Goal: Task Accomplishment & Management: Use online tool/utility

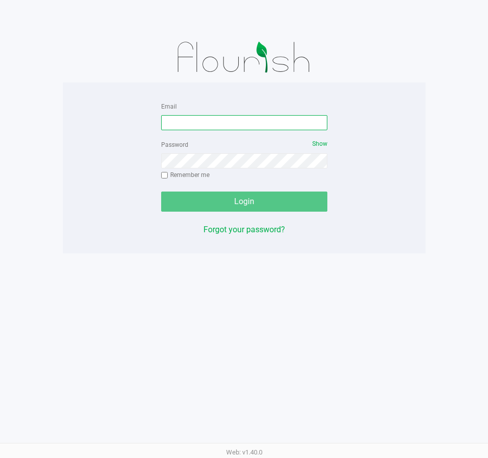
click at [237, 120] on input "Email" at bounding box center [244, 122] width 166 height 15
type input "gduchesneau@liveparallel.com"
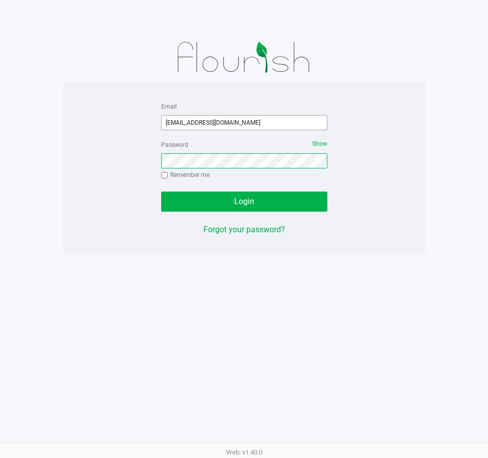
click at [161, 192] on button "Login" at bounding box center [244, 202] width 166 height 20
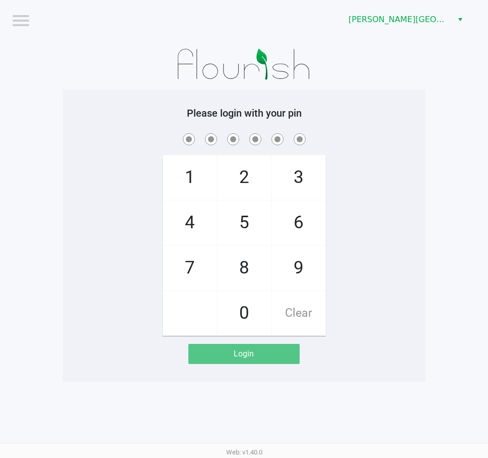
click at [72, 136] on span at bounding box center [243, 139] width 347 height 16
checkbox input "true"
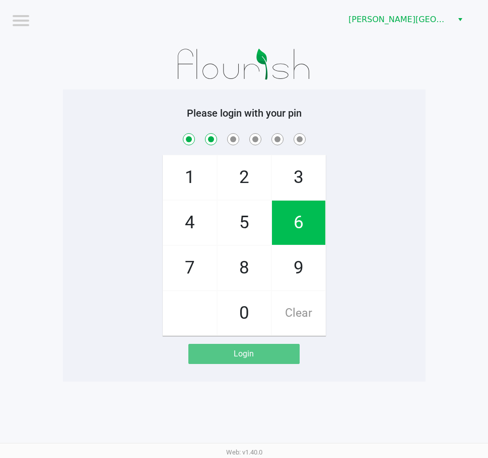
checkbox input "true"
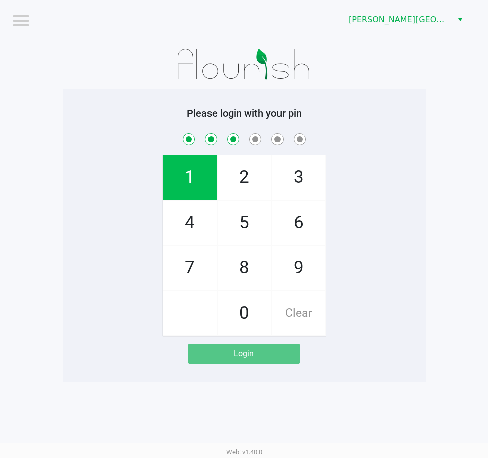
checkbox input "true"
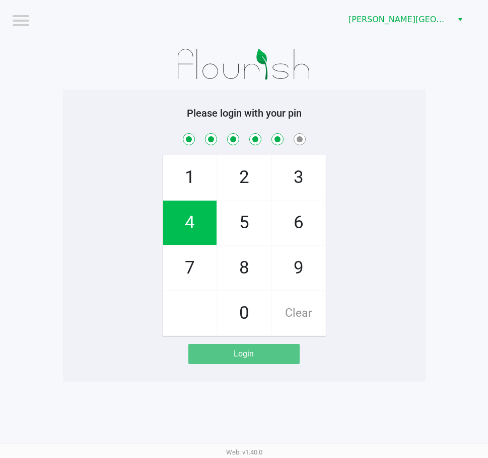
checkbox input "true"
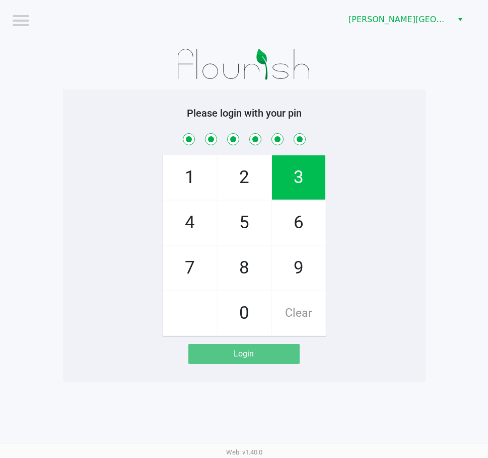
checkbox input "true"
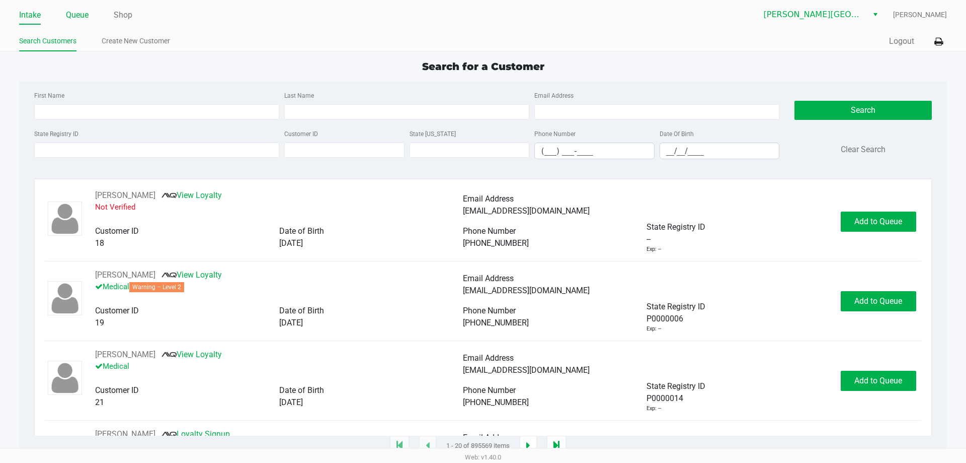
click at [73, 17] on link "Queue" at bounding box center [77, 15] width 23 height 14
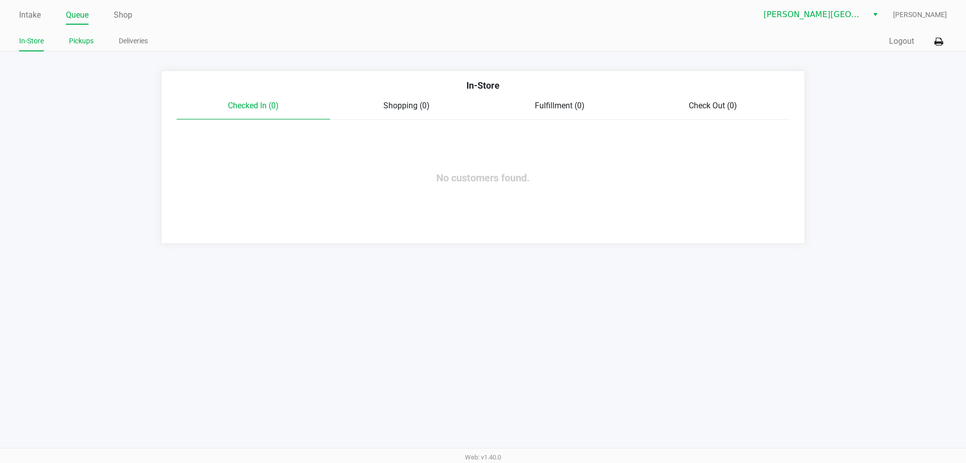
drag, startPoint x: 73, startPoint y: 43, endPoint x: 179, endPoint y: 67, distance: 109.0
click at [74, 43] on link "Pickups" at bounding box center [81, 41] width 25 height 13
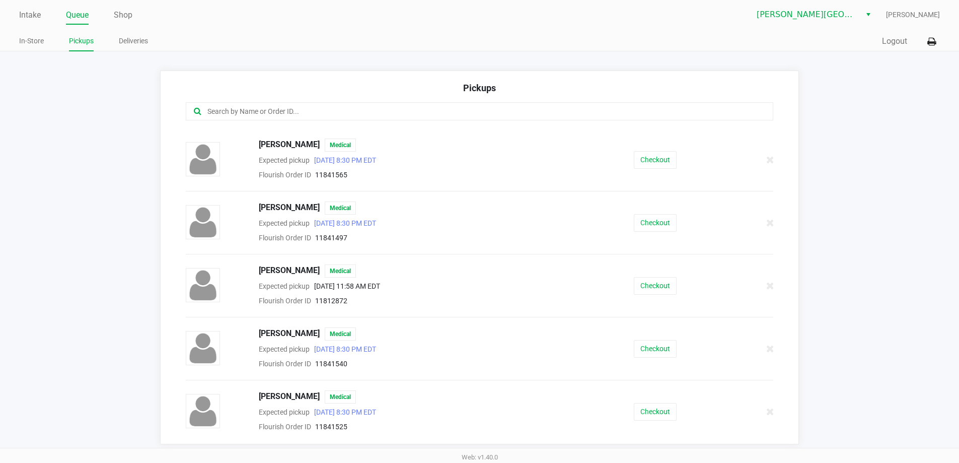
scroll to position [201, 0]
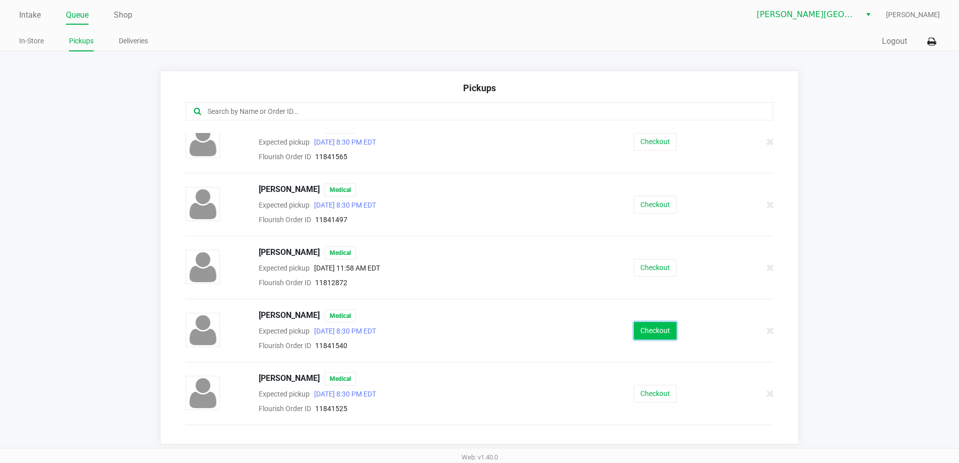
click at [487, 324] on button "Checkout" at bounding box center [655, 331] width 43 height 18
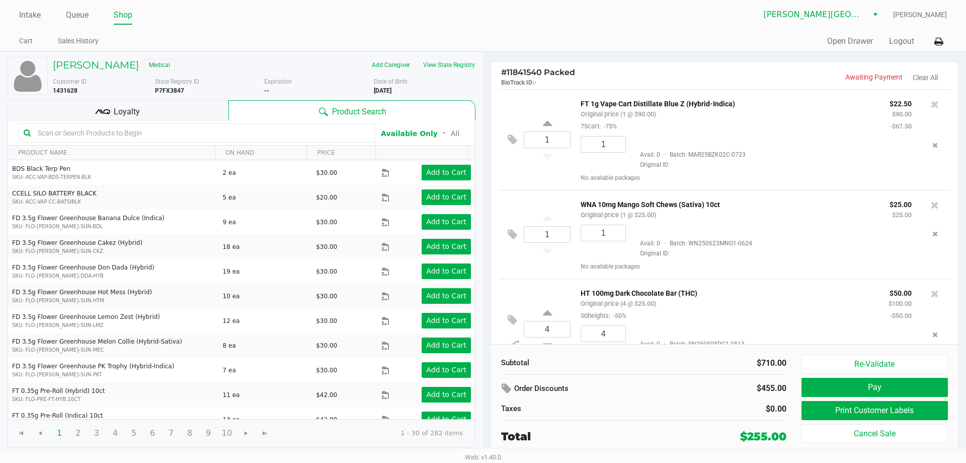
click at [119, 108] on span "Loyalty" at bounding box center [127, 112] width 26 height 12
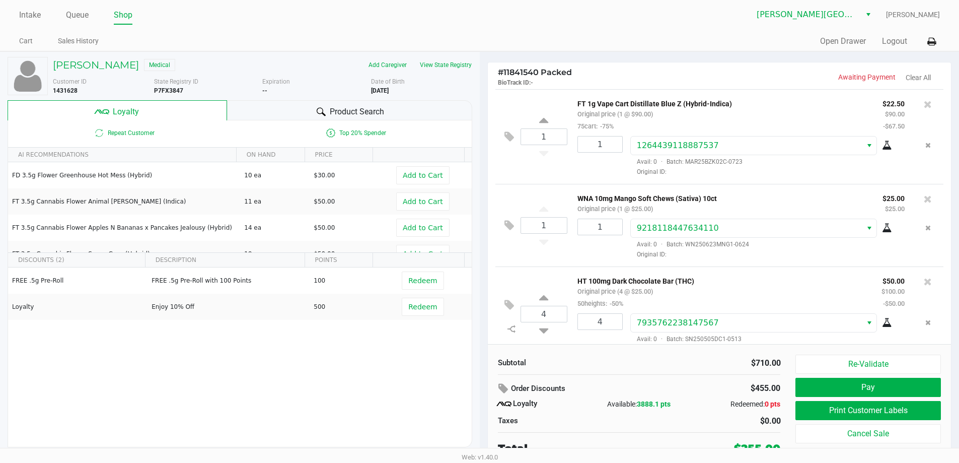
click at [411, 105] on div "Product Search" at bounding box center [349, 110] width 245 height 20
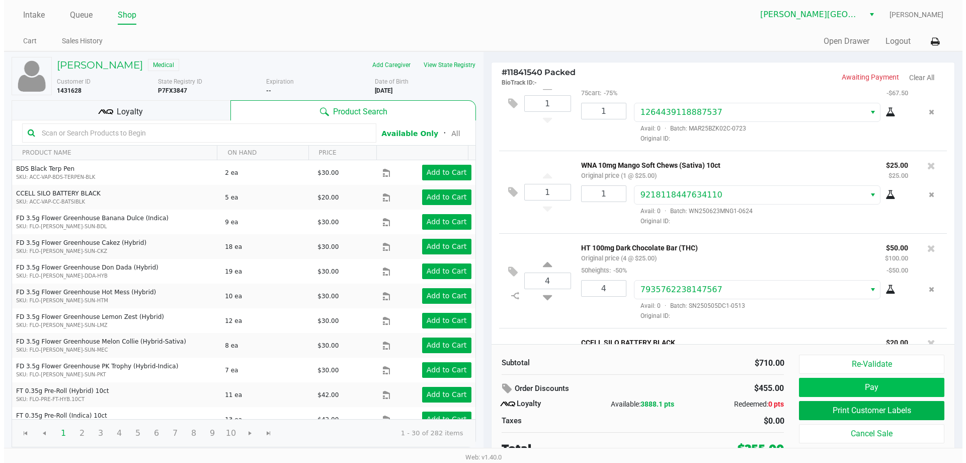
scroll to position [50, 0]
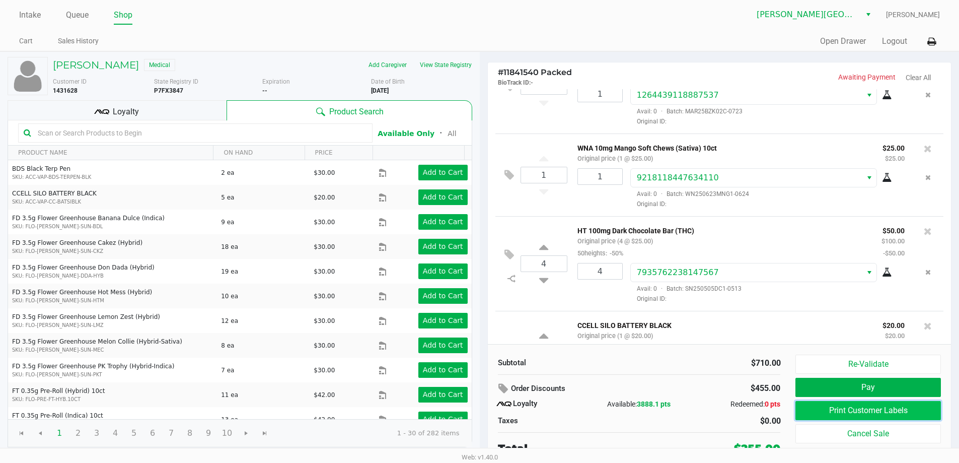
click at [487, 406] on button "Print Customer Labels" at bounding box center [867, 410] width 145 height 19
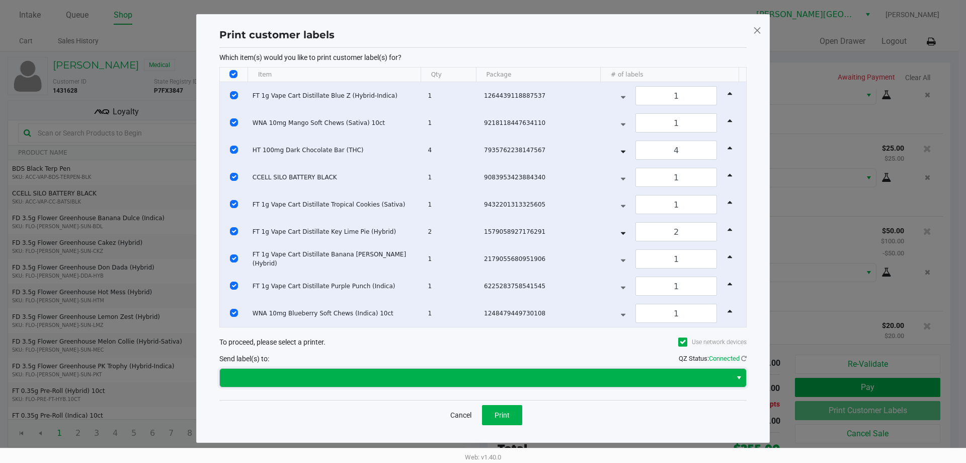
click at [365, 380] on span at bounding box center [476, 377] width 500 height 12
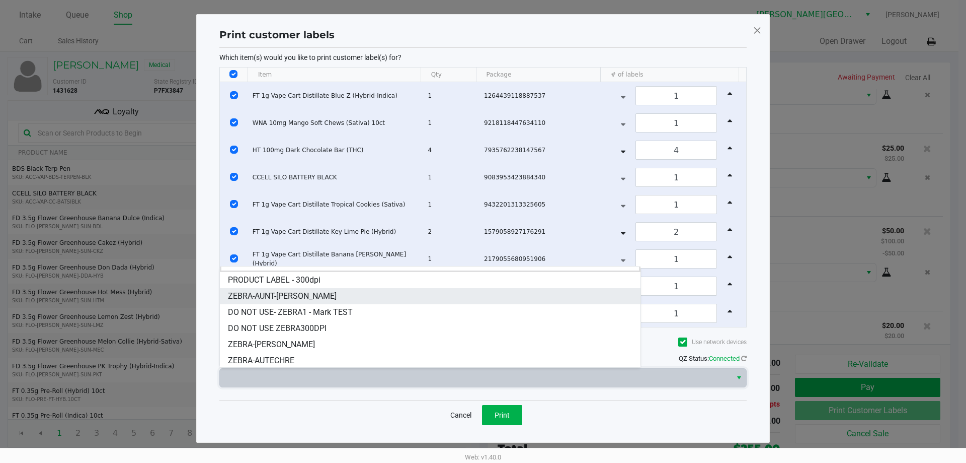
scroll to position [12, 0]
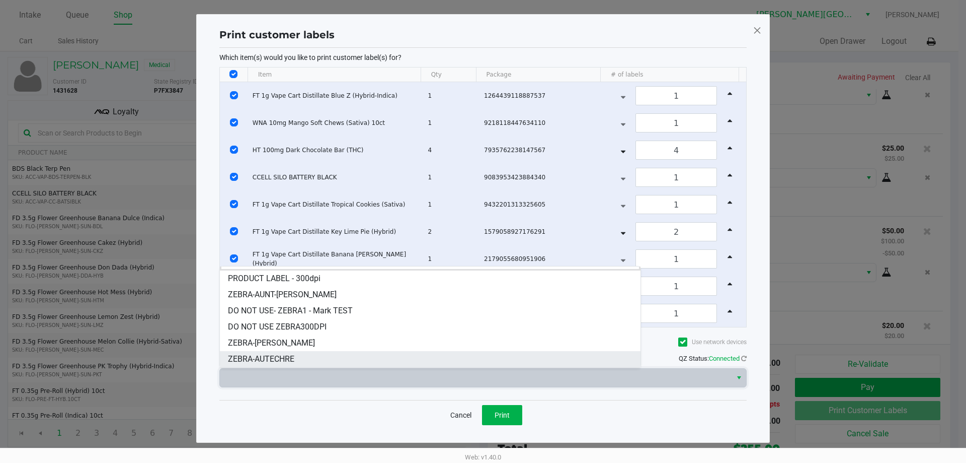
click at [387, 354] on li "ZEBRA-AUTECHRE" at bounding box center [430, 359] width 421 height 16
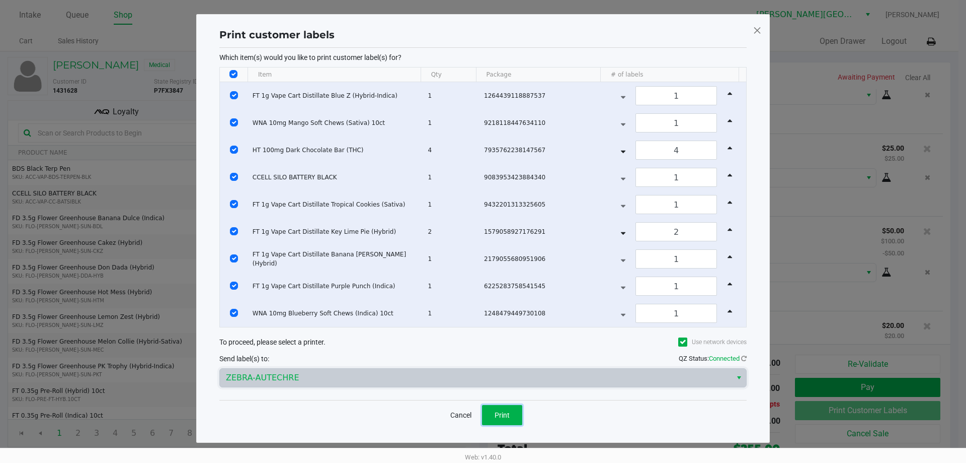
drag, startPoint x: 500, startPoint y: 422, endPoint x: 697, endPoint y: 395, distance: 198.6
click at [487, 421] on button "Print" at bounding box center [502, 415] width 40 height 20
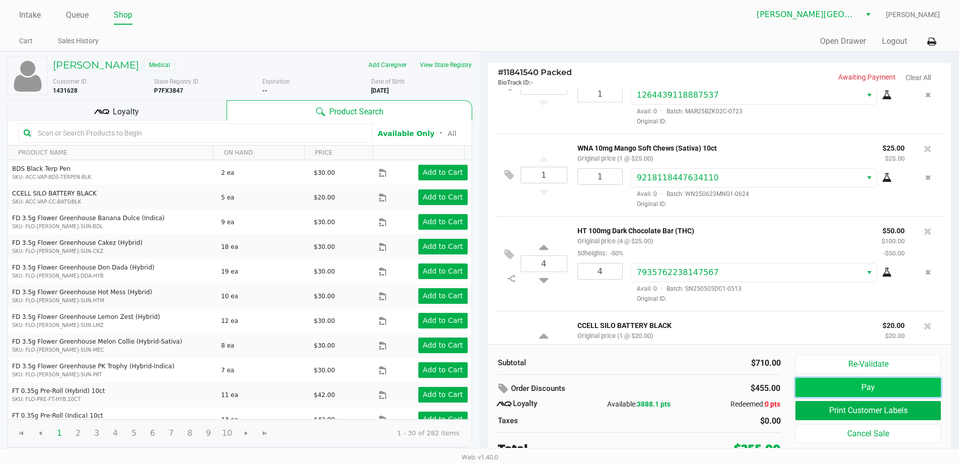
click at [487, 382] on button "Pay" at bounding box center [867, 386] width 145 height 19
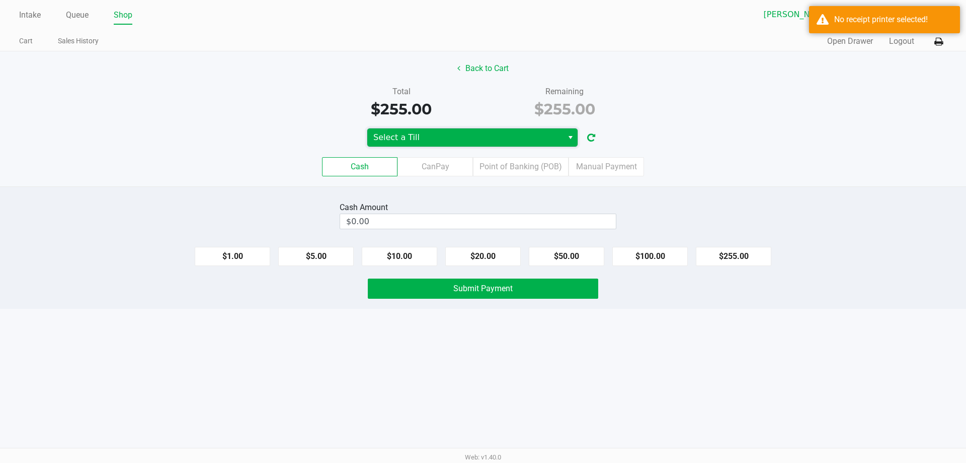
click at [423, 136] on span "Select a Till" at bounding box center [465, 137] width 184 height 12
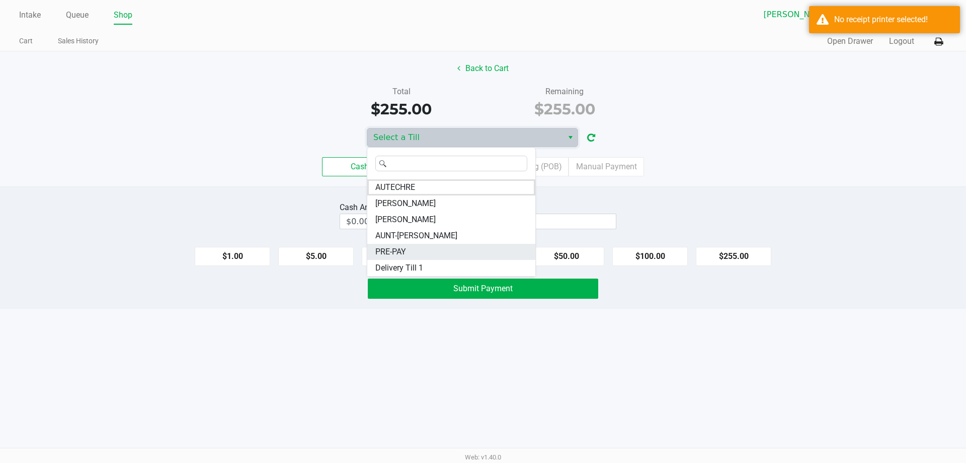
click at [460, 250] on li "PRE-PAY" at bounding box center [451, 252] width 168 height 16
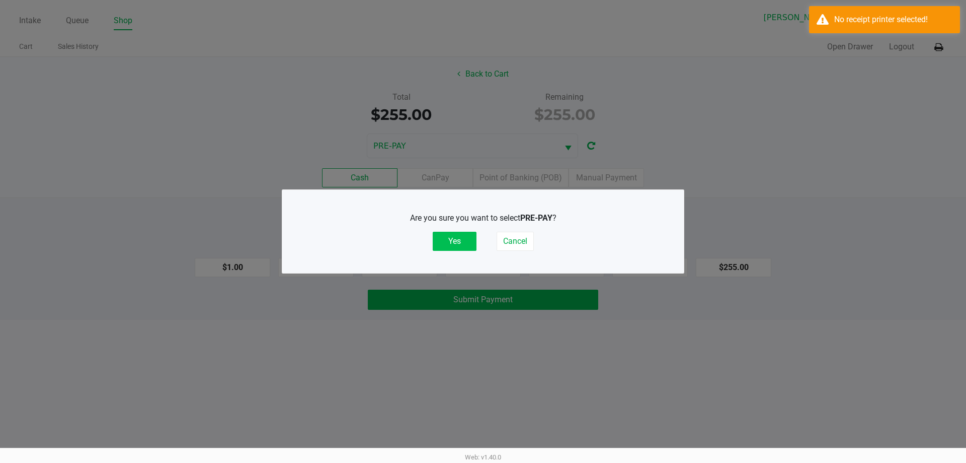
click at [450, 240] on button "Yes" at bounding box center [455, 241] width 44 height 19
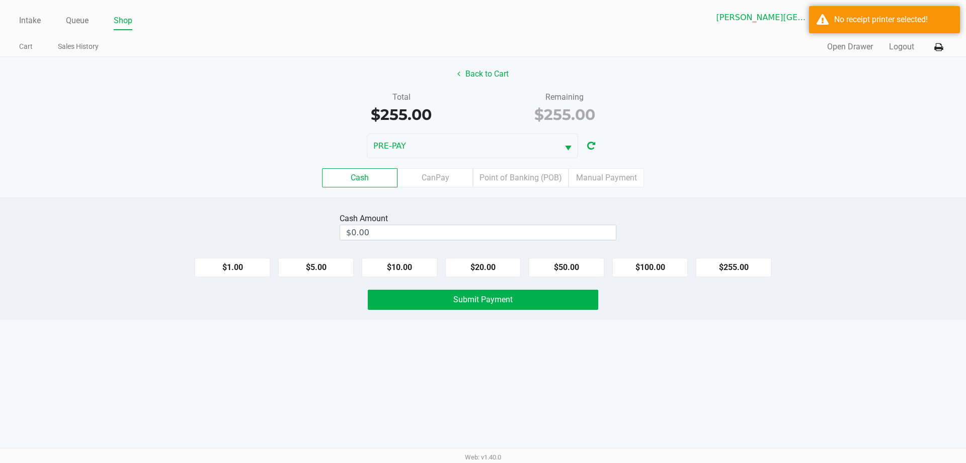
click at [487, 219] on div "Cash Amount $0.00" at bounding box center [482, 226] width 981 height 32
click at [487, 181] on label "Manual Payment" at bounding box center [606, 177] width 75 height 19
click at [0, 0] on 8 "Manual Payment" at bounding box center [0, 0] width 0 height 0
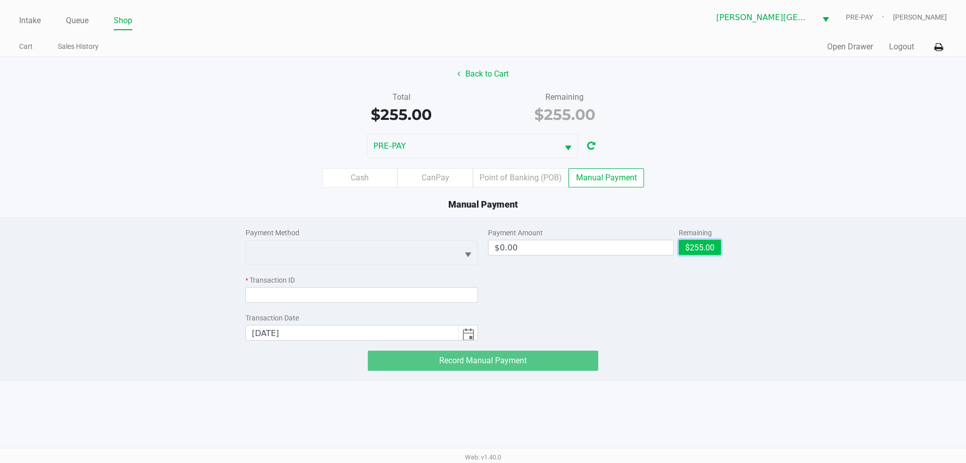
click at [487, 251] on button "$255.00" at bounding box center [700, 247] width 42 height 15
type input "$255.00"
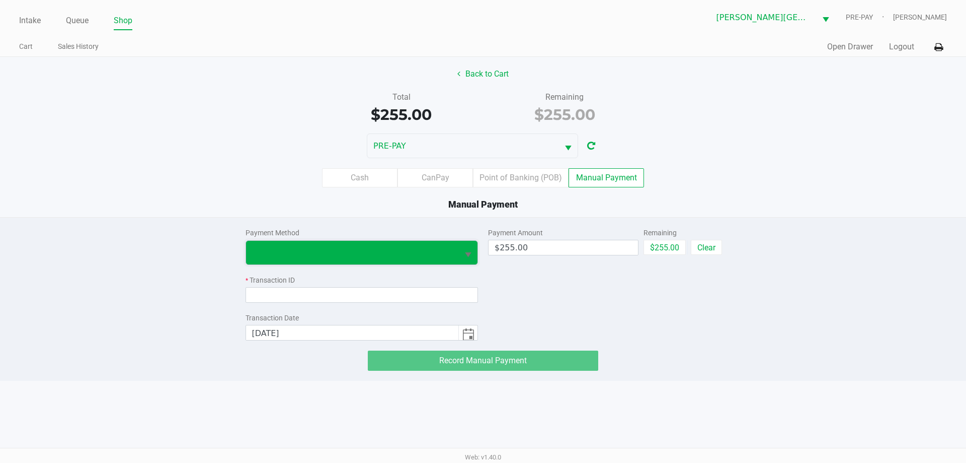
click at [366, 245] on span at bounding box center [352, 253] width 213 height 24
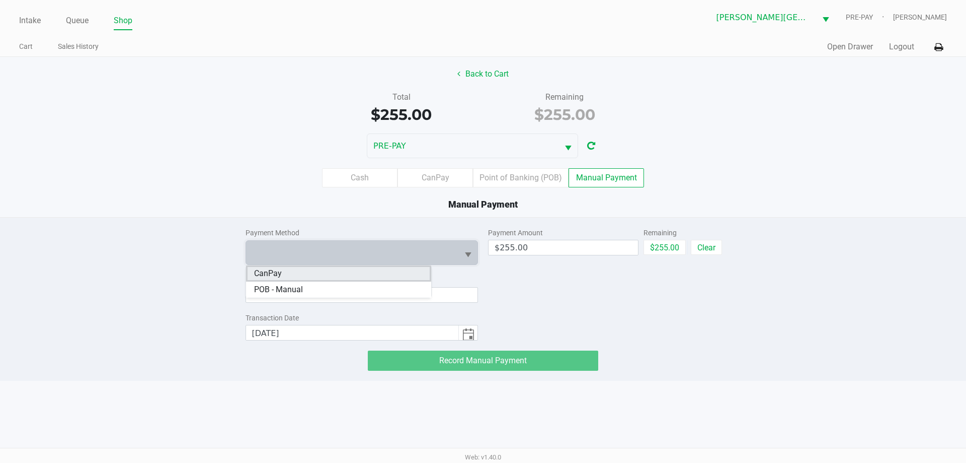
click at [356, 271] on li "CanPay" at bounding box center [338, 273] width 185 height 16
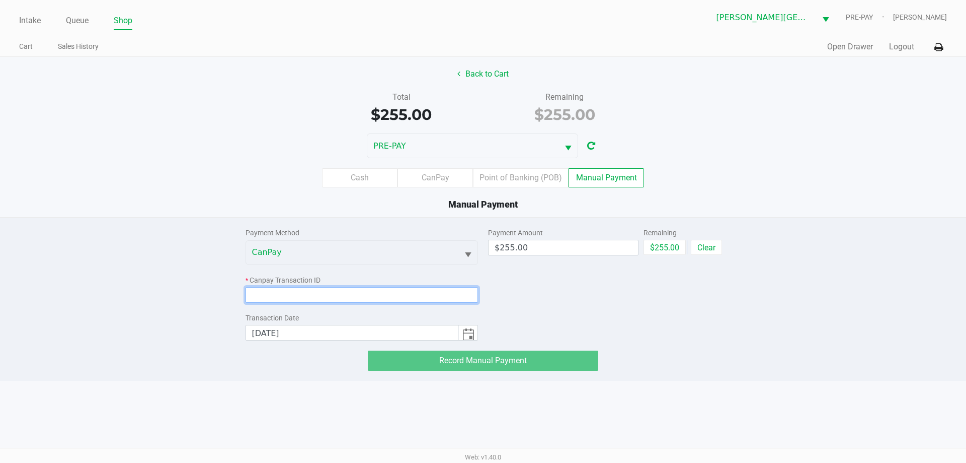
click at [378, 294] on input at bounding box center [362, 295] width 233 height 16
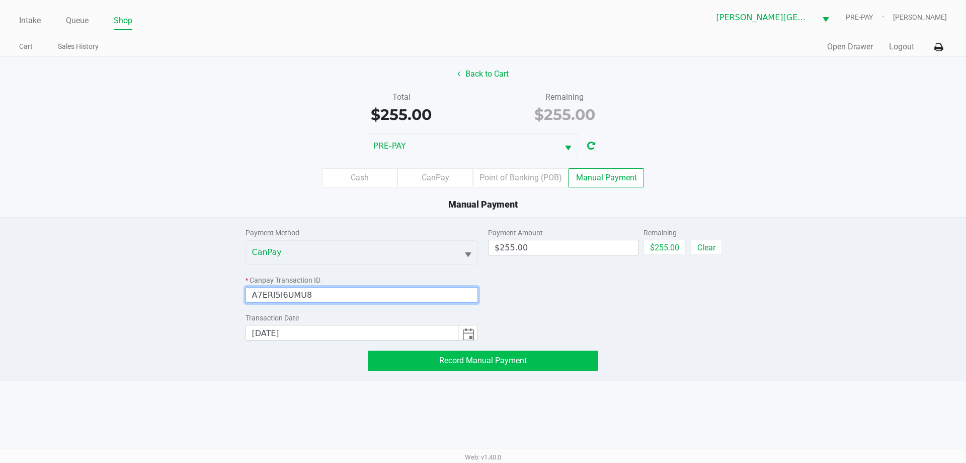
type input "A7ERI5I6UMU8"
click at [487, 359] on span "Record Manual Payment" at bounding box center [483, 360] width 88 height 10
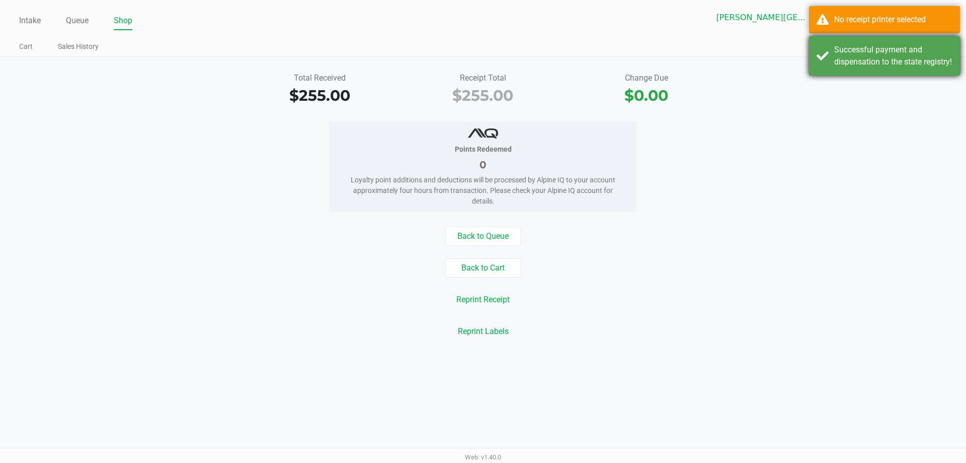
click at [487, 47] on div "Successful payment and dispensation to the state registry!" at bounding box center [893, 56] width 118 height 24
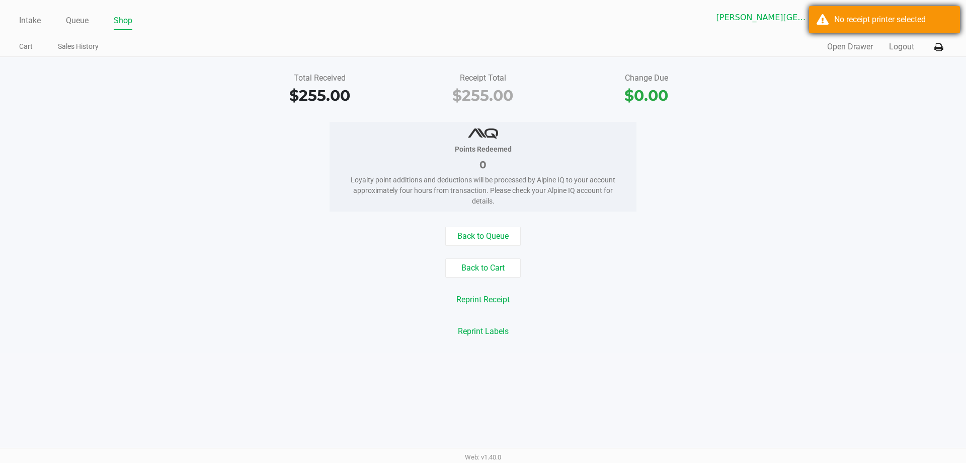
click at [487, 29] on div "No receipt printer selected" at bounding box center [884, 19] width 151 height 27
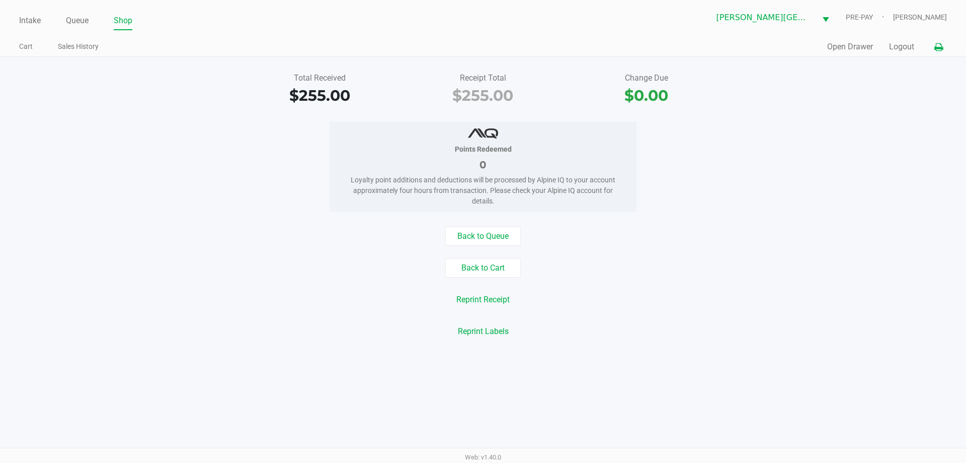
click at [487, 47] on icon at bounding box center [939, 47] width 9 height 7
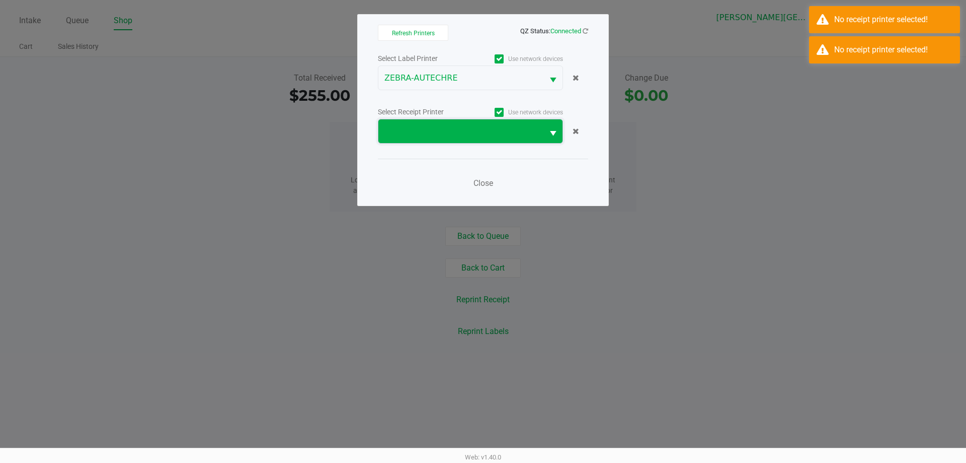
click at [413, 136] on span at bounding box center [461, 131] width 153 height 12
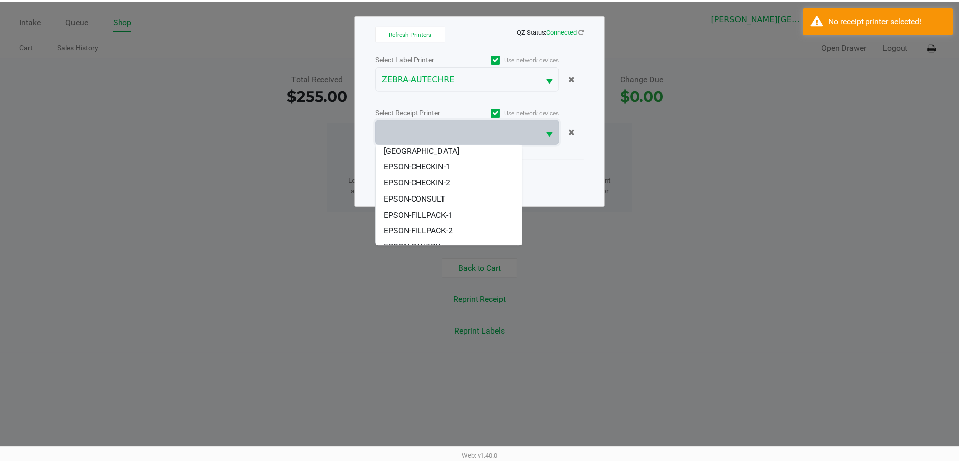
scroll to position [93, 0]
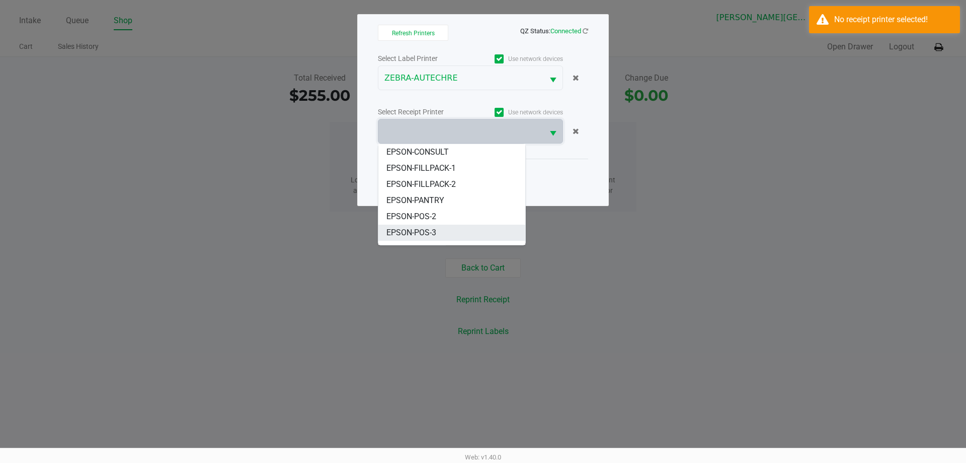
click at [432, 226] on span "EPSON-POS-3" at bounding box center [412, 232] width 50 height 12
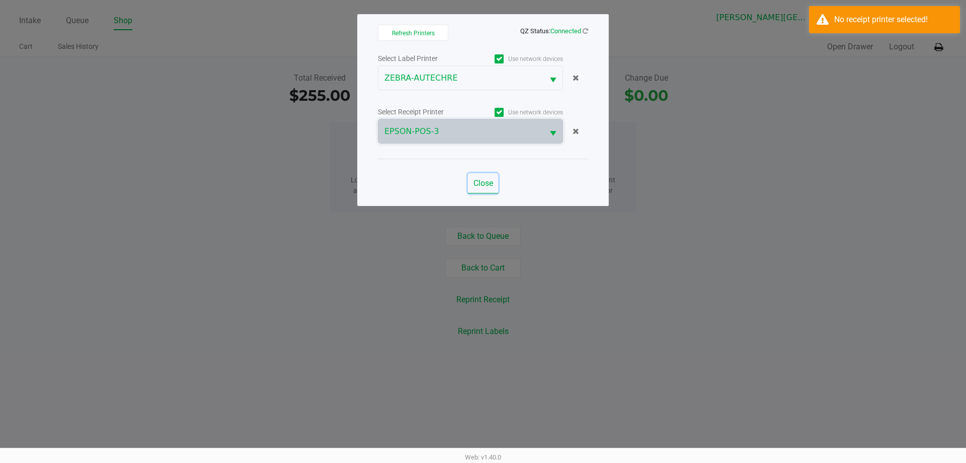
click at [480, 184] on span "Close" at bounding box center [484, 183] width 20 height 10
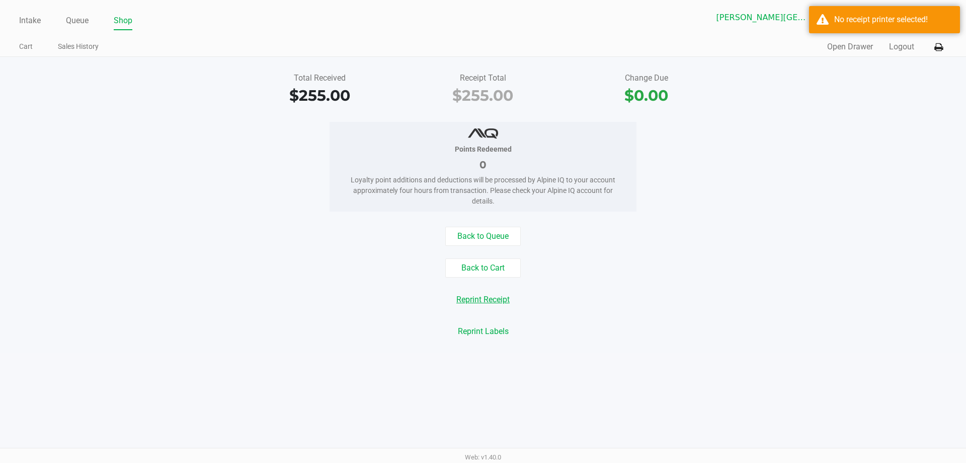
click at [487, 291] on button "Reprint Receipt" at bounding box center [483, 299] width 66 height 19
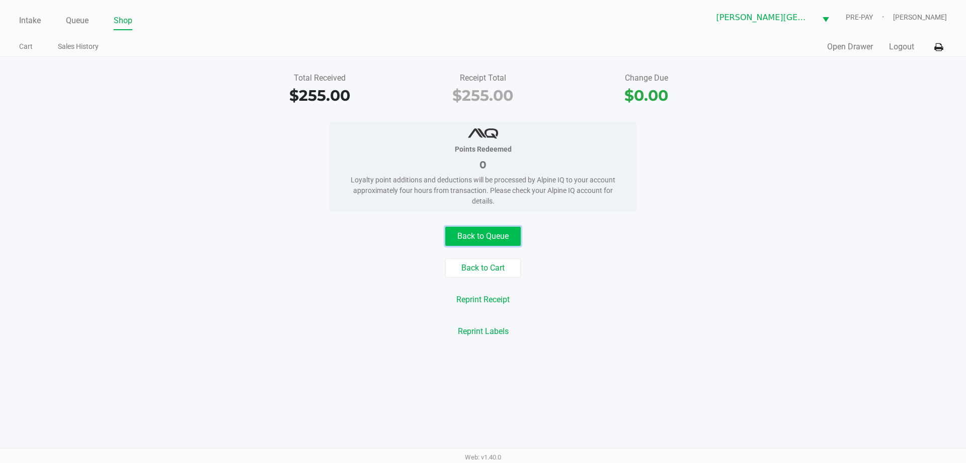
click at [487, 236] on button "Back to Queue" at bounding box center [482, 235] width 75 height 19
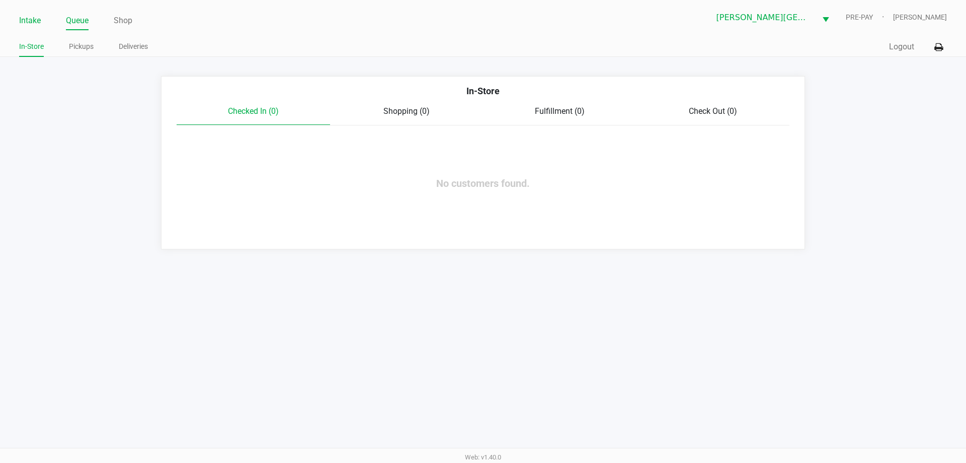
click at [19, 18] on link "Intake" at bounding box center [30, 21] width 22 height 14
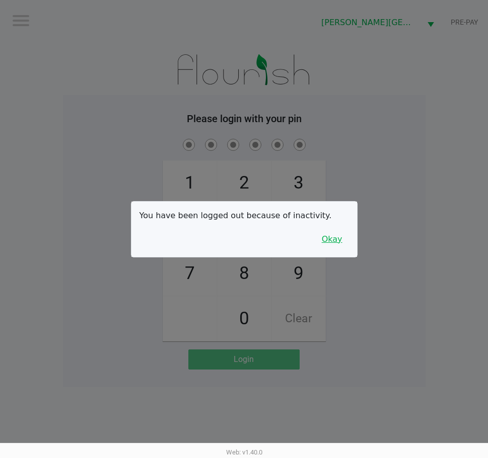
click at [327, 237] on button "Okay" at bounding box center [332, 239] width 34 height 19
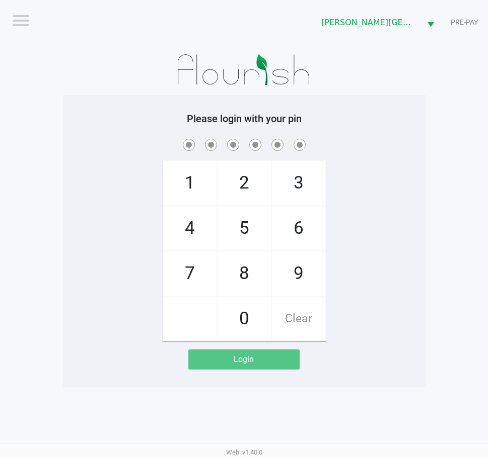
click at [121, 113] on h5 "Please login with your pin" at bounding box center [243, 119] width 347 height 12
click at [112, 144] on span at bounding box center [243, 145] width 347 height 16
click at [395, 255] on div "1 4 7 2 5 8 0 3 6 9 Clear" at bounding box center [244, 239] width 362 height 205
checkbox input "true"
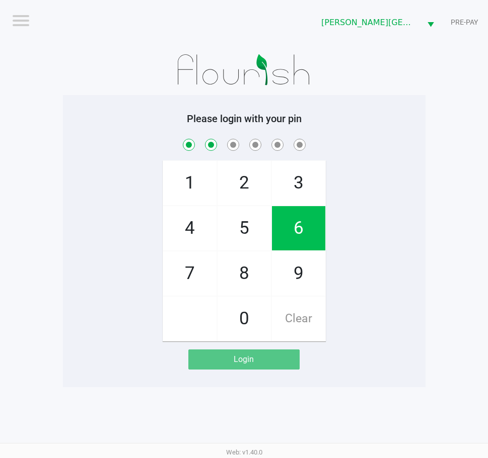
checkbox input "true"
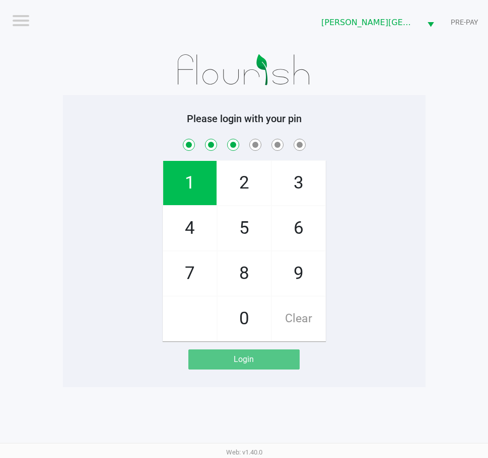
checkbox input "true"
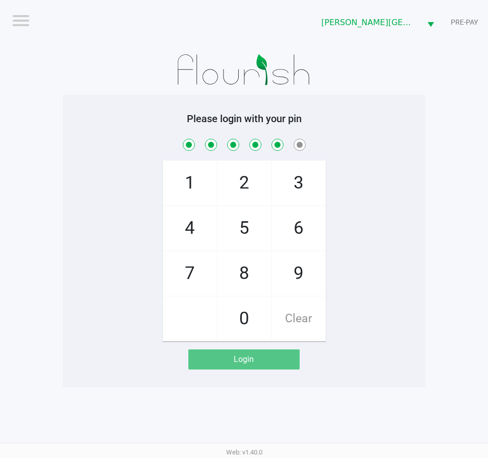
checkbox input "true"
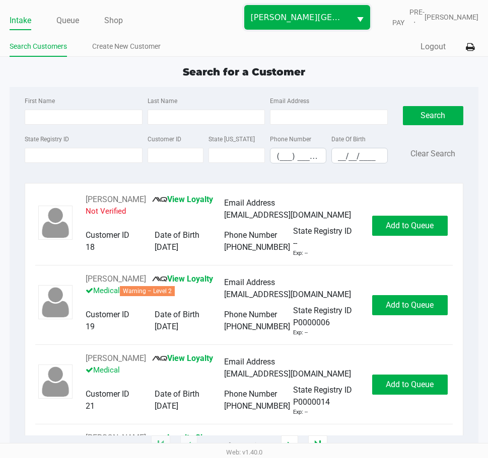
click at [329, 13] on span "[PERSON_NAME][GEOGRAPHIC_DATA]" at bounding box center [298, 18] width 94 height 12
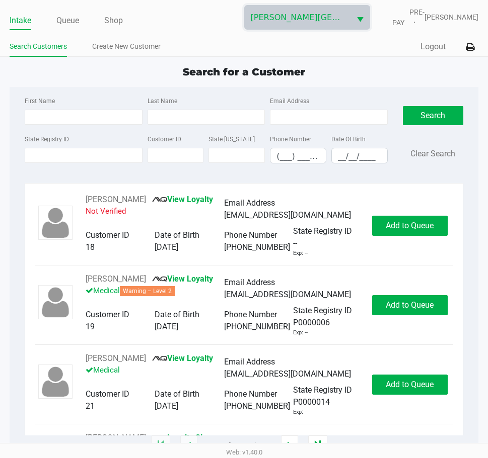
click at [396, 12] on span "PRE-PAY" at bounding box center [402, 17] width 44 height 21
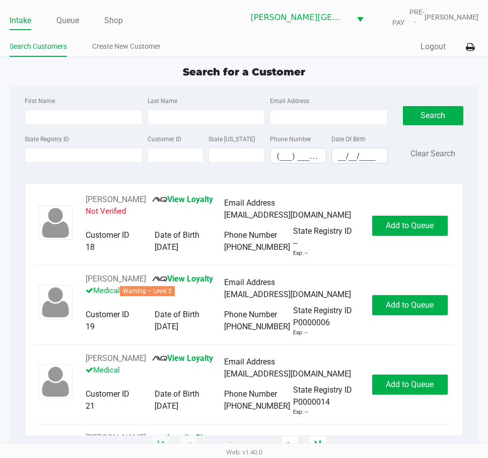
click at [428, 16] on span "Gregory Duchesneau" at bounding box center [451, 17] width 54 height 11
drag, startPoint x: 67, startPoint y: 21, endPoint x: 250, endPoint y: 3, distance: 183.6
click at [69, 21] on link "Queue" at bounding box center [67, 21] width 23 height 14
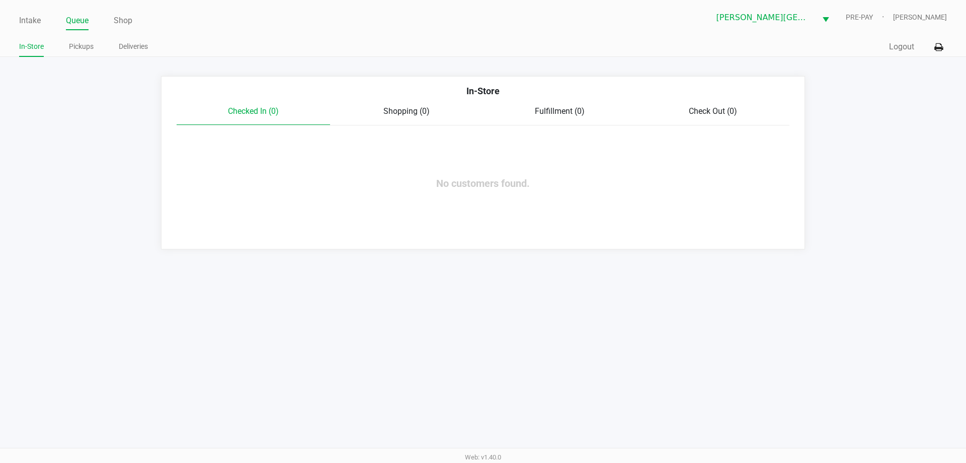
click at [487, 17] on span "PRE-PAY" at bounding box center [869, 17] width 47 height 11
click at [487, 16] on span "PRE-PAY" at bounding box center [869, 17] width 47 height 11
click at [120, 24] on link "Shop" at bounding box center [123, 21] width 19 height 14
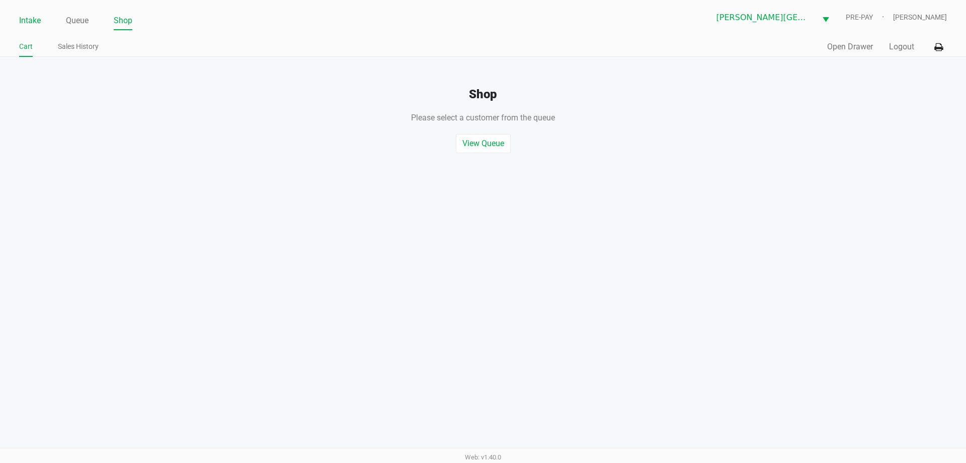
click at [36, 21] on link "Intake" at bounding box center [30, 21] width 22 height 14
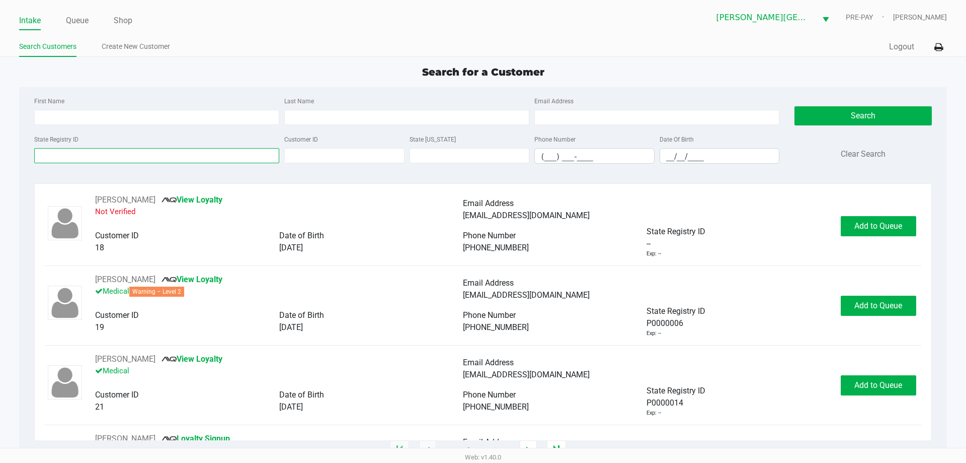
click at [181, 149] on input "State Registry ID" at bounding box center [156, 155] width 245 height 15
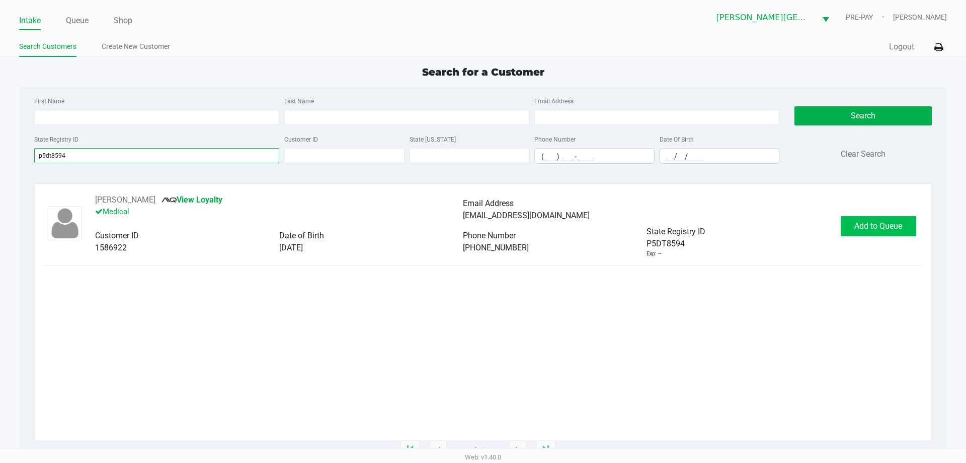
type input "p5dt8594"
click at [487, 225] on span "Add to Queue" at bounding box center [879, 226] width 48 height 10
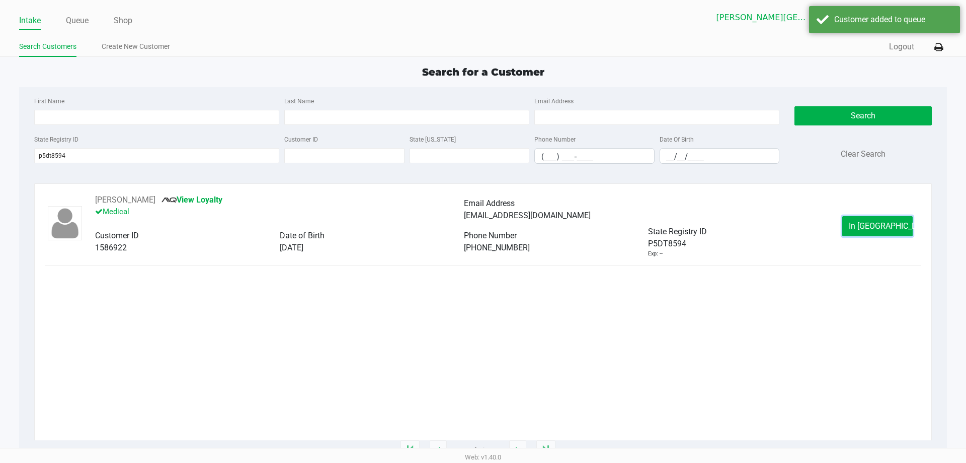
click at [487, 226] on span "In Queue" at bounding box center [891, 226] width 85 height 10
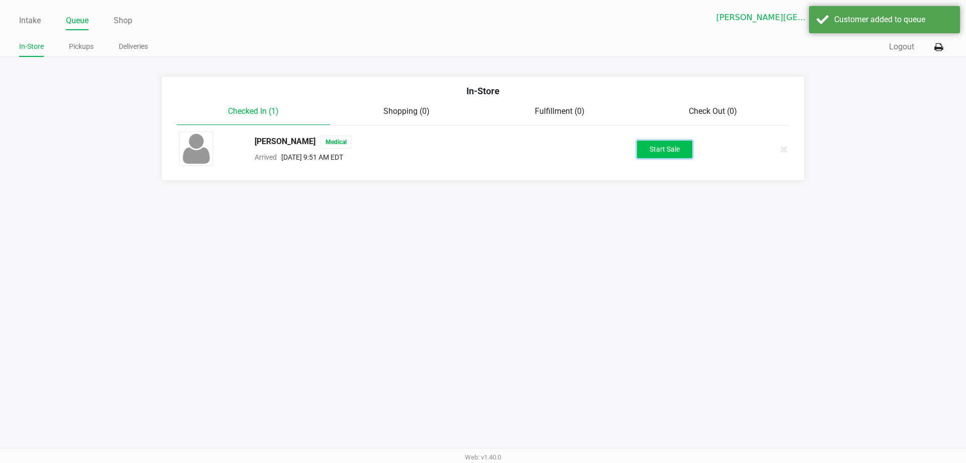
click at [487, 149] on button "Start Sale" at bounding box center [664, 149] width 55 height 18
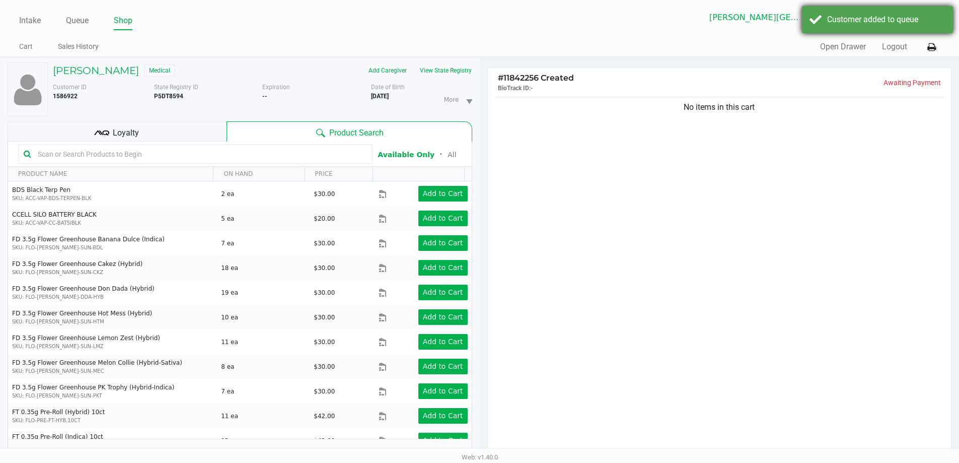
click at [487, 19] on div "Customer added to queue" at bounding box center [877, 19] width 151 height 27
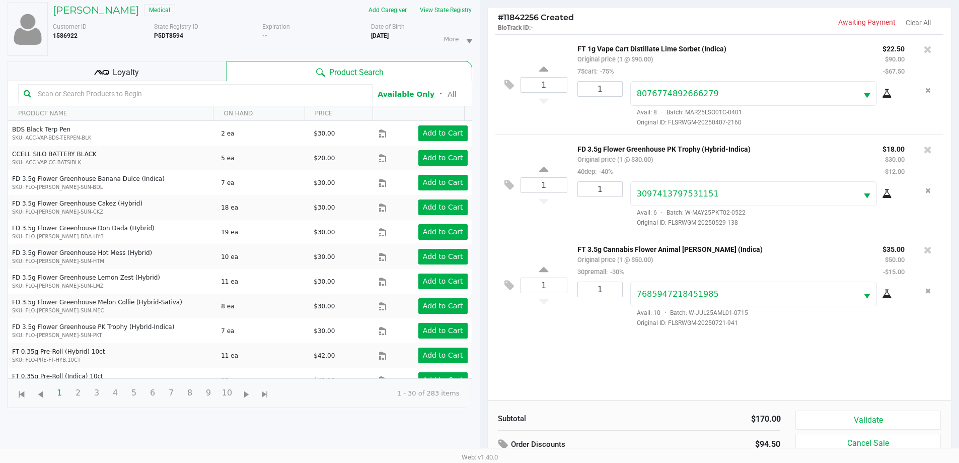
scroll to position [109, 0]
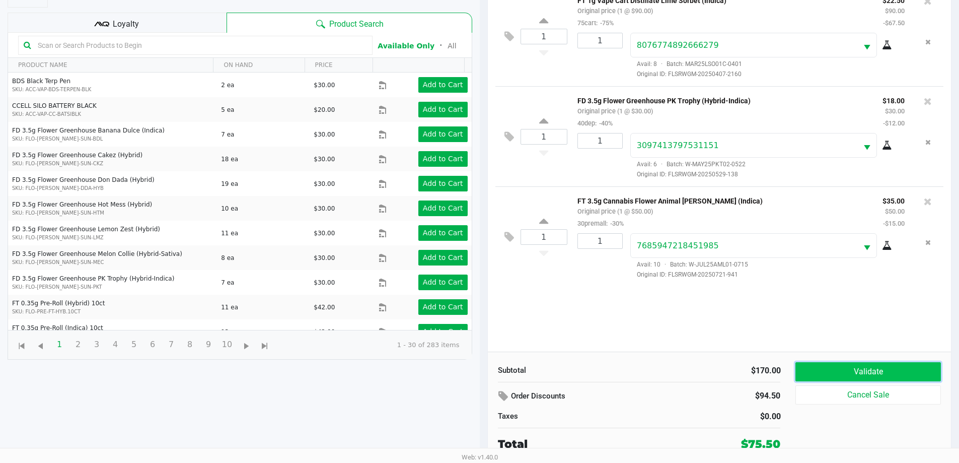
click at [487, 366] on button "Validate" at bounding box center [867, 371] width 145 height 19
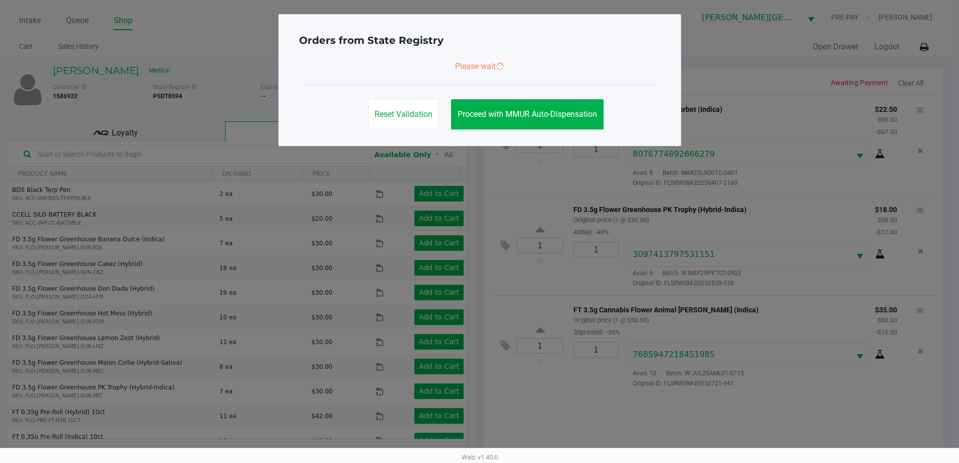
scroll to position [0, 0]
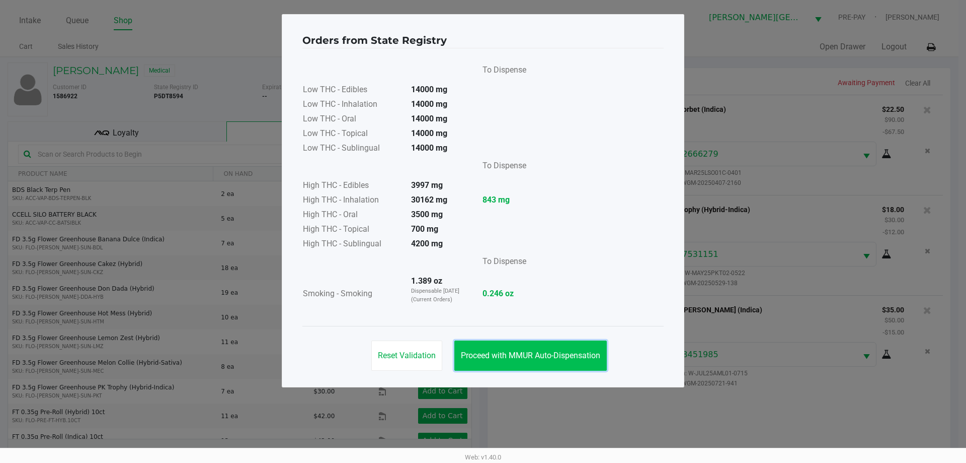
click at [487, 356] on span "Proceed with MMUR Auto-Dispensation" at bounding box center [530, 355] width 139 height 10
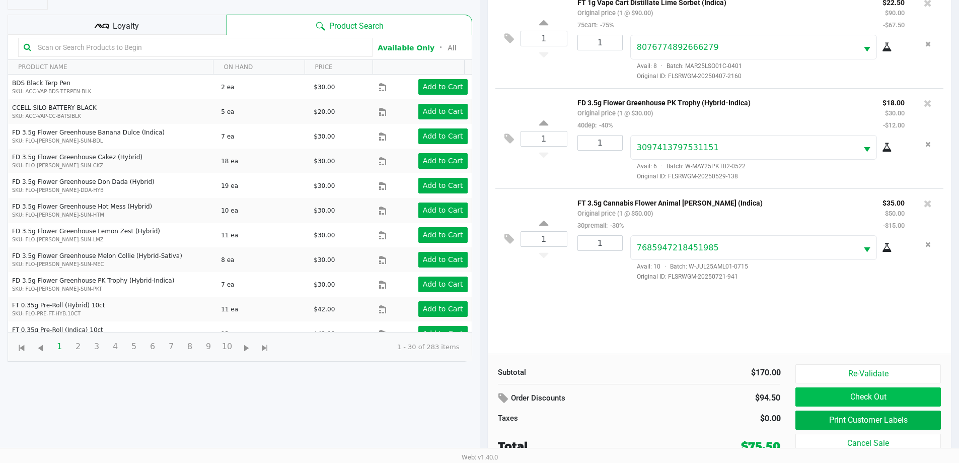
scroll to position [109, 0]
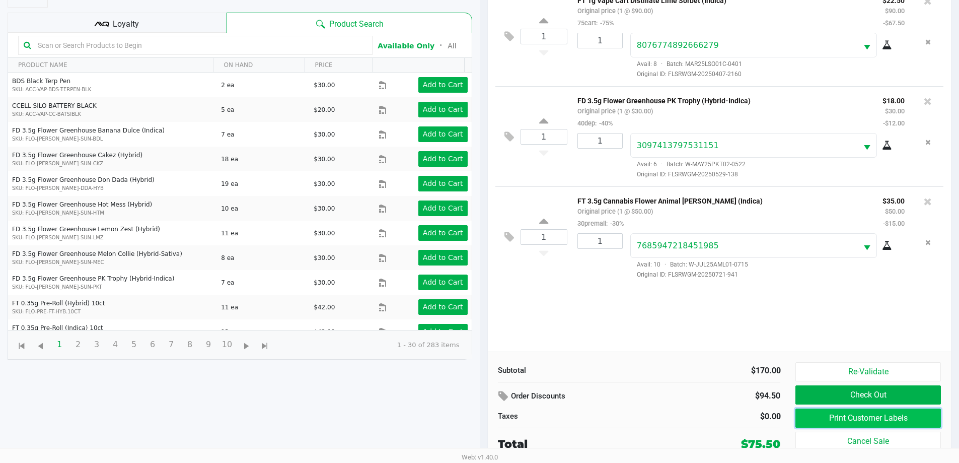
click at [487, 418] on button "Print Customer Labels" at bounding box center [867, 417] width 145 height 19
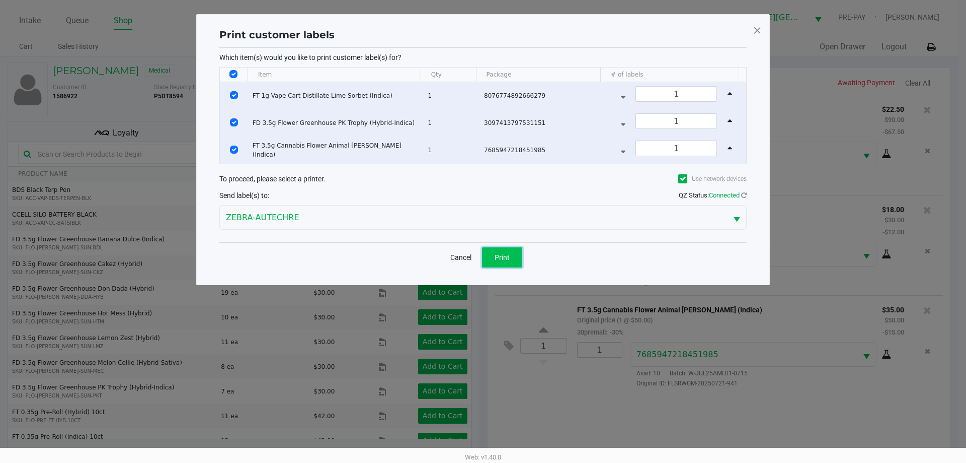
click at [487, 258] on span "Print" at bounding box center [502, 257] width 15 height 8
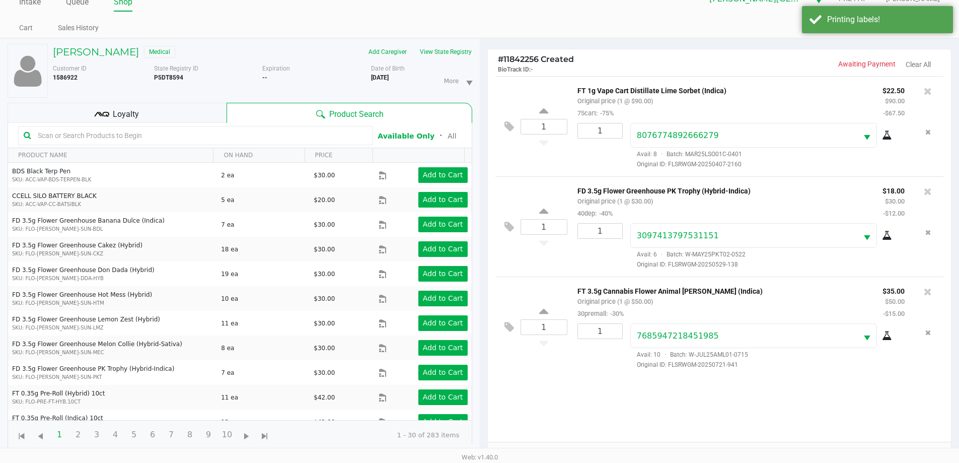
scroll to position [109, 0]
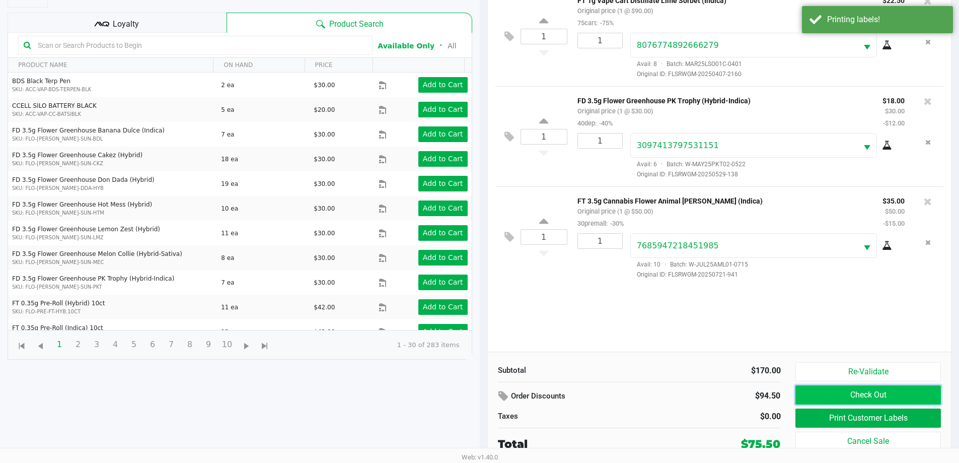
click at [487, 394] on button "Check Out" at bounding box center [867, 394] width 145 height 19
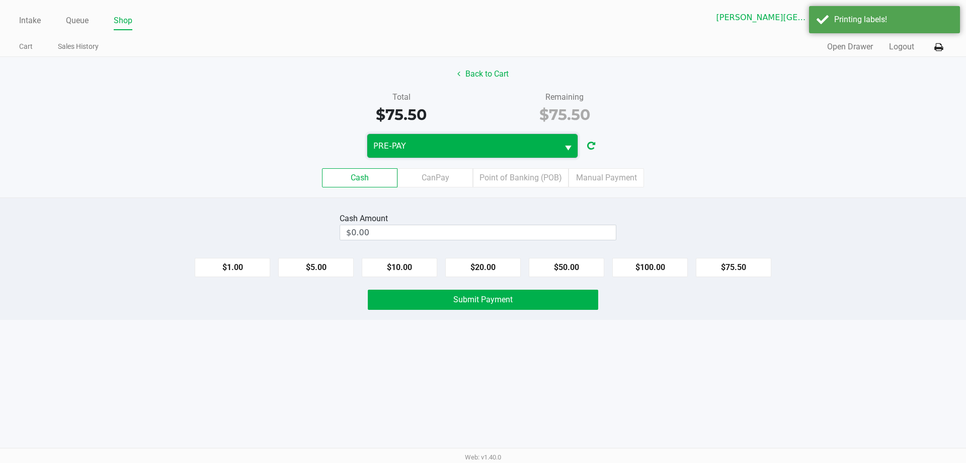
click at [487, 139] on span "PRE-PAY" at bounding box center [462, 146] width 191 height 24
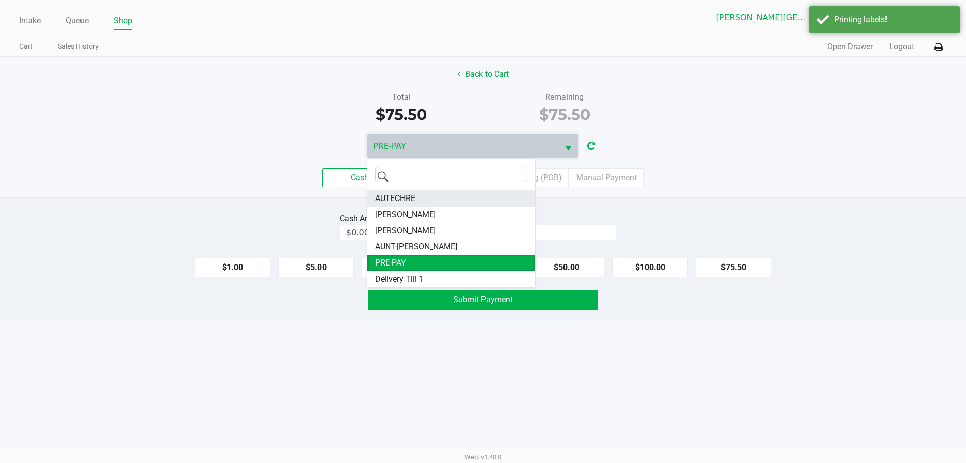
click at [432, 197] on li "AUTECHRE" at bounding box center [451, 198] width 168 height 16
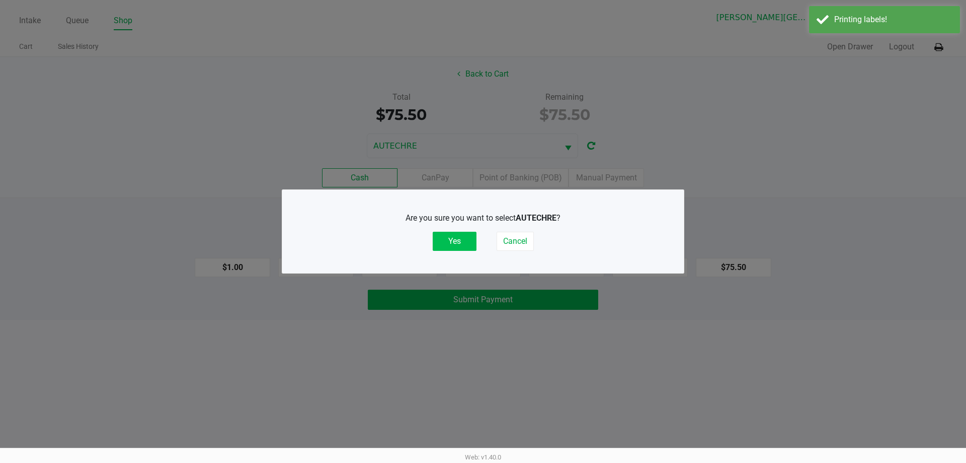
click at [461, 242] on button "Yes" at bounding box center [455, 241] width 44 height 19
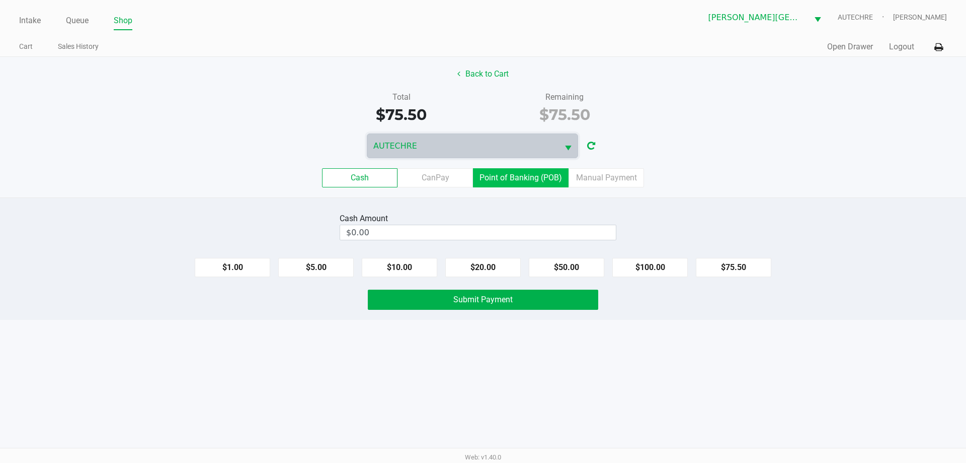
click at [487, 180] on label "Point of Banking (POB)" at bounding box center [521, 177] width 96 height 19
click at [0, 0] on 7 "Point of Banking (POB)" at bounding box center [0, 0] width 0 height 0
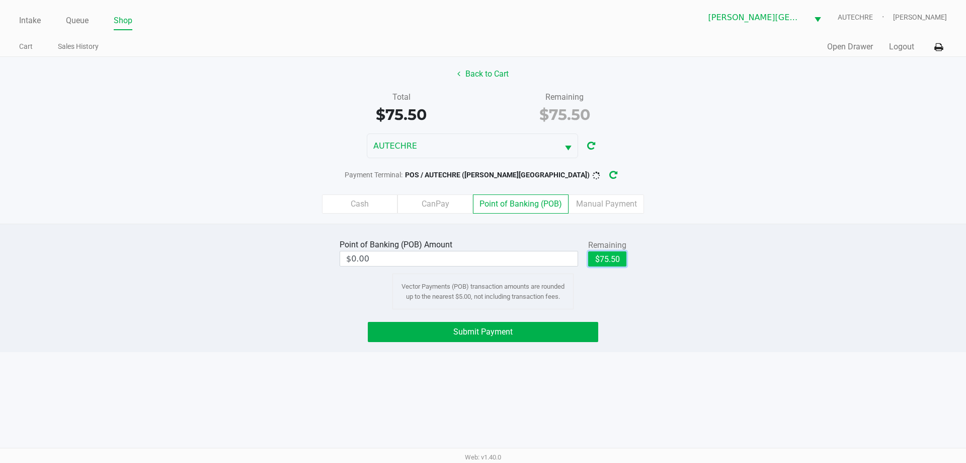
click at [487, 262] on button "$75.50" at bounding box center [607, 258] width 38 height 15
type input "$75.50"
click at [487, 345] on div "Point of Banking (POB) Amount $75.50 Remaining $75.50 Clear Vector Payments (PO…" at bounding box center [483, 287] width 966 height 128
click at [487, 329] on button "Submit Payment" at bounding box center [483, 332] width 231 height 20
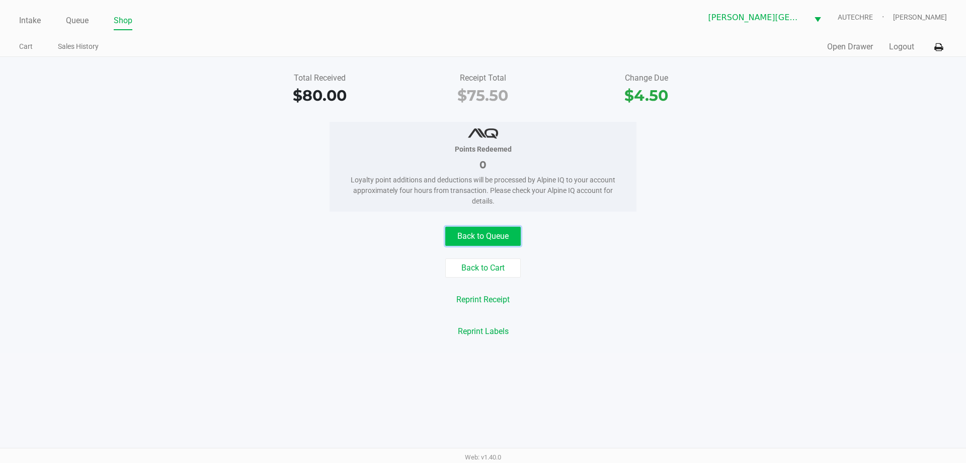
click at [457, 237] on button "Back to Queue" at bounding box center [482, 235] width 75 height 19
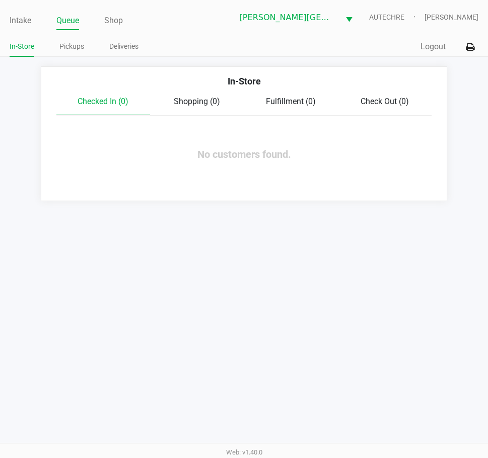
click at [185, 301] on div "Intake Queue Shop Bonita Springs WC AUTECHRE Gregory Duchesneau In-Store Pickup…" at bounding box center [244, 229] width 488 height 458
drag, startPoint x: 23, startPoint y: 17, endPoint x: 80, endPoint y: 0, distance: 59.7
click at [23, 16] on link "Intake" at bounding box center [21, 21] width 22 height 14
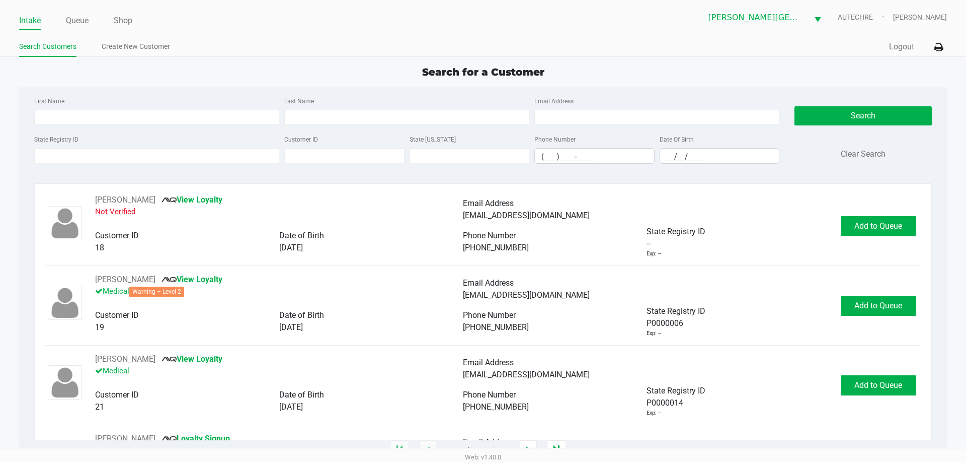
click at [405, 62] on app-point-of-sale "Intake Queue Shop Bonita Springs WC AUTECHRE Gregory Duchesneau Search Customer…" at bounding box center [483, 225] width 966 height 450
click at [107, 158] on input "State Registry ID" at bounding box center [156, 155] width 245 height 15
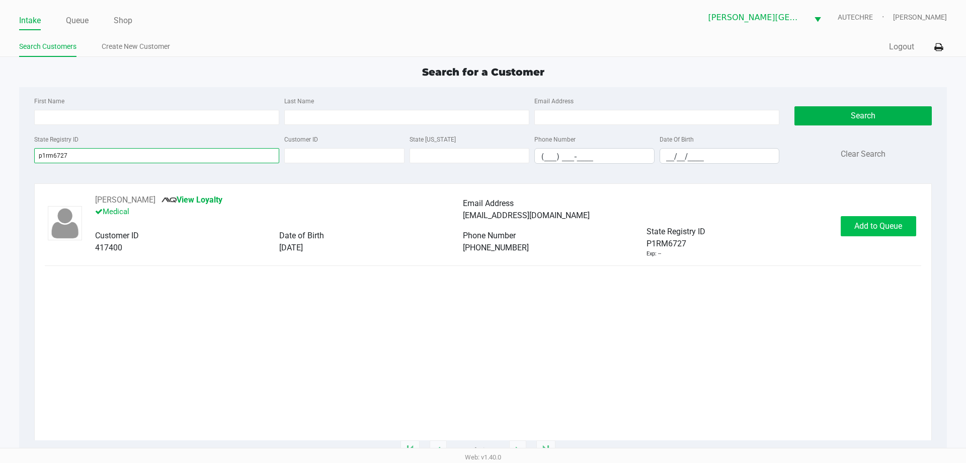
type input "p1rm6727"
click at [487, 231] on button "Add to Queue" at bounding box center [878, 226] width 75 height 20
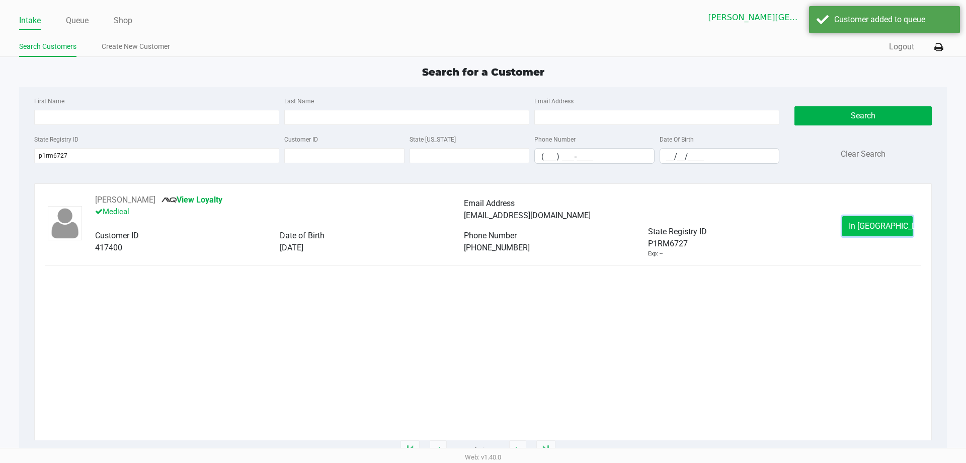
click at [487, 224] on span "In Queue" at bounding box center [891, 226] width 85 height 10
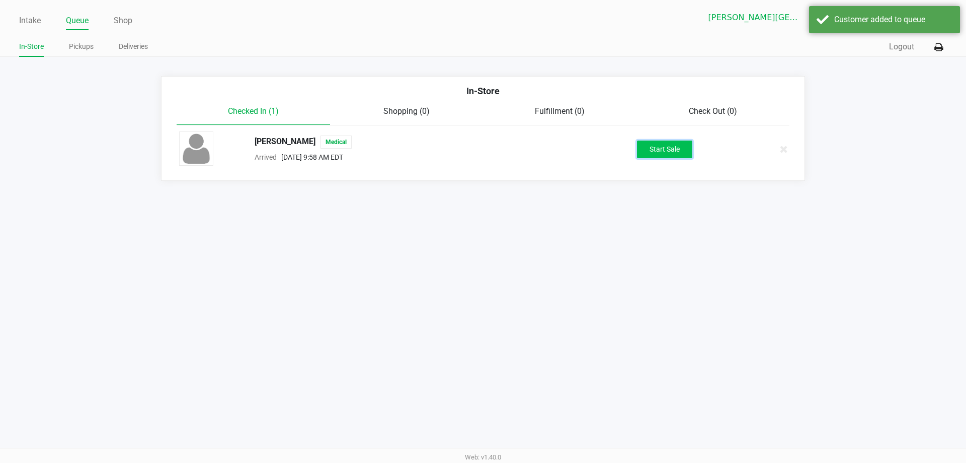
click at [487, 154] on button "Start Sale" at bounding box center [664, 149] width 55 height 18
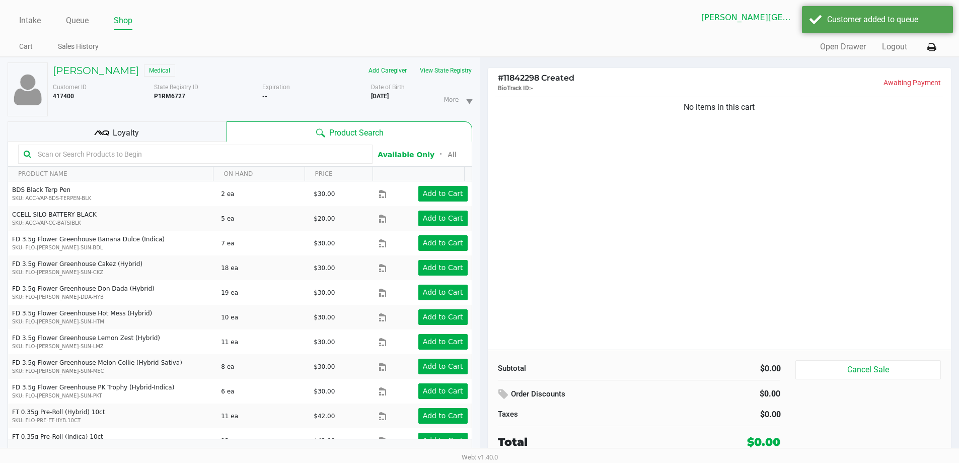
click at [487, 232] on div "No items in this cart" at bounding box center [720, 222] width 464 height 255
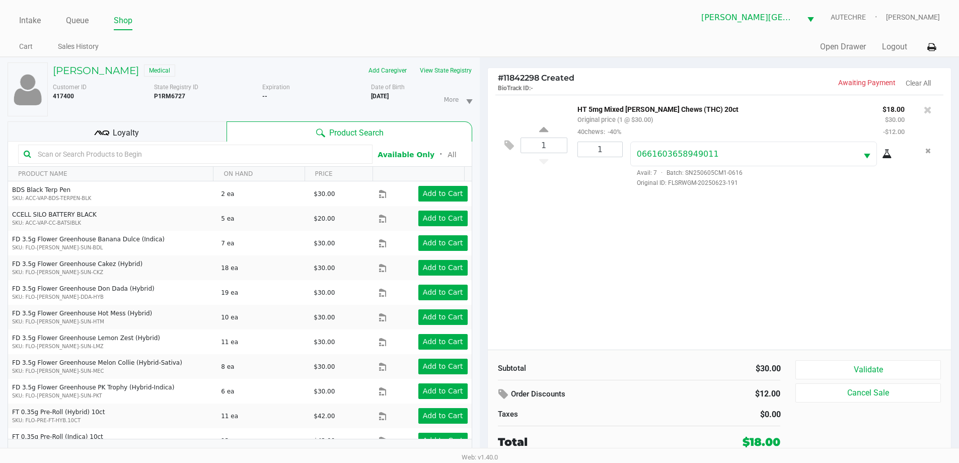
click at [194, 129] on div "Loyalty" at bounding box center [117, 131] width 219 height 20
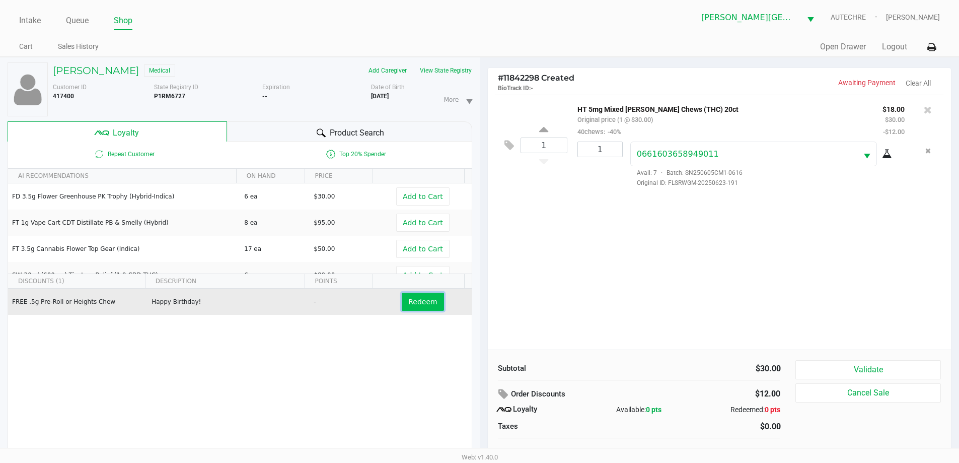
click at [420, 299] on span "Redeem" at bounding box center [422, 301] width 29 height 8
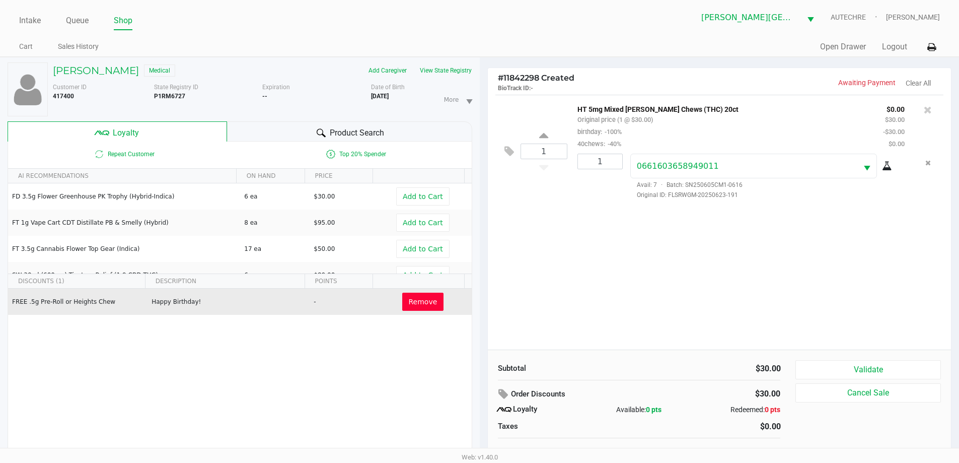
click at [353, 133] on span "Product Search" at bounding box center [357, 133] width 54 height 12
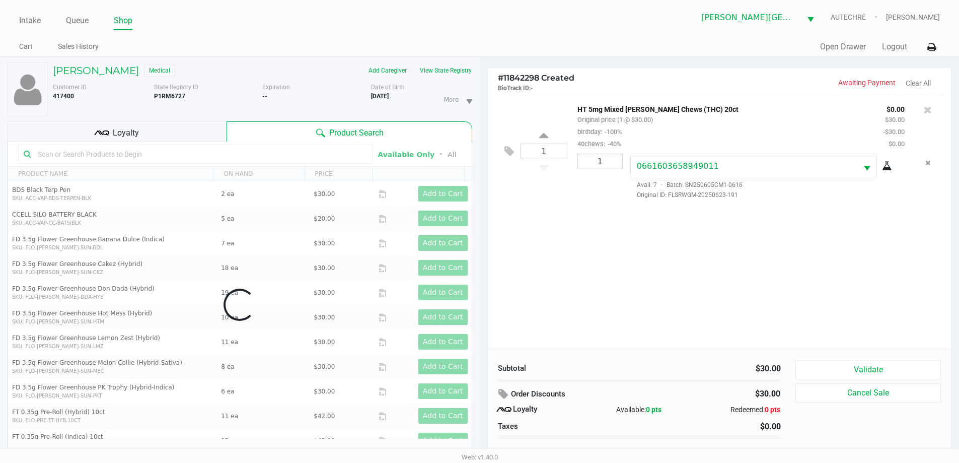
click at [487, 289] on div "1 HT 5mg Mixed Berry Chews (THC) 20ct Original price (1 @ $30.00) birthday: -10…" at bounding box center [720, 222] width 464 height 255
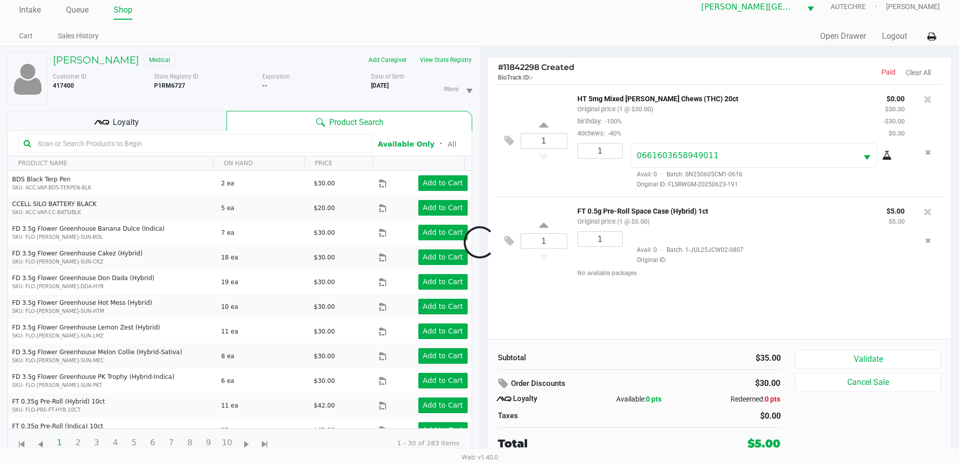
scroll to position [11, 0]
click at [487, 349] on div "Subtotal $35.00 Order Discounts $30.00 Loyalty Available: 0 pts Redeemed: 0 pts…" at bounding box center [720, 400] width 464 height 123
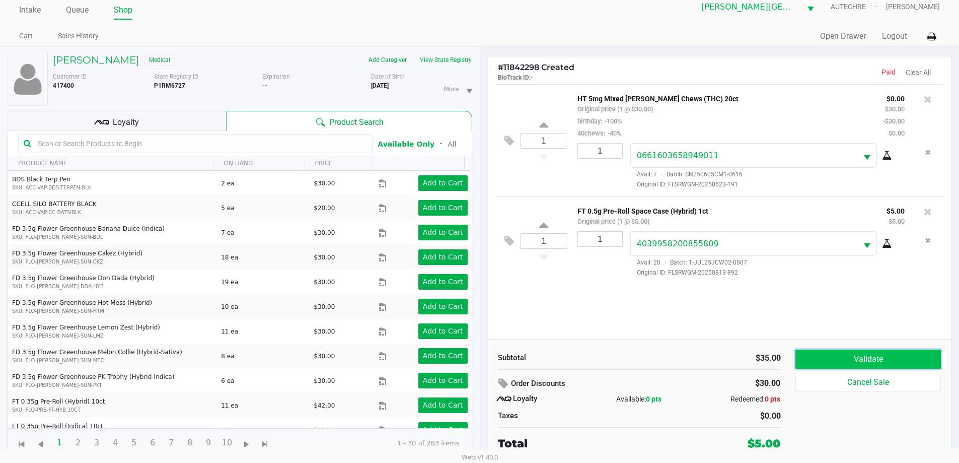
click at [487, 350] on button "Validate" at bounding box center [867, 358] width 145 height 19
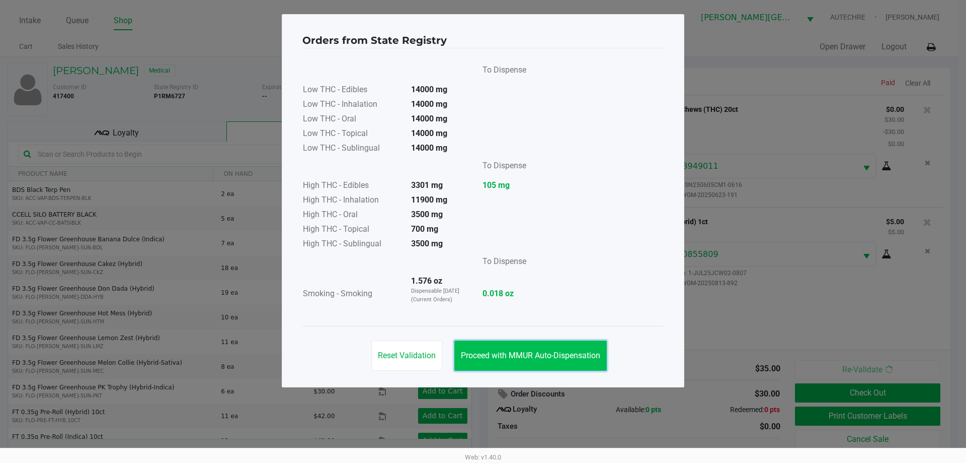
click at [487, 362] on button "Proceed with MMUR Auto-Dispensation" at bounding box center [530, 355] width 152 height 30
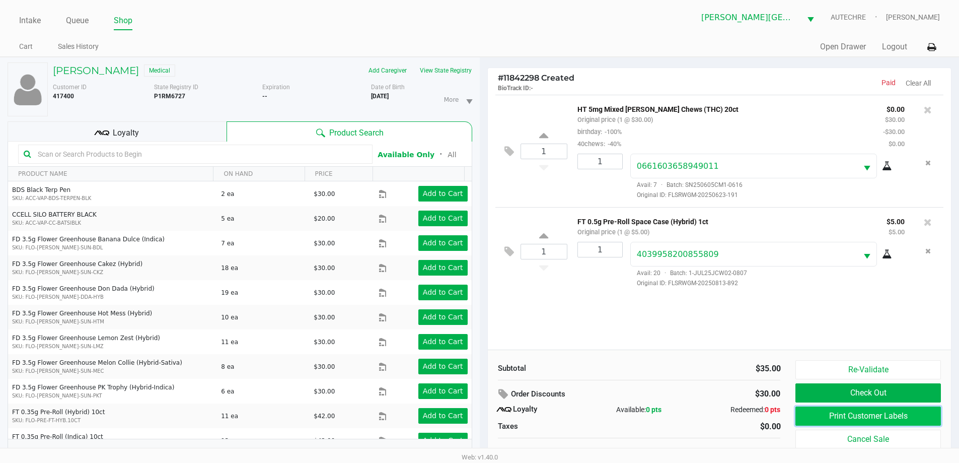
click at [487, 415] on button "Print Customer Labels" at bounding box center [867, 415] width 145 height 19
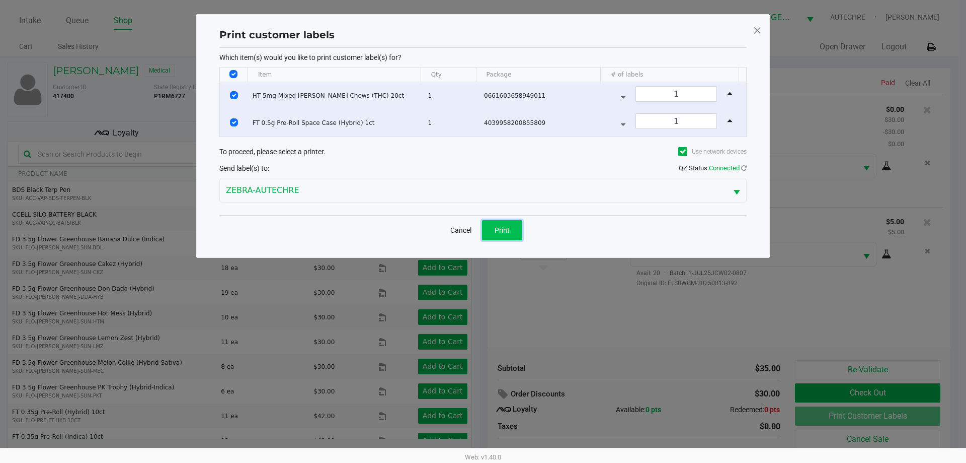
click at [487, 224] on button "Print" at bounding box center [502, 230] width 40 height 20
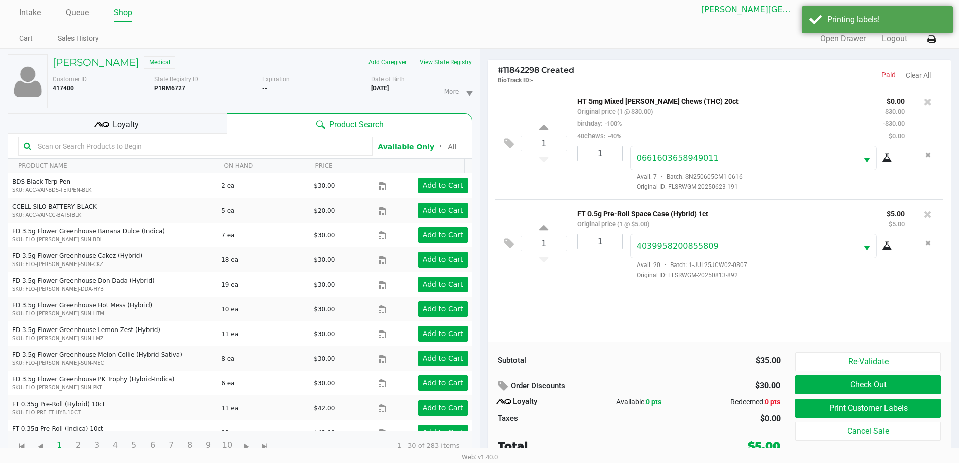
scroll to position [11, 0]
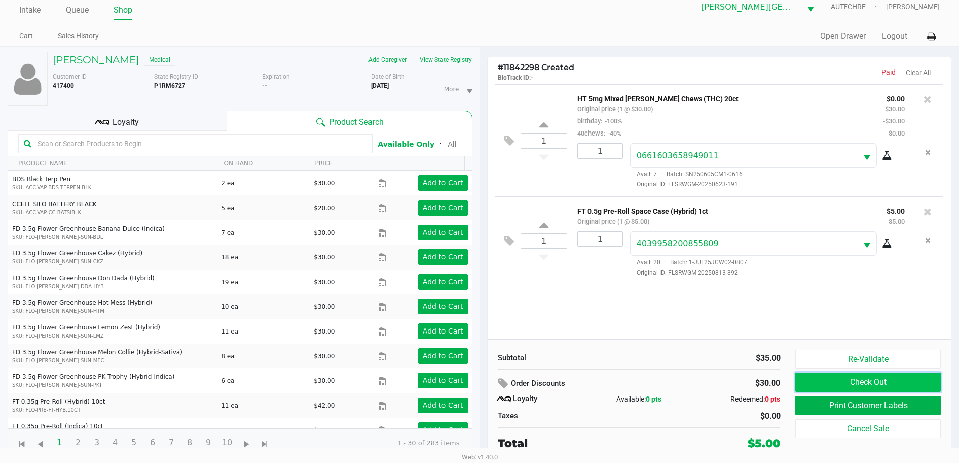
click at [487, 386] on button "Check Out" at bounding box center [867, 381] width 145 height 19
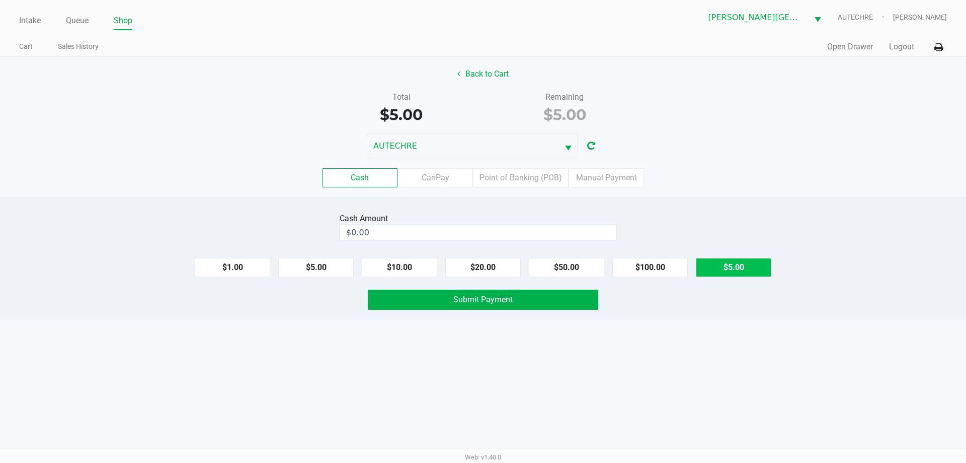
click at [487, 270] on button "$5.00" at bounding box center [733, 267] width 75 height 19
type input "$5.00"
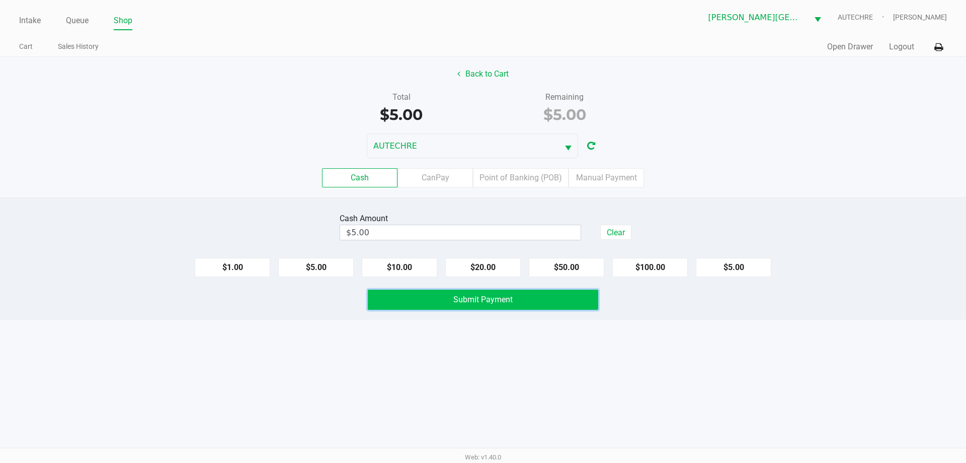
click at [474, 298] on span "Submit Payment" at bounding box center [482, 299] width 59 height 10
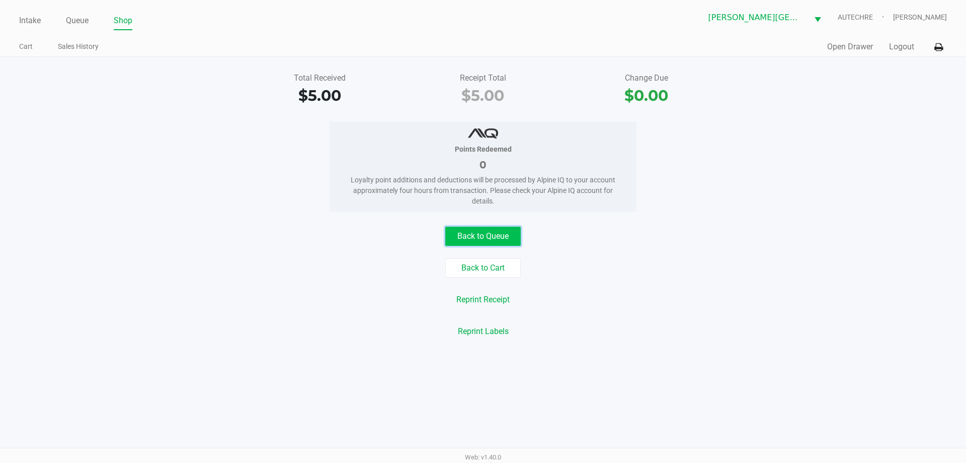
click at [453, 231] on button "Back to Queue" at bounding box center [482, 235] width 75 height 19
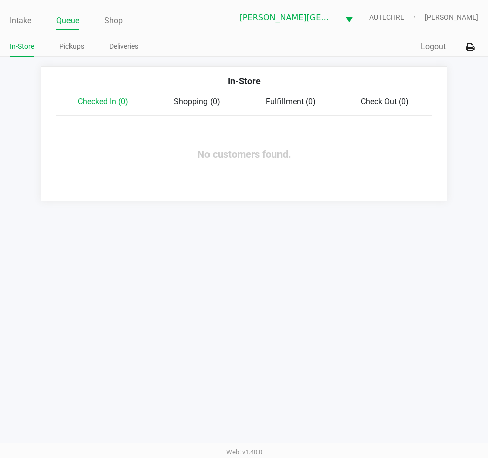
click at [159, 254] on div "Intake Queue Shop Bonita Springs WC AUTECHRE Gregory Duchesneau In-Store Pickup…" at bounding box center [244, 229] width 488 height 458
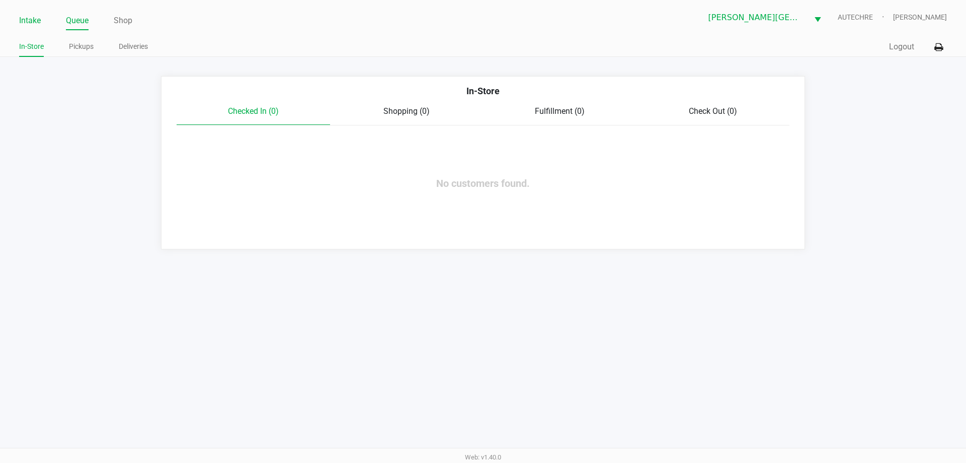
click at [25, 19] on link "Intake" at bounding box center [30, 21] width 22 height 14
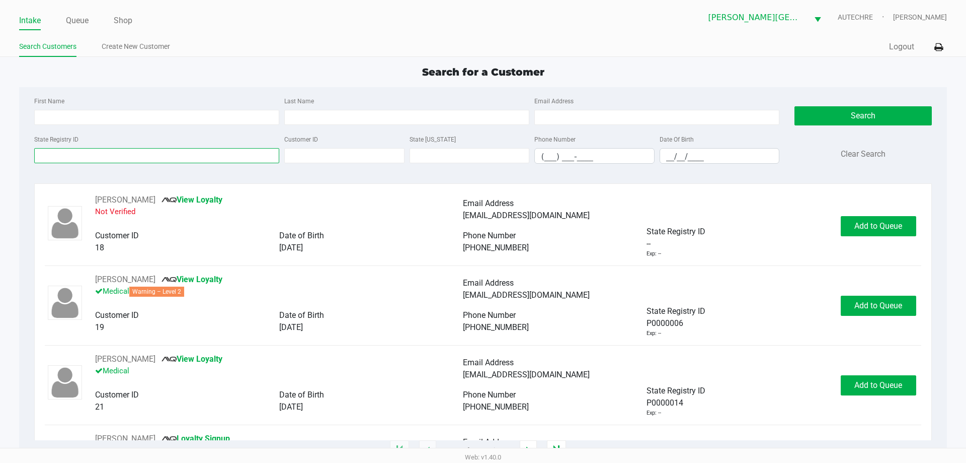
click at [61, 152] on input "State Registry ID" at bounding box center [156, 155] width 245 height 15
click at [100, 152] on input "State Registry ID" at bounding box center [156, 155] width 245 height 15
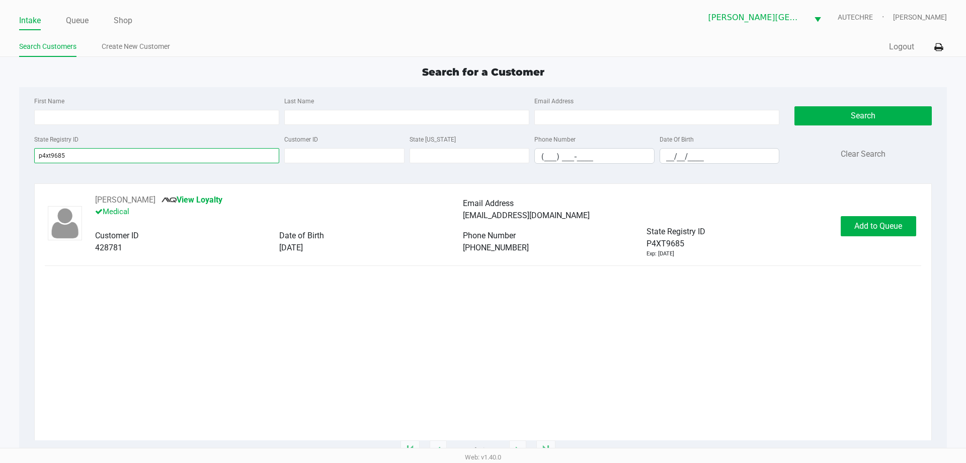
type input "p4xt9685"
click at [487, 248] on div "HERNAN QUINTERO LLORENS View Loyalty Medical Email Address quinterhernan278@gma…" at bounding box center [483, 226] width 876 height 64
click at [487, 224] on span "Add to Queue" at bounding box center [879, 226] width 48 height 10
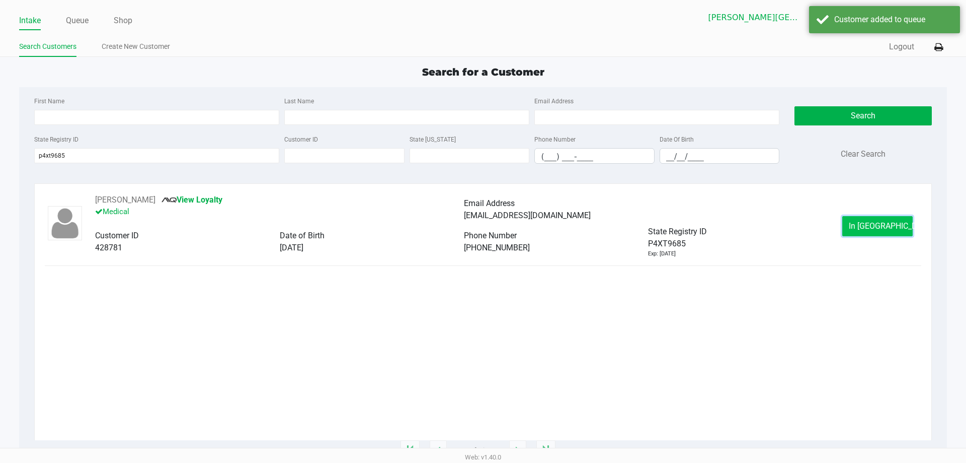
click at [487, 221] on span "In Queue" at bounding box center [891, 226] width 85 height 10
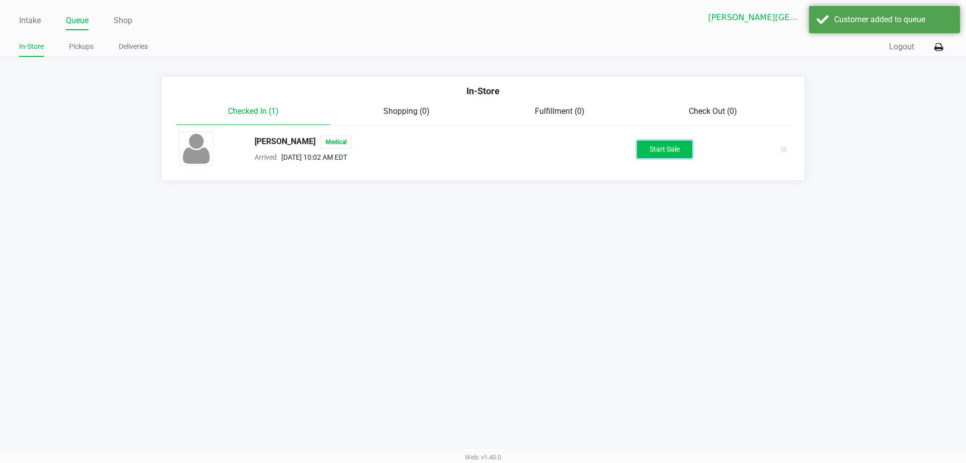
click at [487, 150] on button "Start Sale" at bounding box center [664, 149] width 55 height 18
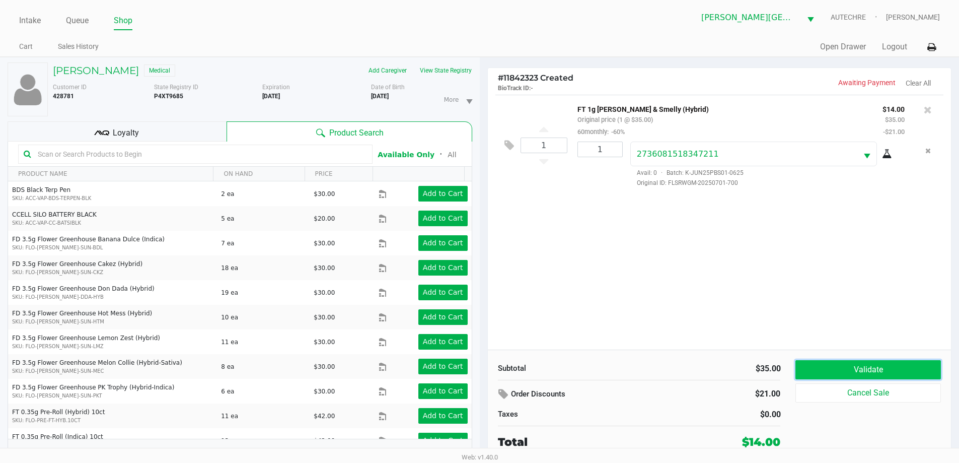
click at [487, 376] on button "Validate" at bounding box center [867, 369] width 145 height 19
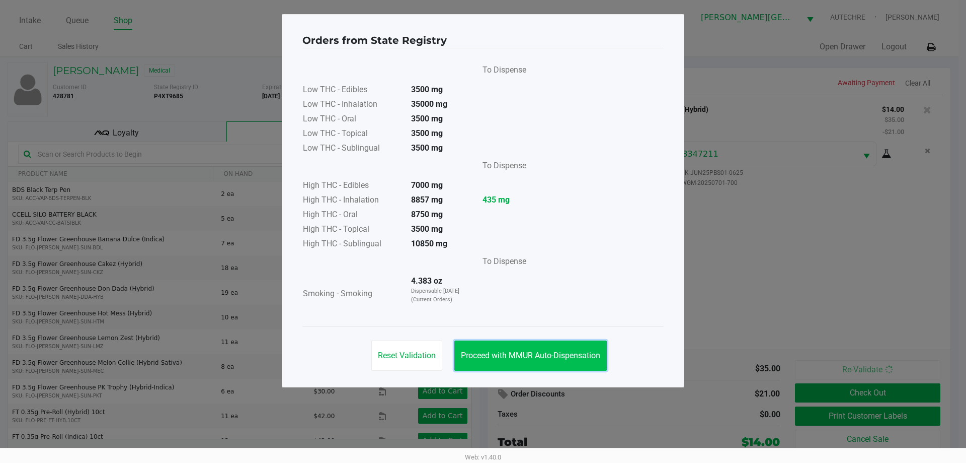
click at [487, 357] on span "Proceed with MMUR Auto-Dispensation" at bounding box center [530, 355] width 139 height 10
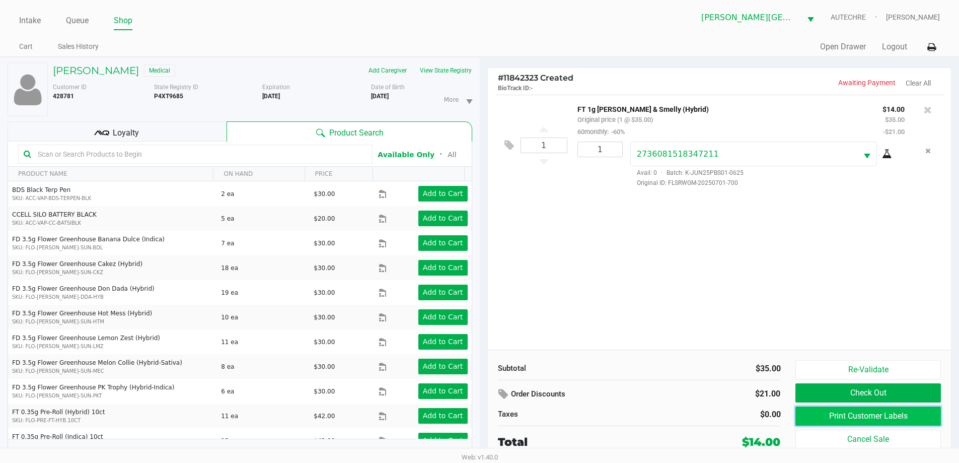
click at [487, 407] on button "Print Customer Labels" at bounding box center [867, 415] width 145 height 19
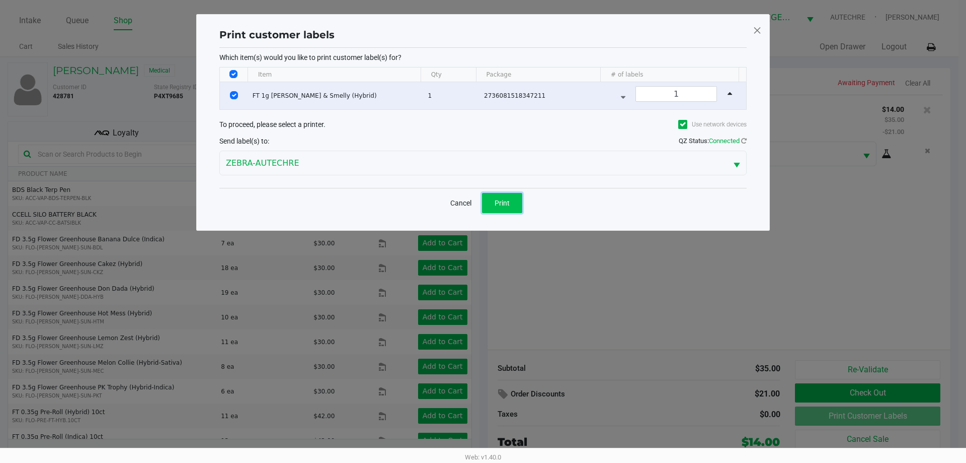
click at [487, 193] on button "Print" at bounding box center [502, 203] width 40 height 20
click at [487, 195] on button "Print" at bounding box center [499, 203] width 40 height 20
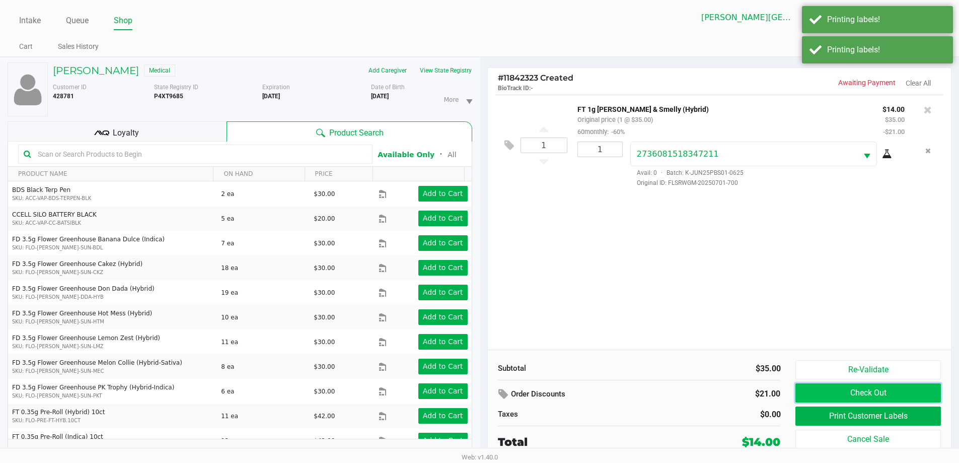
click at [487, 385] on button "Check Out" at bounding box center [867, 392] width 145 height 19
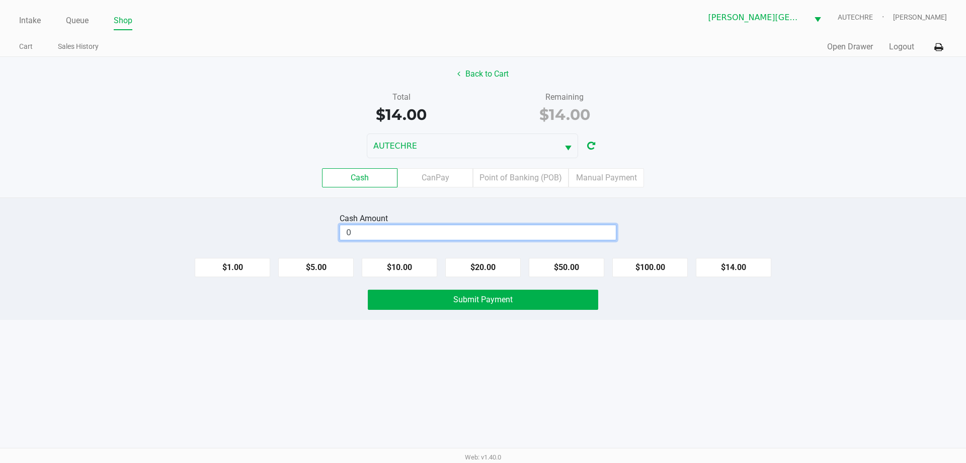
click at [459, 230] on input "0" at bounding box center [478, 232] width 276 height 15
type input "$20.00"
click at [483, 376] on div "Intake Queue Shop Bonita Springs WC AUTECHRE Gregory Duchesneau Cart Sales Hist…" at bounding box center [483, 231] width 966 height 463
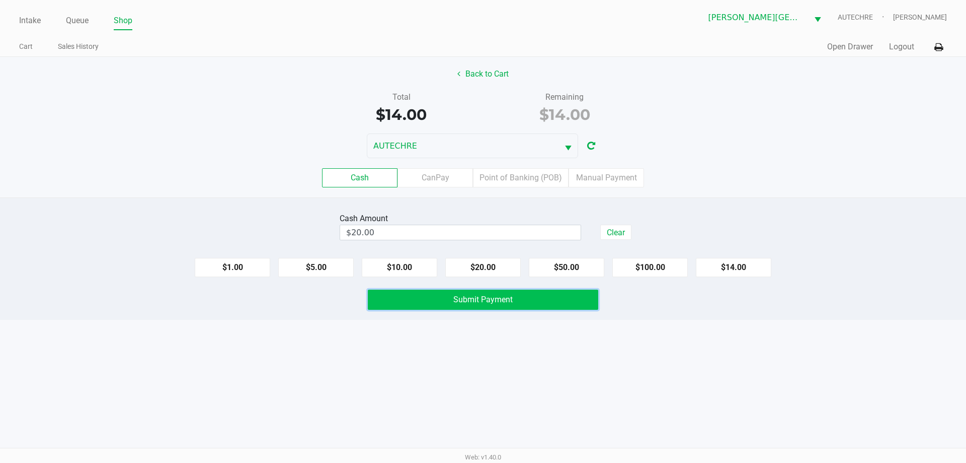
click at [470, 304] on button "Submit Payment" at bounding box center [483, 299] width 231 height 20
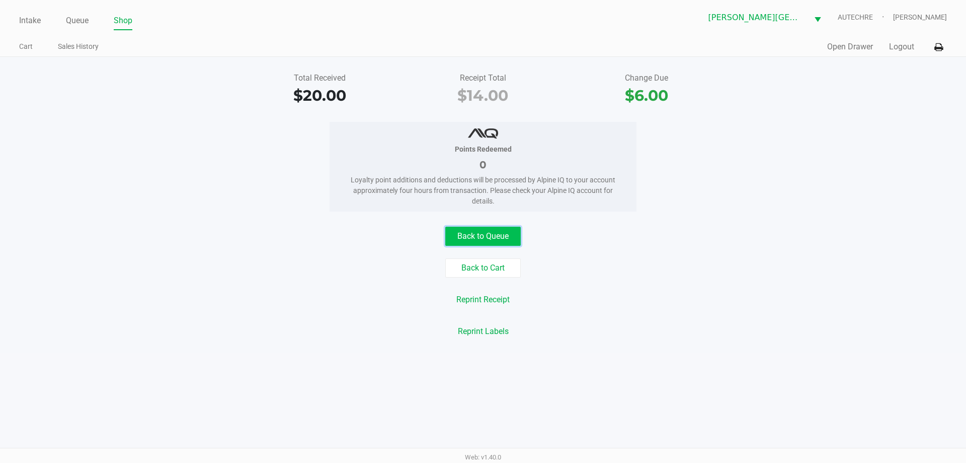
click at [487, 232] on button "Back to Queue" at bounding box center [482, 235] width 75 height 19
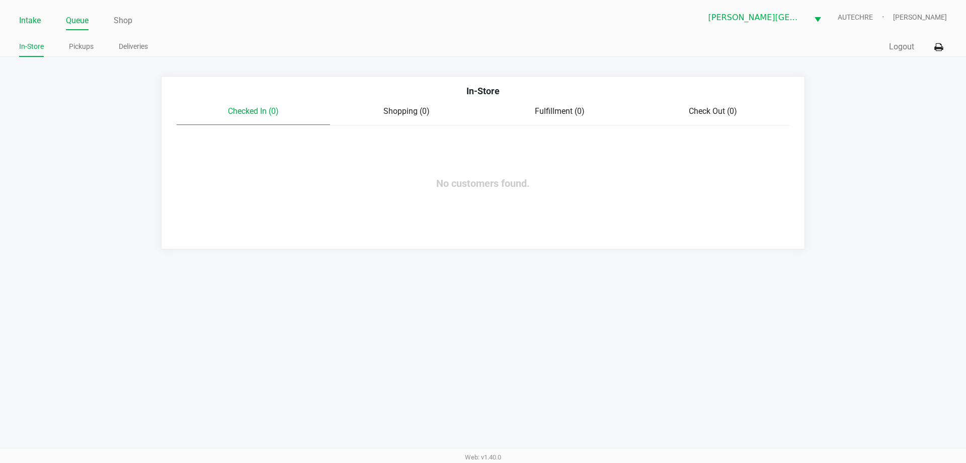
click at [25, 21] on link "Intake" at bounding box center [30, 21] width 22 height 14
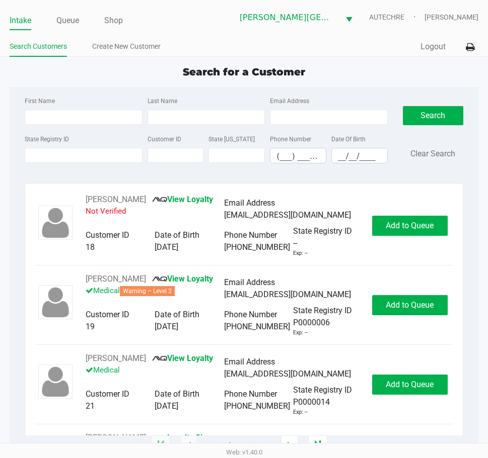
click at [185, 66] on span "Search for a Customer" at bounding box center [244, 72] width 122 height 12
click at [299, 66] on span "Search for a Customer" at bounding box center [244, 72] width 122 height 12
drag, startPoint x: 320, startPoint y: 67, endPoint x: 67, endPoint y: 71, distance: 253.2
click at [67, 71] on div "Search for a Customer" at bounding box center [243, 71] width 483 height 15
click at [72, 71] on div "Search for a Customer" at bounding box center [243, 71] width 483 height 15
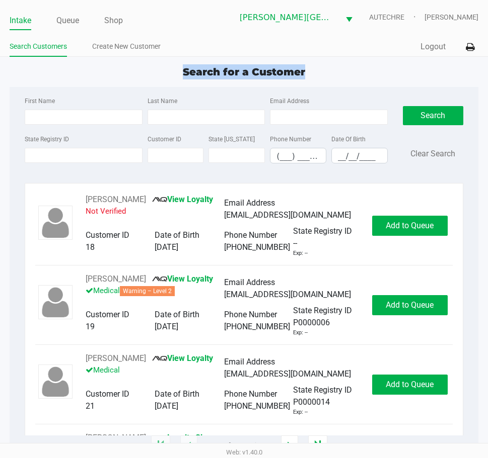
drag, startPoint x: 72, startPoint y: 71, endPoint x: 497, endPoint y: 71, distance: 424.3
click at [487, 71] on html "Intake Queue Shop Bonita Springs WC AUTECHRE Gregory Duchesneau Search Customer…" at bounding box center [244, 229] width 488 height 458
click at [368, 76] on div "Search for a Customer" at bounding box center [243, 71] width 483 height 15
click at [107, 75] on div "Search for a Customer" at bounding box center [243, 71] width 483 height 15
drag, startPoint x: 397, startPoint y: 69, endPoint x: 408, endPoint y: 53, distance: 20.0
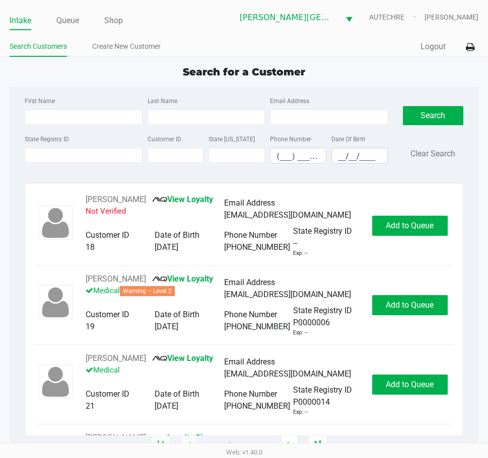
click at [397, 69] on div "Search for a Customer" at bounding box center [243, 71] width 483 height 15
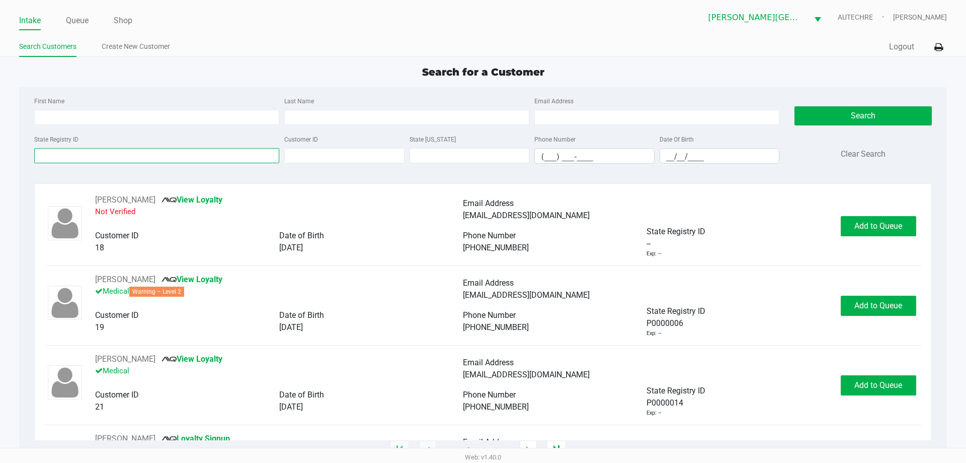
click at [93, 155] on input "State Registry ID" at bounding box center [156, 155] width 245 height 15
click at [216, 118] on input "First Name" at bounding box center [156, 117] width 245 height 15
type input "rekha"
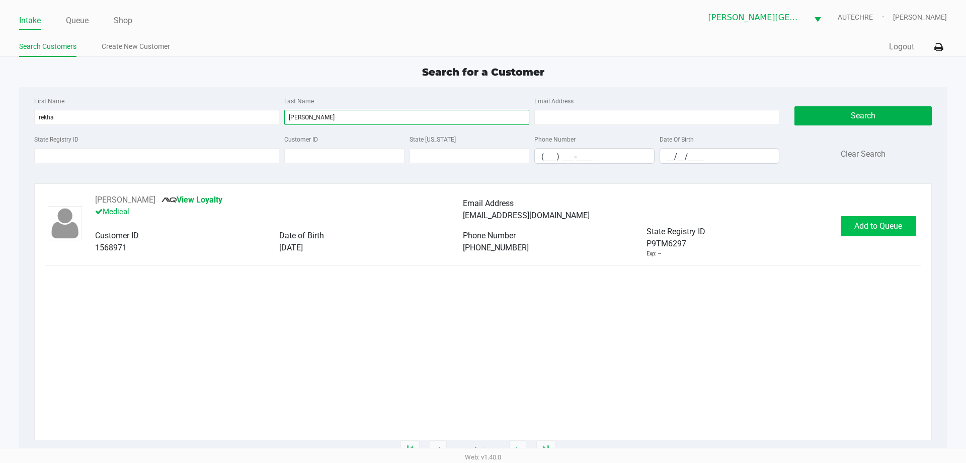
type input "dunn"
click at [487, 228] on span "Add to Queue" at bounding box center [879, 226] width 48 height 10
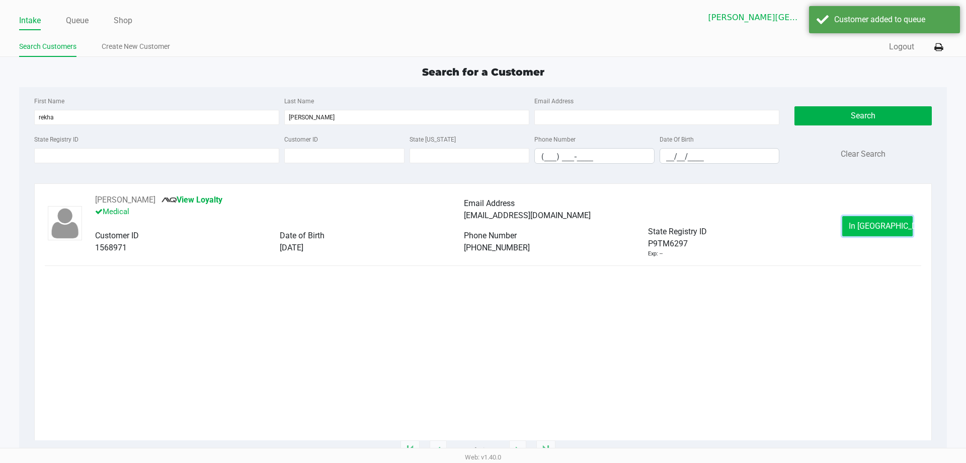
click at [487, 222] on span "In Queue" at bounding box center [891, 226] width 85 height 10
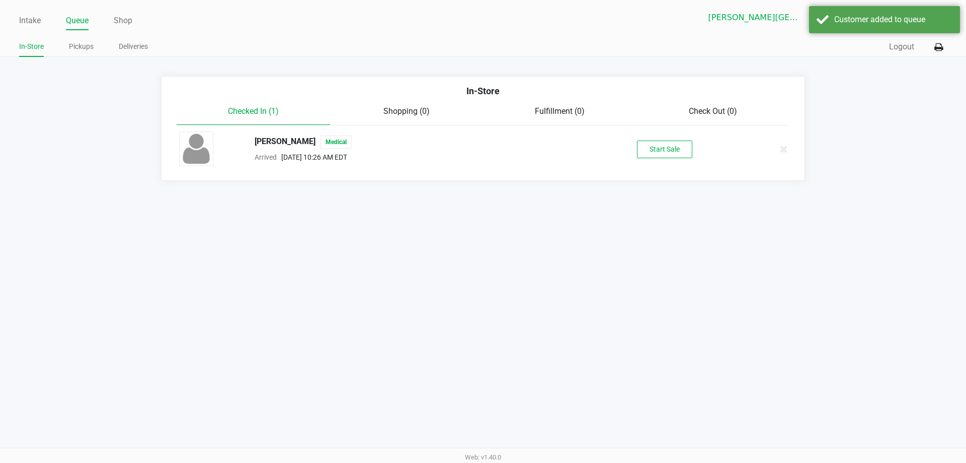
click at [487, 139] on div "REKHA DUNN Medical Arrived Aug 25, 2025 10:26 AM EDT Start Sale" at bounding box center [483, 148] width 623 height 35
click at [487, 143] on button "Start Sale" at bounding box center [664, 149] width 55 height 18
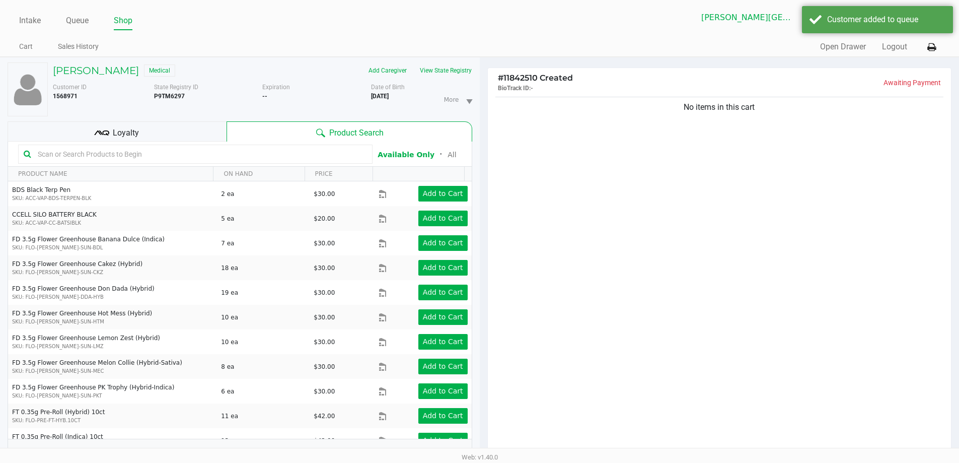
click at [487, 236] on div "No items in this cart" at bounding box center [720, 277] width 464 height 365
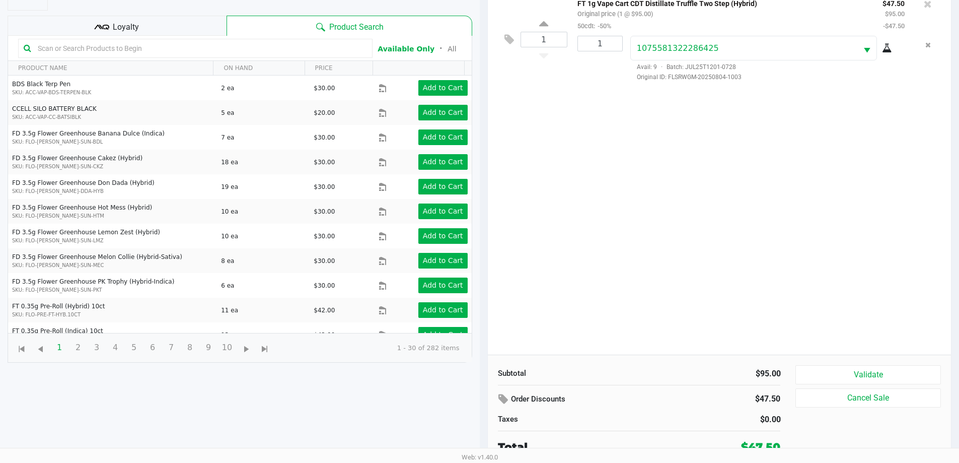
scroll to position [109, 0]
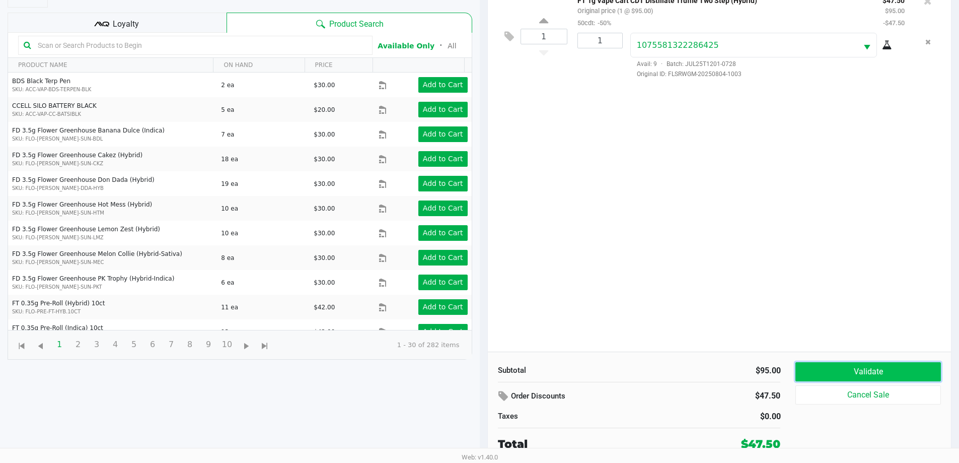
click at [487, 371] on button "Validate" at bounding box center [867, 371] width 145 height 19
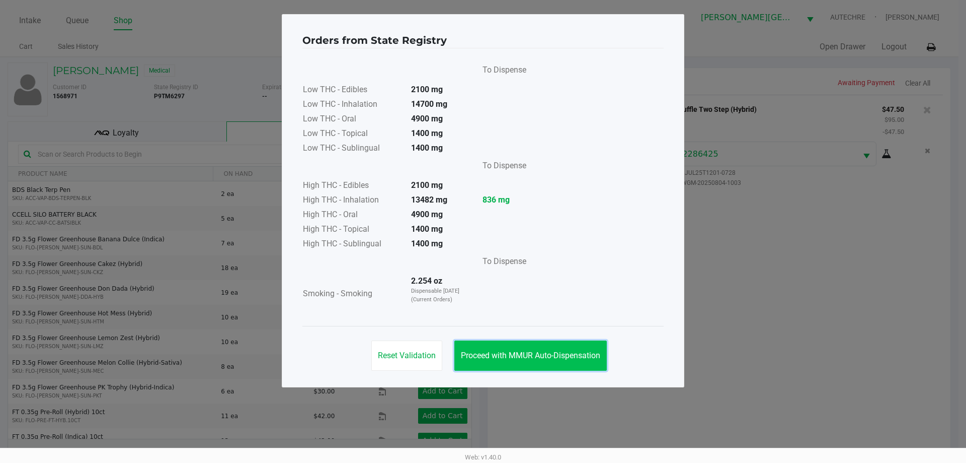
click at [487, 356] on span "Proceed with MMUR Auto-Dispensation" at bounding box center [530, 355] width 139 height 10
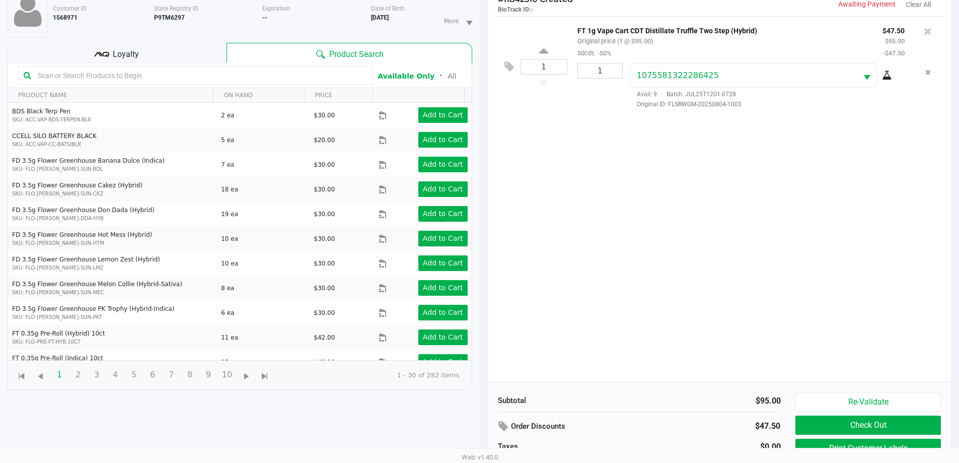
scroll to position [109, 0]
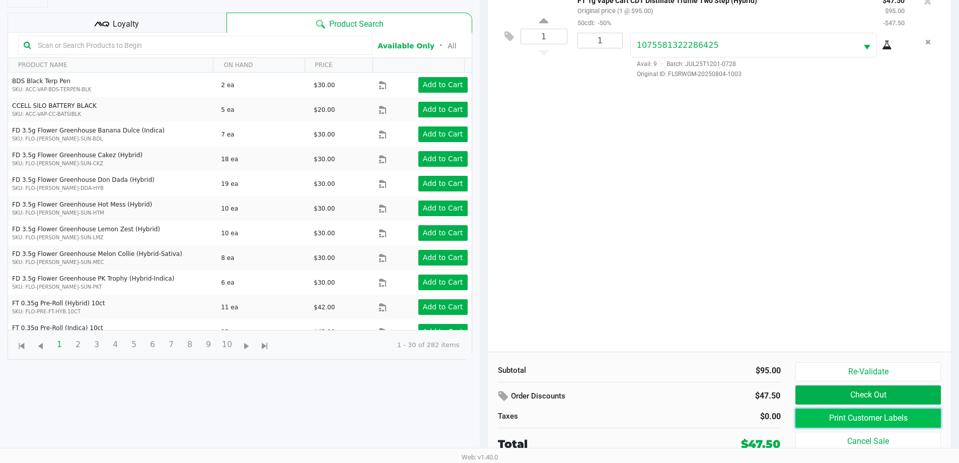
click at [487, 415] on button "Print Customer Labels" at bounding box center [867, 417] width 145 height 19
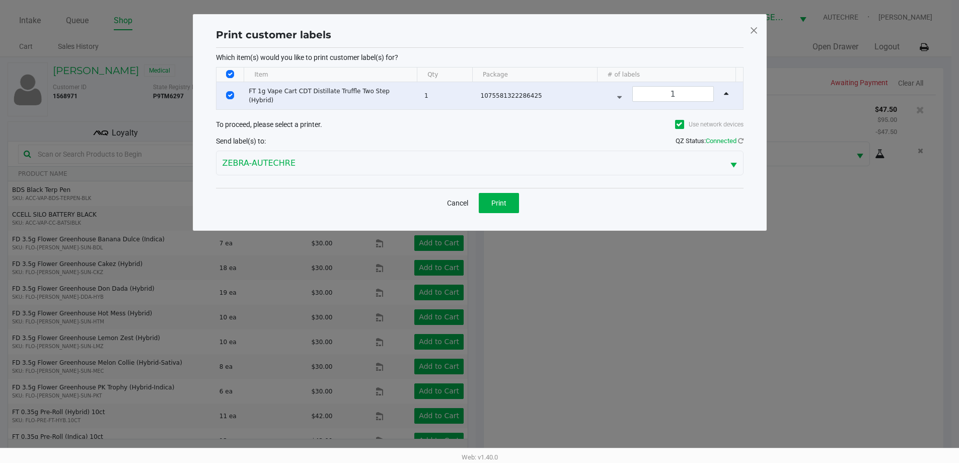
scroll to position [0, 0]
click at [487, 202] on span "Print" at bounding box center [502, 203] width 15 height 8
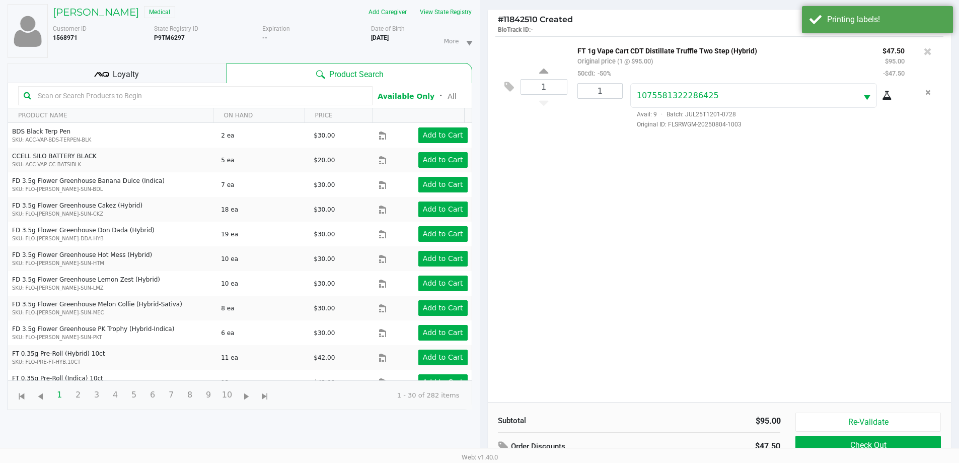
scroll to position [109, 0]
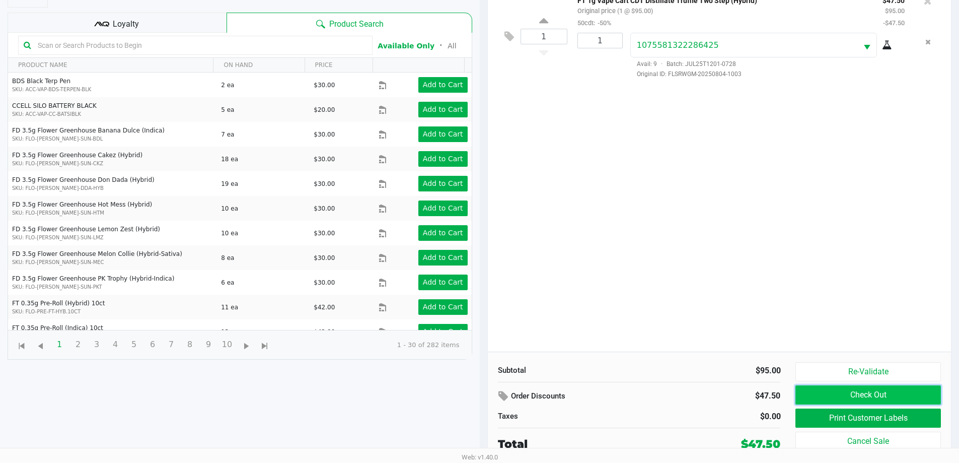
click at [487, 391] on button "Check Out" at bounding box center [867, 394] width 145 height 19
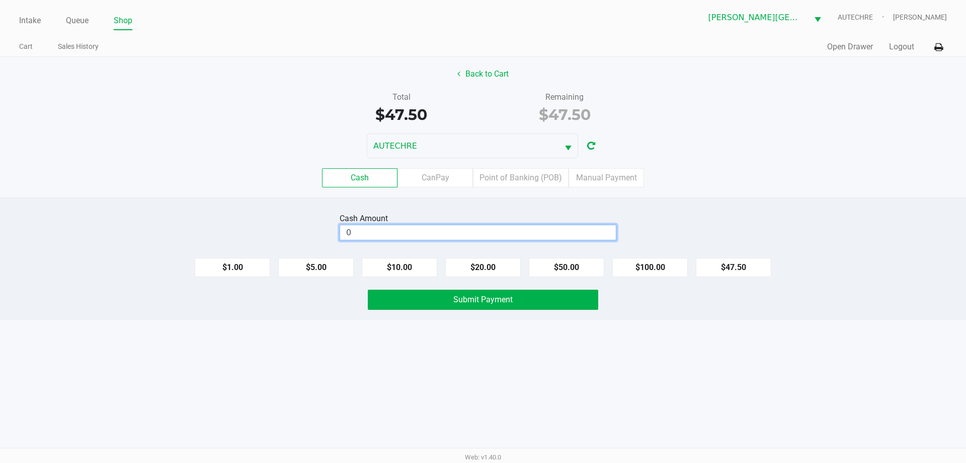
click at [430, 238] on input "0" at bounding box center [478, 232] width 276 height 15
type input "$50.50"
click at [463, 310] on div "Cash Amount $50.50 Clear $1.00 $5.00 $10.00 $20.00 $50.00 $100.00 $47.50 Submit…" at bounding box center [483, 258] width 966 height 122
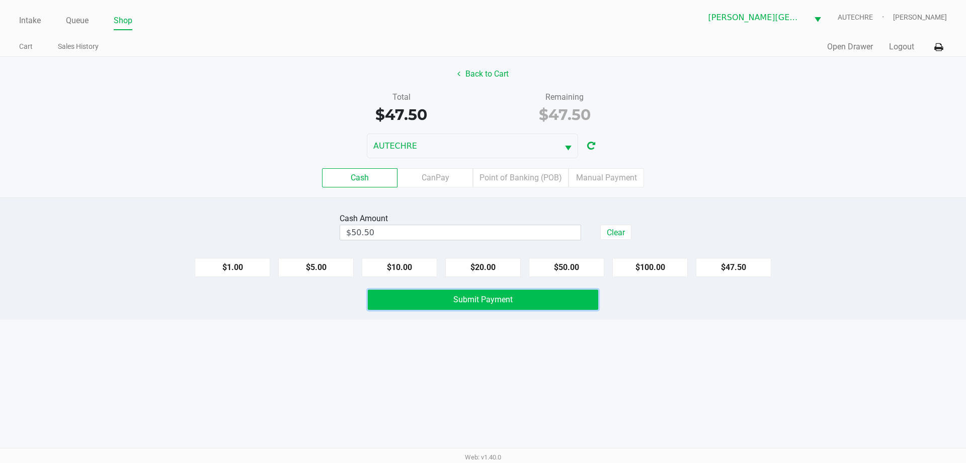
click at [476, 293] on button "Submit Payment" at bounding box center [483, 299] width 231 height 20
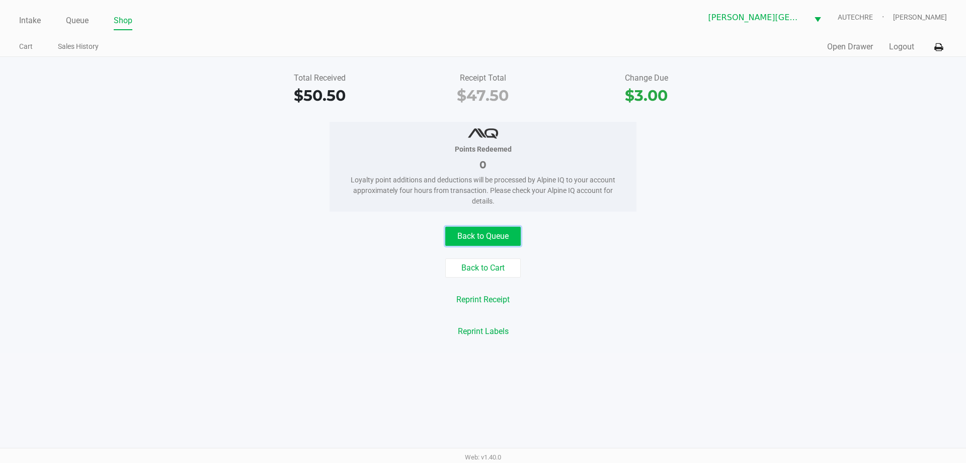
click at [487, 229] on button "Back to Queue" at bounding box center [482, 235] width 75 height 19
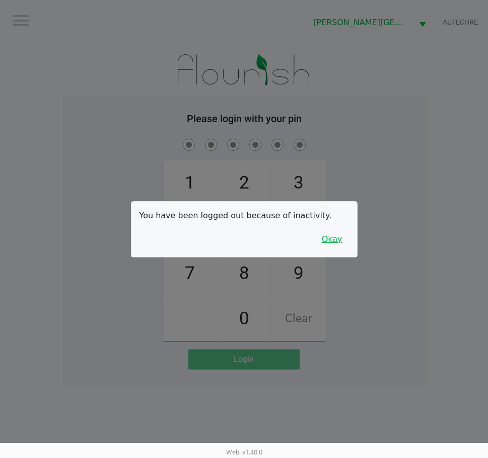
click at [327, 243] on button "Okay" at bounding box center [332, 239] width 34 height 19
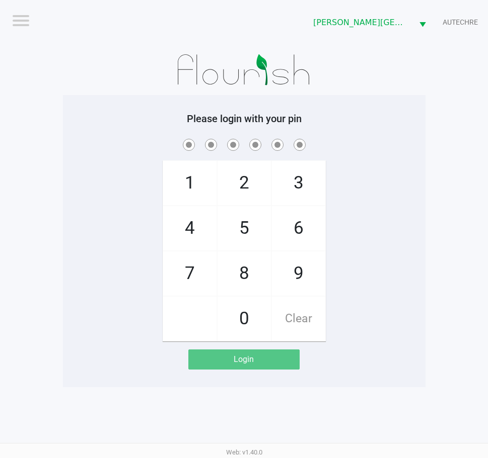
click at [386, 230] on div "1 4 7 2 5 8 0 3 6 9 Clear" at bounding box center [244, 239] width 362 height 205
click at [92, 281] on div "1 4 7 2 5 8 0 3 6 9 Clear" at bounding box center [244, 239] width 362 height 205
checkbox input "true"
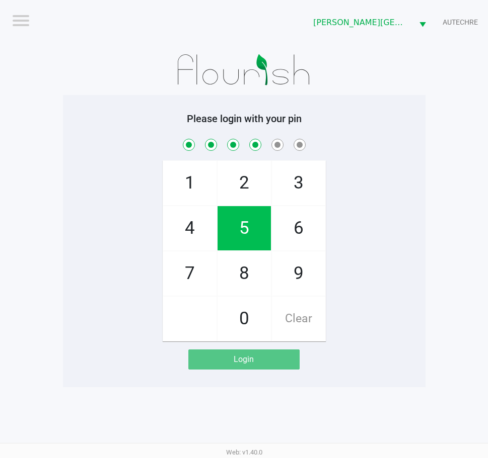
checkbox input "true"
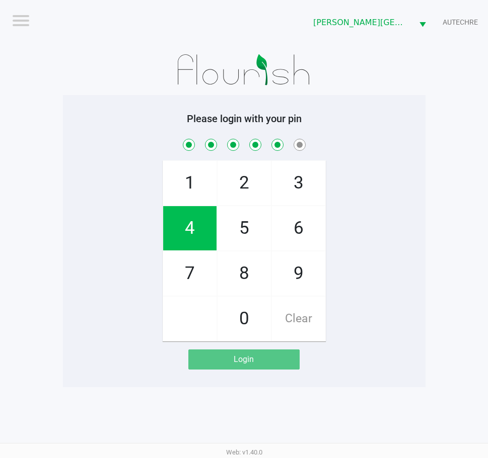
checkbox input "true"
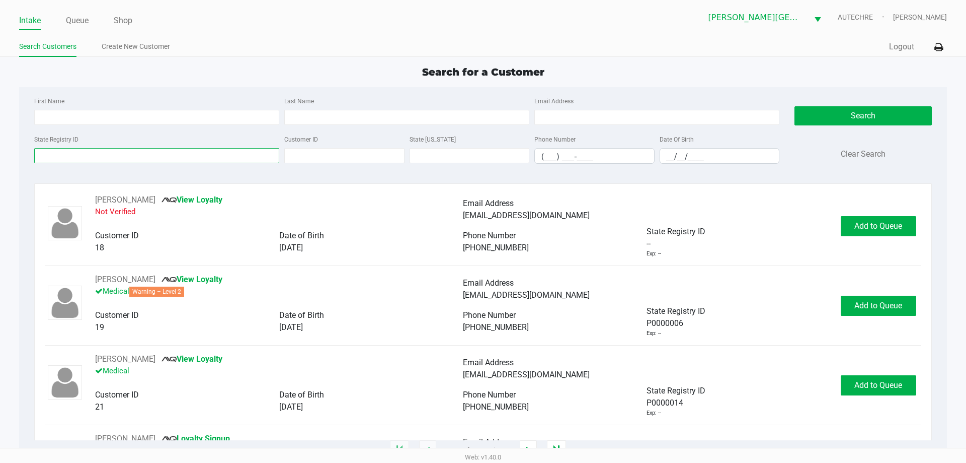
click at [149, 154] on input "State Registry ID" at bounding box center [156, 155] width 245 height 15
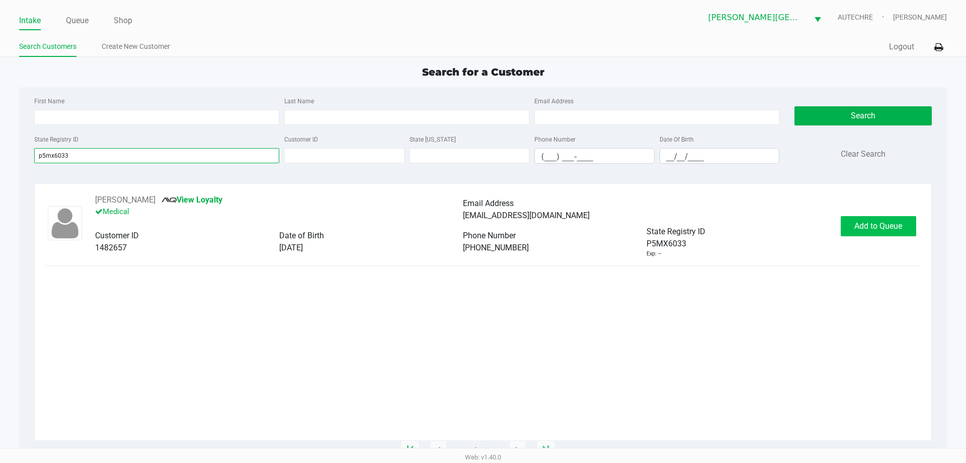
type input "p5mx6033"
click at [487, 226] on span "Add to Queue" at bounding box center [879, 226] width 48 height 10
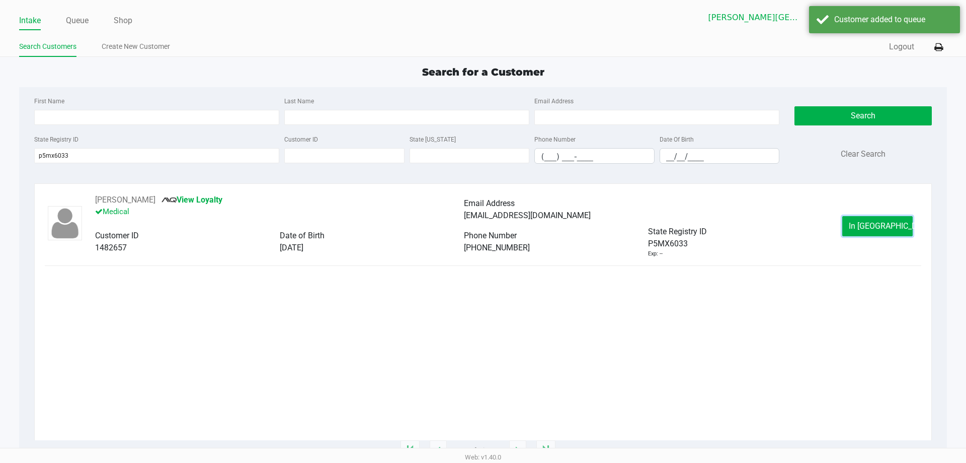
click at [487, 226] on span "In Queue" at bounding box center [891, 226] width 85 height 10
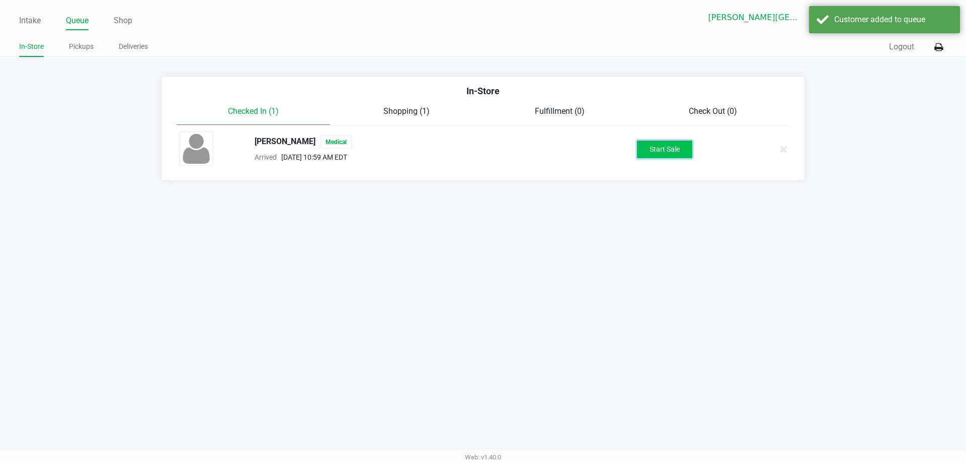
click at [487, 154] on button "Start Sale" at bounding box center [664, 149] width 55 height 18
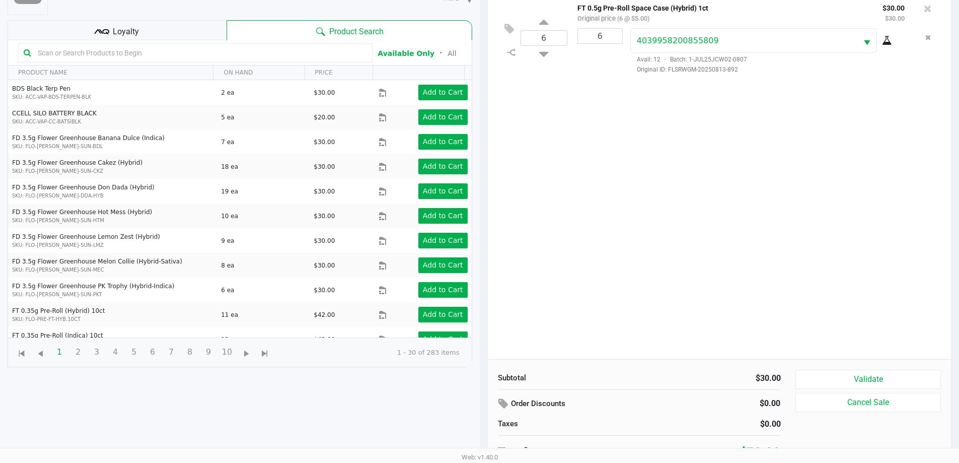
scroll to position [109, 0]
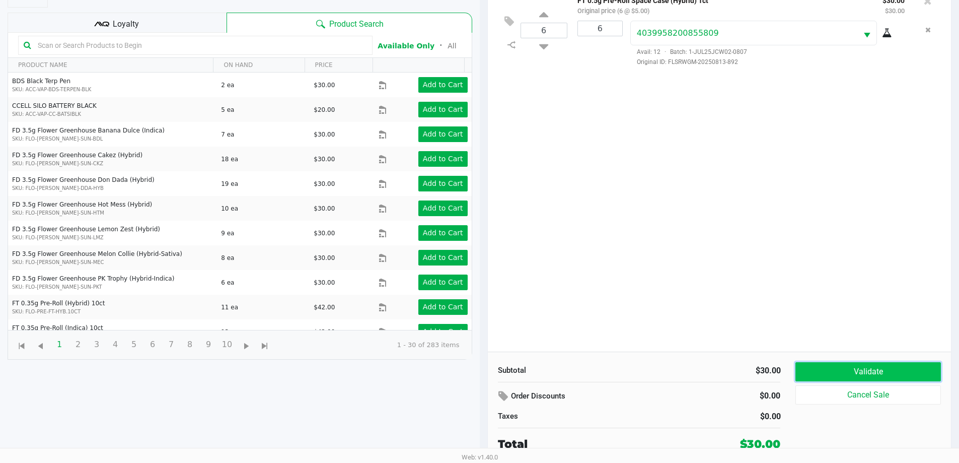
click at [487, 374] on button "Validate" at bounding box center [867, 371] width 145 height 19
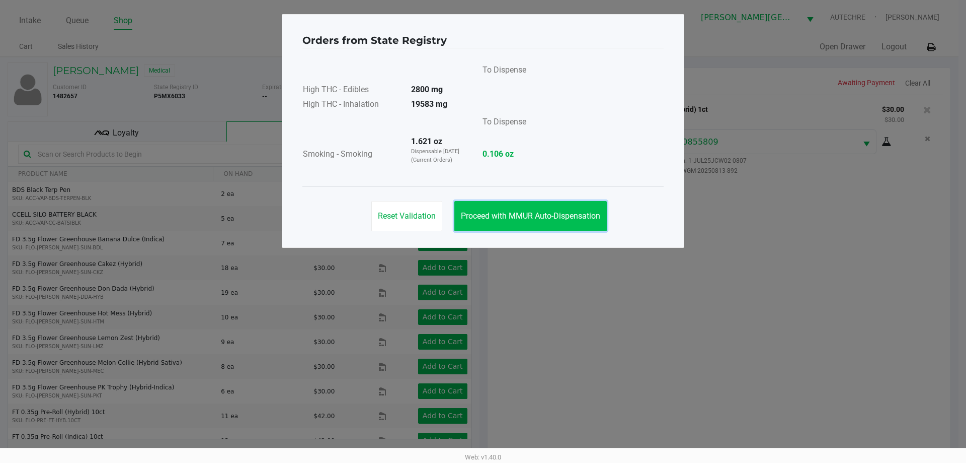
click at [487, 214] on span "Proceed with MMUR Auto-Dispensation" at bounding box center [530, 216] width 139 height 10
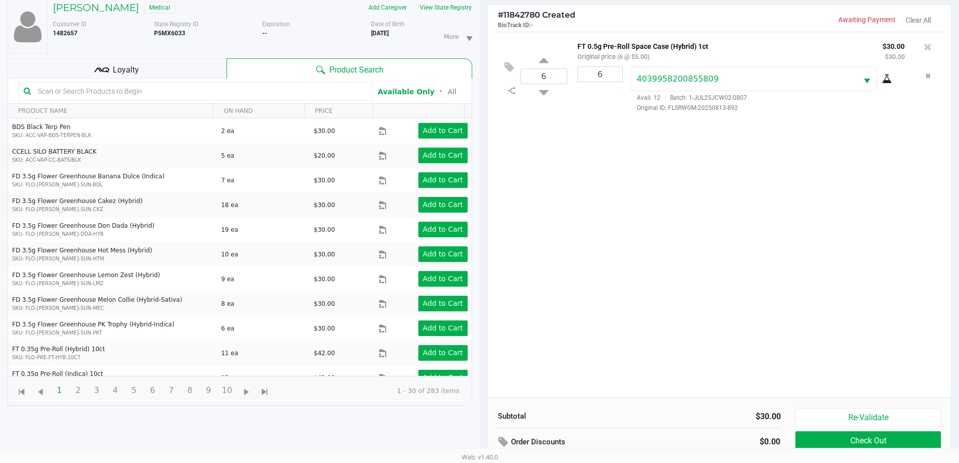
scroll to position [109, 0]
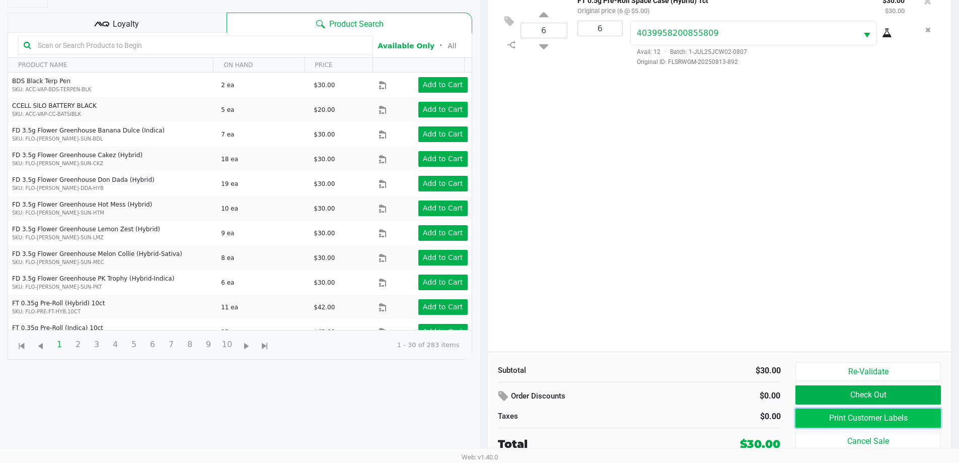
click at [487, 420] on button "Print Customer Labels" at bounding box center [867, 417] width 145 height 19
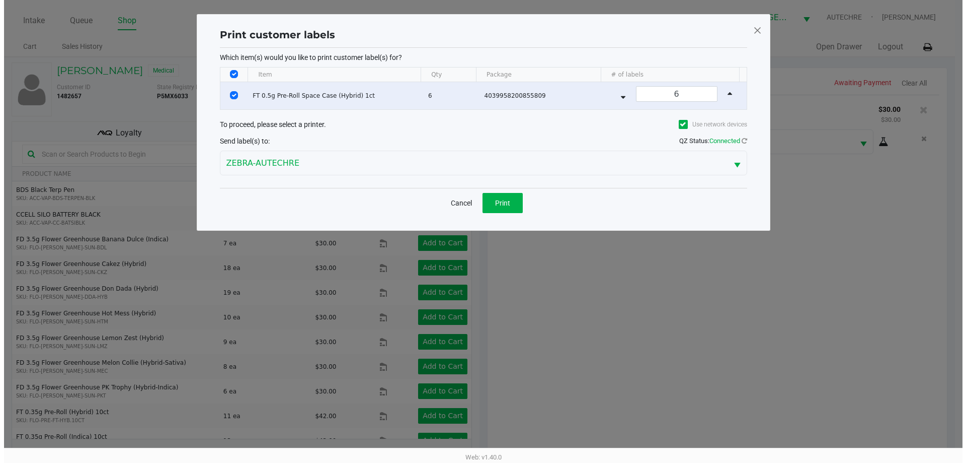
scroll to position [0, 0]
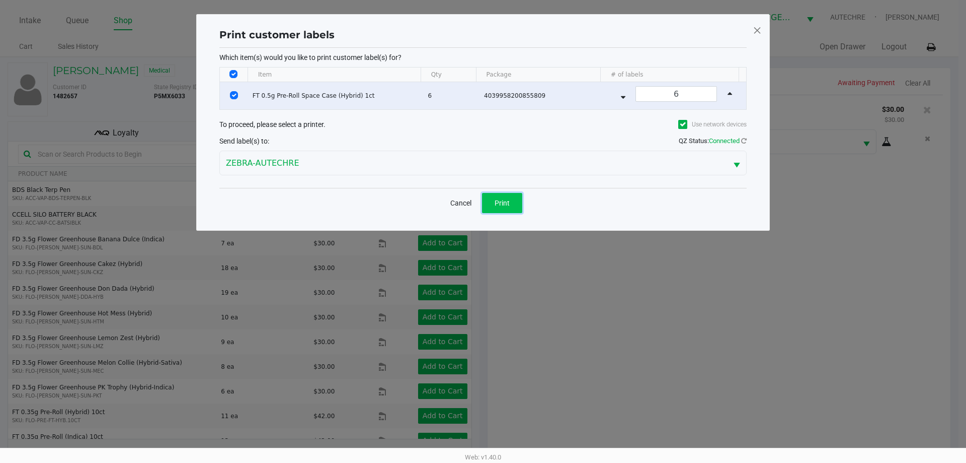
click at [487, 201] on span "Print" at bounding box center [502, 203] width 15 height 8
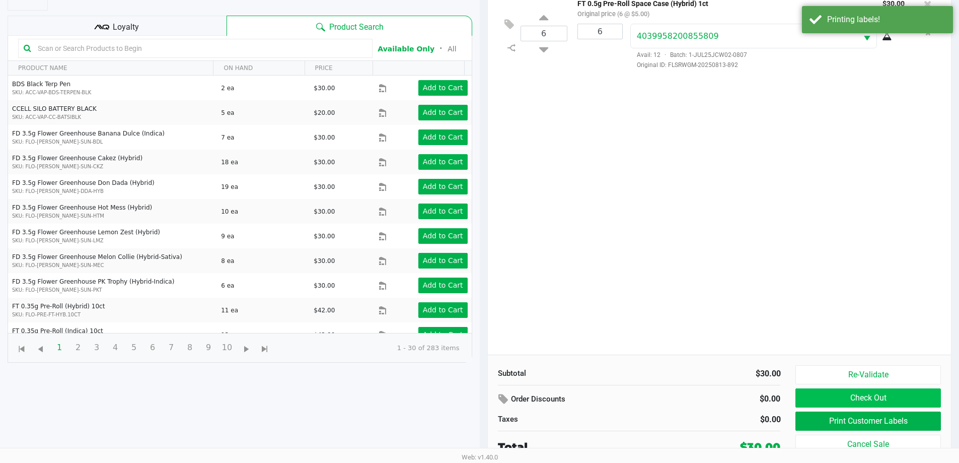
scroll to position [109, 0]
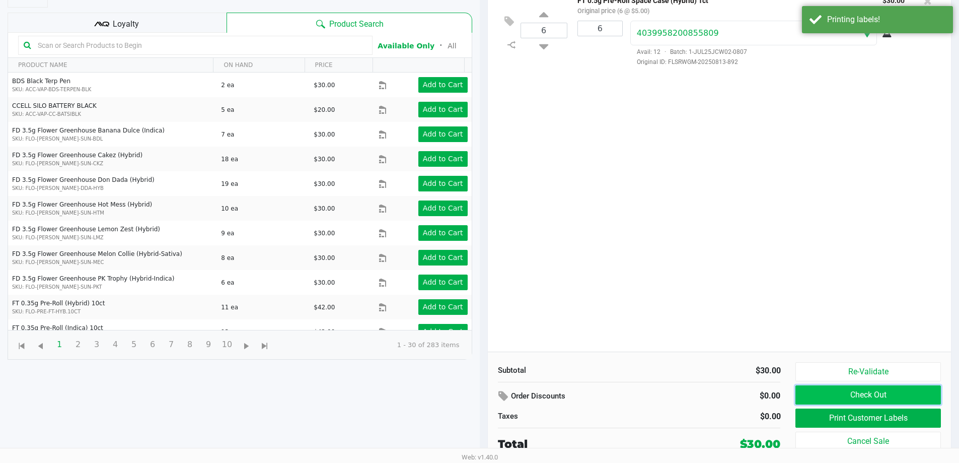
click at [487, 399] on button "Check Out" at bounding box center [867, 394] width 145 height 19
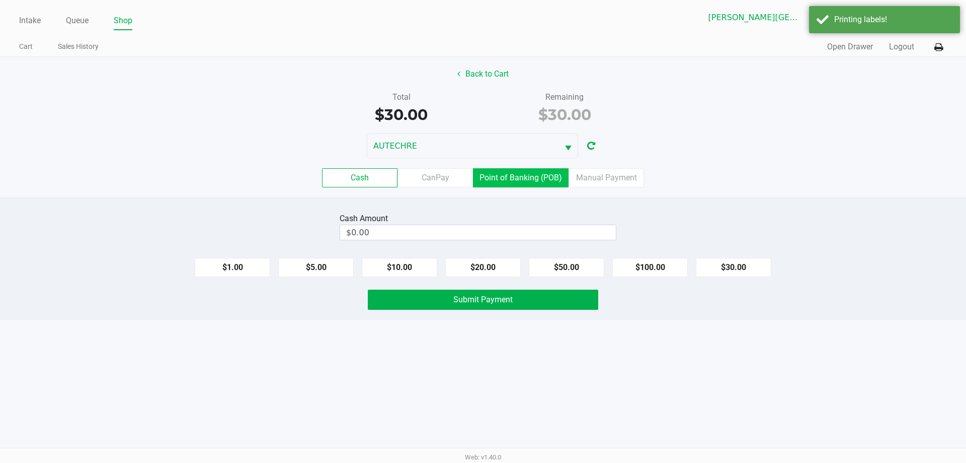
drag, startPoint x: 502, startPoint y: 179, endPoint x: 676, endPoint y: 245, distance: 186.2
click at [487, 179] on label "Point of Banking (POB)" at bounding box center [521, 177] width 96 height 19
click at [0, 0] on 7 "Point of Banking (POB)" at bounding box center [0, 0] width 0 height 0
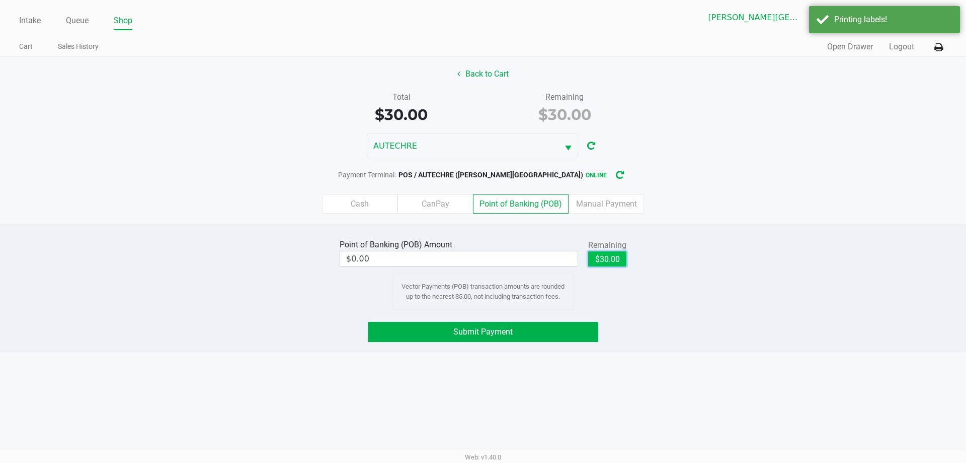
click at [487, 256] on button "$30.00" at bounding box center [607, 258] width 38 height 15
type input "$30.00"
drag, startPoint x: 504, startPoint y: 331, endPoint x: 710, endPoint y: 311, distance: 206.8
click at [487, 331] on span "Submit Payment" at bounding box center [482, 332] width 59 height 10
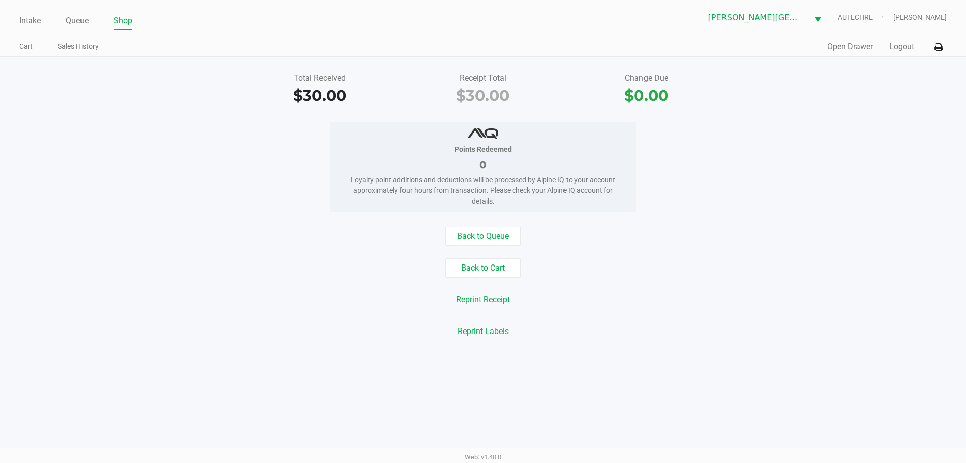
click at [487, 298] on div "Reprint Receipt" at bounding box center [482, 299] width 981 height 19
click at [478, 243] on button "Back to Queue" at bounding box center [482, 235] width 75 height 19
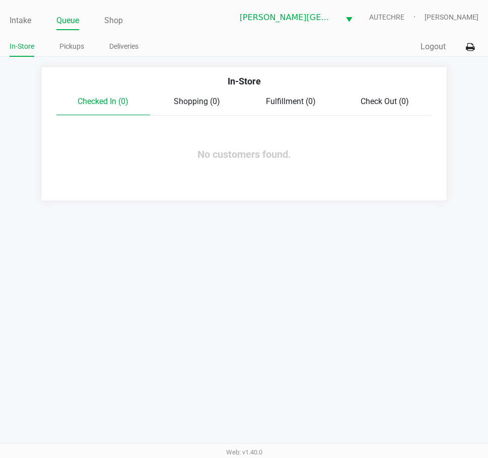
drag, startPoint x: 176, startPoint y: 282, endPoint x: 212, endPoint y: 265, distance: 40.1
click at [179, 281] on div "Intake Queue Shop Bonita Springs WC AUTECHRE Gregory Duchesneau In-Store Pickup…" at bounding box center [244, 229] width 488 height 458
click at [214, 265] on div "Intake Queue Shop Bonita Springs WC AUTECHRE Gregory Duchesneau In-Store Pickup…" at bounding box center [244, 229] width 488 height 458
click at [211, 276] on div "Intake Queue Shop Bonita Springs WC AUTECHRE Gregory Duchesneau In-Store Pickup…" at bounding box center [244, 229] width 488 height 458
click at [113, 292] on div "Intake Queue Shop Bonita Springs WC AUTECHRE Gregory Duchesneau In-Store Pickup…" at bounding box center [244, 229] width 488 height 458
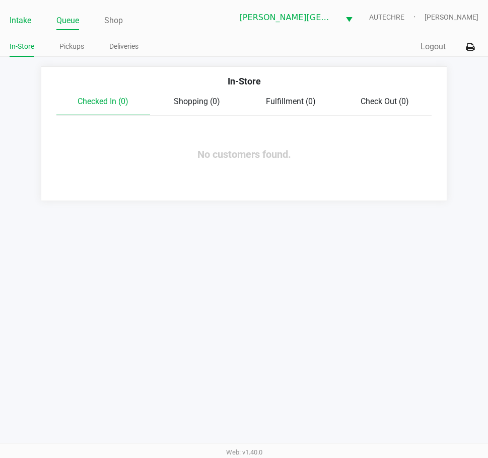
click at [28, 19] on link "Intake" at bounding box center [21, 21] width 22 height 14
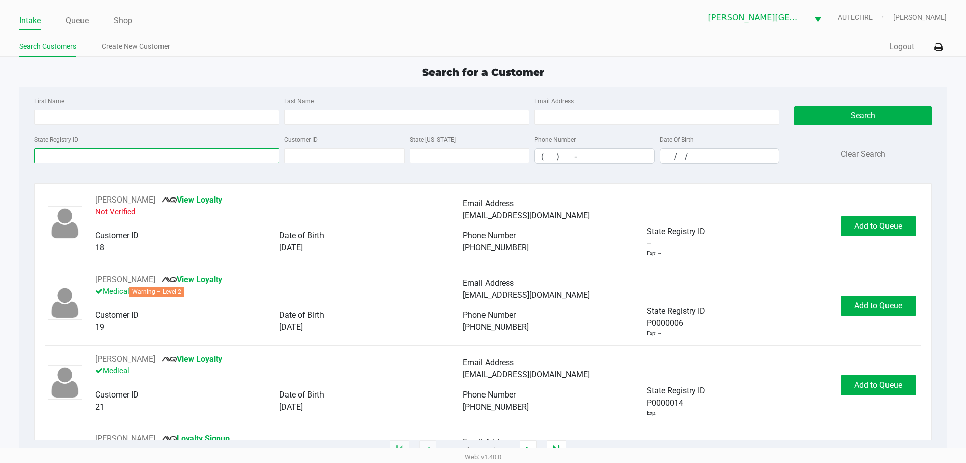
click at [254, 149] on input "State Registry ID" at bounding box center [156, 155] width 245 height 15
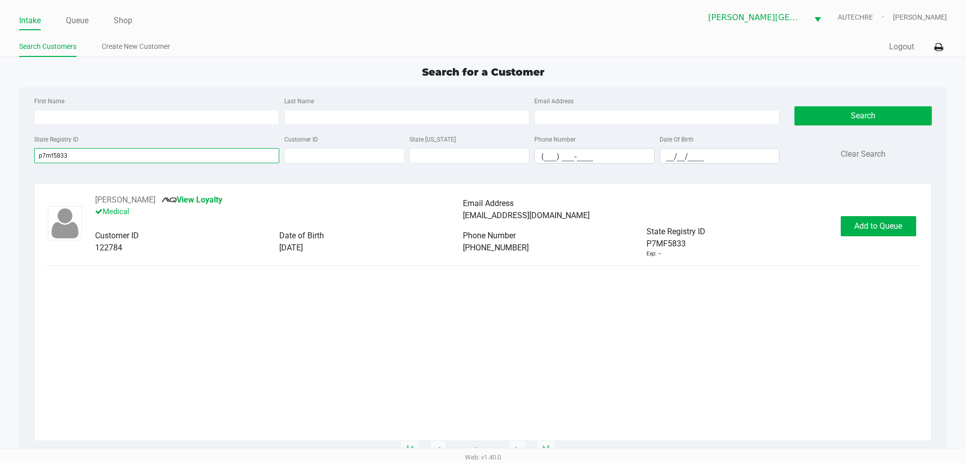
type input "p7mf5833"
click at [487, 238] on div "P7MF5833 Exp: --" at bounding box center [739, 248] width 184 height 21
click at [487, 231] on button "Add to Queue" at bounding box center [878, 226] width 75 height 20
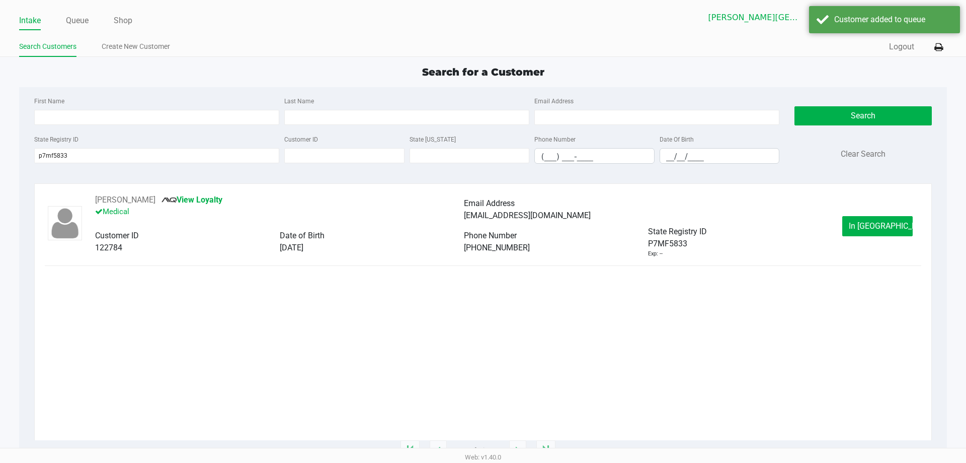
click at [487, 227] on span "In Queue" at bounding box center [891, 226] width 85 height 10
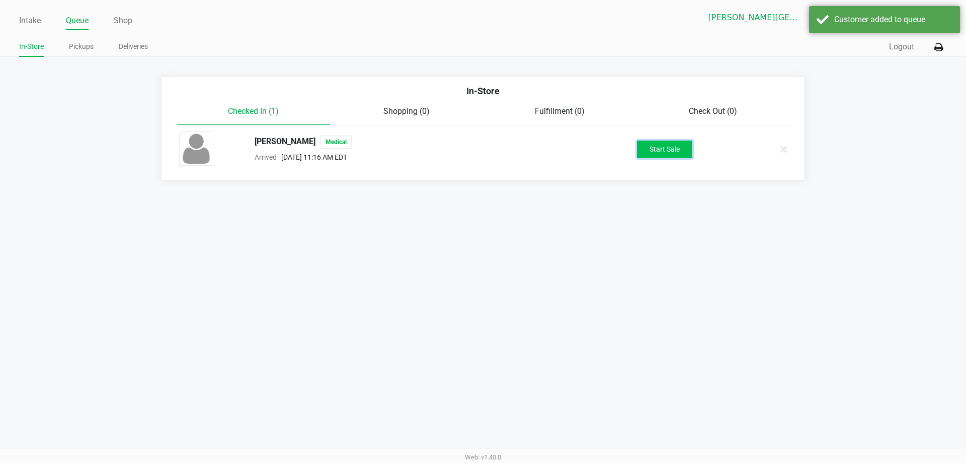
click at [487, 152] on button "Start Sale" at bounding box center [664, 149] width 55 height 18
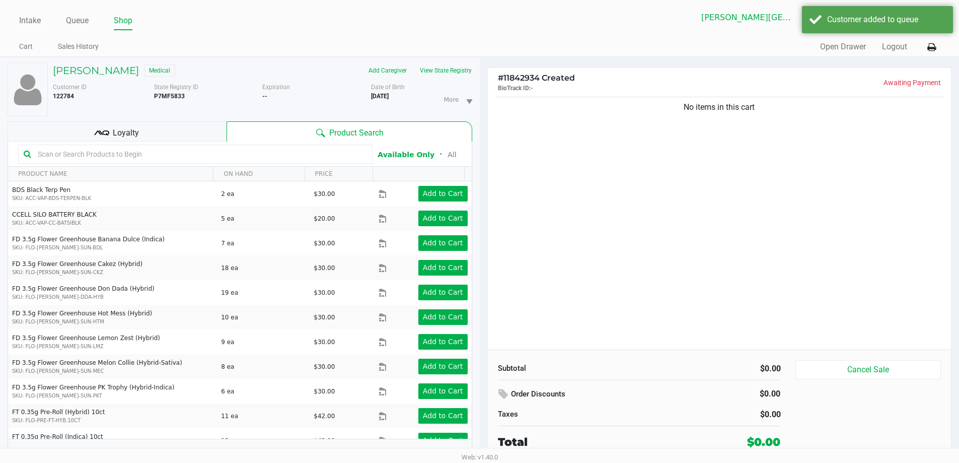
click at [487, 213] on div "No items in this cart" at bounding box center [720, 222] width 464 height 255
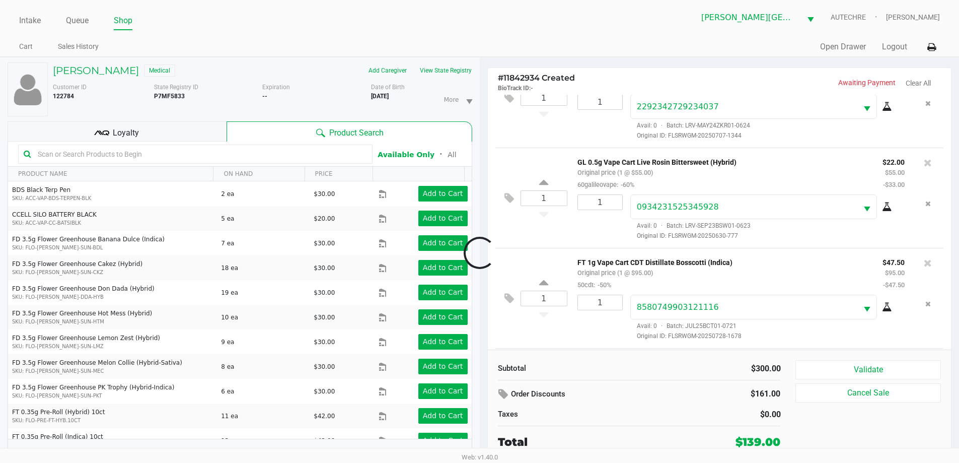
scroll to position [148, 0]
click at [456, 59] on div "TIN NGUYEN Medical Add Caregiver View State Registry Customer ID 122784 State R…" at bounding box center [240, 265] width 465 height 416
click at [454, 68] on button "View State Registry" at bounding box center [442, 70] width 59 height 16
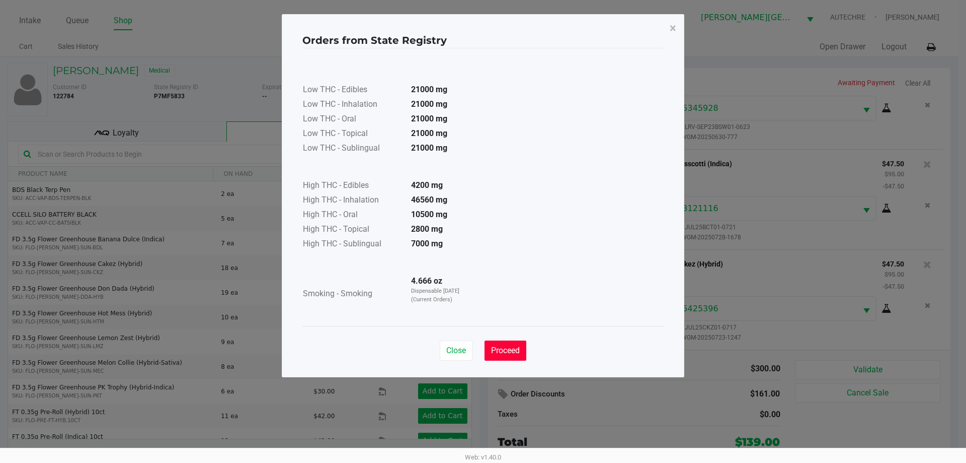
click at [487, 350] on span "Proceed" at bounding box center [505, 350] width 29 height 10
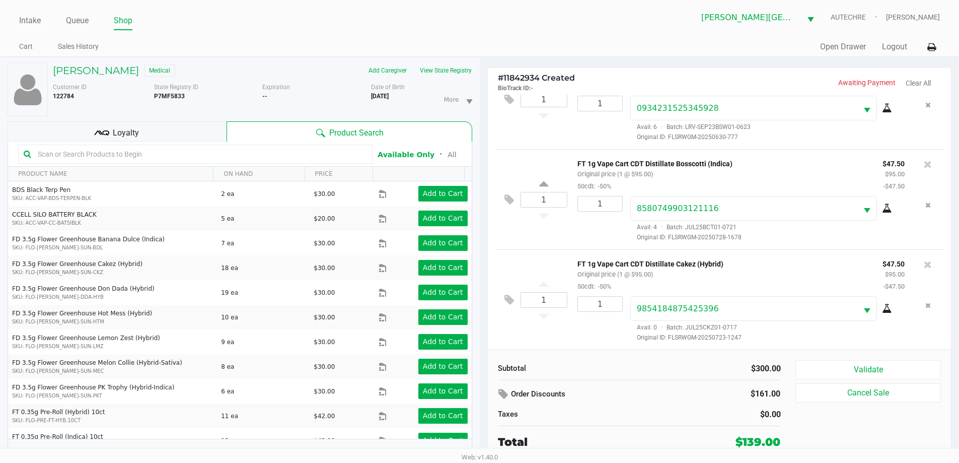
click at [487, 359] on div "Subtotal $300.00 Order Discounts $161.00 Taxes $0.00 Total $139.00 Validate Can…" at bounding box center [720, 404] width 464 height 111
click at [487, 369] on button "Validate" at bounding box center [867, 369] width 145 height 19
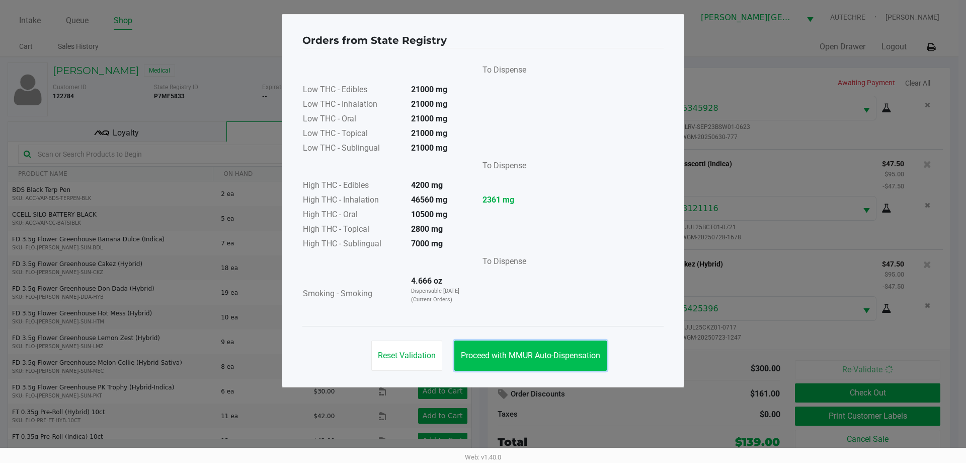
click at [487, 366] on button "Proceed with MMUR Auto-Dispensation" at bounding box center [530, 355] width 152 height 30
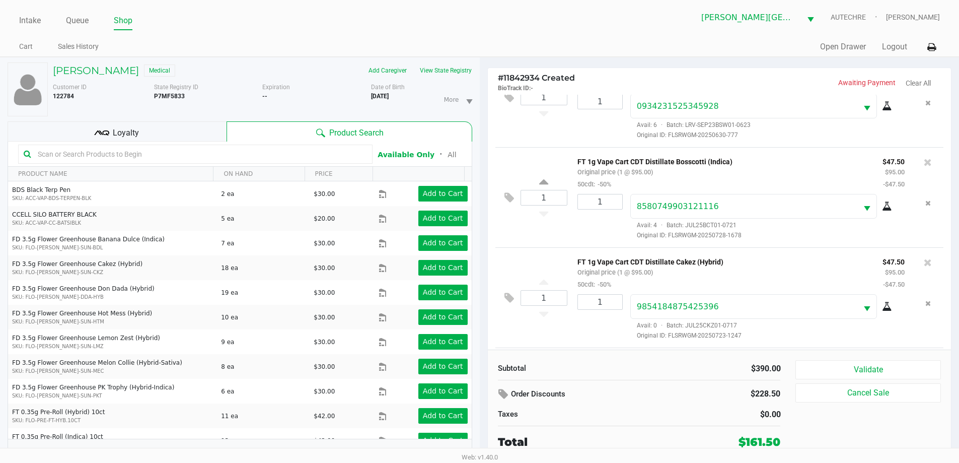
scroll to position [249, 0]
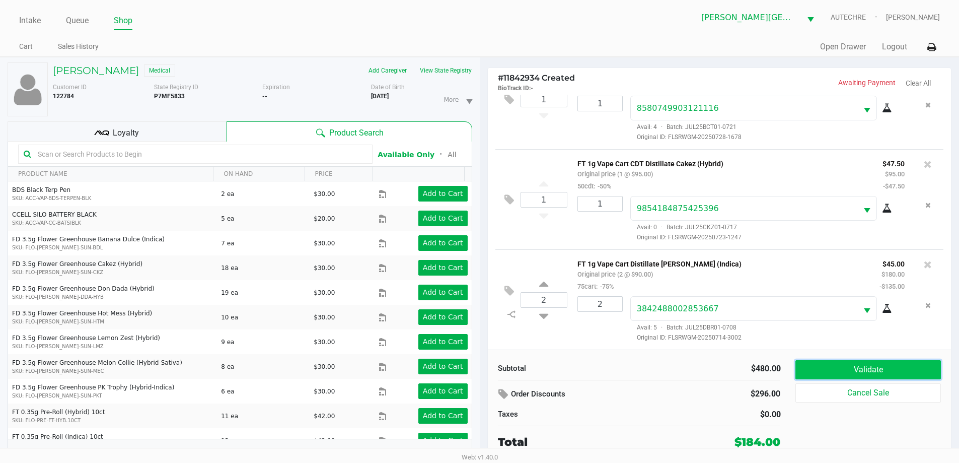
click at [487, 368] on button "Validate" at bounding box center [867, 369] width 145 height 19
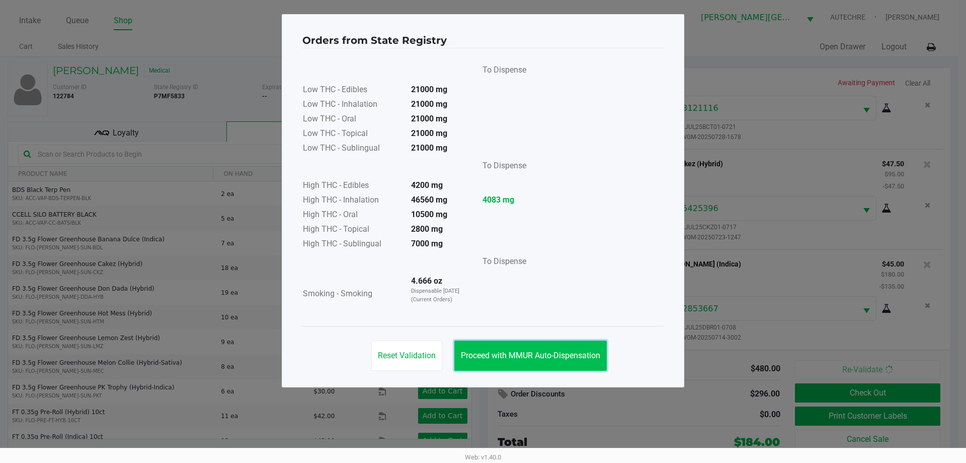
click at [487, 351] on span "Proceed with MMUR Auto-Dispensation" at bounding box center [530, 355] width 139 height 10
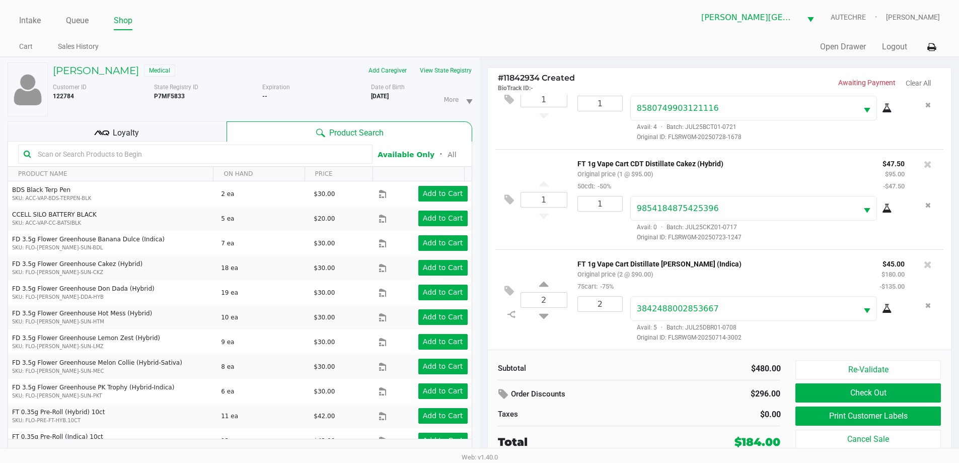
click at [114, 135] on span "Loyalty" at bounding box center [126, 133] width 26 height 12
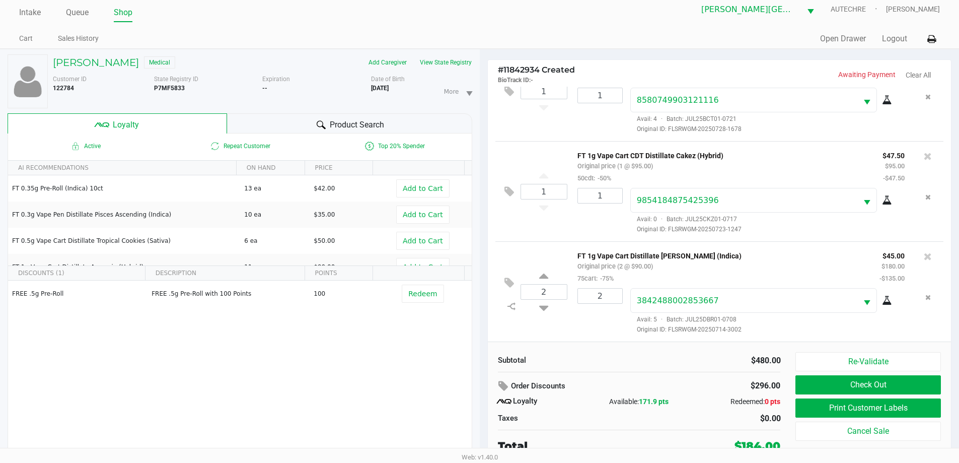
scroll to position [11, 0]
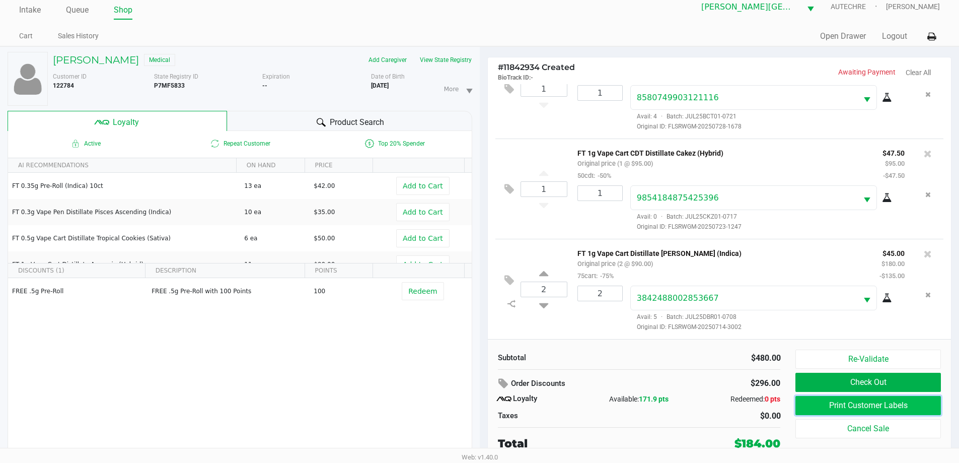
click at [487, 407] on button "Print Customer Labels" at bounding box center [867, 405] width 145 height 19
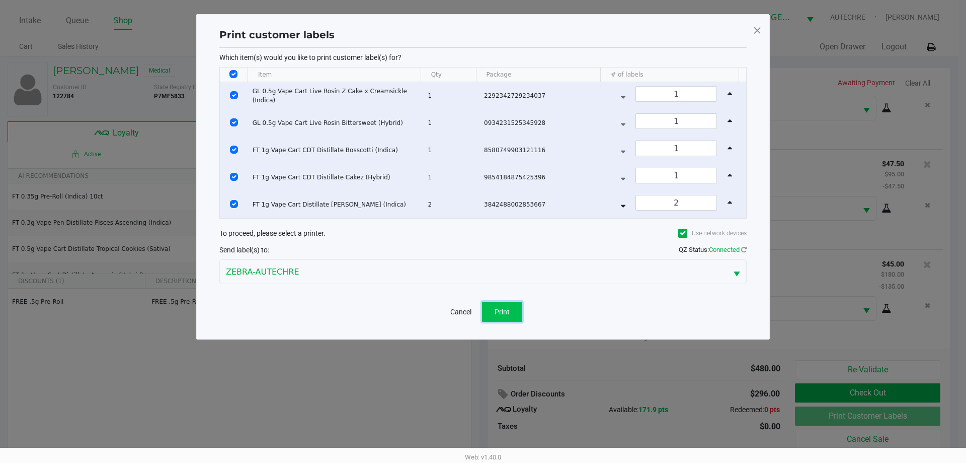
click at [487, 314] on span "Print" at bounding box center [502, 312] width 15 height 8
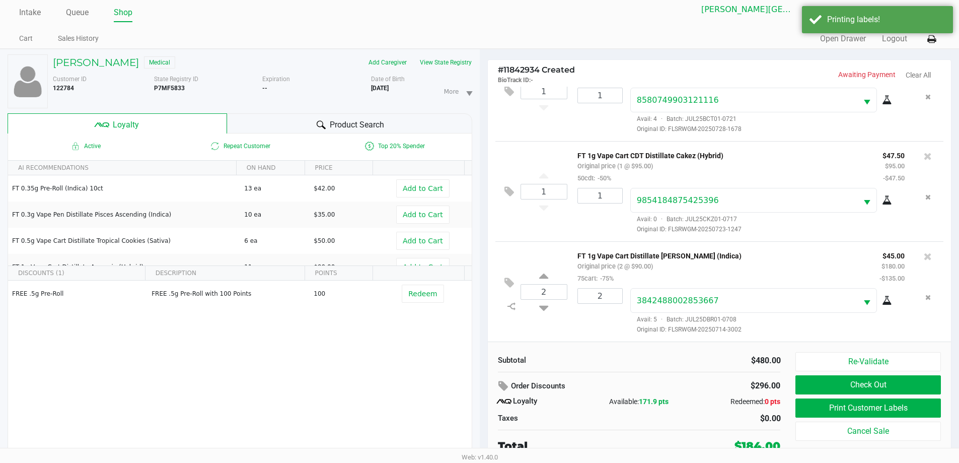
scroll to position [11, 0]
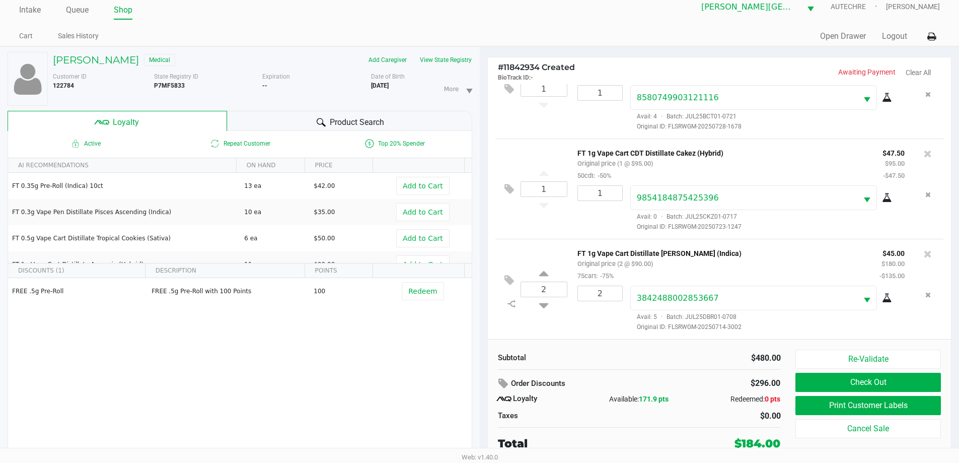
click at [487, 371] on div "Re-Validate Check Out Print Customer Labels Cancel Sale" at bounding box center [871, 400] width 152 height 102
click at [487, 377] on button "Check Out" at bounding box center [867, 381] width 145 height 19
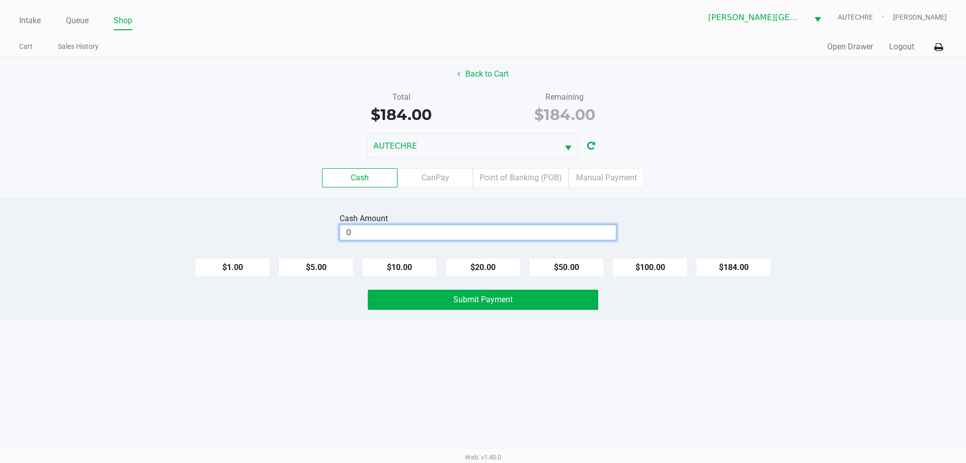
click at [423, 235] on input "0" at bounding box center [478, 232] width 276 height 15
type input "$200.00"
drag, startPoint x: 408, startPoint y: 350, endPoint x: 420, endPoint y: 310, distance: 41.4
click at [409, 350] on div "Intake Queue Shop Bonita Springs WC AUTECHRE Gregory Duchesneau Cart Sales Hist…" at bounding box center [483, 231] width 966 height 463
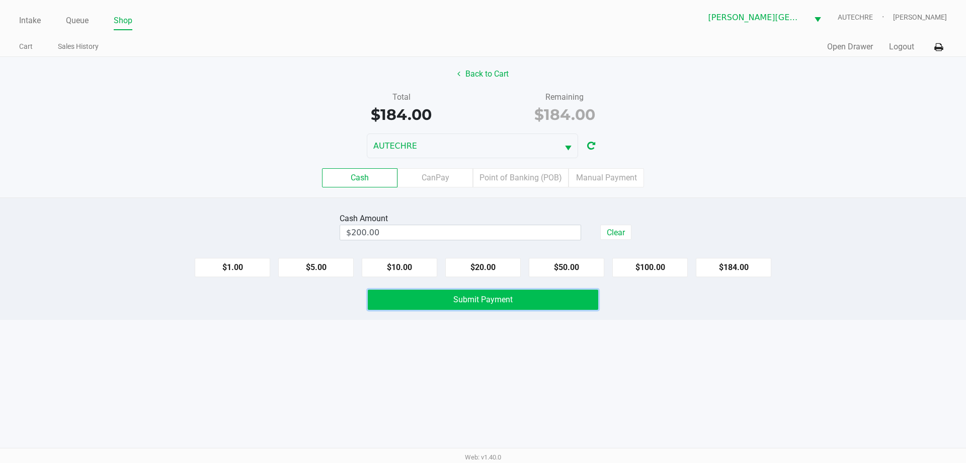
click at [433, 299] on button "Submit Payment" at bounding box center [483, 299] width 231 height 20
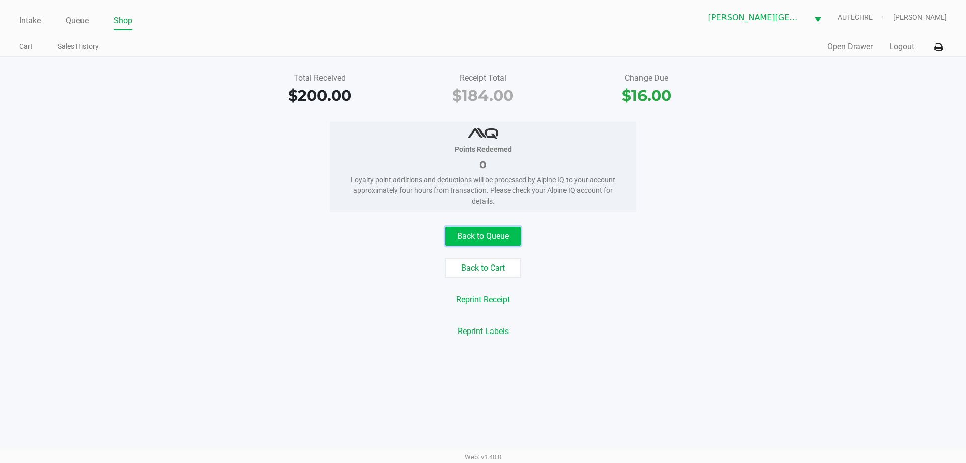
click at [487, 236] on button "Back to Queue" at bounding box center [482, 235] width 75 height 19
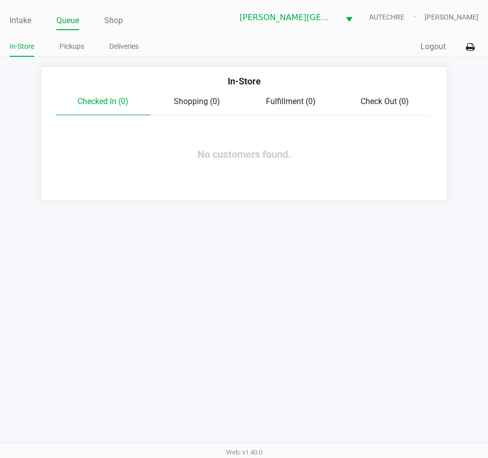
click at [210, 276] on div "Intake Queue Shop Bonita Springs WC AUTECHRE Gregory Duchesneau In-Store Pickup…" at bounding box center [244, 229] width 488 height 458
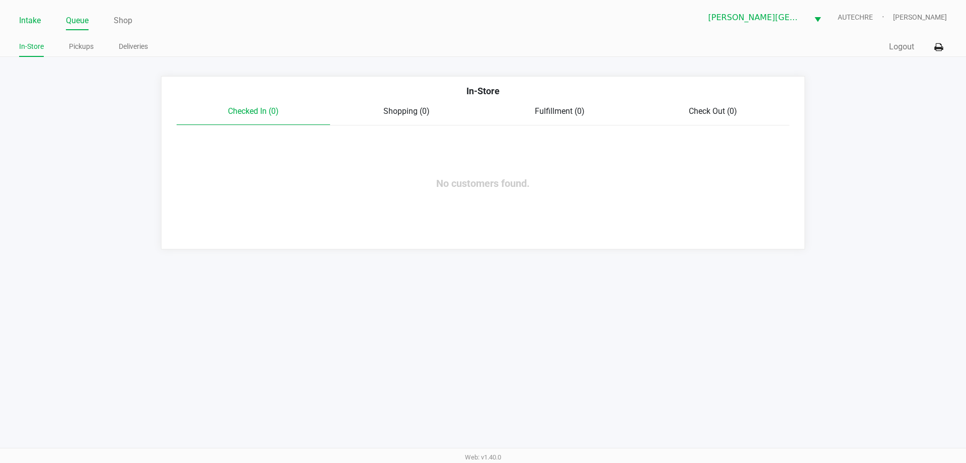
click at [29, 23] on link "Intake" at bounding box center [30, 21] width 22 height 14
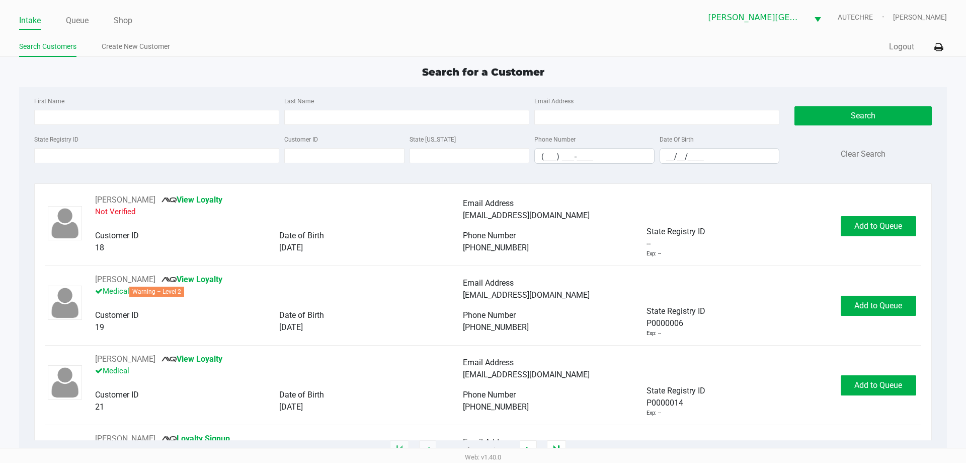
click at [176, 147] on div "State Registry ID" at bounding box center [157, 148] width 250 height 31
click at [174, 156] on input "State Registry ID" at bounding box center [156, 155] width 245 height 15
click at [161, 158] on input "State Registry ID" at bounding box center [156, 155] width 245 height 15
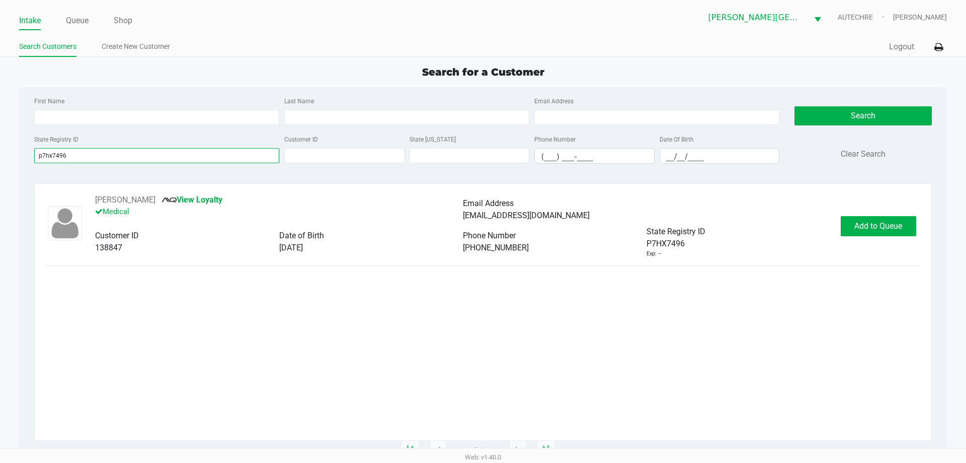
type input "p7hx7496"
click at [487, 219] on button "Add to Queue" at bounding box center [878, 226] width 75 height 20
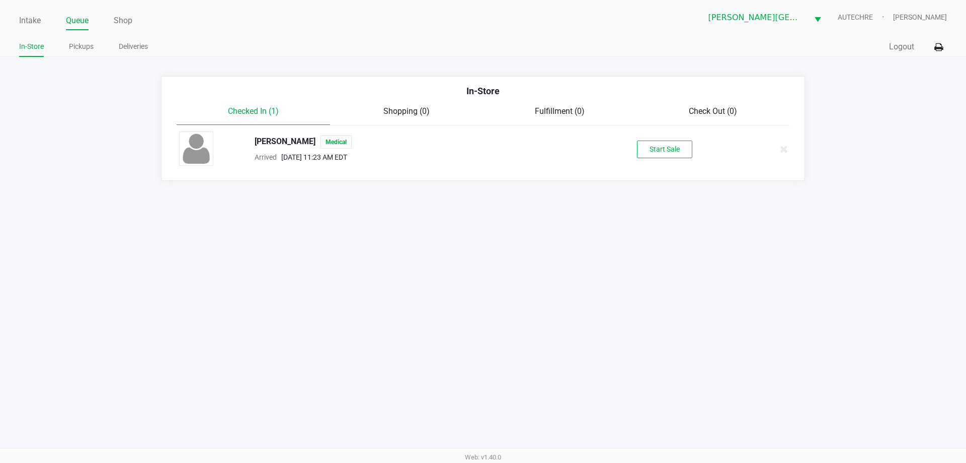
click at [487, 146] on div "Start Sale" at bounding box center [665, 149] width 156 height 18
click at [487, 145] on button "Start Sale" at bounding box center [664, 149] width 55 height 18
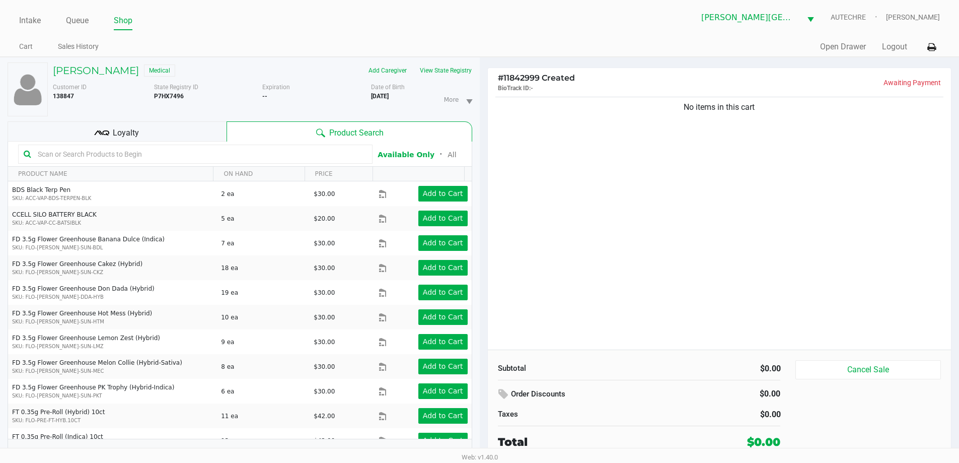
click at [148, 161] on input "text" at bounding box center [200, 153] width 333 height 15
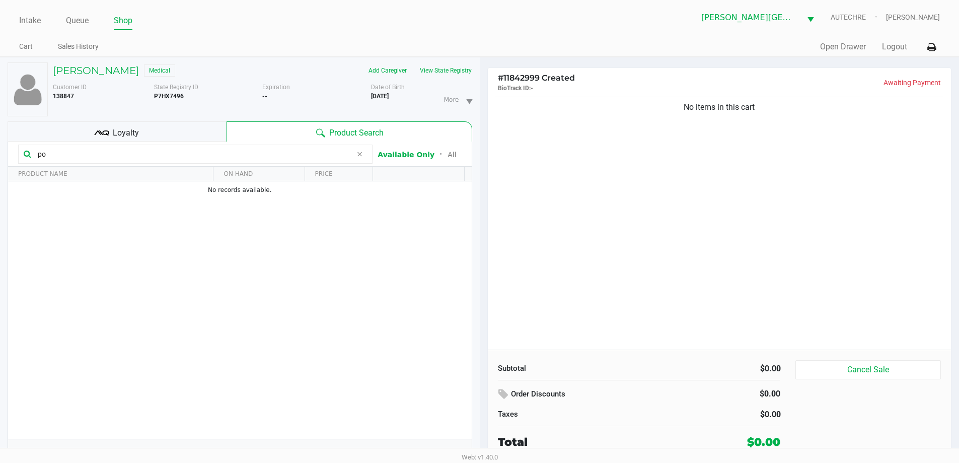
type input "p"
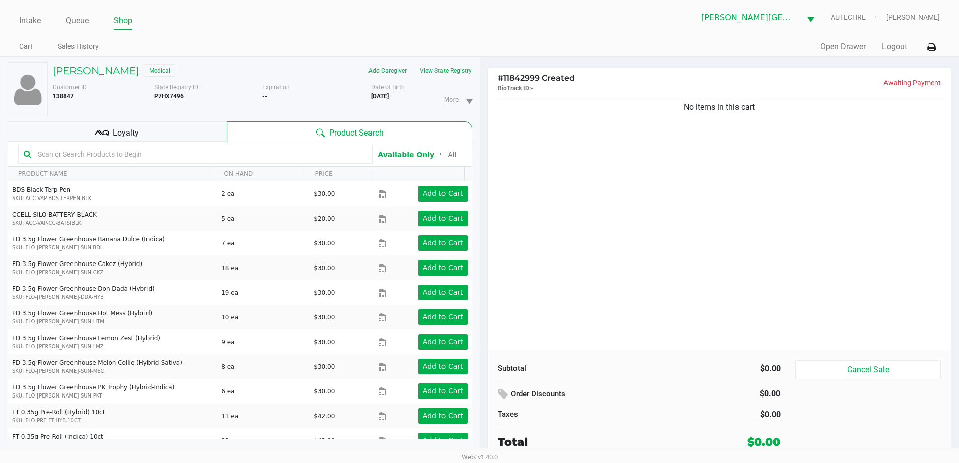
type input "f"
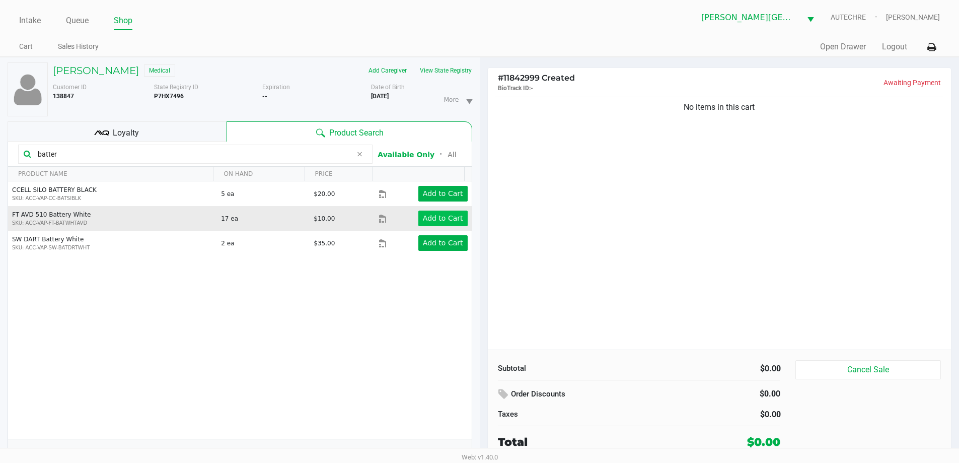
type input "batter"
click at [428, 214] on app-button-loader "Add to Cart" at bounding box center [443, 218] width 40 height 8
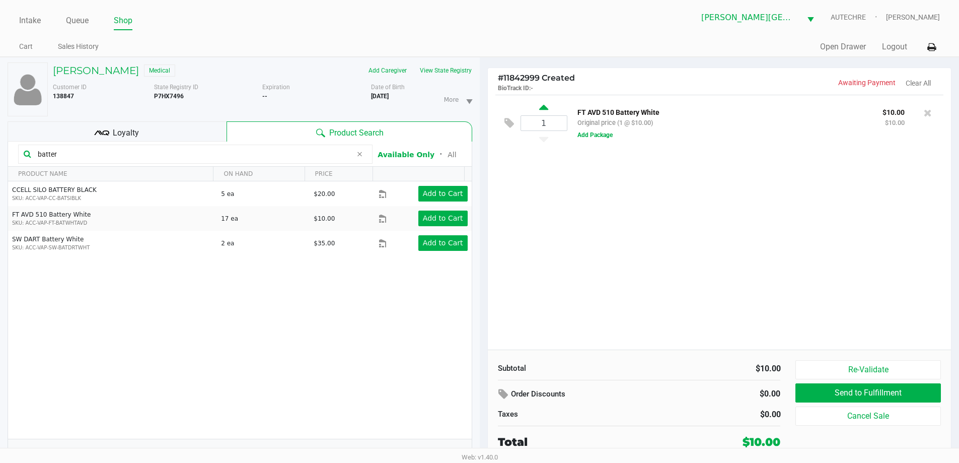
click at [487, 106] on icon at bounding box center [543, 109] width 9 height 13
type input "2"
click at [487, 136] on div at bounding box center [479, 252] width 959 height 291
click at [487, 138] on button "Add Package" at bounding box center [594, 135] width 35 height 9
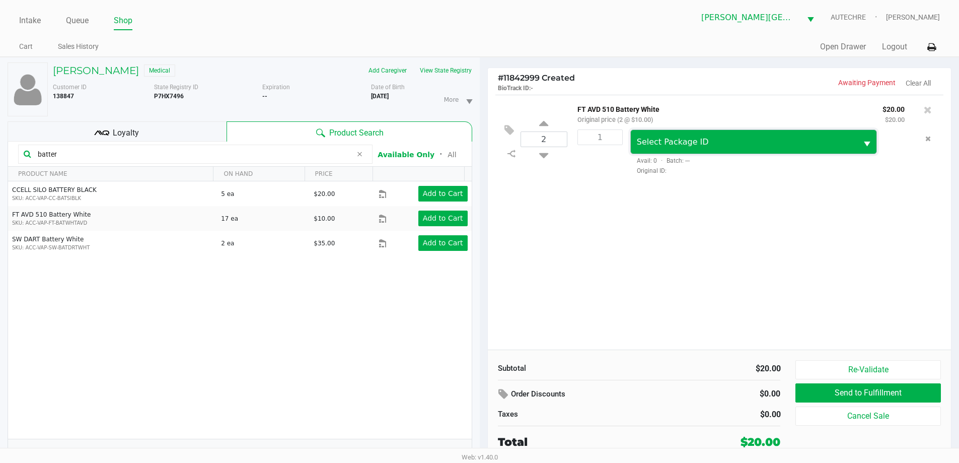
click at [487, 144] on span "Select Package ID" at bounding box center [673, 142] width 72 height 10
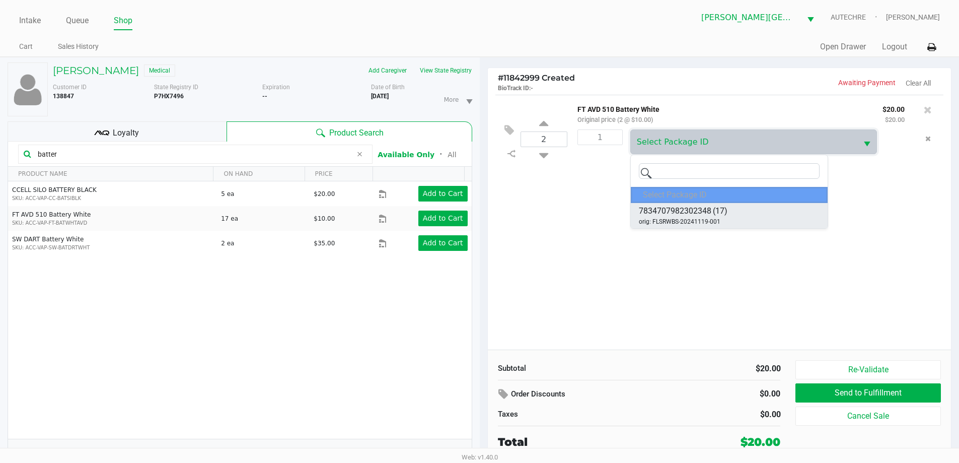
click at [487, 215] on span "7834707982302348" at bounding box center [675, 211] width 72 height 12
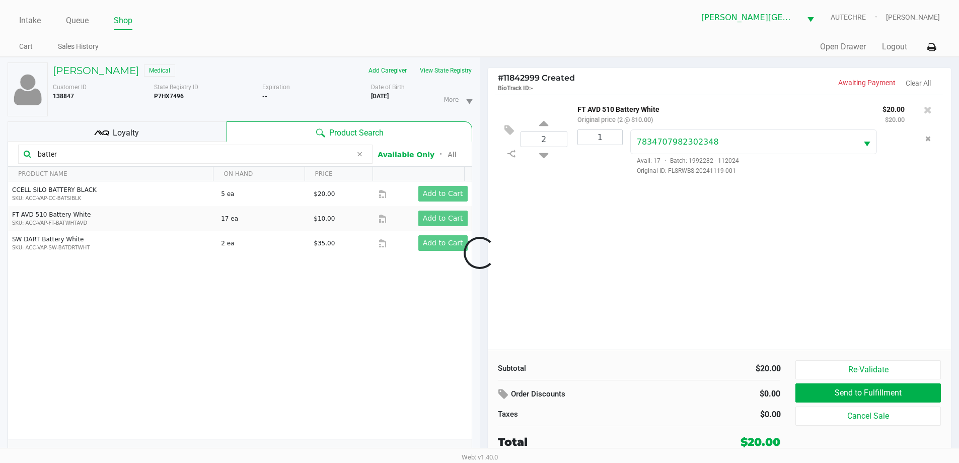
click at [487, 283] on div "2 FT AVD 510 Battery White Original price (2 @ $10.00) $20.00 $20.00 1 78347079…" at bounding box center [720, 222] width 464 height 255
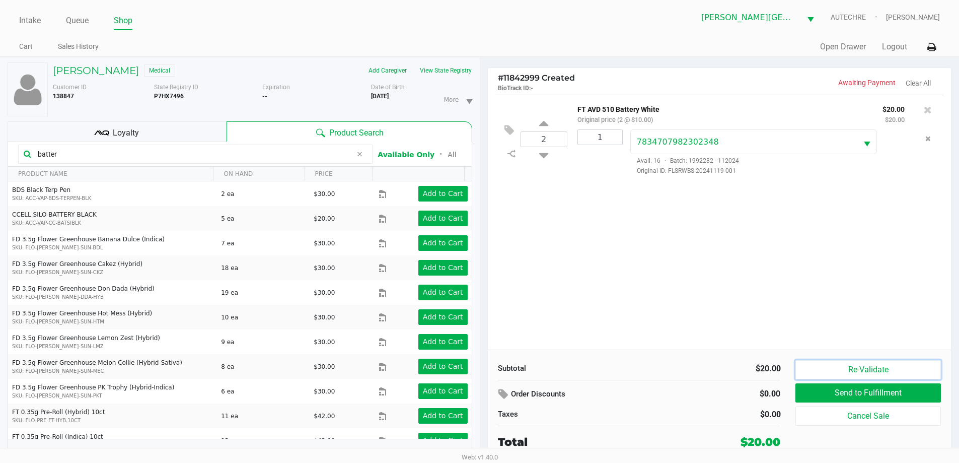
click at [487, 368] on button "Re-Validate" at bounding box center [867, 369] width 145 height 19
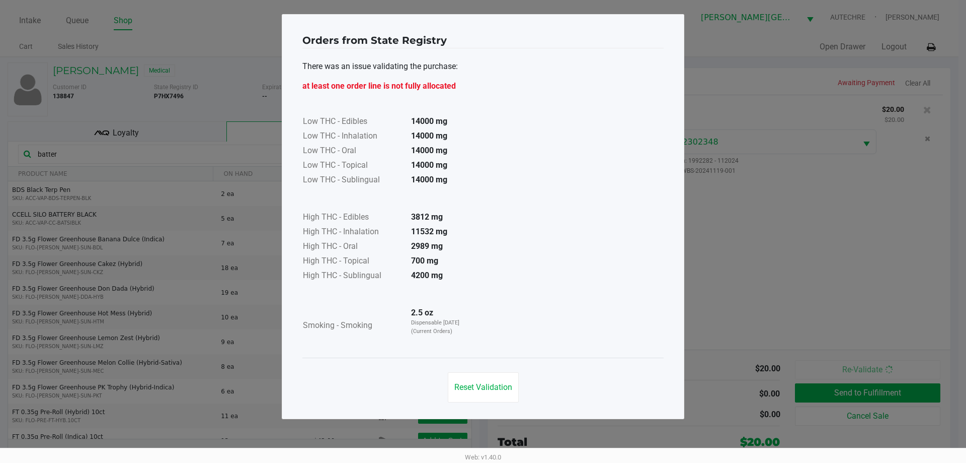
click at [472, 362] on div "Reset Validation" at bounding box center [482, 382] width 361 height 51
click at [487, 381] on button "Reset Validation" at bounding box center [483, 387] width 71 height 30
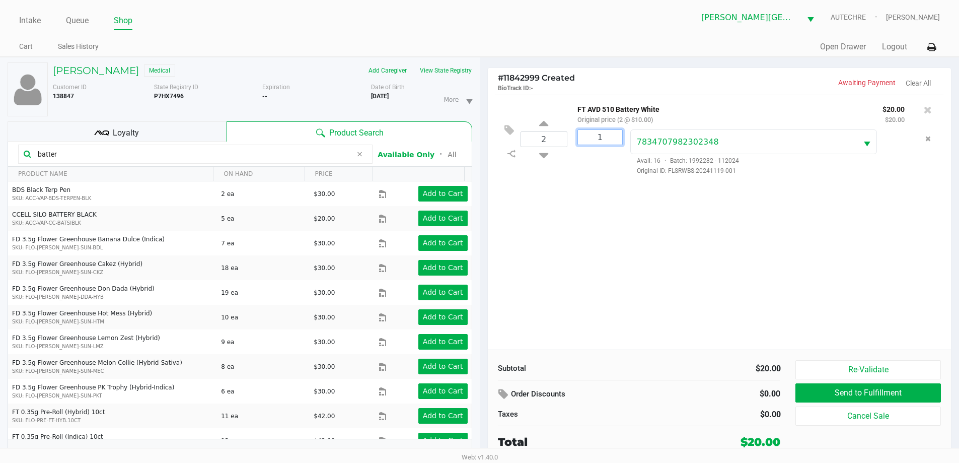
drag, startPoint x: 606, startPoint y: 141, endPoint x: 593, endPoint y: 147, distance: 14.6
click at [487, 141] on input "1" at bounding box center [600, 137] width 44 height 15
type input "2"
click at [487, 274] on div "Loading BRYAN ROE Medical Add Caregiver View State Registry Customer ID 138847 …" at bounding box center [479, 265] width 959 height 416
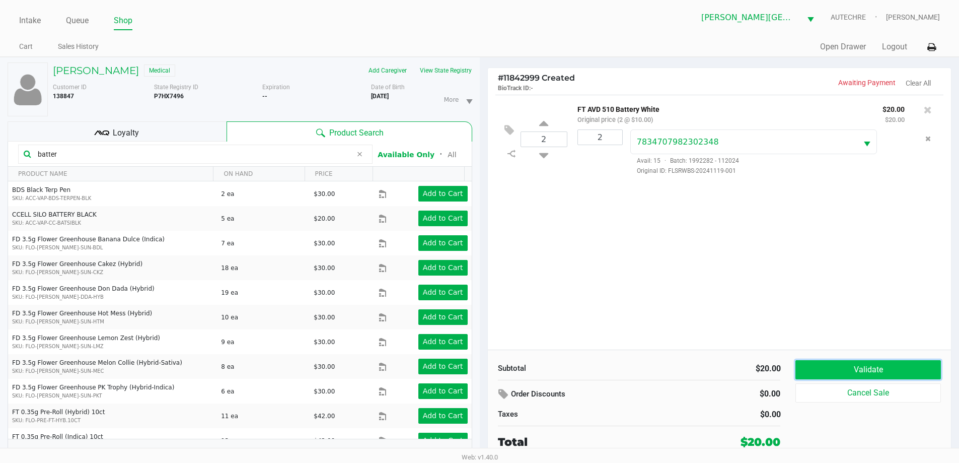
click at [487, 363] on button "Validate" at bounding box center [867, 369] width 145 height 19
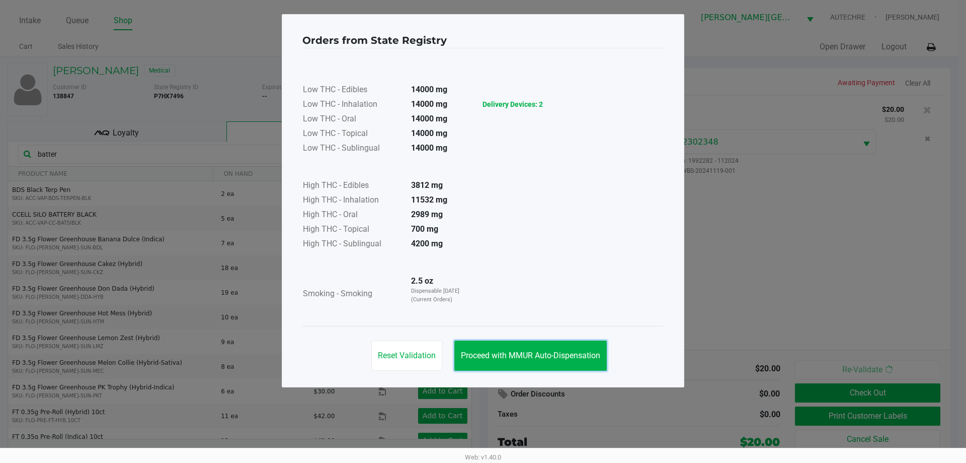
click at [487, 356] on span "Proceed with MMUR Auto-Dispensation" at bounding box center [530, 355] width 139 height 10
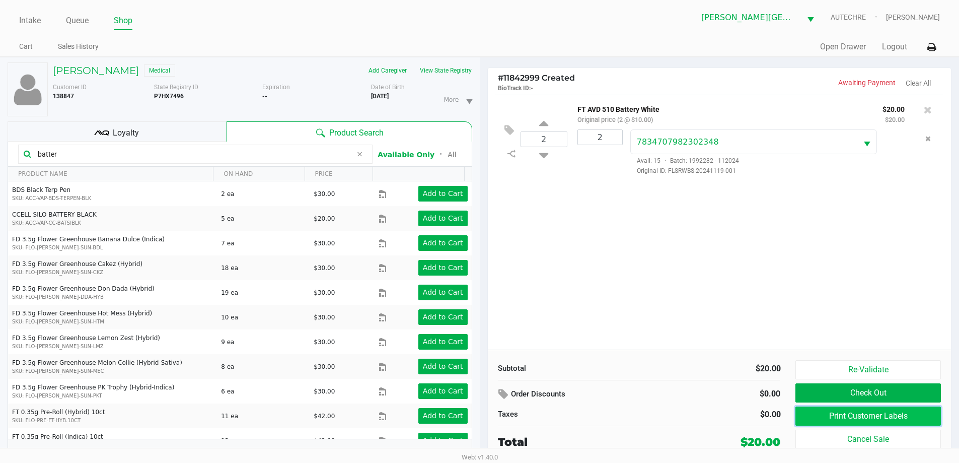
click at [487, 420] on button "Print Customer Labels" at bounding box center [867, 415] width 145 height 19
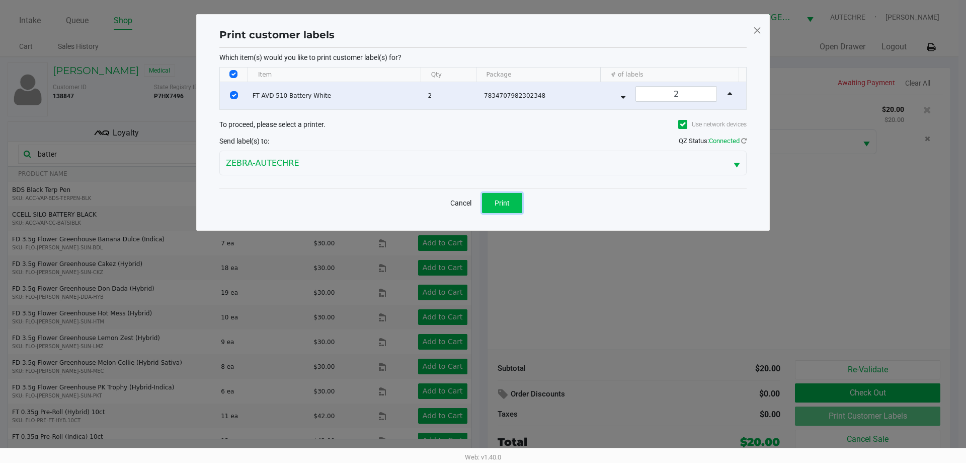
click at [487, 211] on button "Print" at bounding box center [502, 203] width 40 height 20
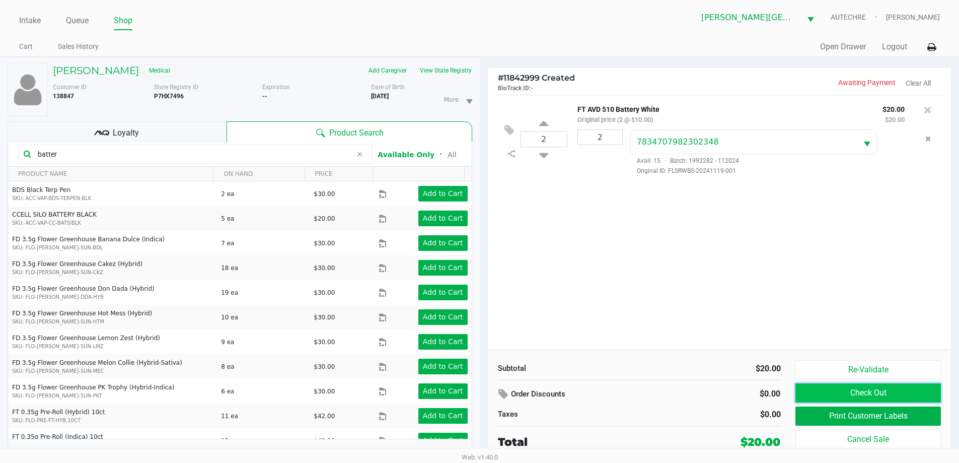
click at [487, 398] on button "Check Out" at bounding box center [867, 392] width 145 height 19
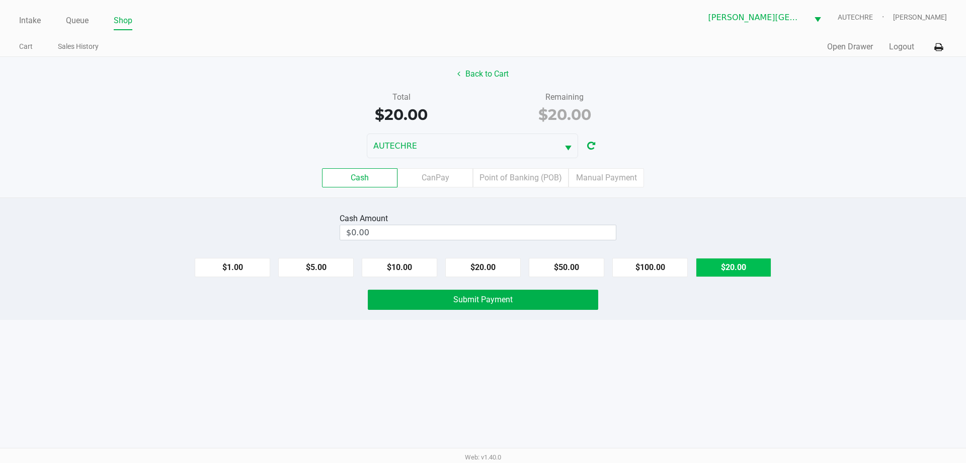
click at [487, 271] on button "$20.00" at bounding box center [733, 267] width 75 height 19
type input "$20.00"
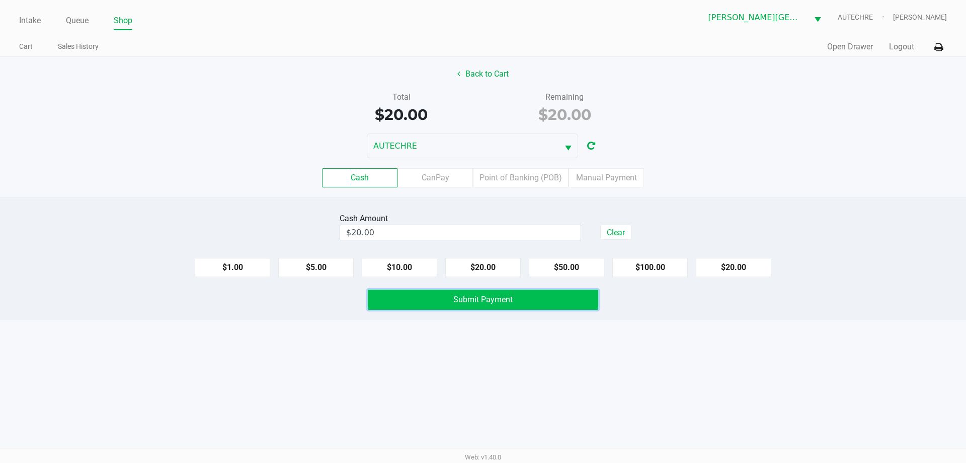
click at [487, 307] on button "Submit Payment" at bounding box center [483, 299] width 231 height 20
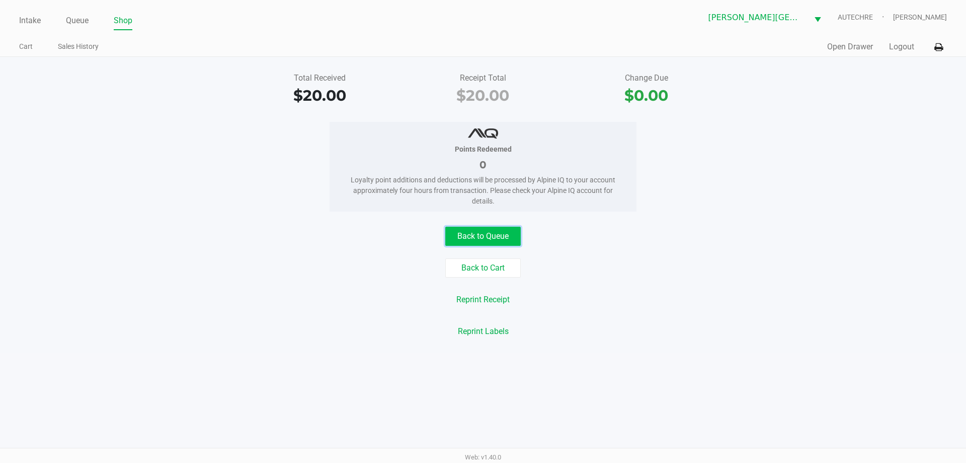
click at [482, 234] on button "Back to Queue" at bounding box center [482, 235] width 75 height 19
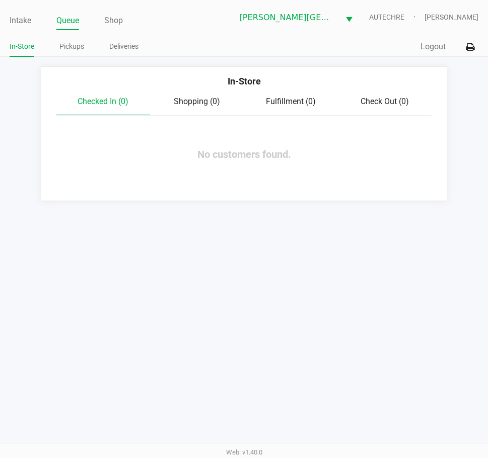
drag, startPoint x: 154, startPoint y: 236, endPoint x: 165, endPoint y: 231, distance: 12.2
click at [155, 236] on div "Intake Queue Shop Bonita Springs WC AUTECHRE Gregory Duchesneau In-Store Pickup…" at bounding box center [244, 229] width 488 height 458
click at [165, 231] on div "Intake Queue Shop Bonita Springs WC AUTECHRE Gregory Duchesneau In-Store Pickup…" at bounding box center [244, 229] width 488 height 458
click at [17, 19] on link "Intake" at bounding box center [21, 21] width 22 height 14
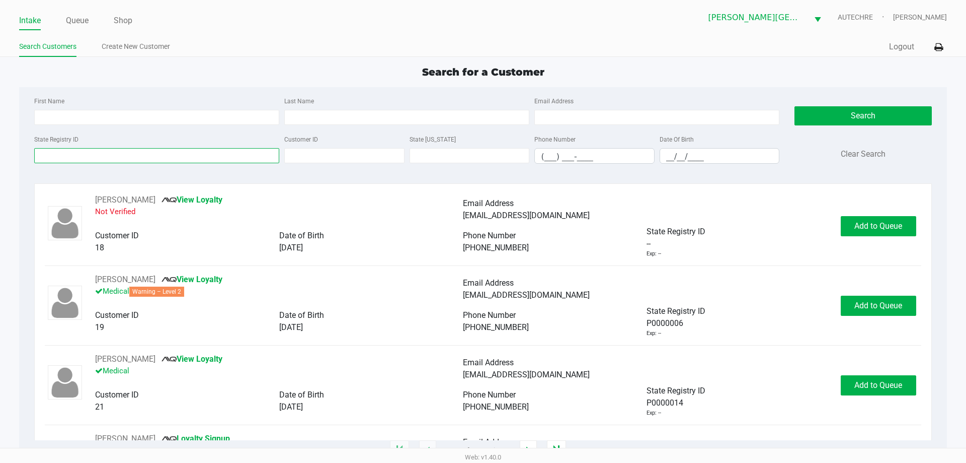
click at [129, 156] on input "State Registry ID" at bounding box center [156, 155] width 245 height 15
click at [122, 113] on input "First Name" at bounding box center [156, 117] width 245 height 15
type input "anton"
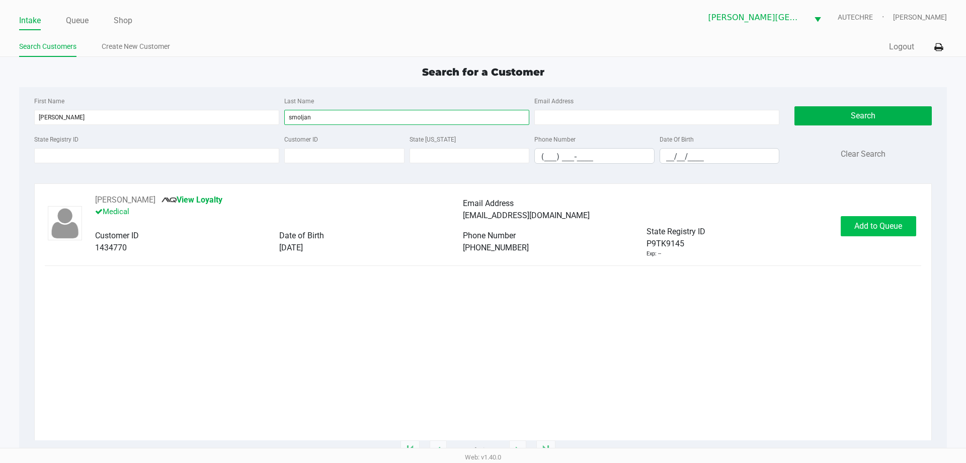
type input "smoljan"
click at [487, 221] on span "Add to Queue" at bounding box center [879, 226] width 48 height 10
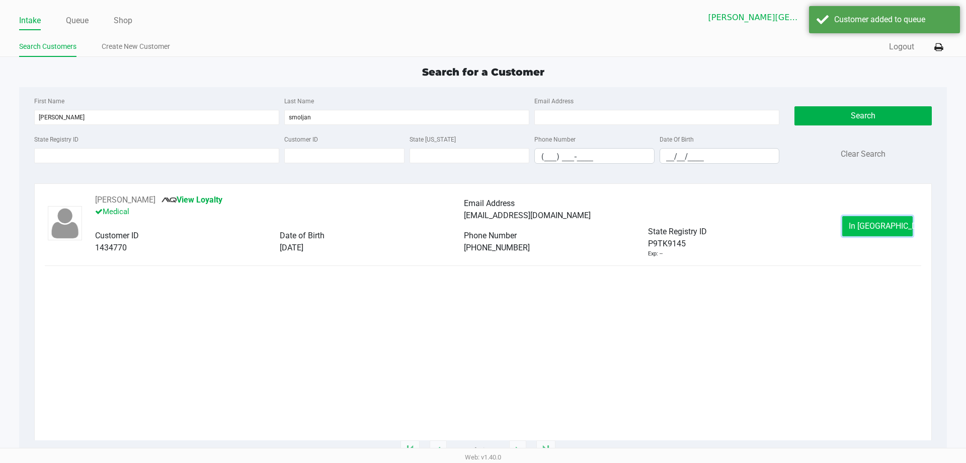
click at [487, 221] on span "In Queue" at bounding box center [891, 226] width 85 height 10
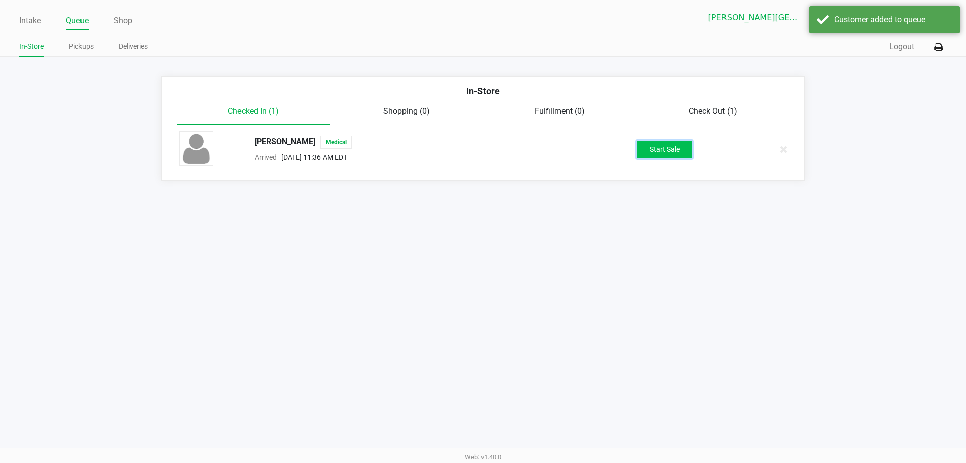
click at [487, 151] on button "Start Sale" at bounding box center [664, 149] width 55 height 18
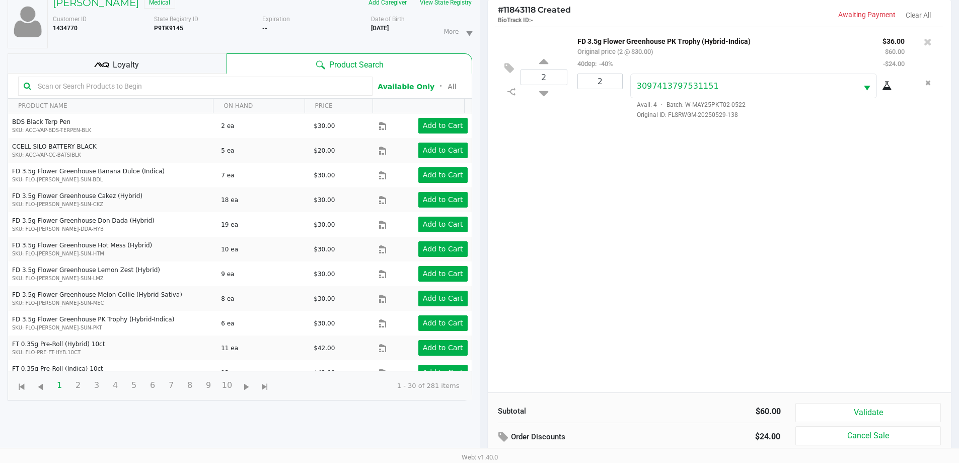
scroll to position [109, 0]
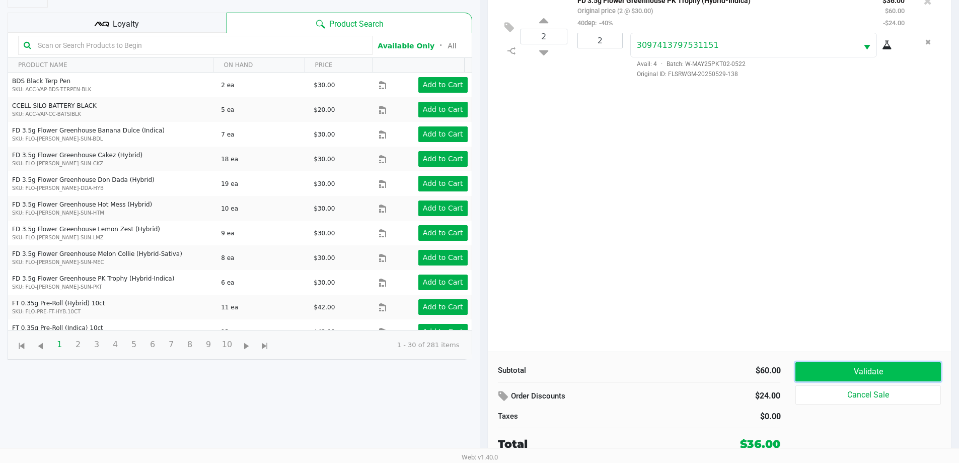
click at [487, 372] on button "Validate" at bounding box center [867, 371] width 145 height 19
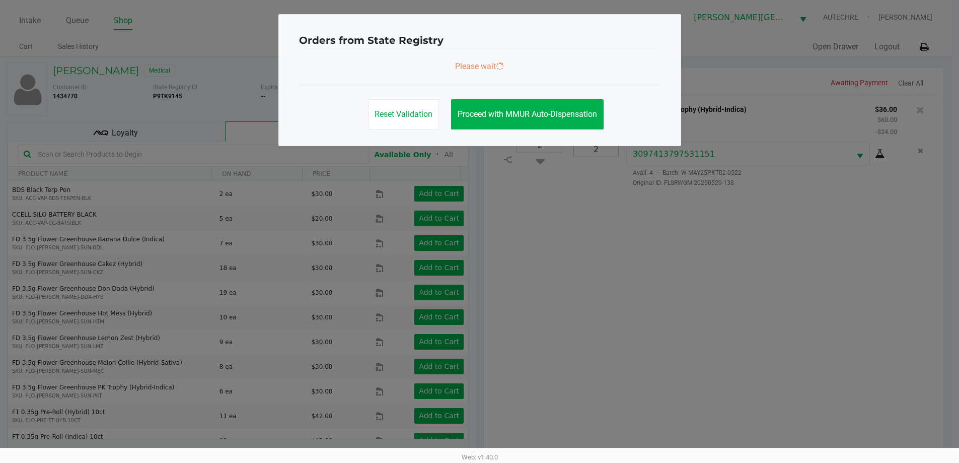
scroll to position [0, 0]
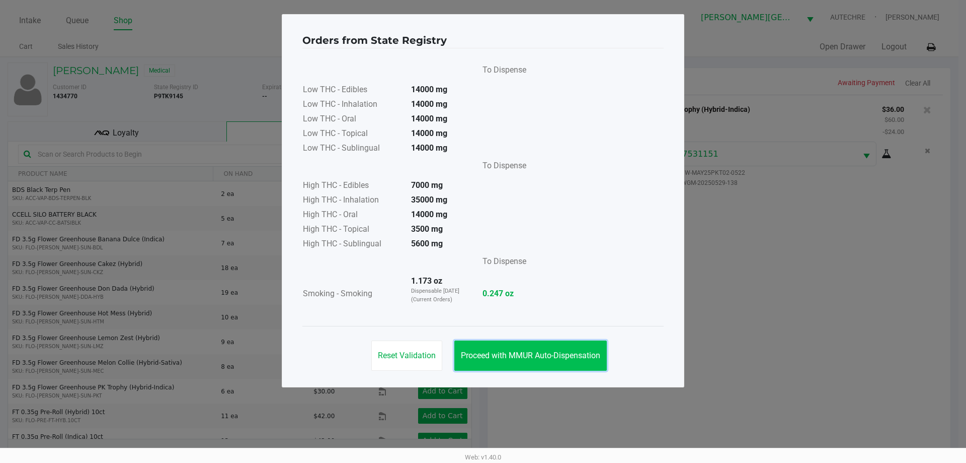
drag, startPoint x: 571, startPoint y: 347, endPoint x: 685, endPoint y: 338, distance: 114.6
click at [487, 347] on button "Proceed with MMUR Auto-Dispensation" at bounding box center [530, 355] width 152 height 30
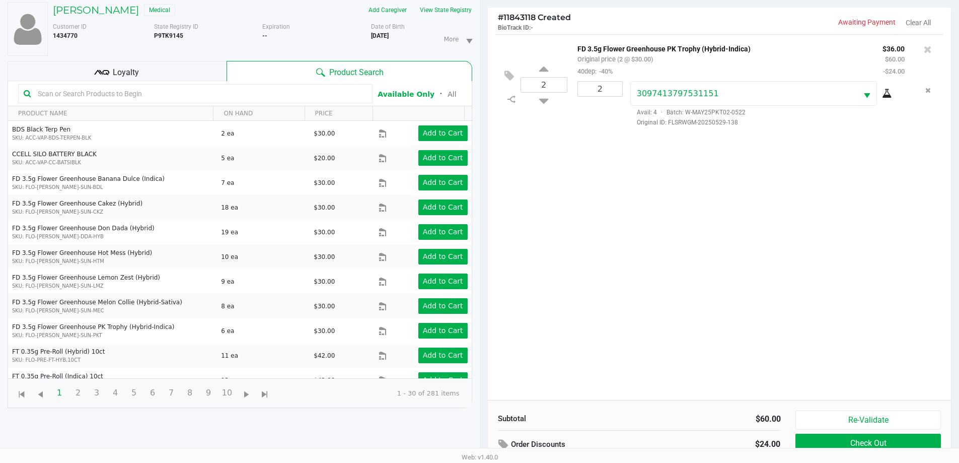
scroll to position [109, 0]
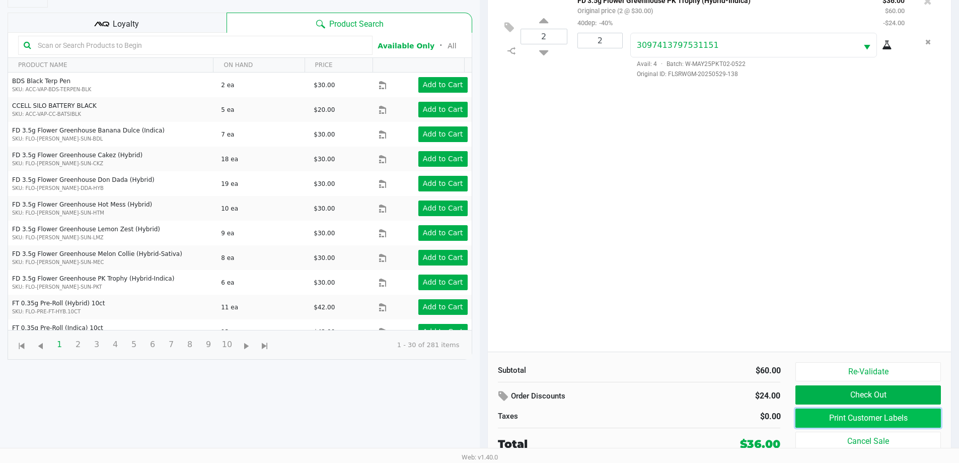
click at [487, 414] on button "Print Customer Labels" at bounding box center [867, 417] width 145 height 19
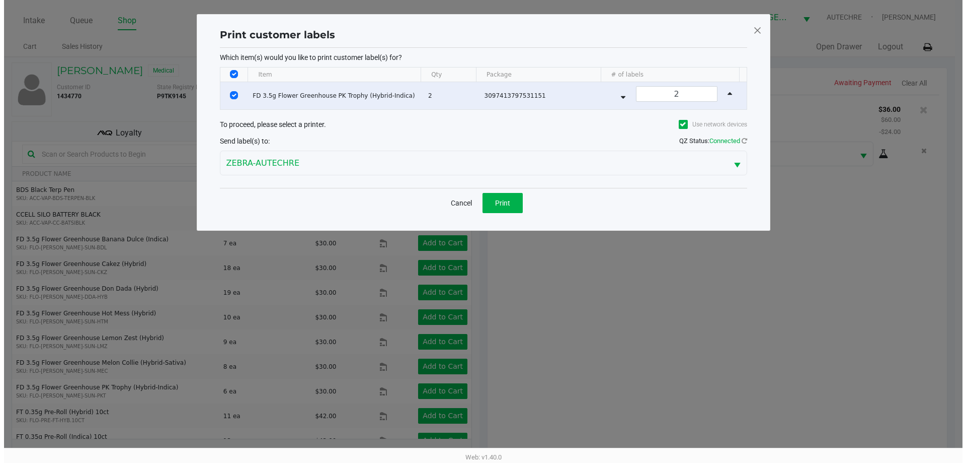
scroll to position [0, 0]
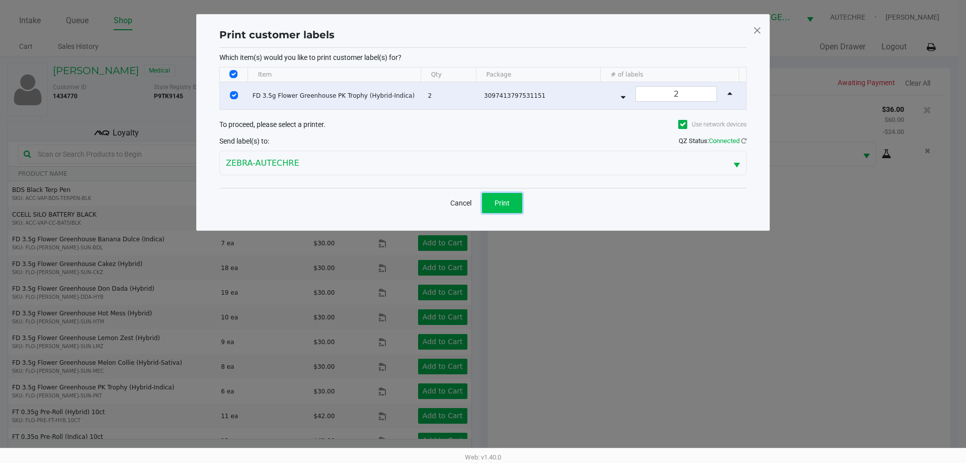
click at [487, 195] on button "Print" at bounding box center [502, 203] width 40 height 20
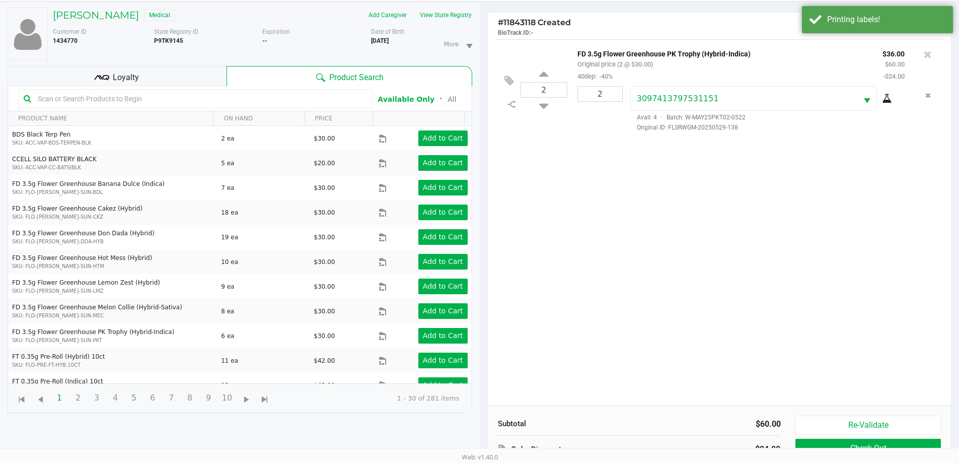
scroll to position [109, 0]
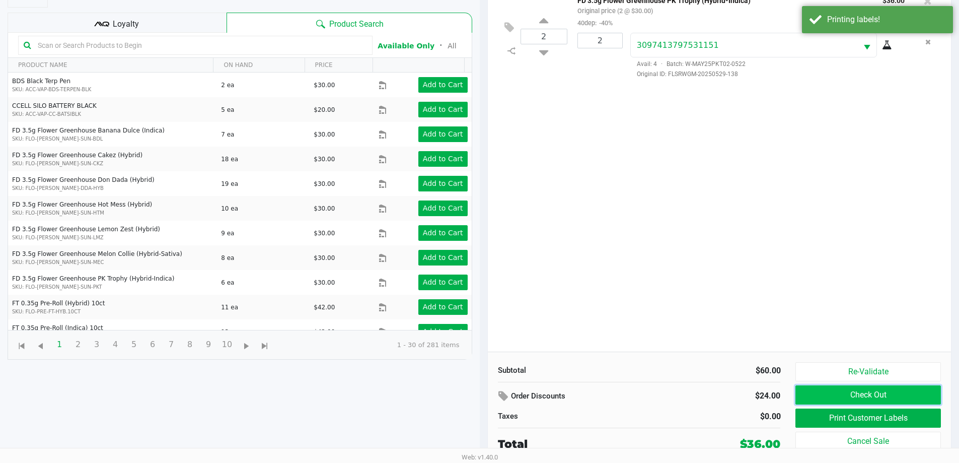
click at [487, 393] on button "Check Out" at bounding box center [867, 394] width 145 height 19
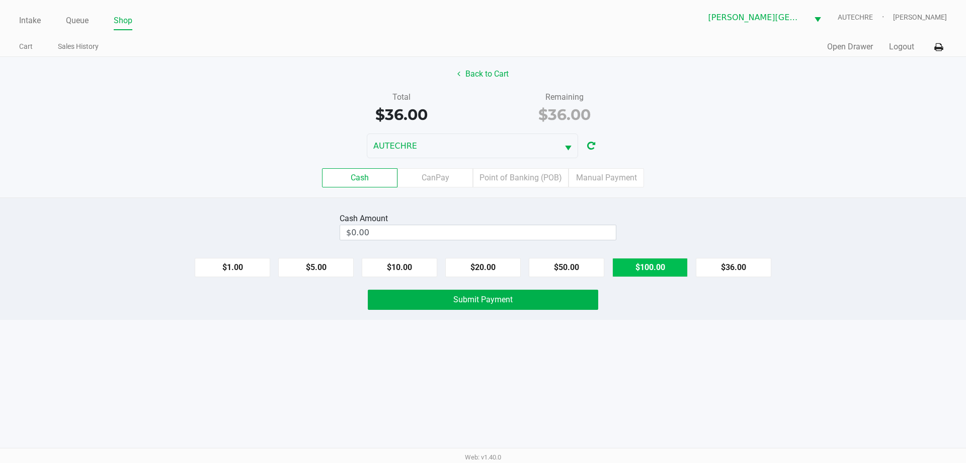
click at [487, 268] on button "$100.00" at bounding box center [650, 267] width 75 height 19
type input "$100.00"
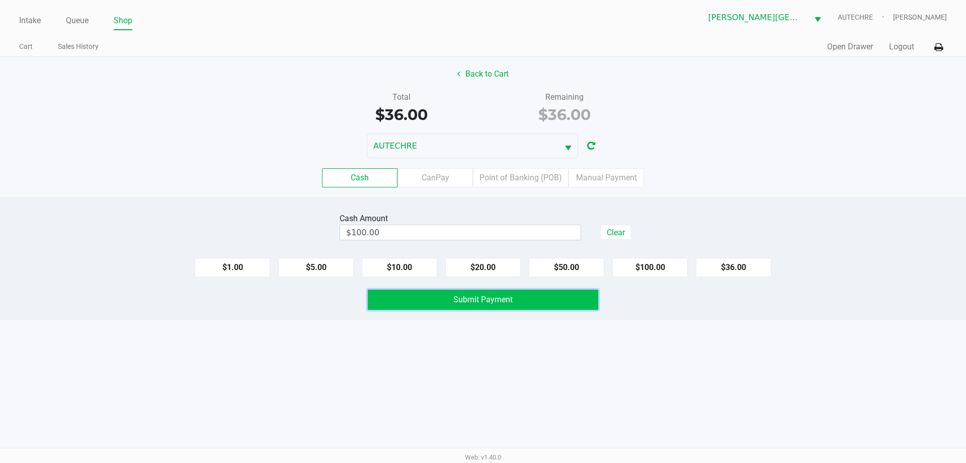
click at [487, 304] on button "Submit Payment" at bounding box center [483, 299] width 231 height 20
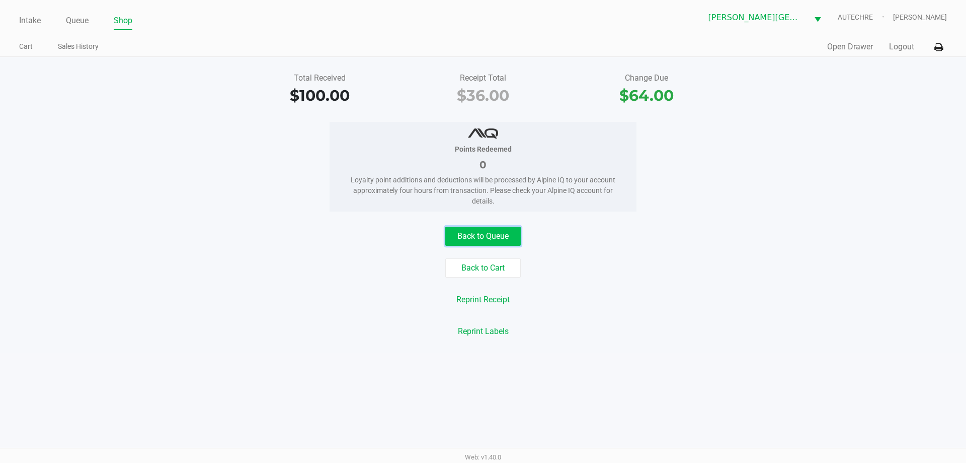
click at [487, 243] on button "Back to Queue" at bounding box center [482, 235] width 75 height 19
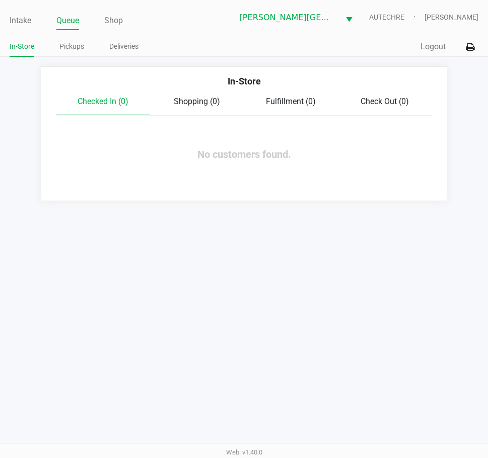
click at [312, 359] on div "Intake Queue Shop Bonita Springs WC AUTECHRE Gregory Duchesneau In-Store Pickup…" at bounding box center [244, 229] width 488 height 458
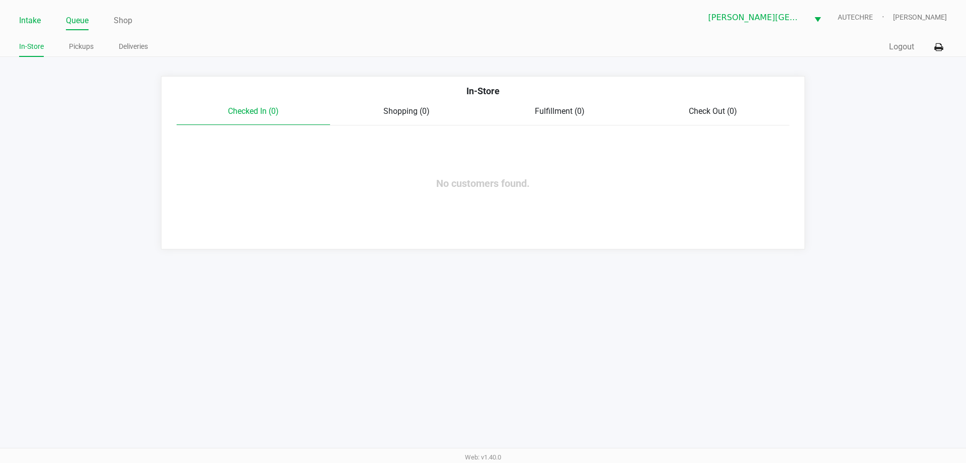
click at [30, 21] on link "Intake" at bounding box center [30, 21] width 22 height 14
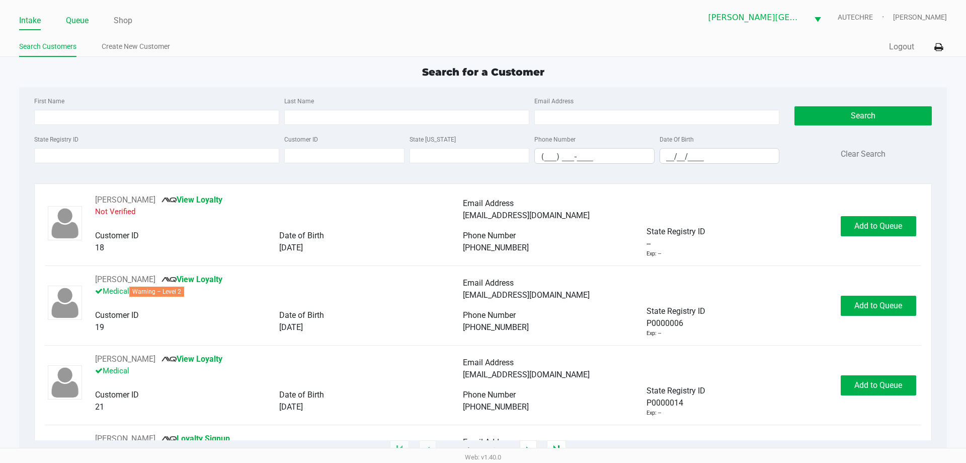
click at [77, 19] on link "Queue" at bounding box center [77, 21] width 23 height 14
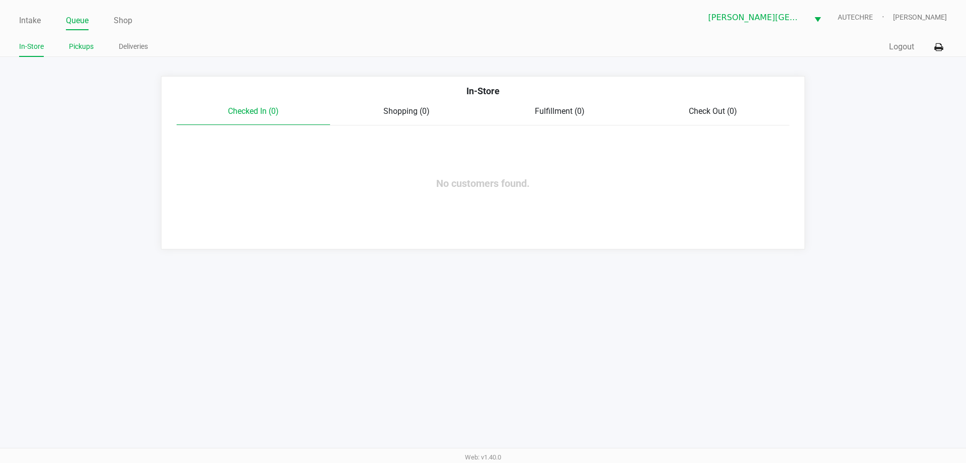
click at [81, 41] on link "Pickups" at bounding box center [81, 46] width 25 height 13
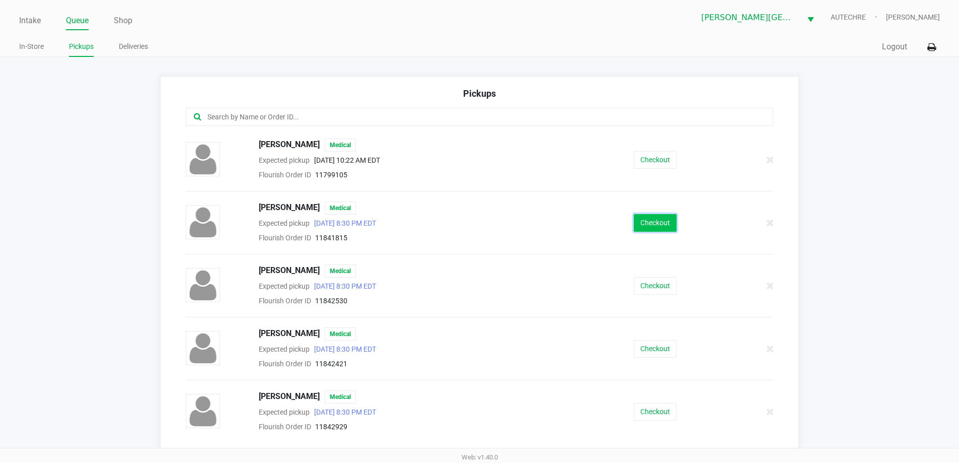
click at [487, 223] on button "Checkout" at bounding box center [655, 223] width 43 height 18
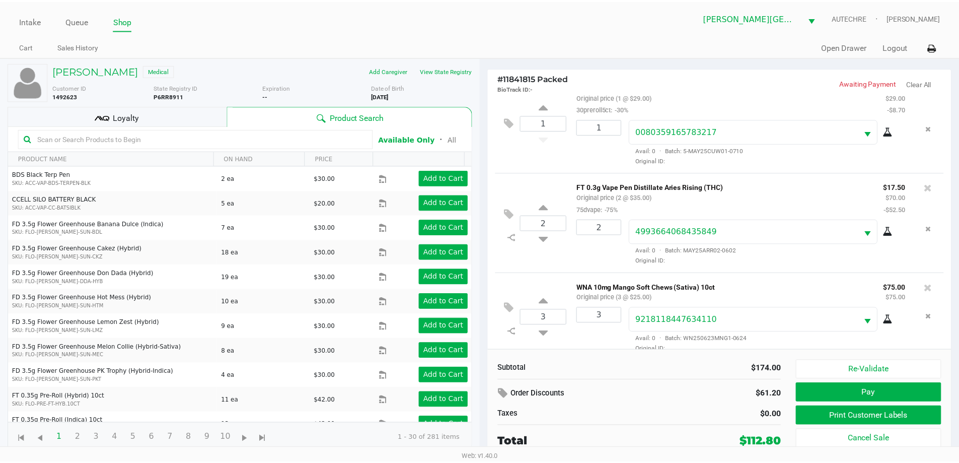
scroll to position [35, 0]
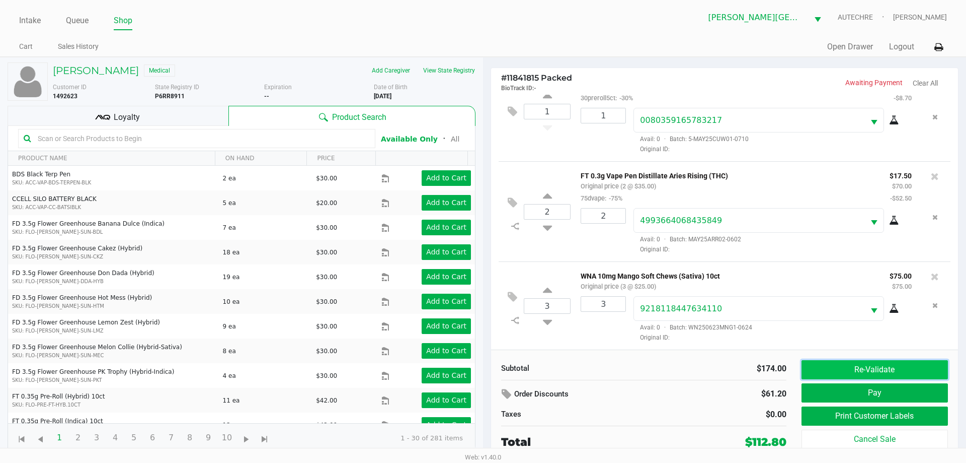
click at [487, 366] on button "Re-Validate" at bounding box center [875, 369] width 146 height 19
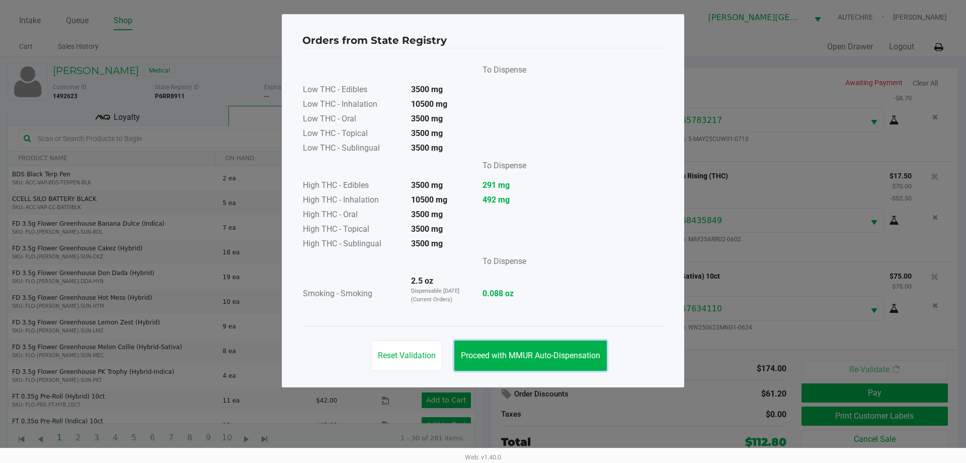
drag, startPoint x: 504, startPoint y: 355, endPoint x: 645, endPoint y: 330, distance: 143.6
click at [487, 355] on span "Proceed with MMUR Auto-Dispensation" at bounding box center [530, 355] width 139 height 10
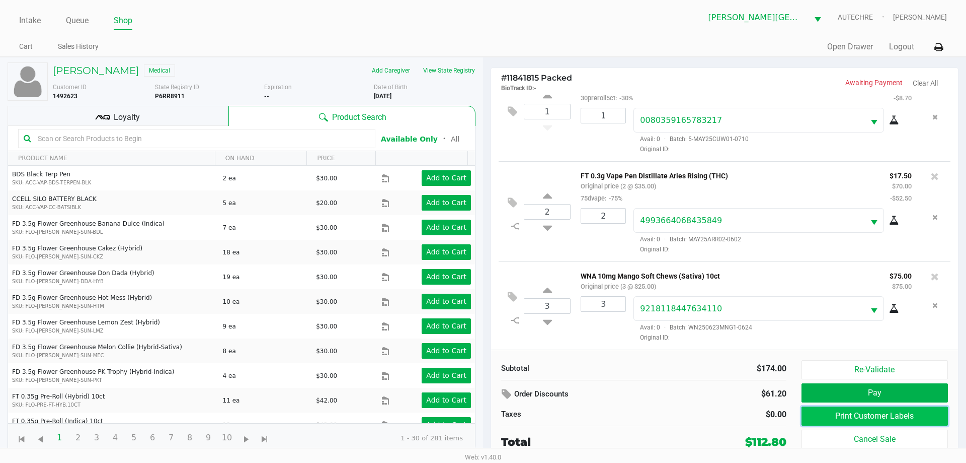
click at [487, 416] on button "Print Customer Labels" at bounding box center [875, 415] width 146 height 19
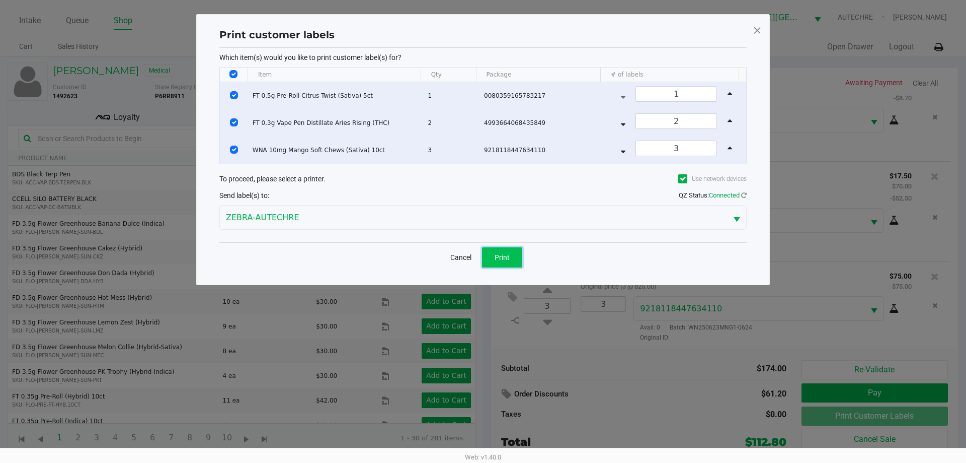
click at [487, 260] on button "Print" at bounding box center [502, 257] width 40 height 20
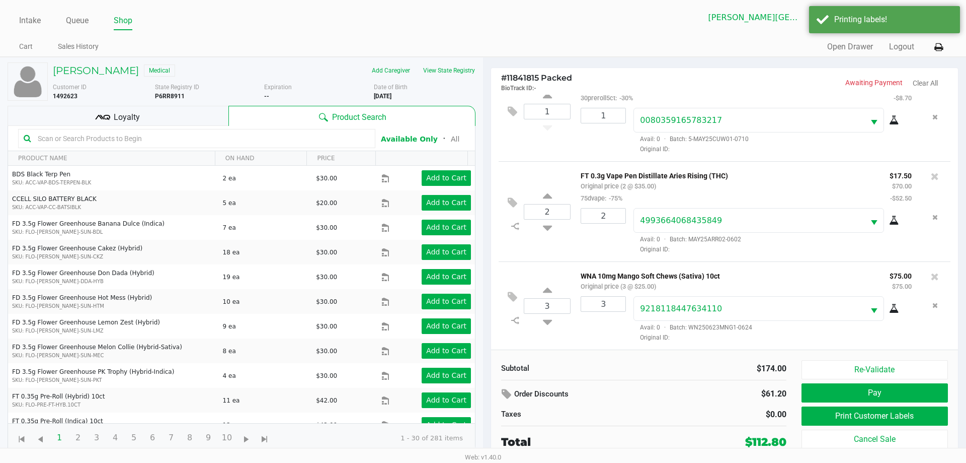
click at [112, 120] on div "Loyalty" at bounding box center [118, 116] width 221 height 20
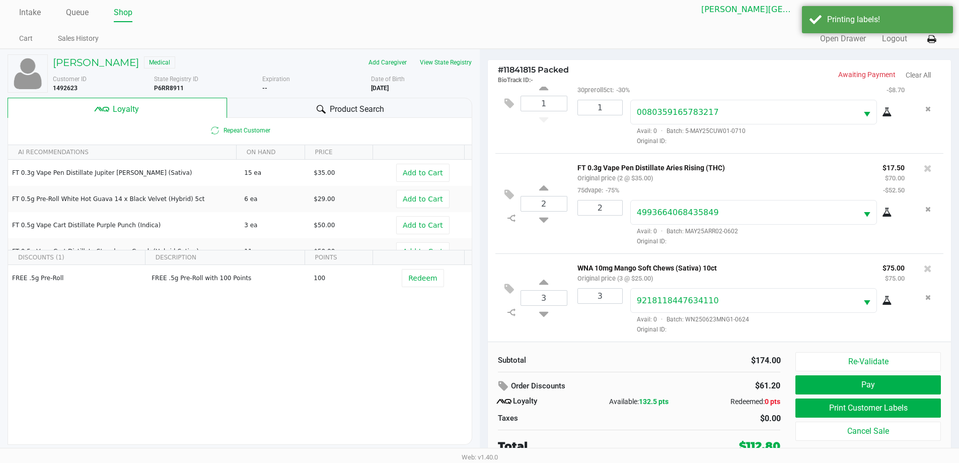
scroll to position [10, 0]
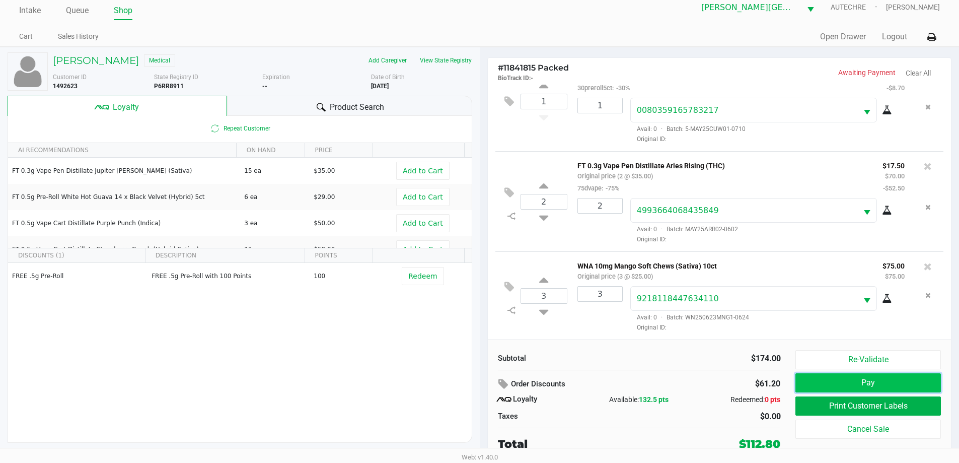
click at [487, 384] on button "Pay" at bounding box center [867, 382] width 145 height 19
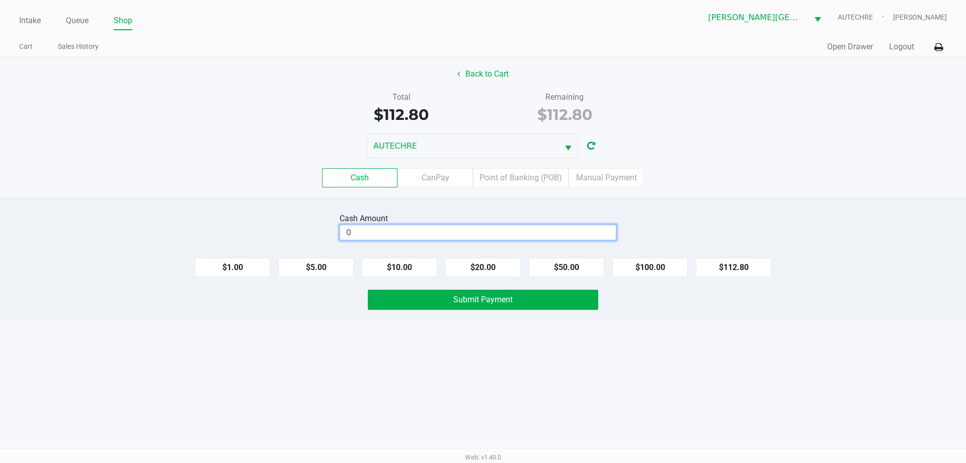
click at [395, 232] on input "0" at bounding box center [478, 232] width 276 height 15
type input "$120.00"
drag, startPoint x: 370, startPoint y: 366, endPoint x: 483, endPoint y: 275, distance: 145.3
click at [370, 366] on div "Intake Queue Shop Bonita Springs WC AUTECHRE Gregory Duchesneau Cart Sales Hist…" at bounding box center [483, 231] width 966 height 463
drag, startPoint x: 481, startPoint y: 297, endPoint x: 489, endPoint y: 297, distance: 8.6
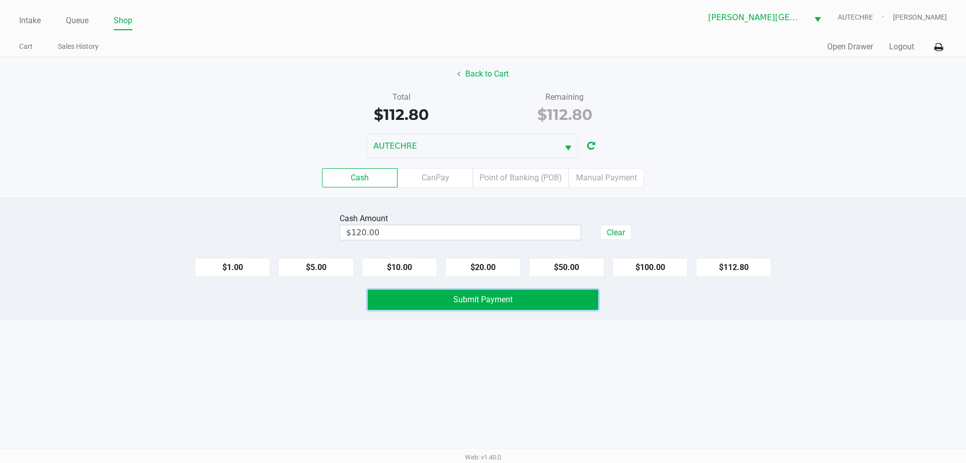
click at [481, 297] on span "Submit Payment" at bounding box center [482, 299] width 59 height 10
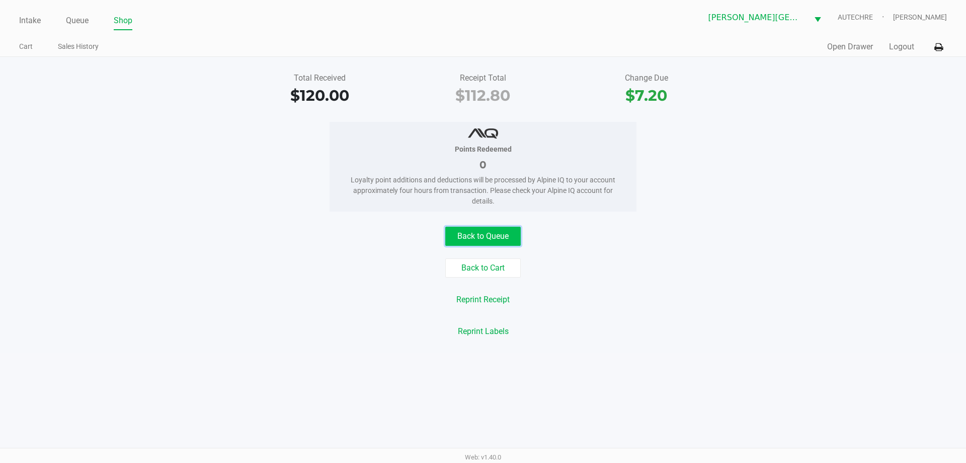
click at [487, 234] on button "Back to Queue" at bounding box center [482, 235] width 75 height 19
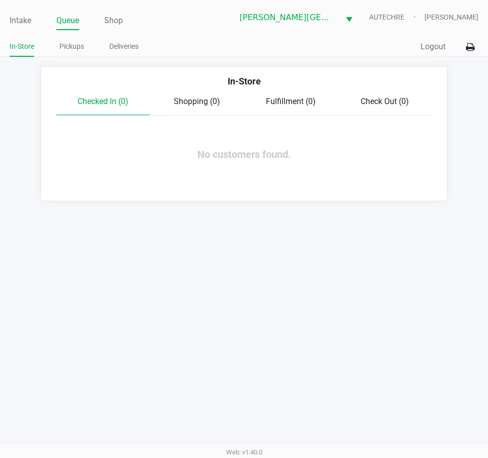
click at [302, 348] on div "Intake Queue Shop Bonita Springs WC AUTECHRE Gregory Duchesneau In-Store Pickup…" at bounding box center [244, 229] width 488 height 458
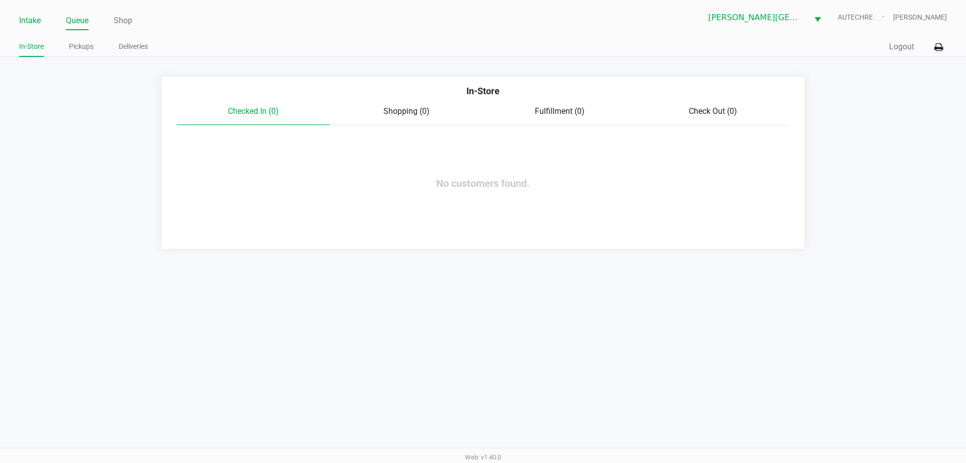
click at [28, 25] on link "Intake" at bounding box center [30, 21] width 22 height 14
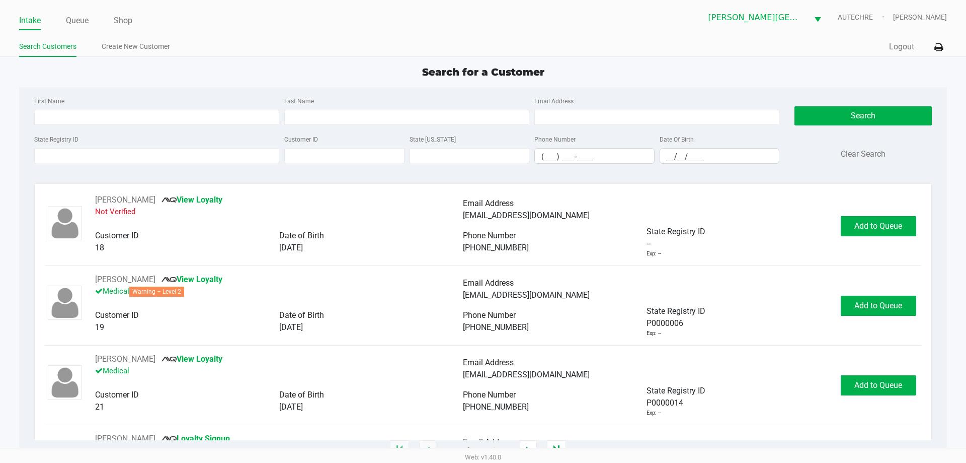
click at [92, 166] on div "State Registry ID Customer ID State ID Phone Number (___) ___-____ Date Of Birt…" at bounding box center [407, 152] width 750 height 39
click at [93, 155] on input "State Registry ID" at bounding box center [156, 155] width 245 height 15
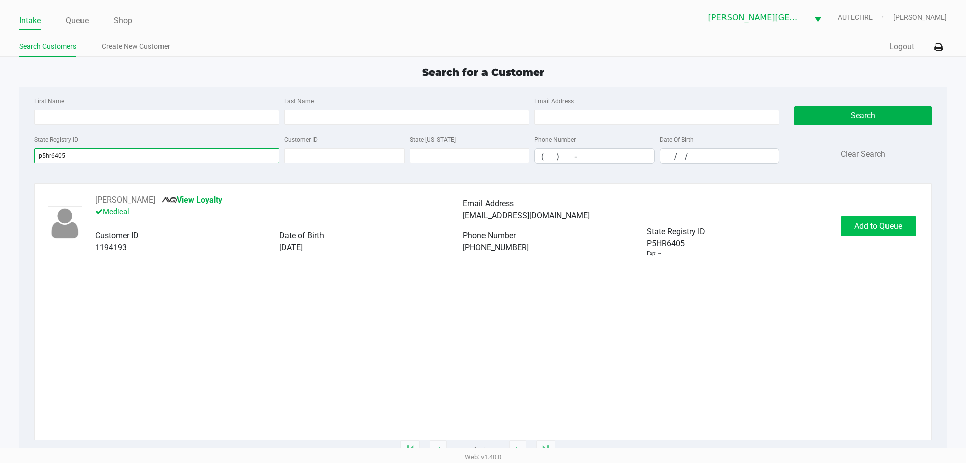
type input "p5hr6405"
click at [487, 228] on span "Add to Queue" at bounding box center [879, 226] width 48 height 10
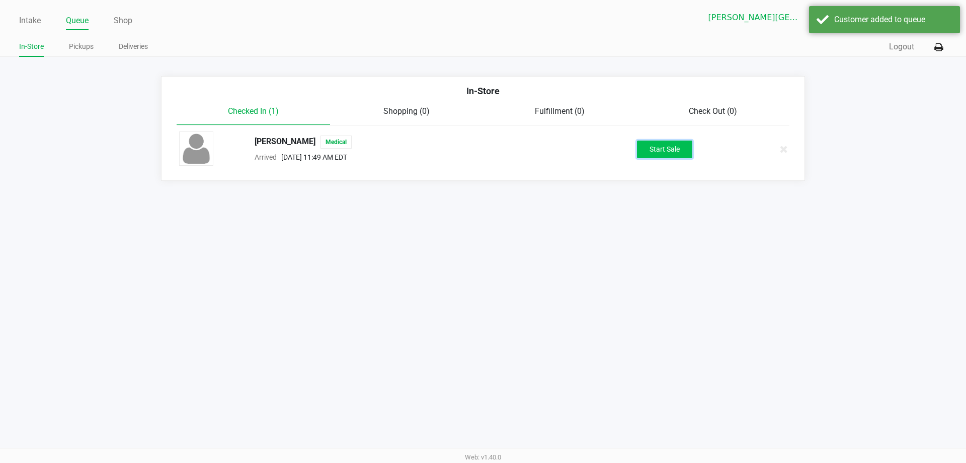
click at [487, 148] on button "Start Sale" at bounding box center [664, 149] width 55 height 18
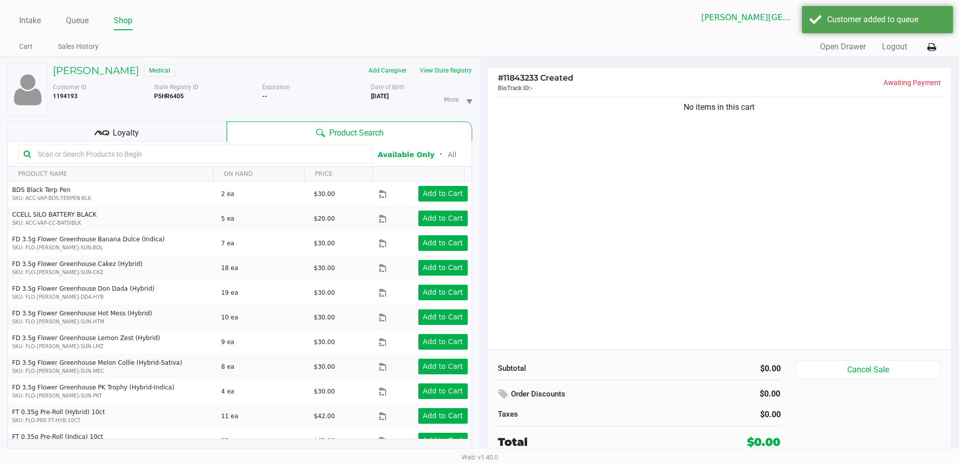
click at [487, 292] on div "No items in this cart" at bounding box center [720, 222] width 464 height 255
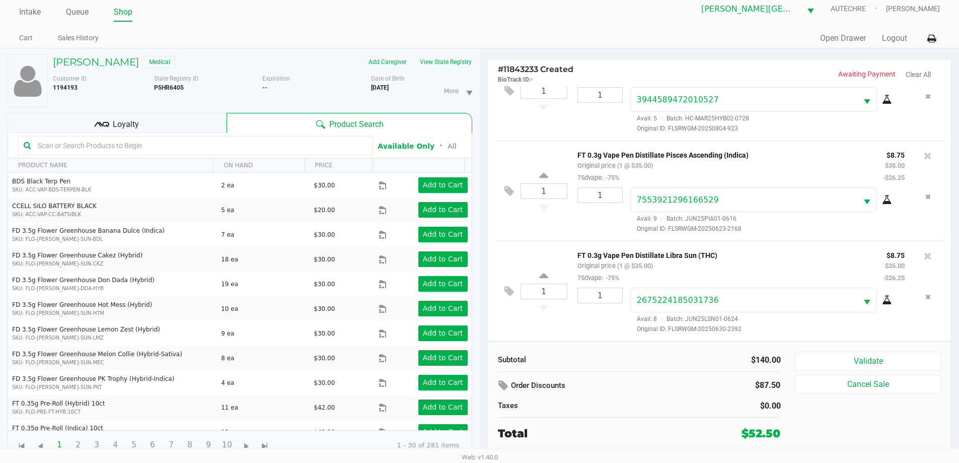
scroll to position [11, 0]
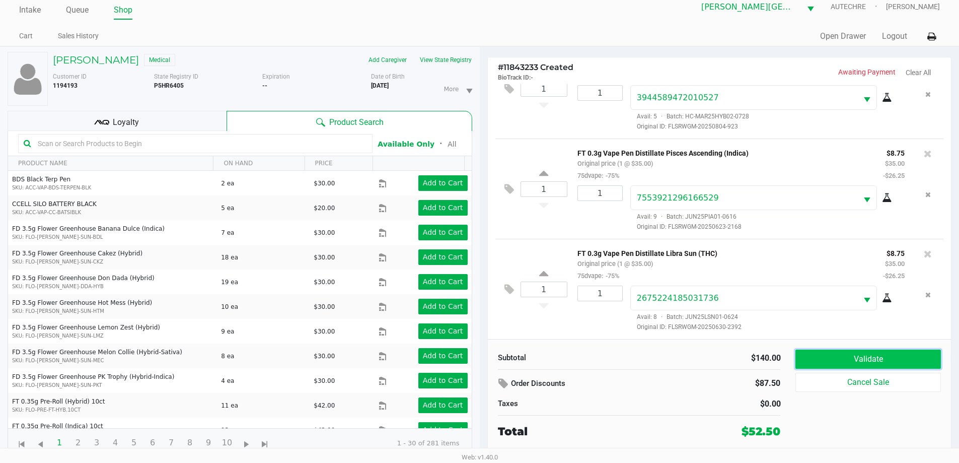
click at [487, 359] on button "Validate" at bounding box center [867, 358] width 145 height 19
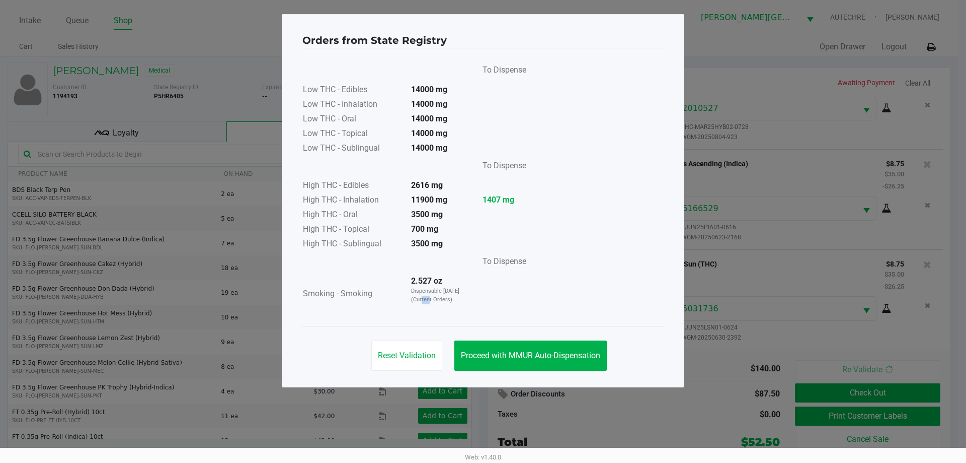
click at [431, 311] on td "2.527 oz Dispensable Today (Current Orders)" at bounding box center [438, 293] width 70 height 39
click at [487, 348] on button "Proceed with MMUR Auto-Dispensation" at bounding box center [530, 355] width 152 height 30
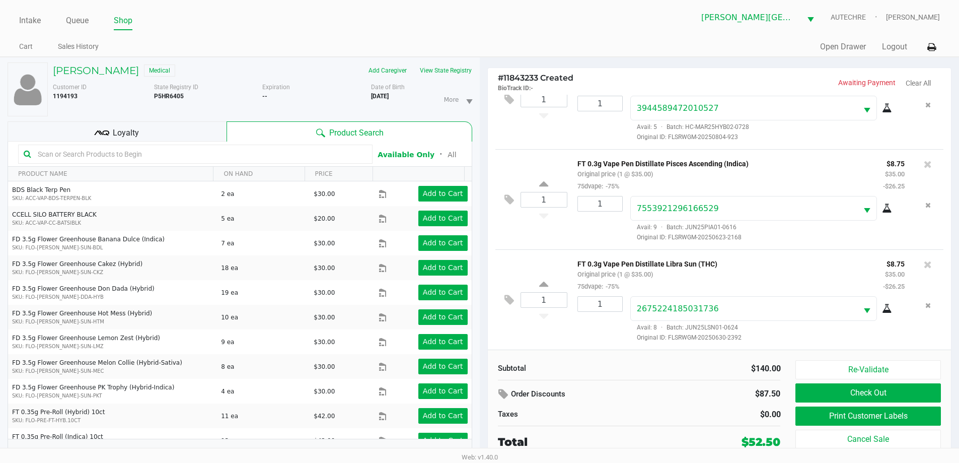
drag, startPoint x: 141, startPoint y: 136, endPoint x: 183, endPoint y: 136, distance: 41.8
click at [142, 136] on div "Loyalty" at bounding box center [117, 131] width 219 height 20
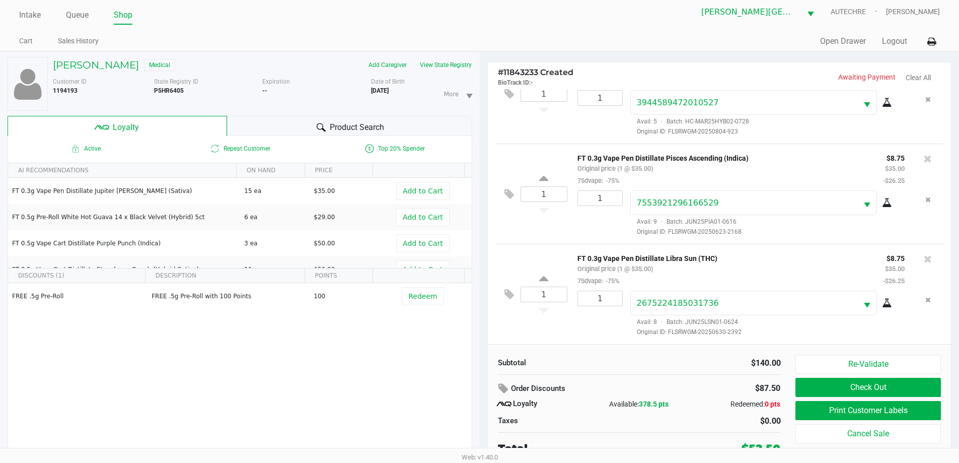
scroll to position [11, 0]
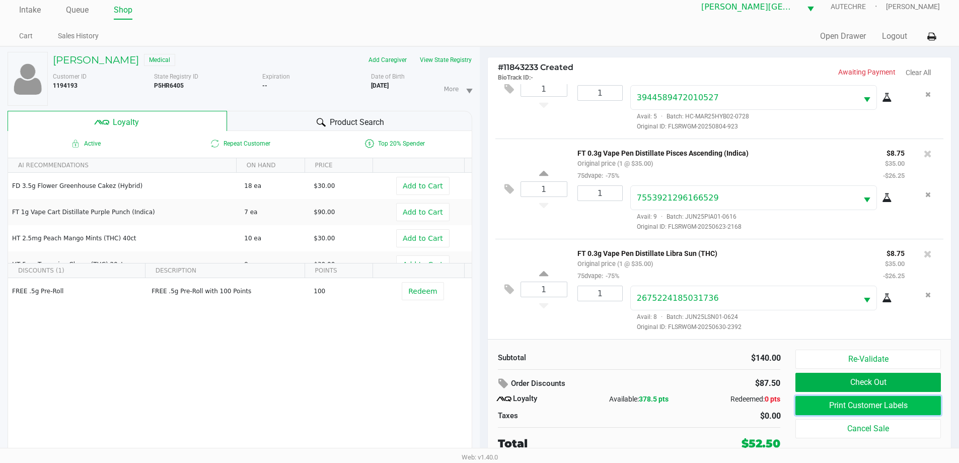
click at [487, 406] on button "Print Customer Labels" at bounding box center [867, 405] width 145 height 19
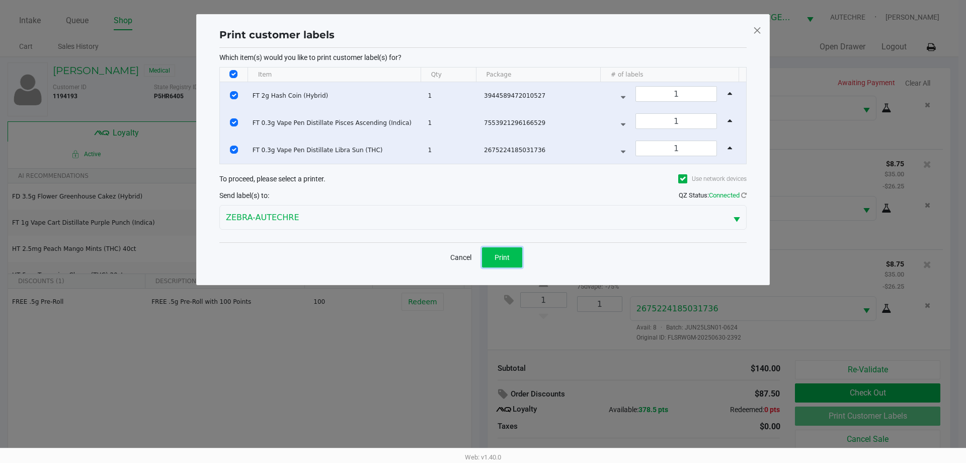
click at [487, 250] on button "Print" at bounding box center [502, 257] width 40 height 20
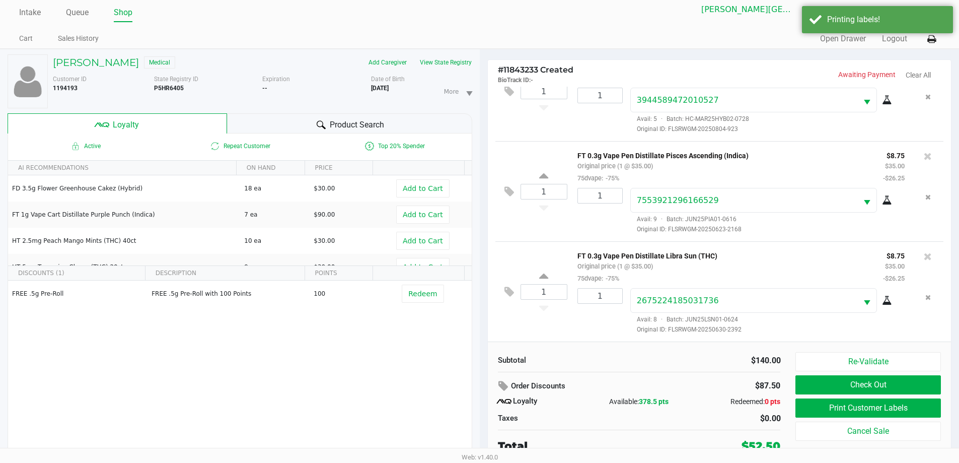
scroll to position [11, 0]
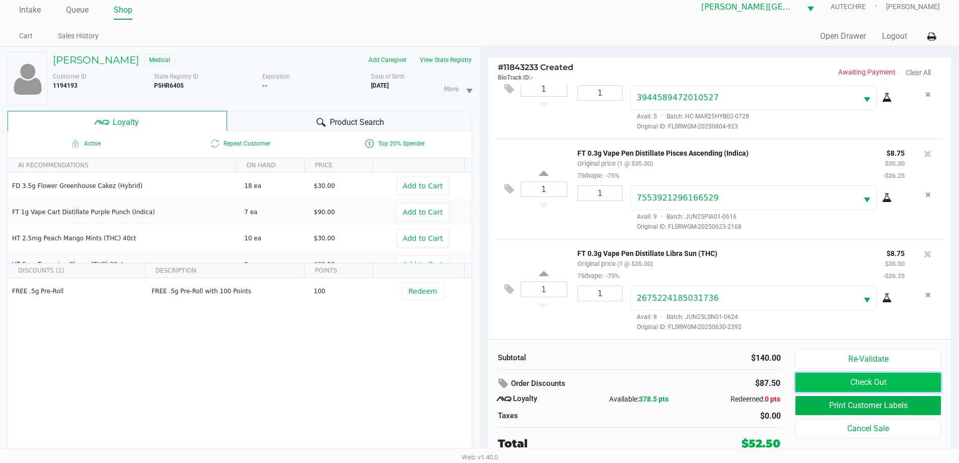
click at [487, 388] on button "Check Out" at bounding box center [867, 381] width 145 height 19
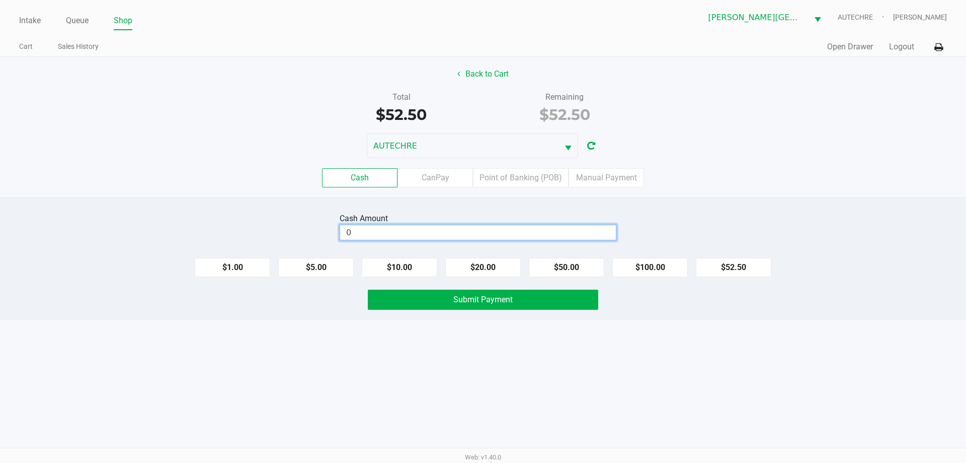
click at [414, 231] on input "0" at bounding box center [478, 232] width 276 height 15
type input "$55.00"
click at [423, 402] on div "Intake Queue Shop Bonita Springs WC AUTECHRE Gregory Duchesneau Cart Sales Hist…" at bounding box center [483, 231] width 966 height 463
click at [462, 310] on div "Cash Amount $55.00 Clear $1.00 $5.00 $10.00 $20.00 $50.00 $100.00 $52.50 Submit…" at bounding box center [483, 258] width 966 height 122
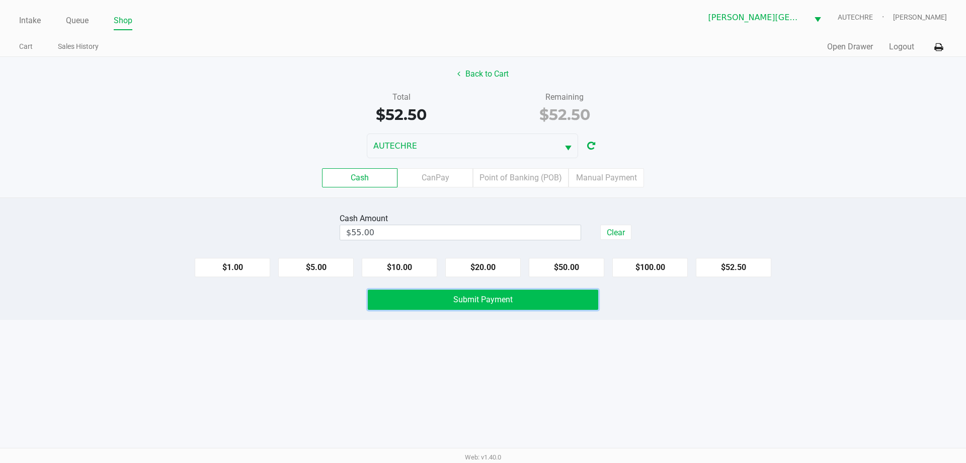
click at [462, 301] on span "Submit Payment" at bounding box center [482, 299] width 59 height 10
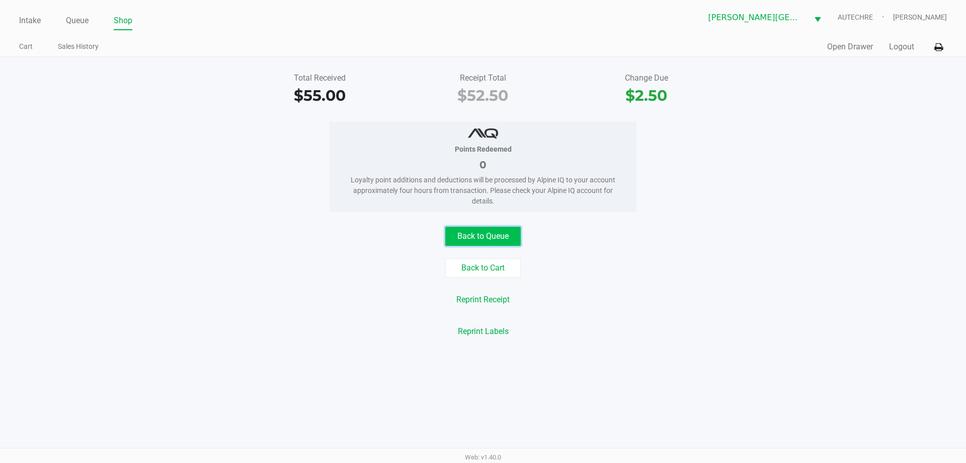
click at [487, 244] on button "Back to Queue" at bounding box center [482, 235] width 75 height 19
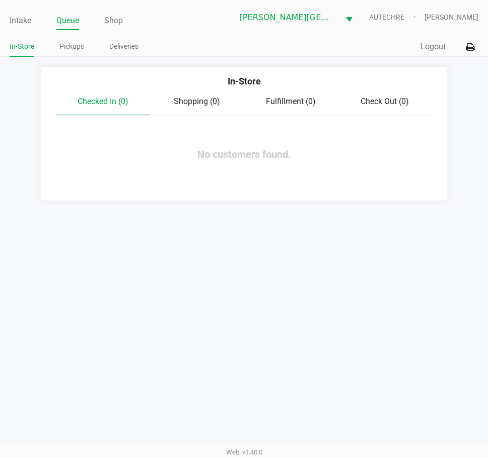
drag, startPoint x: 145, startPoint y: 356, endPoint x: 172, endPoint y: 268, distance: 92.4
click at [166, 286] on div "Intake Queue Shop Bonita Springs WC AUTECHRE Gregory Duchesneau In-Store Pickup…" at bounding box center [244, 229] width 488 height 458
click at [64, 48] on link "Pickups" at bounding box center [71, 46] width 25 height 13
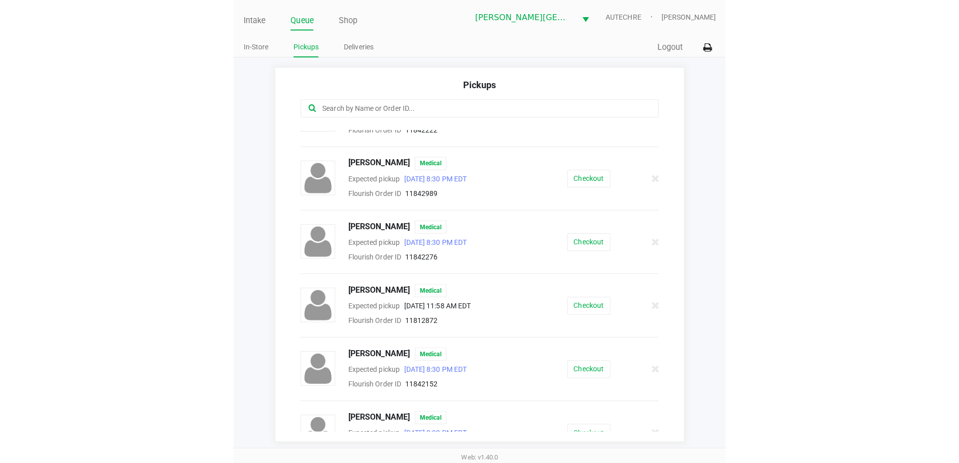
scroll to position [813, 0]
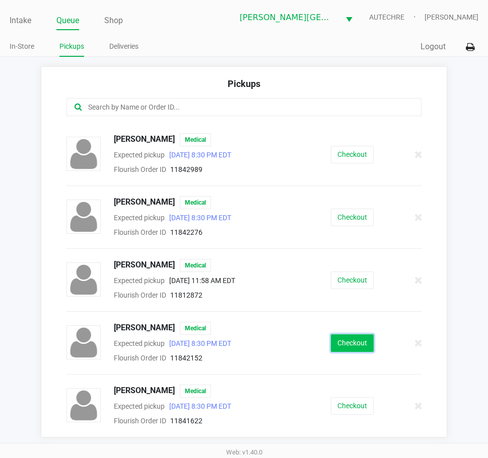
click at [356, 346] on button "Checkout" at bounding box center [352, 344] width 43 height 18
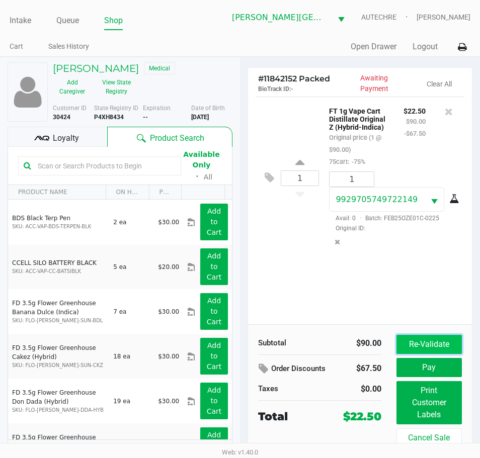
click at [413, 349] on button "Re-Validate" at bounding box center [429, 344] width 65 height 19
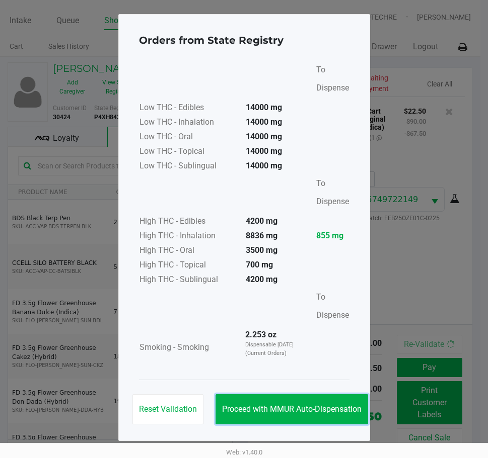
drag, startPoint x: 275, startPoint y: 415, endPoint x: 423, endPoint y: 404, distance: 148.3
click at [278, 414] on button "Proceed with MMUR Auto-Dispensation" at bounding box center [291, 410] width 152 height 30
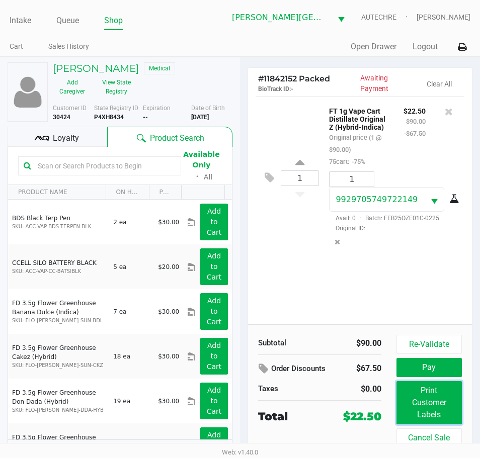
click at [459, 407] on button "Print Customer Labels" at bounding box center [429, 402] width 65 height 43
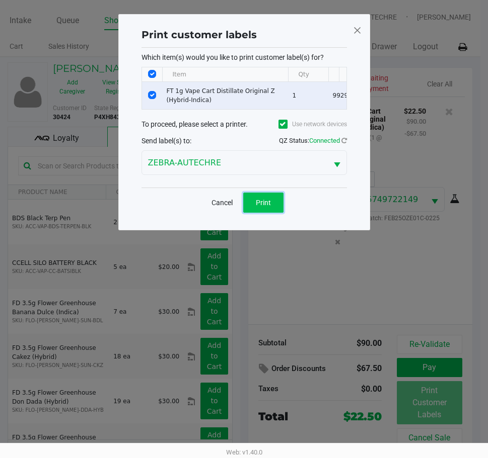
click at [250, 206] on button "Print" at bounding box center [263, 203] width 40 height 20
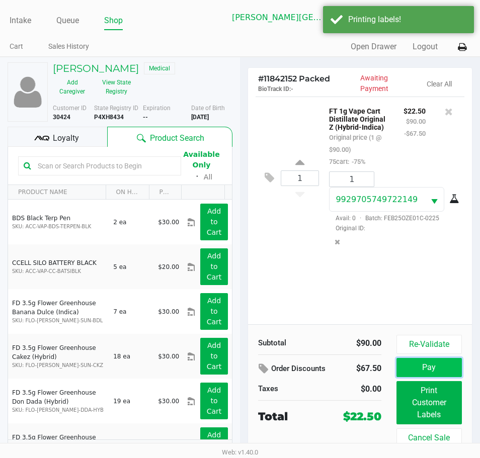
click at [443, 366] on button "Pay" at bounding box center [429, 367] width 65 height 19
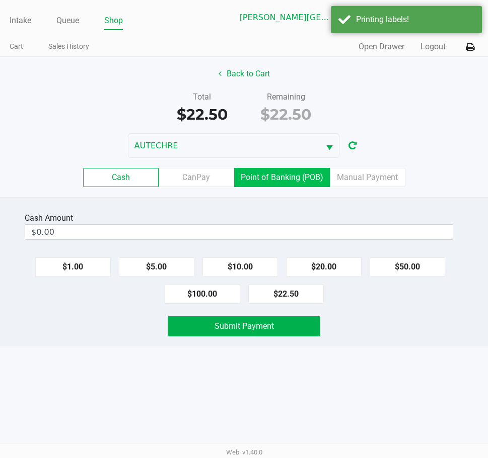
drag, startPoint x: 264, startPoint y: 181, endPoint x: 277, endPoint y: 190, distance: 15.6
click at [265, 181] on label "Point of Banking (POB)" at bounding box center [282, 177] width 96 height 19
click at [0, 0] on 7 "Point of Banking (POB)" at bounding box center [0, 0] width 0 height 0
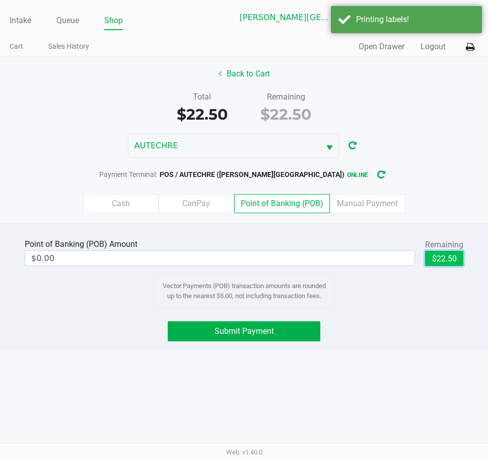
click at [439, 259] on button "$22.50" at bounding box center [444, 258] width 38 height 15
type input "$22.50"
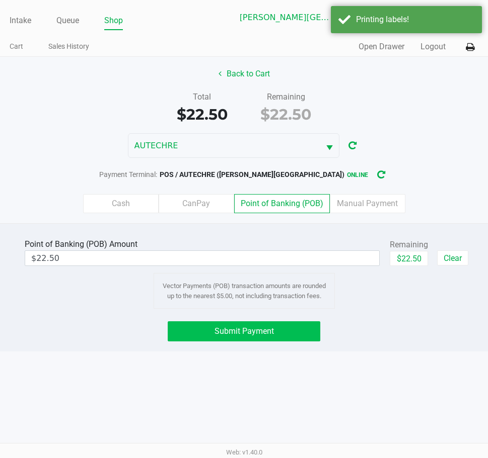
drag, startPoint x: 215, startPoint y: 316, endPoint x: 242, endPoint y: 338, distance: 34.3
click at [217, 316] on div "Point of Banking (POB) Amount $22.50 Remaining $22.50 Clear Vector Payments (PO…" at bounding box center [244, 287] width 488 height 128
click at [246, 341] on button "Submit Payment" at bounding box center [244, 332] width 152 height 20
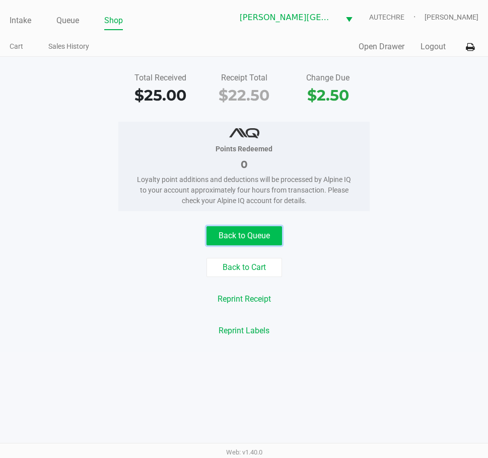
click at [252, 240] on button "Back to Queue" at bounding box center [243, 235] width 75 height 19
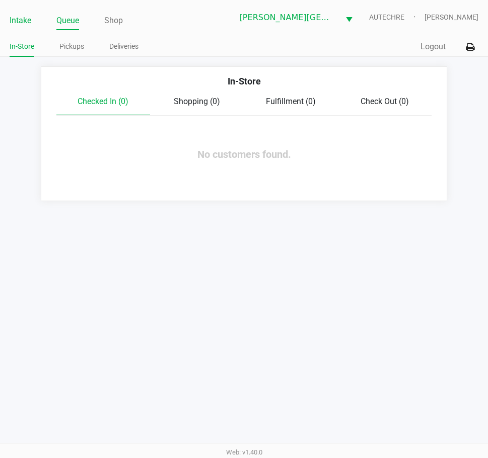
click at [20, 27] on link "Intake" at bounding box center [21, 21] width 22 height 14
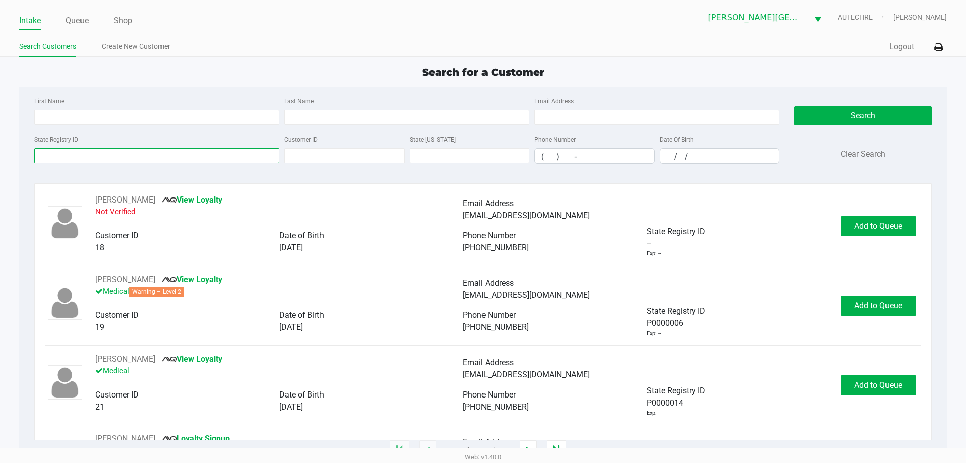
click at [199, 150] on input "State Registry ID" at bounding box center [156, 155] width 245 height 15
click at [103, 118] on input "First Name" at bounding box center [156, 117] width 245 height 15
type input "esther"
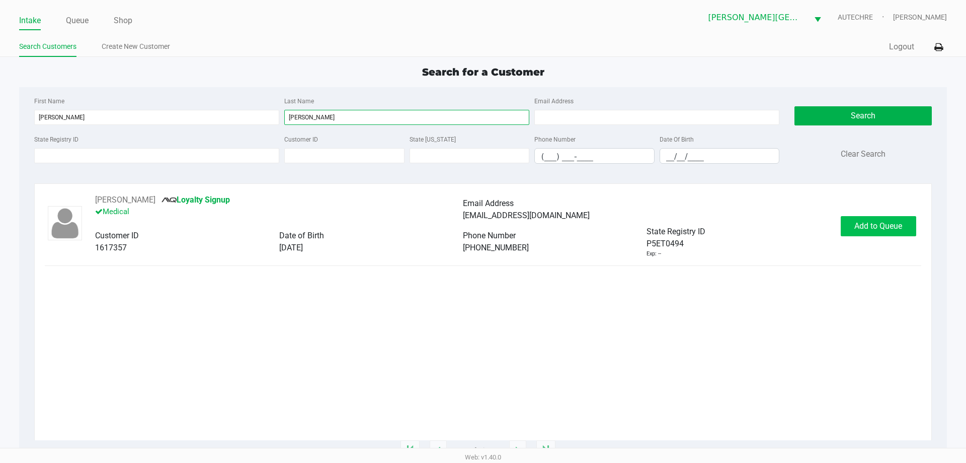
type input "aguilera"
click at [487, 228] on span "Add to Queue" at bounding box center [879, 226] width 48 height 10
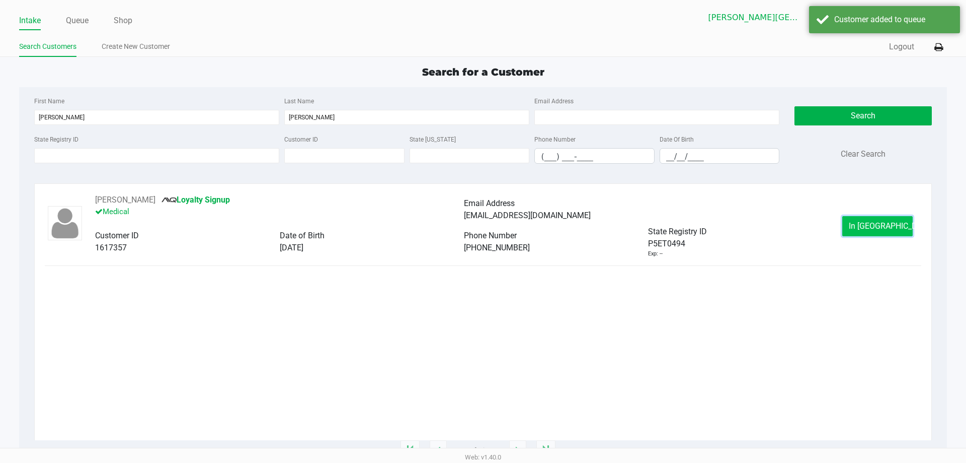
click at [487, 222] on span "In Queue" at bounding box center [891, 226] width 85 height 10
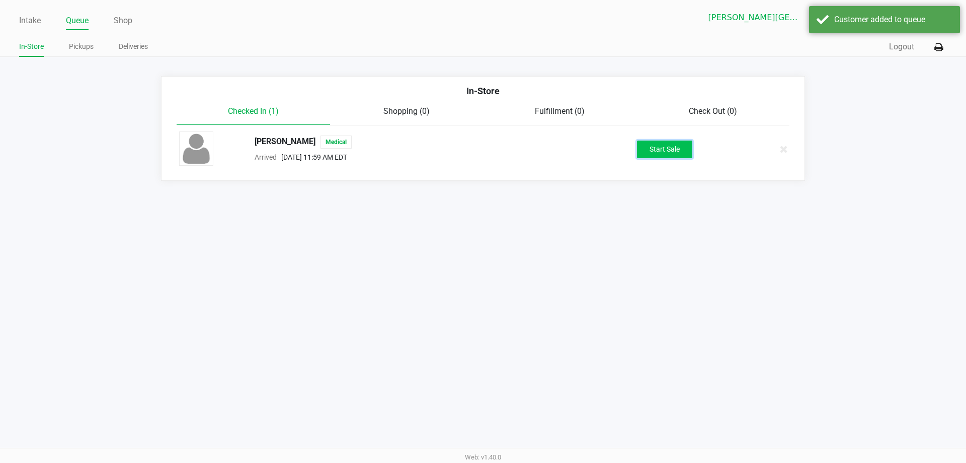
click at [487, 152] on button "Start Sale" at bounding box center [664, 149] width 55 height 18
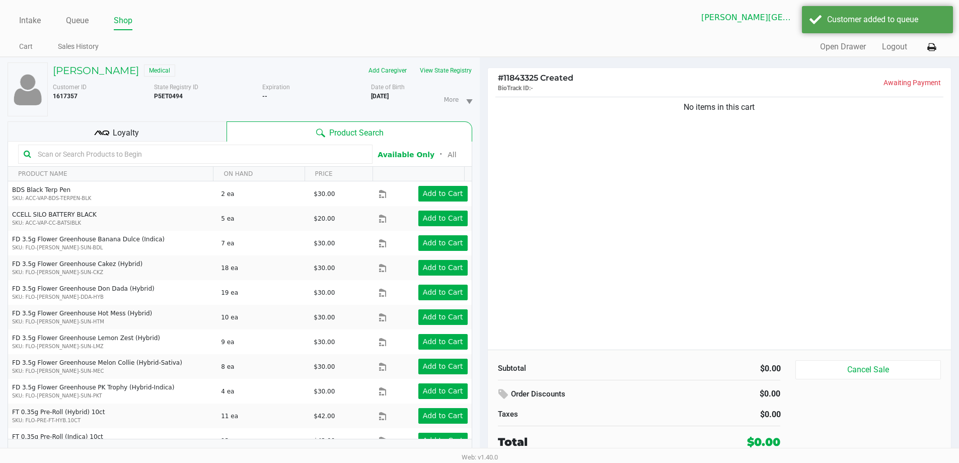
click at [487, 249] on div "No items in this cart" at bounding box center [720, 222] width 464 height 255
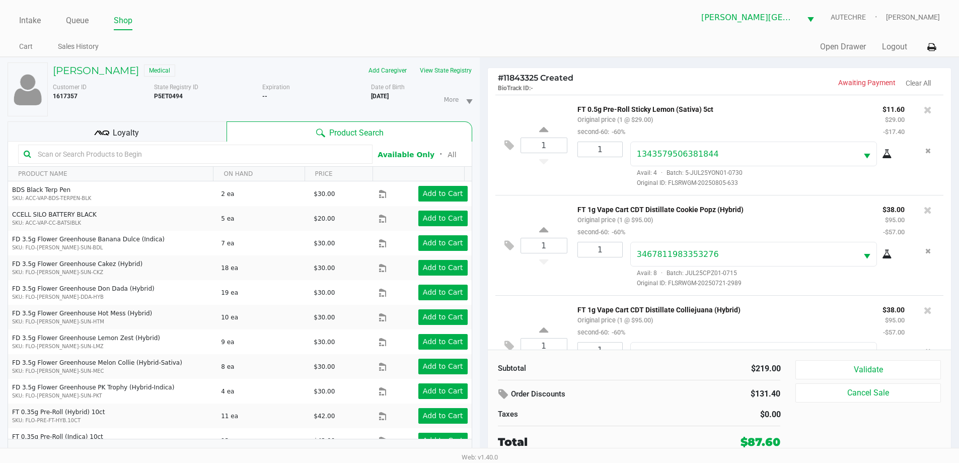
scroll to position [47, 0]
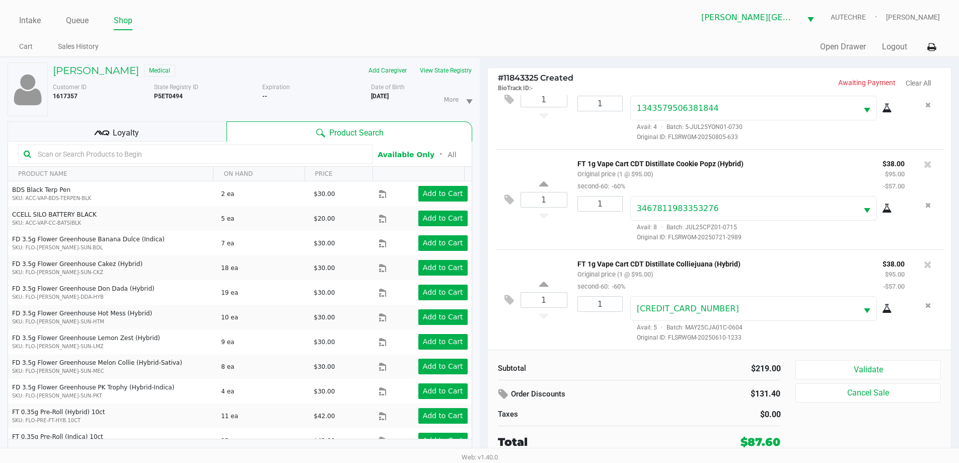
click at [327, 161] on input "text" at bounding box center [200, 153] width 333 height 15
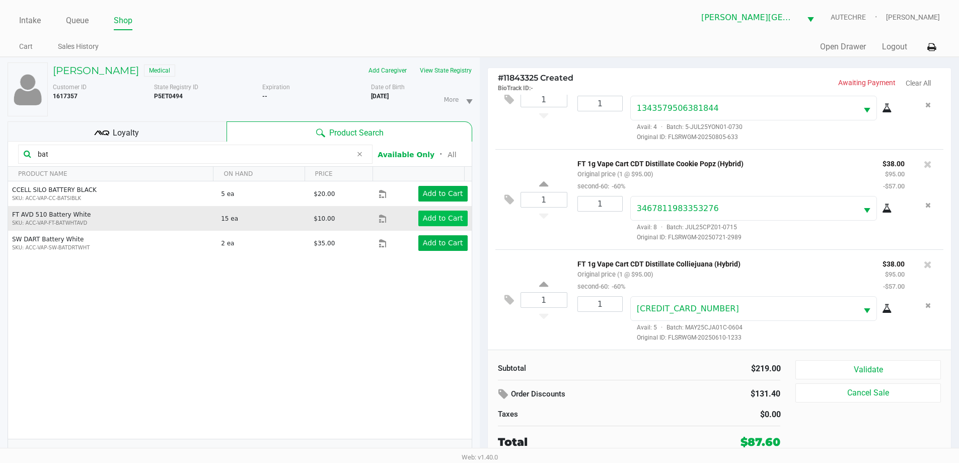
type input "bat"
click at [418, 220] on button "Add to Cart" at bounding box center [442, 218] width 49 height 16
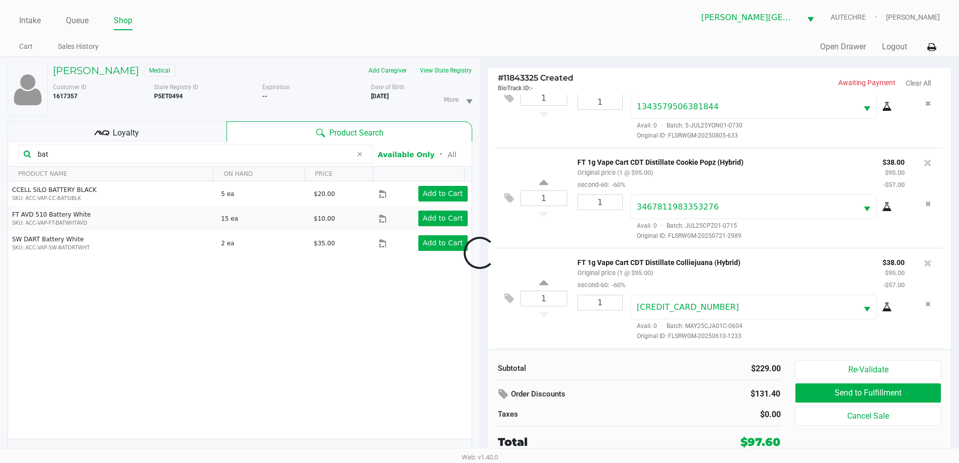
scroll to position [104, 0]
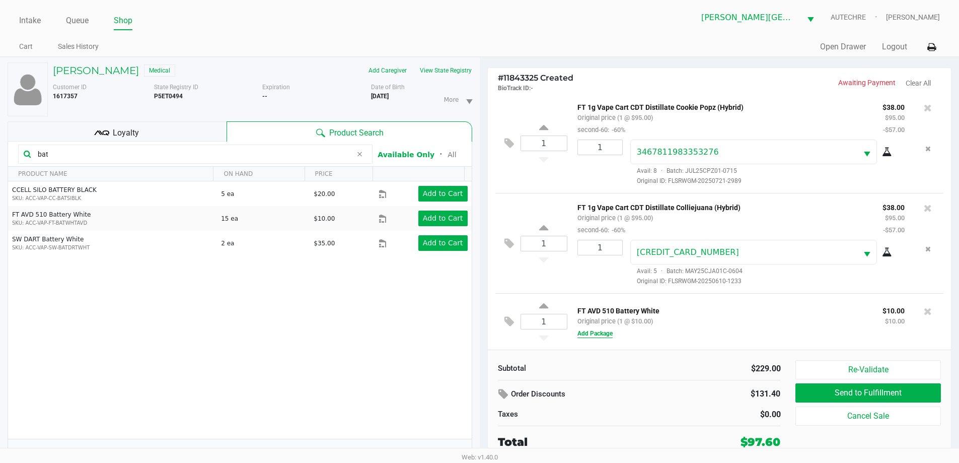
click at [487, 330] on button "Add Package" at bounding box center [594, 333] width 35 height 9
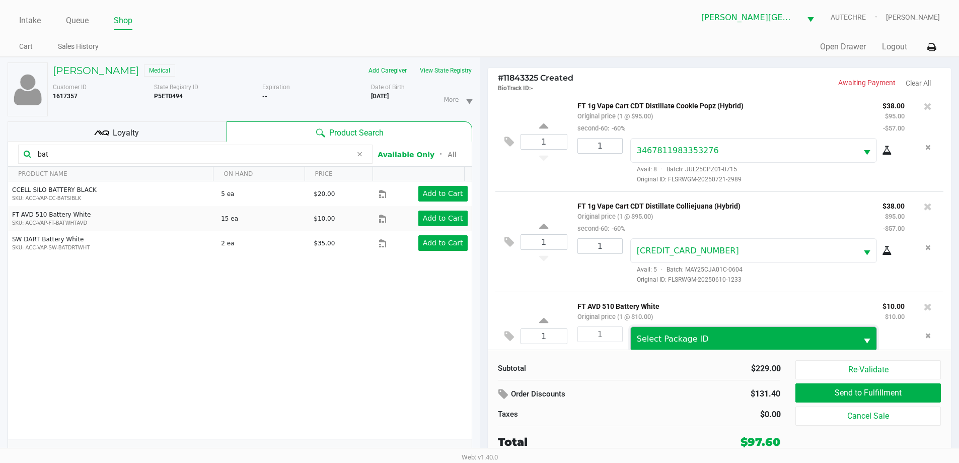
click at [487, 339] on span "Select Package ID" at bounding box center [673, 339] width 72 height 10
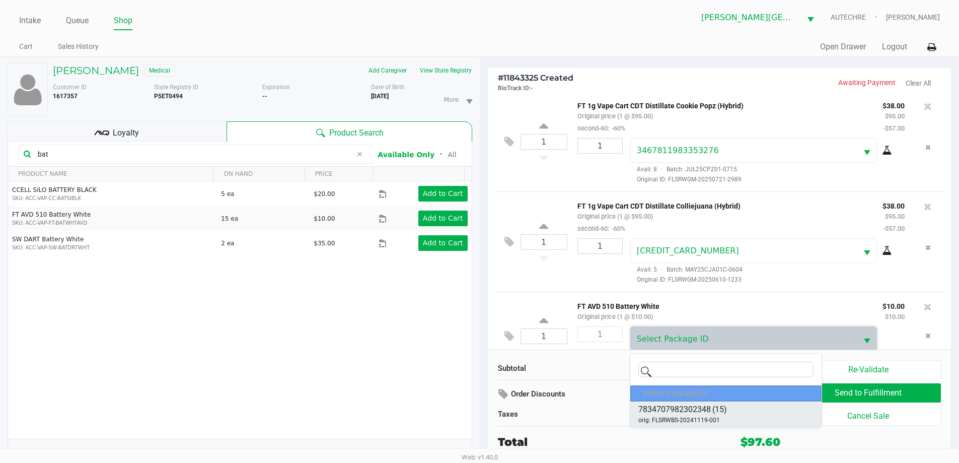
click at [487, 414] on span "(15)" at bounding box center [719, 409] width 15 height 12
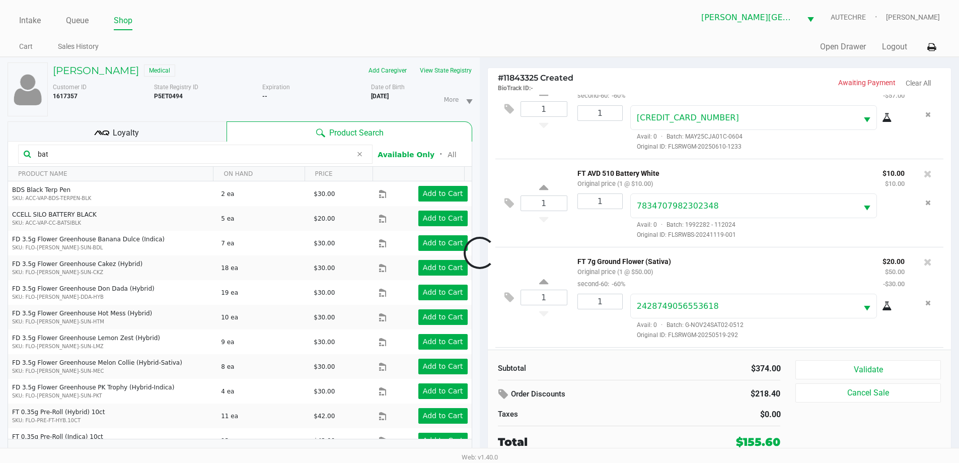
scroll to position [337, 0]
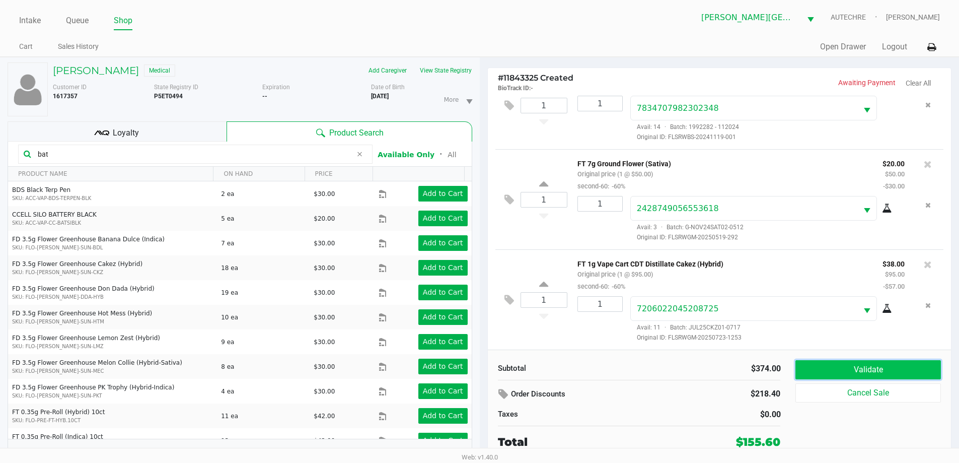
click at [487, 372] on button "Validate" at bounding box center [867, 369] width 145 height 19
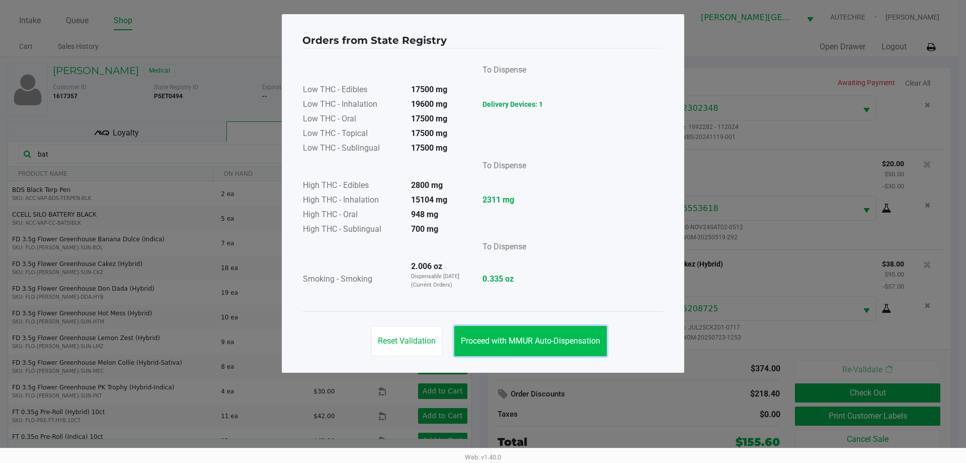
click at [487, 333] on button "Proceed with MMUR Auto-Dispensation" at bounding box center [530, 341] width 152 height 30
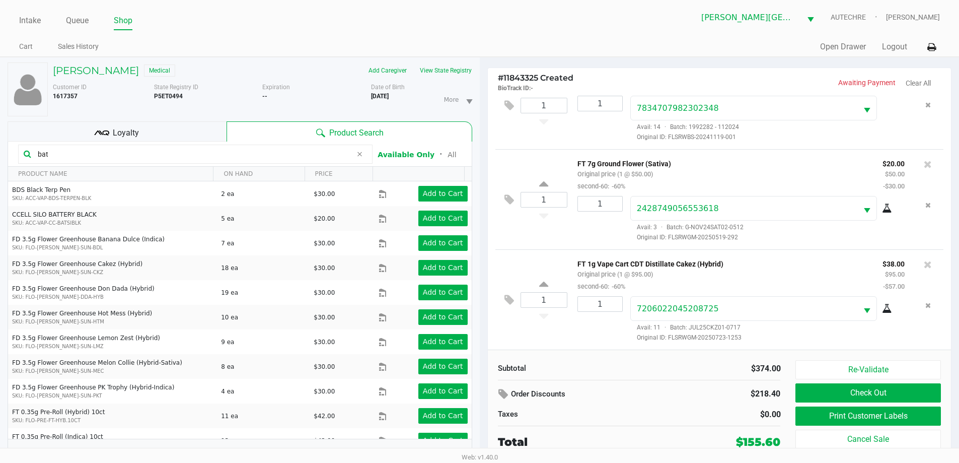
click at [487, 405] on div "Re-Validate Check Out Print Customer Labels Cancel Sale" at bounding box center [871, 405] width 152 height 90
click at [487, 408] on button "Print Customer Labels" at bounding box center [867, 415] width 145 height 19
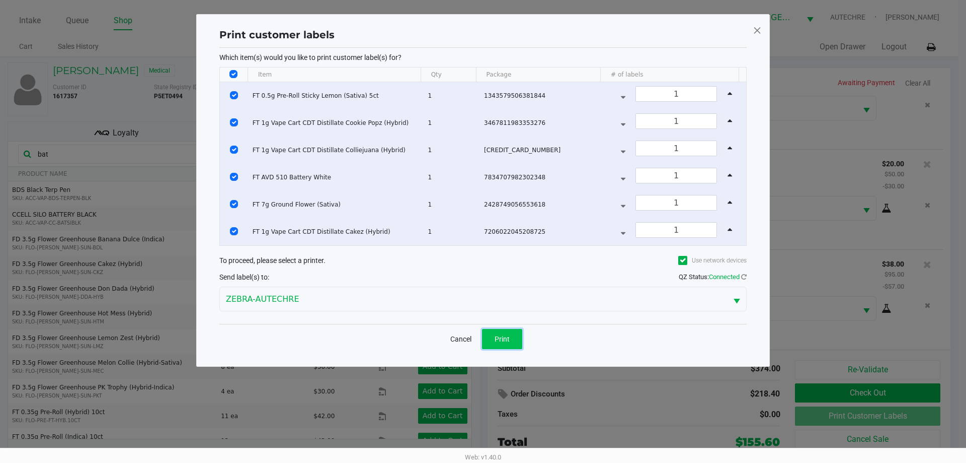
click at [487, 343] on button "Print" at bounding box center [502, 339] width 40 height 20
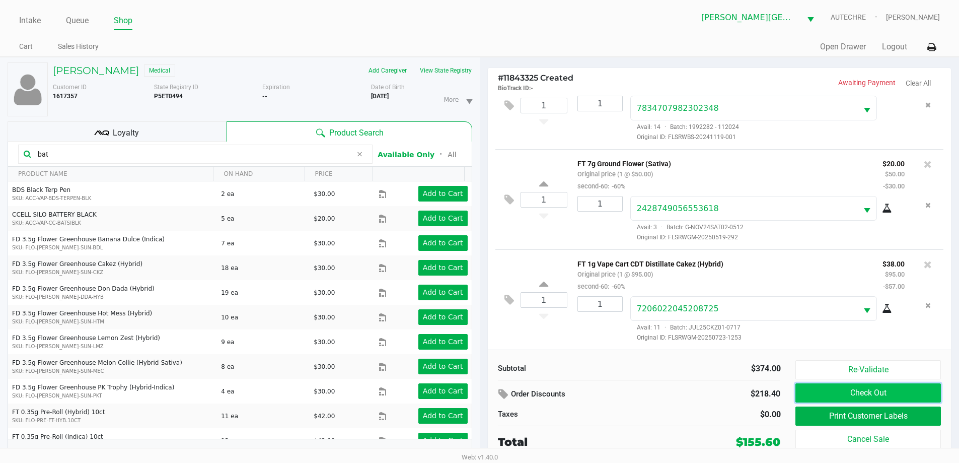
click at [487, 386] on button "Check Out" at bounding box center [867, 392] width 145 height 19
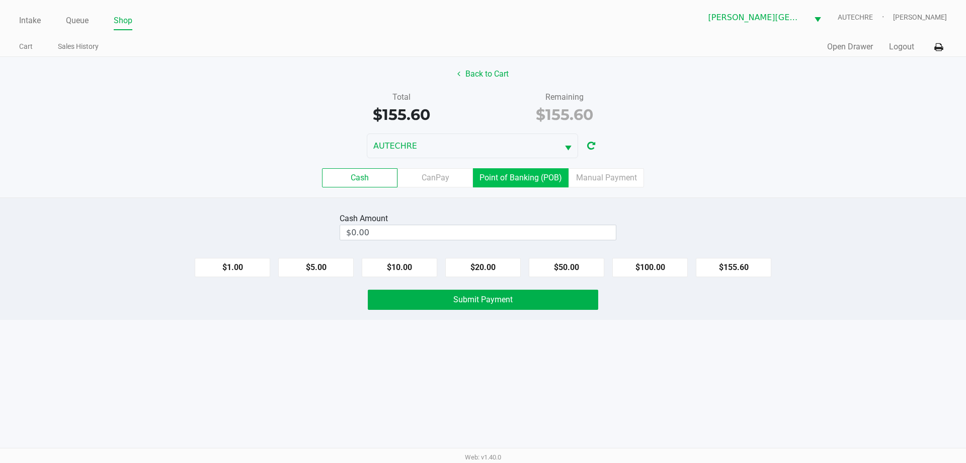
click at [487, 180] on label "Point of Banking (POB)" at bounding box center [521, 177] width 96 height 19
click at [0, 0] on 7 "Point of Banking (POB)" at bounding box center [0, 0] width 0 height 0
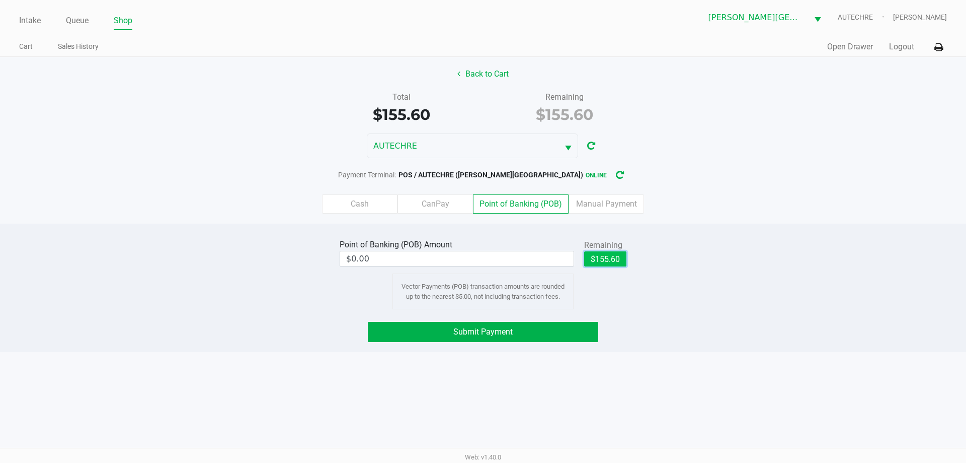
click at [487, 257] on button "$155.60" at bounding box center [605, 258] width 42 height 15
type input "$155.60"
drag, startPoint x: 539, startPoint y: 328, endPoint x: 702, endPoint y: 303, distance: 164.9
click at [487, 328] on button "Submit Payment" at bounding box center [483, 332] width 231 height 20
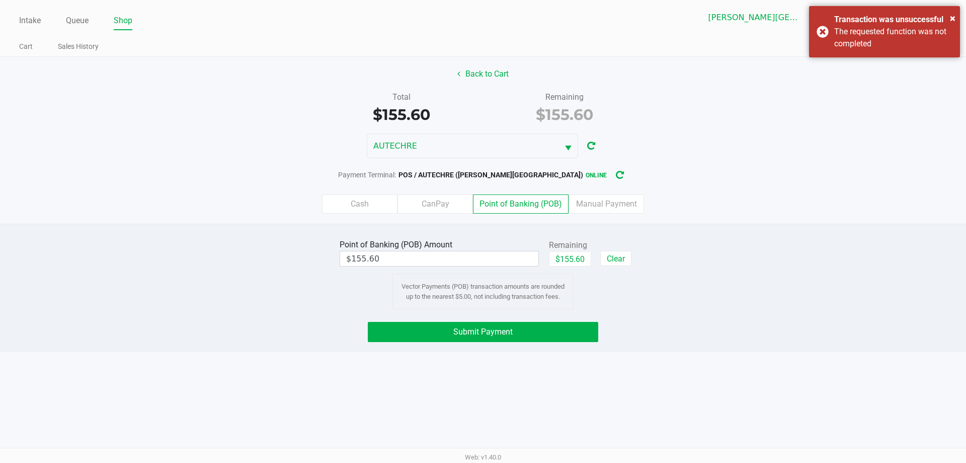
drag, startPoint x: 861, startPoint y: 32, endPoint x: 736, endPoint y: 178, distance: 192.4
click at [487, 33] on div "The requested function was not completed" at bounding box center [893, 38] width 118 height 24
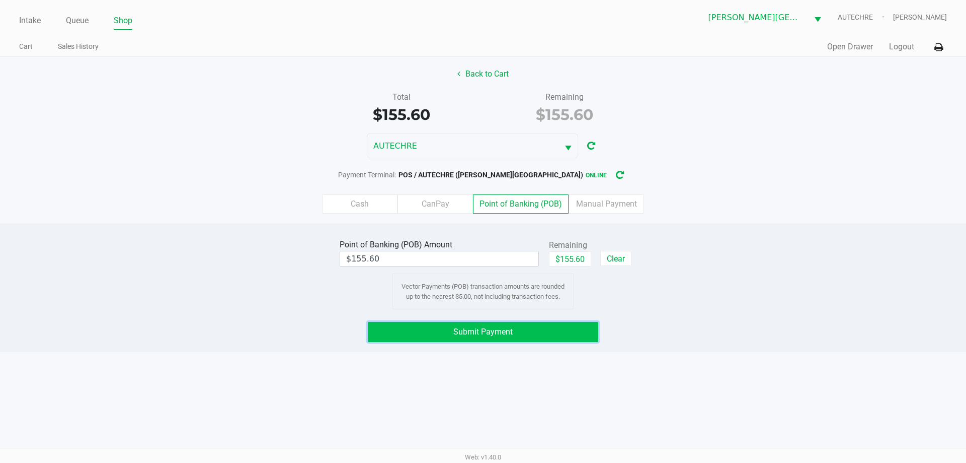
click at [487, 335] on span "Submit Payment" at bounding box center [482, 332] width 59 height 10
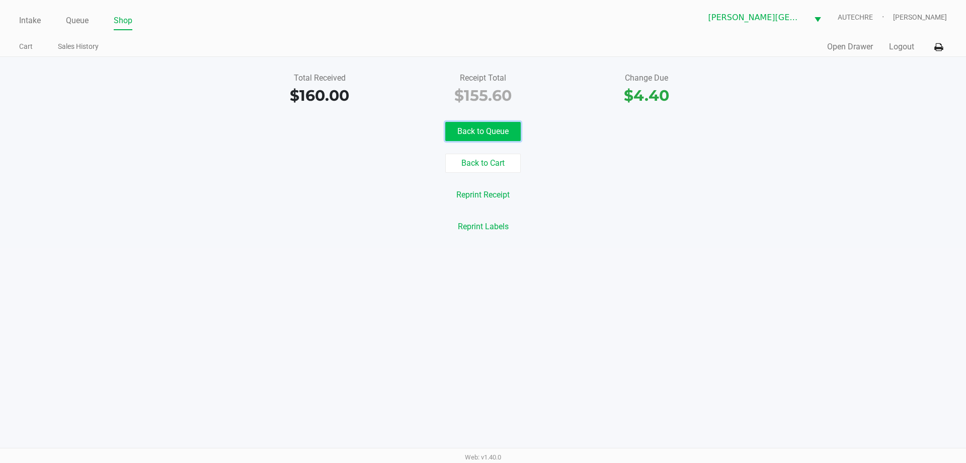
click at [456, 132] on button "Back to Queue" at bounding box center [482, 131] width 75 height 19
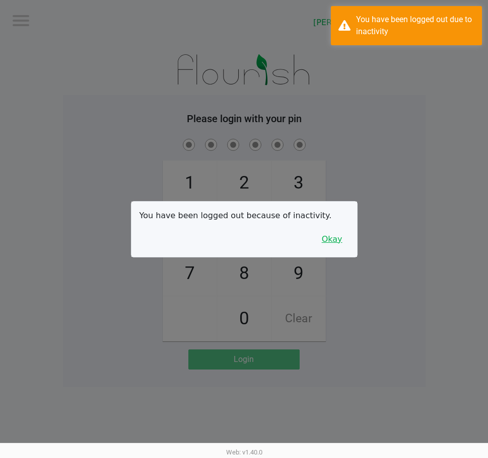
click at [343, 241] on button "Okay" at bounding box center [332, 239] width 34 height 19
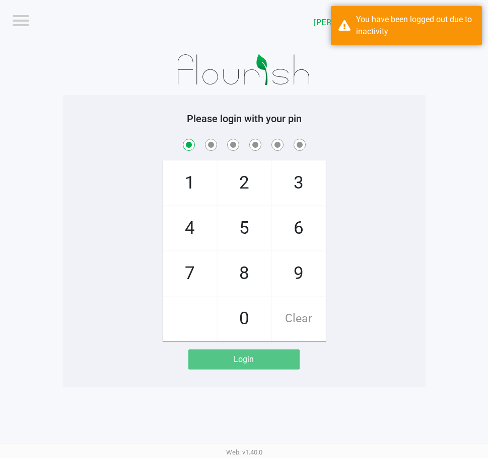
checkbox input "true"
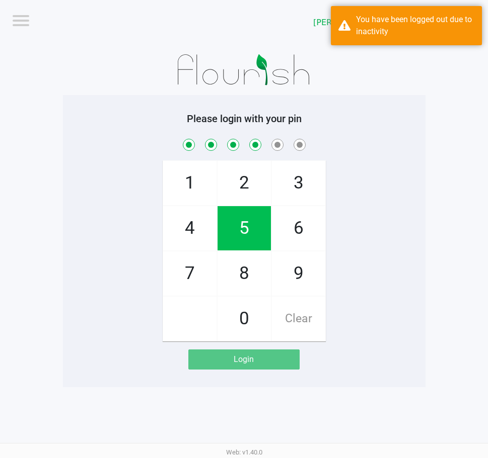
checkbox input "true"
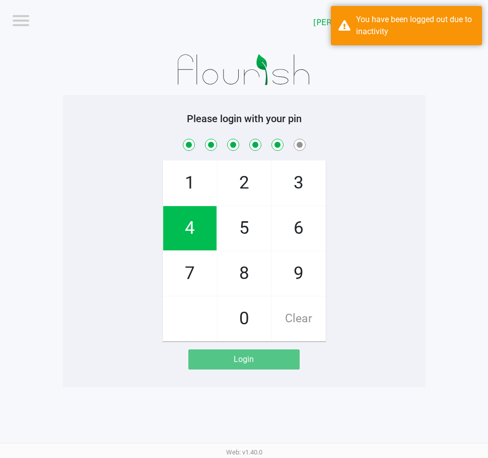
checkbox input "true"
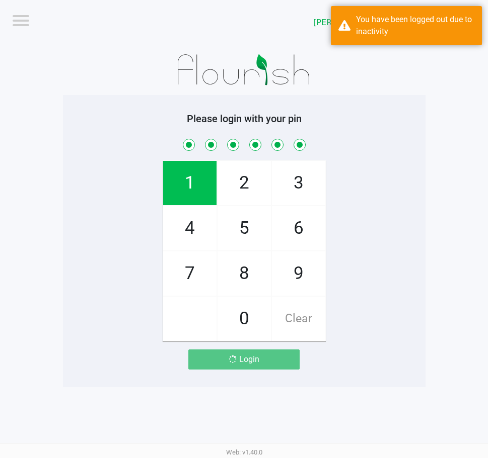
checkbox input "true"
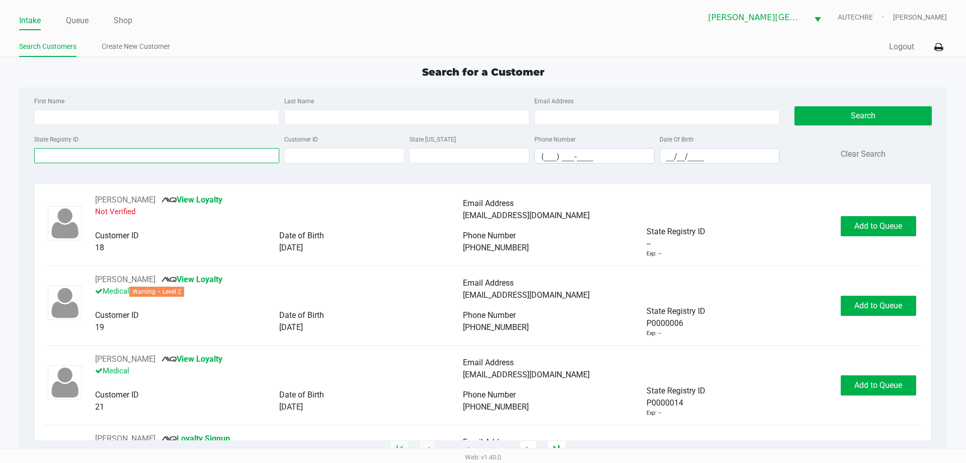
click at [124, 160] on input "State Registry ID" at bounding box center [156, 155] width 245 height 15
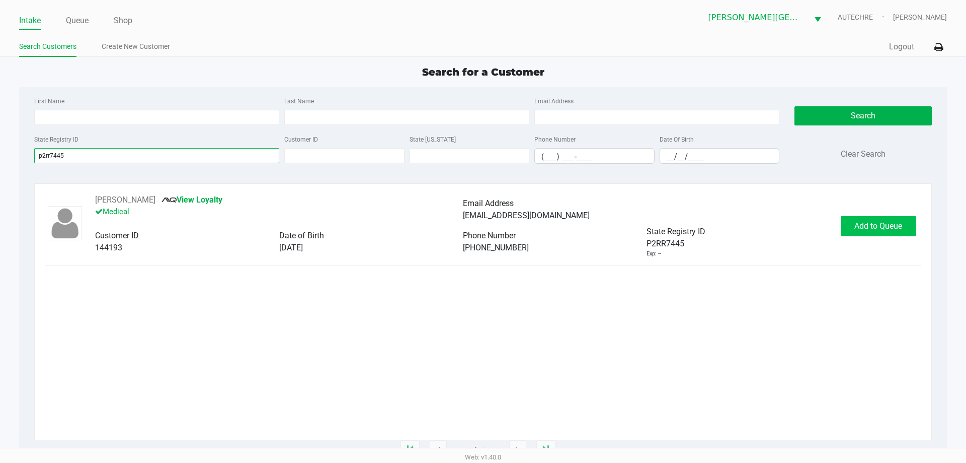
type input "p2rr7445"
click at [487, 225] on button "Add to Queue" at bounding box center [878, 226] width 75 height 20
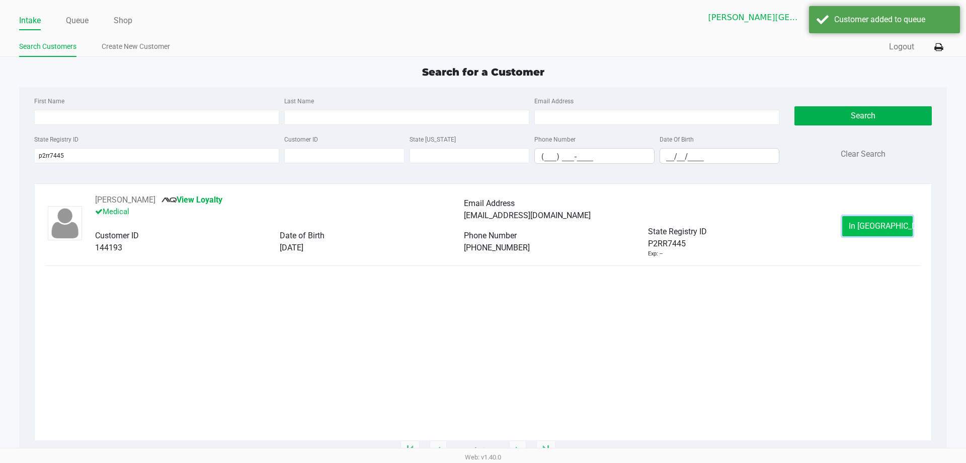
click at [487, 225] on span "In Queue" at bounding box center [891, 226] width 85 height 10
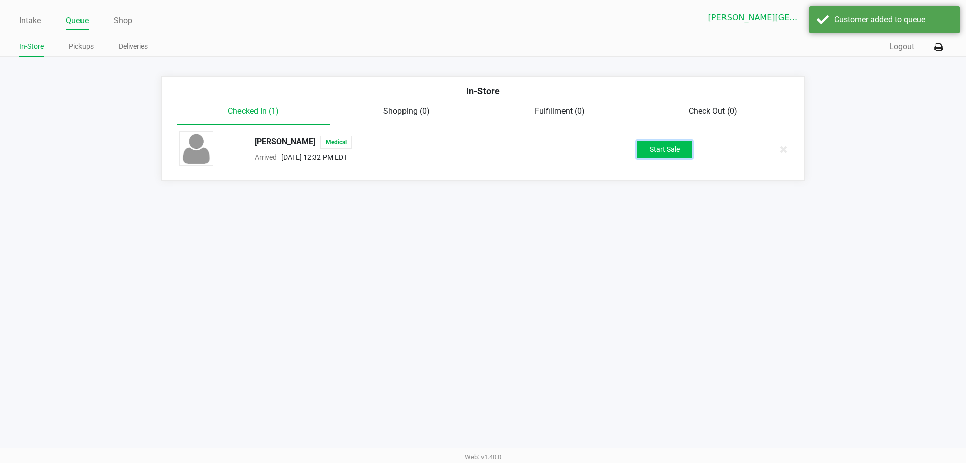
click at [487, 154] on button "Start Sale" at bounding box center [664, 149] width 55 height 18
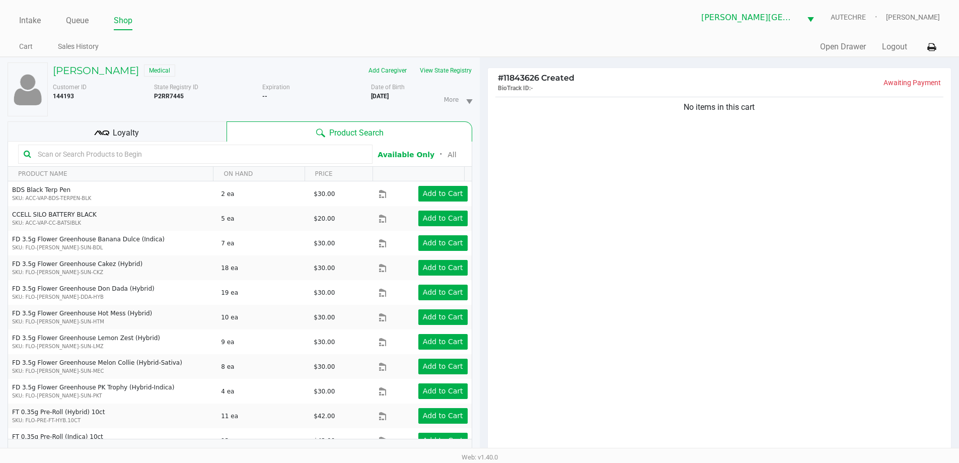
click at [487, 244] on div "No items in this cart" at bounding box center [720, 277] width 464 height 365
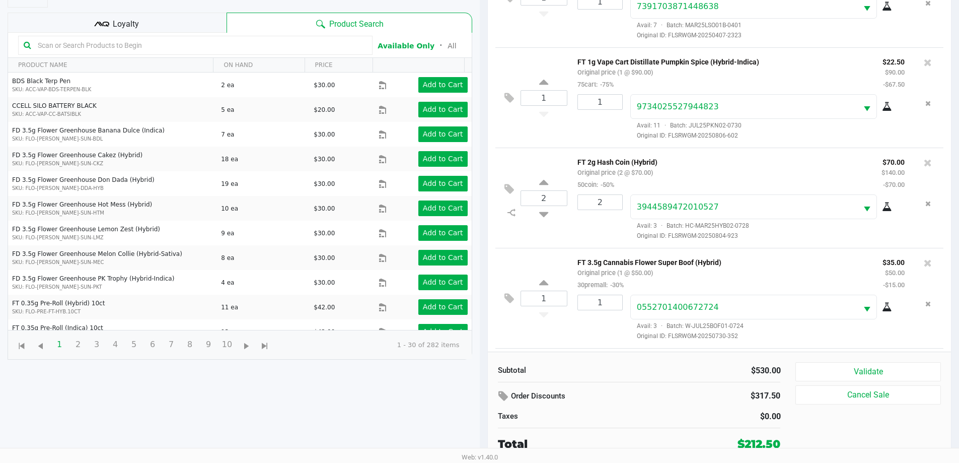
scroll to position [440, 0]
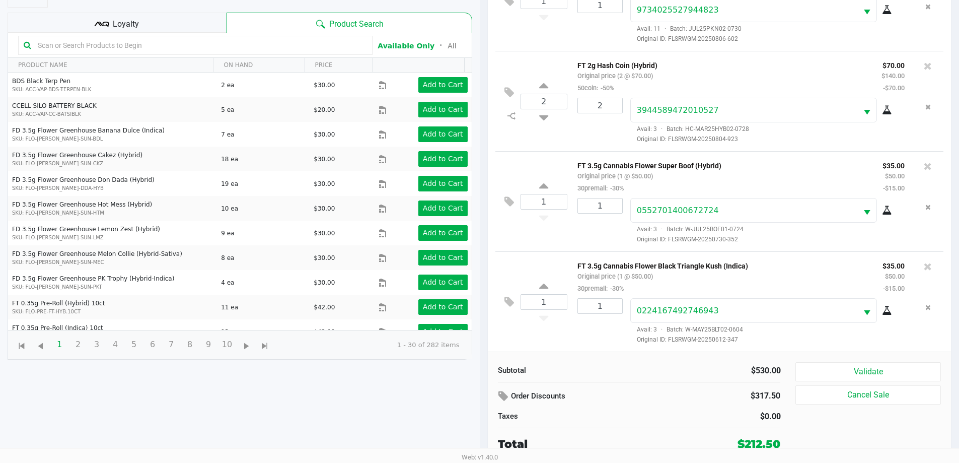
click at [98, 18] on icon at bounding box center [101, 24] width 15 height 15
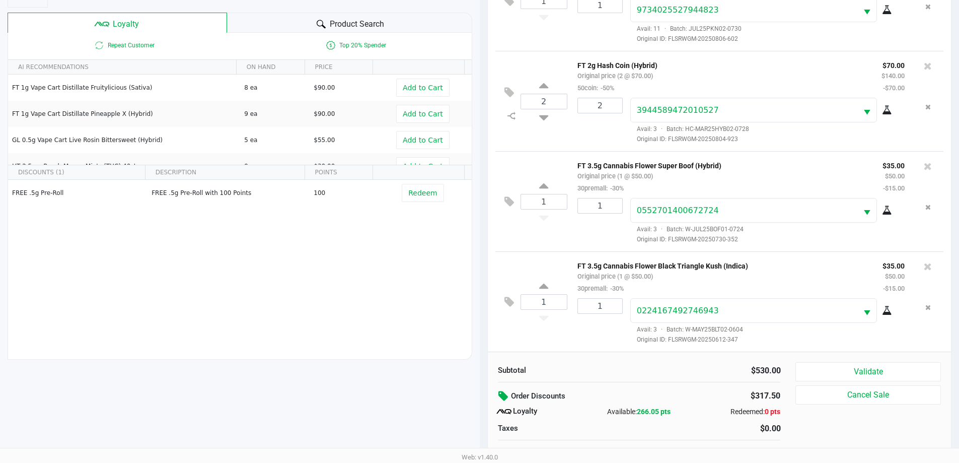
click at [487, 401] on icon at bounding box center [504, 396] width 12 height 12
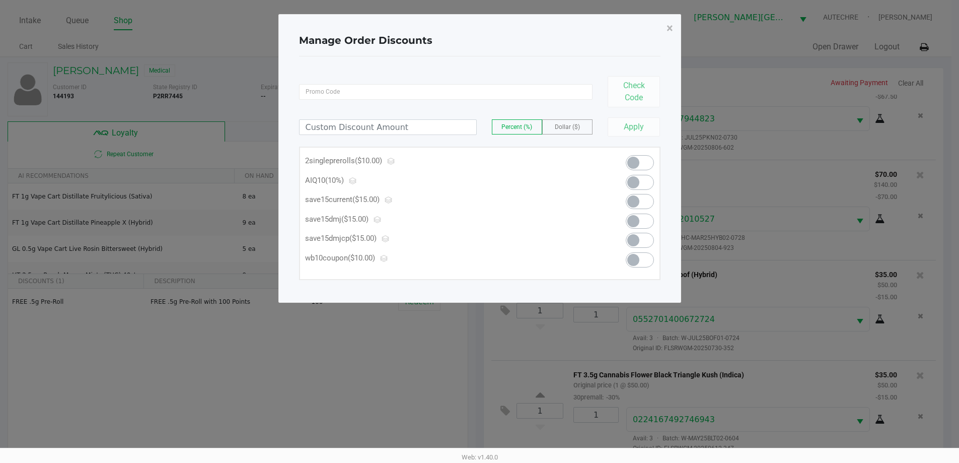
scroll to position [0, 0]
click at [487, 31] on span "×" at bounding box center [673, 28] width 7 height 14
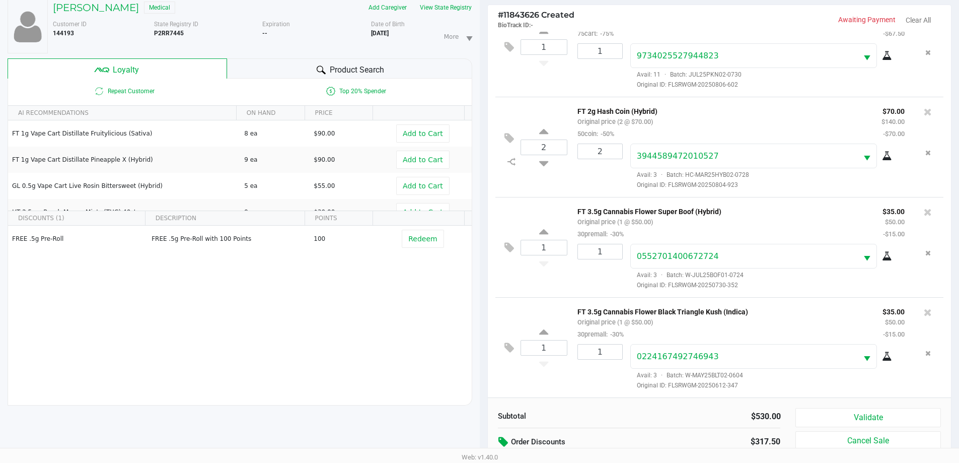
scroll to position [121, 0]
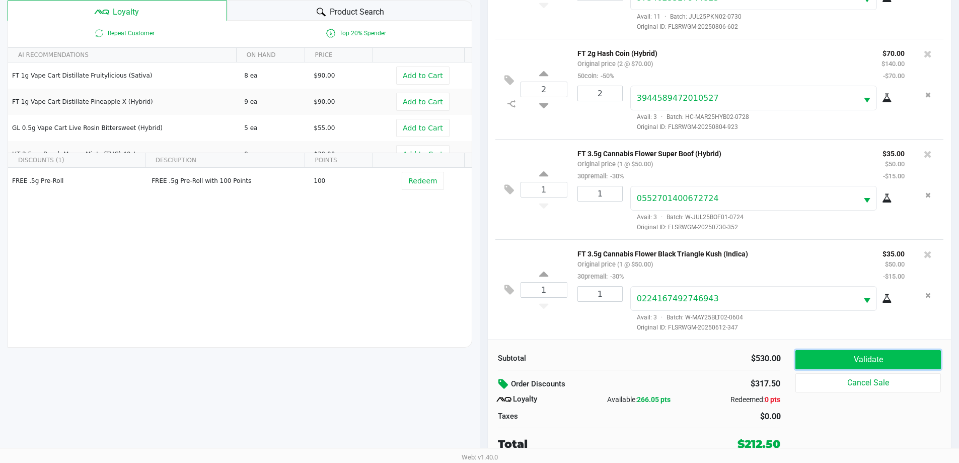
click at [487, 363] on button "Validate" at bounding box center [867, 359] width 145 height 19
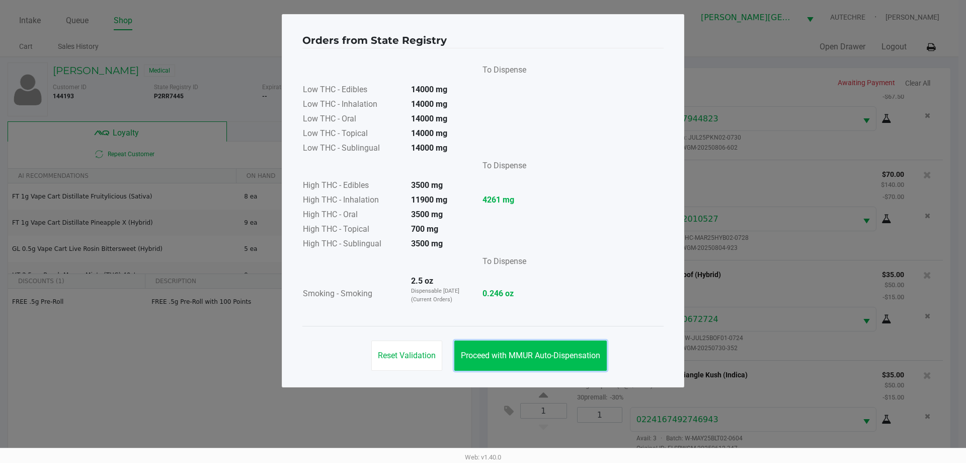
drag, startPoint x: 592, startPoint y: 362, endPoint x: 743, endPoint y: 331, distance: 154.1
click at [487, 362] on button "Proceed with MMUR Auto-Dispensation" at bounding box center [530, 355] width 152 height 30
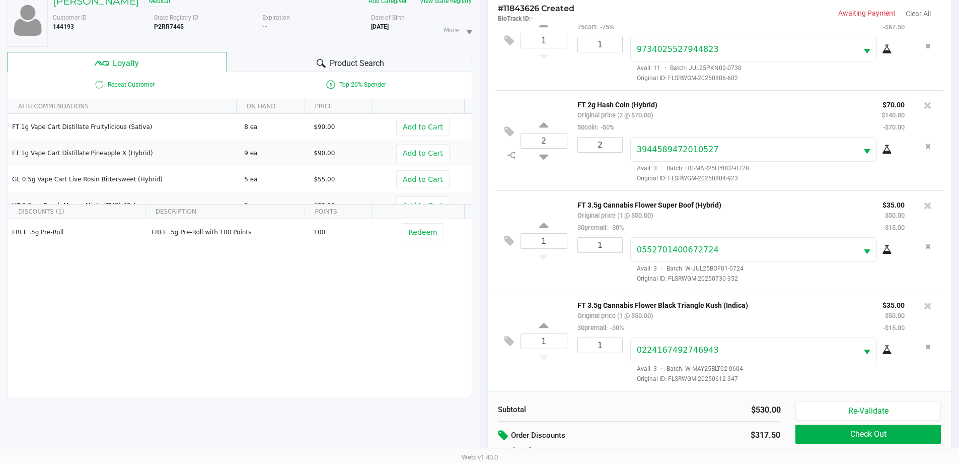
scroll to position [121, 0]
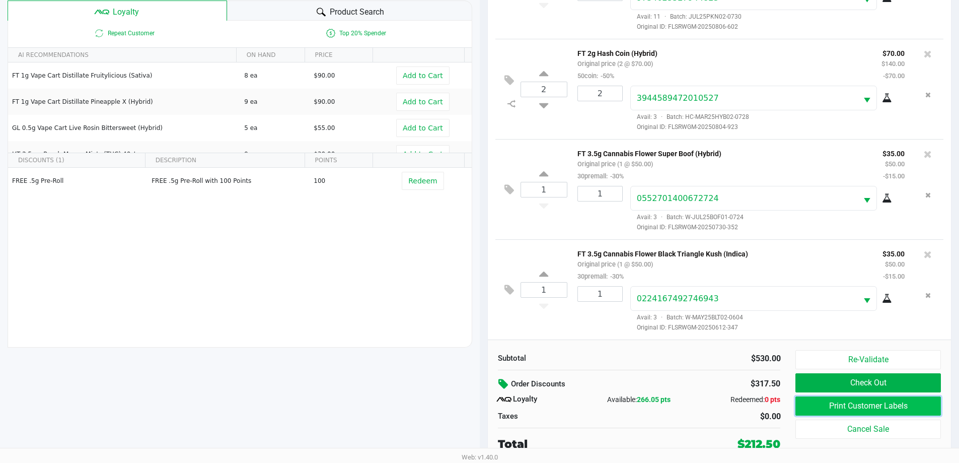
click at [487, 404] on button "Print Customer Labels" at bounding box center [867, 405] width 145 height 19
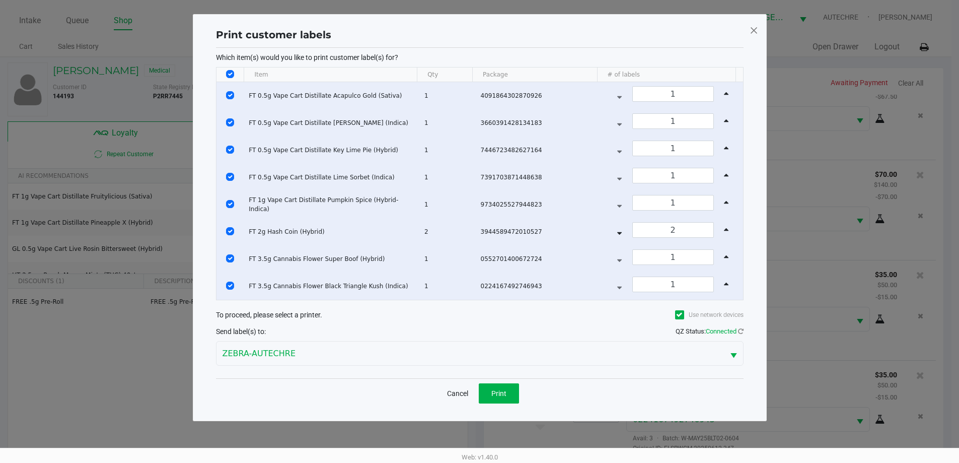
scroll to position [0, 0]
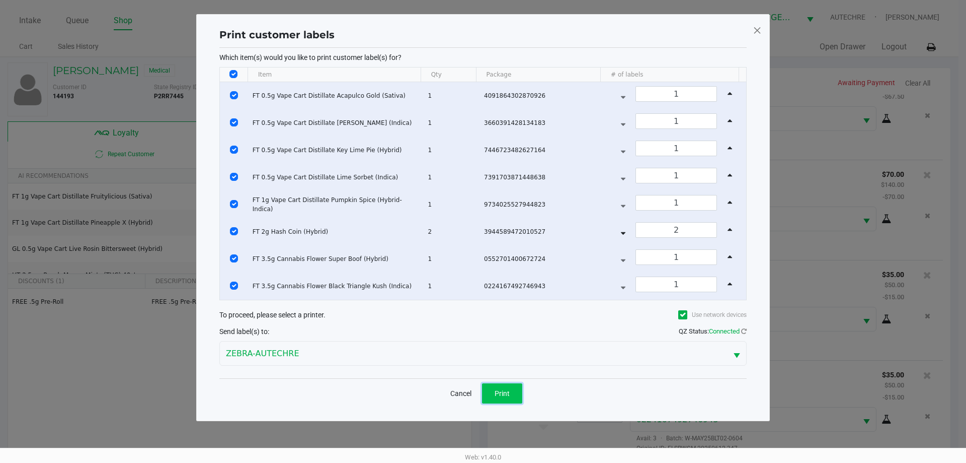
click at [487, 387] on button "Print" at bounding box center [502, 393] width 40 height 20
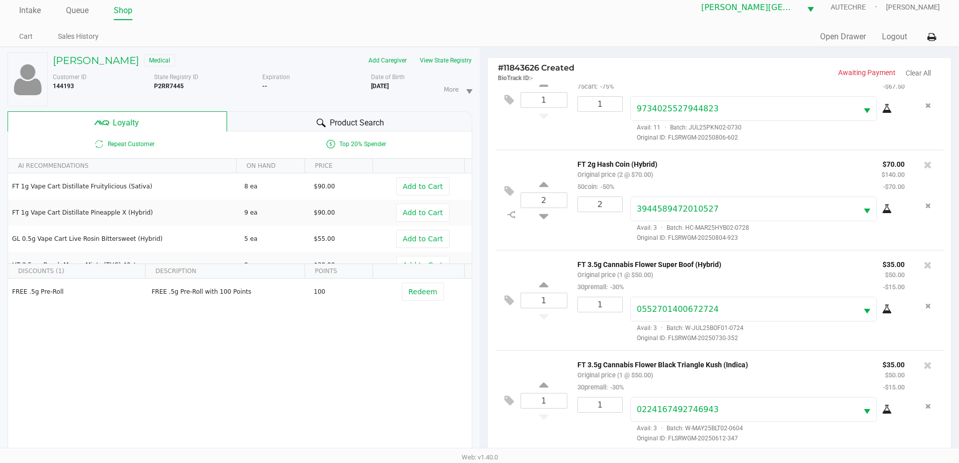
scroll to position [121, 0]
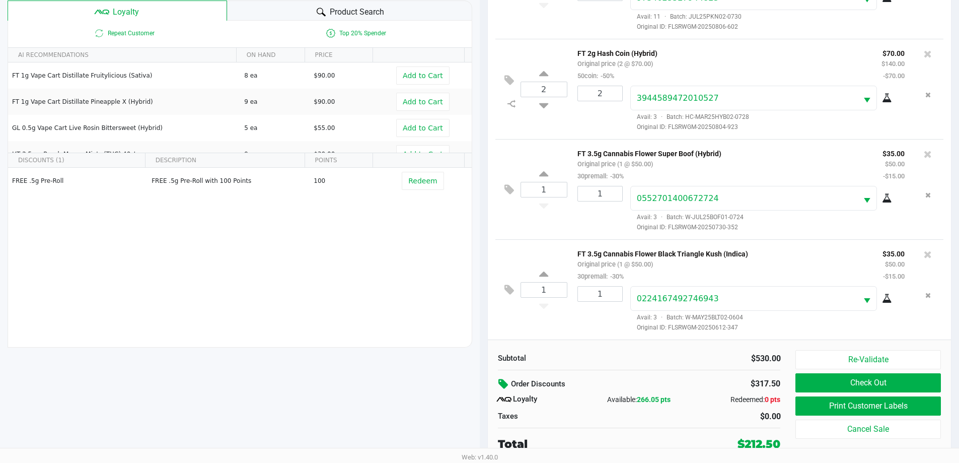
click at [487, 385] on icon at bounding box center [504, 384] width 12 height 12
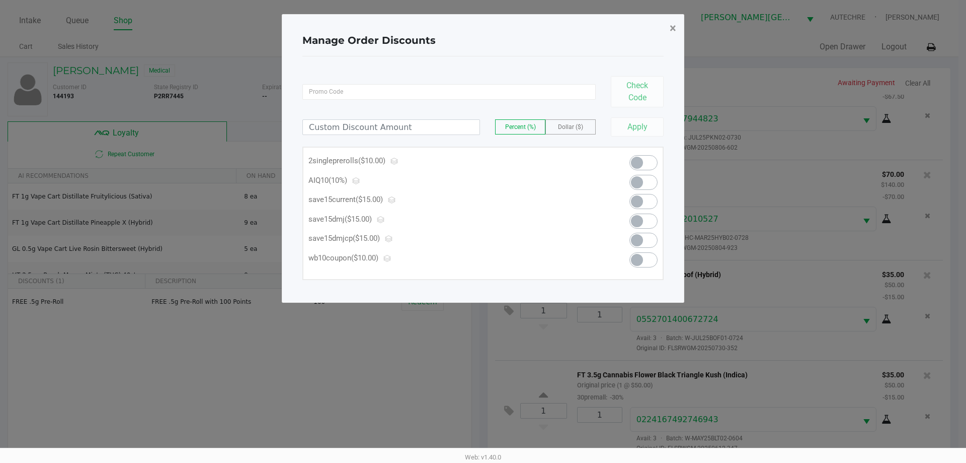
drag, startPoint x: 669, startPoint y: 30, endPoint x: 671, endPoint y: 44, distance: 14.7
click at [487, 28] on button "×" at bounding box center [673, 28] width 23 height 28
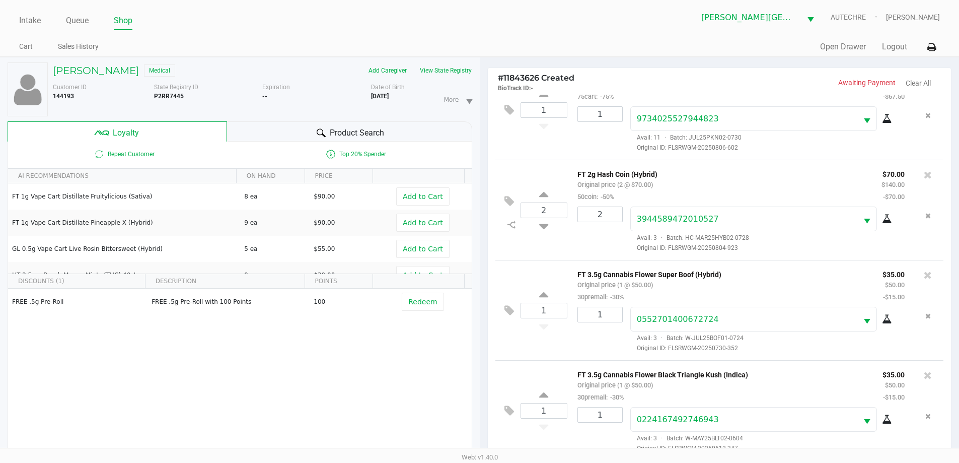
scroll to position [121, 0]
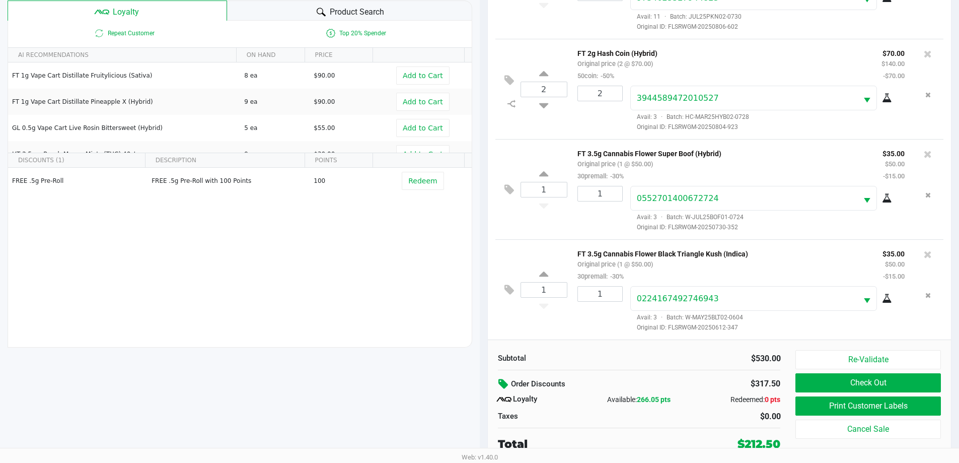
click at [487, 381] on icon at bounding box center [504, 384] width 12 height 12
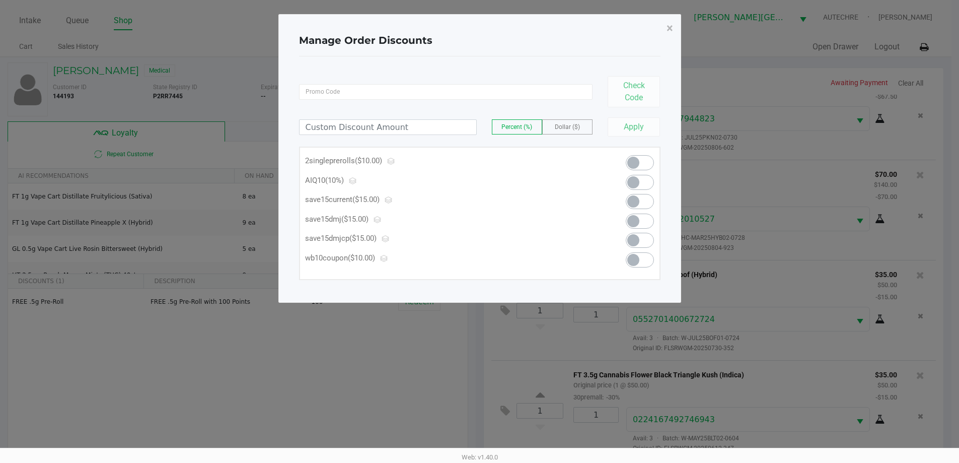
scroll to position [0, 0]
click at [487, 29] on button "×" at bounding box center [673, 28] width 23 height 28
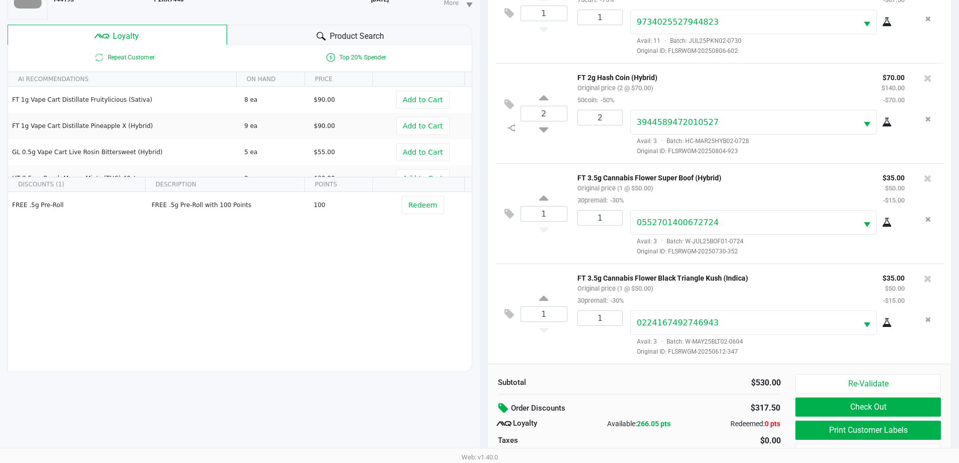
scroll to position [121, 0]
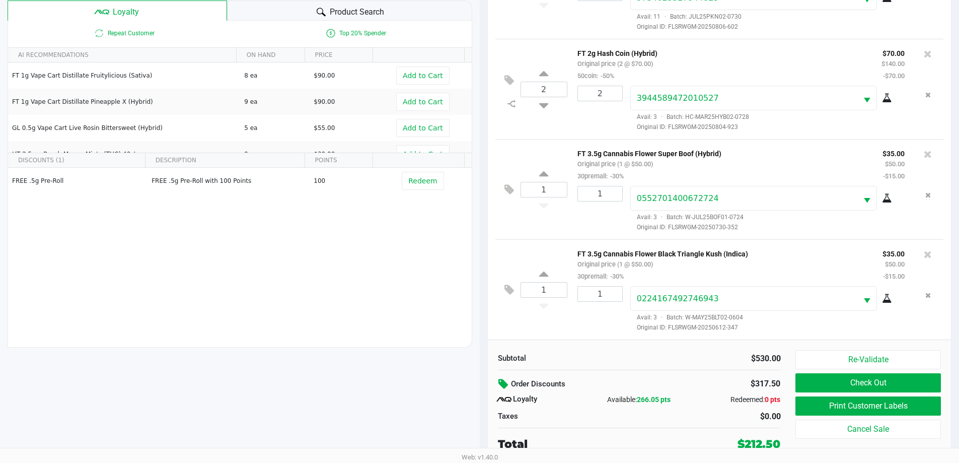
click at [487, 381] on icon at bounding box center [504, 384] width 12 height 12
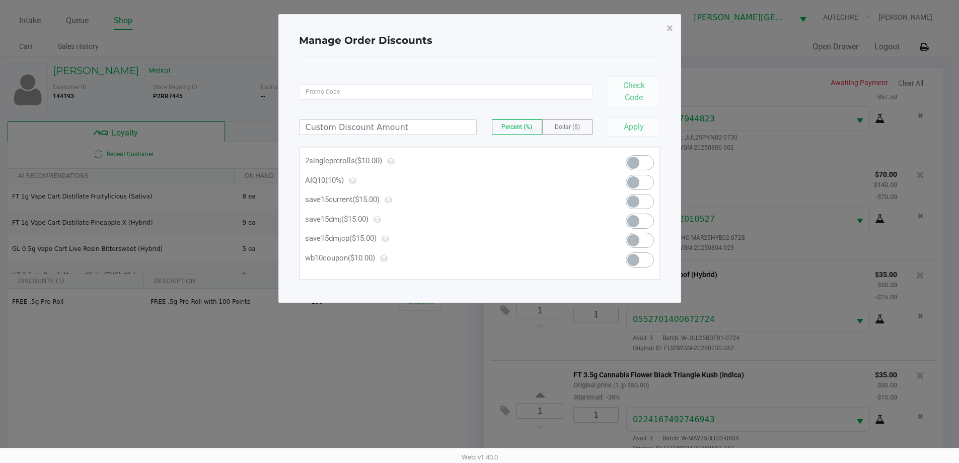
scroll to position [0, 0]
click at [487, 183] on span at bounding box center [637, 182] width 12 height 12
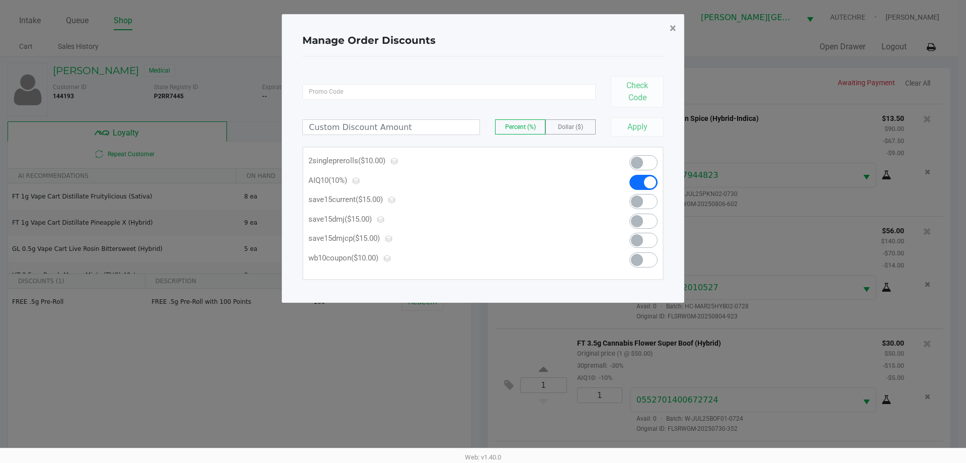
click at [487, 29] on button "×" at bounding box center [673, 28] width 23 height 28
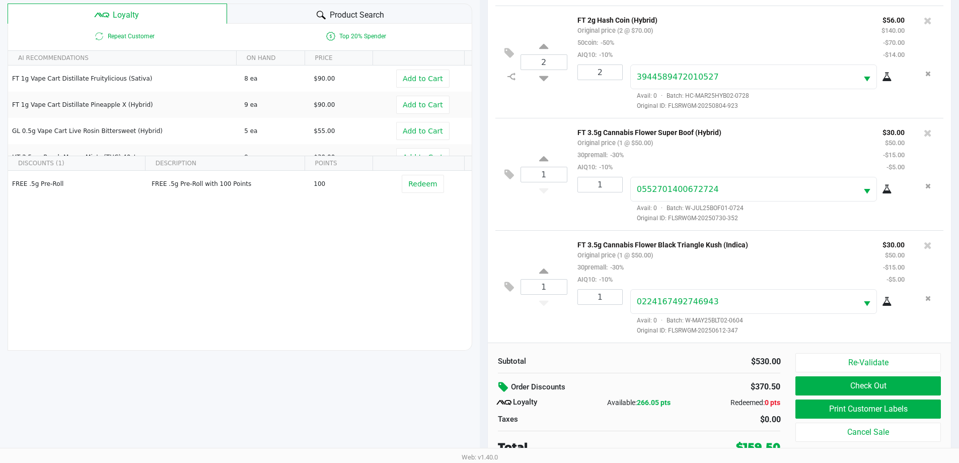
scroll to position [121, 0]
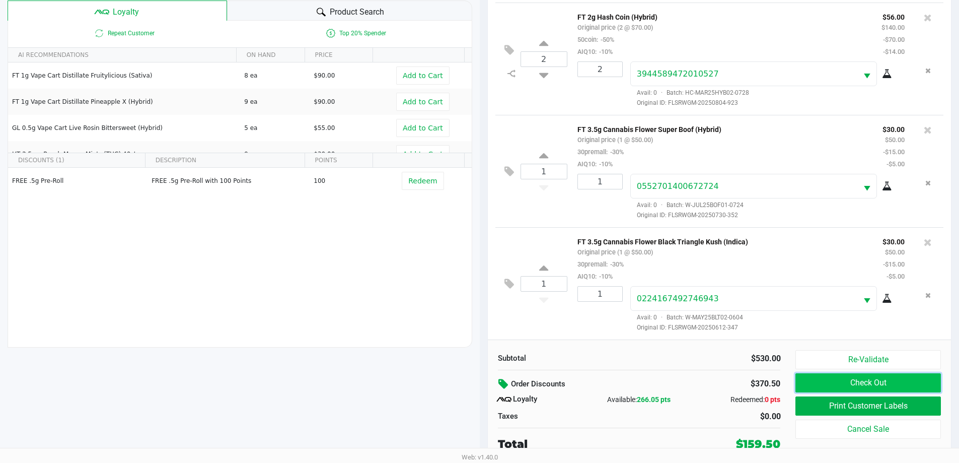
click at [487, 389] on button "Check Out" at bounding box center [867, 382] width 145 height 19
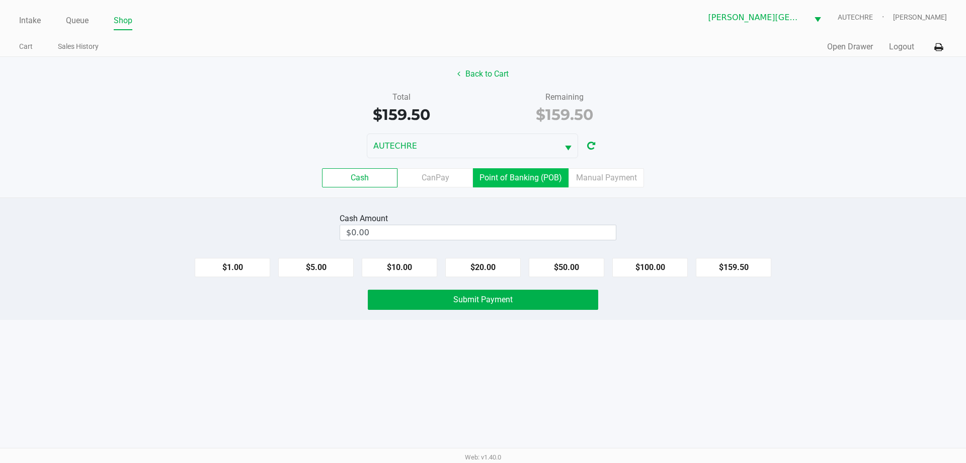
click at [487, 181] on label "Point of Banking (POB)" at bounding box center [521, 177] width 96 height 19
click at [0, 0] on 7 "Point of Banking (POB)" at bounding box center [0, 0] width 0 height 0
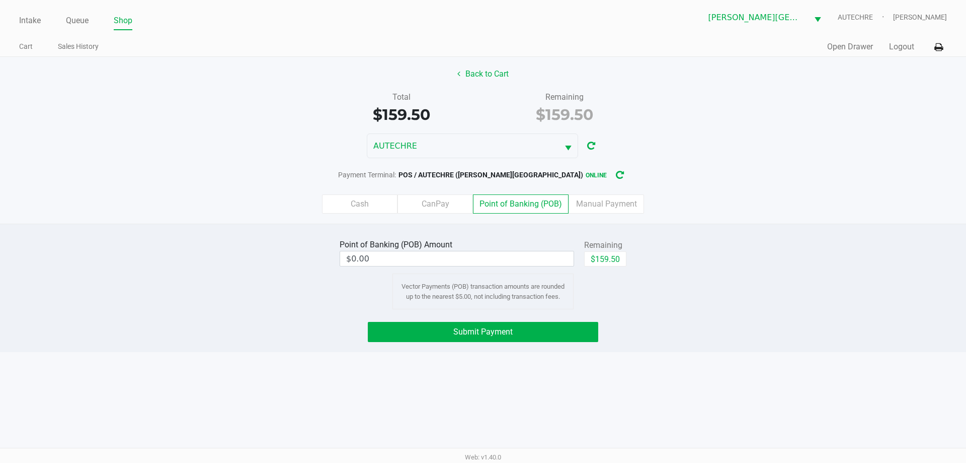
click at [487, 260] on div "Point of Banking (POB) Amount $0.00 Remaining $159.50 Vector Payments (POB) tra…" at bounding box center [483, 273] width 302 height 72
click at [487, 259] on button "$159.50" at bounding box center [605, 258] width 42 height 15
type input "$159.50"
click at [487, 335] on button "Submit Payment" at bounding box center [483, 332] width 231 height 20
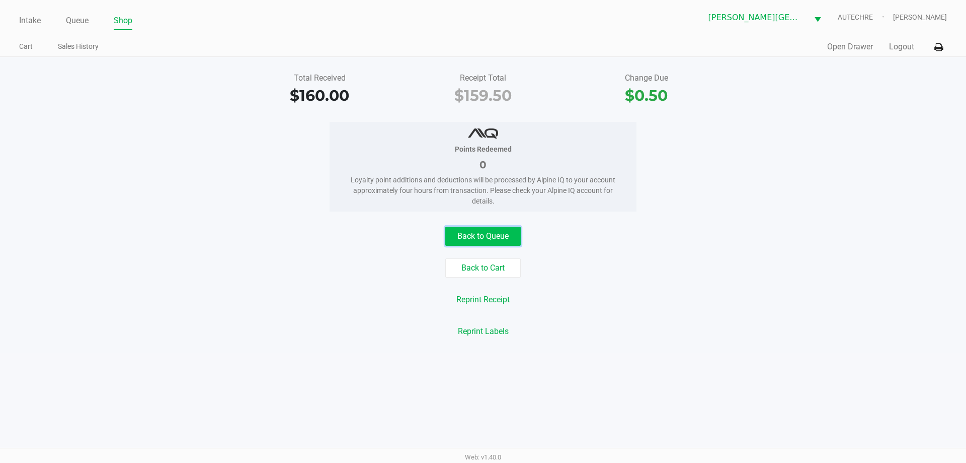
click at [476, 240] on button "Back to Queue" at bounding box center [482, 235] width 75 height 19
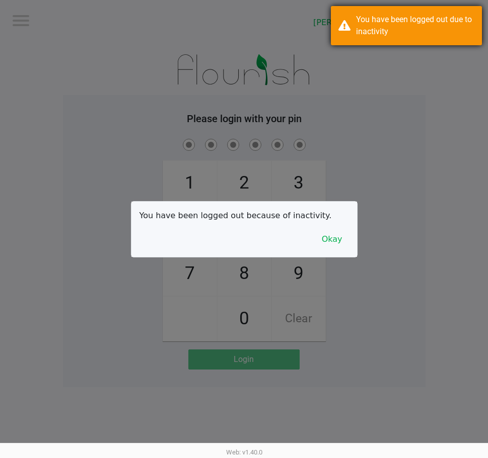
click at [168, 300] on div at bounding box center [244, 229] width 488 height 458
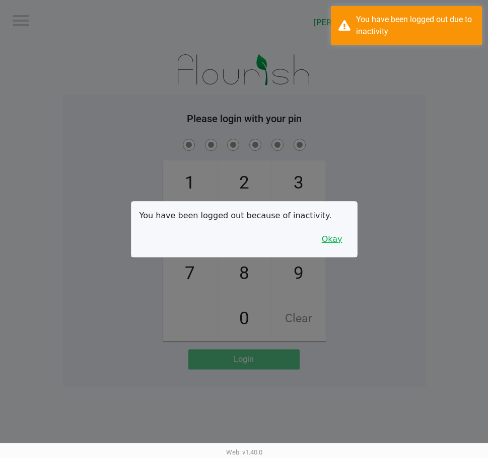
click at [329, 238] on button "Okay" at bounding box center [332, 239] width 34 height 19
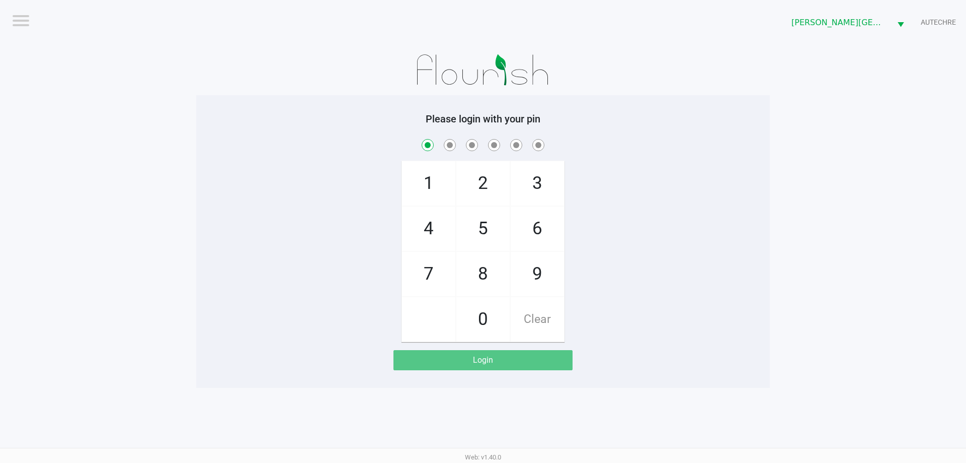
checkbox input "true"
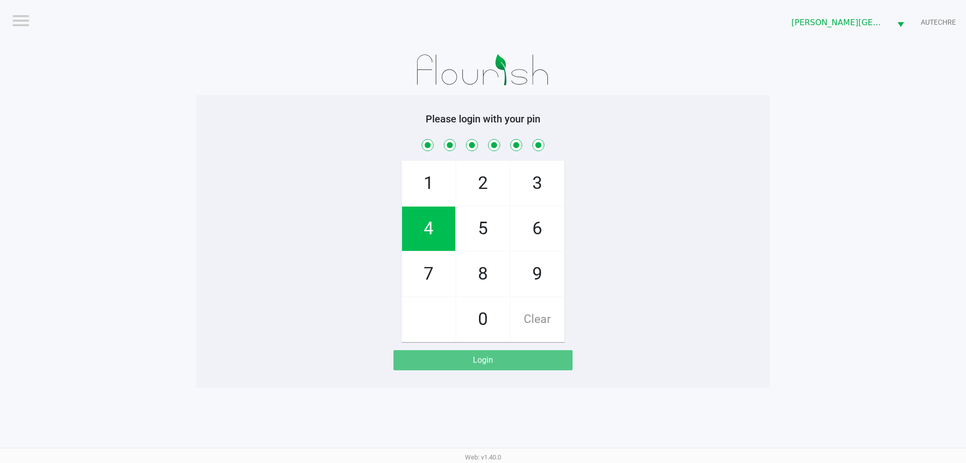
checkbox input "true"
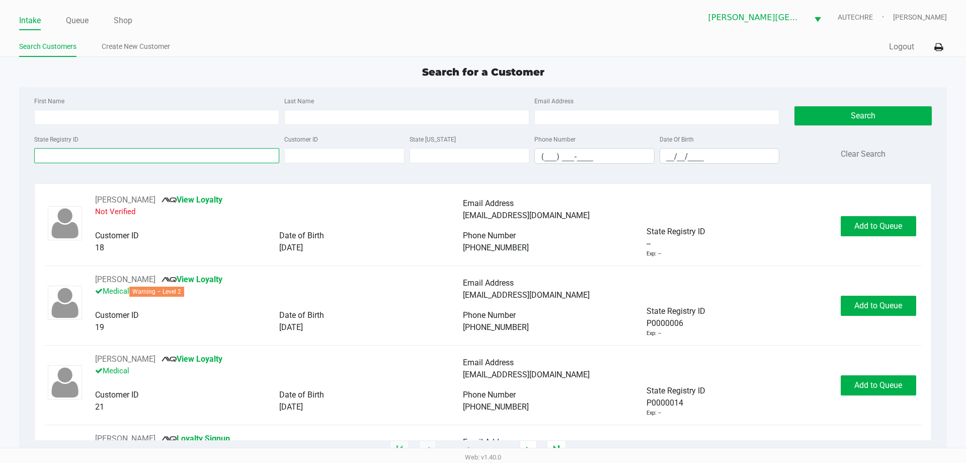
click at [164, 150] on input "State Registry ID" at bounding box center [156, 155] width 245 height 15
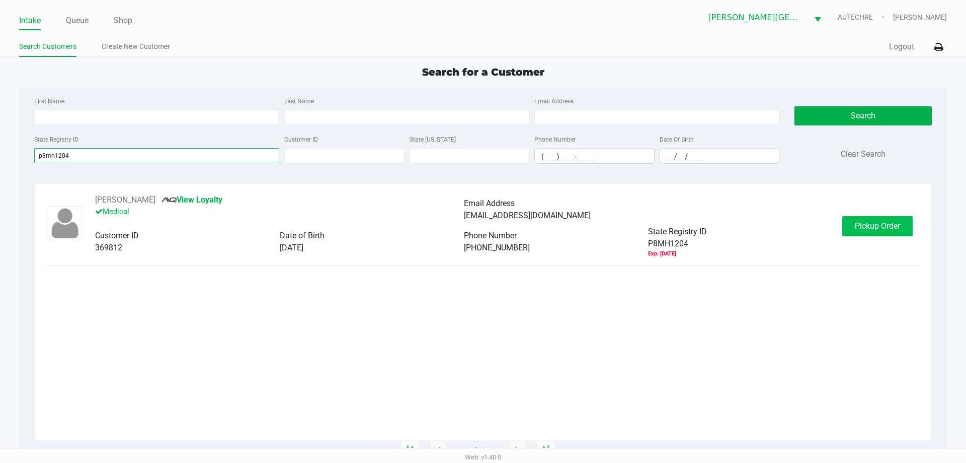
type input "p8mh1204"
click at [487, 227] on span "Pickup Order" at bounding box center [877, 226] width 45 height 10
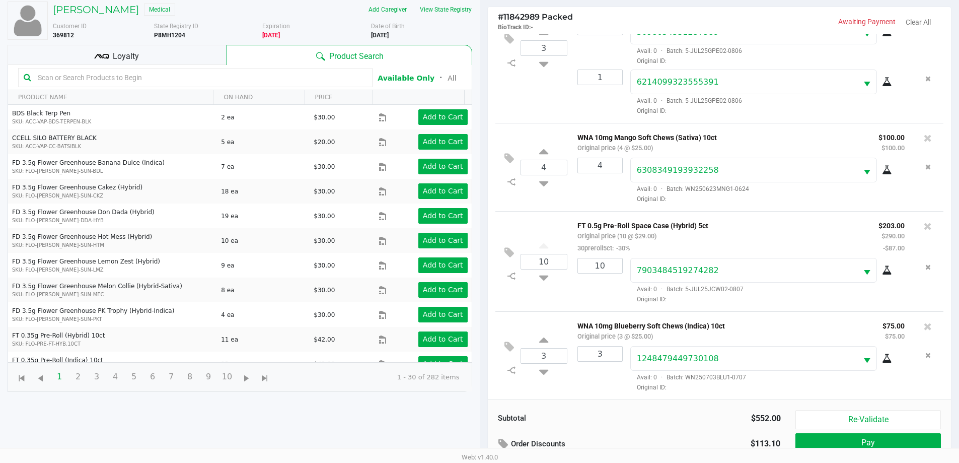
scroll to position [109, 0]
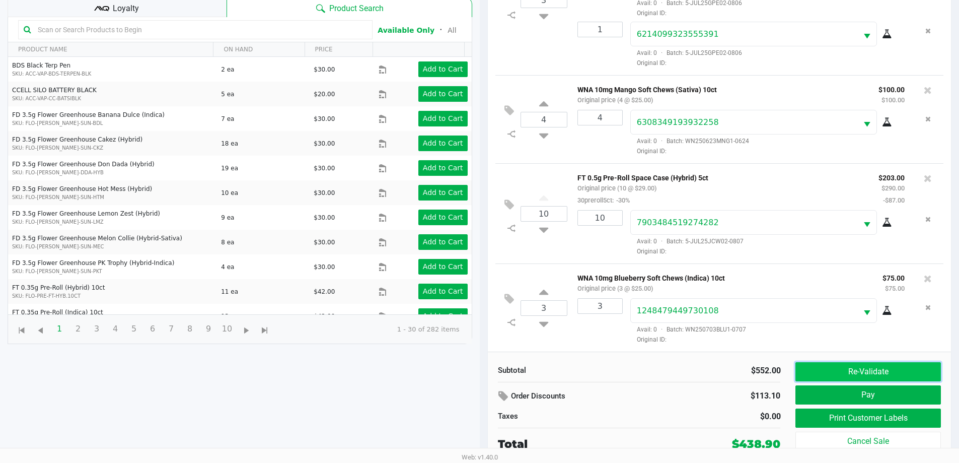
click at [487, 370] on button "Re-Validate" at bounding box center [867, 371] width 145 height 19
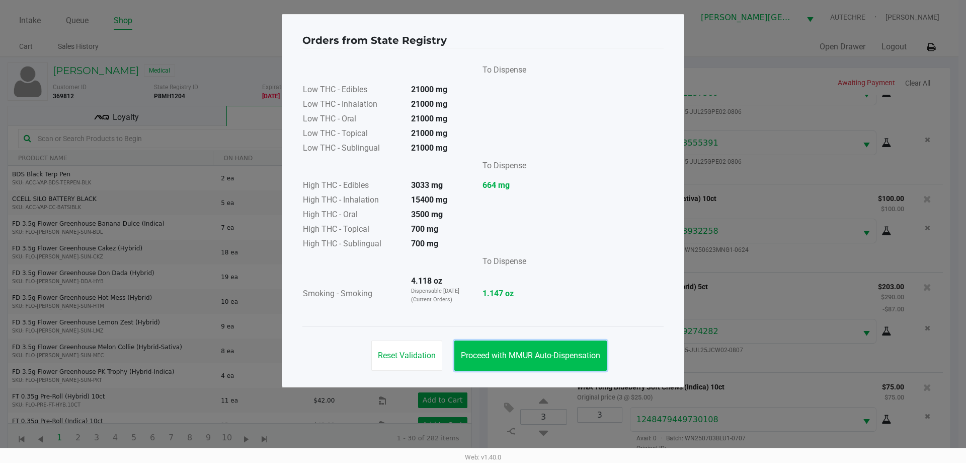
click at [487, 355] on span "Proceed with MMUR Auto-Dispensation" at bounding box center [530, 355] width 139 height 10
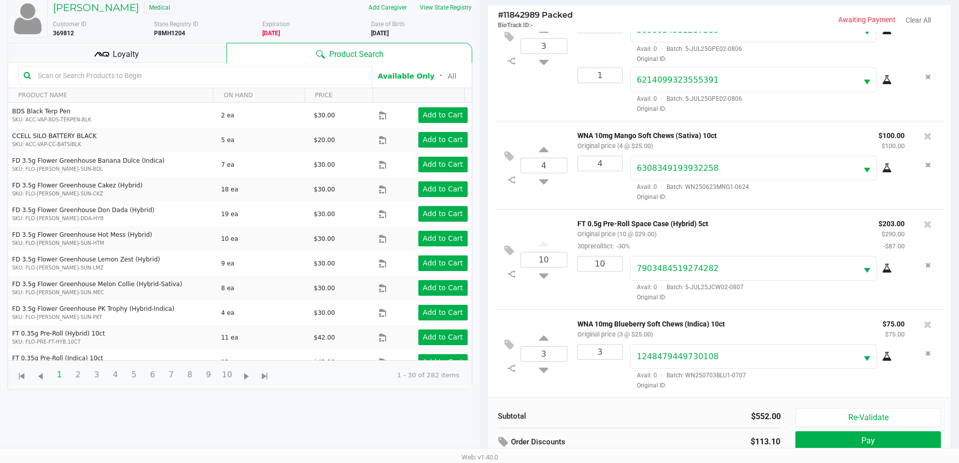
scroll to position [109, 0]
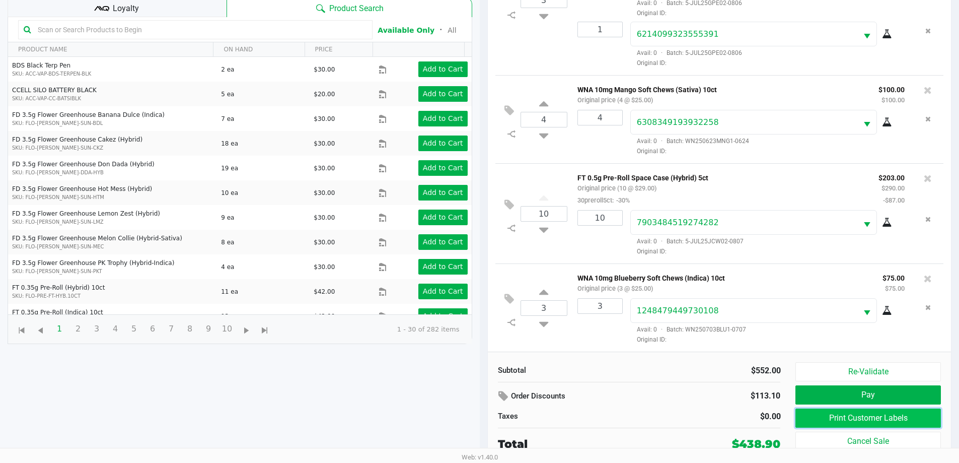
click at [487, 420] on button "Print Customer Labels" at bounding box center [867, 417] width 145 height 19
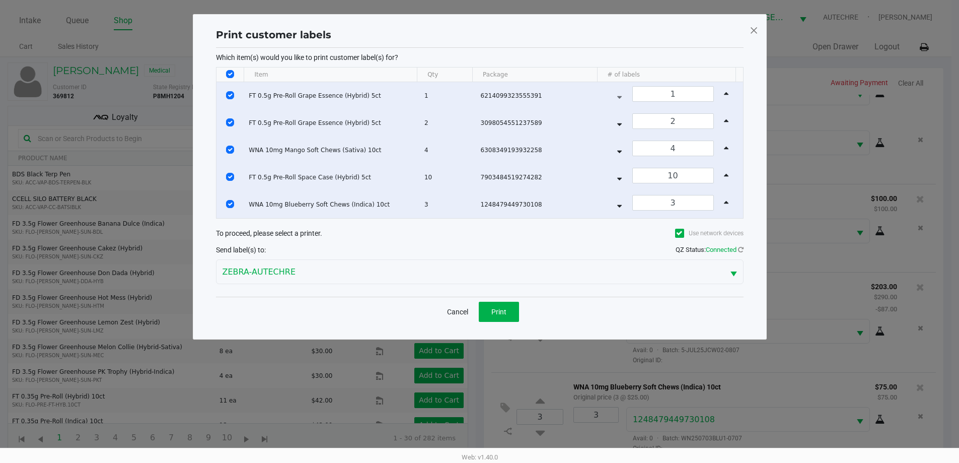
scroll to position [0, 0]
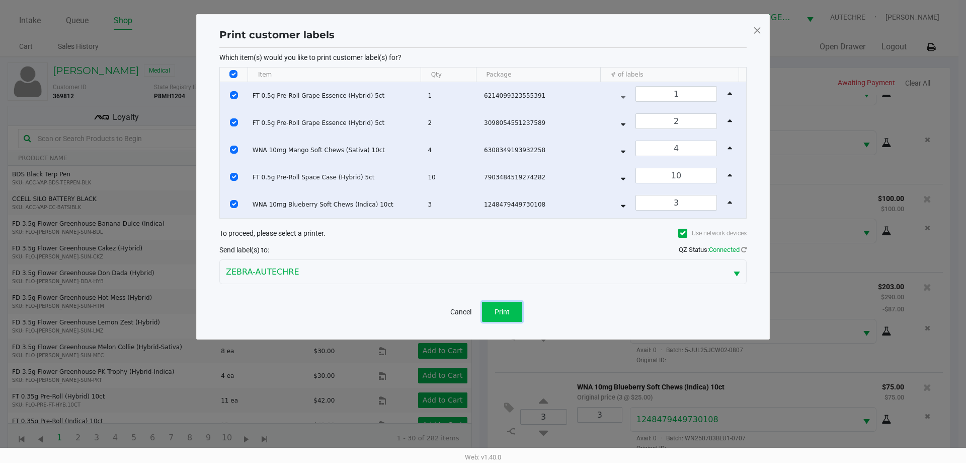
click at [487, 309] on span "Print" at bounding box center [502, 312] width 15 height 8
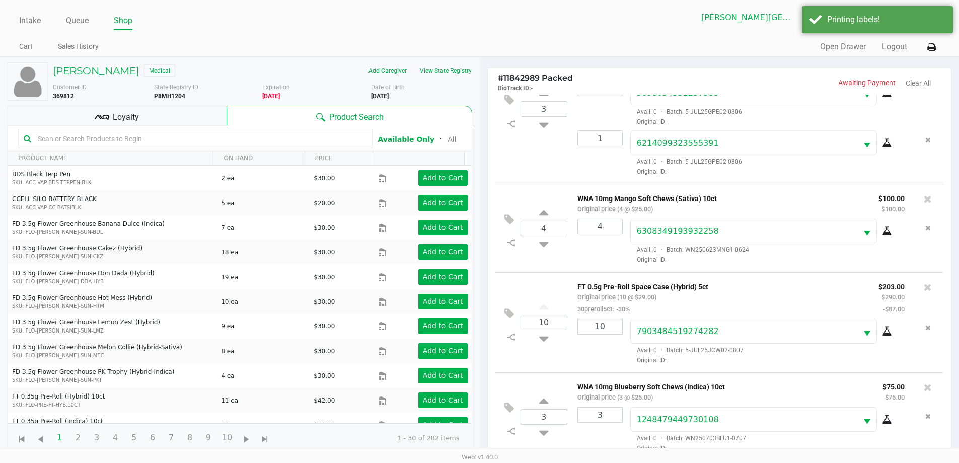
click at [132, 112] on span "Loyalty" at bounding box center [126, 117] width 26 height 12
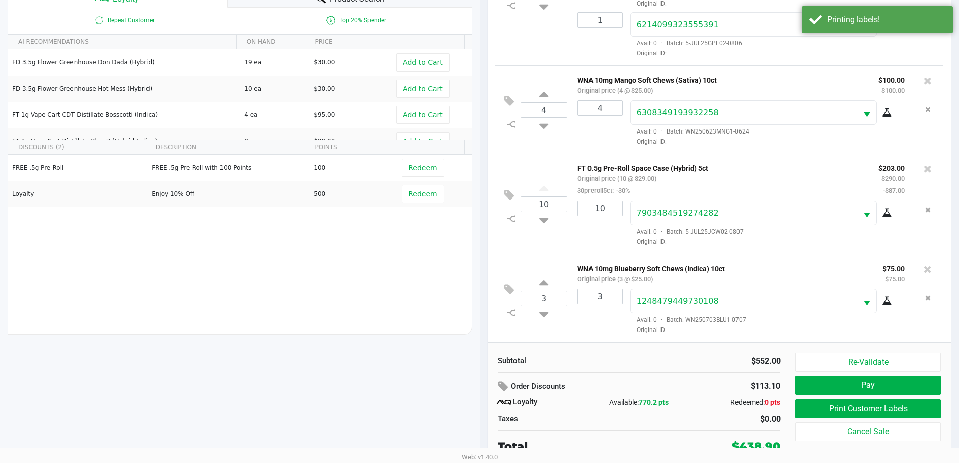
scroll to position [121, 0]
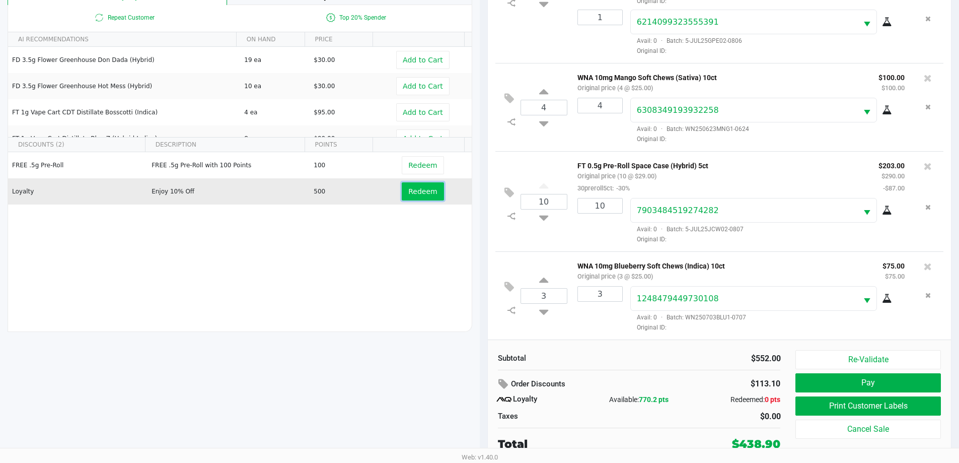
click at [420, 196] on button "Redeem" at bounding box center [423, 191] width 42 height 18
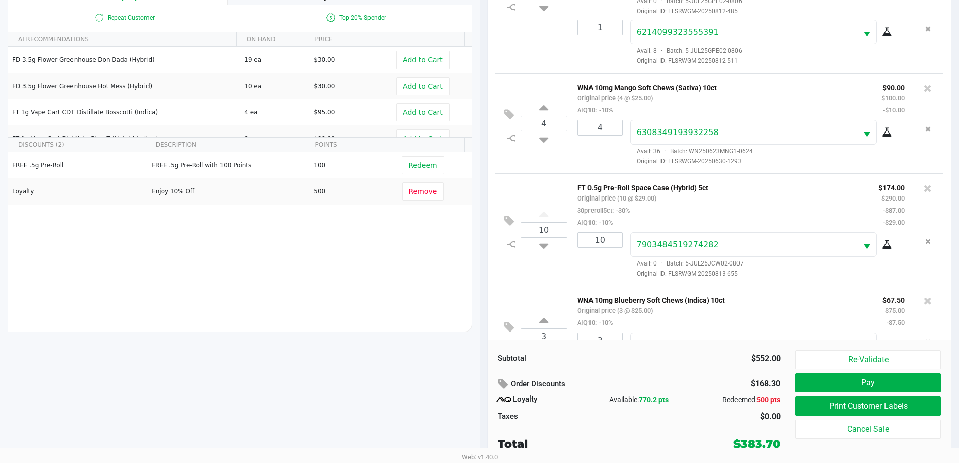
scroll to position [111, 0]
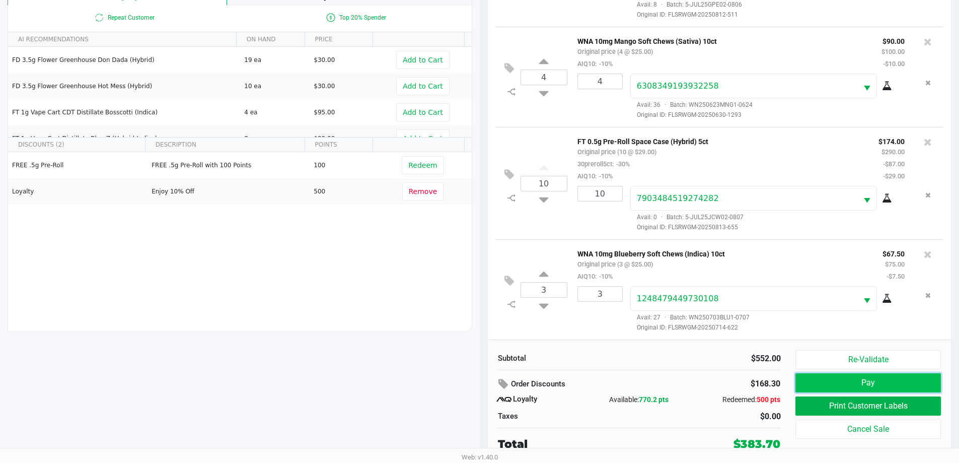
click at [487, 379] on button "Pay" at bounding box center [867, 382] width 145 height 19
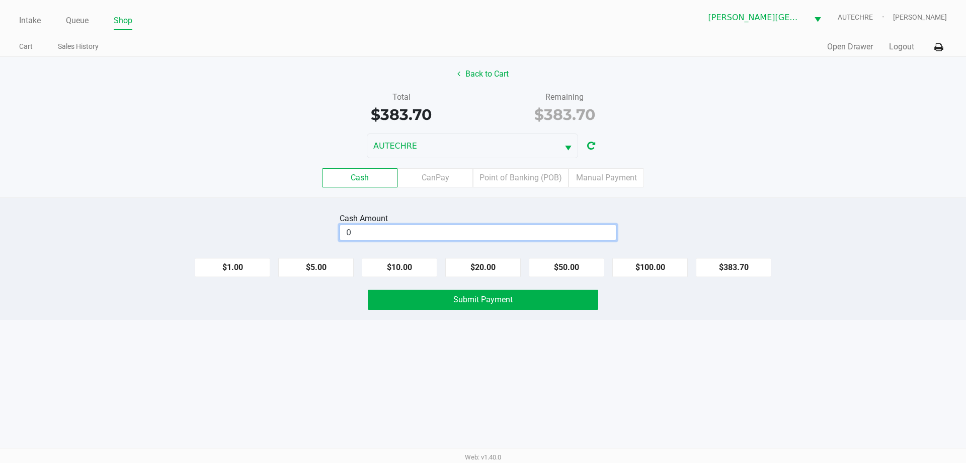
click at [447, 237] on input "0" at bounding box center [478, 232] width 276 height 15
type input "$400.00"
drag, startPoint x: 423, startPoint y: 324, endPoint x: 410, endPoint y: 324, distance: 12.6
click at [422, 325] on div "Intake Queue Shop Bonita Springs WC AUTECHRE Gregory Duchesneau Cart Sales Hist…" at bounding box center [483, 231] width 966 height 463
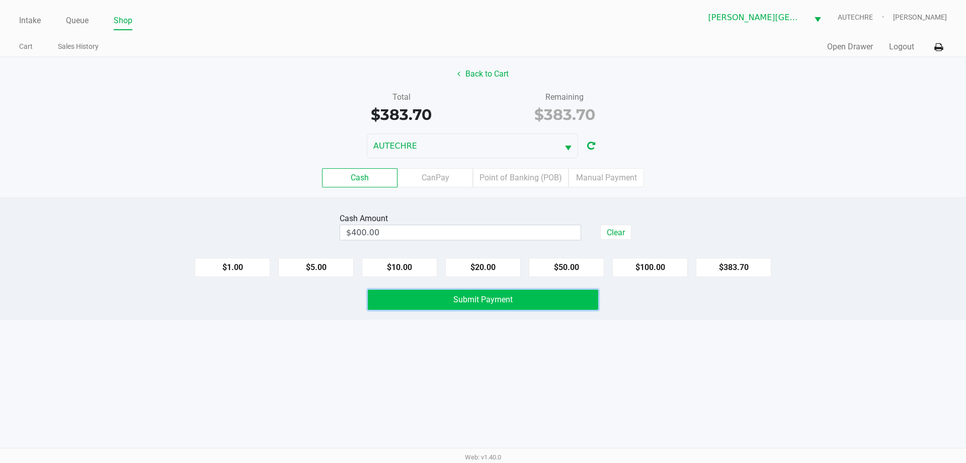
click at [451, 297] on button "Submit Payment" at bounding box center [483, 299] width 231 height 20
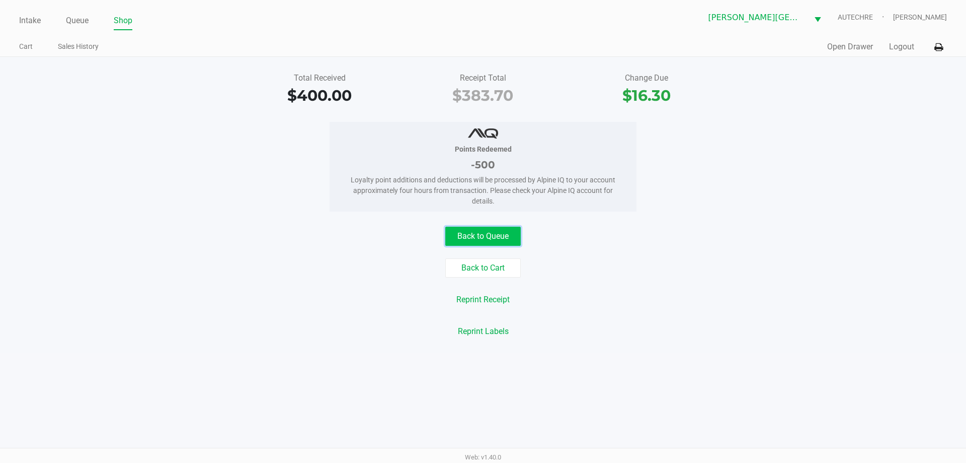
click at [487, 227] on button "Back to Queue" at bounding box center [482, 235] width 75 height 19
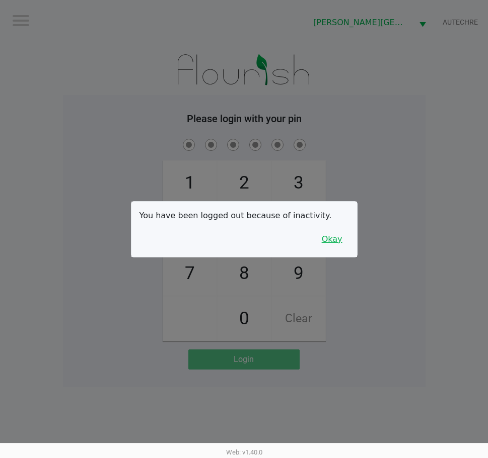
click at [326, 234] on button "Okay" at bounding box center [332, 239] width 34 height 19
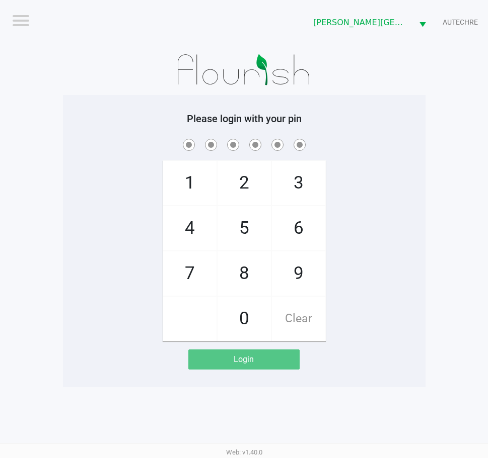
click at [364, 235] on div "1 4 7 2 5 8 0 3 6 9 Clear" at bounding box center [244, 239] width 362 height 205
checkbox input "true"
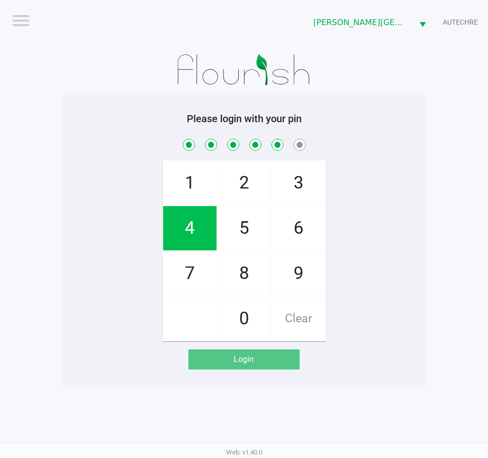
checkbox input "true"
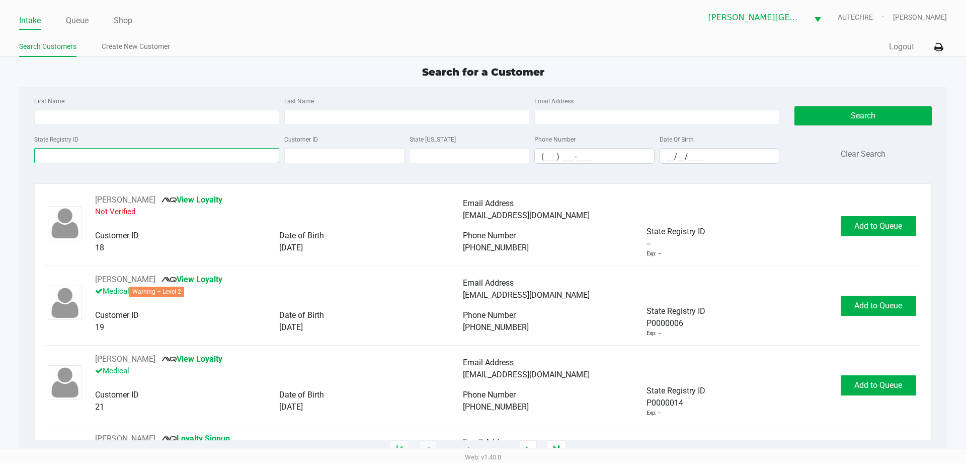
click at [224, 155] on input "State Registry ID" at bounding box center [156, 155] width 245 height 15
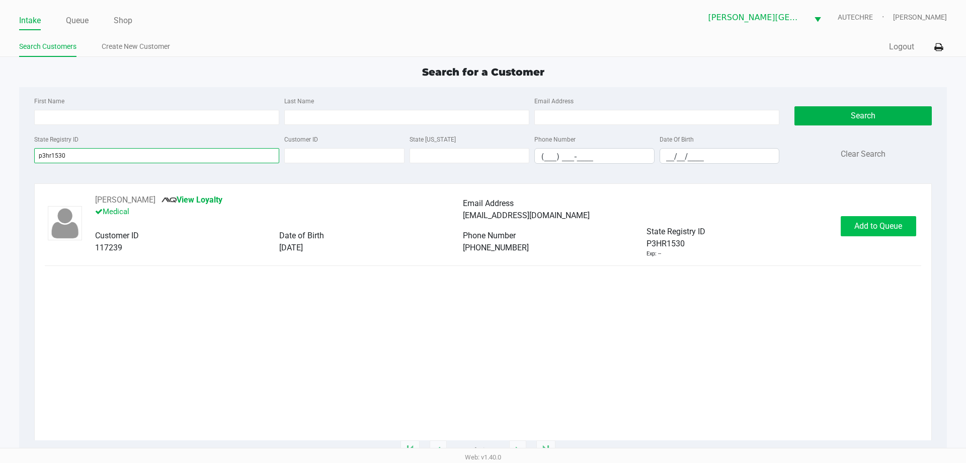
type input "p3hr1530"
click at [487, 229] on span "Add to Queue" at bounding box center [879, 226] width 48 height 10
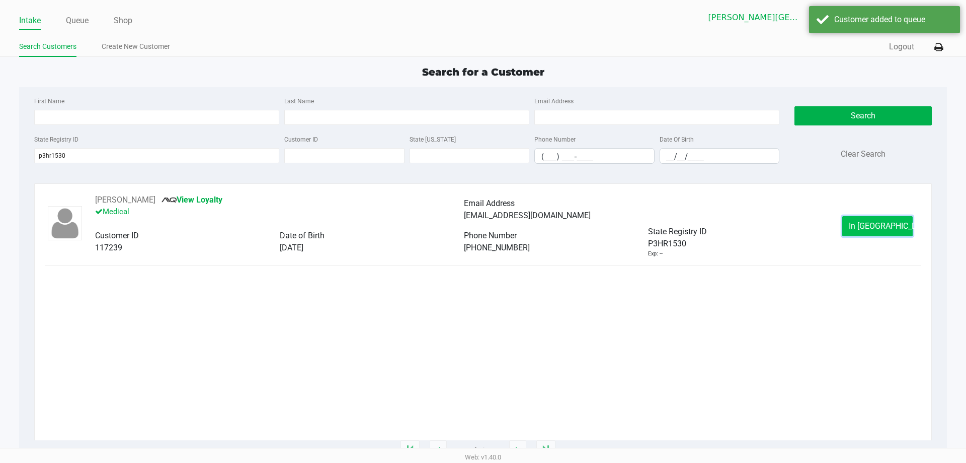
click at [487, 229] on span "In Queue" at bounding box center [891, 226] width 85 height 10
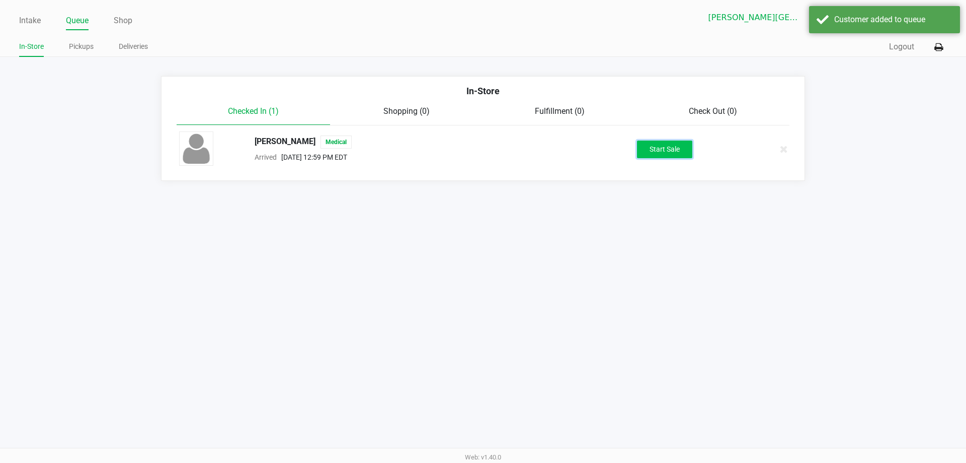
click at [487, 153] on button "Start Sale" at bounding box center [664, 149] width 55 height 18
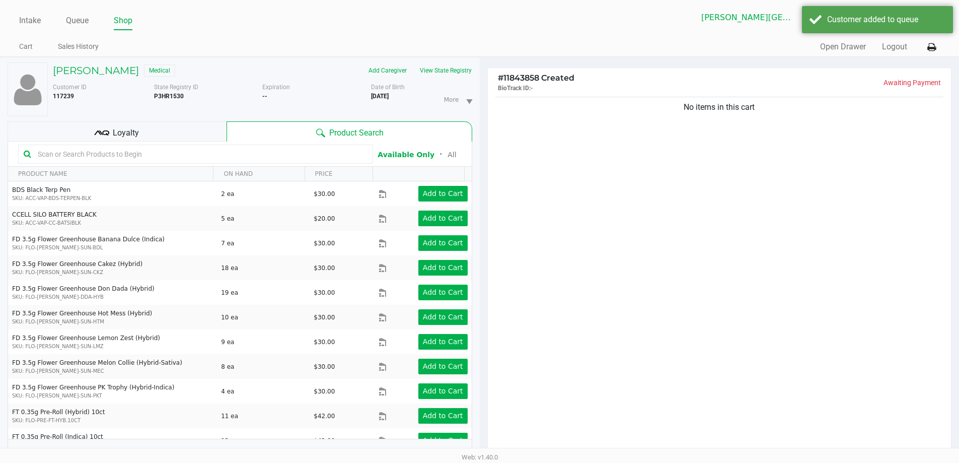
click at [84, 76] on div "DON SCHUR Medical" at bounding box center [153, 70] width 217 height 16
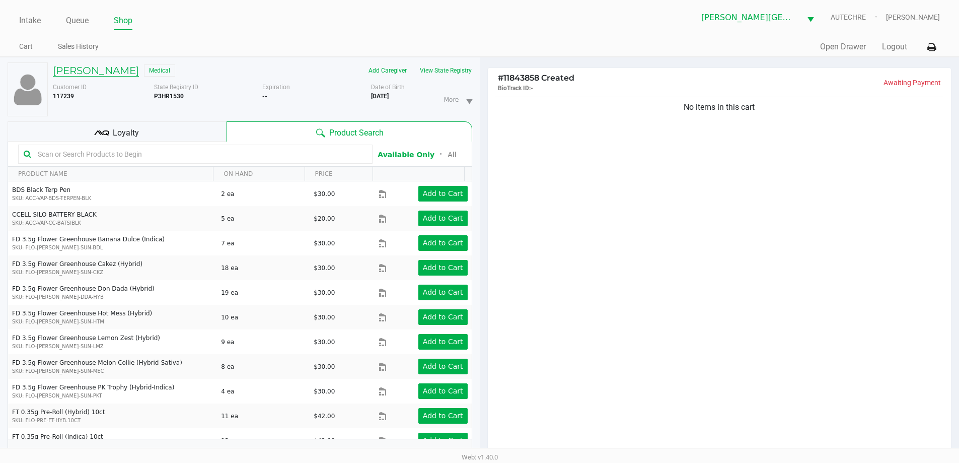
click at [88, 69] on h5 "DON SCHUR" at bounding box center [96, 70] width 86 height 12
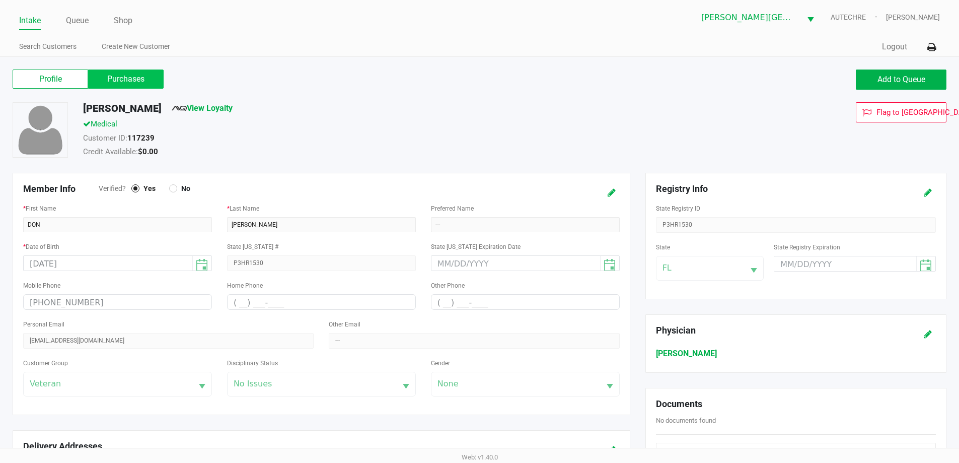
click at [127, 76] on label "Purchases" at bounding box center [125, 78] width 75 height 19
click at [0, 0] on 1 "Purchases" at bounding box center [0, 0] width 0 height 0
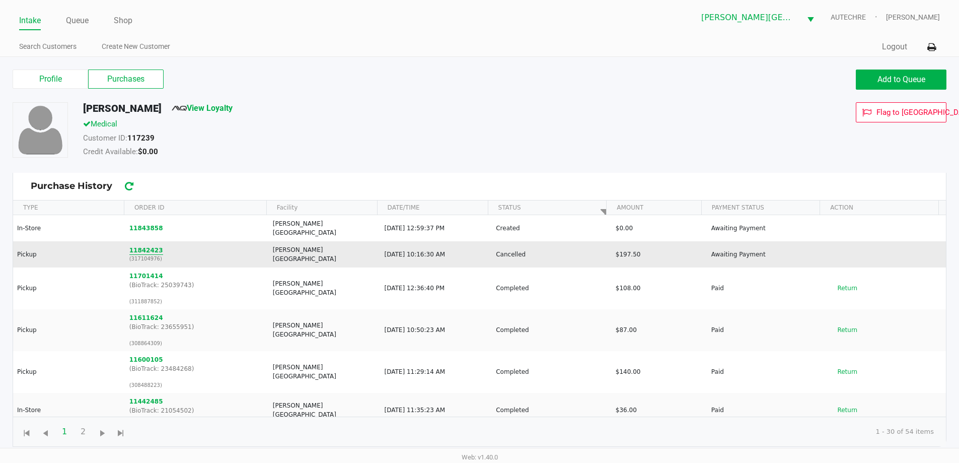
click at [136, 246] on button "11842423" at bounding box center [146, 250] width 34 height 9
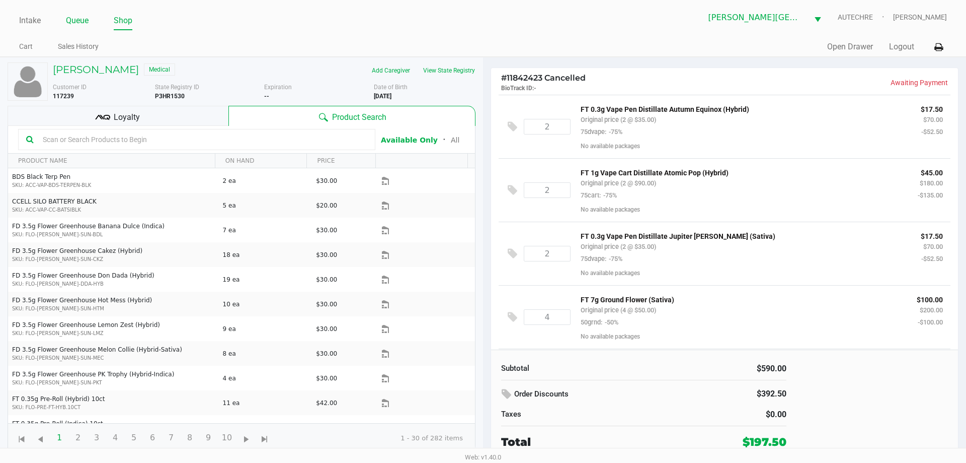
click at [80, 18] on link "Queue" at bounding box center [77, 21] width 23 height 14
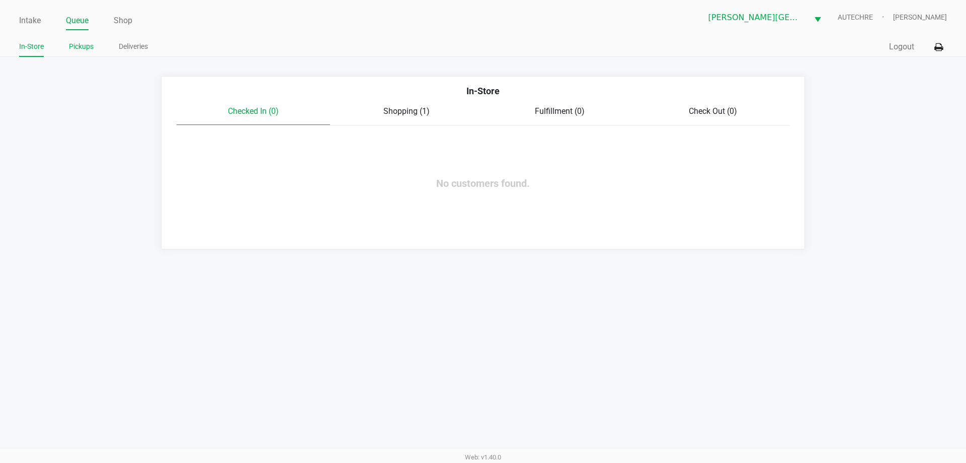
click at [90, 53] on li "Pickups" at bounding box center [81, 48] width 25 height 18
click at [81, 43] on link "Pickups" at bounding box center [81, 46] width 25 height 13
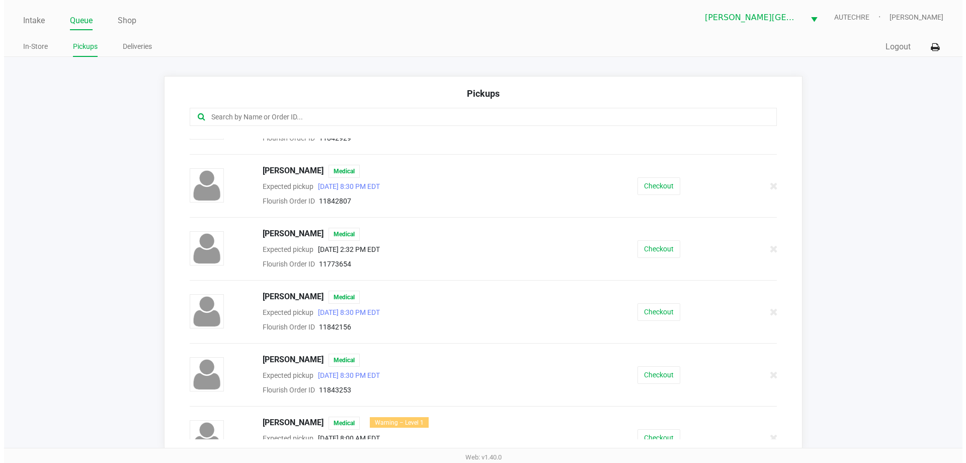
scroll to position [252, 0]
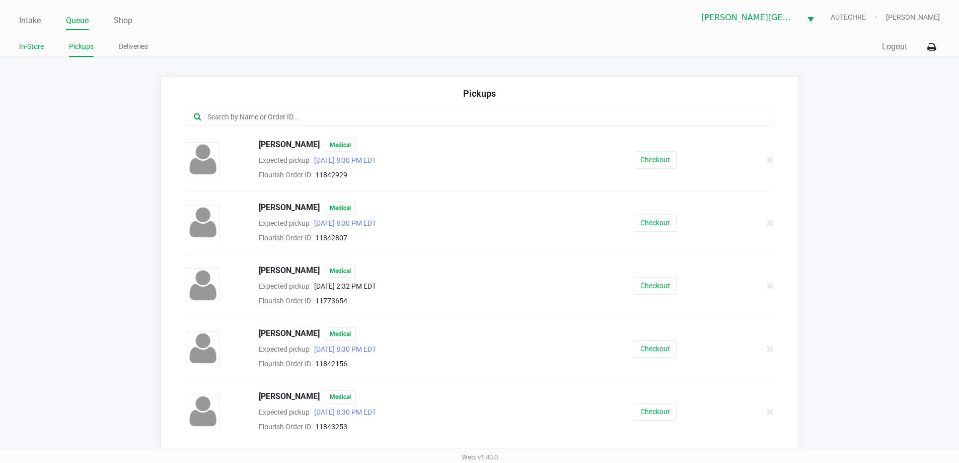
click at [29, 47] on link "In-Store" at bounding box center [31, 46] width 25 height 13
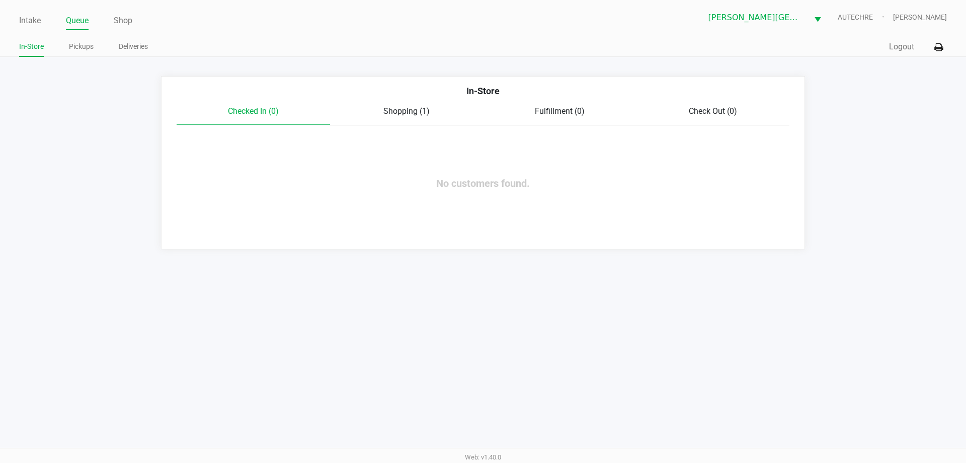
click at [419, 116] on div "Checked In (0) Shopping (1) Fulfillment (0) Check Out (0)" at bounding box center [483, 115] width 613 height 20
click at [388, 113] on span "Shopping (1)" at bounding box center [407, 111] width 46 height 10
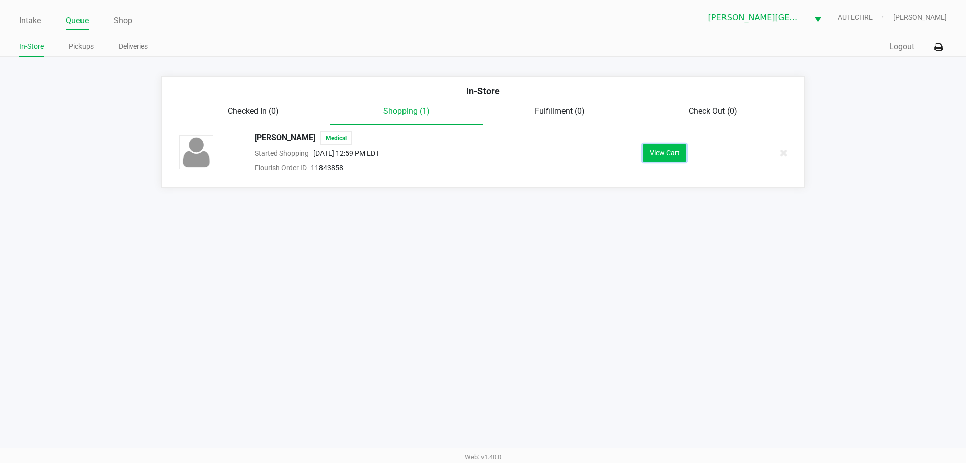
click at [487, 148] on button "View Cart" at bounding box center [664, 153] width 43 height 18
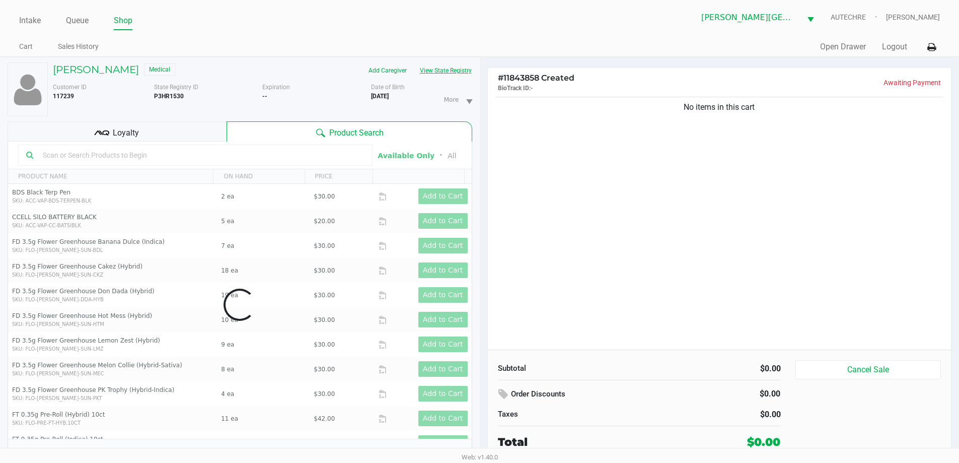
click at [451, 67] on button "View State Registry" at bounding box center [442, 70] width 59 height 16
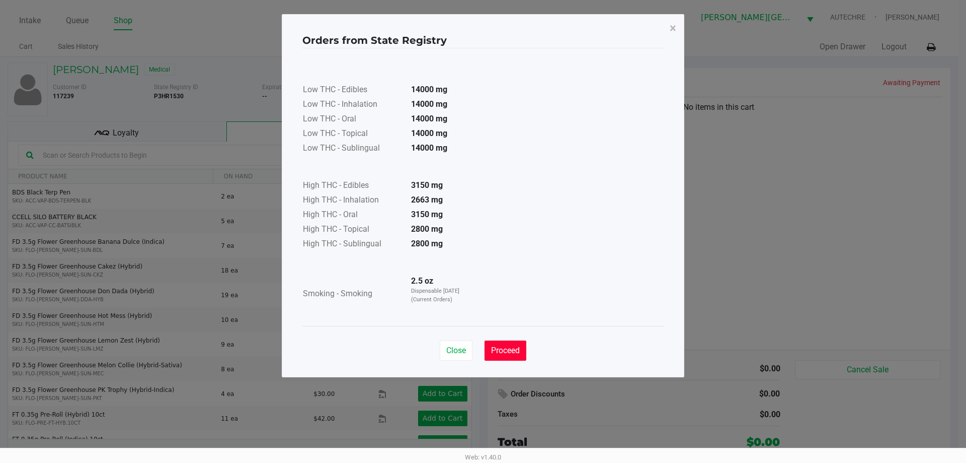
click at [487, 354] on span "Proceed" at bounding box center [505, 350] width 29 height 10
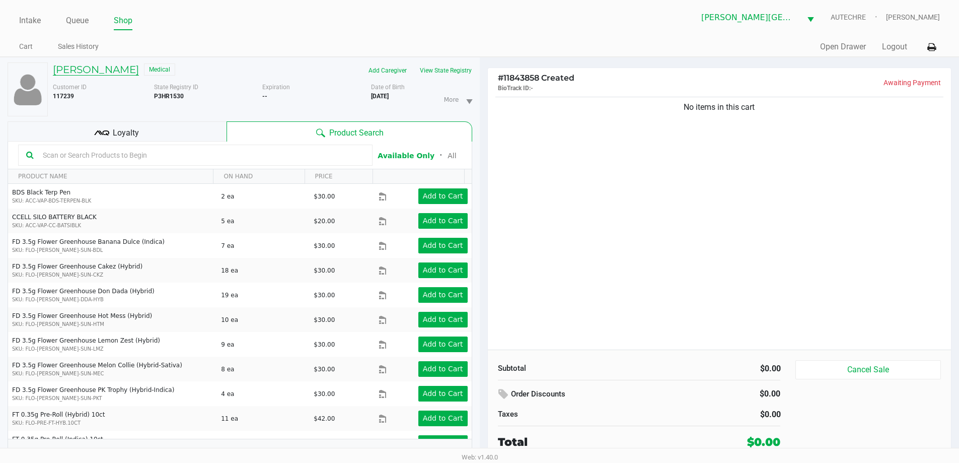
click at [76, 69] on h5 "DON SCHUR" at bounding box center [96, 69] width 86 height 12
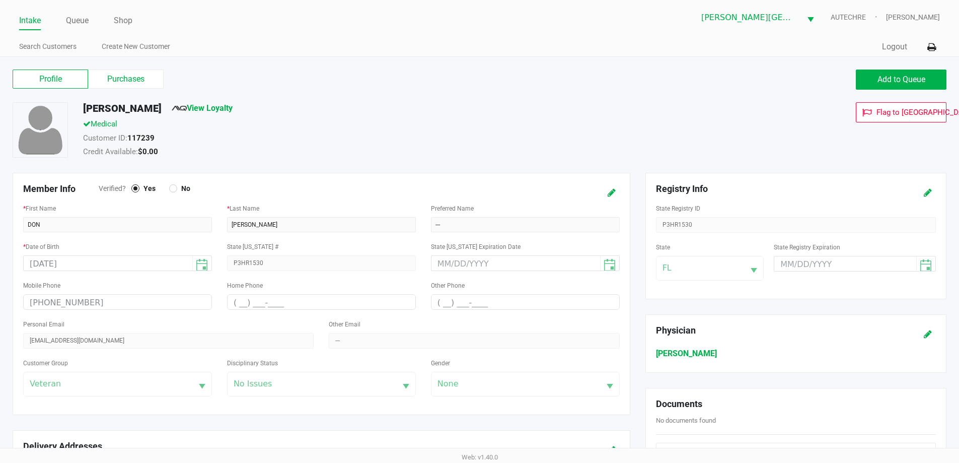
click at [126, 83] on label "Purchases" at bounding box center [125, 78] width 75 height 19
click at [0, 0] on 1 "Purchases" at bounding box center [0, 0] width 0 height 0
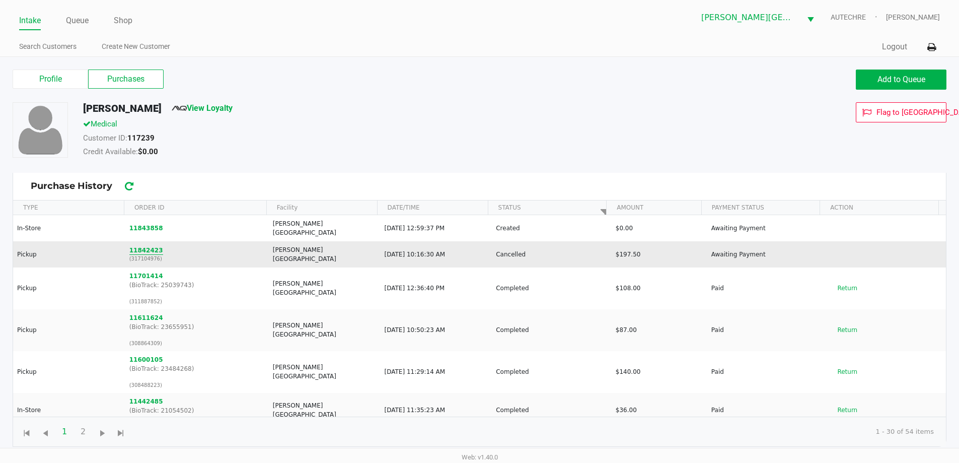
click at [151, 246] on button "11842423" at bounding box center [146, 250] width 34 height 9
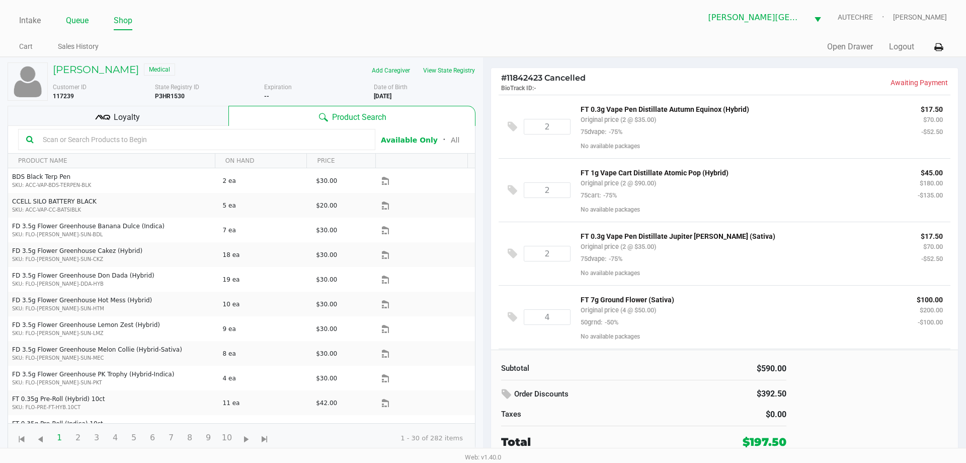
click at [71, 13] on li "Queue" at bounding box center [77, 22] width 23 height 18
click at [79, 20] on link "Queue" at bounding box center [77, 21] width 23 height 14
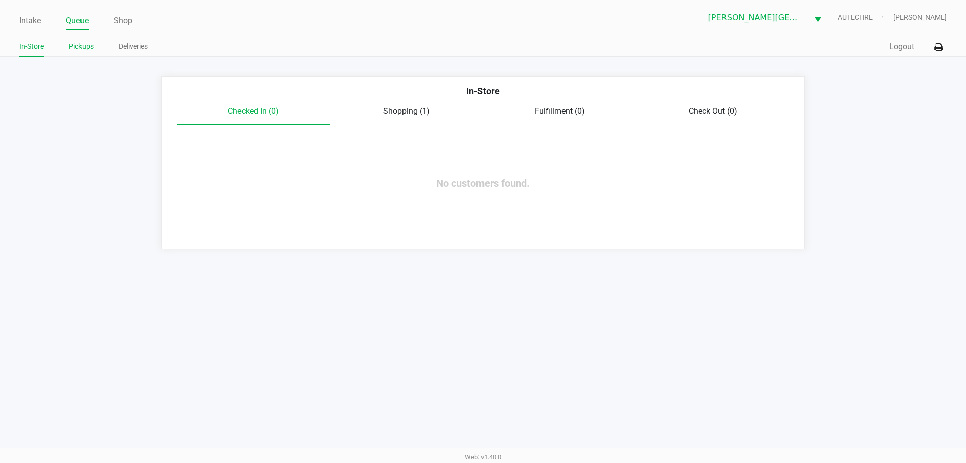
click at [69, 43] on link "Pickups" at bounding box center [81, 46] width 25 height 13
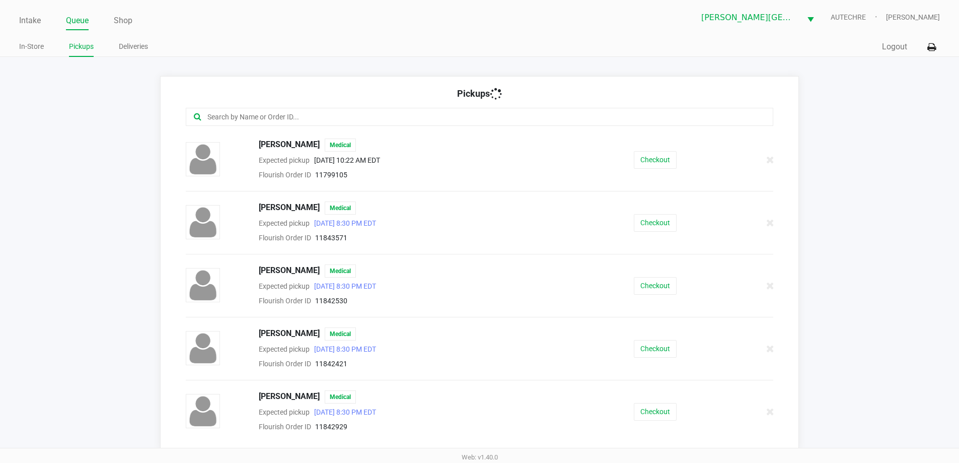
click at [79, 43] on link "Pickups" at bounding box center [81, 46] width 25 height 13
click at [27, 20] on link "Intake" at bounding box center [30, 21] width 22 height 14
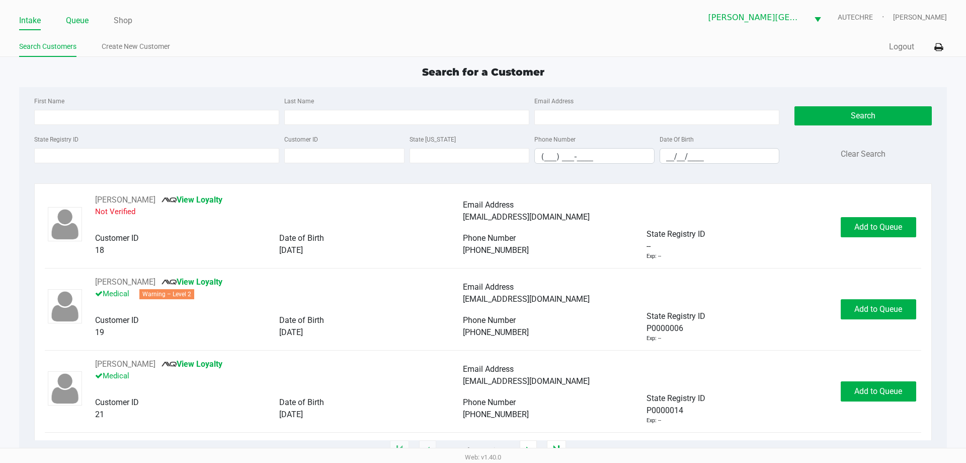
click at [81, 23] on link "Queue" at bounding box center [77, 21] width 23 height 14
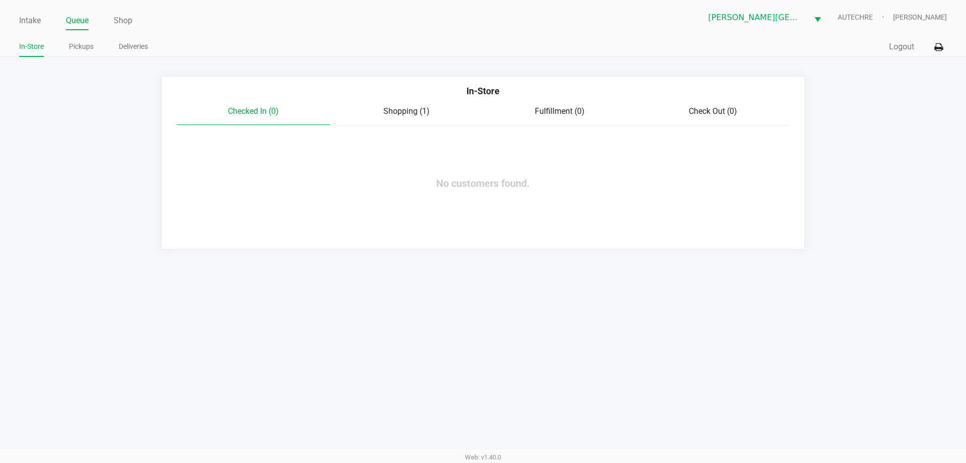
click at [416, 112] on span "Shopping (1)" at bounding box center [407, 111] width 46 height 10
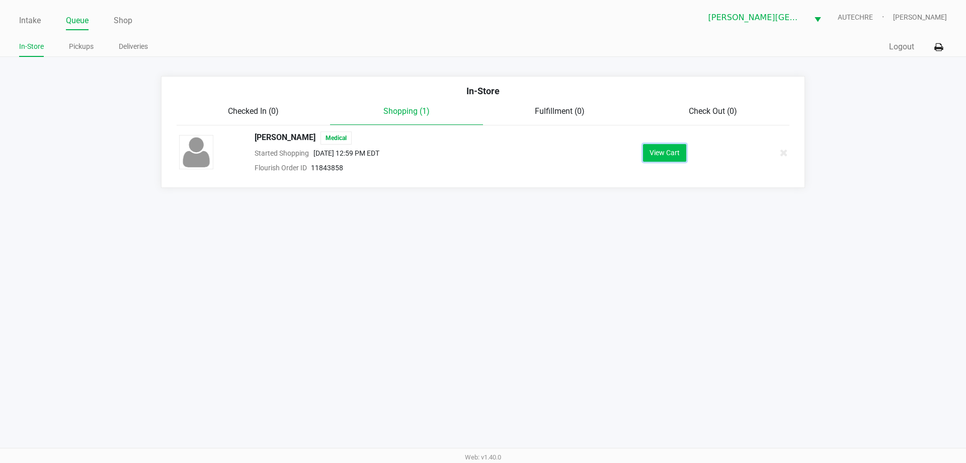
click at [487, 157] on button "View Cart" at bounding box center [664, 153] width 43 height 18
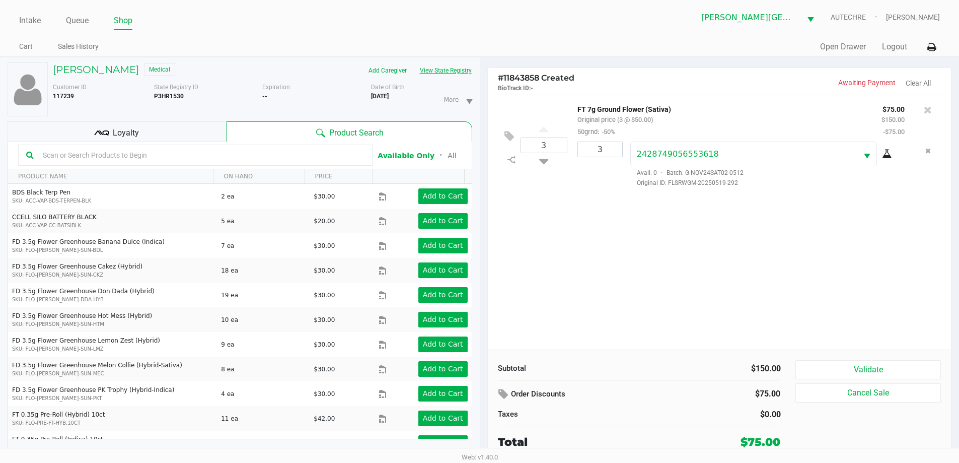
click at [444, 63] on button "View State Registry" at bounding box center [442, 70] width 59 height 16
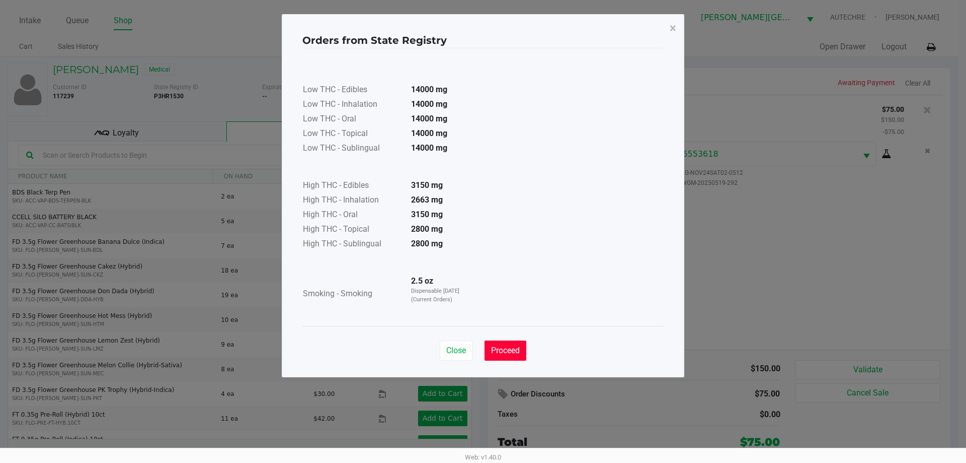
click at [487, 346] on span "Proceed" at bounding box center [505, 350] width 29 height 10
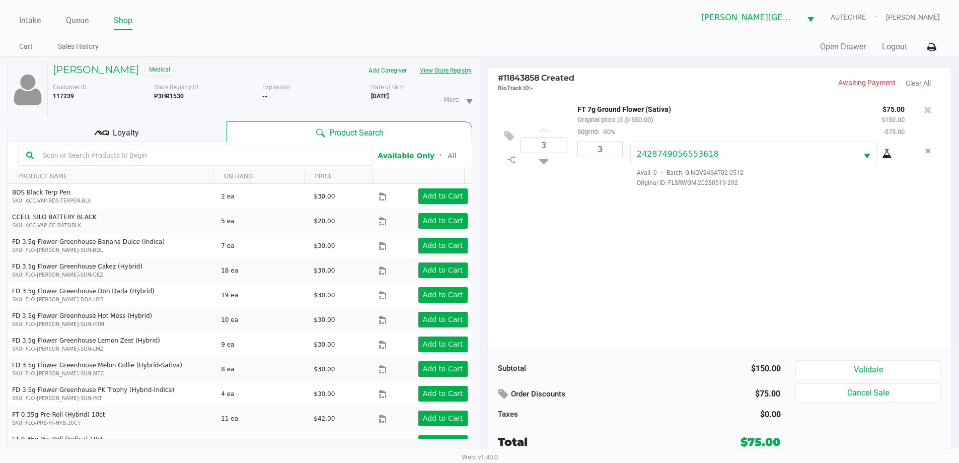
click at [413, 62] on button "View State Registry" at bounding box center [442, 70] width 59 height 16
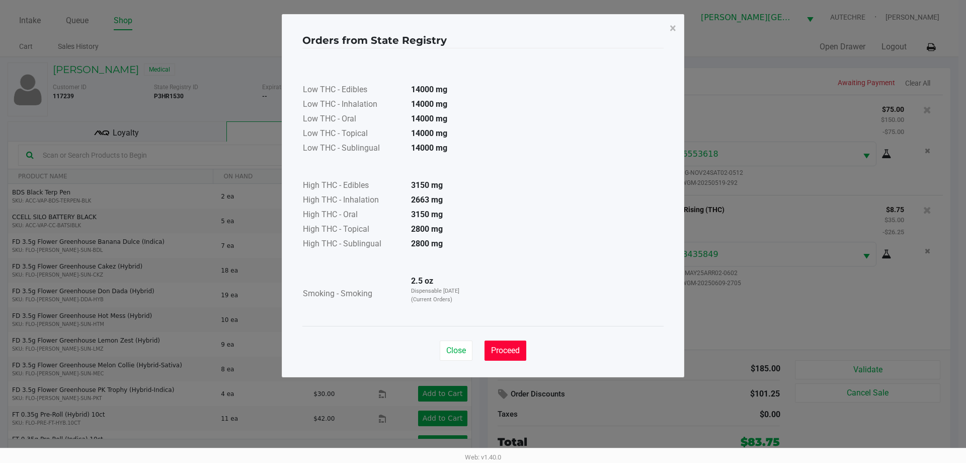
drag, startPoint x: 505, startPoint y: 356, endPoint x: 966, endPoint y: 416, distance: 464.9
click at [487, 356] on button "Proceed" at bounding box center [506, 350] width 42 height 20
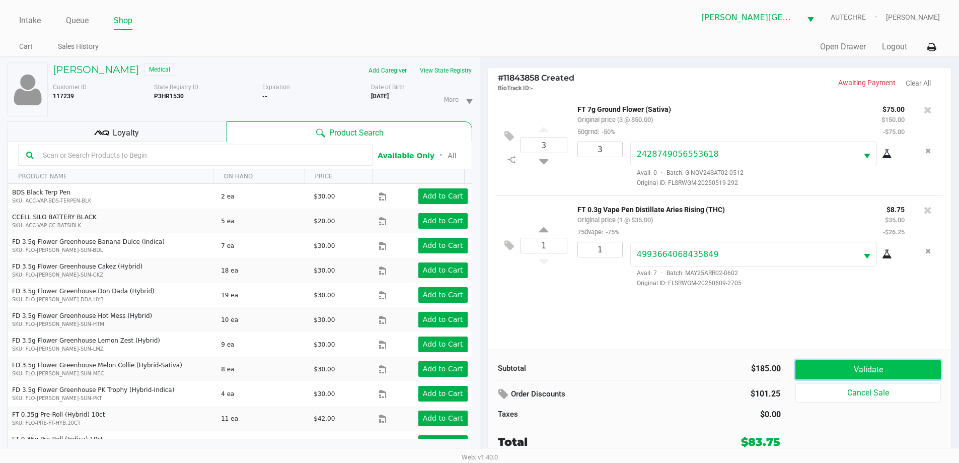
click at [487, 373] on button "Validate" at bounding box center [867, 369] width 145 height 19
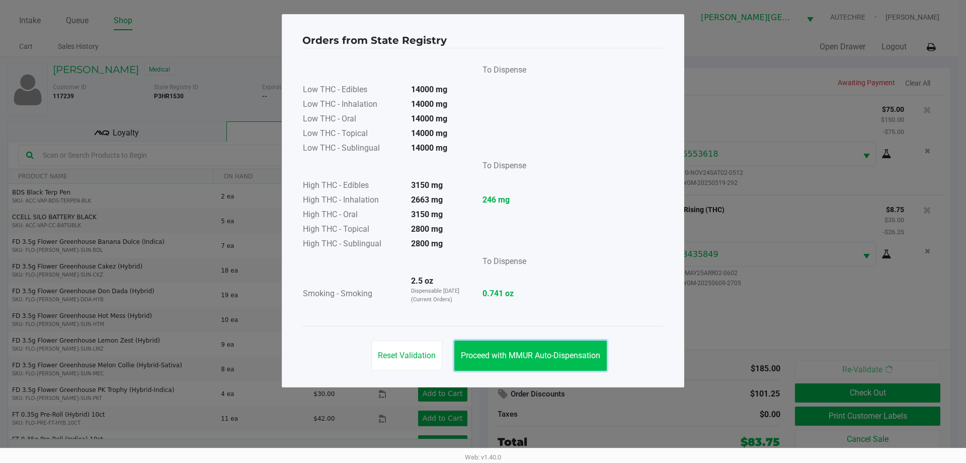
click at [487, 360] on button "Proceed with MMUR Auto-Dispensation" at bounding box center [530, 355] width 152 height 30
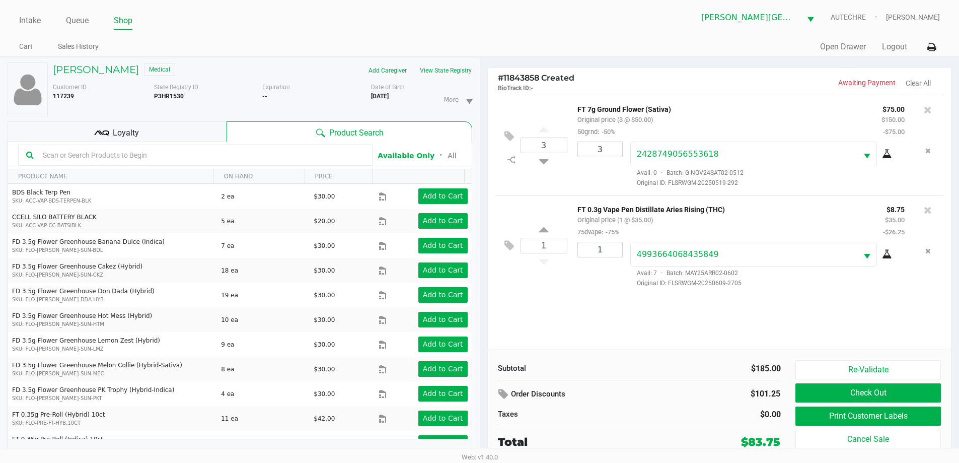
click at [487, 330] on div "3 FT 7g Ground Flower (Sativa) Original price (3 @ $50.00) 50grnd: -50% $75.00 …" at bounding box center [720, 222] width 464 height 255
click at [86, 22] on link "Queue" at bounding box center [77, 21] width 23 height 14
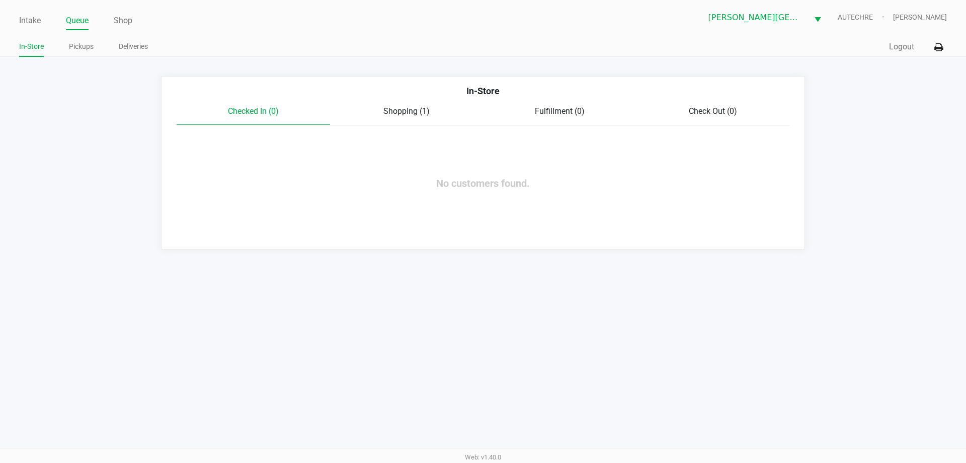
click at [406, 114] on span "Shopping (1)" at bounding box center [407, 111] width 46 height 10
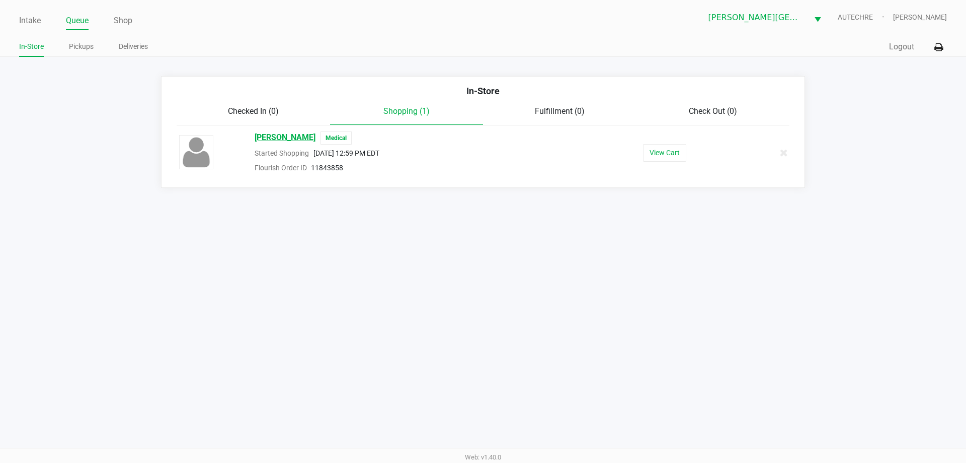
click at [281, 134] on span "DON SCHUR" at bounding box center [285, 137] width 61 height 13
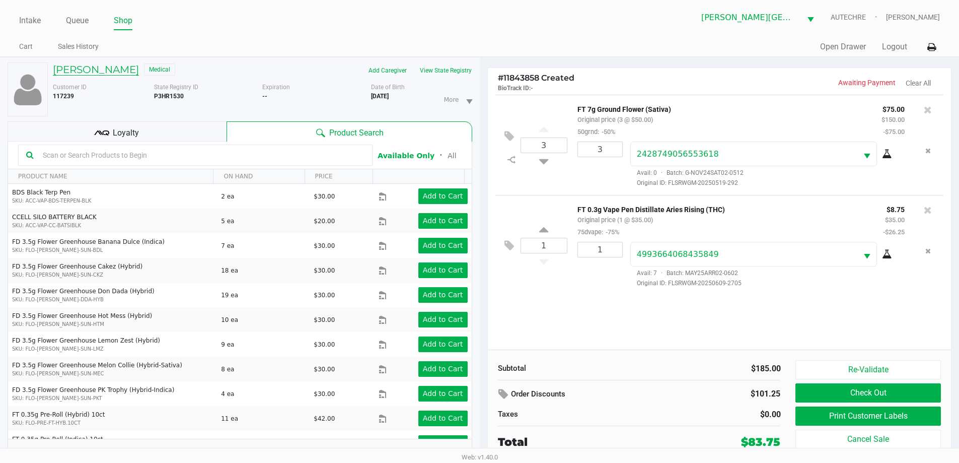
click at [94, 71] on h5 "DON SCHUR" at bounding box center [96, 69] width 86 height 12
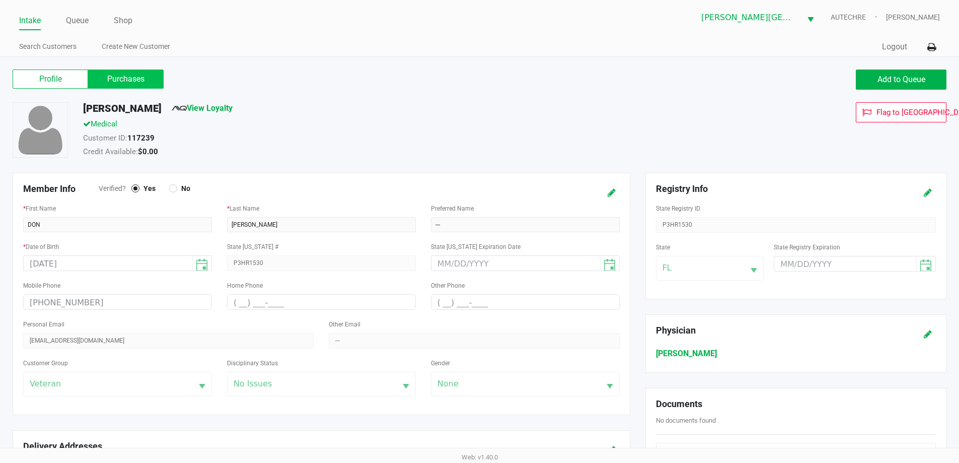
click at [123, 69] on label "Purchases" at bounding box center [125, 78] width 75 height 19
click at [0, 0] on 1 "Purchases" at bounding box center [0, 0] width 0 height 0
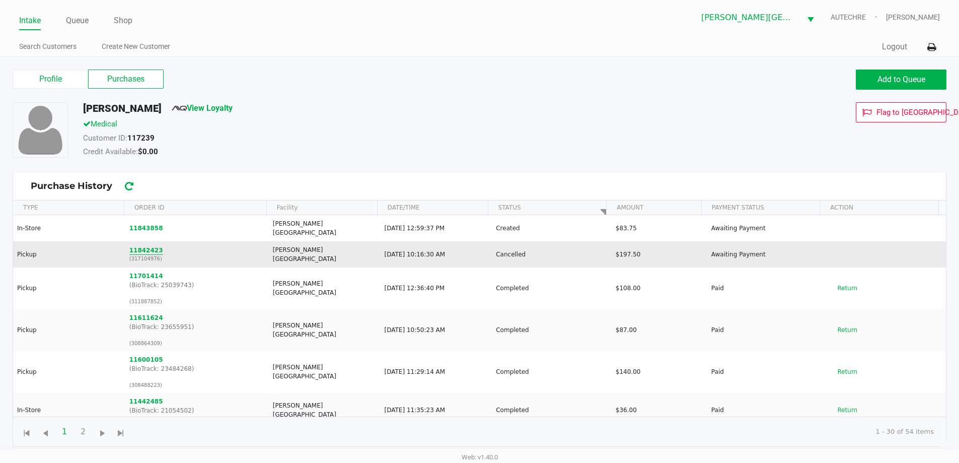
click at [149, 246] on button "11842423" at bounding box center [146, 250] width 34 height 9
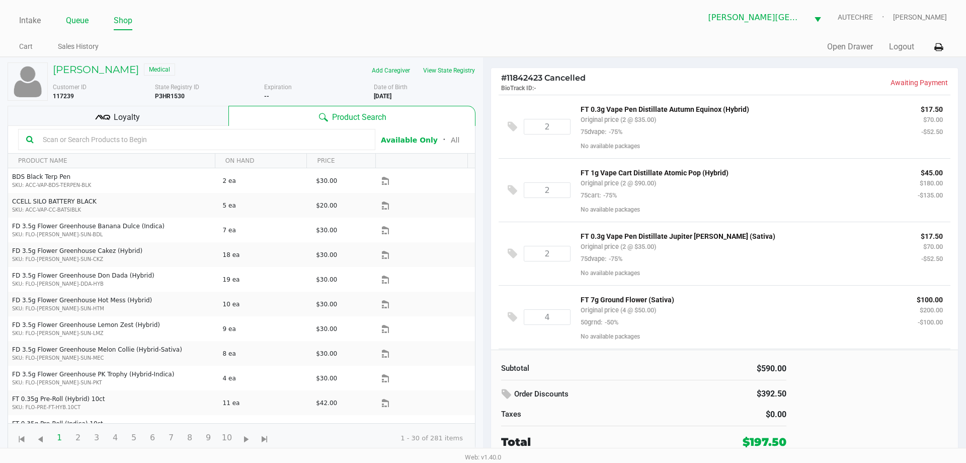
click at [75, 25] on link "Queue" at bounding box center [77, 21] width 23 height 14
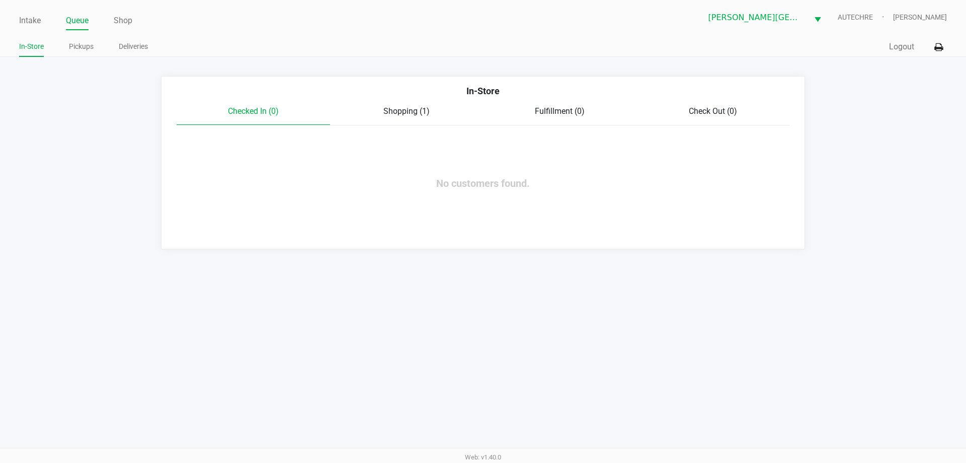
click at [377, 114] on div "Shopping (1)" at bounding box center [407, 111] width 154 height 12
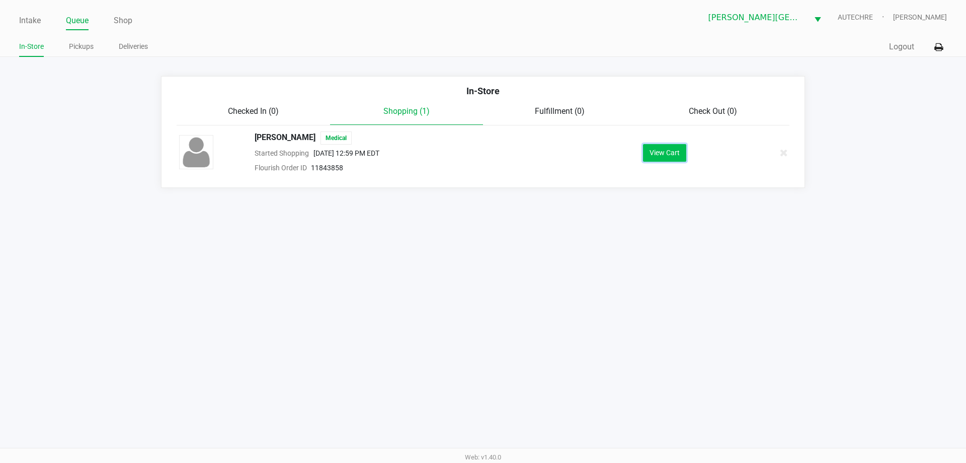
click at [487, 159] on button "View Cart" at bounding box center [664, 153] width 43 height 18
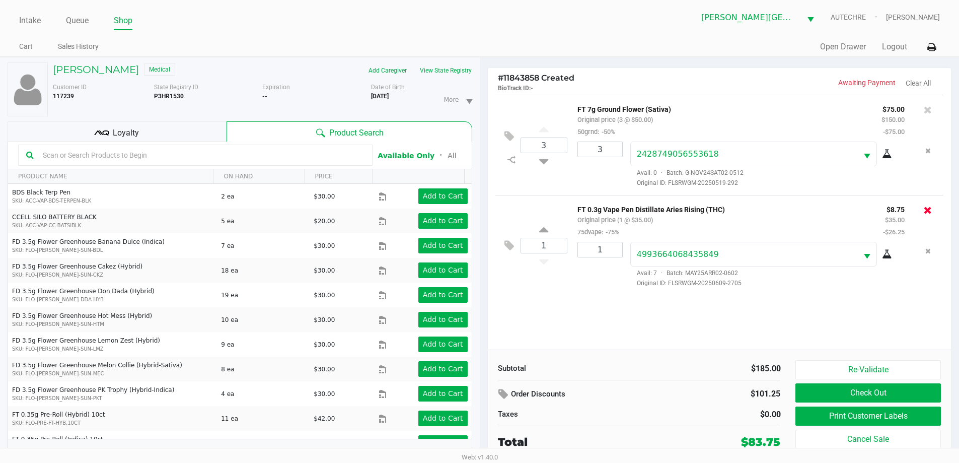
click at [487, 210] on icon at bounding box center [928, 210] width 8 height 10
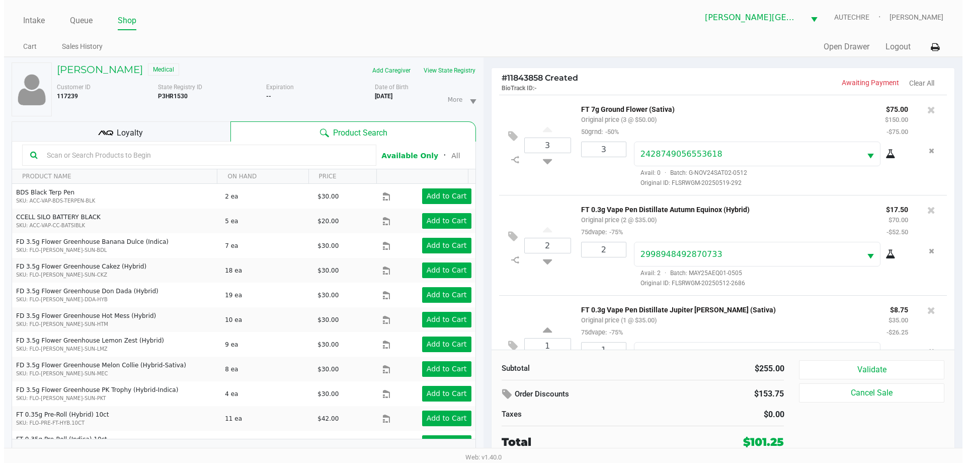
scroll to position [47, 0]
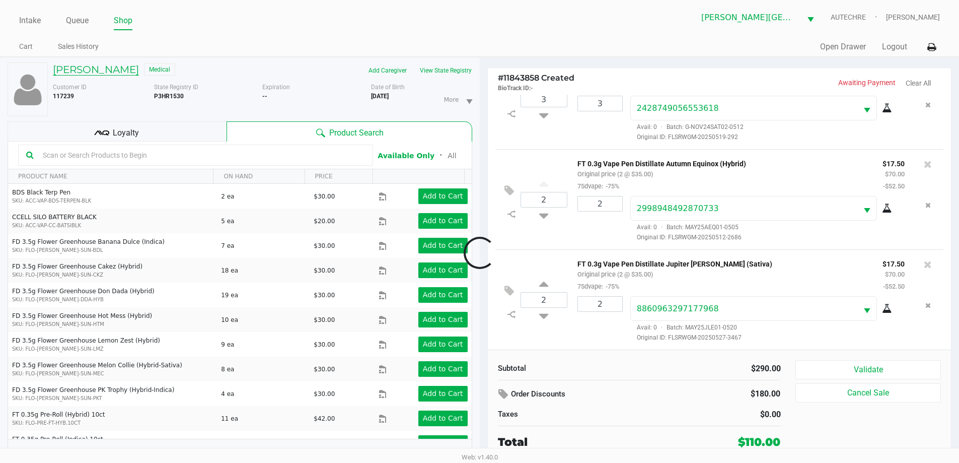
click at [94, 65] on h5 "DON SCHUR" at bounding box center [96, 69] width 86 height 12
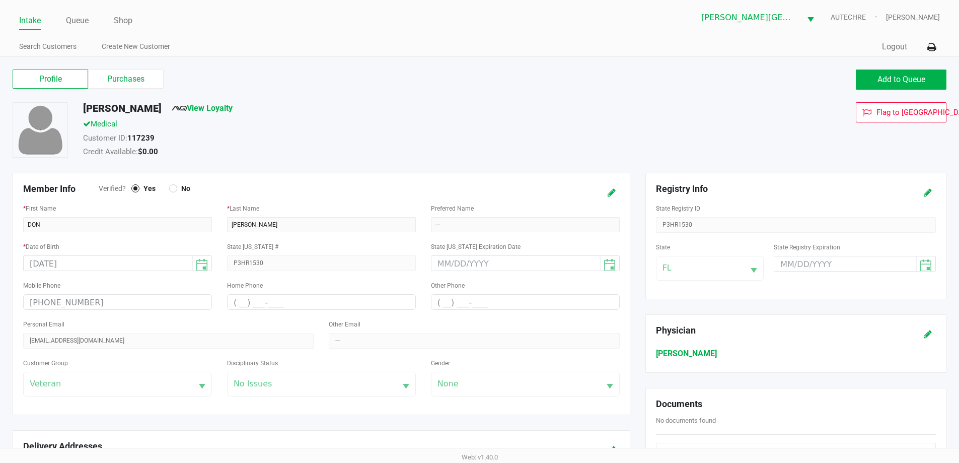
click at [118, 79] on label "Purchases" at bounding box center [125, 78] width 75 height 19
click at [0, 0] on 1 "Purchases" at bounding box center [0, 0] width 0 height 0
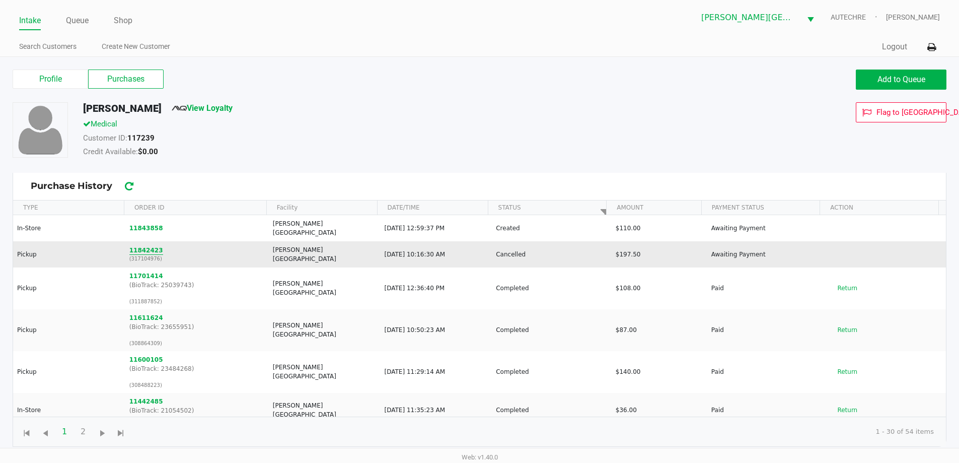
click at [151, 246] on button "11842423" at bounding box center [146, 250] width 34 height 9
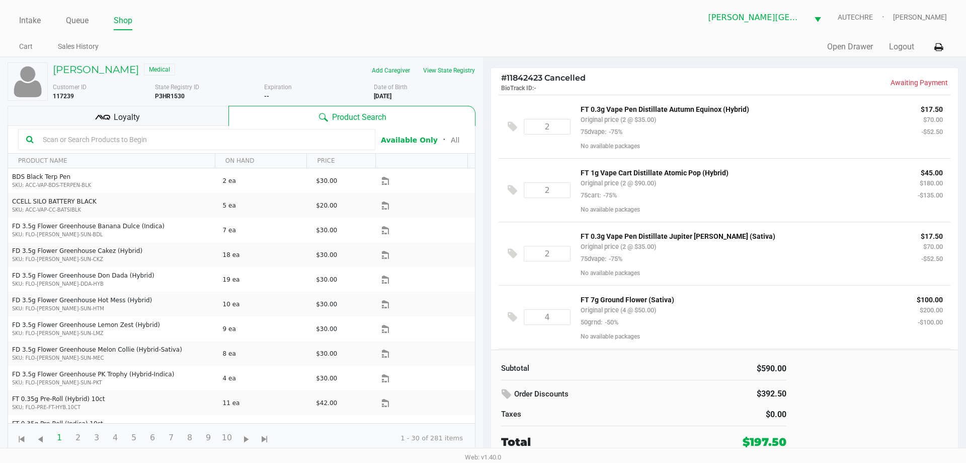
drag, startPoint x: 57, startPoint y: 19, endPoint x: 90, endPoint y: 18, distance: 32.7
click at [58, 19] on ul "Intake Queue Shop" at bounding box center [251, 21] width 464 height 17
click at [93, 18] on ul "Intake Queue Shop" at bounding box center [251, 21] width 464 height 17
click at [75, 19] on link "Queue" at bounding box center [77, 21] width 23 height 14
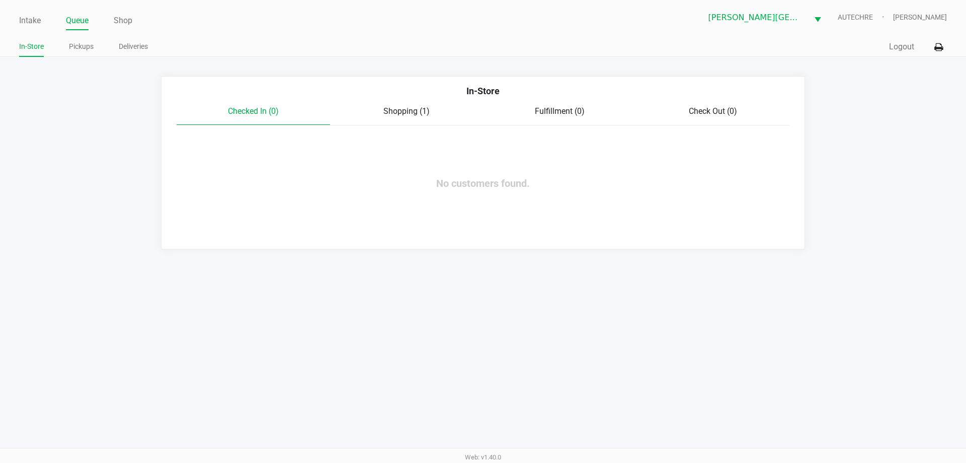
click at [408, 104] on div "In-Store" at bounding box center [483, 94] width 628 height 21
click at [402, 112] on span "Shopping (1)" at bounding box center [407, 111] width 46 height 10
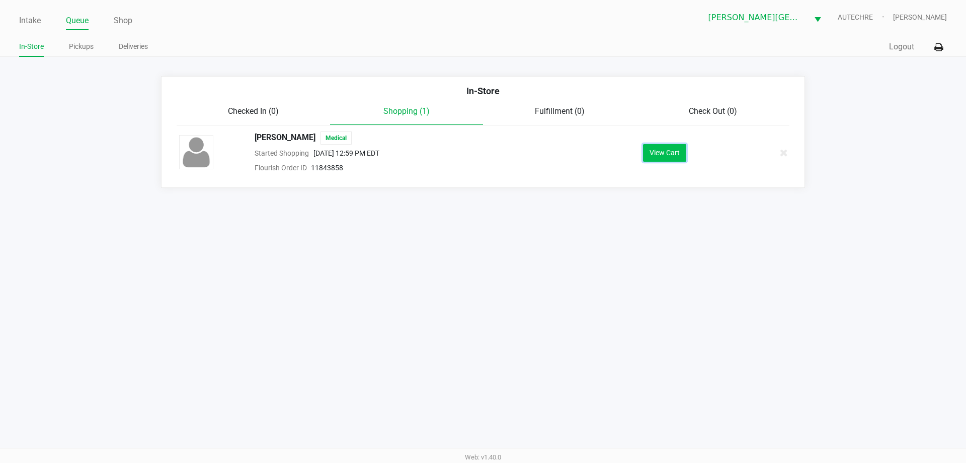
click at [487, 156] on button "View Cart" at bounding box center [664, 153] width 43 height 18
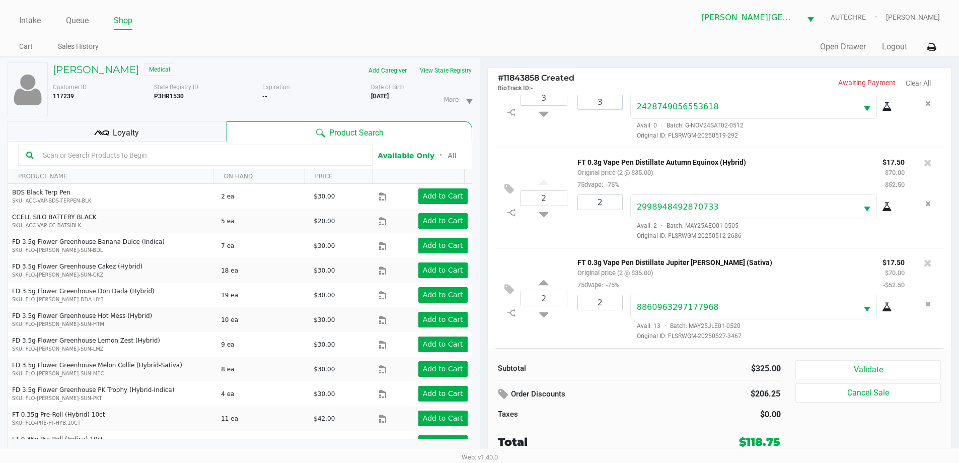
scroll to position [148, 0]
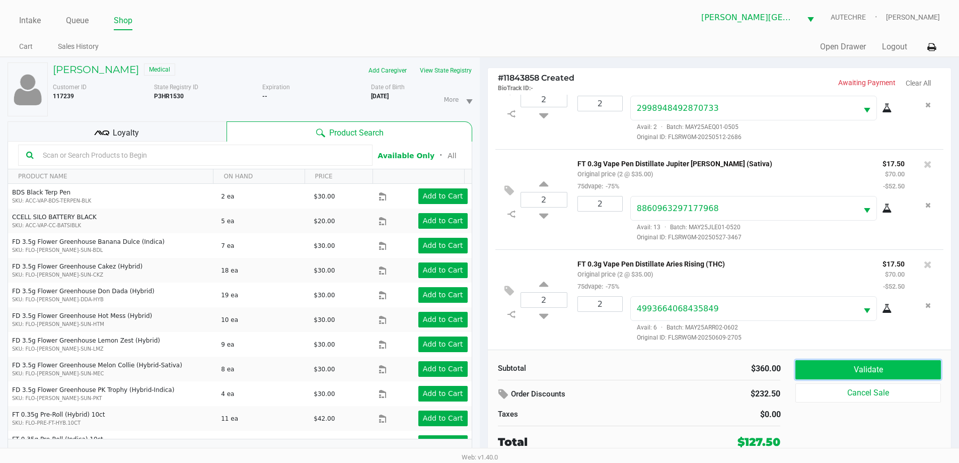
click at [487, 374] on button "Validate" at bounding box center [867, 369] width 145 height 19
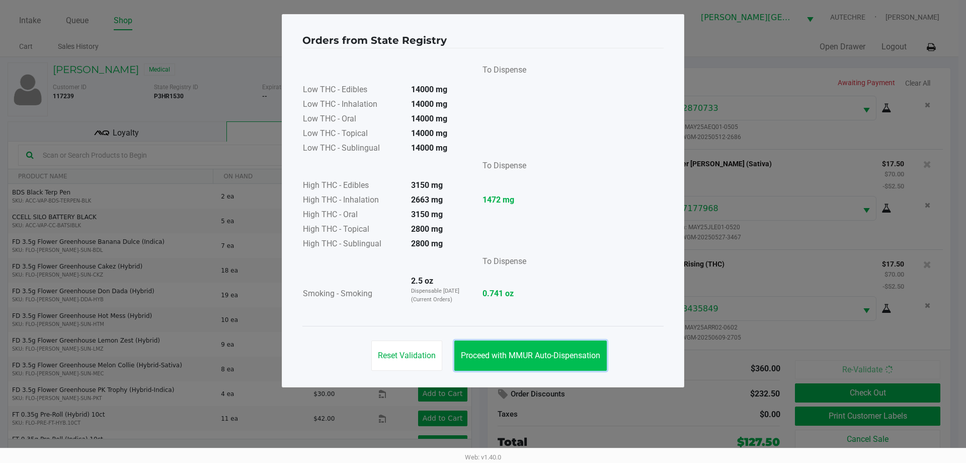
click at [487, 356] on span "Proceed with MMUR Auto-Dispensation" at bounding box center [530, 355] width 139 height 10
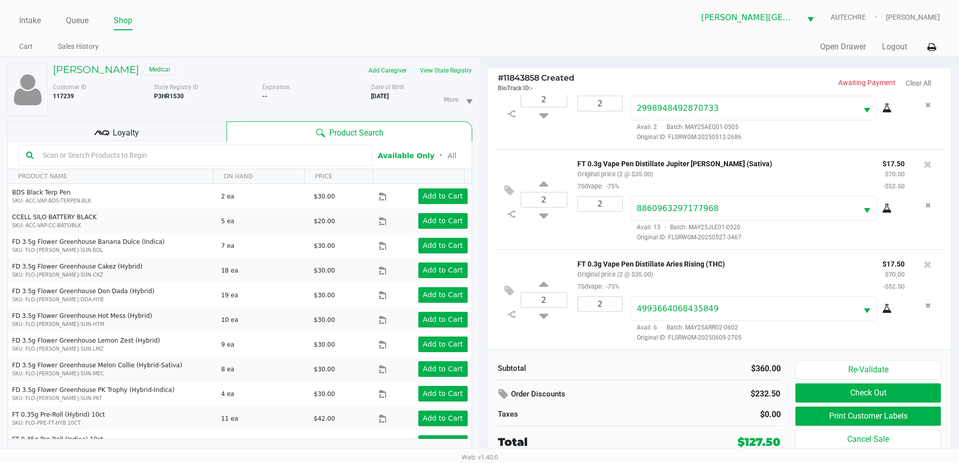
click at [487, 390] on div "Order Discounts" at bounding box center [590, 394] width 184 height 18
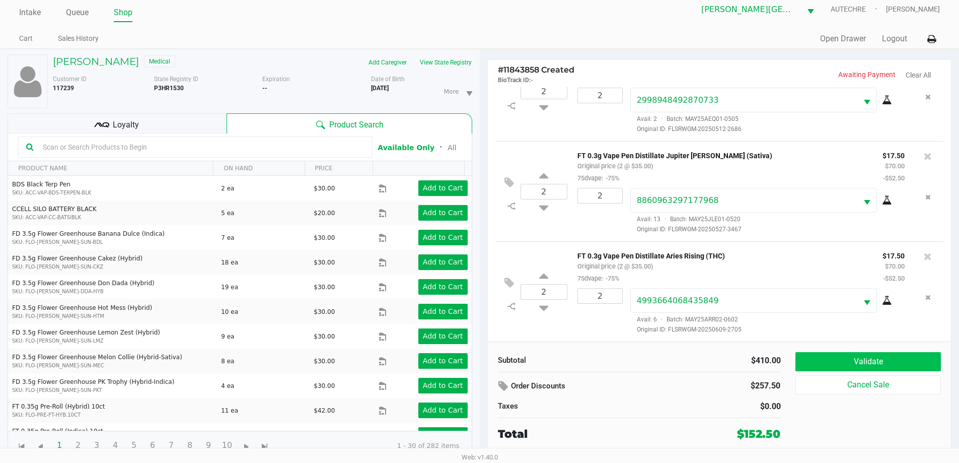
scroll to position [11, 0]
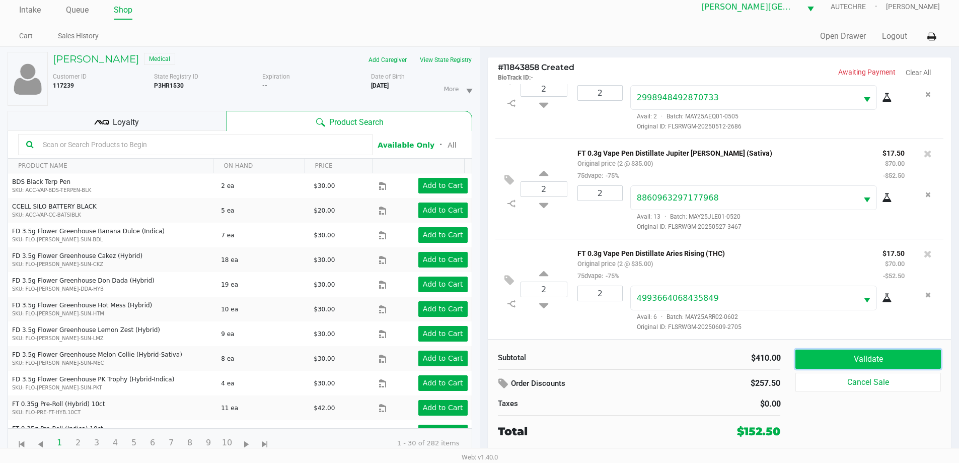
click at [487, 359] on button "Validate" at bounding box center [867, 358] width 145 height 19
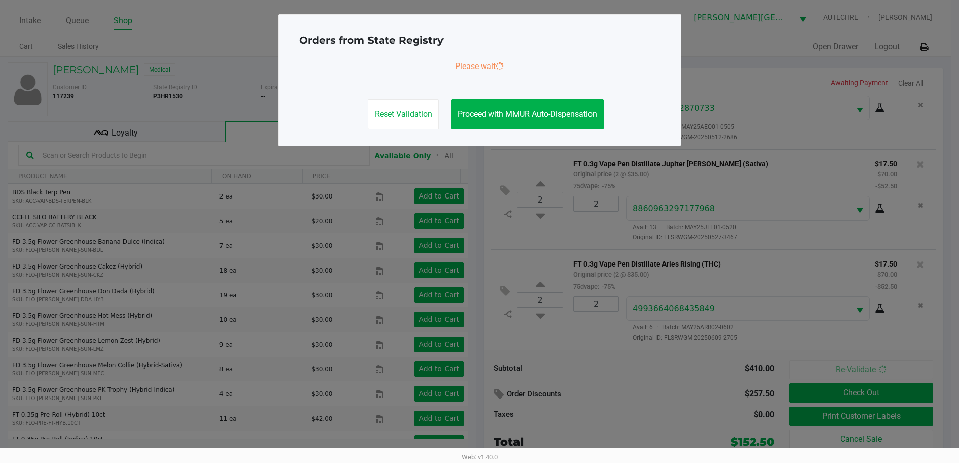
scroll to position [0, 0]
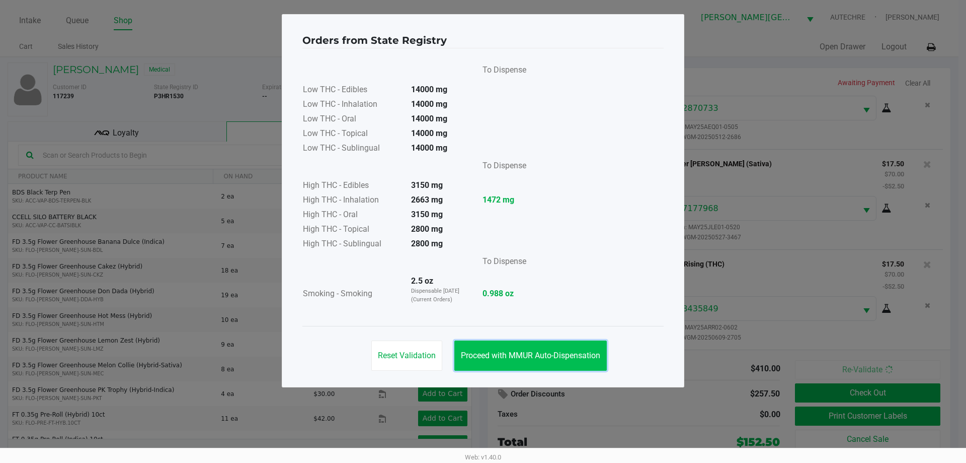
click at [487, 350] on button "Proceed with MMUR Auto-Dispensation" at bounding box center [530, 355] width 152 height 30
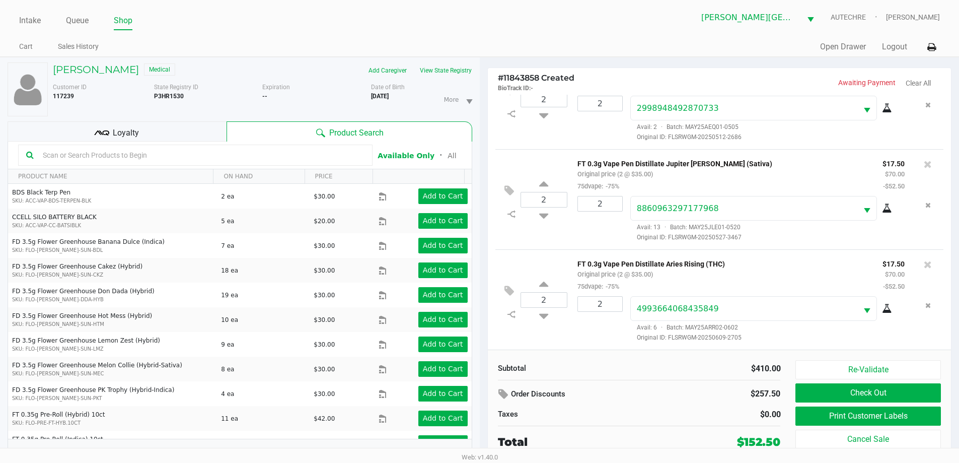
click at [143, 137] on div "Loyalty" at bounding box center [117, 131] width 219 height 20
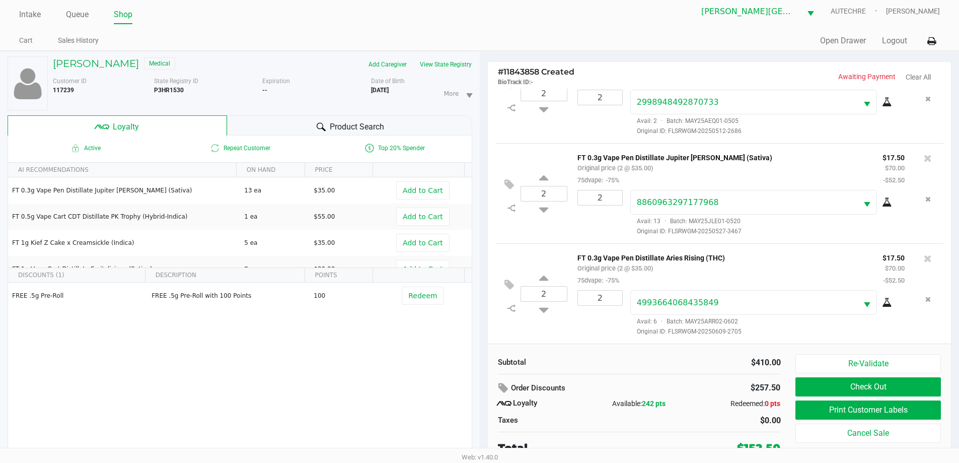
scroll to position [11, 0]
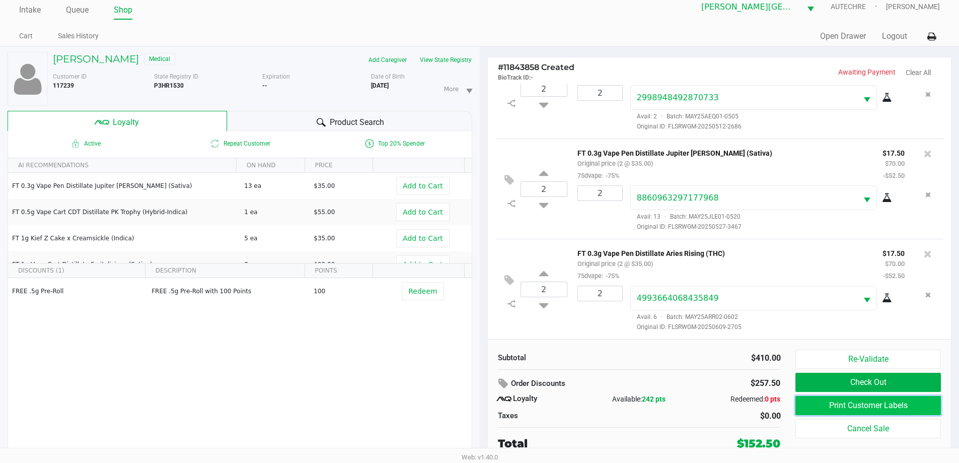
click at [487, 400] on button "Print Customer Labels" at bounding box center [867, 405] width 145 height 19
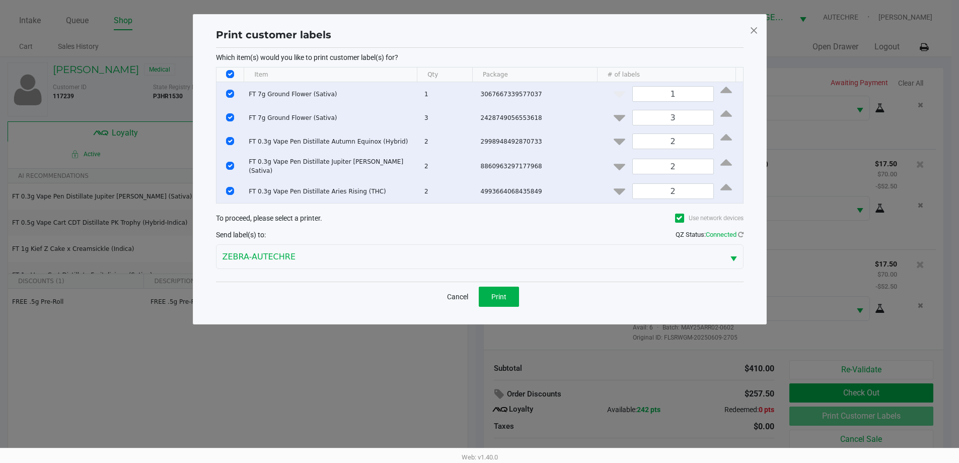
scroll to position [0, 0]
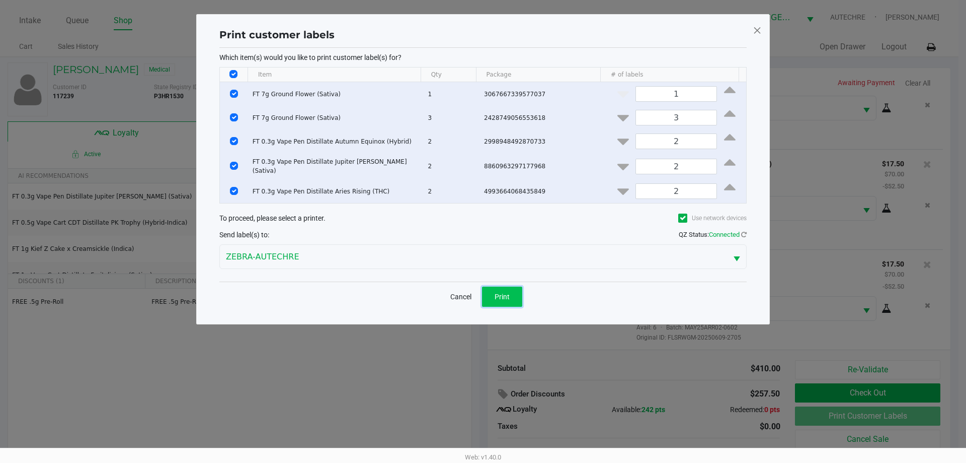
click at [487, 296] on span "Print" at bounding box center [502, 296] width 15 height 8
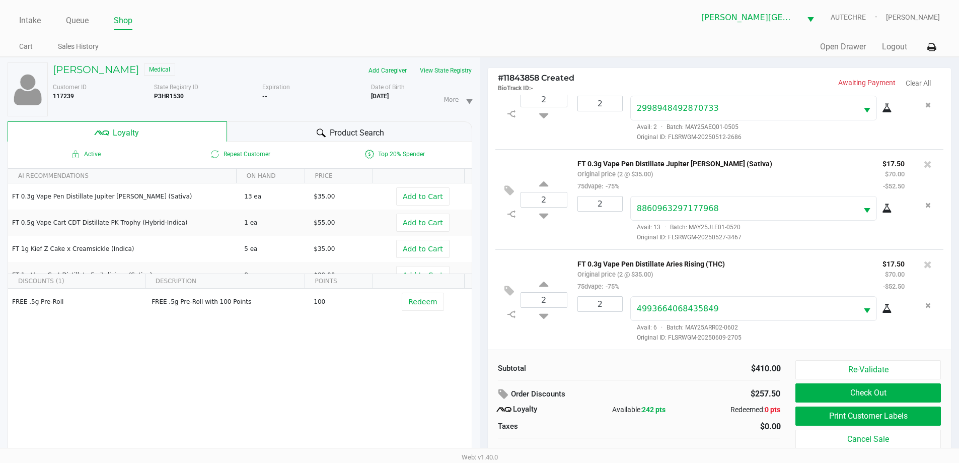
scroll to position [11, 0]
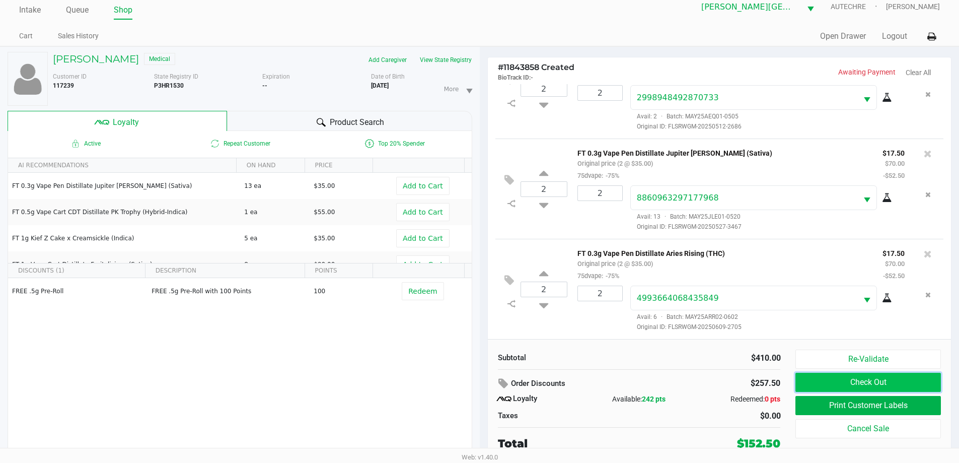
click at [487, 386] on button "Check Out" at bounding box center [867, 381] width 145 height 19
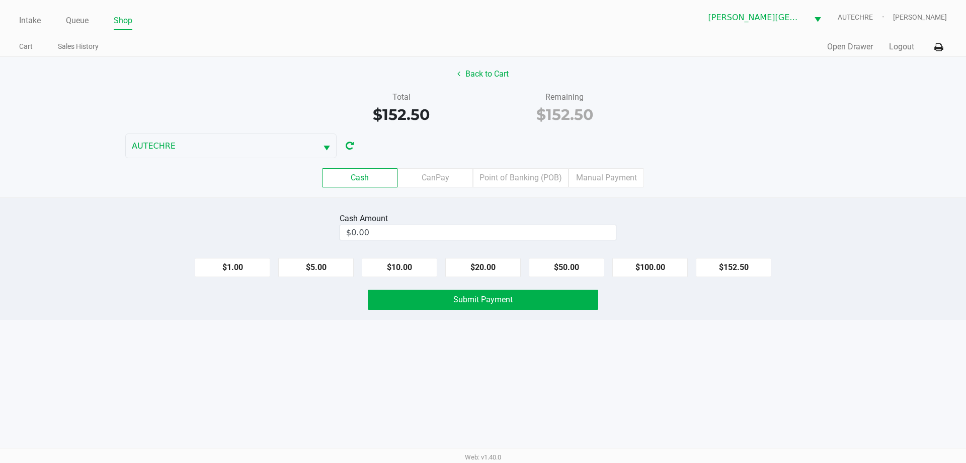
click at [377, 245] on div "Cash Amount $0.00 $1.00 $5.00 $10.00 $20.00 $50.00 $100.00 $152.50 Submit Payme…" at bounding box center [483, 258] width 966 height 122
click at [383, 237] on input "0" at bounding box center [478, 232] width 276 height 15
type input "$160.00"
click at [356, 348] on div "Intake Queue Shop Bonita Springs WC AUTECHRE Gregory Duchesneau Cart Sales Hist…" at bounding box center [483, 231] width 966 height 463
click at [433, 295] on button "Submit Payment" at bounding box center [483, 299] width 231 height 20
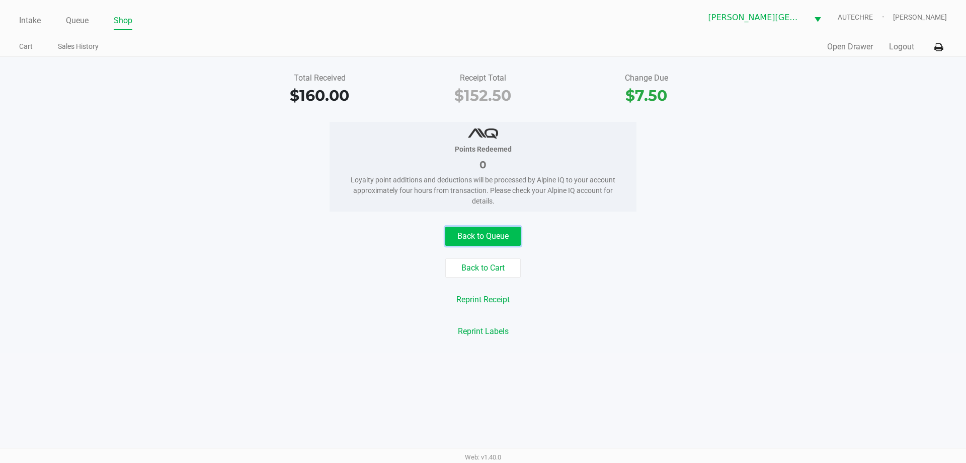
click at [460, 229] on button "Back to Queue" at bounding box center [482, 235] width 75 height 19
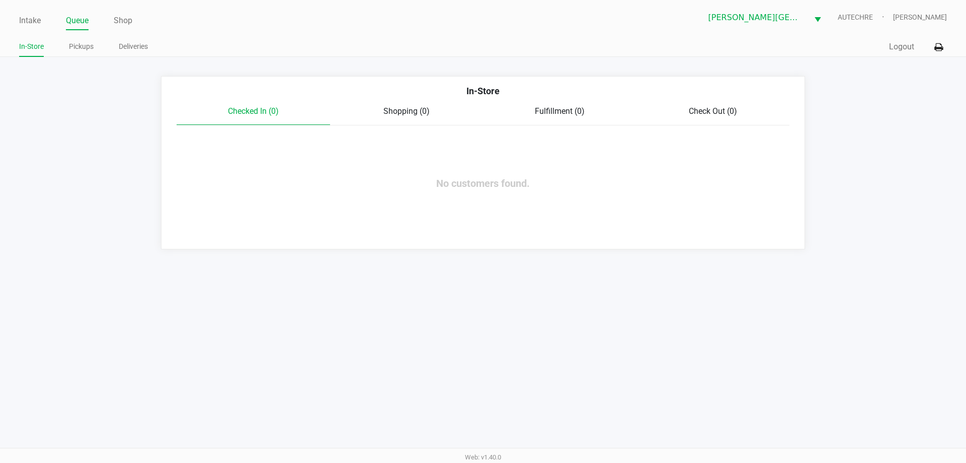
click at [18, 17] on div "Intake Queue Shop Bonita Springs WC AUTECHRE Gregory Duchesneau In-Store Pickup…" at bounding box center [483, 28] width 966 height 57
click at [30, 20] on link "Intake" at bounding box center [30, 21] width 22 height 14
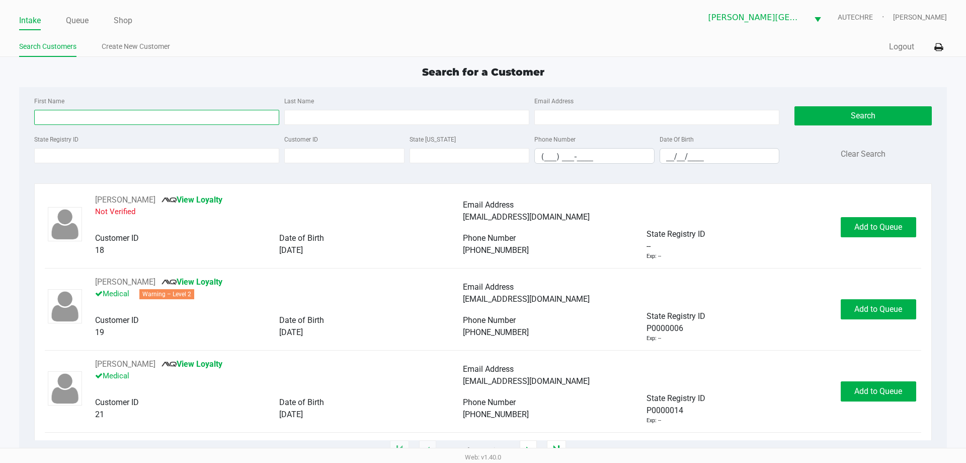
click at [113, 120] on input "First Name" at bounding box center [156, 117] width 245 height 15
type input "tye"
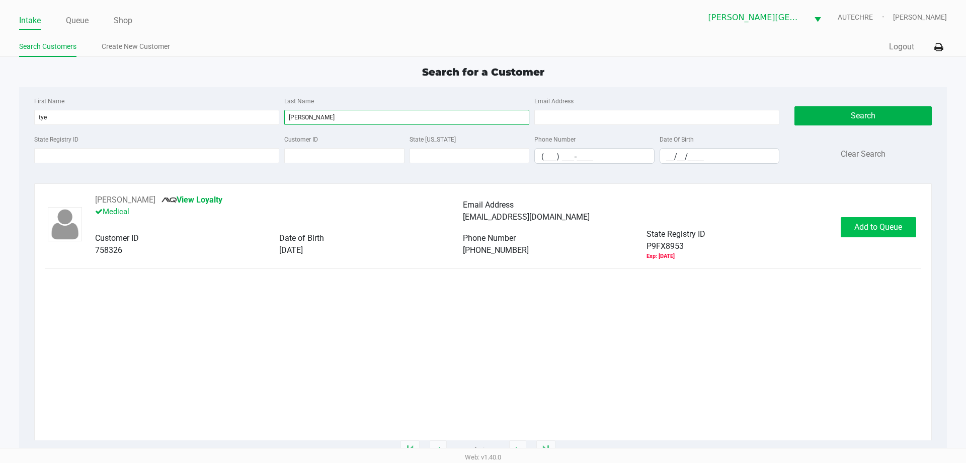
type input "cusumano"
click at [487, 233] on button "Add to Queue" at bounding box center [878, 227] width 75 height 20
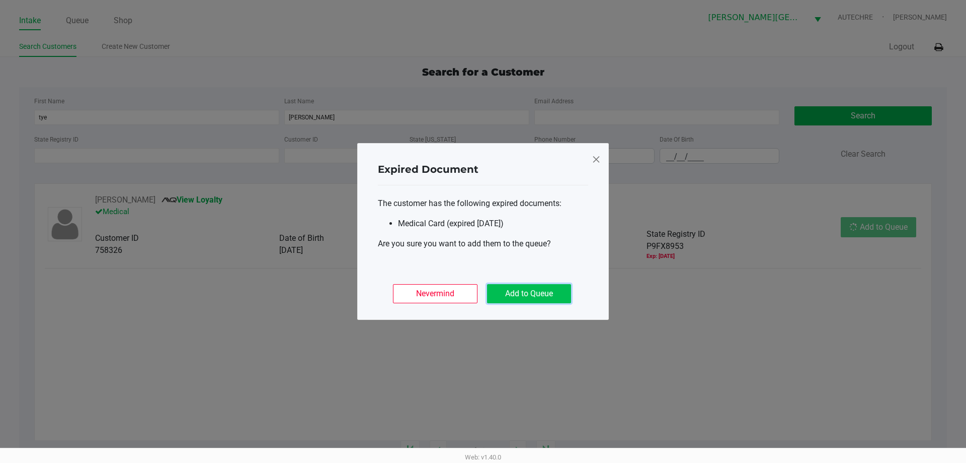
click at [487, 294] on button "Add to Queue" at bounding box center [529, 293] width 84 height 19
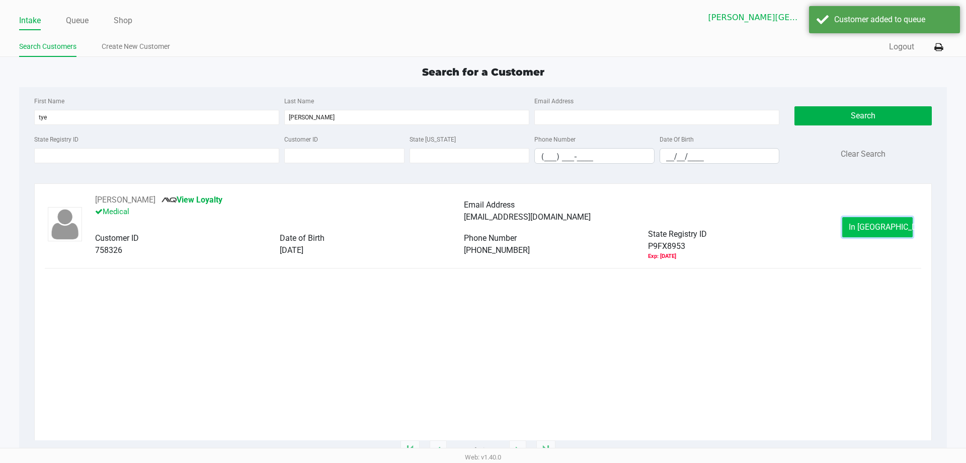
click at [487, 222] on span "In Queue" at bounding box center [891, 227] width 85 height 10
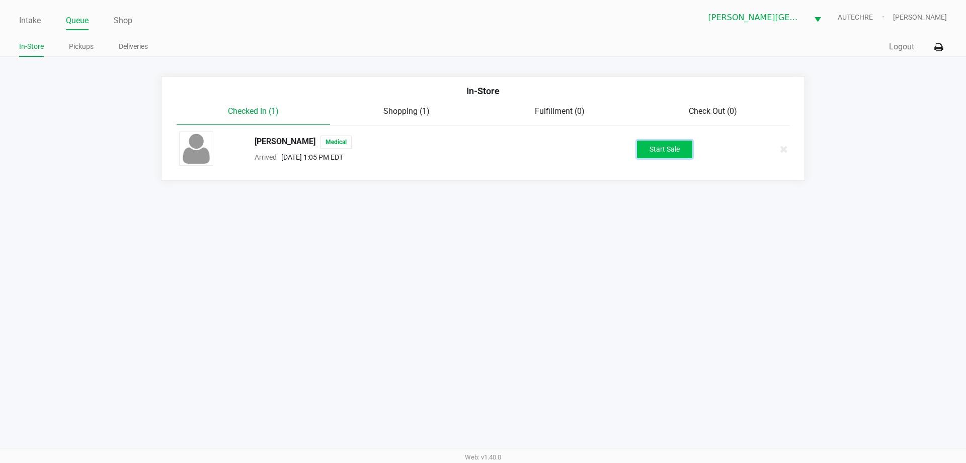
click at [487, 155] on button "Start Sale" at bounding box center [664, 149] width 55 height 18
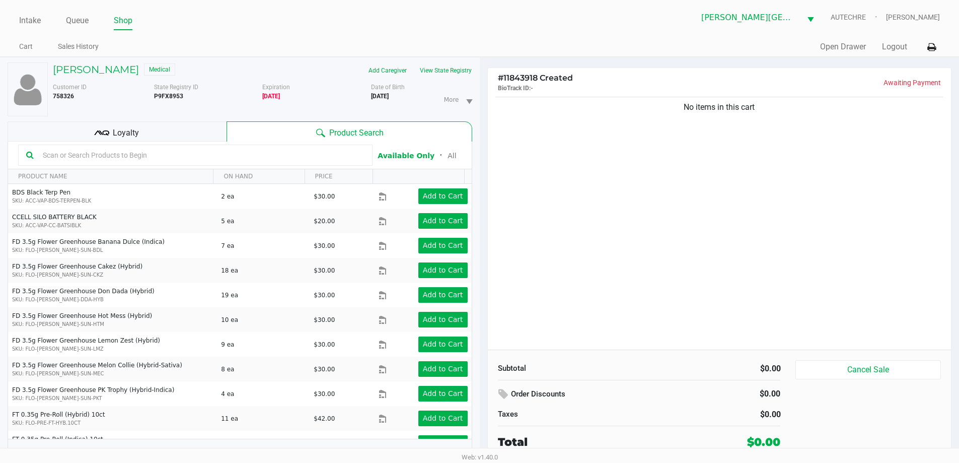
click at [168, 130] on div "Loyalty" at bounding box center [117, 131] width 219 height 20
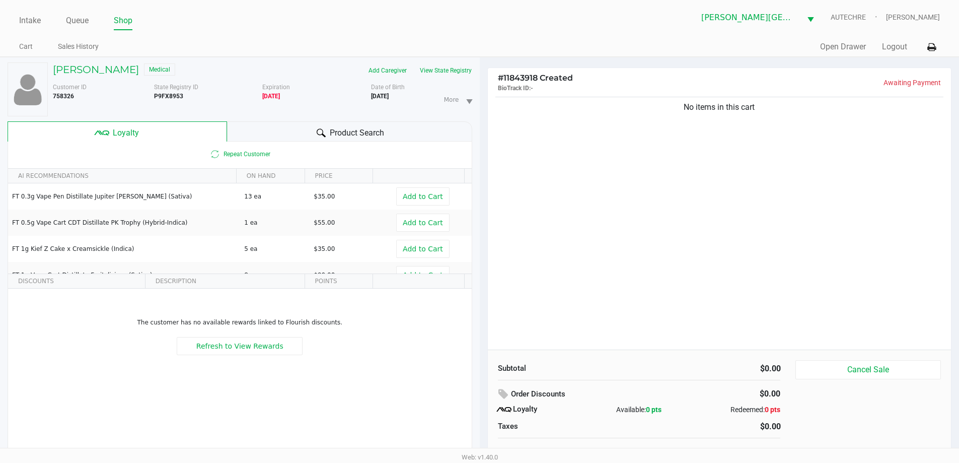
click at [322, 130] on icon at bounding box center [321, 132] width 9 height 9
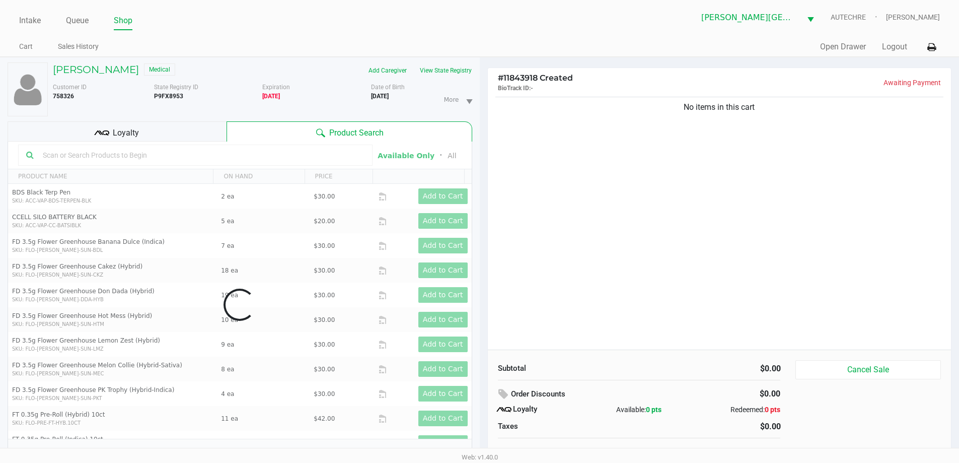
click at [277, 156] on div "Data table" at bounding box center [240, 304] width 464 height 326
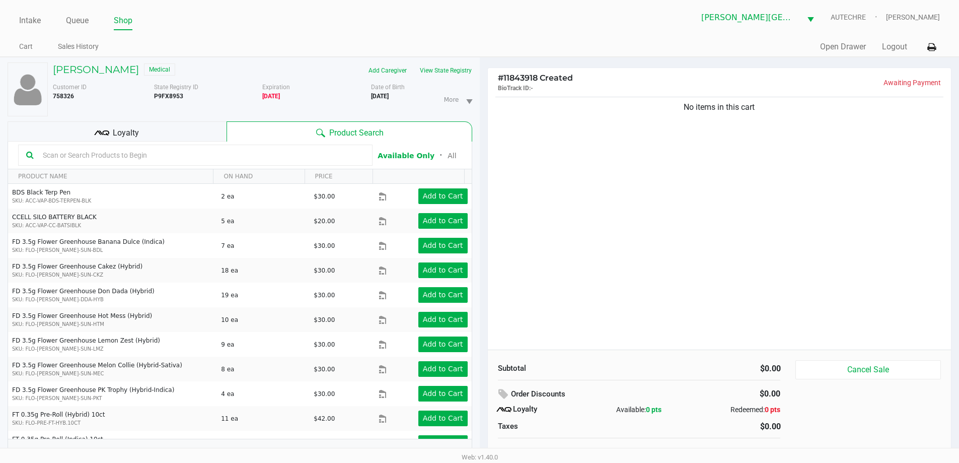
click at [277, 156] on input "text" at bounding box center [202, 154] width 326 height 15
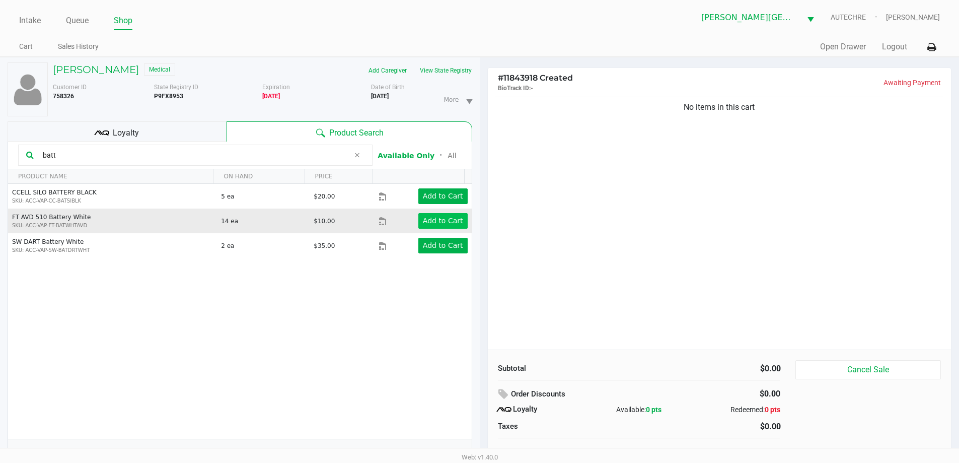
type input "batt"
click at [425, 221] on app-button-loader "Add to Cart" at bounding box center [443, 220] width 40 height 8
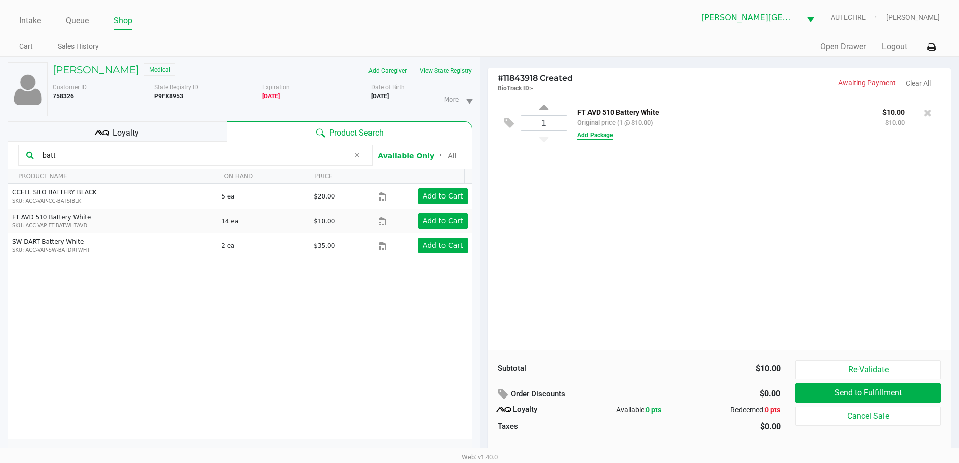
click at [487, 132] on button "Add Package" at bounding box center [594, 134] width 35 height 9
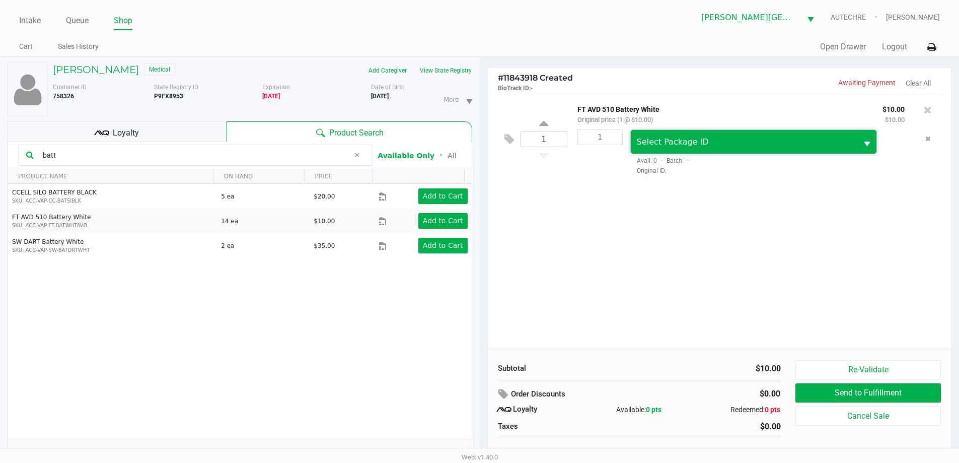
click at [487, 143] on span "Select Package ID" at bounding box center [673, 142] width 72 height 10
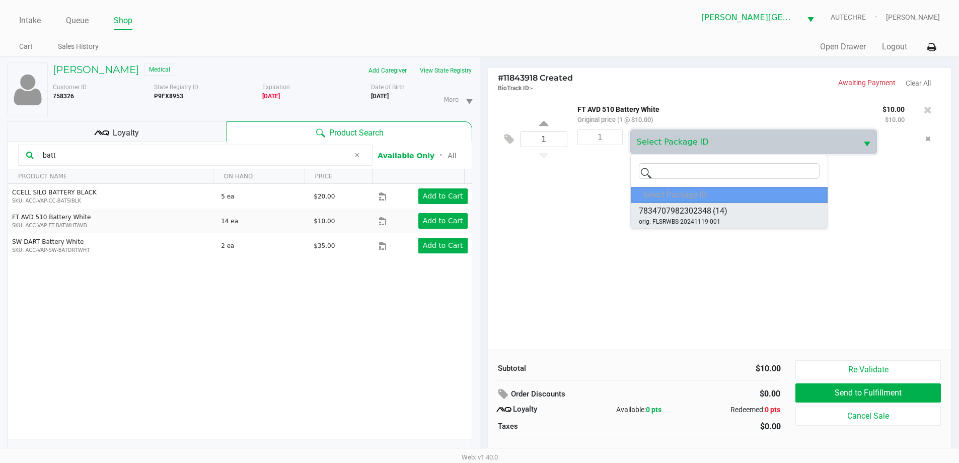
click at [487, 208] on span "7834707982302348" at bounding box center [675, 211] width 72 height 12
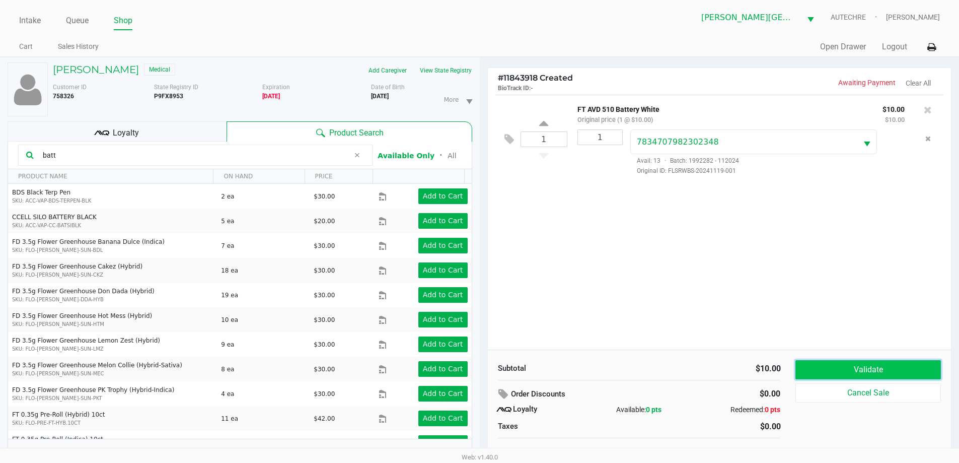
click at [487, 360] on button "Validate" at bounding box center [867, 369] width 145 height 19
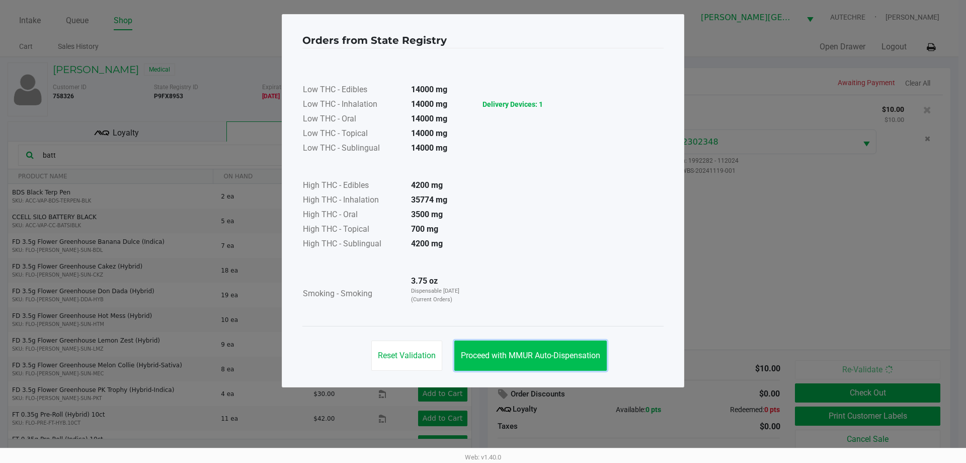
drag, startPoint x: 512, startPoint y: 356, endPoint x: 646, endPoint y: 393, distance: 138.3
click at [487, 356] on span "Proceed with MMUR Auto-Dispensation" at bounding box center [530, 355] width 139 height 10
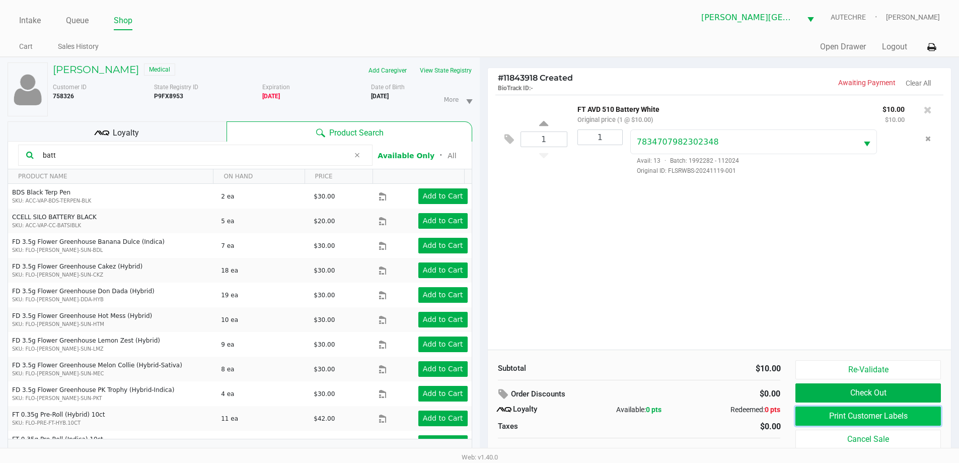
click at [487, 420] on button "Print Customer Labels" at bounding box center [867, 415] width 145 height 19
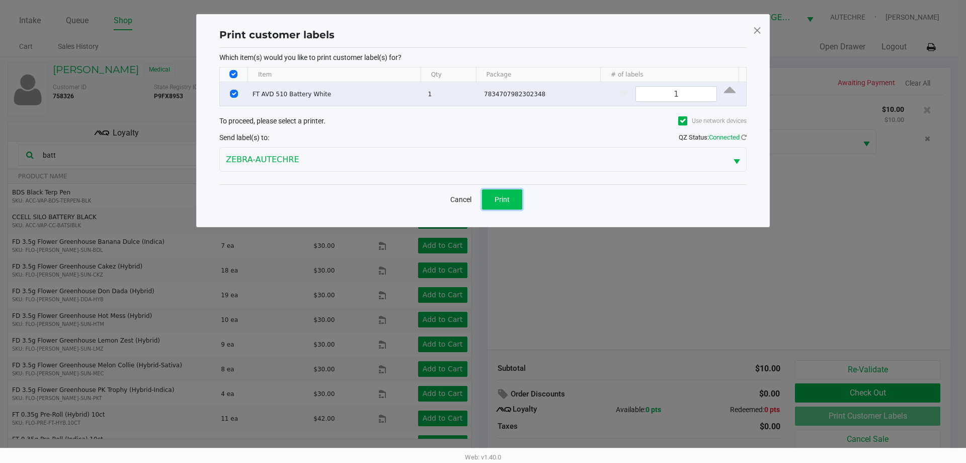
click at [487, 199] on span "Print" at bounding box center [502, 199] width 15 height 8
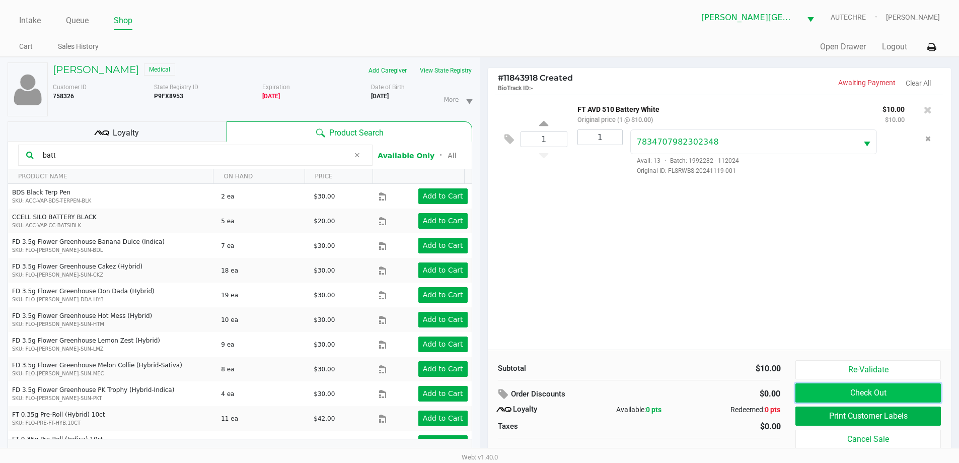
click at [487, 392] on button "Check Out" at bounding box center [867, 392] width 145 height 19
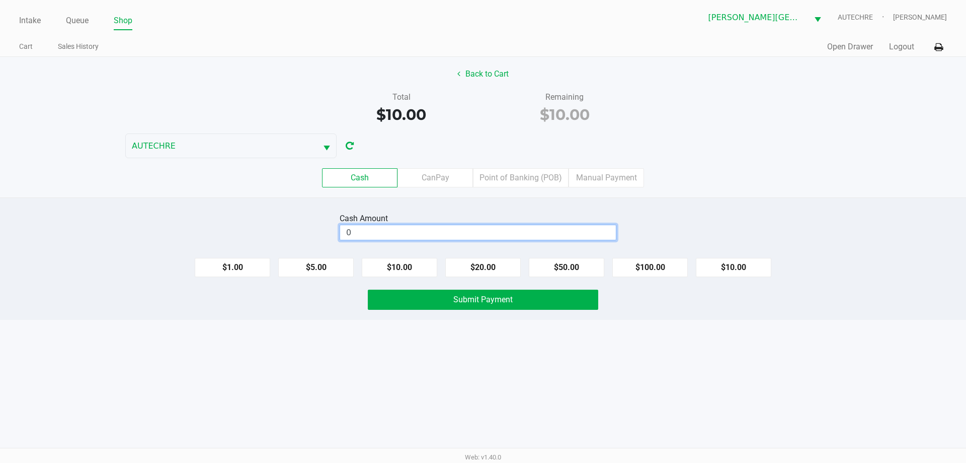
click at [388, 227] on input "0" at bounding box center [478, 232] width 276 height 15
type input "$10.00"
click at [487, 325] on div "Intake Queue Shop Bonita Springs WC AUTECHRE Gregory Duchesneau Cart Sales Hist…" at bounding box center [483, 231] width 966 height 463
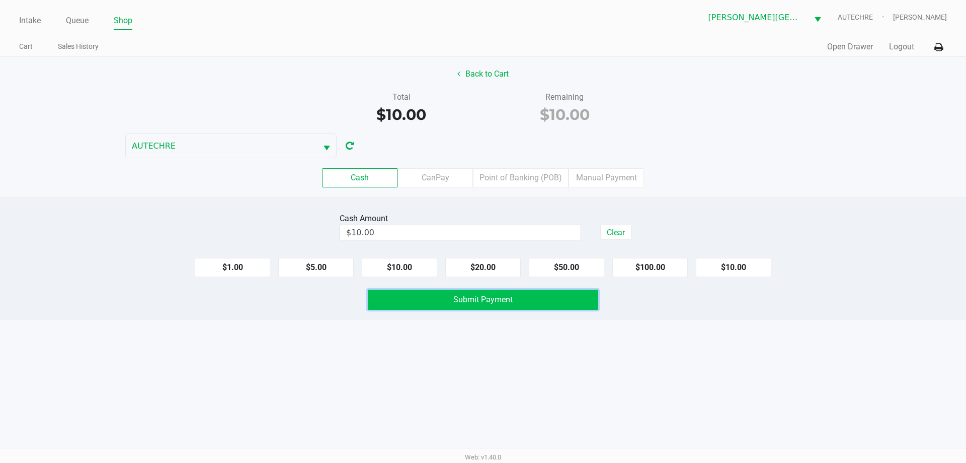
click at [487, 309] on button "Submit Payment" at bounding box center [483, 299] width 231 height 20
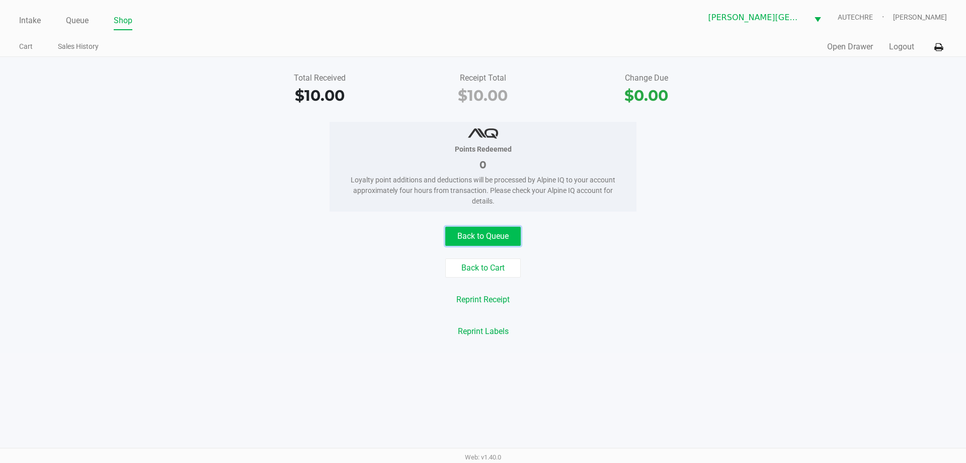
click at [470, 235] on button "Back to Queue" at bounding box center [482, 235] width 75 height 19
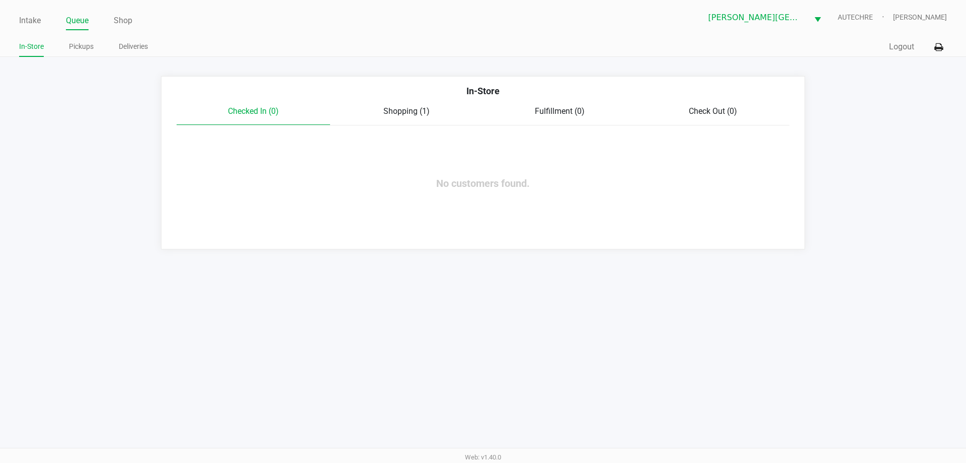
click at [44, 23] on ul "Intake Queue Shop" at bounding box center [251, 21] width 464 height 17
click at [35, 23] on link "Intake" at bounding box center [30, 21] width 22 height 14
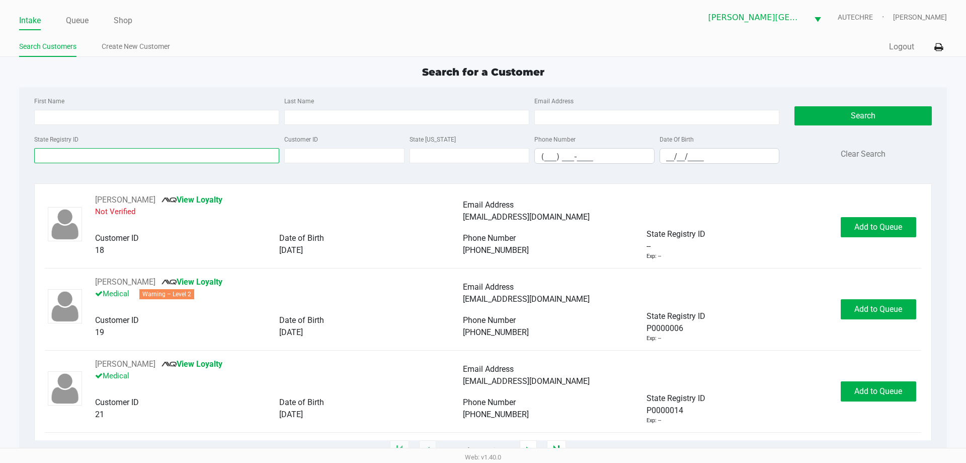
click at [97, 155] on input "State Registry ID" at bounding box center [156, 155] width 245 height 15
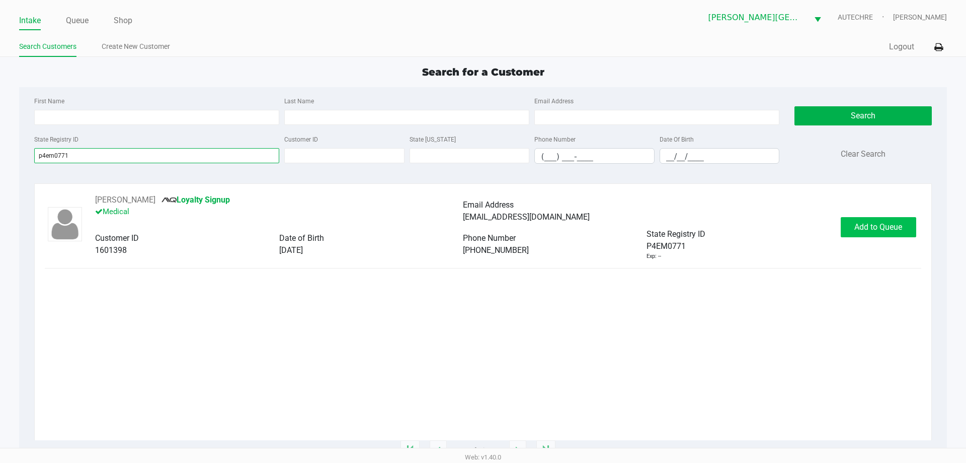
type input "p4em0771"
click at [487, 227] on span "Add to Queue" at bounding box center [879, 227] width 48 height 10
click at [487, 223] on span "In Queue" at bounding box center [891, 227] width 85 height 10
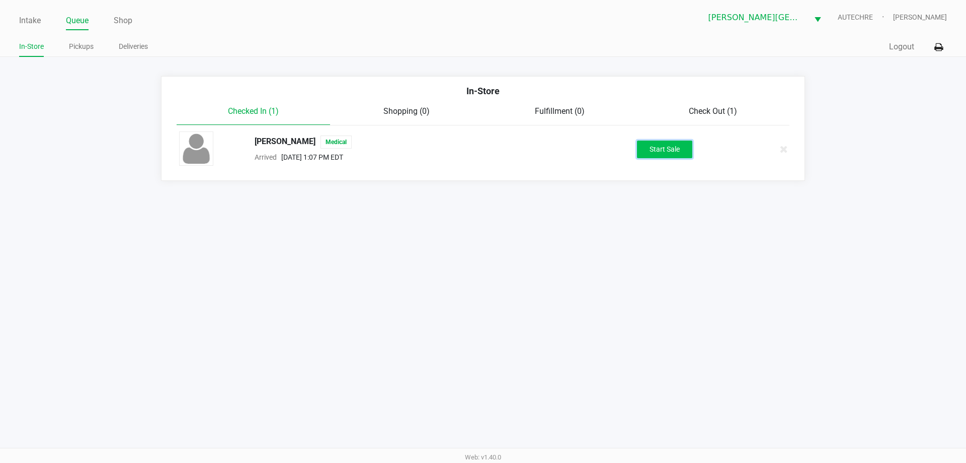
click at [487, 156] on button "Start Sale" at bounding box center [664, 149] width 55 height 18
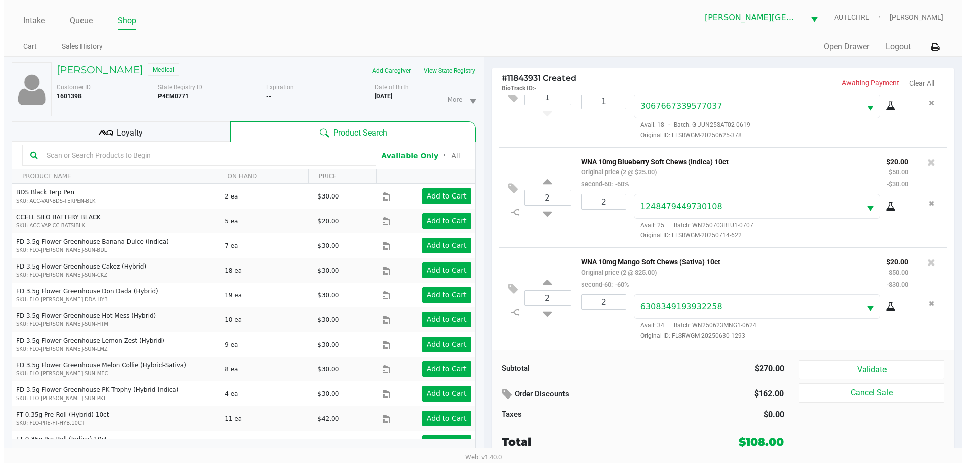
scroll to position [249, 0]
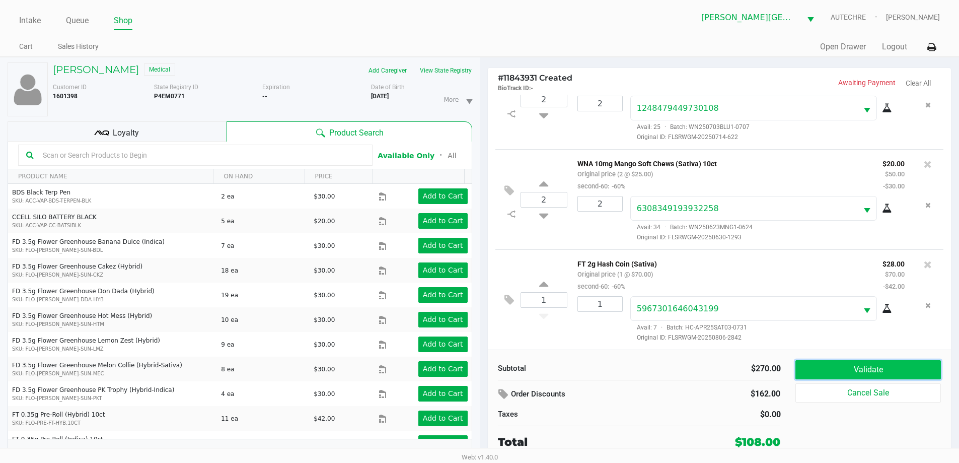
click at [487, 368] on button "Validate" at bounding box center [867, 369] width 145 height 19
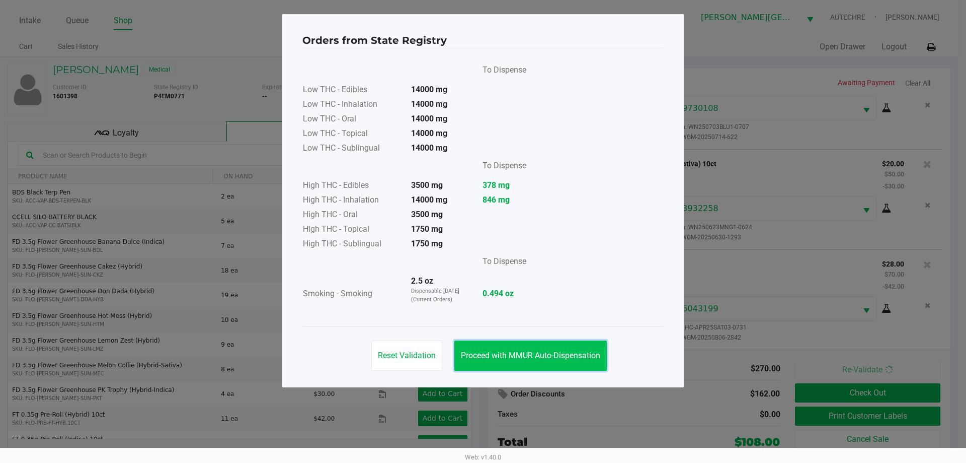
click at [487, 361] on button "Proceed with MMUR Auto-Dispensation" at bounding box center [530, 355] width 152 height 30
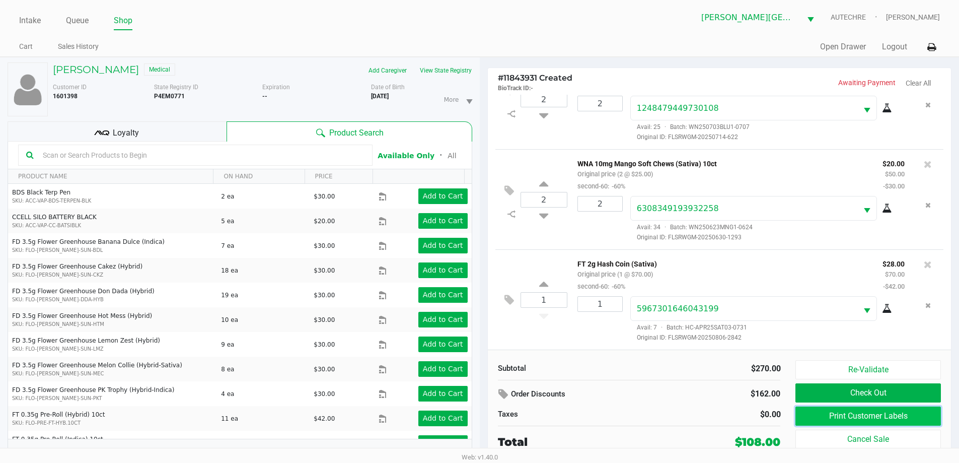
click at [487, 417] on button "Print Customer Labels" at bounding box center [867, 415] width 145 height 19
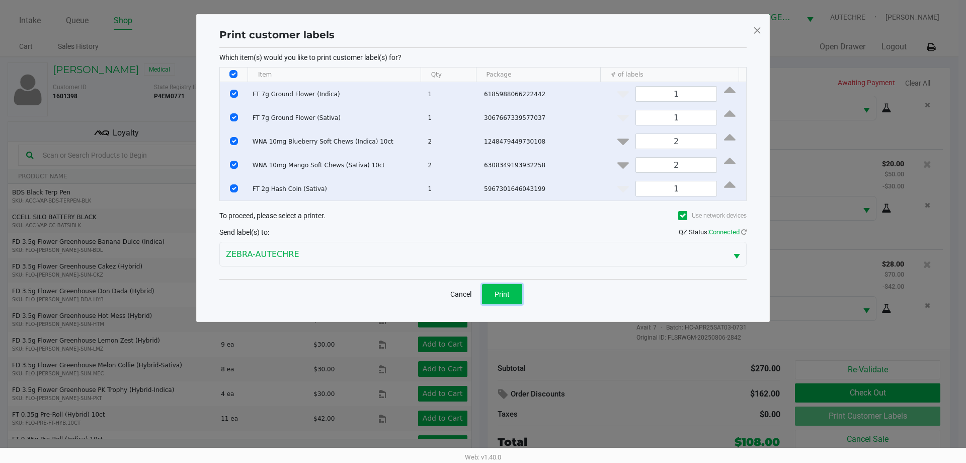
click at [487, 284] on button "Print" at bounding box center [502, 294] width 40 height 20
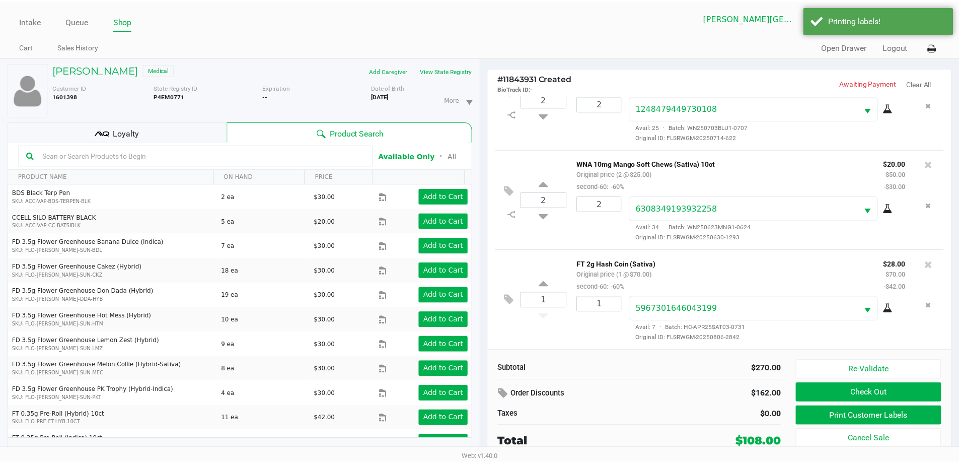
scroll to position [11, 0]
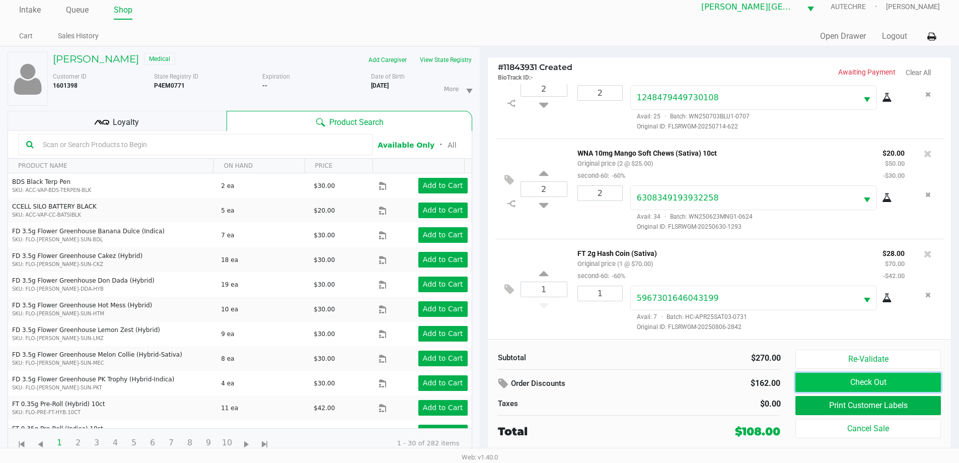
click at [487, 376] on button "Check Out" at bounding box center [867, 381] width 145 height 19
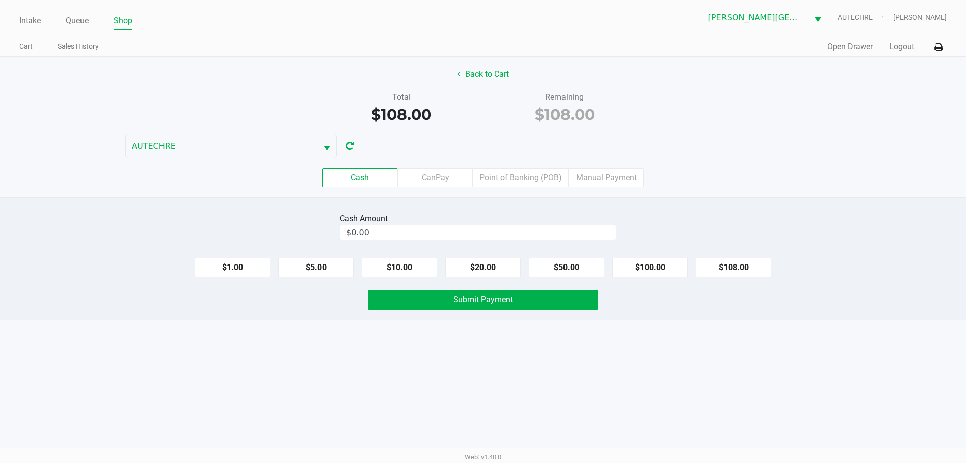
click at [487, 188] on div "Cash CanPay Point of Banking (POB) Manual Payment" at bounding box center [482, 177] width 981 height 39
click at [487, 177] on label "Point of Banking (POB)" at bounding box center [521, 177] width 96 height 19
click at [0, 0] on 7 "Point of Banking (POB)" at bounding box center [0, 0] width 0 height 0
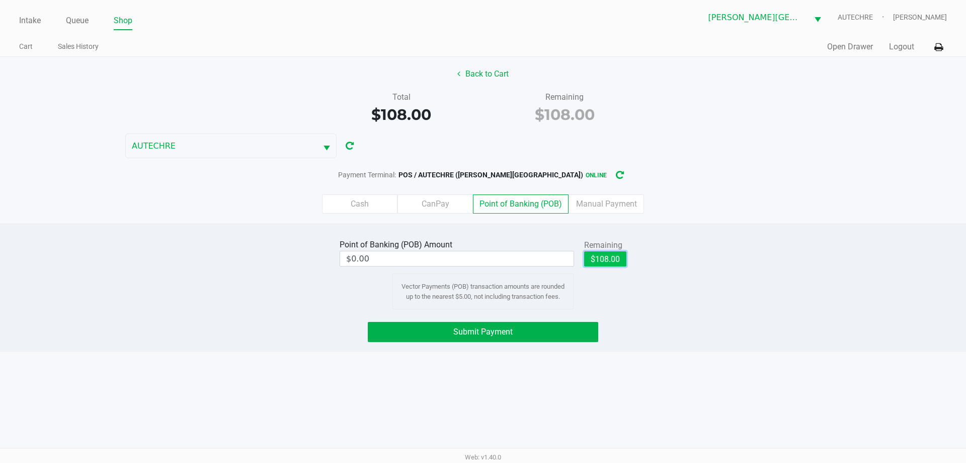
click at [487, 251] on button "$108.00" at bounding box center [605, 258] width 42 height 15
type input "$108.00"
click at [487, 332] on button "Submit Payment" at bounding box center [483, 332] width 231 height 20
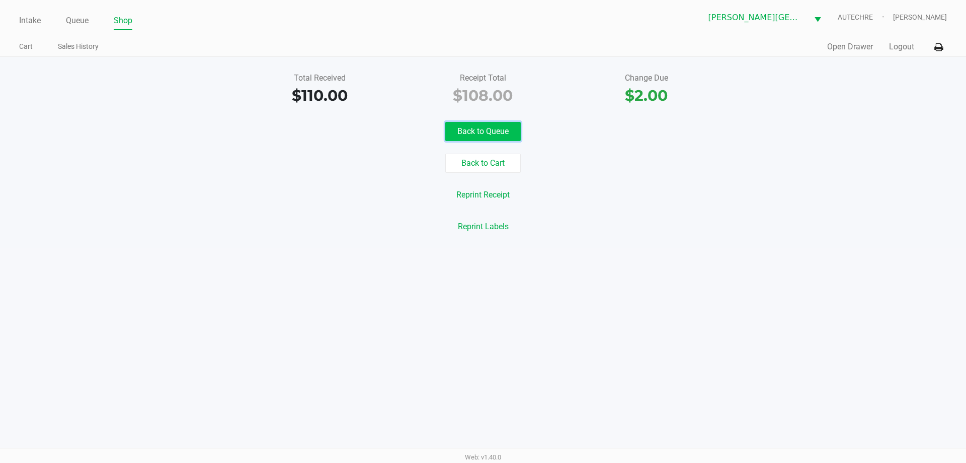
click at [484, 137] on button "Back to Queue" at bounding box center [482, 131] width 75 height 19
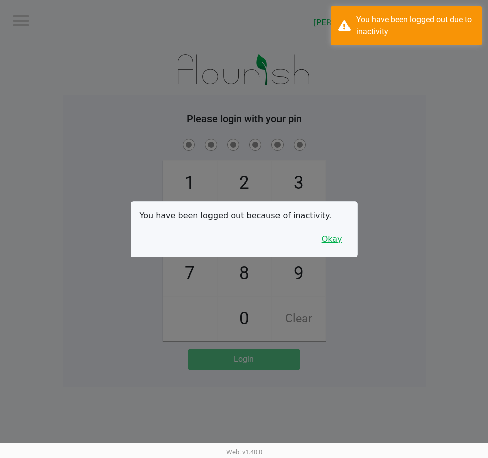
drag, startPoint x: 337, startPoint y: 237, endPoint x: 337, endPoint y: 219, distance: 17.1
click at [337, 237] on button "Okay" at bounding box center [332, 239] width 34 height 19
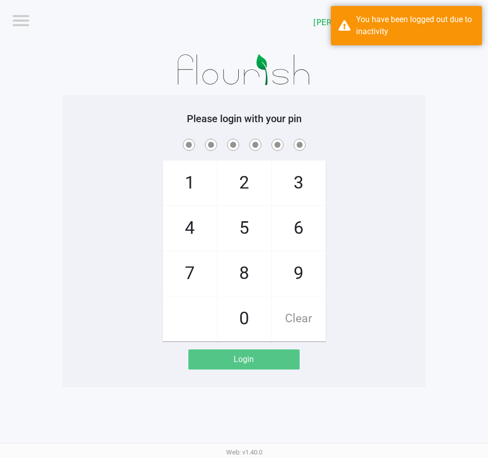
click at [378, 214] on div "1 4 7 2 5 8 0 3 6 9 Clear" at bounding box center [244, 239] width 362 height 205
click at [51, 213] on app-pos-login-wrapper "Logout Bonita Springs WC AUTECHRE Please login with your pin 1 4 7 2 5 8 0 3 6 …" at bounding box center [244, 194] width 488 height 388
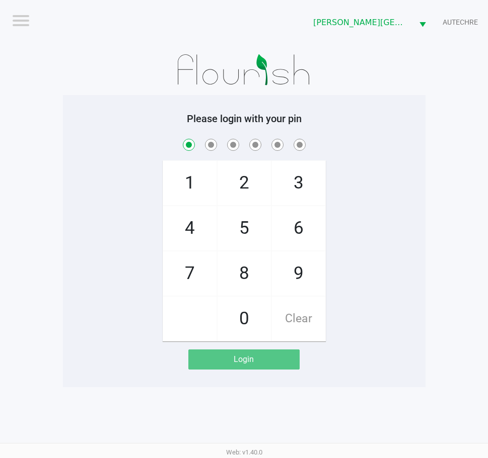
checkbox input "true"
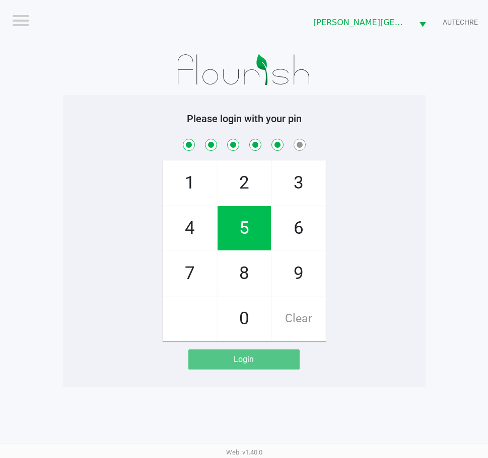
checkbox input "true"
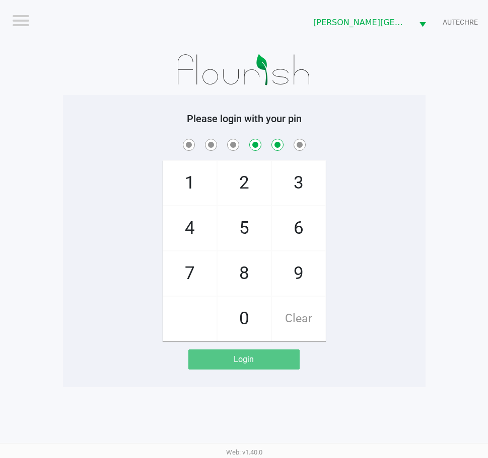
checkbox input "false"
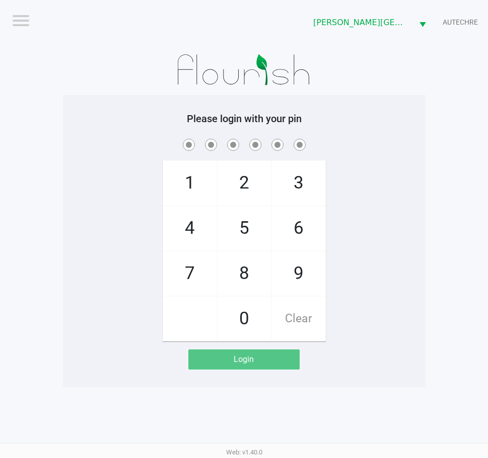
checkbox input "true"
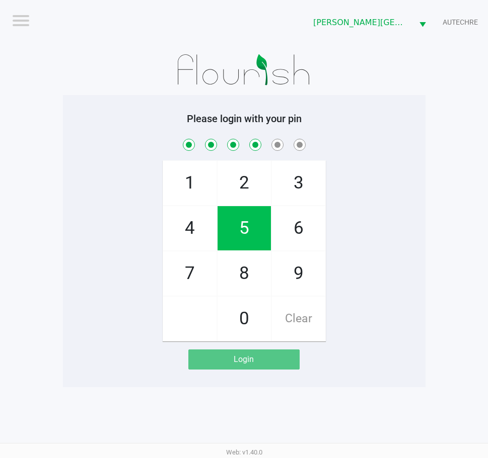
checkbox input "true"
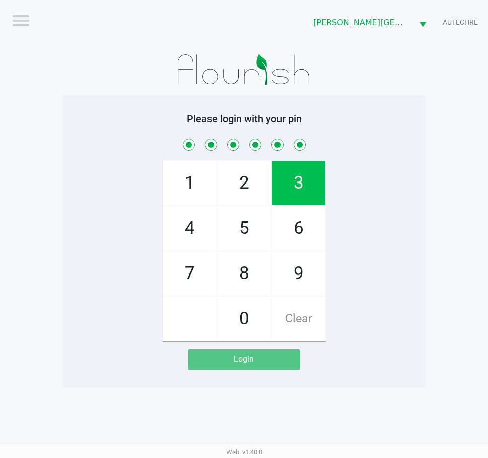
checkbox input "true"
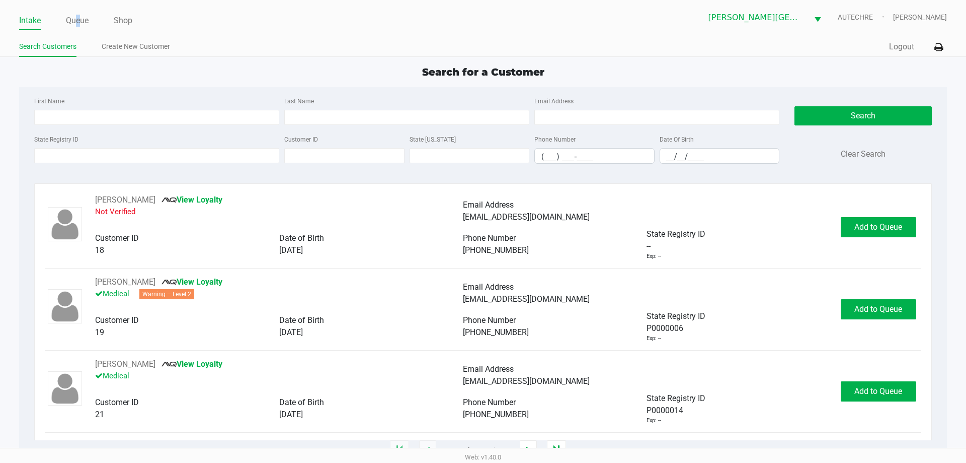
drag, startPoint x: 78, startPoint y: 27, endPoint x: 78, endPoint y: 34, distance: 6.5
click at [79, 27] on link "Queue" at bounding box center [77, 21] width 23 height 14
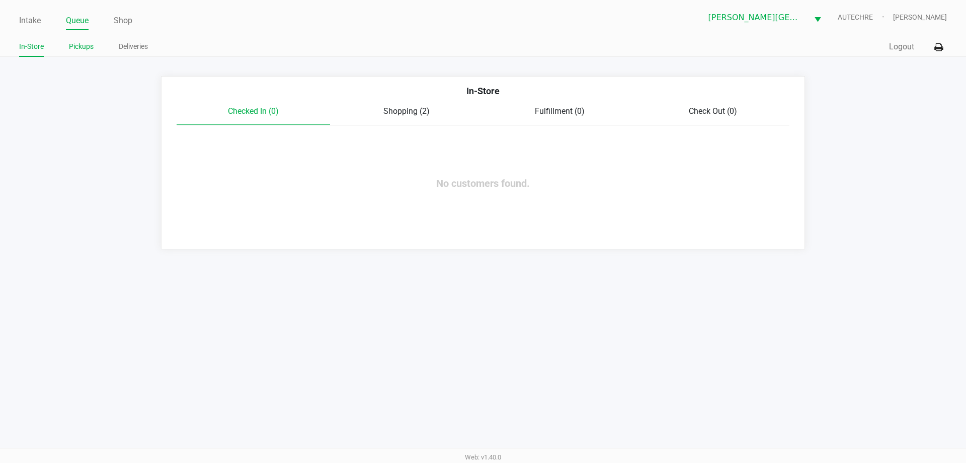
click at [80, 42] on link "Pickups" at bounding box center [81, 46] width 25 height 13
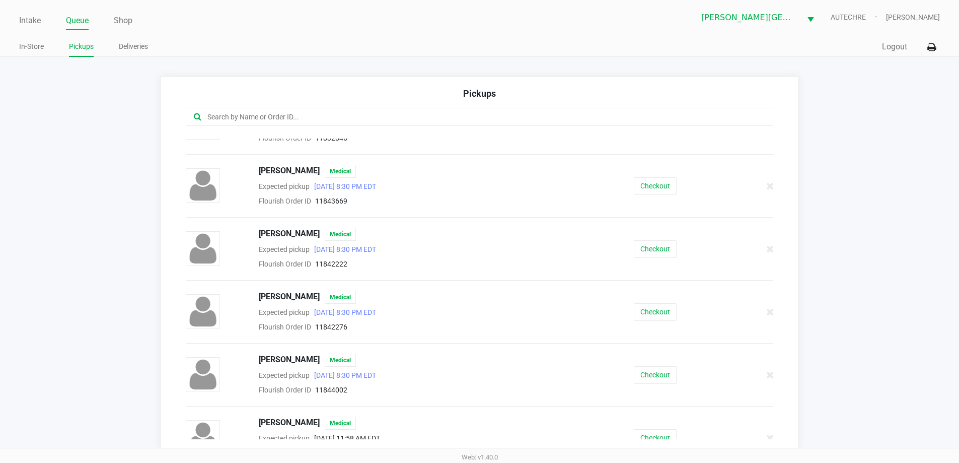
scroll to position [654, 0]
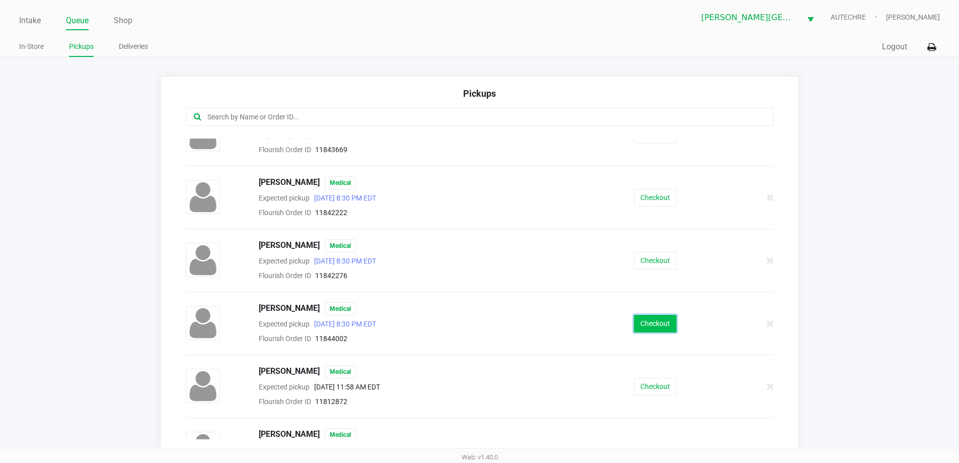
click at [487, 321] on button "Checkout" at bounding box center [655, 324] width 43 height 18
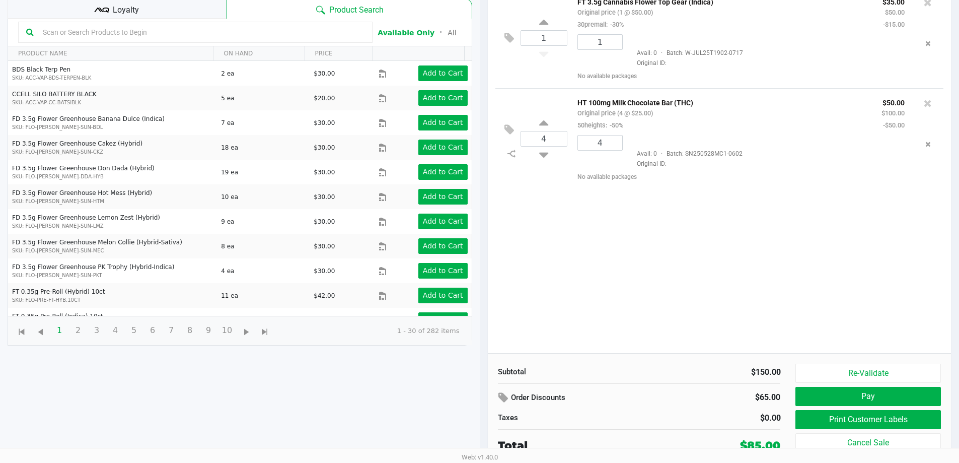
scroll to position [109, 0]
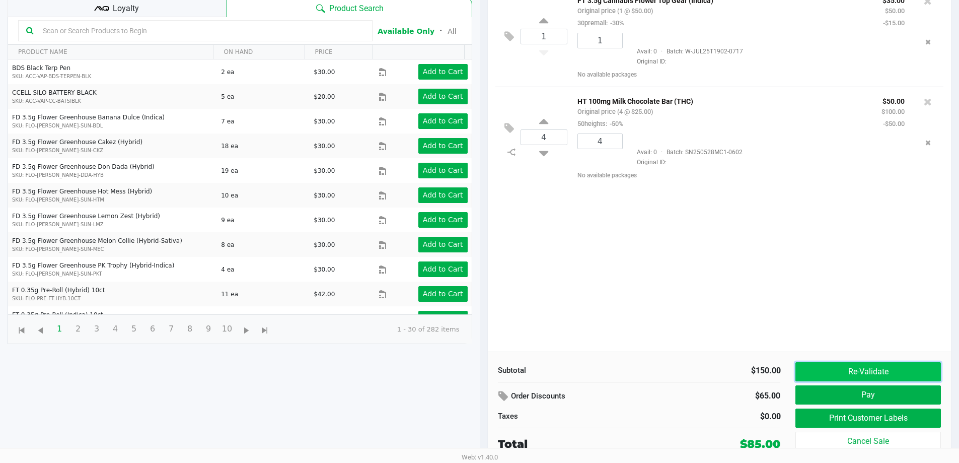
click at [487, 371] on button "Re-Validate" at bounding box center [867, 371] width 145 height 19
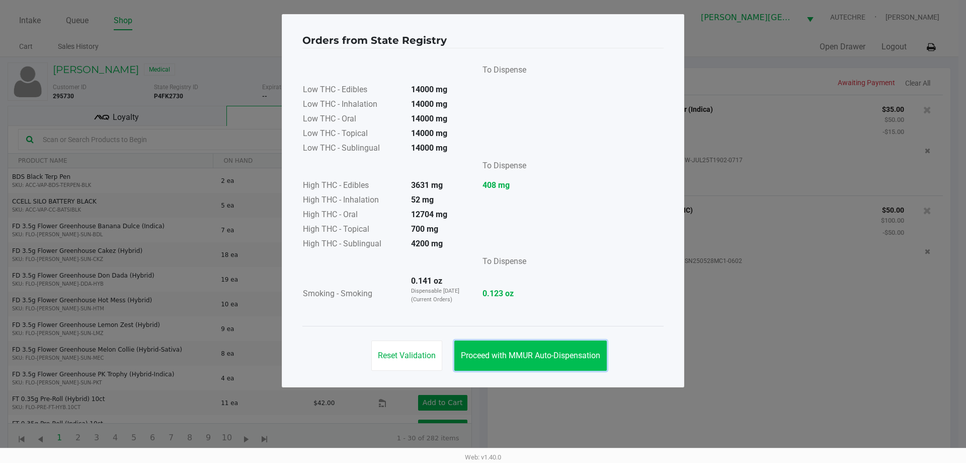
click at [487, 358] on span "Proceed with MMUR Auto-Dispensation" at bounding box center [530, 355] width 139 height 10
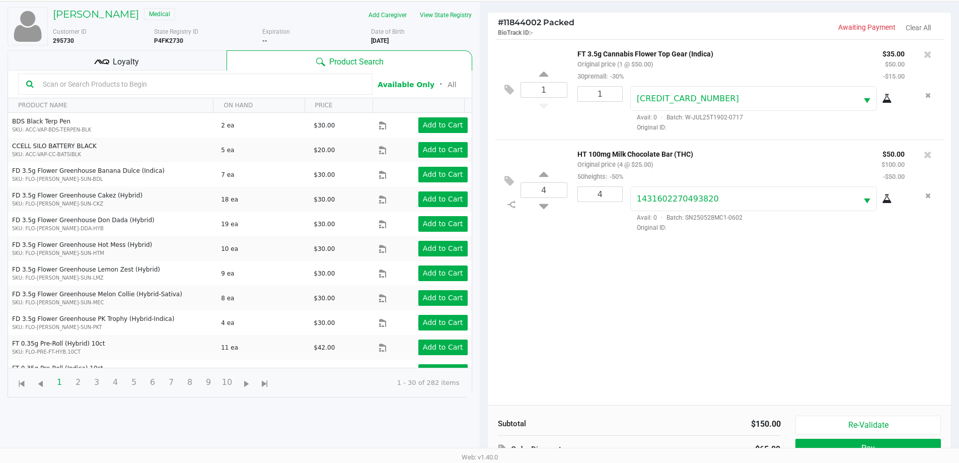
scroll to position [109, 0]
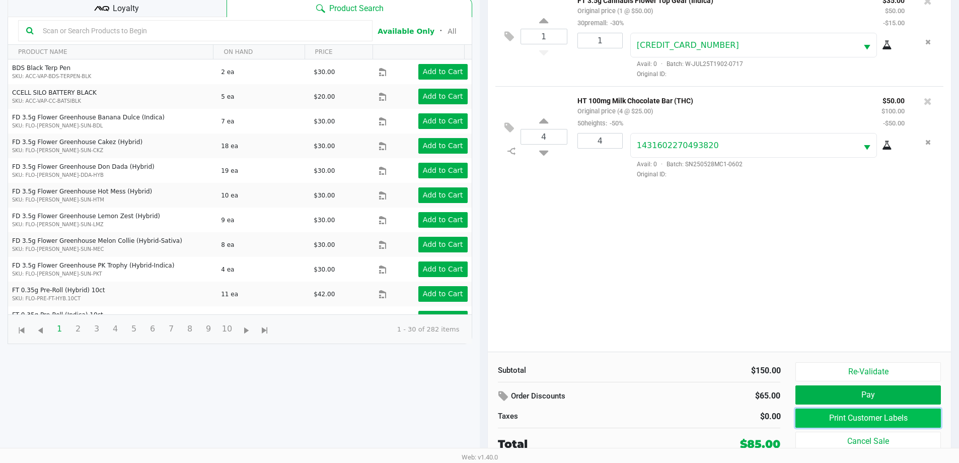
click at [487, 422] on button "Print Customer Labels" at bounding box center [867, 417] width 145 height 19
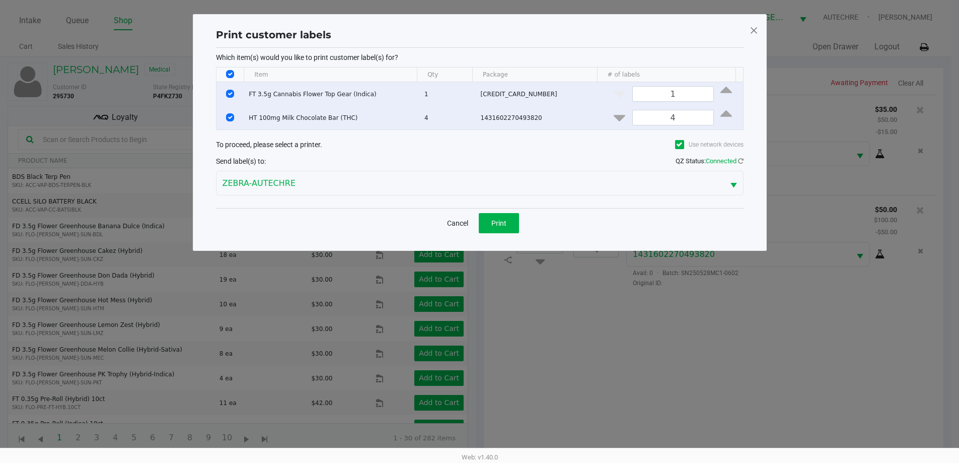
scroll to position [0, 0]
click at [487, 225] on span "Print" at bounding box center [502, 223] width 15 height 8
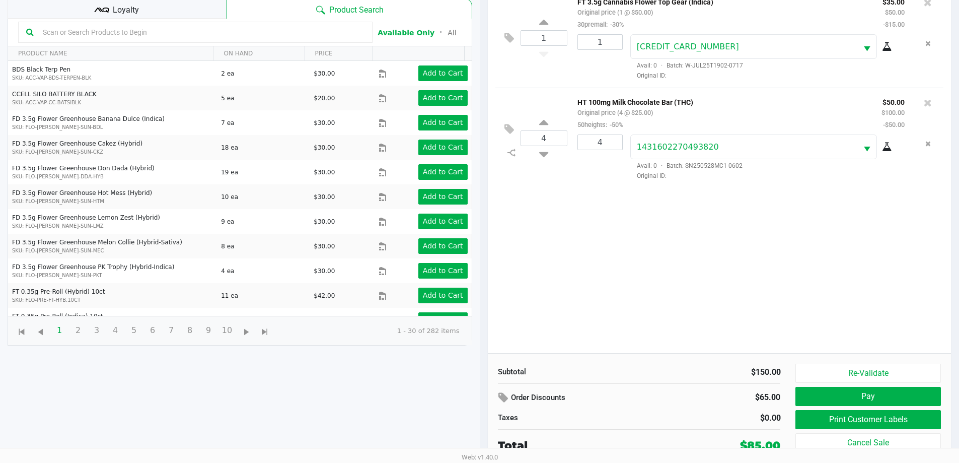
scroll to position [109, 0]
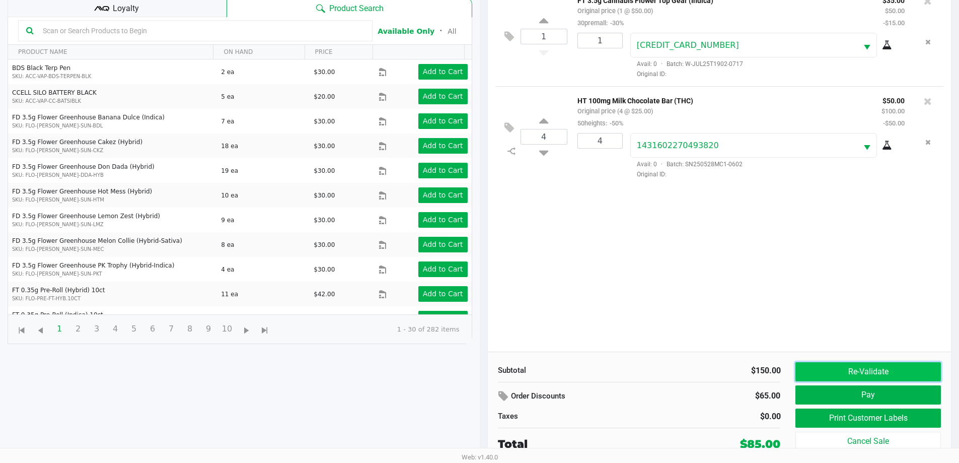
click at [487, 372] on button "Re-Validate" at bounding box center [867, 371] width 145 height 19
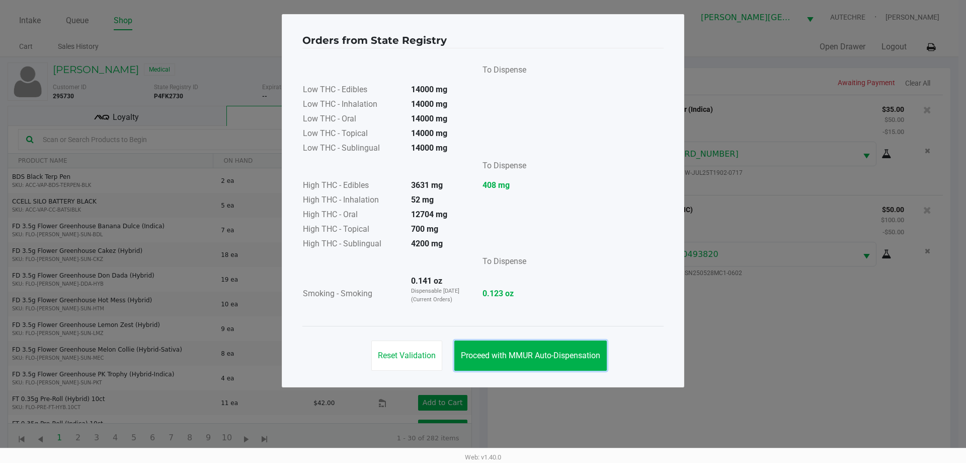
click at [487, 346] on button "Proceed with MMUR Auto-Dispensation" at bounding box center [530, 355] width 152 height 30
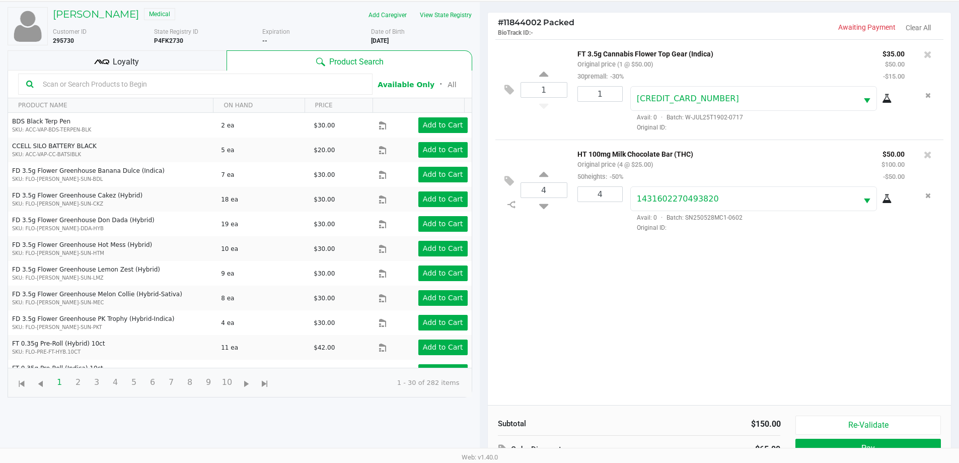
scroll to position [109, 0]
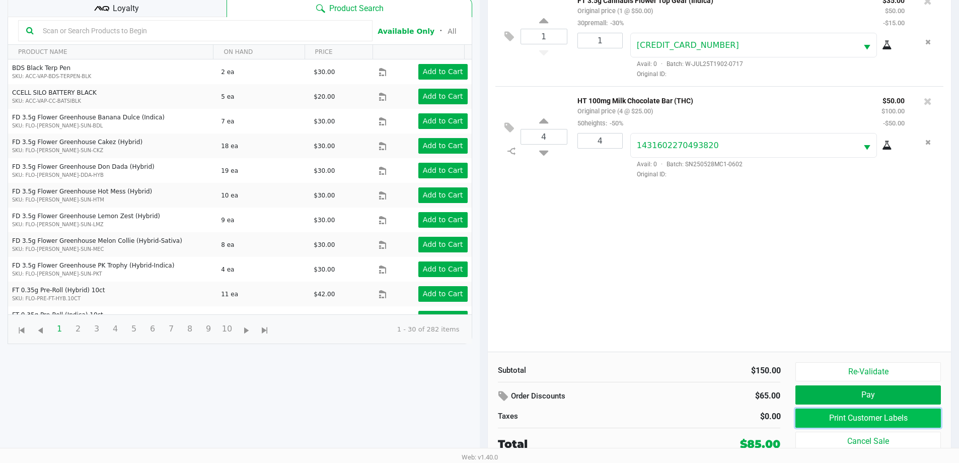
click at [487, 413] on button "Print Customer Labels" at bounding box center [867, 417] width 145 height 19
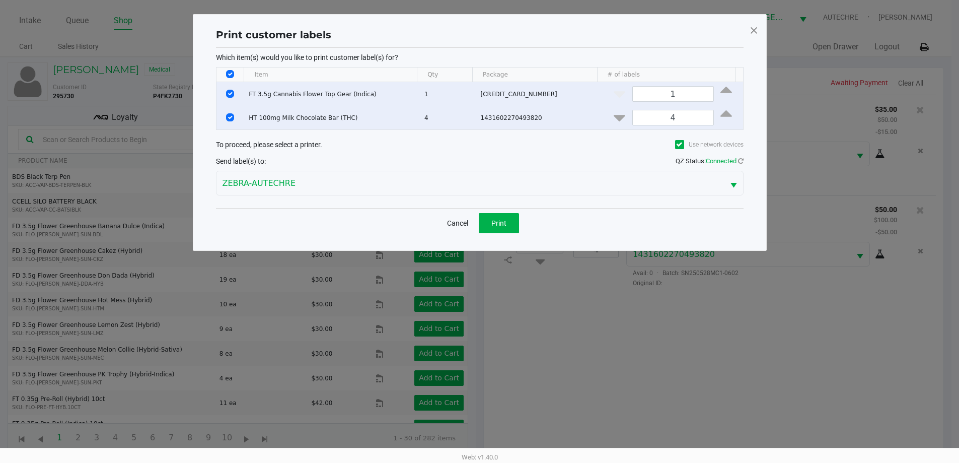
scroll to position [0, 0]
click at [487, 219] on button "Print" at bounding box center [502, 223] width 40 height 20
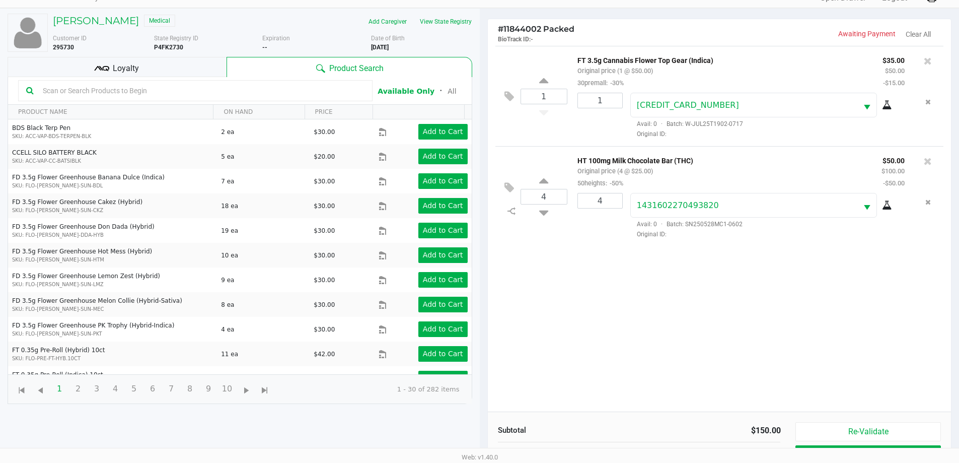
scroll to position [109, 0]
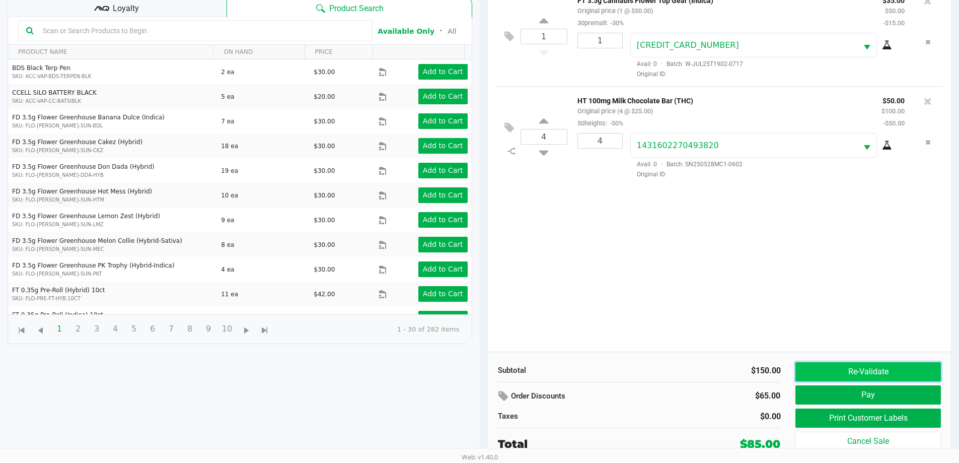
click at [487, 362] on button "Re-Validate" at bounding box center [867, 371] width 145 height 19
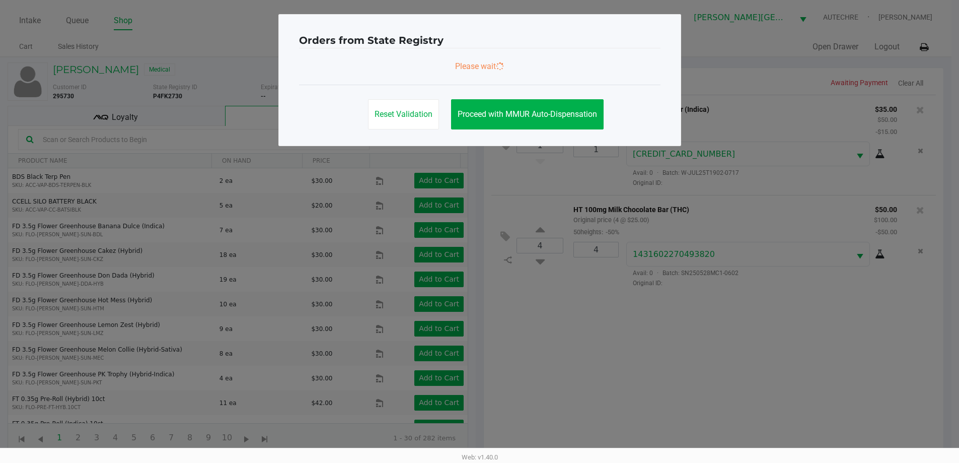
scroll to position [0, 0]
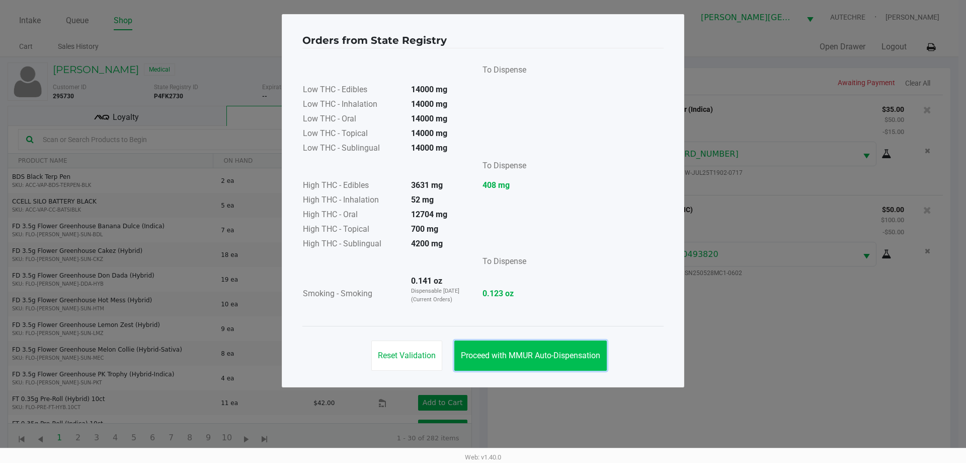
click at [487, 351] on span "Proceed with MMUR Auto-Dispensation" at bounding box center [530, 355] width 139 height 10
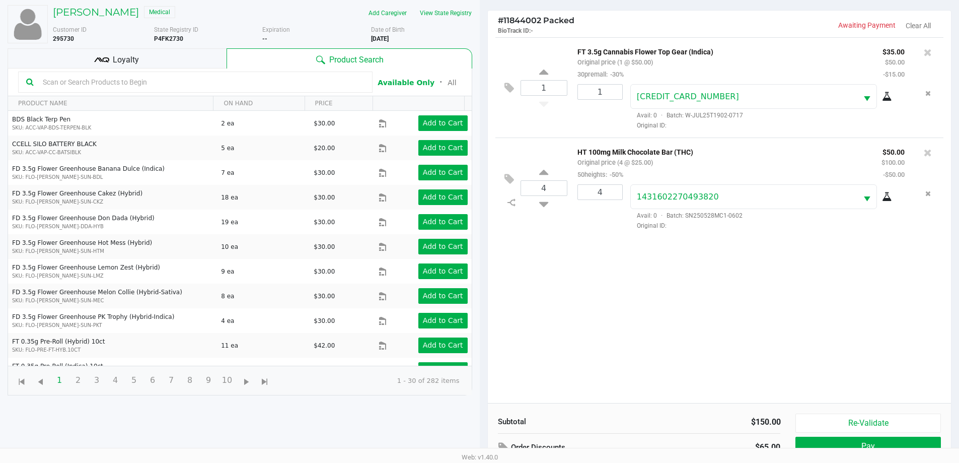
scroll to position [109, 0]
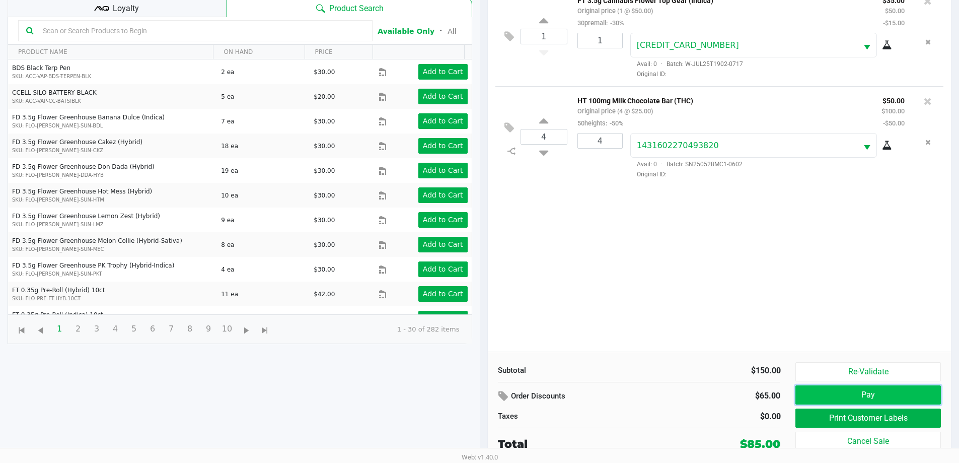
click at [487, 390] on button "Pay" at bounding box center [867, 394] width 145 height 19
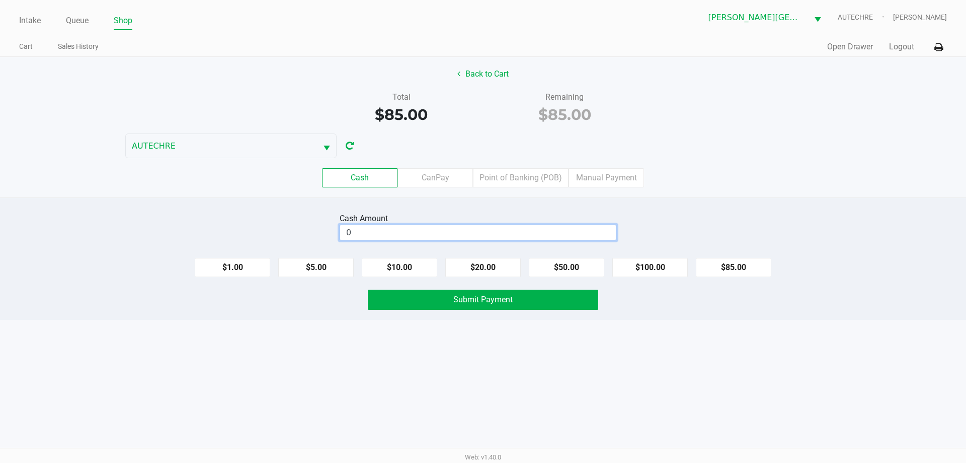
click at [371, 233] on input "0" at bounding box center [478, 232] width 276 height 15
type input "$100.00"
click at [487, 378] on div "Intake Queue Shop Bonita Springs WC AUTECHRE Gregory Duchesneau Cart Sales Hist…" at bounding box center [483, 231] width 966 height 463
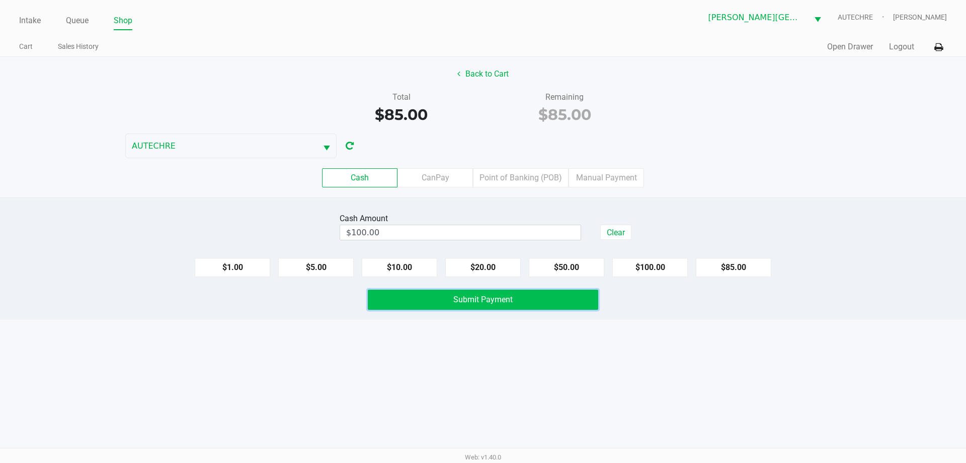
click at [481, 308] on button "Submit Payment" at bounding box center [483, 299] width 231 height 20
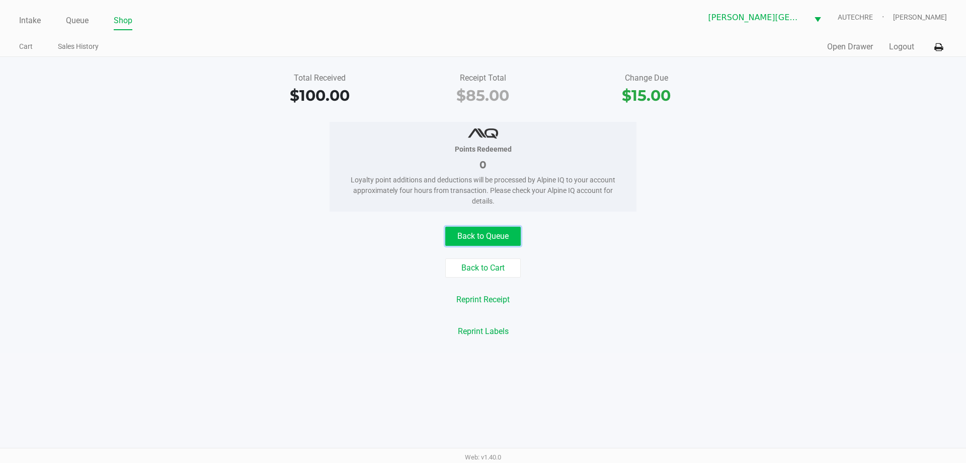
click at [487, 236] on button "Back to Queue" at bounding box center [482, 235] width 75 height 19
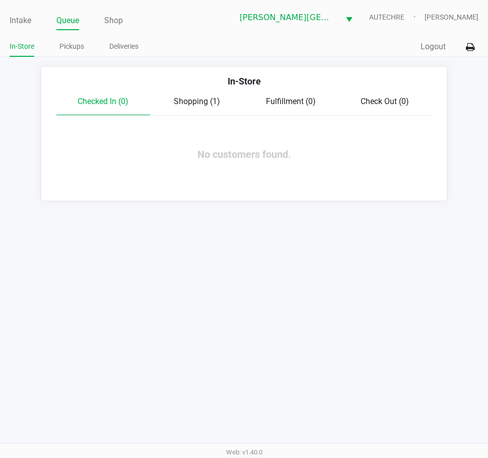
click at [207, 96] on div "Shopping (1)" at bounding box center [197, 102] width 94 height 12
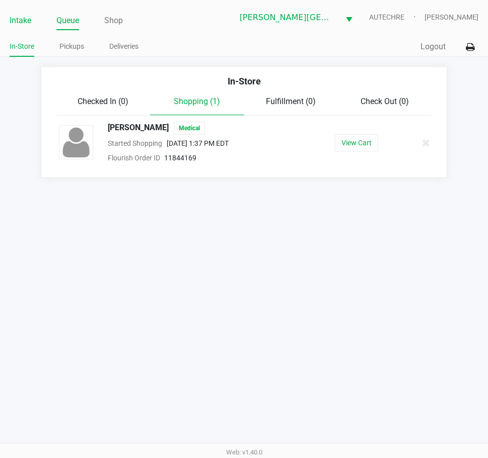
click at [22, 23] on link "Intake" at bounding box center [21, 21] width 22 height 14
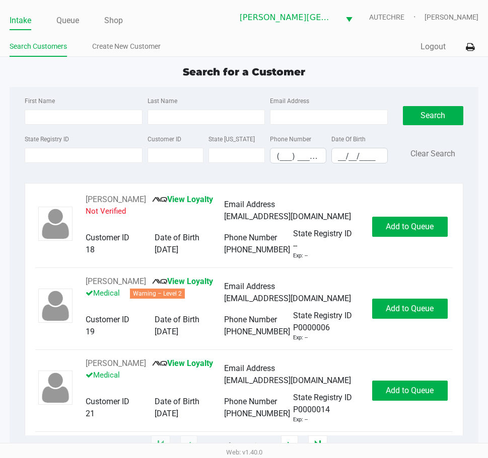
click at [107, 70] on div "Search for a Customer" at bounding box center [243, 71] width 483 height 15
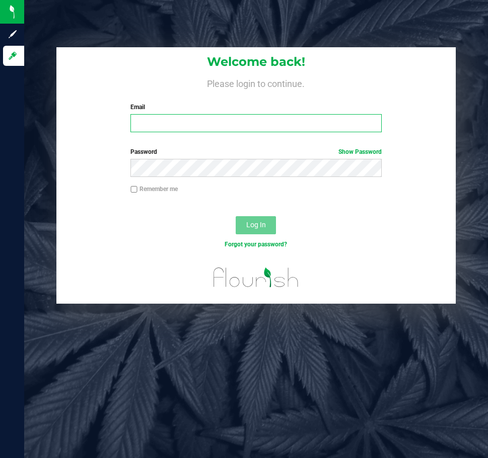
click at [200, 123] on input "Email" at bounding box center [255, 123] width 251 height 18
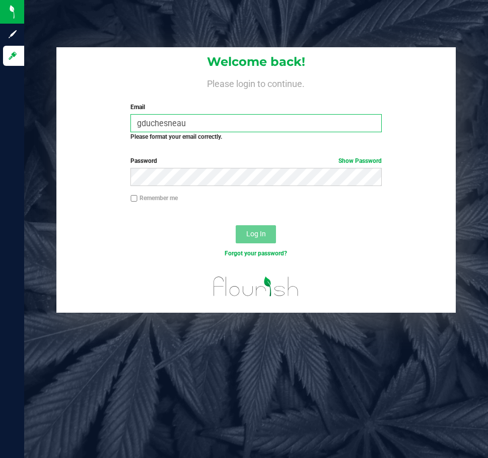
click at [200, 123] on input "gduchesneau" at bounding box center [255, 123] width 251 height 18
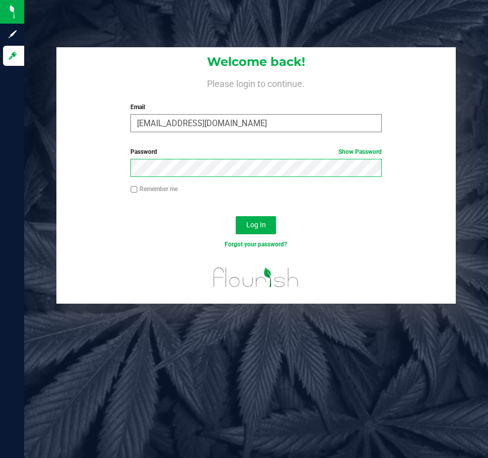
click at [236, 216] on button "Log In" at bounding box center [256, 225] width 40 height 18
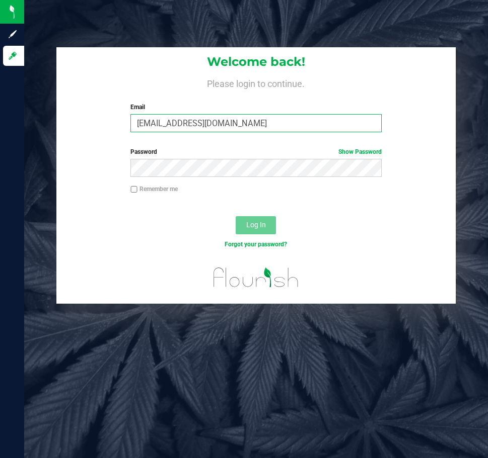
click at [136, 122] on input "gduchesneau@ilveparallel.com" at bounding box center [255, 123] width 251 height 18
click at [197, 121] on input "gduchesneau@ilveparallel.com" at bounding box center [255, 123] width 251 height 18
type input "gduchesneau@liveparallel.com"
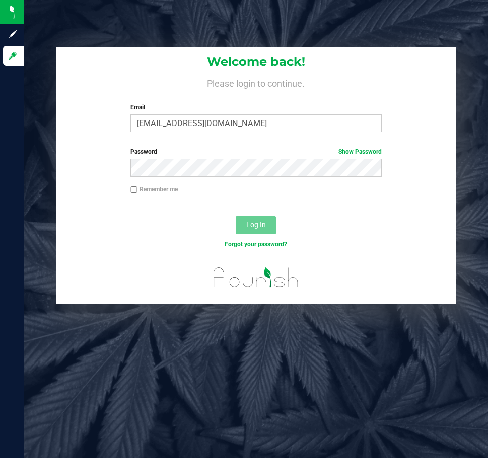
click at [252, 159] on div "Password Show Password" at bounding box center [256, 162] width 266 height 30
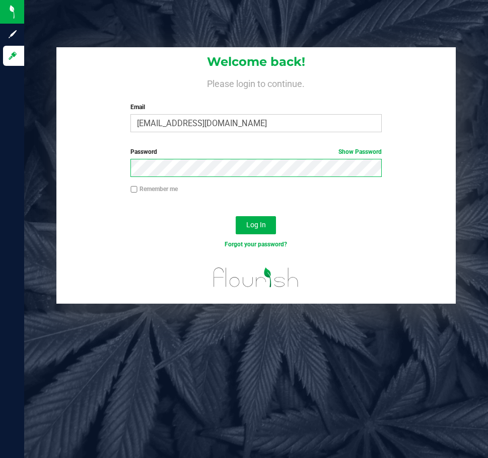
click at [236, 216] on button "Log In" at bounding box center [256, 225] width 40 height 18
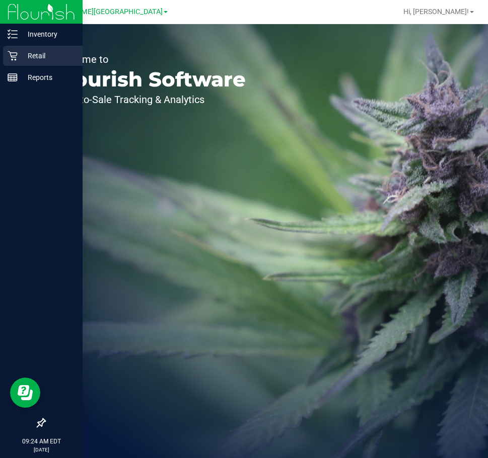
click at [12, 58] on icon at bounding box center [13, 56] width 10 height 10
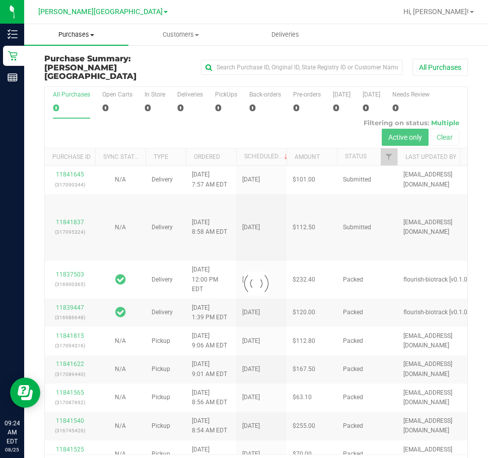
click at [91, 37] on span "Purchases" at bounding box center [76, 34] width 104 height 9
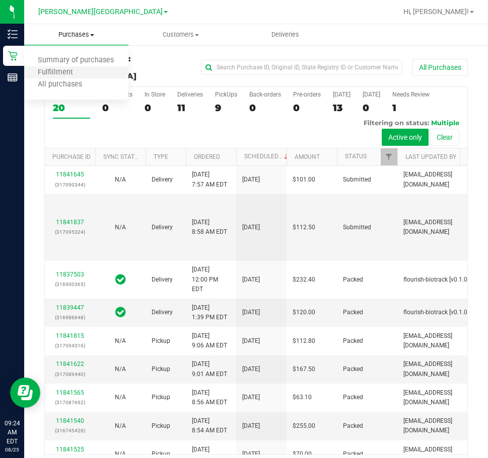
click at [91, 68] on li "Fulfillment" at bounding box center [76, 73] width 104 height 12
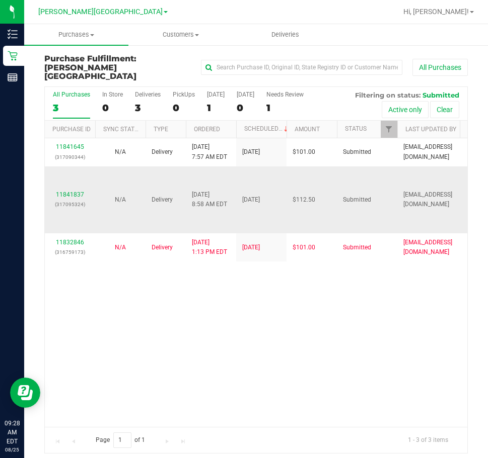
drag, startPoint x: 307, startPoint y: 283, endPoint x: 359, endPoint y: 170, distance: 124.8
click at [307, 283] on div "11841645 (317090344) N/A Delivery 8/25/2025 7:57 AM EDT 8/29/2025 $101.00 Submi…" at bounding box center [256, 282] width 422 height 289
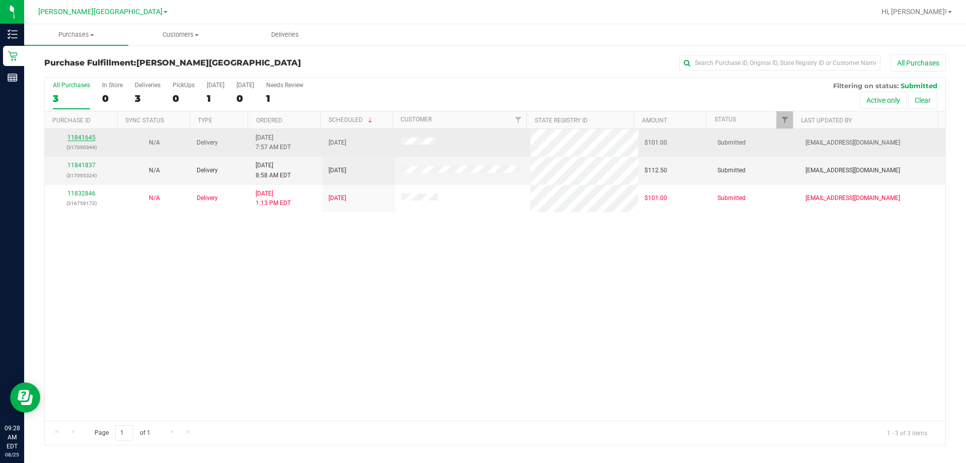
click at [70, 138] on link "11841645" at bounding box center [81, 137] width 28 height 7
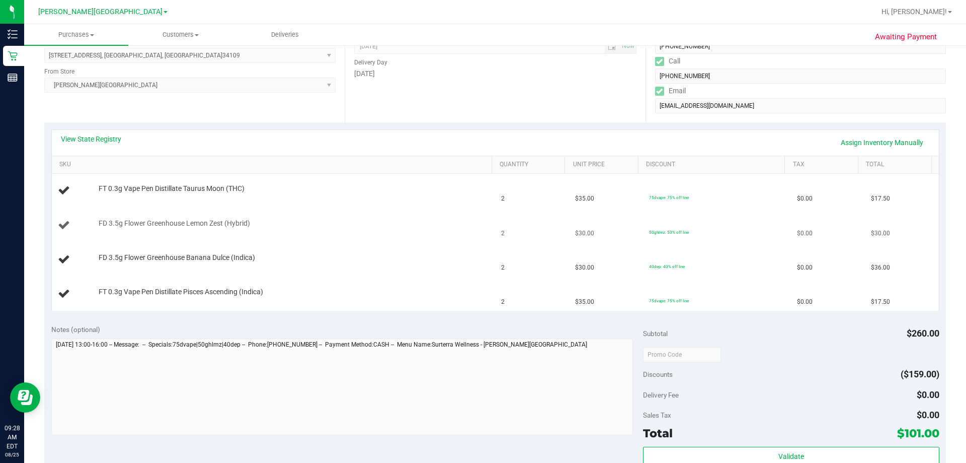
scroll to position [151, 0]
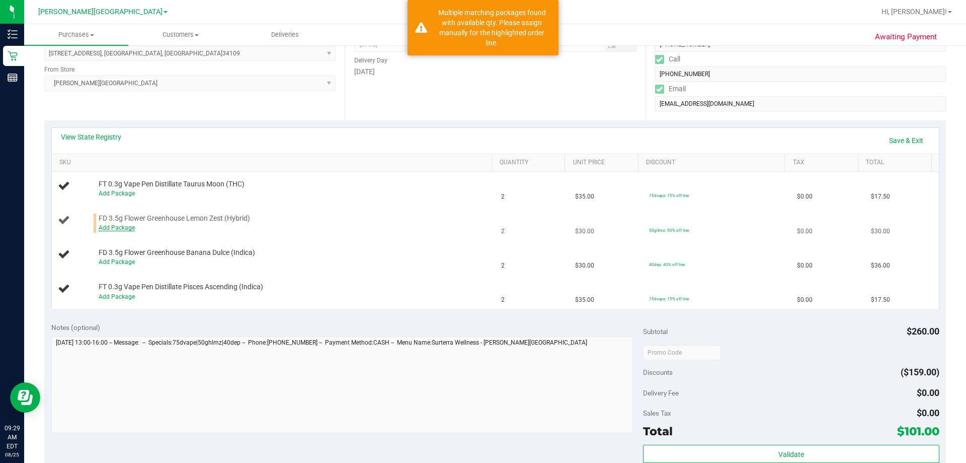
click at [130, 227] on link "Add Package" at bounding box center [117, 227] width 36 height 7
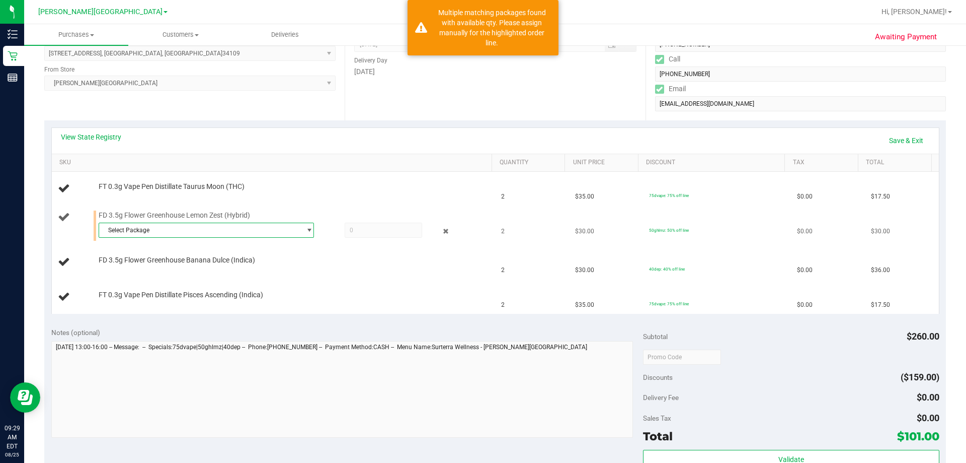
click at [141, 230] on span "Select Package" at bounding box center [200, 230] width 202 height 14
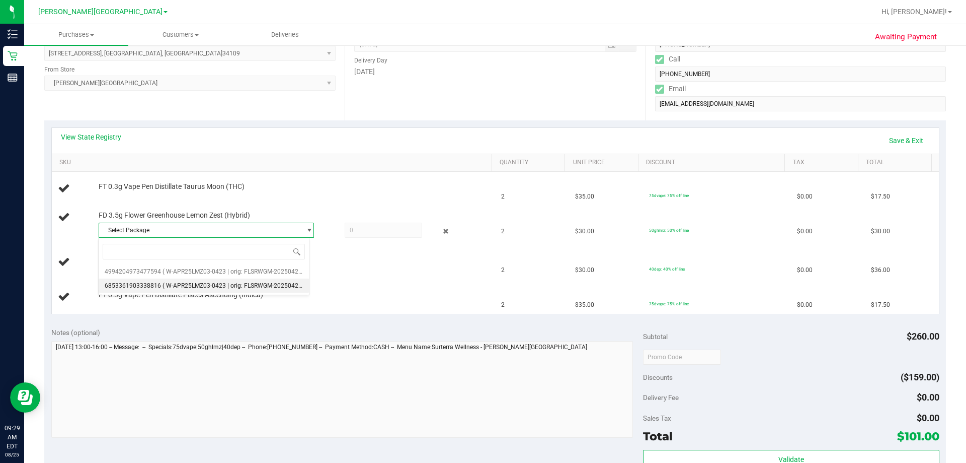
click at [181, 289] on li "6853361903338816 ( W-APR25LMZ03-0423 | orig: FLSRWGM-20250429-175 )" at bounding box center [204, 285] width 210 height 14
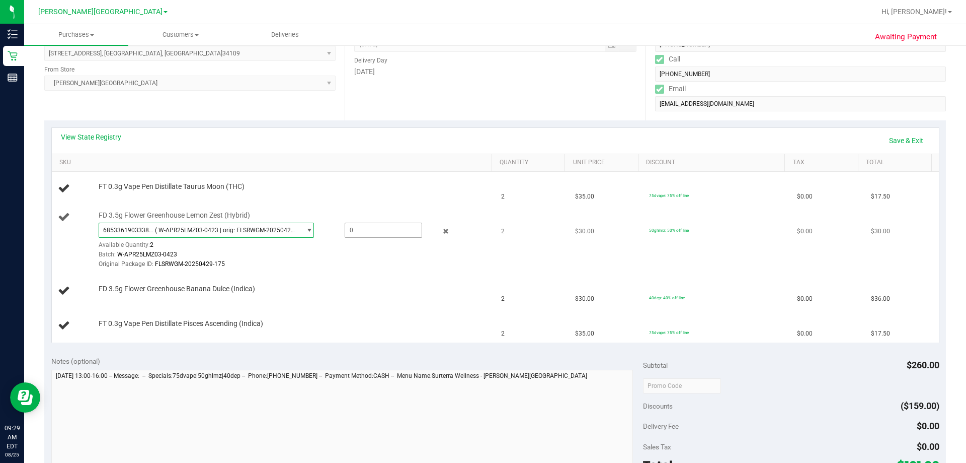
click at [370, 231] on span at bounding box center [384, 229] width 78 height 15
type input "2"
type input "2.0000"
click at [424, 298] on td "FD 3.5g Flower Greenhouse Banana Dulce (Indica)" at bounding box center [274, 291] width 444 height 34
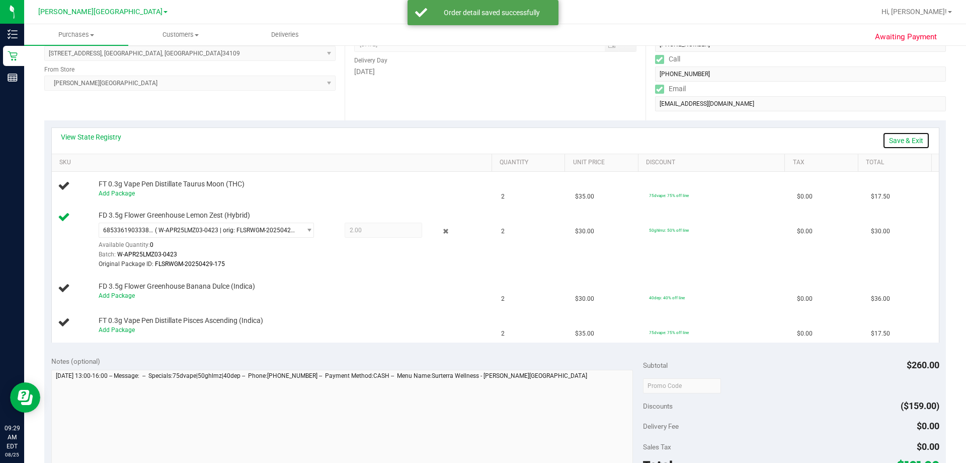
click at [487, 136] on link "Save & Exit" at bounding box center [906, 140] width 47 height 17
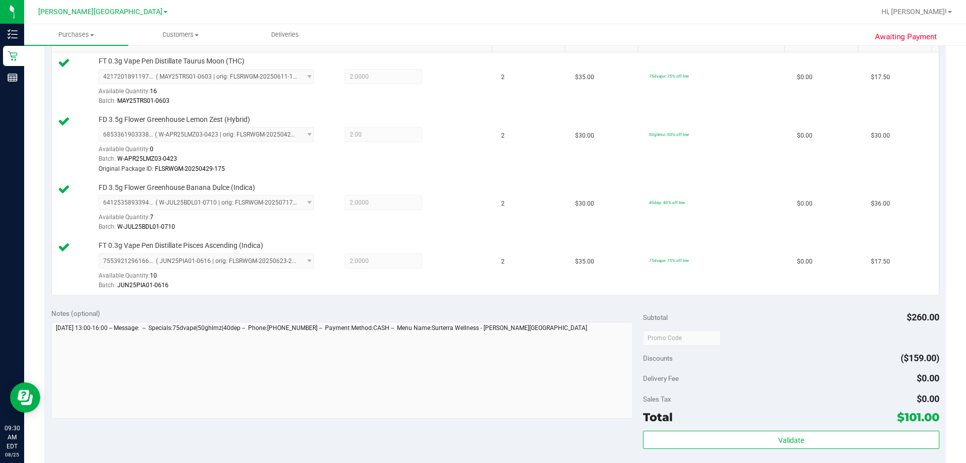
scroll to position [403, 0]
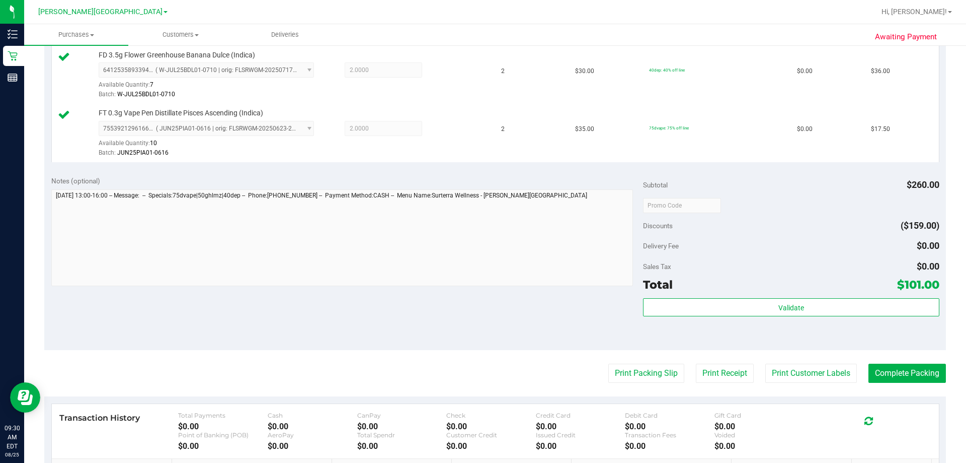
click at [487, 317] on div "Validate" at bounding box center [791, 320] width 296 height 45
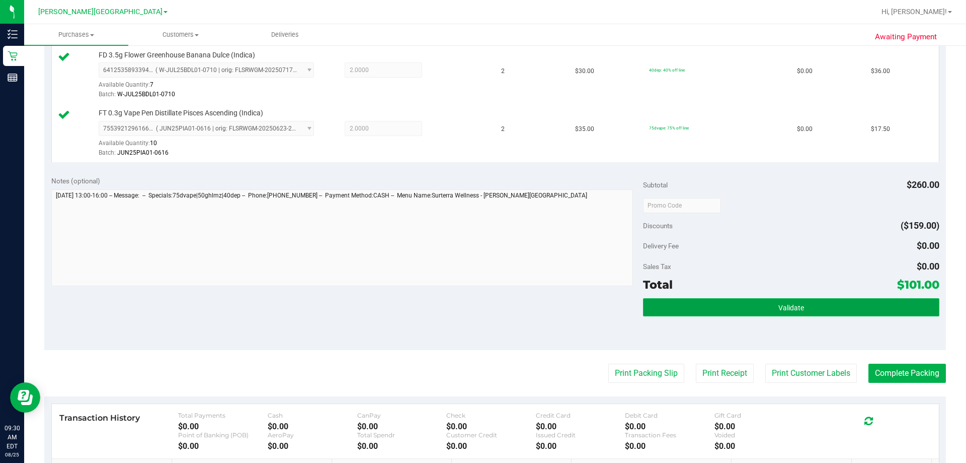
click at [487, 302] on button "Validate" at bounding box center [791, 307] width 296 height 18
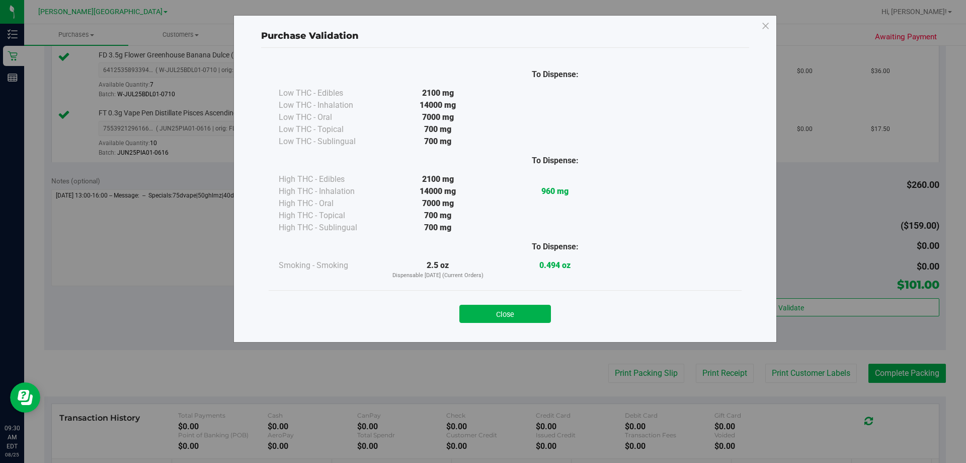
drag, startPoint x: 502, startPoint y: 304, endPoint x: 536, endPoint y: 326, distance: 40.3
click at [487, 304] on div "Close" at bounding box center [505, 310] width 458 height 25
click at [487, 318] on button "Close" at bounding box center [506, 313] width 92 height 18
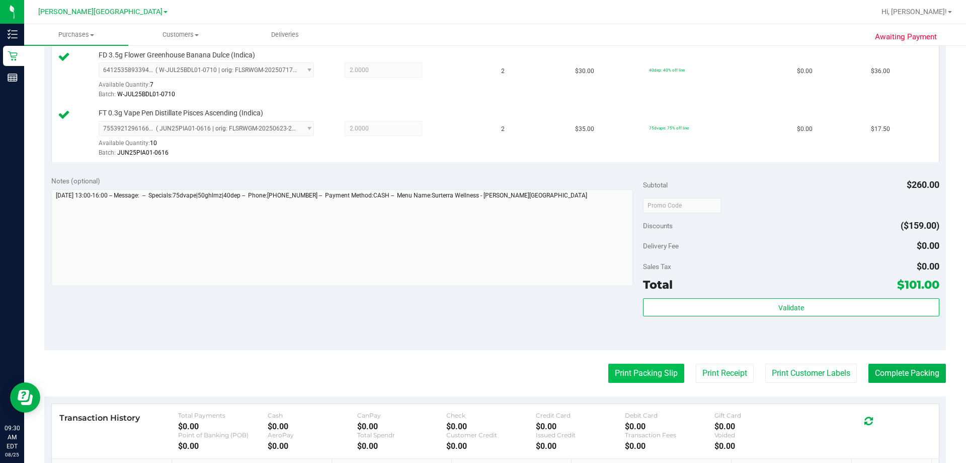
click at [487, 367] on button "Print Packing Slip" at bounding box center [646, 372] width 76 height 19
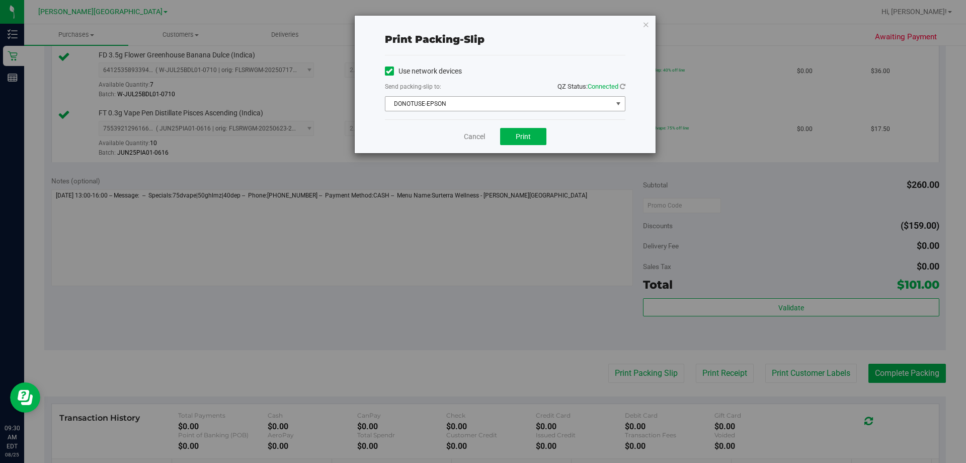
click at [486, 105] on span "DONOTUSE-EPSON" at bounding box center [499, 104] width 227 height 14
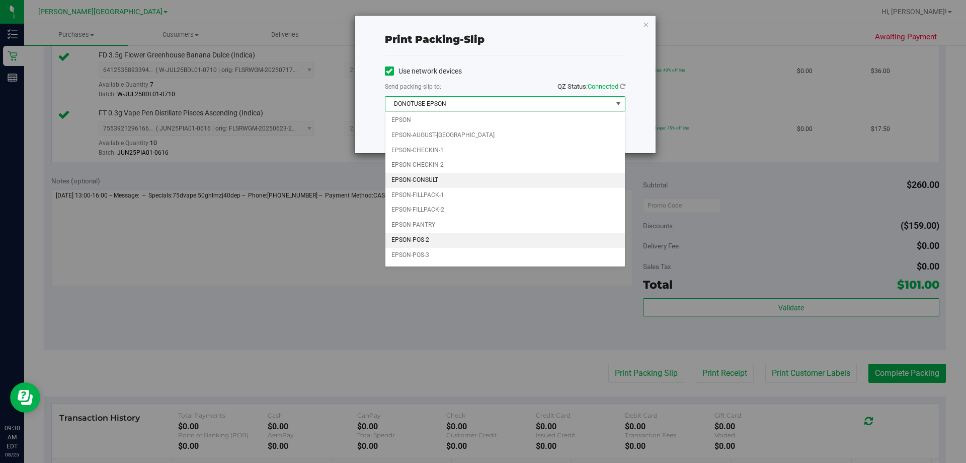
scroll to position [29, 0]
click at [446, 240] on li "EPSON-POS-3" at bounding box center [506, 242] width 240 height 15
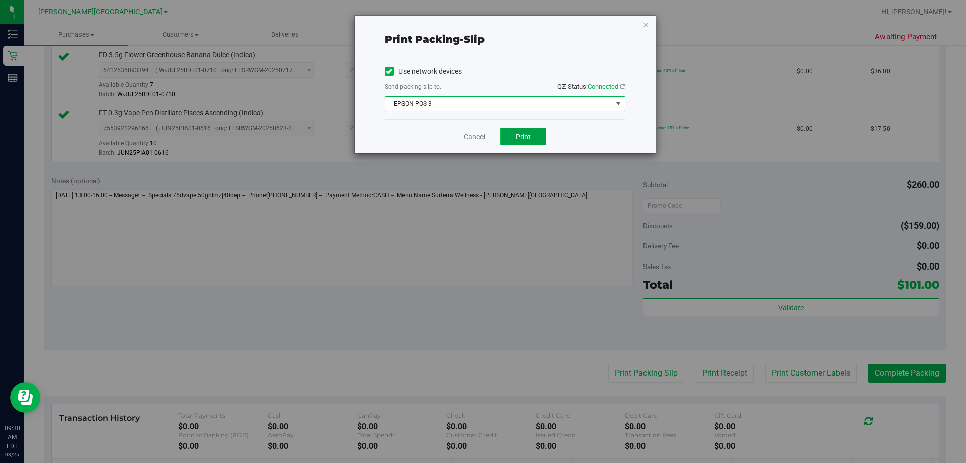
click at [487, 137] on button "Print" at bounding box center [523, 136] width 46 height 17
click at [482, 143] on div "Cancel Print" at bounding box center [505, 136] width 241 height 34
click at [483, 139] on link "Cancel" at bounding box center [474, 136] width 21 height 11
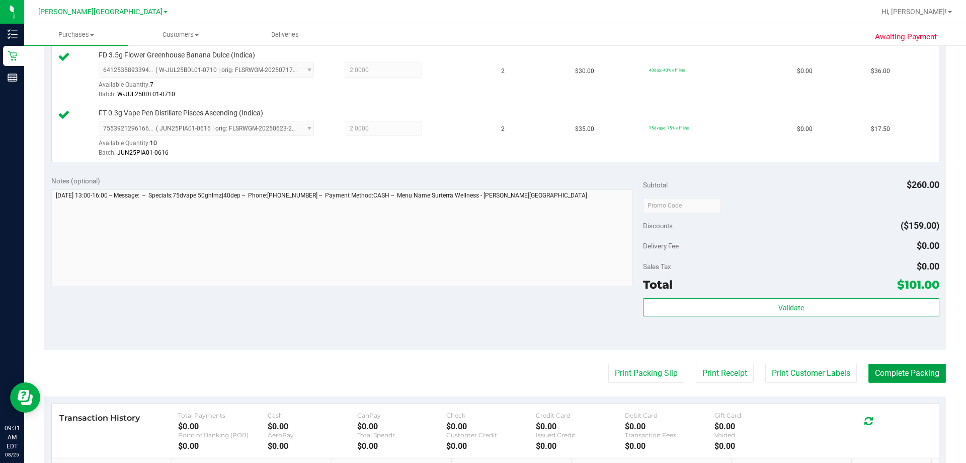
click at [487, 367] on button "Complete Packing" at bounding box center [908, 372] width 78 height 19
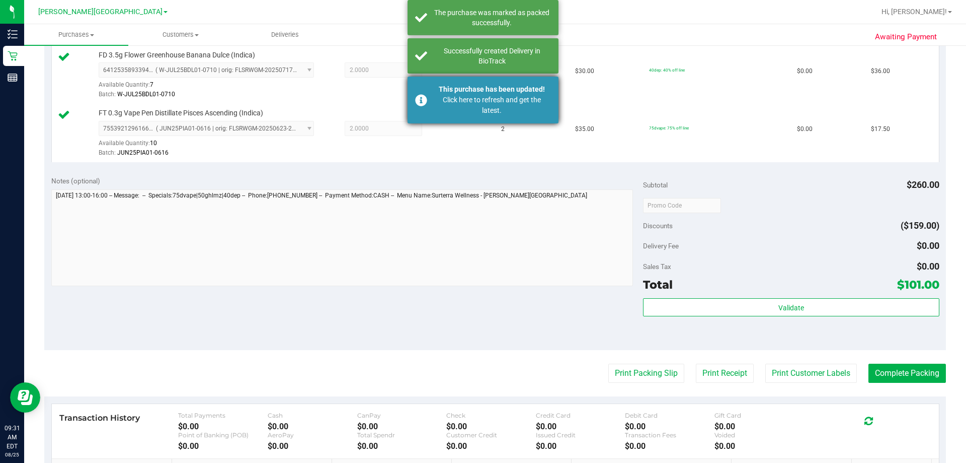
click at [487, 89] on div "This purchase has been updated!" at bounding box center [492, 89] width 118 height 11
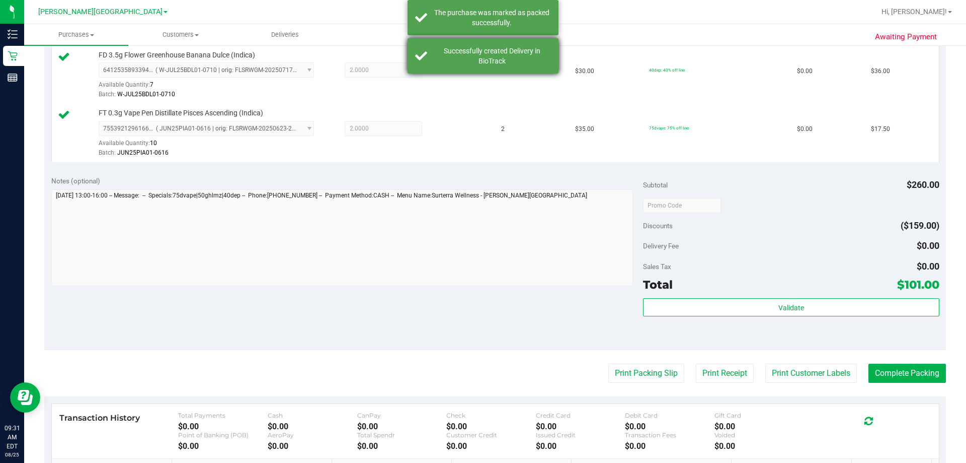
click at [487, 57] on div "Successfully created Delivery in BioTrack" at bounding box center [492, 56] width 118 height 20
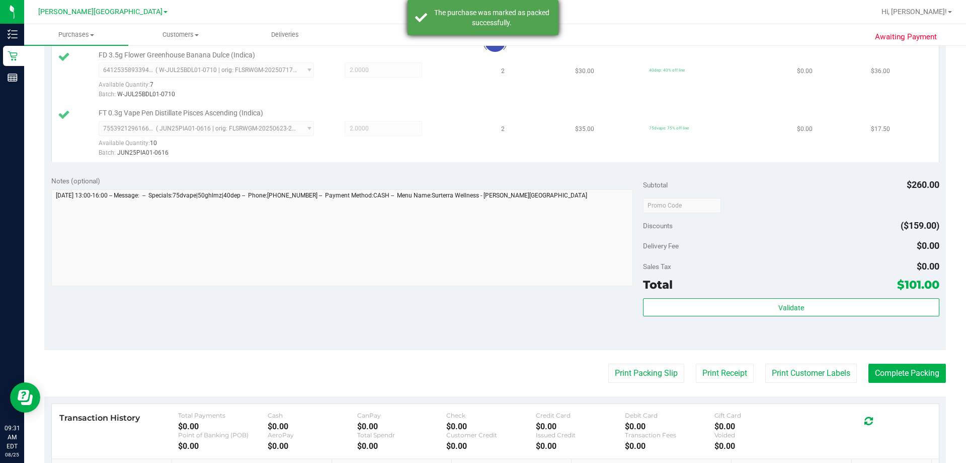
scroll to position [388, 0]
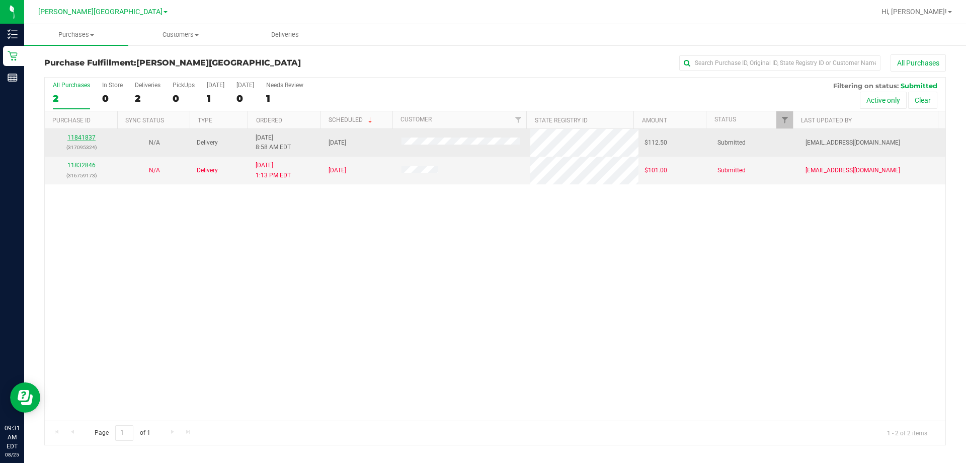
click at [90, 137] on link "11841837" at bounding box center [81, 137] width 28 height 7
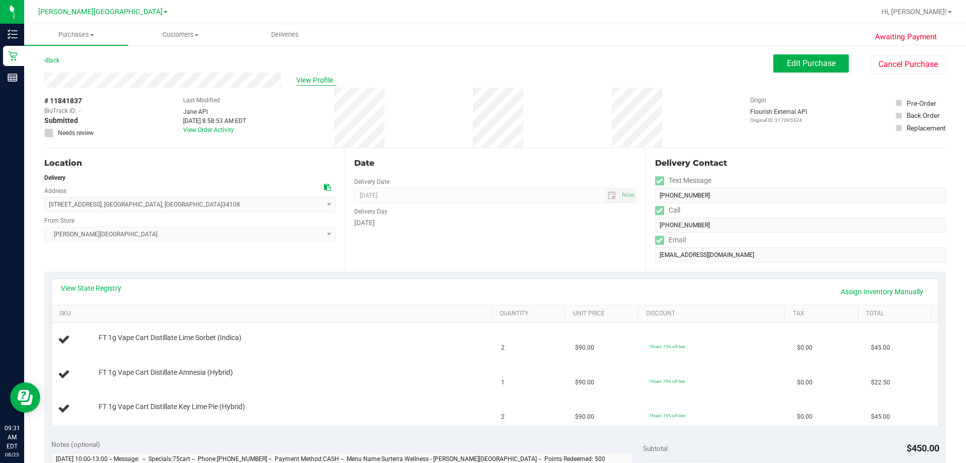
click at [308, 76] on span "View Profile" at bounding box center [316, 80] width 40 height 11
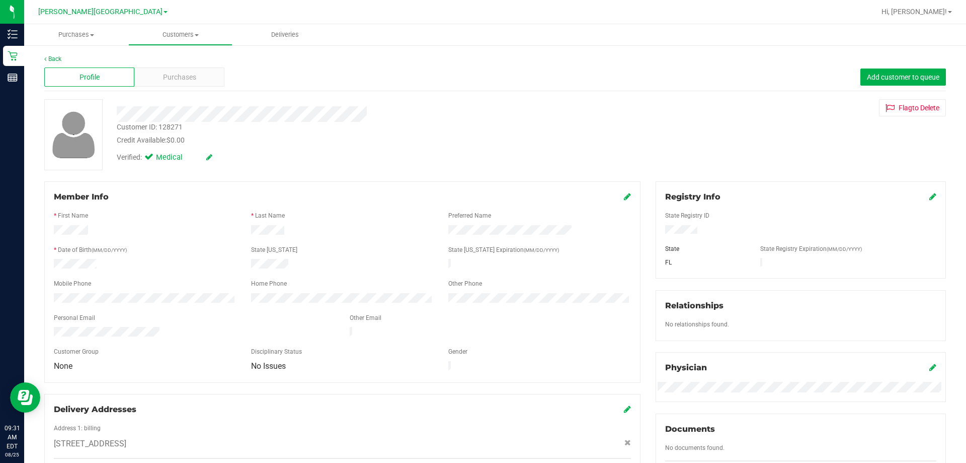
click at [40, 57] on div "Back Profile Purchases Add customer to queue Customer ID: 128271 Credit Availab…" at bounding box center [495, 394] width 942 height 700
click at [57, 61] on link "Back" at bounding box center [52, 58] width 17 height 7
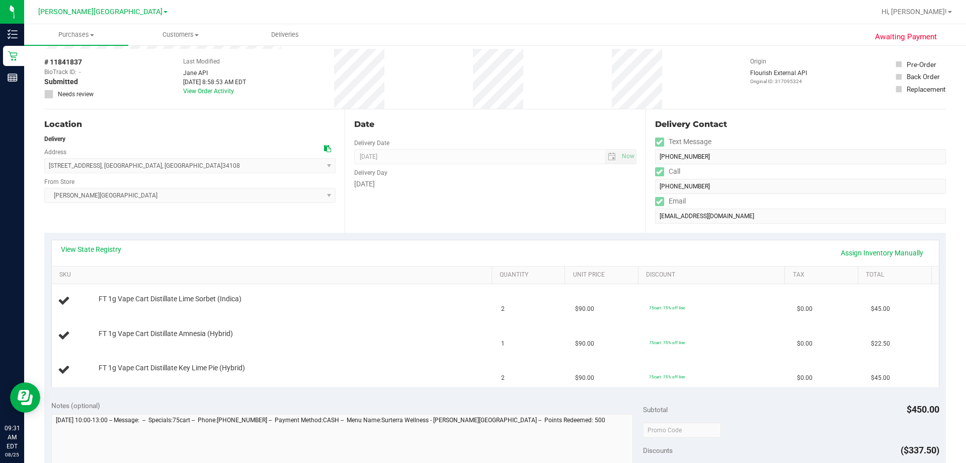
scroll to position [50, 0]
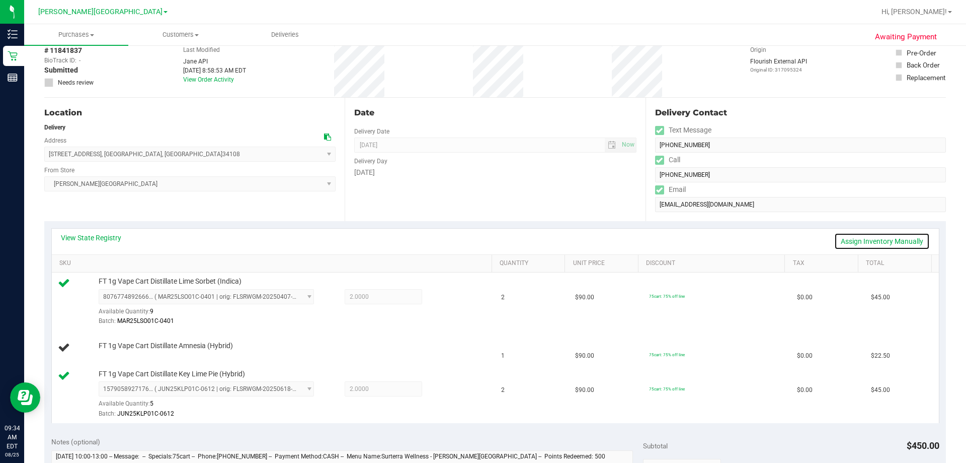
click at [487, 242] on link "Assign Inventory Manually" at bounding box center [882, 241] width 96 height 17
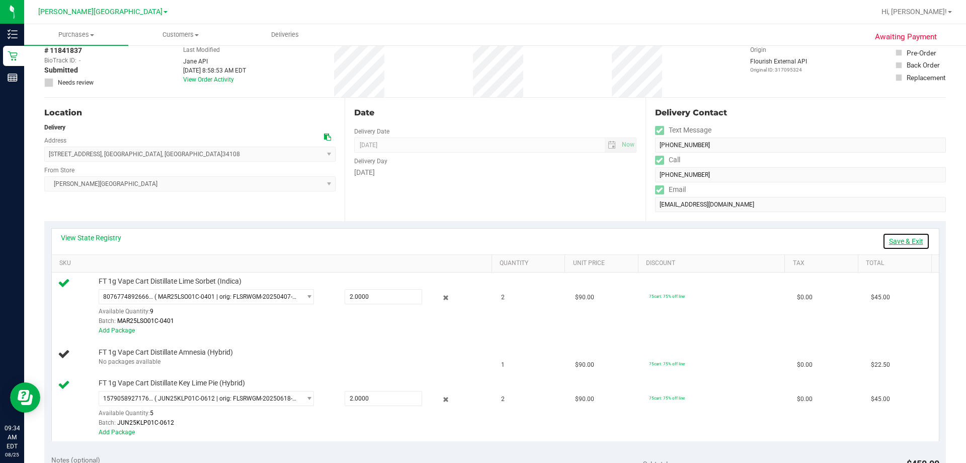
click at [487, 242] on link "Save & Exit" at bounding box center [906, 241] width 47 height 17
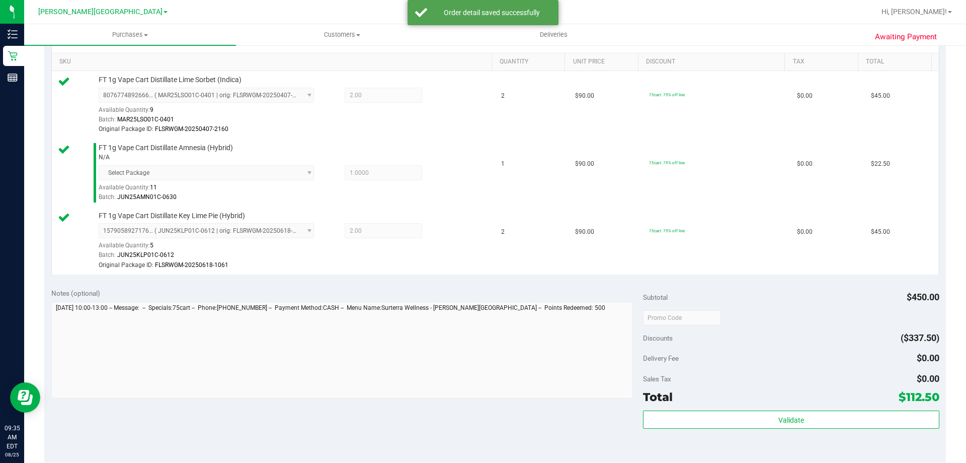
scroll to position [302, 0]
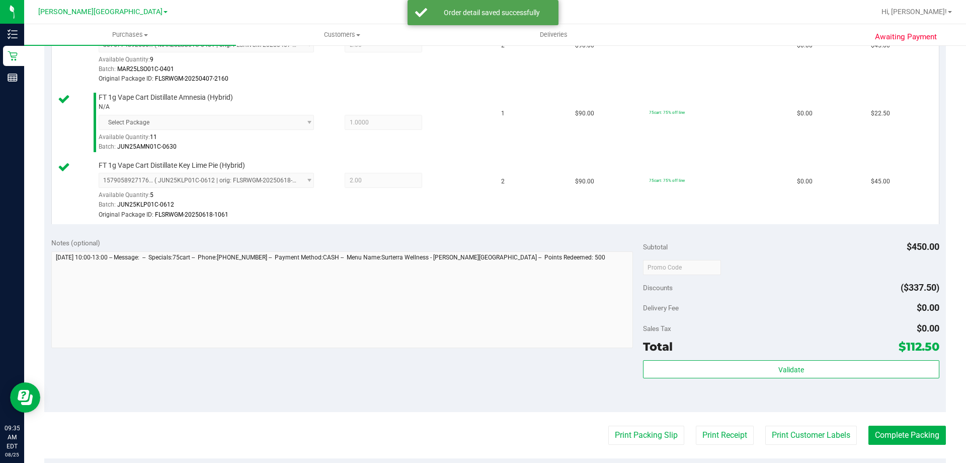
click at [804, 359] on div "Subtotal $450.00 Discounts ($337.50) Delivery Fee $0.00 Sales Tax $0.00 Total $…" at bounding box center [791, 322] width 296 height 168
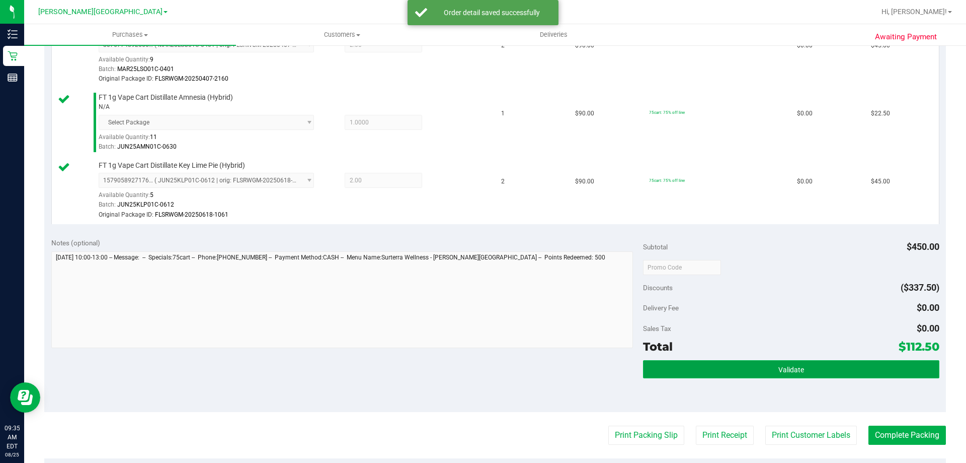
click at [802, 369] on button "Validate" at bounding box center [791, 369] width 296 height 18
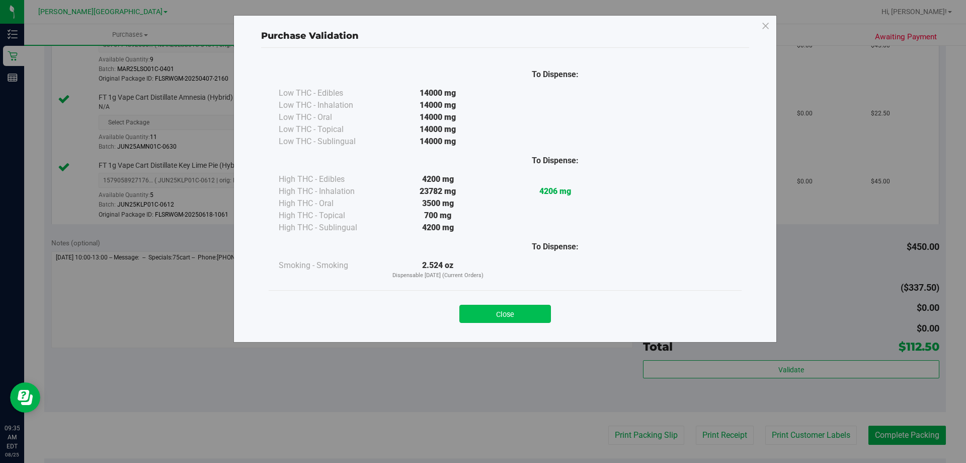
click at [535, 314] on button "Close" at bounding box center [506, 313] width 92 height 18
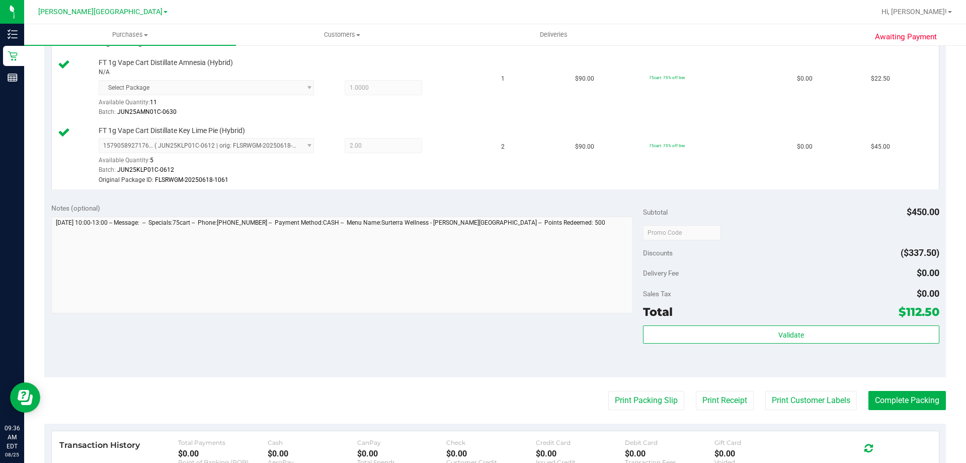
scroll to position [352, 0]
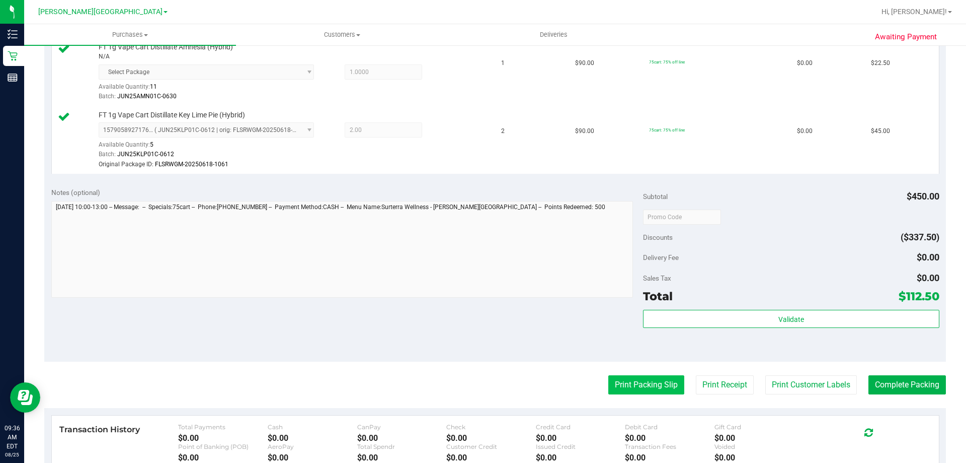
click at [630, 388] on button "Print Packing Slip" at bounding box center [646, 384] width 76 height 19
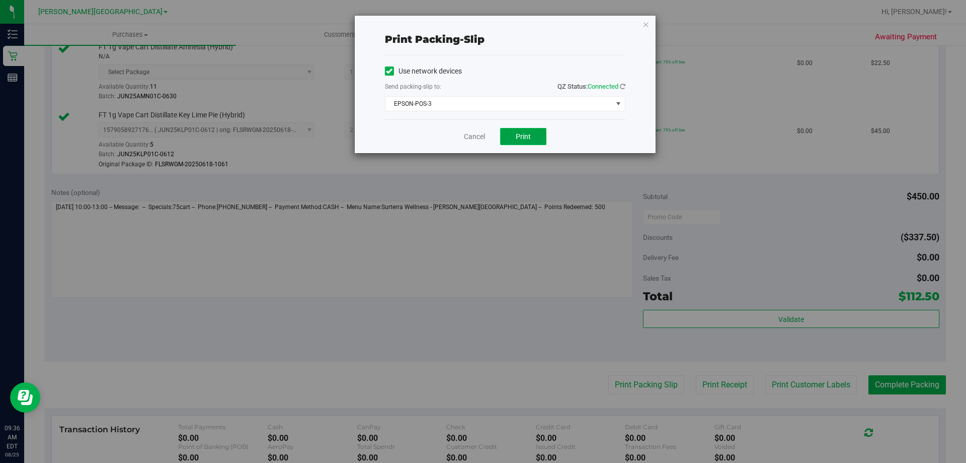
click at [525, 138] on span "Print" at bounding box center [523, 136] width 15 height 8
click at [479, 128] on div "Cancel Print" at bounding box center [505, 136] width 241 height 34
click at [463, 133] on div "Cancel Print" at bounding box center [505, 136] width 241 height 34
click at [484, 138] on link "Cancel" at bounding box center [474, 136] width 21 height 11
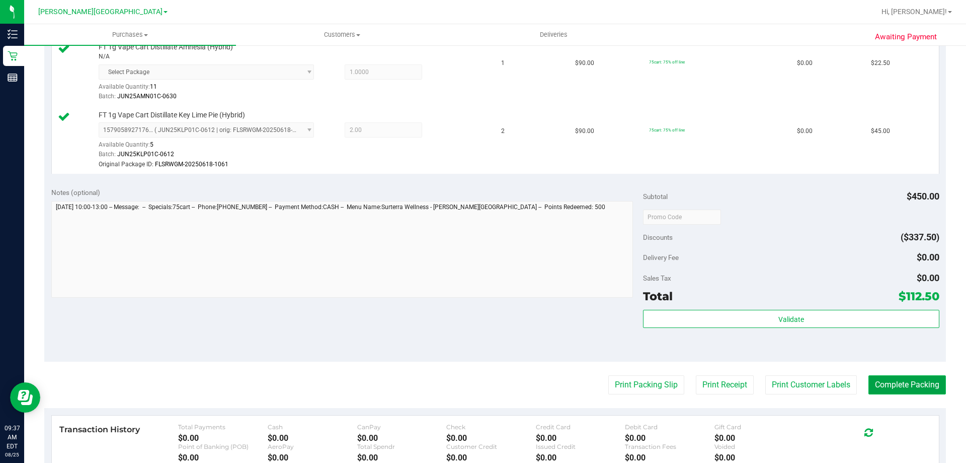
click at [869, 375] on button "Complete Packing" at bounding box center [908, 384] width 78 height 19
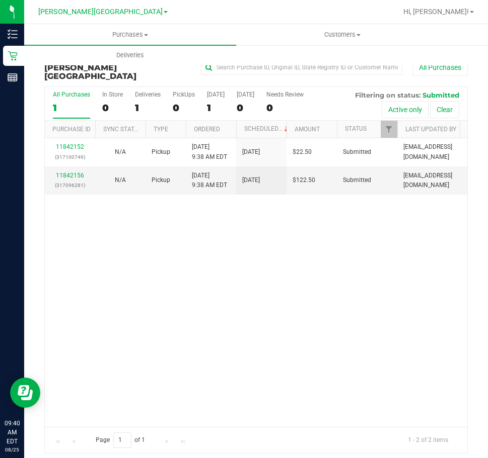
drag, startPoint x: 407, startPoint y: 288, endPoint x: 442, endPoint y: 3, distance: 287.5
click at [408, 286] on div "11842152 (317100749) N/A Pickup 8/25/2025 9:38 AM EDT 8/25/2025 $22.50 Submitte…" at bounding box center [256, 282] width 422 height 289
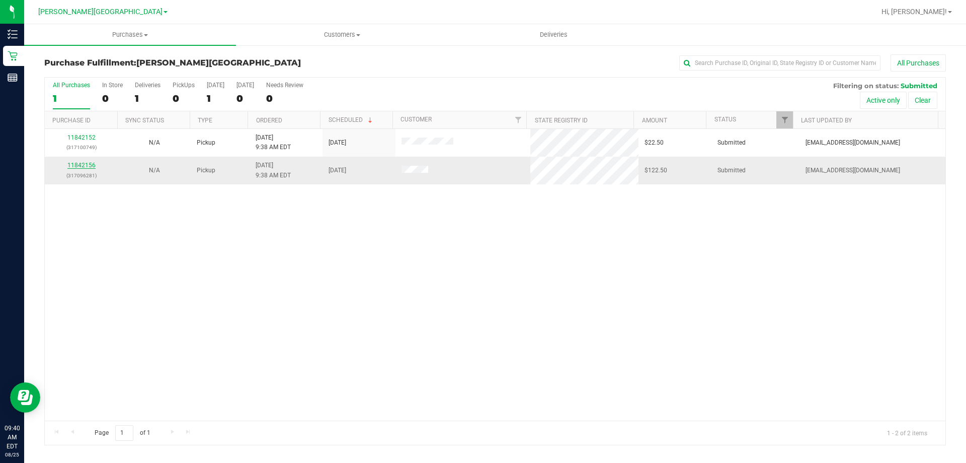
click at [80, 163] on link "11842156" at bounding box center [81, 165] width 28 height 7
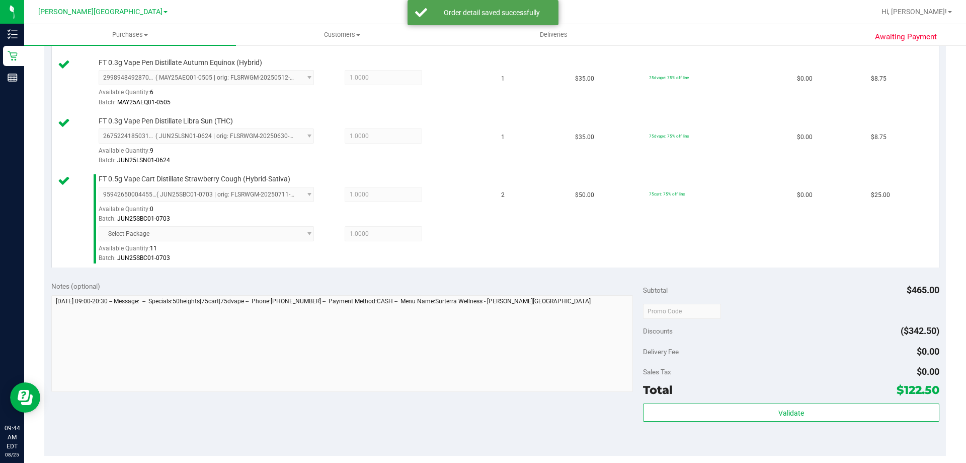
scroll to position [503, 0]
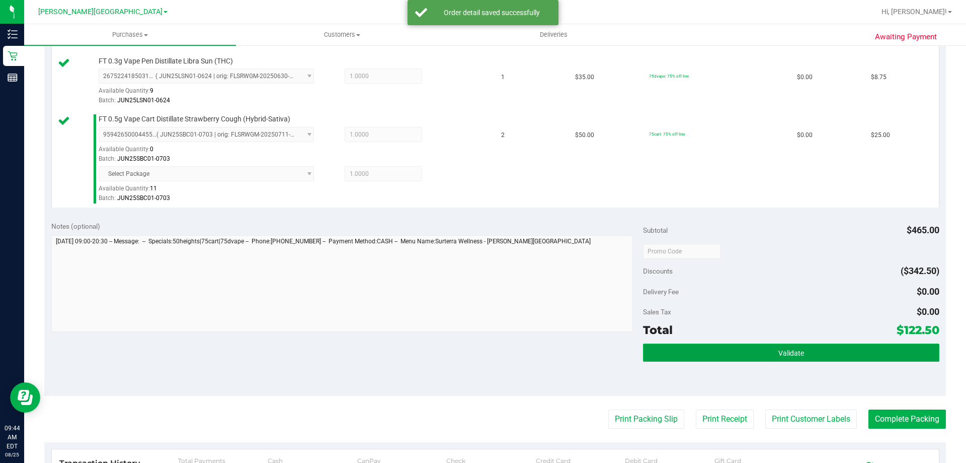
click at [772, 351] on button "Validate" at bounding box center [791, 352] width 296 height 18
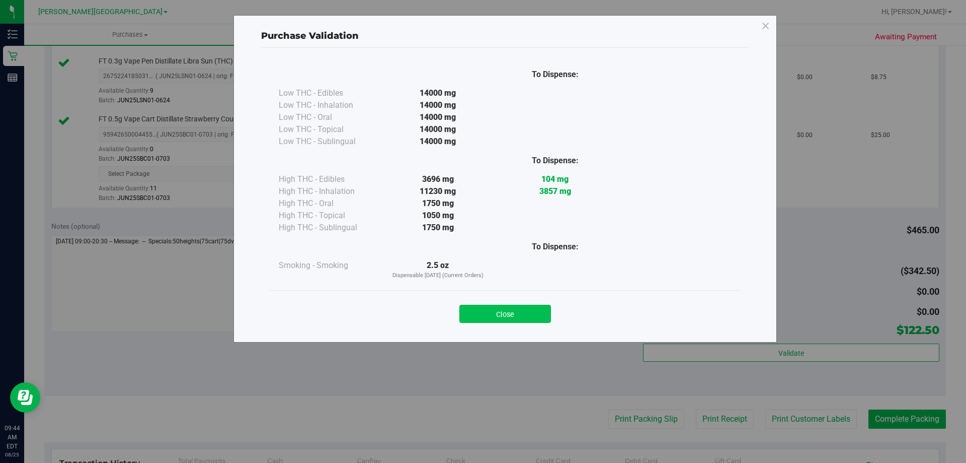
click at [530, 309] on button "Close" at bounding box center [506, 313] width 92 height 18
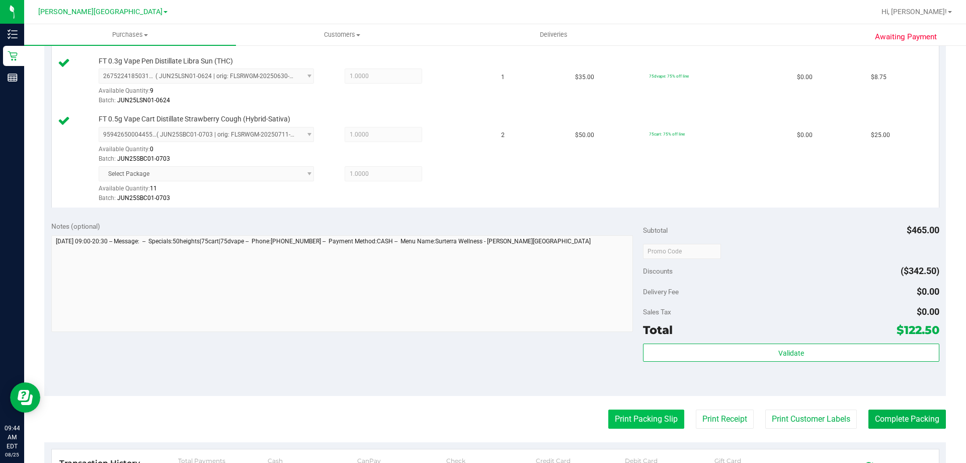
click at [614, 412] on button "Print Packing Slip" at bounding box center [646, 418] width 76 height 19
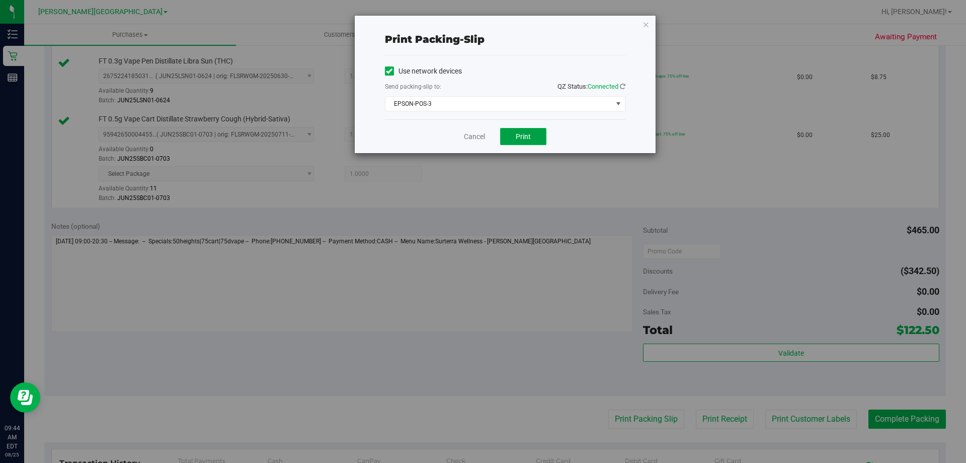
click at [538, 137] on button "Print" at bounding box center [523, 136] width 46 height 17
click at [479, 132] on link "Cancel" at bounding box center [474, 136] width 21 height 11
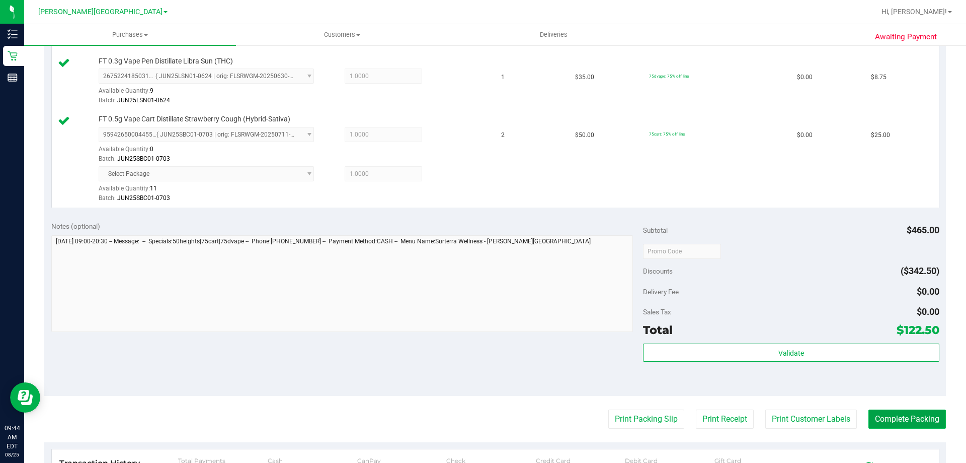
click at [905, 420] on button "Complete Packing" at bounding box center [908, 418] width 78 height 19
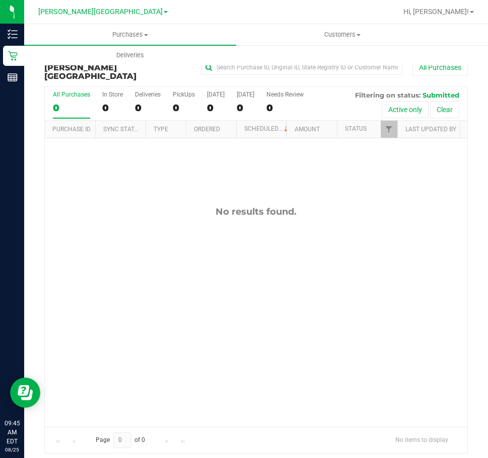
drag, startPoint x: 347, startPoint y: 285, endPoint x: 469, endPoint y: 196, distance: 150.9
click at [400, 243] on div "No results found." at bounding box center [256, 316] width 422 height 357
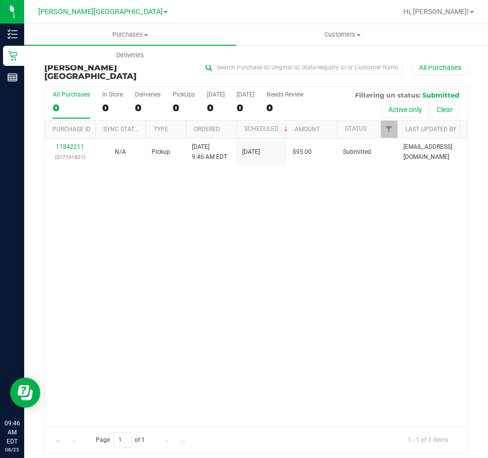
drag, startPoint x: 333, startPoint y: 300, endPoint x: 341, endPoint y: 289, distance: 13.3
click at [341, 289] on div "11842211 (317101821) N/A Pickup 8/25/2025 9:46 AM EDT 8/25/2025 $95.00 Submitte…" at bounding box center [256, 282] width 422 height 289
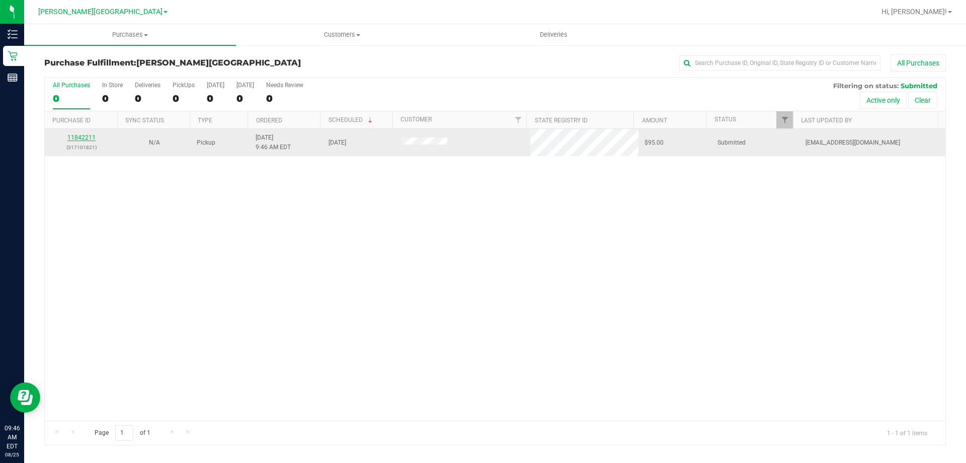
click at [90, 134] on link "11842211" at bounding box center [81, 137] width 28 height 7
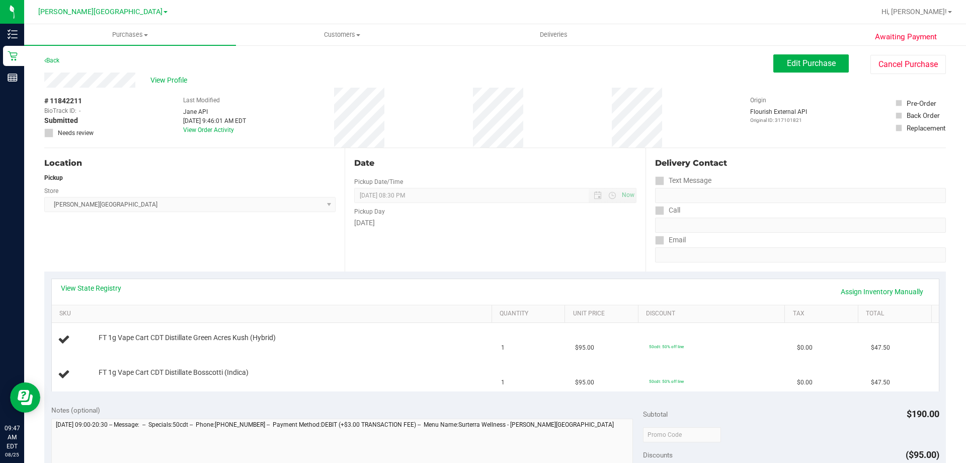
scroll to position [50, 0]
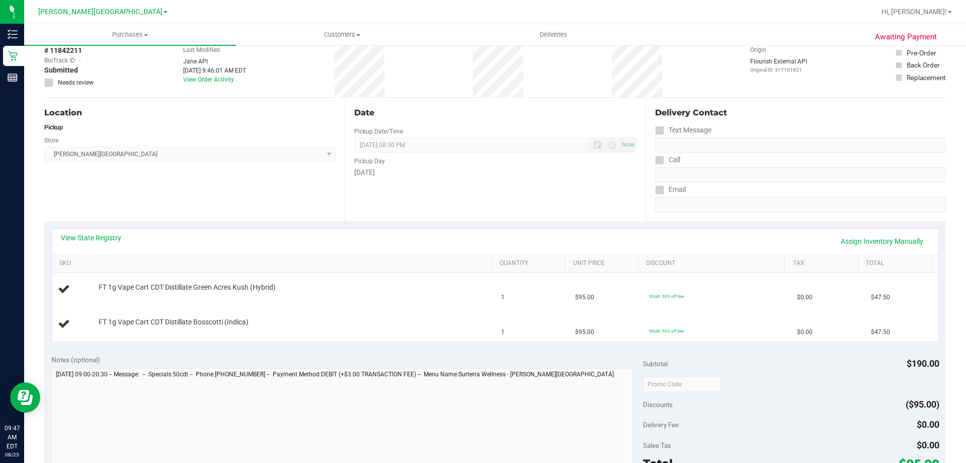
drag, startPoint x: 869, startPoint y: 227, endPoint x: 866, endPoint y: 246, distance: 18.9
click at [869, 228] on div "View State Registry Assign Inventory Manually SKU Quantity Unit Price Discount …" at bounding box center [495, 284] width 888 height 113
click at [866, 246] on link "Assign Inventory Manually" at bounding box center [882, 241] width 96 height 17
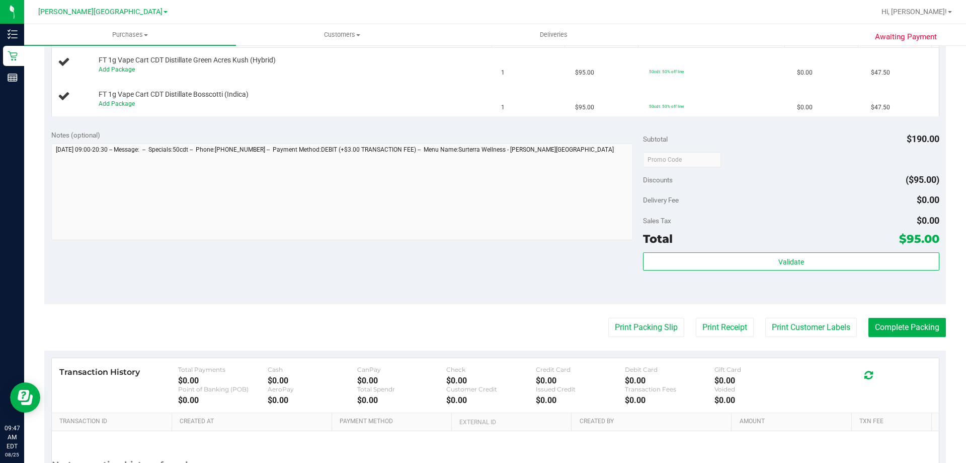
scroll to position [119, 0]
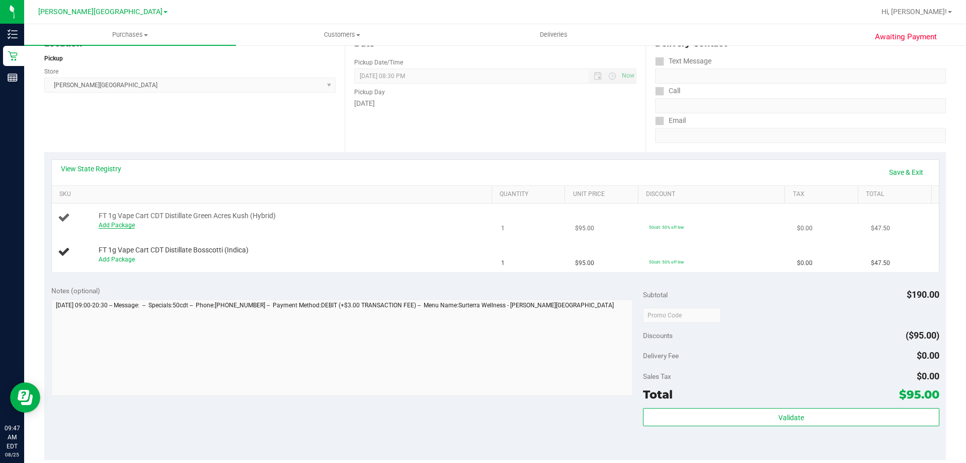
click at [122, 222] on link "Add Package" at bounding box center [117, 224] width 36 height 7
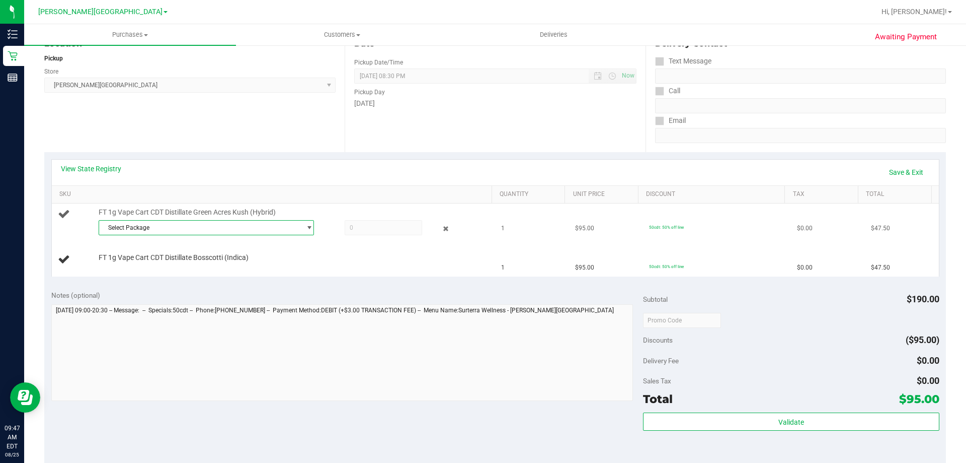
click at [155, 233] on span "Select Package" at bounding box center [200, 227] width 202 height 14
click at [163, 267] on span "( JUL25CJP01-0722 | orig: FLSRWGM-20250728-1232 )" at bounding box center [238, 268] width 150 height 7
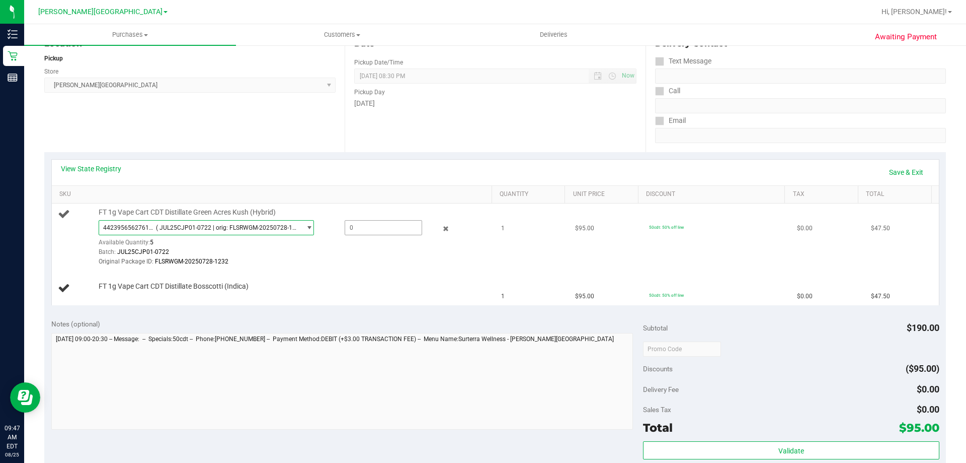
click at [371, 226] on span at bounding box center [384, 227] width 78 height 15
type input "1"
type input "1.0000"
click at [416, 277] on td "FT 1g Vape Cart CDT Distillate Bosscotti (Indica)" at bounding box center [274, 288] width 444 height 34
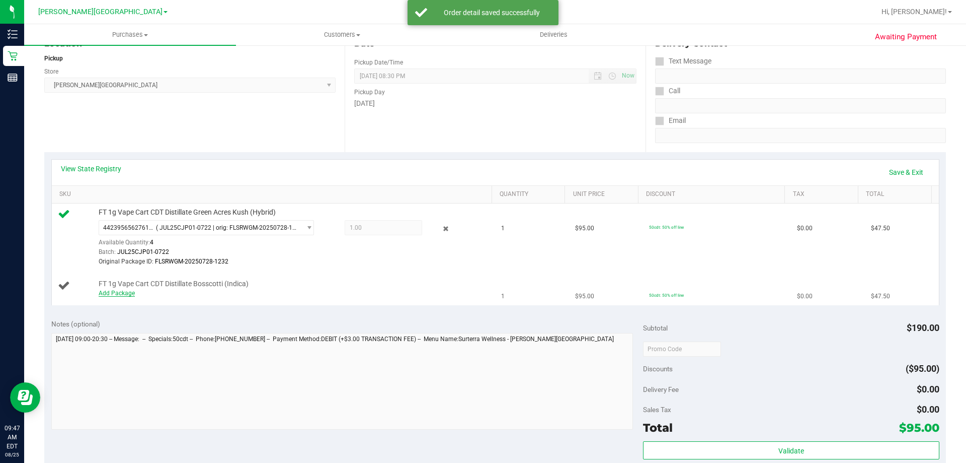
click at [127, 293] on link "Add Package" at bounding box center [117, 292] width 36 height 7
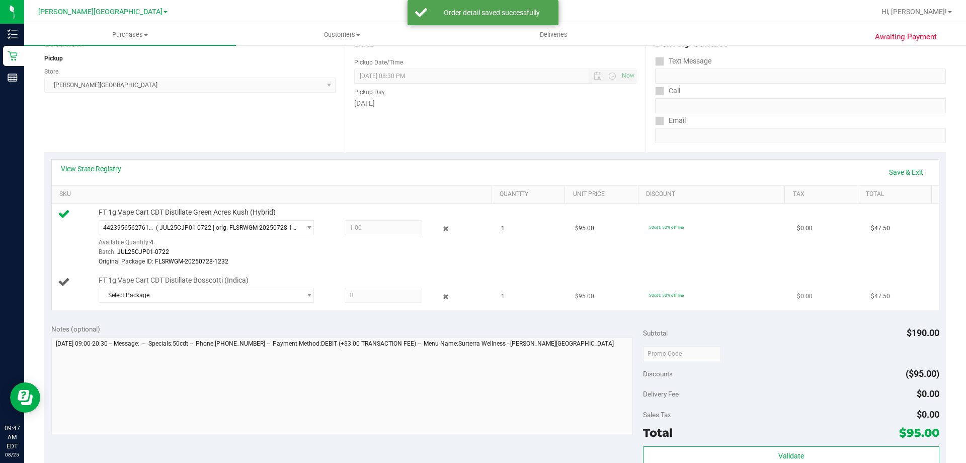
click at [159, 284] on span "FT 1g Vape Cart CDT Distillate Bosscotti (Indica)" at bounding box center [174, 280] width 150 height 10
click at [161, 291] on span "Select Package" at bounding box center [200, 295] width 202 height 14
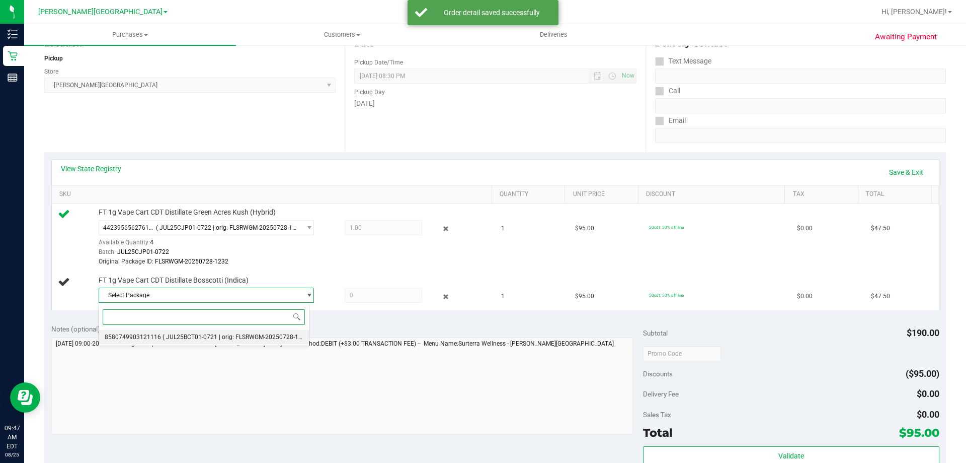
click at [173, 338] on span "( JUL25BCT01-0721 | orig: FLSRWGM-20250728-1678 )" at bounding box center [238, 336] width 150 height 7
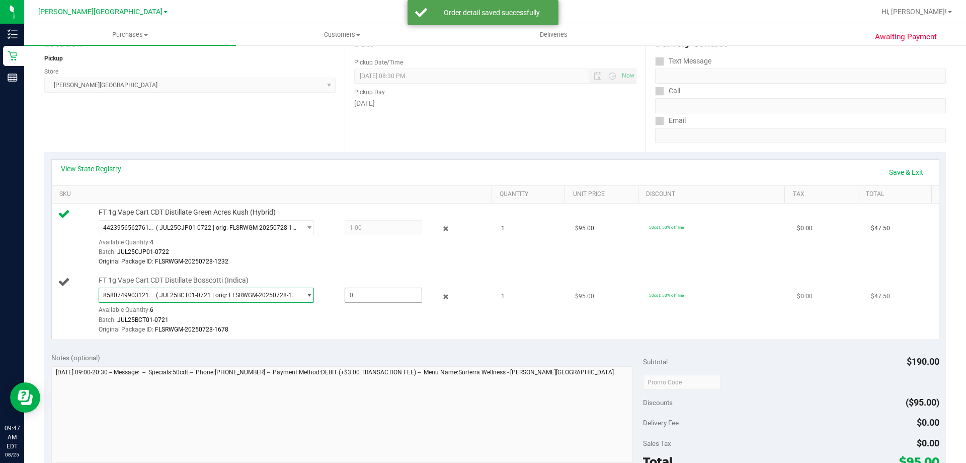
click at [360, 294] on span at bounding box center [384, 294] width 78 height 15
type input "1"
type input "1.0000"
click at [376, 341] on div "View State Registry Save & Exit SKU Quantity Unit Price Discount Tax Total FT 1…" at bounding box center [495, 248] width 902 height 193
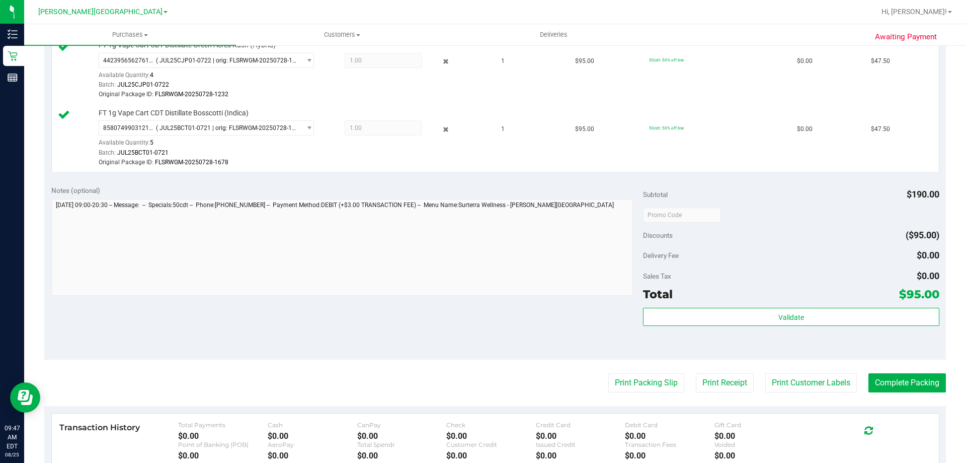
scroll to position [321, 0]
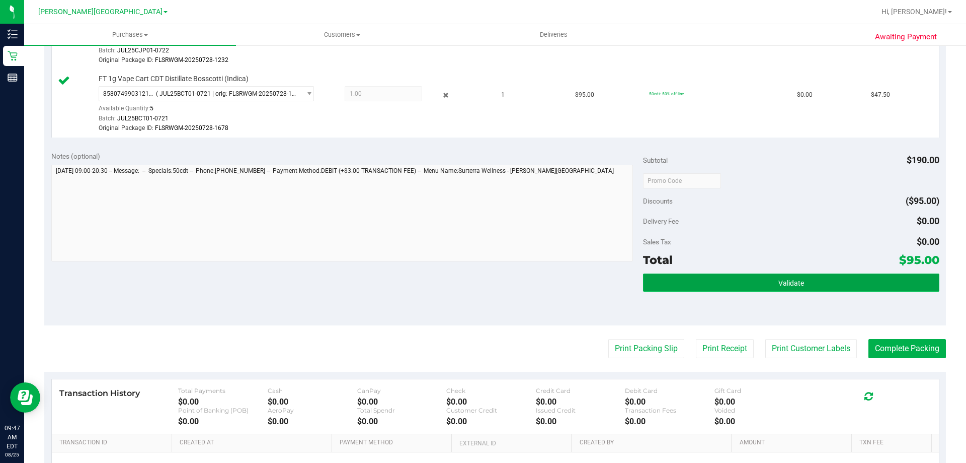
click at [721, 276] on button "Validate" at bounding box center [791, 282] width 296 height 18
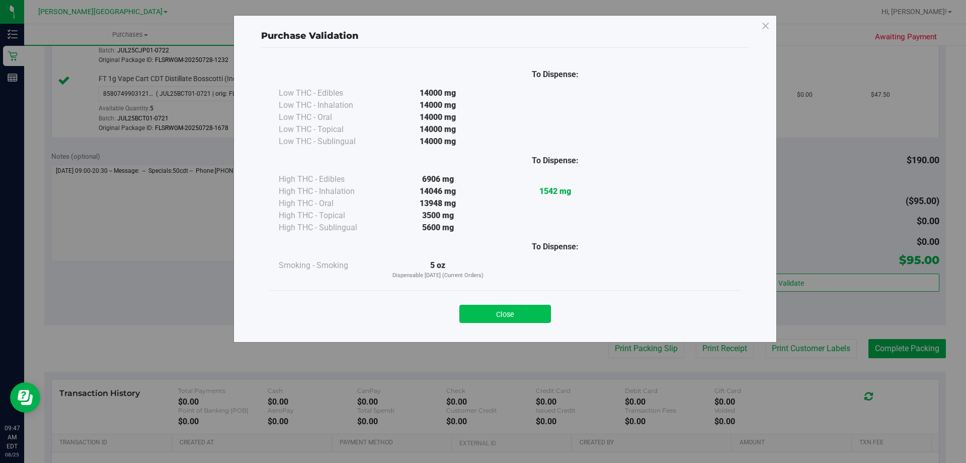
click at [540, 318] on button "Close" at bounding box center [506, 313] width 92 height 18
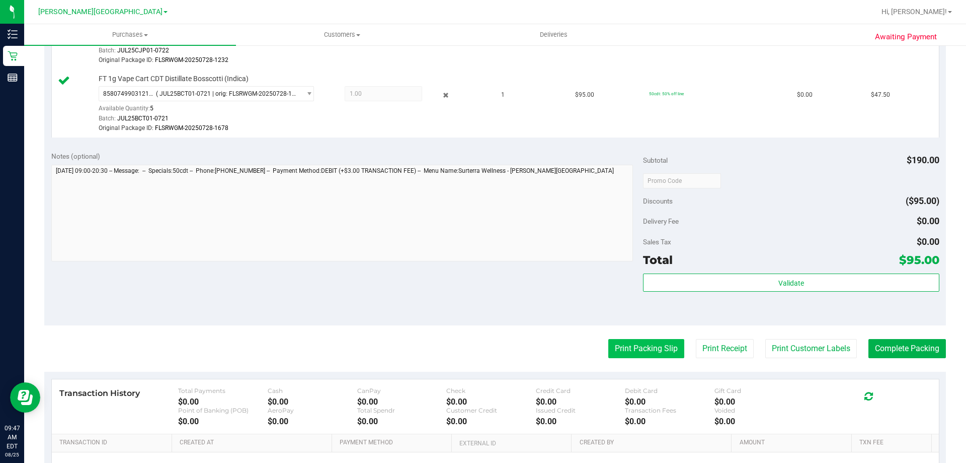
click at [625, 347] on button "Print Packing Slip" at bounding box center [646, 348] width 76 height 19
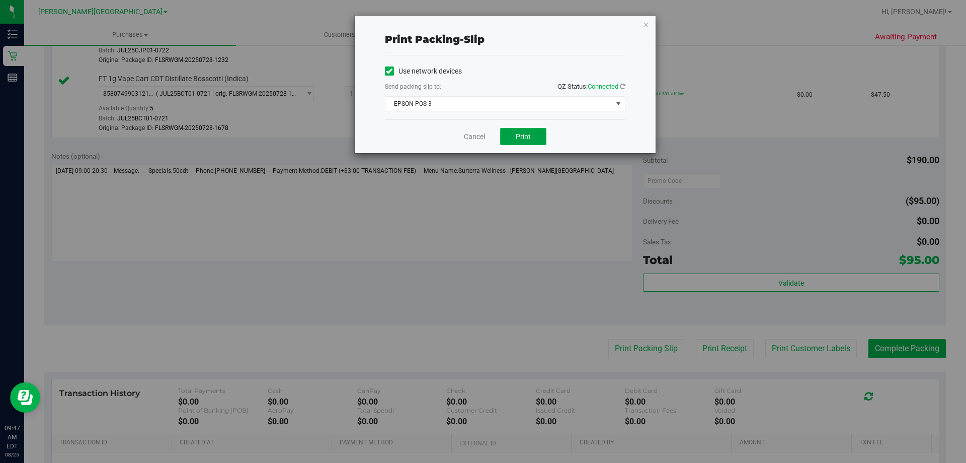
click at [513, 133] on button "Print" at bounding box center [523, 136] width 46 height 17
click at [478, 145] on div "Cancel Print" at bounding box center [505, 136] width 241 height 34
drag, startPoint x: 475, startPoint y: 135, endPoint x: 530, endPoint y: 154, distance: 57.9
click at [476, 135] on link "Cancel" at bounding box center [474, 136] width 21 height 11
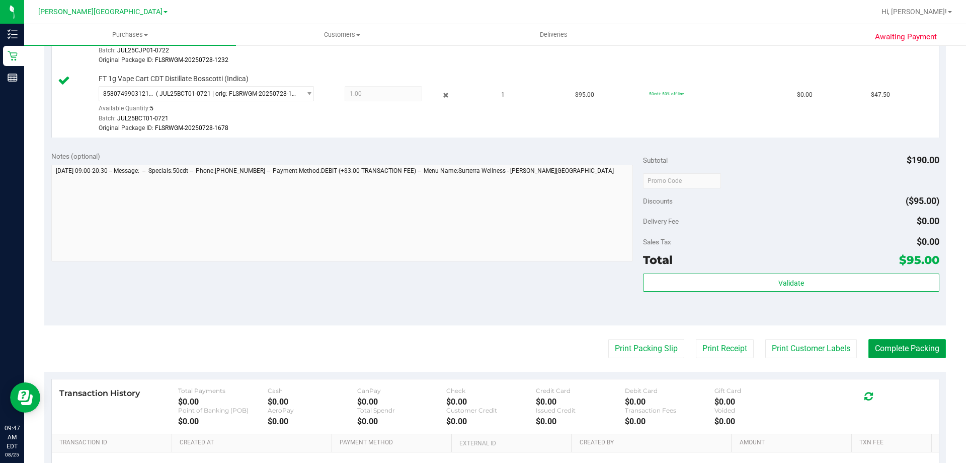
click at [879, 341] on button "Complete Packing" at bounding box center [908, 348] width 78 height 19
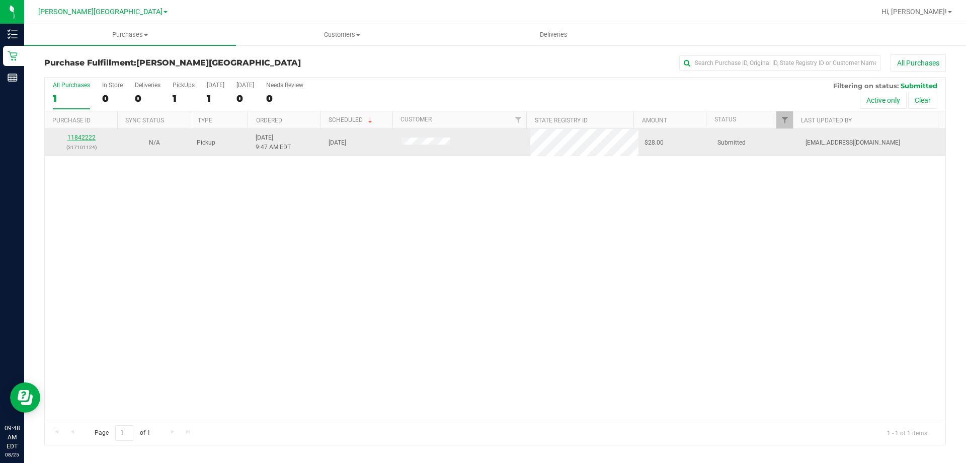
click at [87, 137] on link "11842222" at bounding box center [81, 137] width 28 height 7
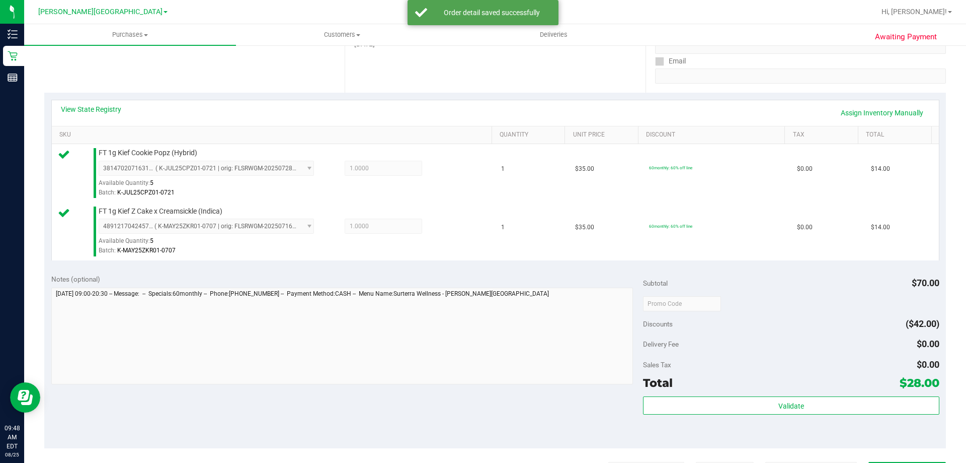
scroll to position [201, 0]
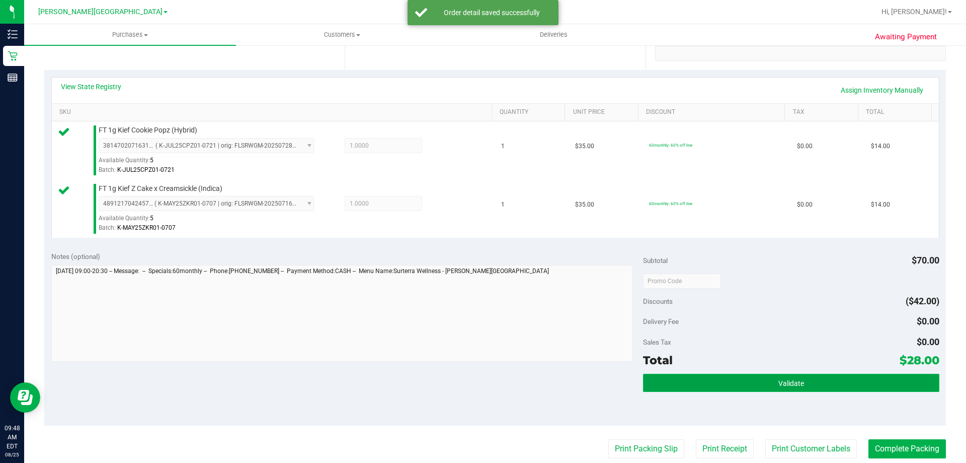
click at [726, 378] on button "Validate" at bounding box center [791, 382] width 296 height 18
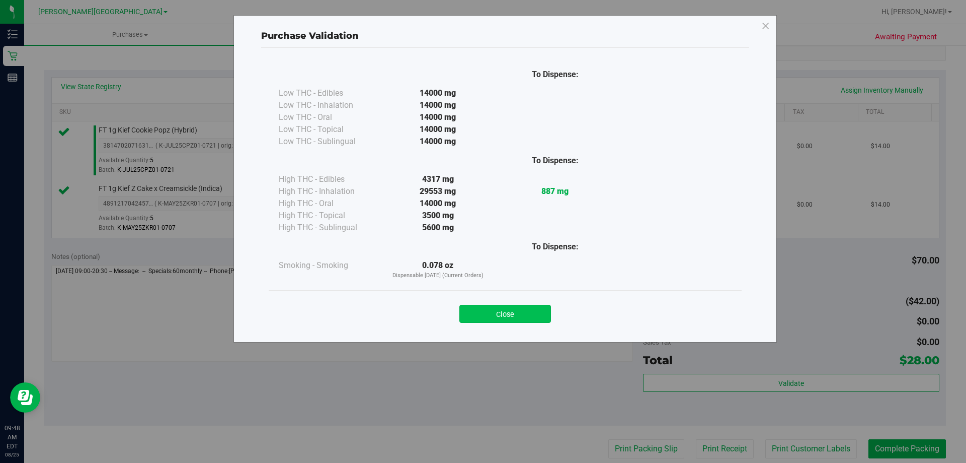
click at [537, 309] on button "Close" at bounding box center [506, 313] width 92 height 18
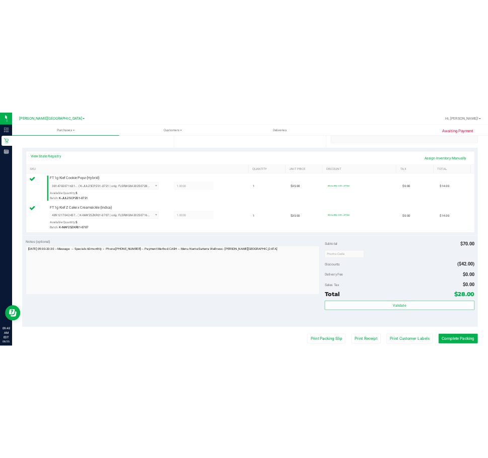
scroll to position [252, 0]
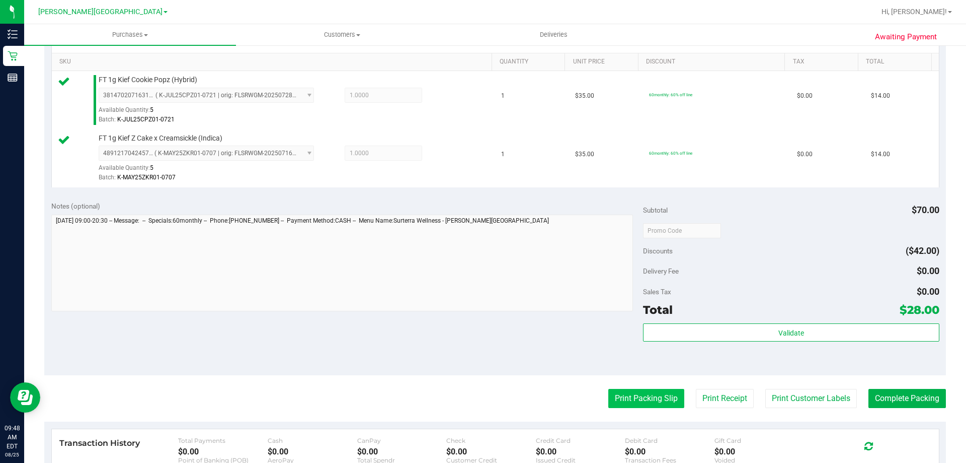
click at [625, 391] on button "Print Packing Slip" at bounding box center [646, 398] width 76 height 19
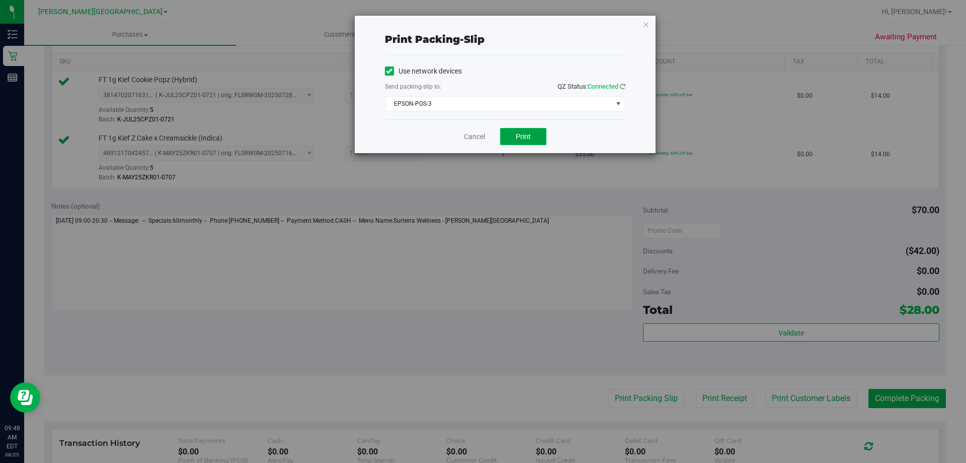
click at [519, 131] on button "Print" at bounding box center [523, 136] width 46 height 17
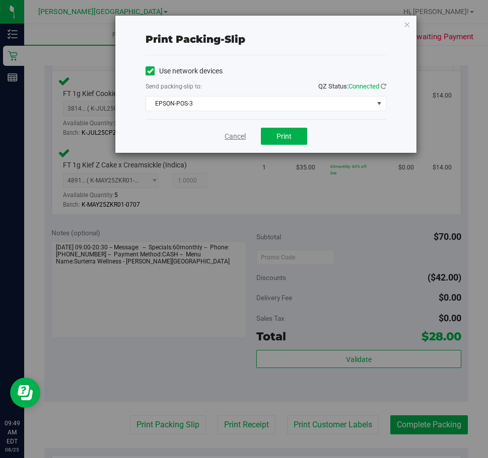
click at [232, 137] on link "Cancel" at bounding box center [234, 136] width 21 height 11
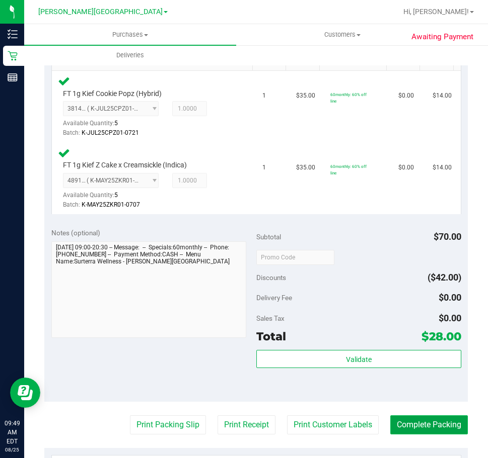
click at [399, 428] on button "Complete Packing" at bounding box center [429, 425] width 78 height 19
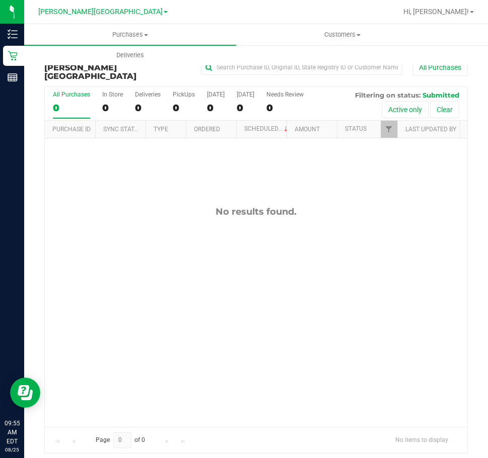
click at [426, 223] on div "No results found." at bounding box center [256, 316] width 422 height 357
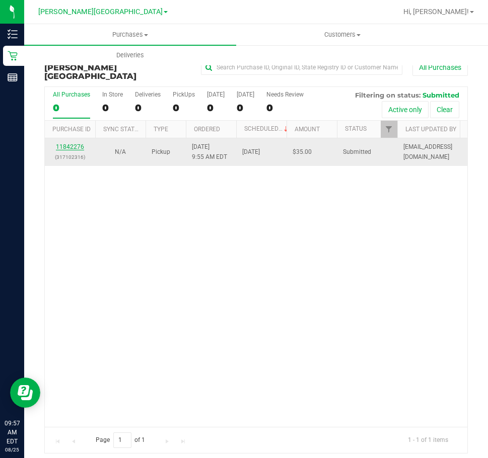
click at [61, 143] on link "11842276" at bounding box center [70, 146] width 28 height 7
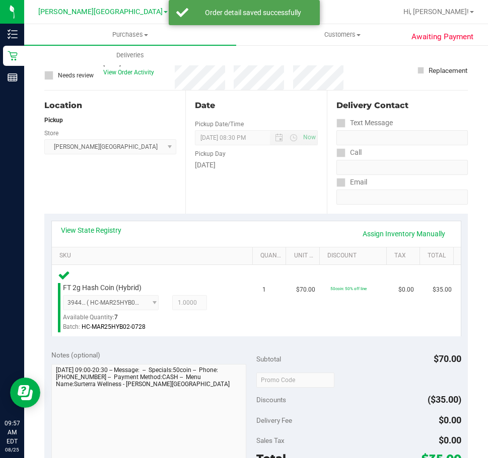
scroll to position [252, 0]
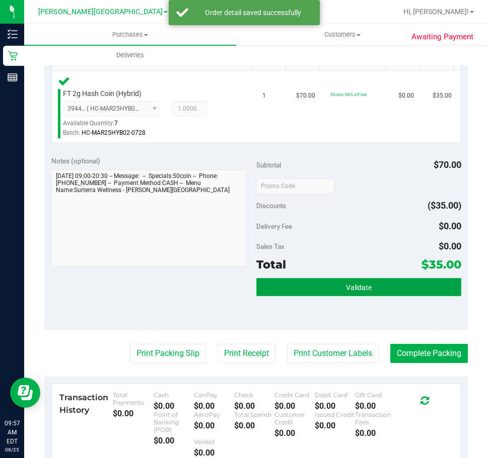
click at [346, 287] on span "Validate" at bounding box center [359, 288] width 26 height 8
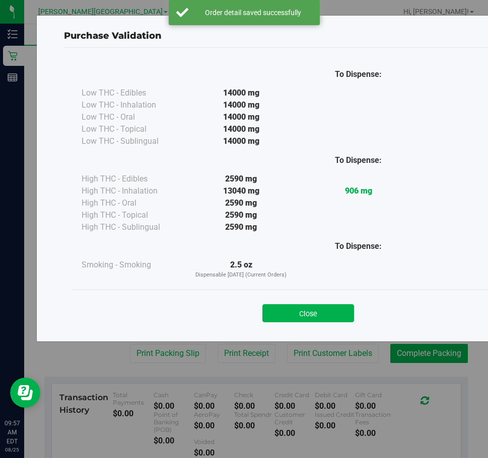
drag, startPoint x: 312, startPoint y: 318, endPoint x: 299, endPoint y: 320, distance: 12.7
click at [311, 319] on button "Close" at bounding box center [308, 313] width 92 height 18
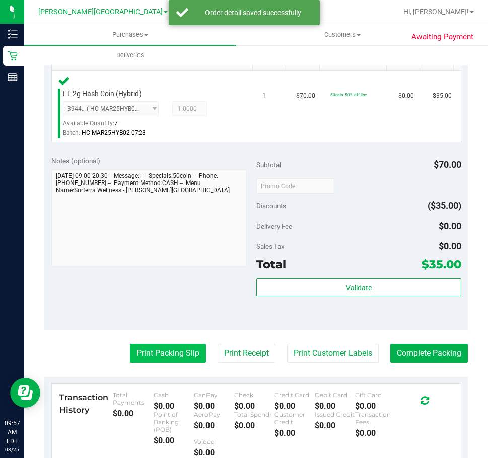
click at [150, 352] on button "Print Packing Slip" at bounding box center [168, 353] width 76 height 19
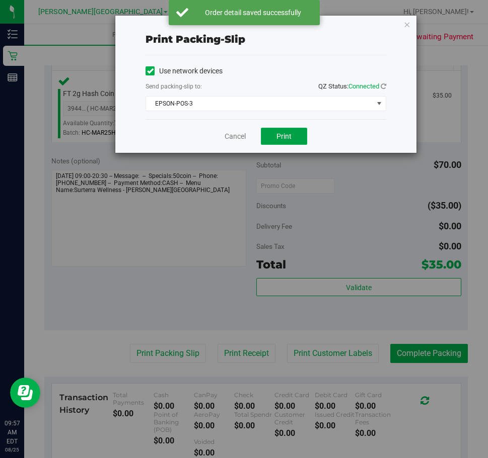
drag, startPoint x: 284, startPoint y: 138, endPoint x: 302, endPoint y: 158, distance: 26.3
click at [284, 138] on span "Print" at bounding box center [283, 136] width 15 height 8
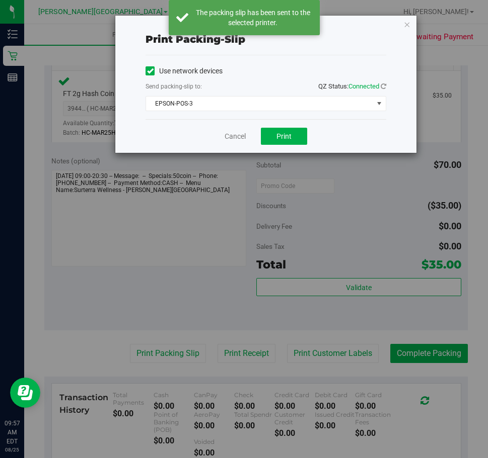
click at [401, 28] on div "Print packing-slip Use network devices Send packing-slip to: QZ Status: Connect…" at bounding box center [265, 84] width 301 height 137
click at [404, 23] on icon "button" at bounding box center [406, 24] width 7 height 12
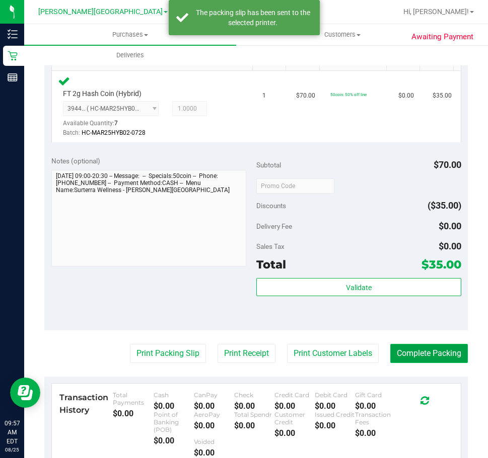
click at [420, 355] on button "Complete Packing" at bounding box center [429, 353] width 78 height 19
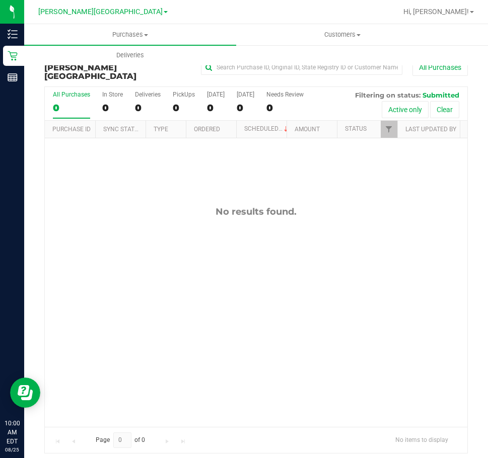
click at [395, 287] on div "No results found." at bounding box center [256, 316] width 422 height 357
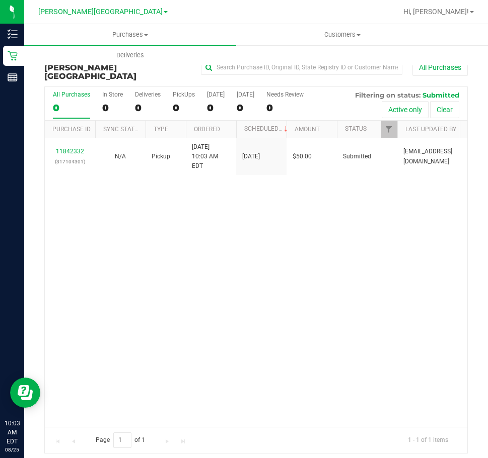
drag, startPoint x: 258, startPoint y: 262, endPoint x: 117, endPoint y: 167, distance: 170.3
click at [258, 262] on div "11842332 (317104301) N/A Pickup [DATE] 10:03 AM EDT 8/25/2025 $50.00 Submitted …" at bounding box center [256, 282] width 422 height 289
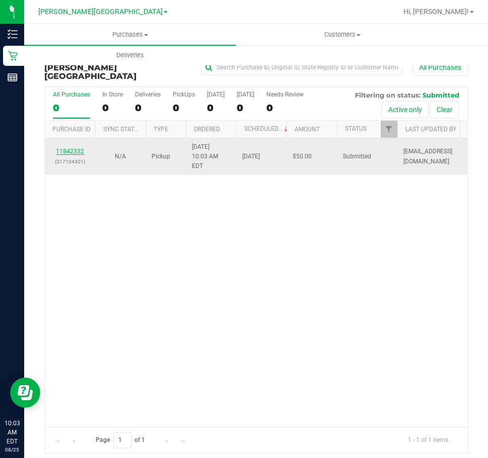
click at [63, 148] on link "11842332" at bounding box center [70, 151] width 28 height 7
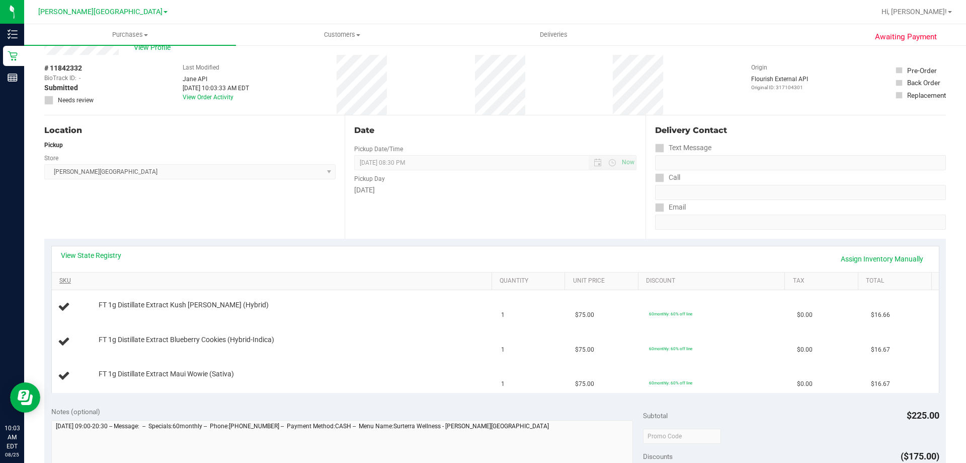
scroll to position [50, 0]
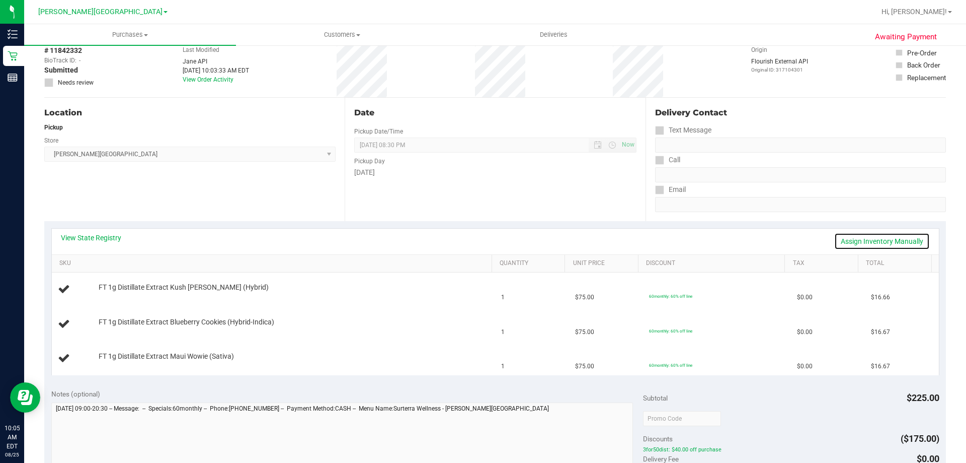
click at [874, 233] on link "Assign Inventory Manually" at bounding box center [882, 241] width 96 height 17
click at [874, 233] on div "View State Registry Save & Exit" at bounding box center [495, 241] width 869 height 17
click at [901, 237] on link "Save & Exit" at bounding box center [906, 241] width 47 height 17
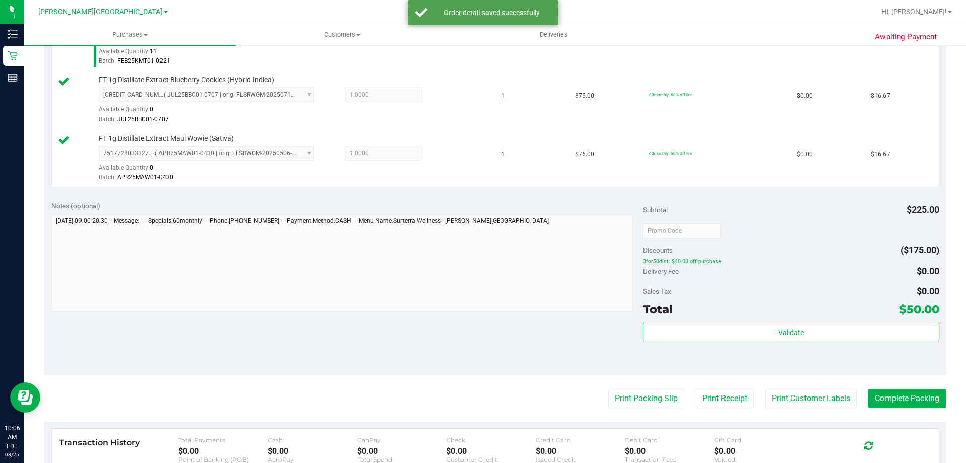
scroll to position [352, 0]
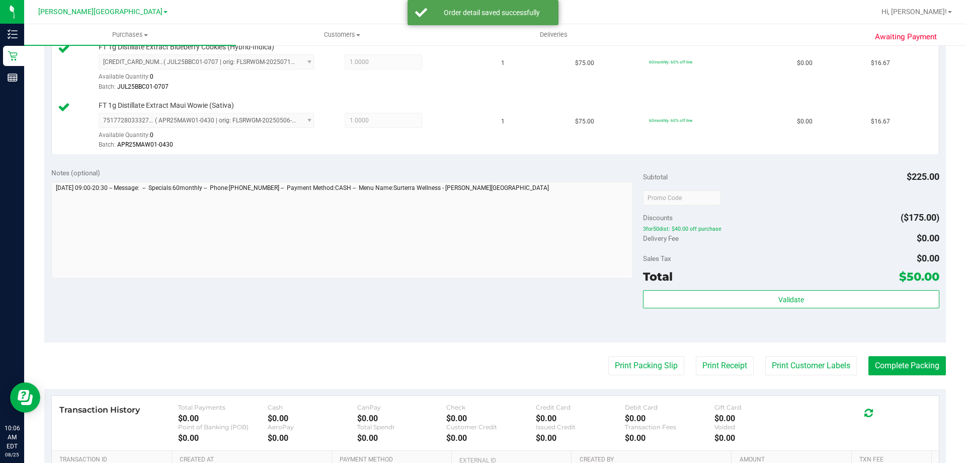
click at [827, 285] on div "Total $50.00" at bounding box center [791, 276] width 296 height 18
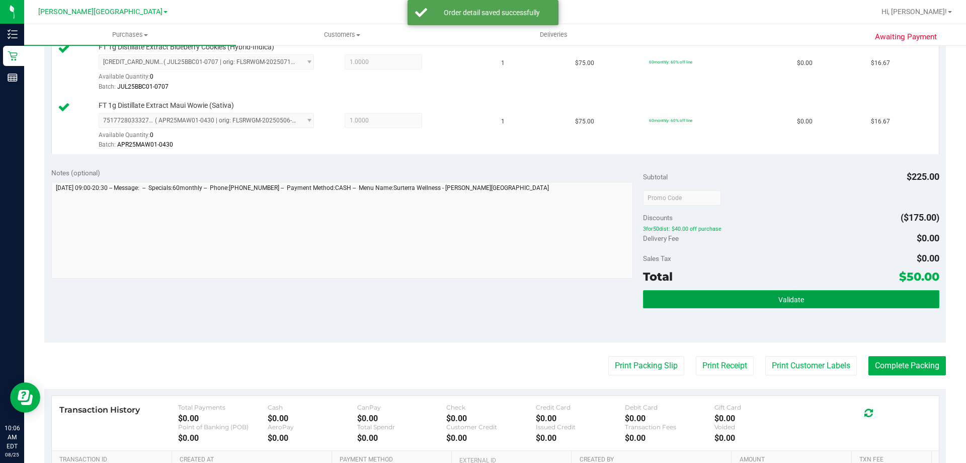
click at [827, 301] on button "Validate" at bounding box center [791, 299] width 296 height 18
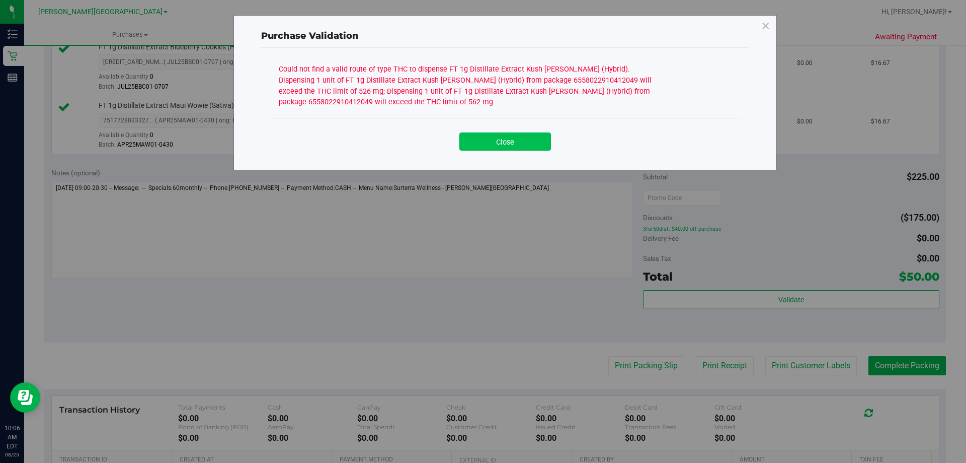
click at [519, 140] on button "Close" at bounding box center [506, 141] width 92 height 18
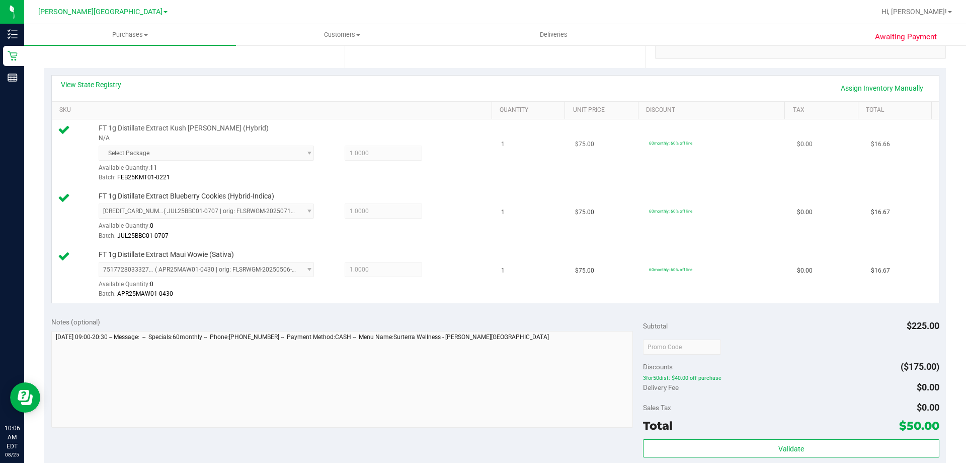
scroll to position [201, 0]
click at [103, 82] on link "View State Registry" at bounding box center [91, 87] width 60 height 10
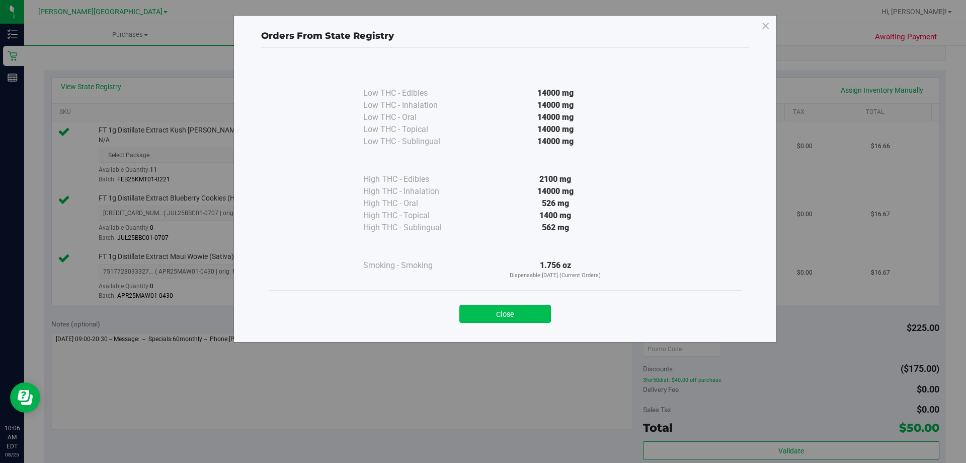
click at [497, 321] on button "Close" at bounding box center [506, 313] width 92 height 18
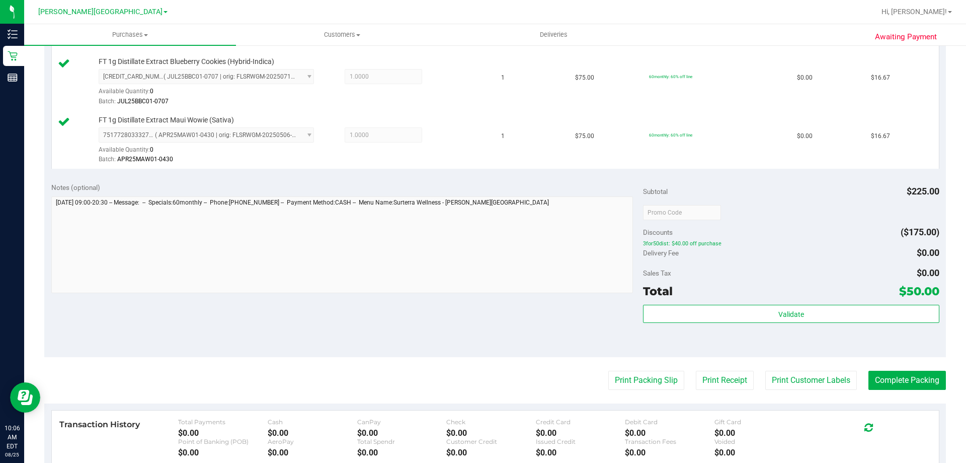
scroll to position [352, 0]
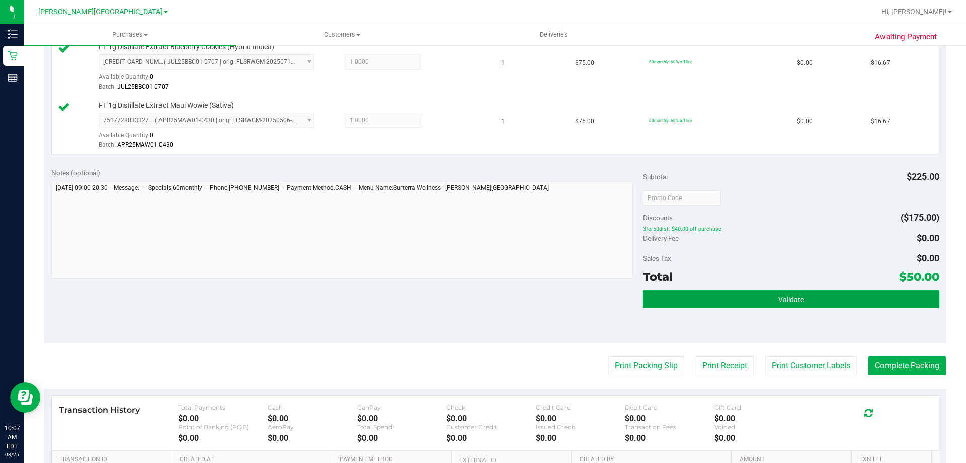
click at [722, 294] on button "Validate" at bounding box center [791, 299] width 296 height 18
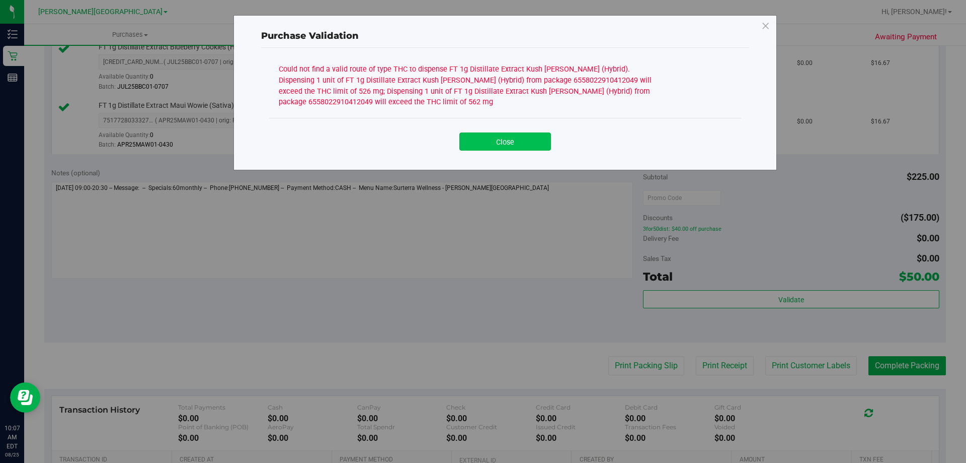
click at [517, 137] on button "Close" at bounding box center [506, 141] width 92 height 18
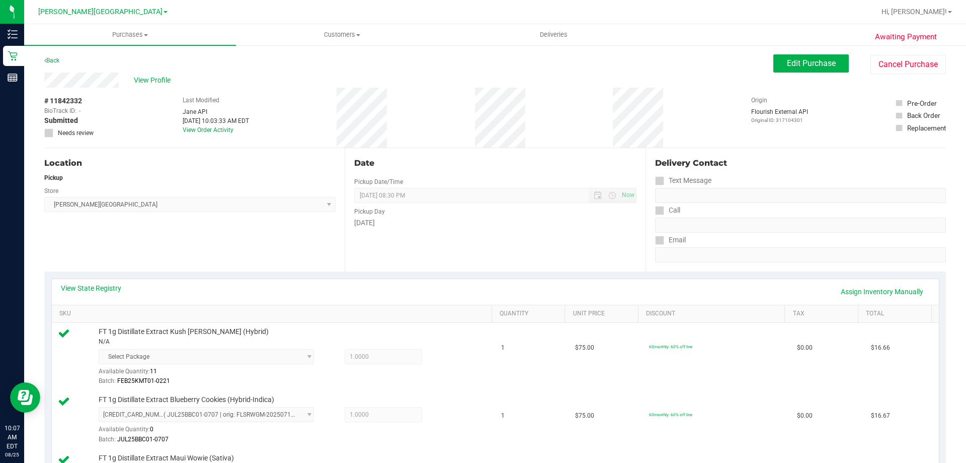
scroll to position [101, 0]
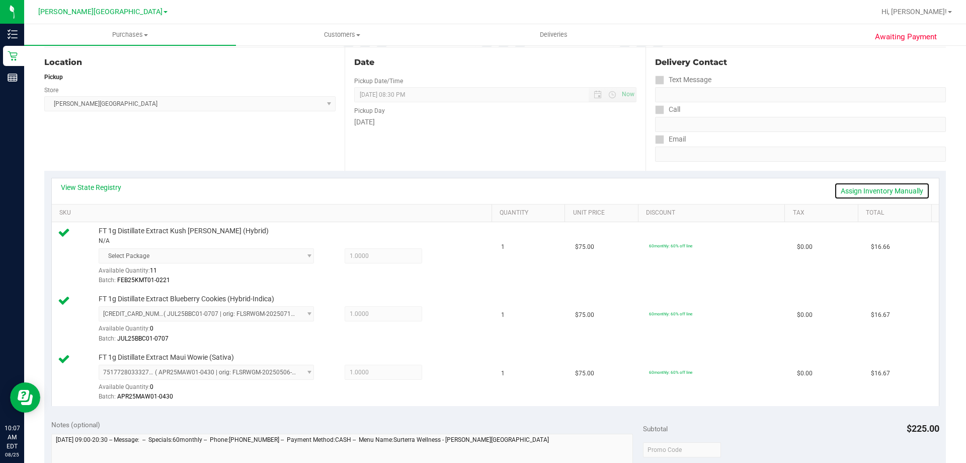
click at [866, 185] on link "Assign Inventory Manually" at bounding box center [882, 190] width 96 height 17
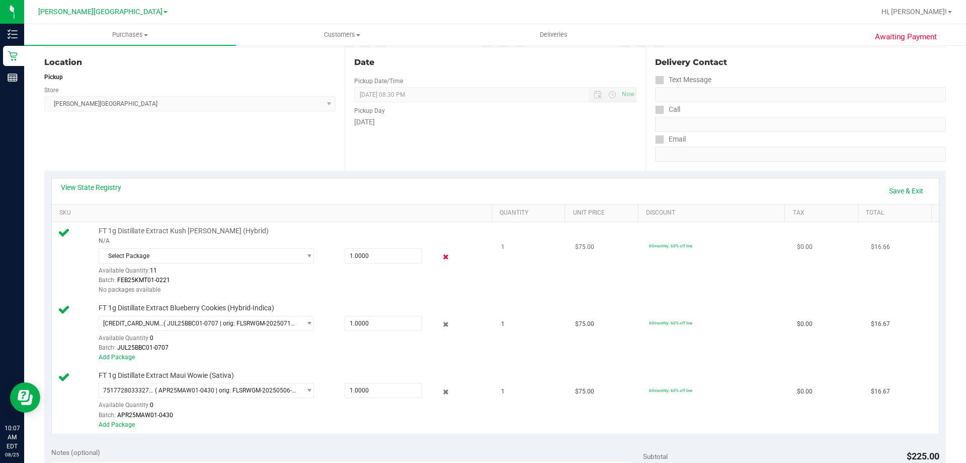
click at [441, 252] on icon at bounding box center [446, 257] width 11 height 12
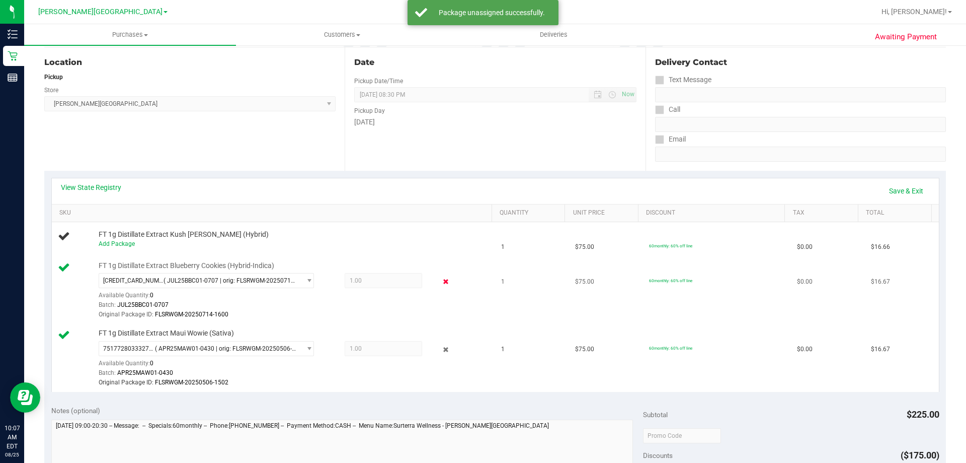
click at [441, 278] on icon at bounding box center [446, 282] width 11 height 12
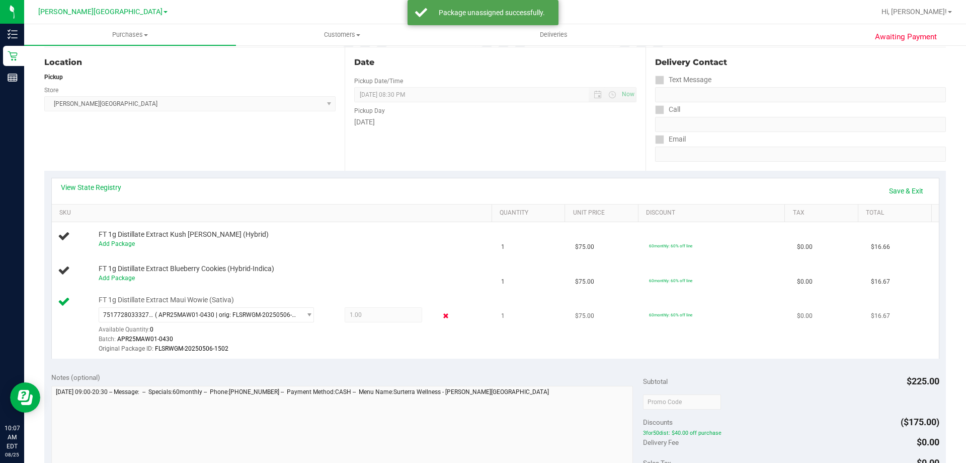
click at [443, 315] on icon at bounding box center [446, 316] width 11 height 12
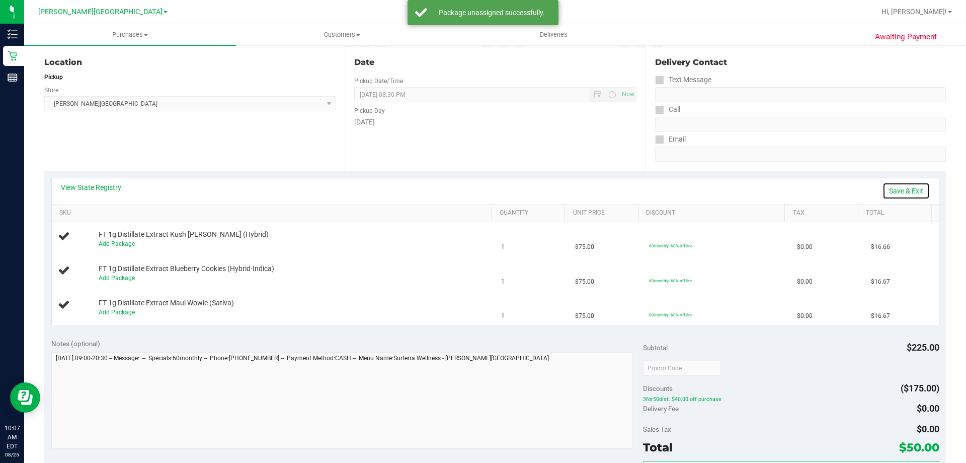
click at [903, 197] on link "Save & Exit" at bounding box center [906, 190] width 47 height 17
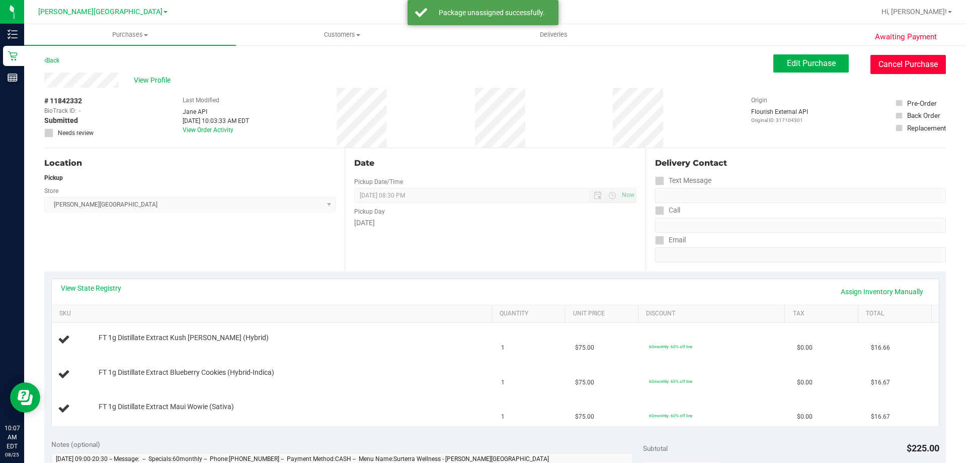
click at [910, 60] on button "Cancel Purchase" at bounding box center [908, 64] width 75 height 19
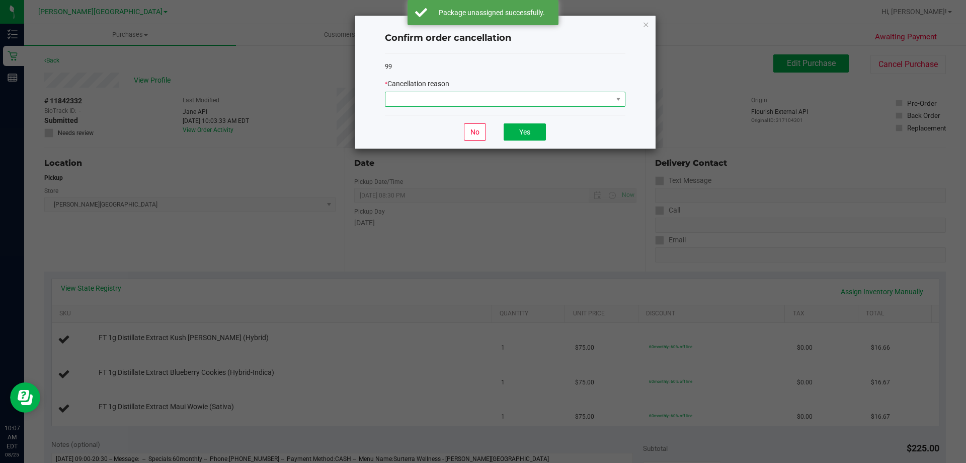
click at [454, 98] on span at bounding box center [499, 99] width 227 height 14
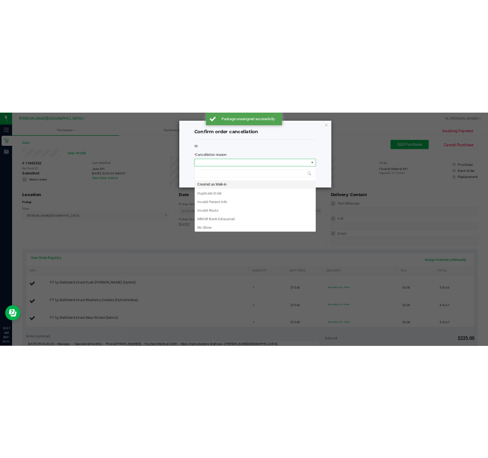
scroll to position [15, 241]
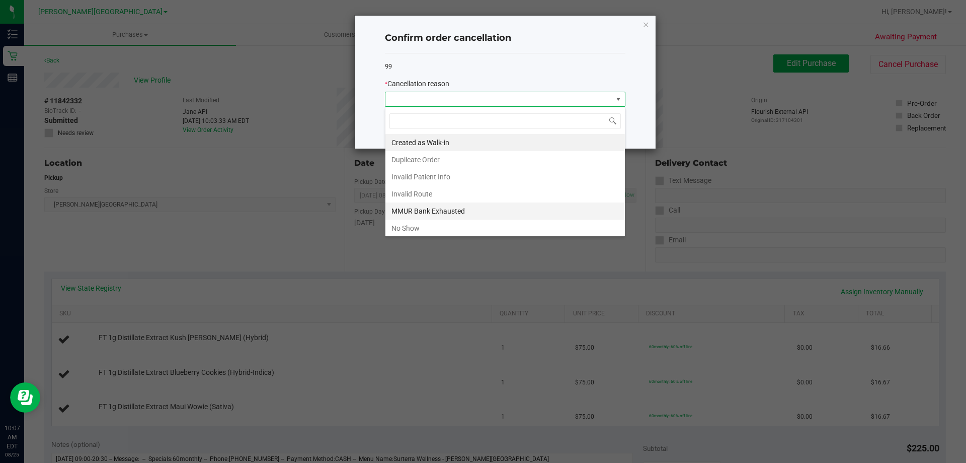
click at [447, 205] on li "MMUR Bank Exhausted" at bounding box center [506, 210] width 240 height 17
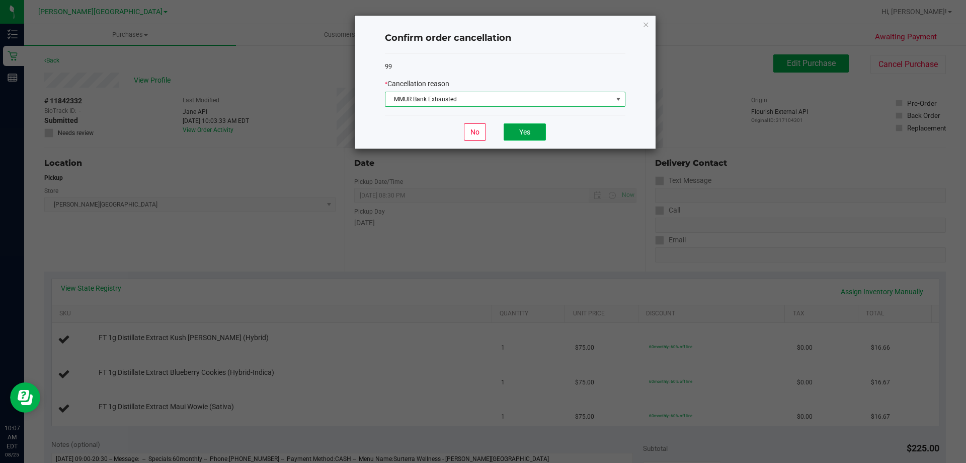
click at [528, 127] on button "Yes" at bounding box center [525, 131] width 42 height 17
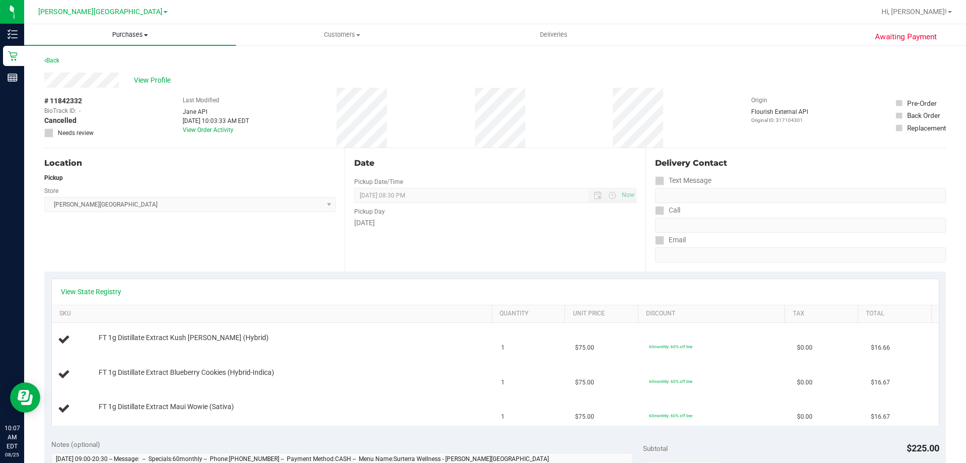
click at [132, 37] on span "Purchases" at bounding box center [130, 34] width 212 height 9
click at [127, 70] on li "Fulfillment" at bounding box center [130, 73] width 212 height 12
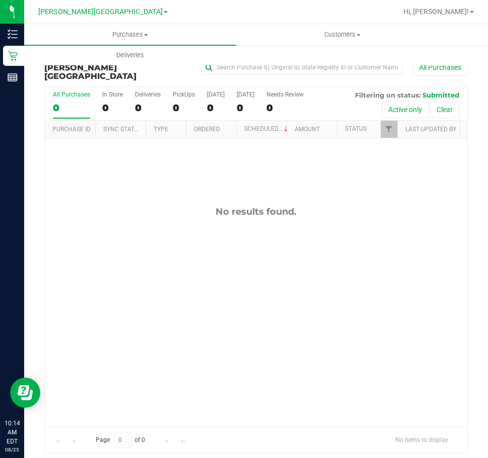
drag, startPoint x: 419, startPoint y: 323, endPoint x: 477, endPoint y: 226, distance: 112.6
click at [419, 323] on div "No results found." at bounding box center [256, 316] width 422 height 357
click at [349, 211] on div "No results found." at bounding box center [256, 316] width 422 height 357
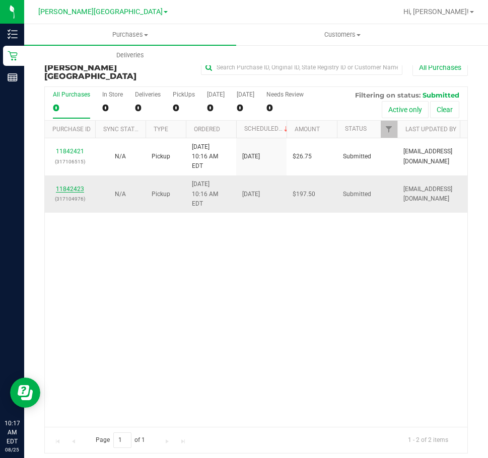
click at [74, 186] on link "11842423" at bounding box center [70, 189] width 28 height 7
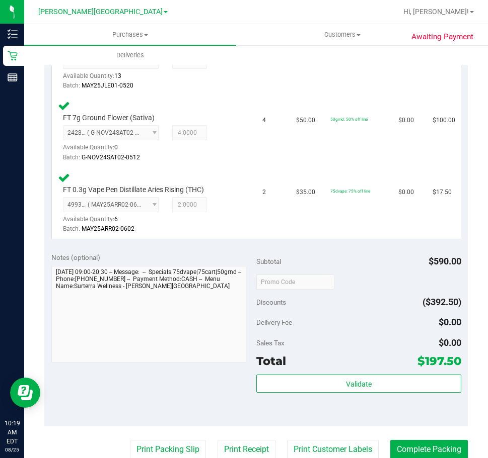
scroll to position [604, 0]
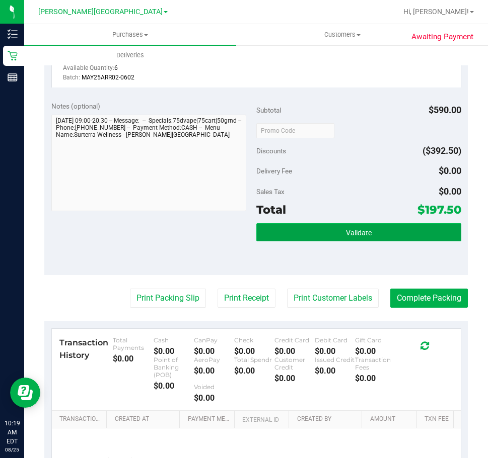
click at [307, 223] on button "Validate" at bounding box center [358, 232] width 205 height 18
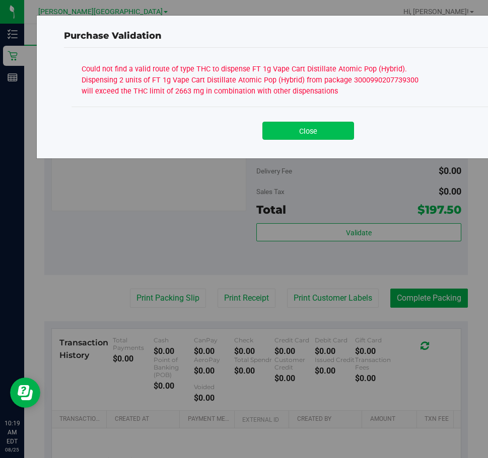
click at [291, 128] on button "Close" at bounding box center [308, 131] width 92 height 18
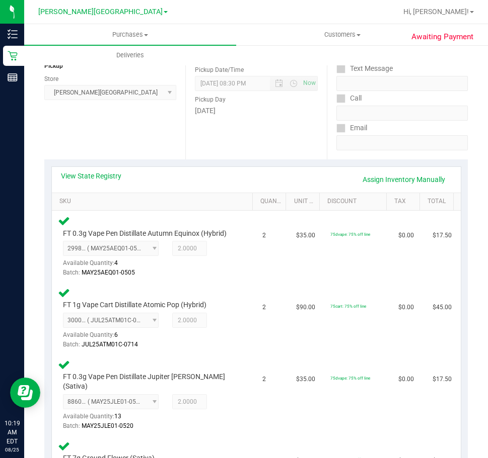
scroll to position [101, 0]
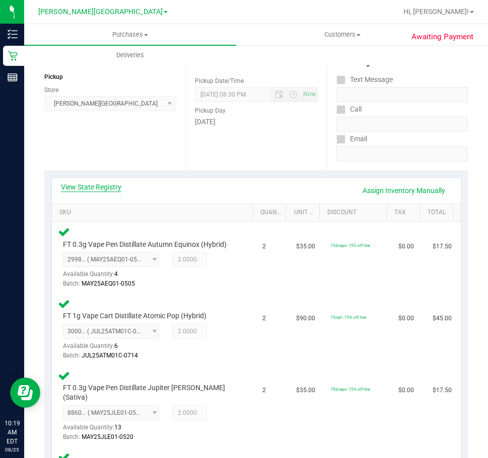
click at [91, 183] on link "View State Registry" at bounding box center [91, 187] width 60 height 10
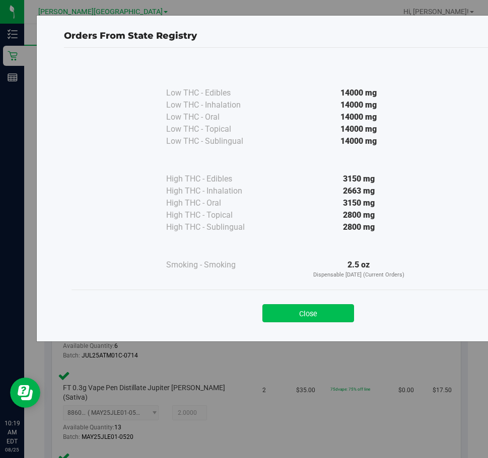
click at [321, 315] on button "Close" at bounding box center [308, 313] width 92 height 18
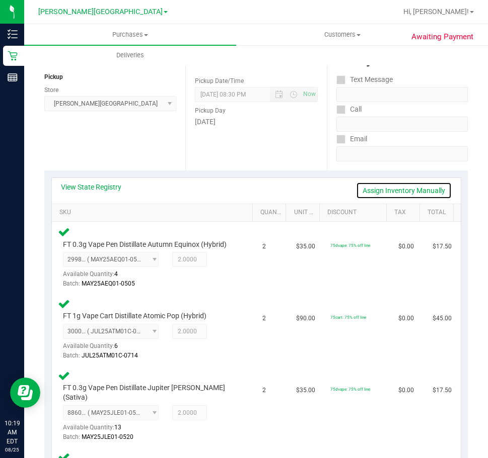
click at [403, 187] on link "Assign Inventory Manually" at bounding box center [404, 190] width 96 height 17
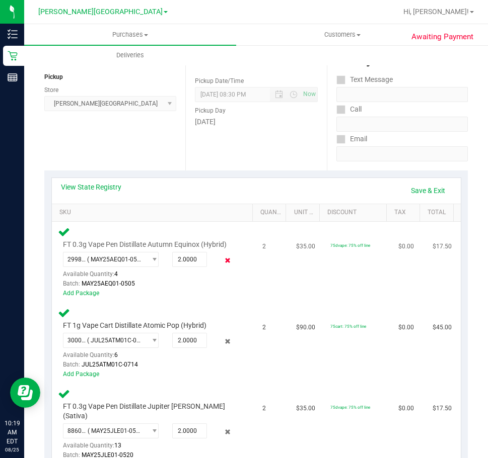
click at [222, 261] on icon at bounding box center [227, 261] width 11 height 12
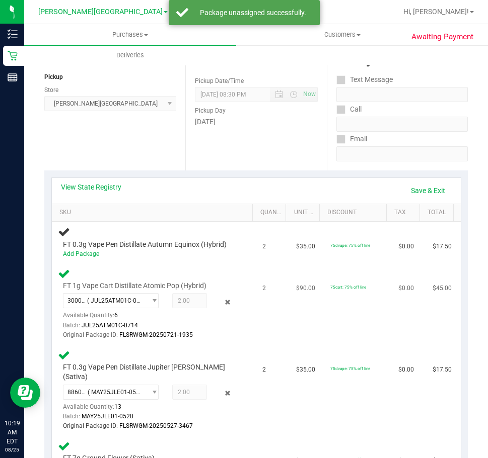
click at [222, 303] on icon at bounding box center [227, 302] width 11 height 12
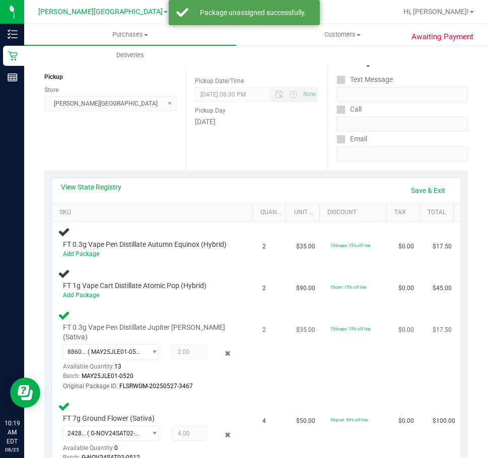
click at [221, 345] on div "8860963297177968 ( MAY25JLE01-0520 | orig: FLSRWGM-20250527-3467 ) 886096329717…" at bounding box center [149, 368] width 173 height 47
click at [222, 348] on icon at bounding box center [227, 354] width 11 height 12
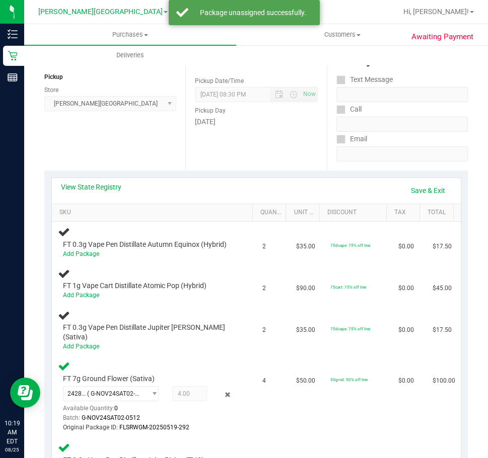
scroll to position [302, 0]
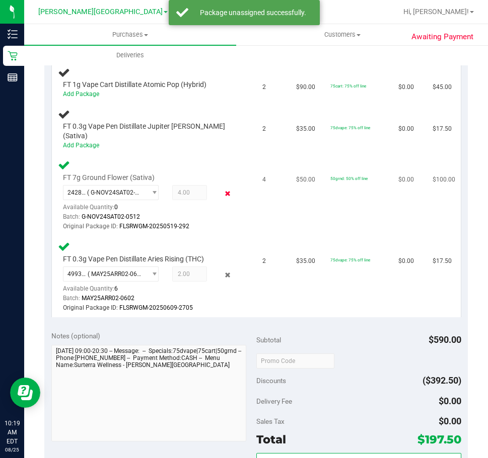
click at [222, 188] on icon at bounding box center [227, 194] width 11 height 12
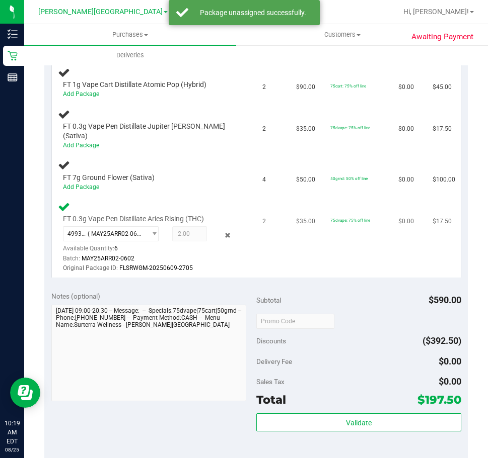
click at [215, 226] on div "4993664068435849 ( MAY25ARR02-0602 | orig: FLSRWGM-20250609-2705 ) 499366406843…" at bounding box center [149, 249] width 173 height 47
click at [226, 229] on icon at bounding box center [227, 235] width 11 height 12
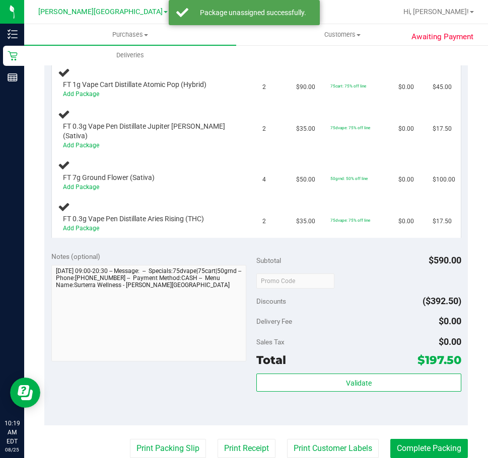
scroll to position [0, 0]
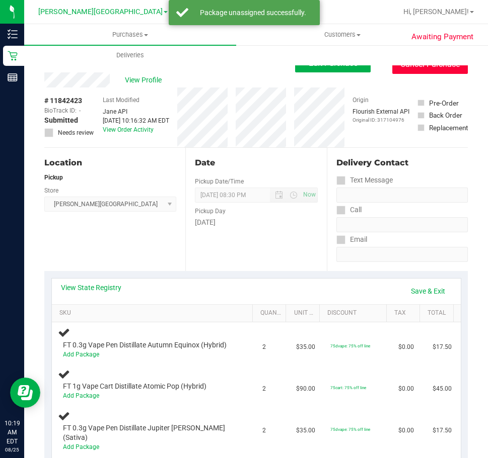
click at [416, 69] on button "Cancel Purchase" at bounding box center [429, 64] width 75 height 19
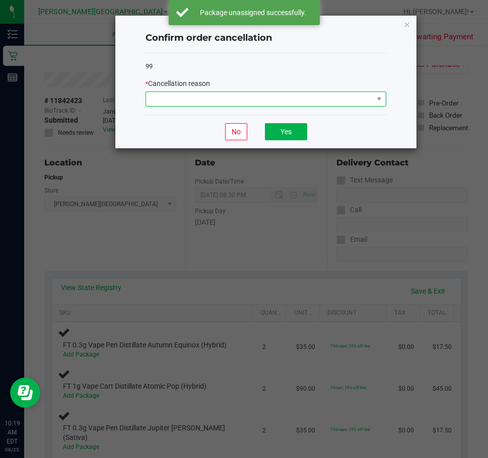
click at [232, 105] on span at bounding box center [259, 99] width 227 height 14
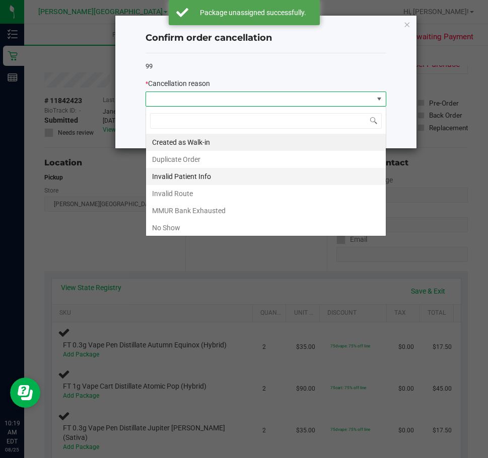
scroll to position [15, 241]
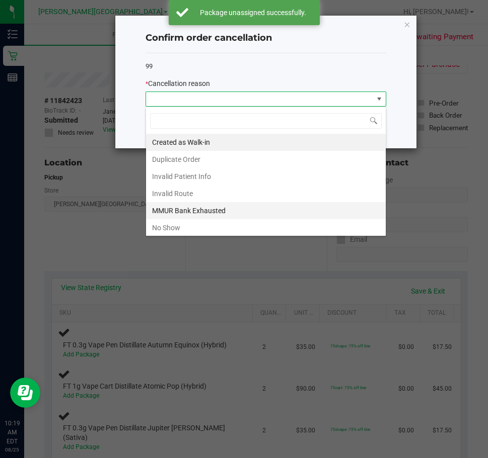
click at [235, 209] on li "MMUR Bank Exhausted" at bounding box center [266, 210] width 240 height 17
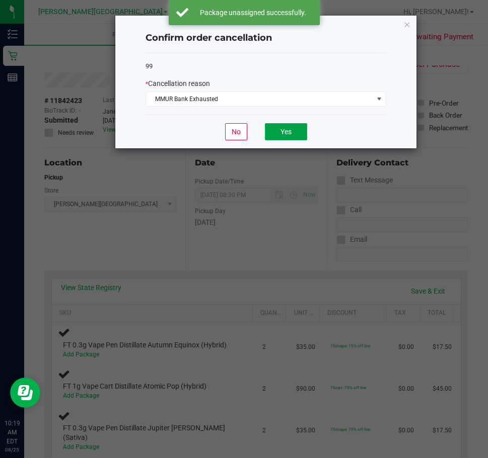
click at [285, 135] on button "Yes" at bounding box center [286, 131] width 42 height 17
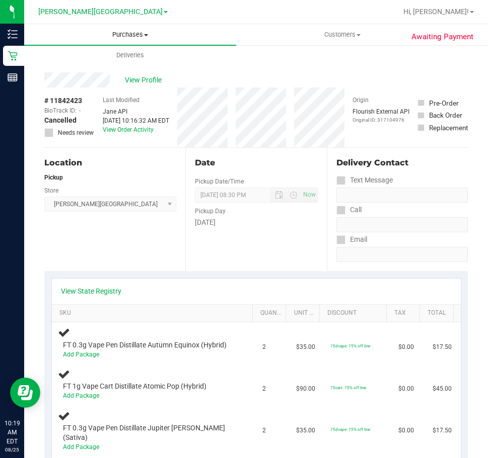
click at [126, 36] on span "Purchases" at bounding box center [130, 34] width 212 height 9
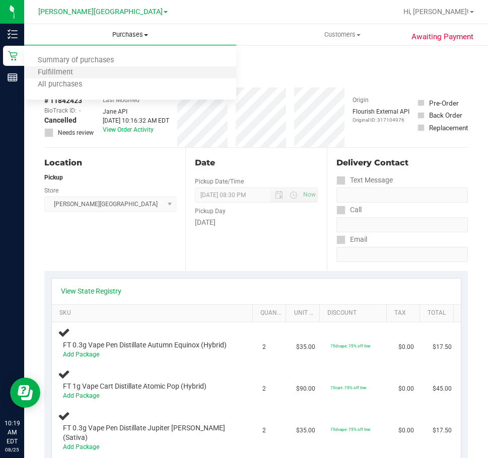
click at [124, 68] on li "Fulfillment" at bounding box center [130, 73] width 212 height 12
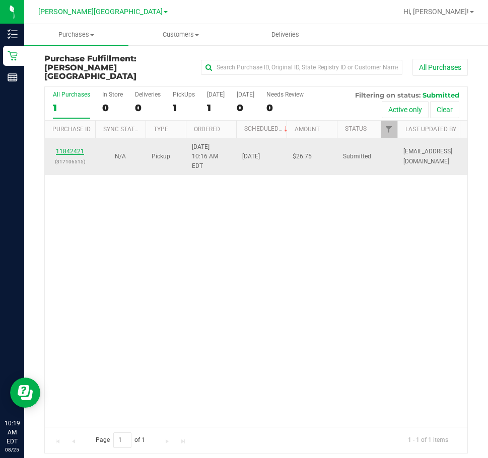
click at [81, 148] on link "11842421" at bounding box center [70, 151] width 28 height 7
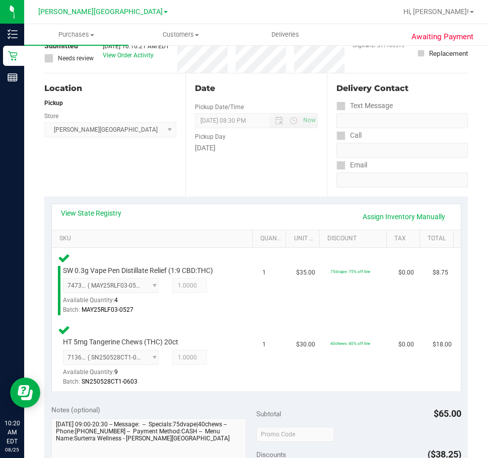
scroll to position [201, 0]
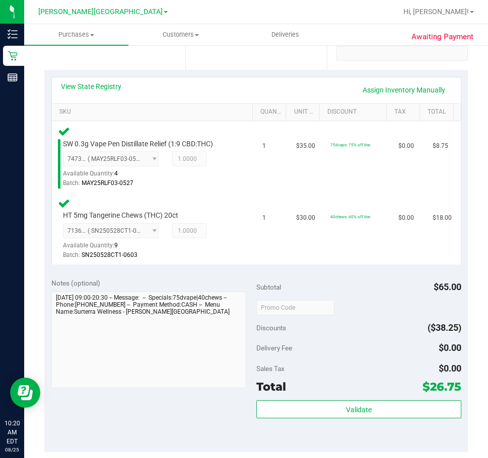
click at [353, 423] on div "Validate" at bounding box center [358, 423] width 205 height 45
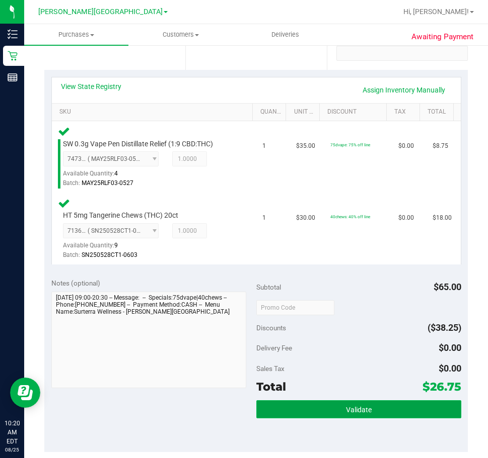
click at [353, 408] on span "Validate" at bounding box center [359, 410] width 26 height 8
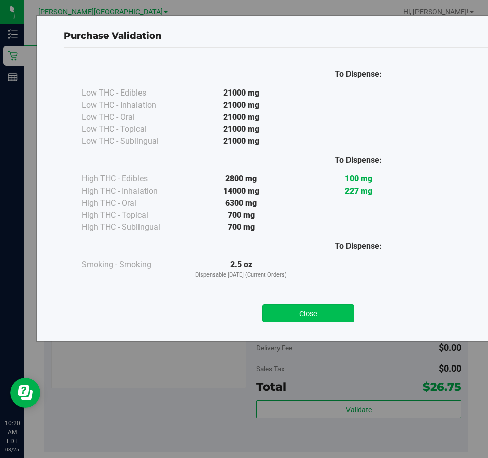
click at [333, 308] on button "Close" at bounding box center [308, 313] width 92 height 18
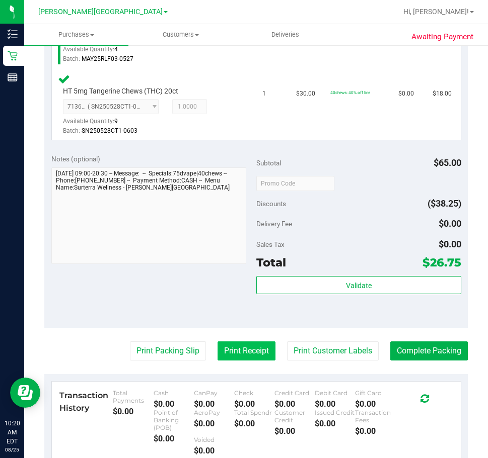
scroll to position [453, 0]
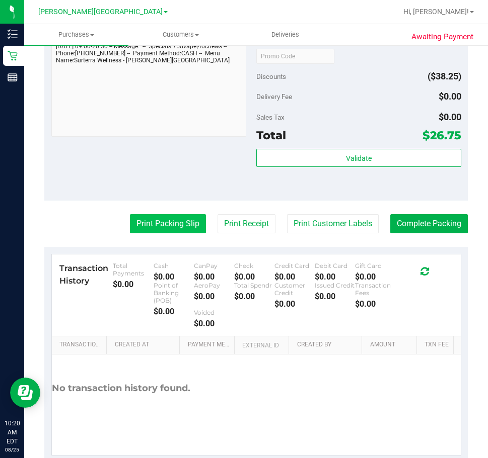
click at [147, 225] on button "Print Packing Slip" at bounding box center [168, 223] width 76 height 19
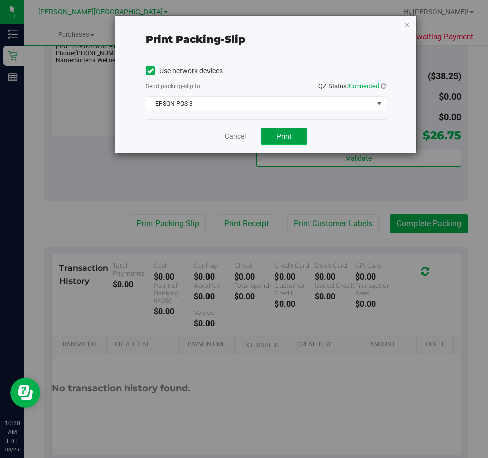
click at [277, 135] on span "Print" at bounding box center [283, 136] width 15 height 8
click at [236, 137] on link "Cancel" at bounding box center [234, 136] width 21 height 11
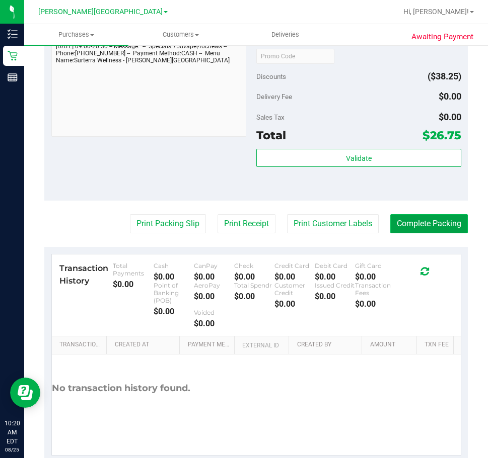
click at [434, 220] on button "Complete Packing" at bounding box center [429, 223] width 78 height 19
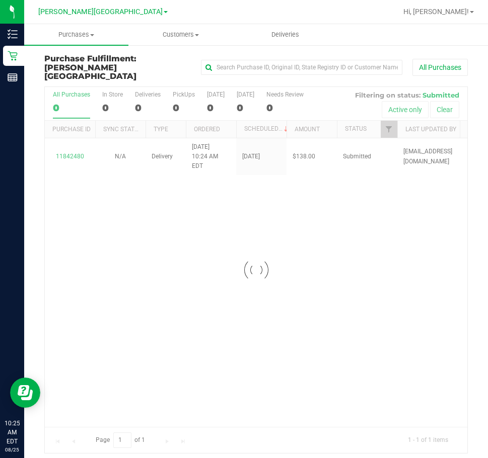
drag, startPoint x: 275, startPoint y: 232, endPoint x: 267, endPoint y: 227, distance: 9.5
click at [272, 231] on div "Loading... 11842480 N/A Delivery [DATE] 10:24 AM EDT 8/25/2025 $138.00 Submitte…" at bounding box center [256, 282] width 422 height 289
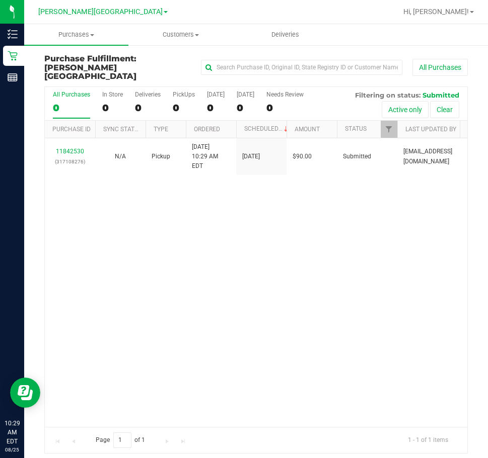
click at [410, 206] on div "11842530 (317108276) N/A Pickup [DATE] 10:29 AM EDT 8/25/2025 $90.00 Submitted …" at bounding box center [256, 282] width 422 height 289
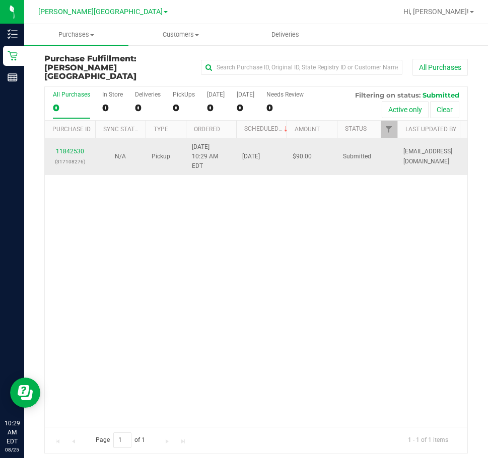
click at [71, 147] on div "11842530 (317108276)" at bounding box center [70, 156] width 38 height 19
click at [69, 148] on link "11842530" at bounding box center [70, 151] width 28 height 7
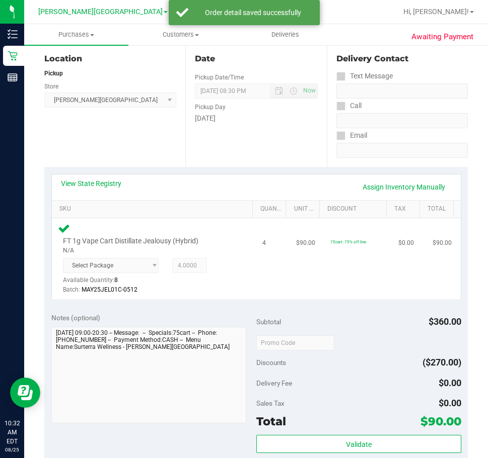
scroll to position [302, 0]
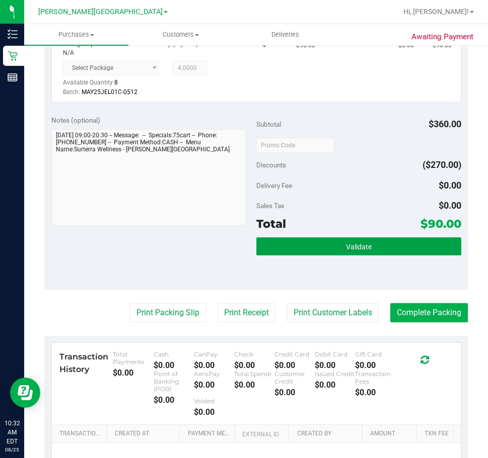
click at [333, 242] on button "Validate" at bounding box center [358, 247] width 205 height 18
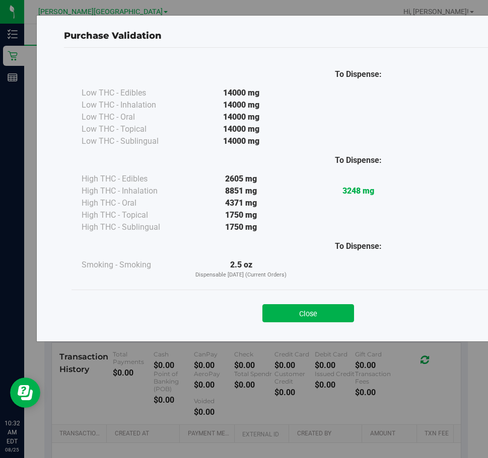
click at [322, 330] on div "To Dispense: Low THC - Edibles 14000 mg" at bounding box center [308, 190] width 488 height 285
click at [311, 302] on div "Close" at bounding box center [308, 310] width 458 height 25
click at [290, 309] on button "Close" at bounding box center [308, 313] width 92 height 18
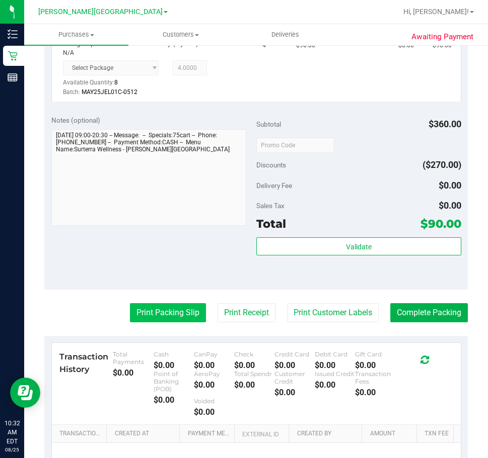
click at [170, 307] on button "Print Packing Slip" at bounding box center [168, 312] width 76 height 19
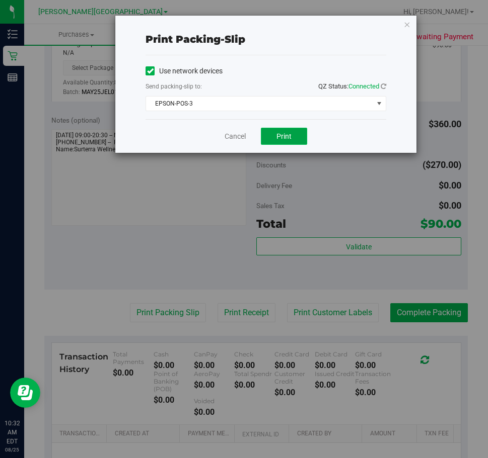
click at [304, 128] on button "Print" at bounding box center [284, 136] width 46 height 17
click at [227, 132] on link "Cancel" at bounding box center [234, 136] width 21 height 11
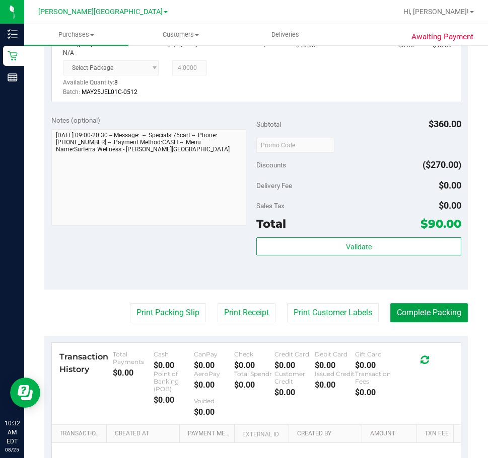
click at [421, 304] on button "Complete Packing" at bounding box center [429, 312] width 78 height 19
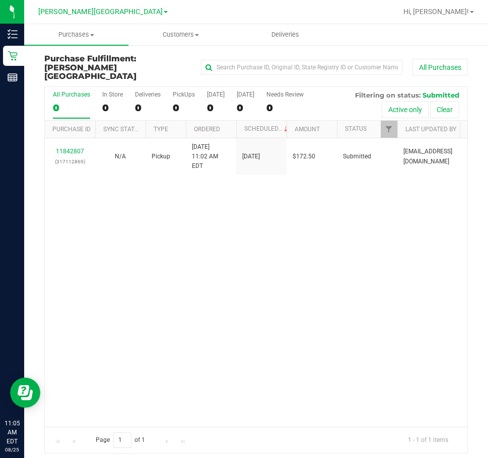
click at [300, 292] on div "11842807 (317112869) N/A Pickup [DATE] 11:02 AM EDT 8/25/2025 $172.50 Submitted…" at bounding box center [256, 282] width 422 height 289
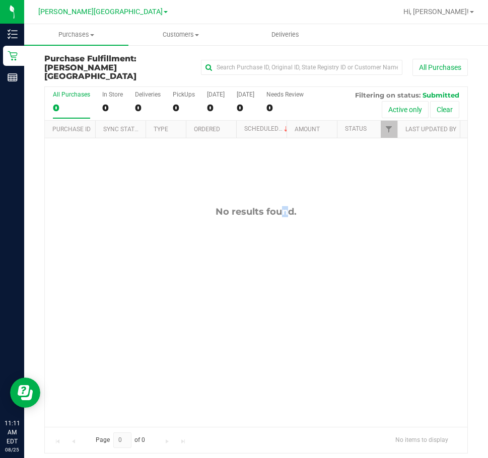
click at [257, 206] on div "No results found." at bounding box center [256, 211] width 422 height 11
click at [258, 206] on div "No results found." at bounding box center [256, 211] width 422 height 11
drag, startPoint x: 315, startPoint y: 202, endPoint x: 54, endPoint y: 209, distance: 260.8
click at [54, 209] on div "No results found." at bounding box center [256, 316] width 422 height 357
click at [270, 231] on div "No results found." at bounding box center [256, 316] width 422 height 357
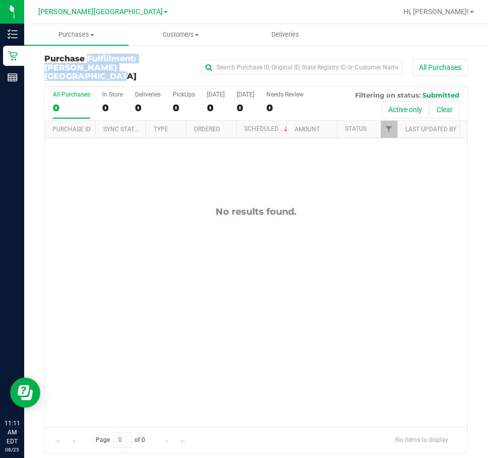
drag, startPoint x: 62, startPoint y: 58, endPoint x: 110, endPoint y: 67, distance: 48.7
click at [110, 67] on div "Purchase Fulfillment: [PERSON_NAME][GEOGRAPHIC_DATA] All Purchases All Purchase…" at bounding box center [256, 254] width 464 height 420
drag, startPoint x: 151, startPoint y: 308, endPoint x: 159, endPoint y: 287, distance: 21.5
click at [151, 308] on div "No results found." at bounding box center [256, 316] width 422 height 357
drag, startPoint x: 392, startPoint y: 275, endPoint x: 483, endPoint y: 278, distance: 90.7
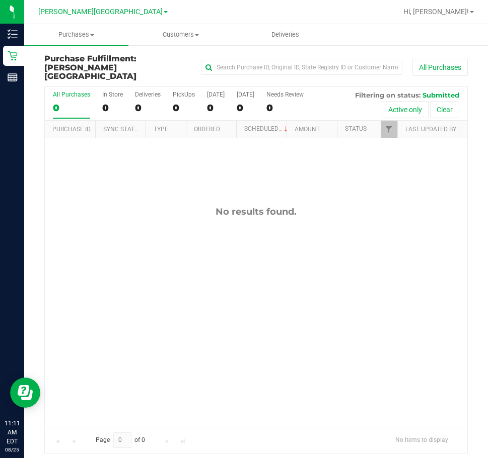
click at [392, 275] on div "No results found." at bounding box center [256, 316] width 422 height 357
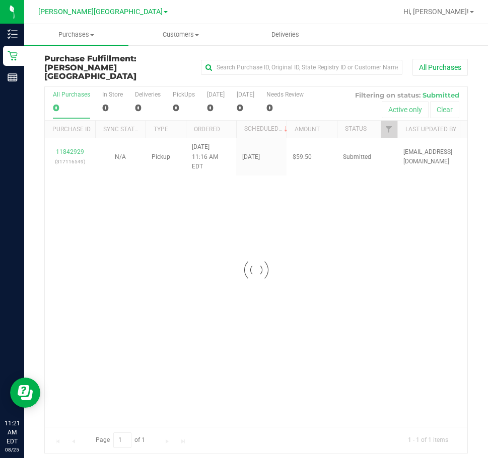
click at [341, 255] on div at bounding box center [256, 270] width 422 height 366
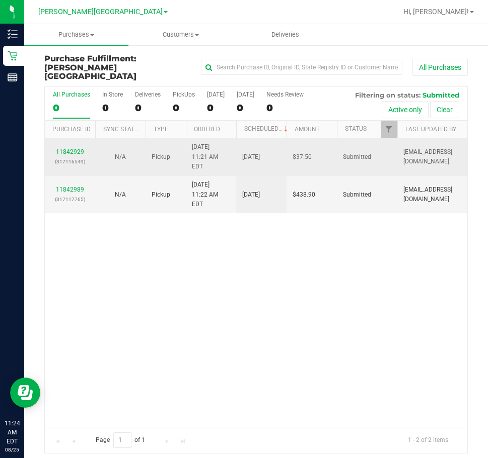
drag, startPoint x: 252, startPoint y: 207, endPoint x: 277, endPoint y: 162, distance: 52.5
click at [254, 206] on div "11842929 (317116549) N/A Pickup [DATE] 11:21 AM EDT 8/25/2025 $37.50 Submitted …" at bounding box center [256, 282] width 422 height 289
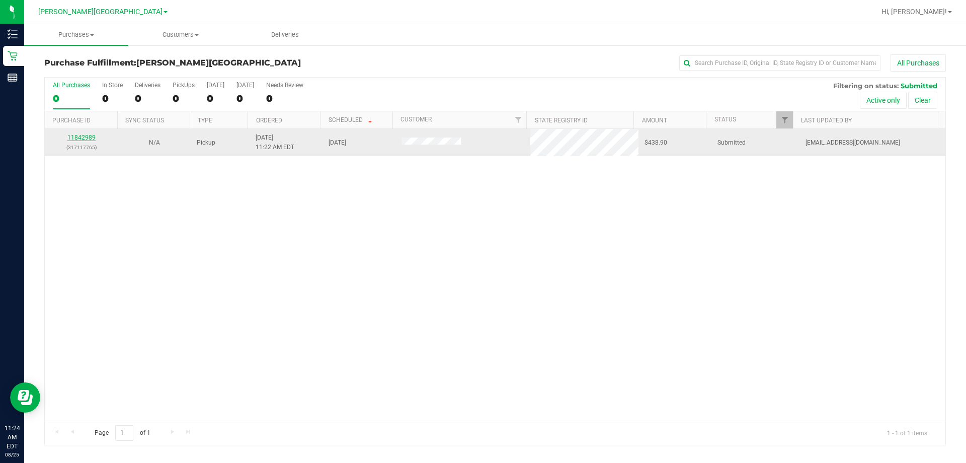
click at [82, 137] on link "11842989" at bounding box center [81, 137] width 28 height 7
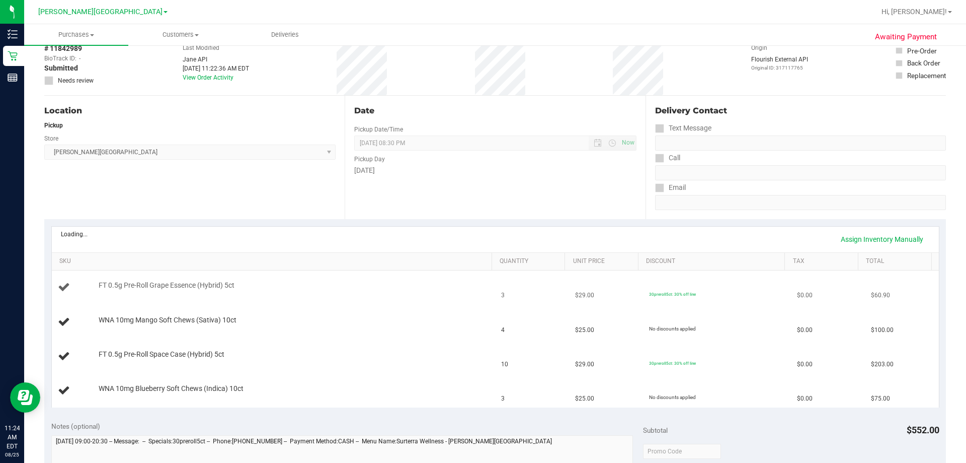
scroll to position [101, 0]
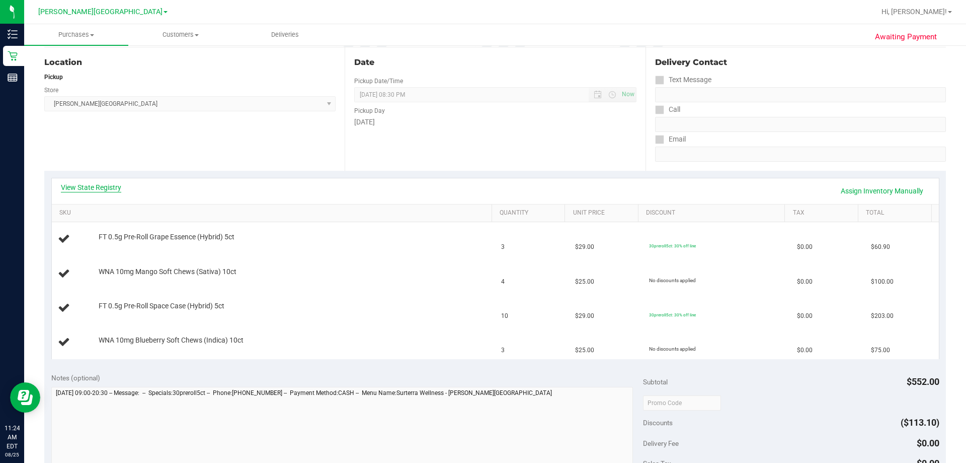
click at [93, 183] on link "View State Registry" at bounding box center [91, 187] width 60 height 10
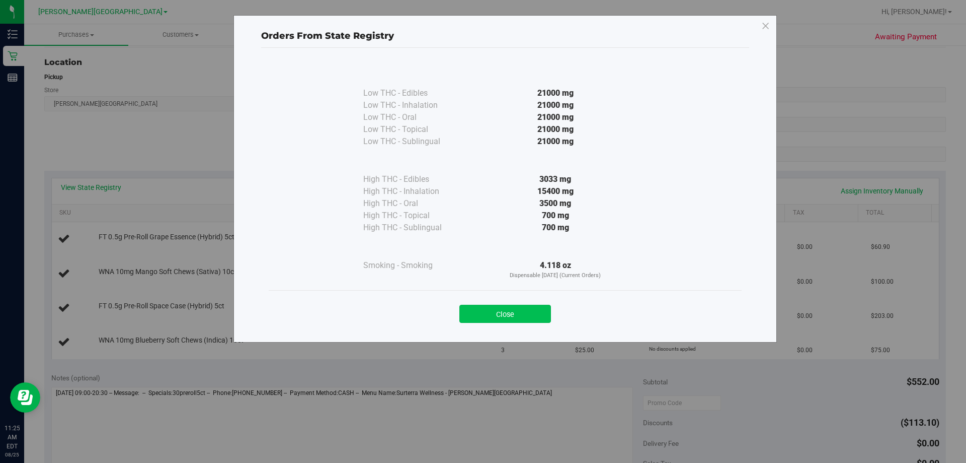
click at [505, 305] on button "Close" at bounding box center [506, 313] width 92 height 18
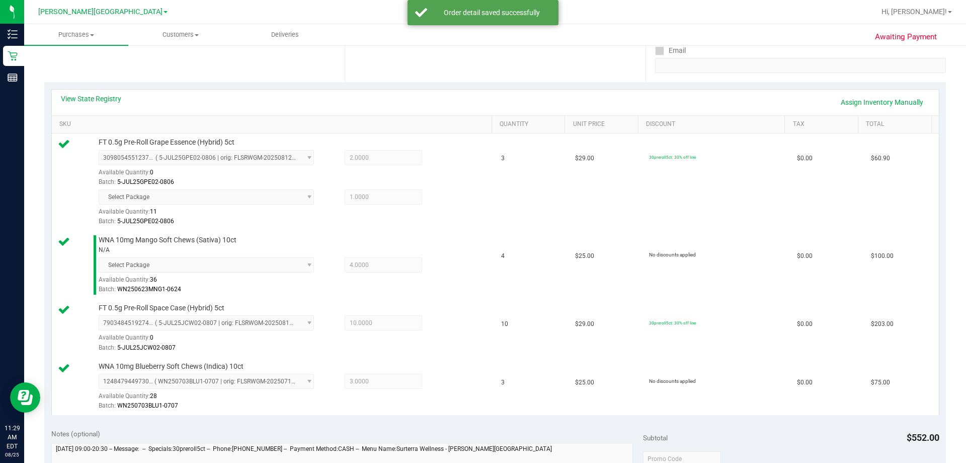
scroll to position [352, 0]
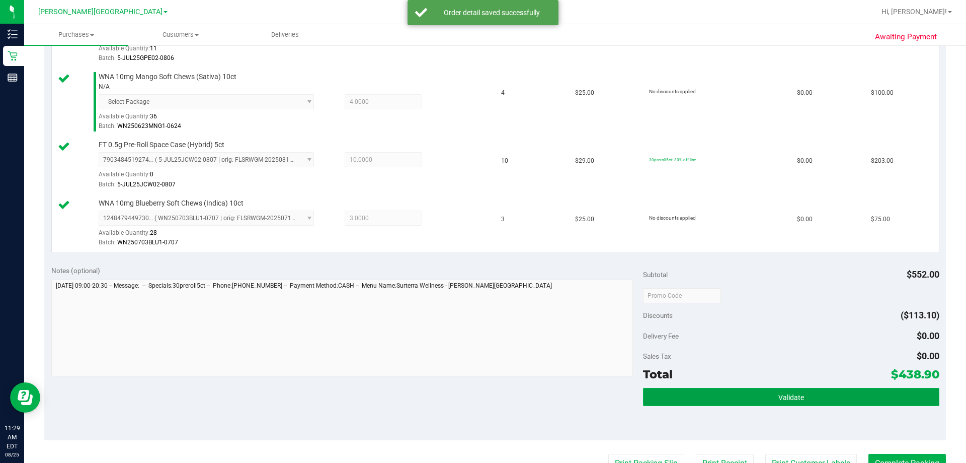
click at [810, 396] on button "Validate" at bounding box center [791, 397] width 296 height 18
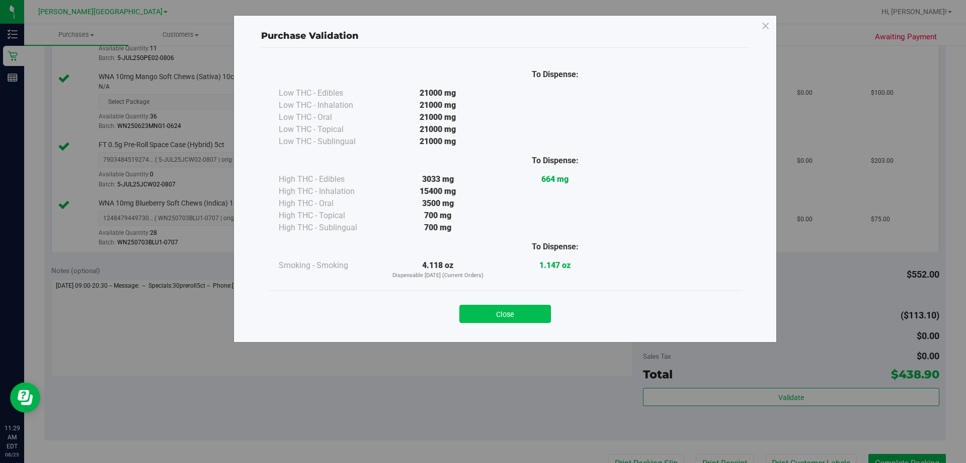
click at [472, 311] on button "Close" at bounding box center [506, 313] width 92 height 18
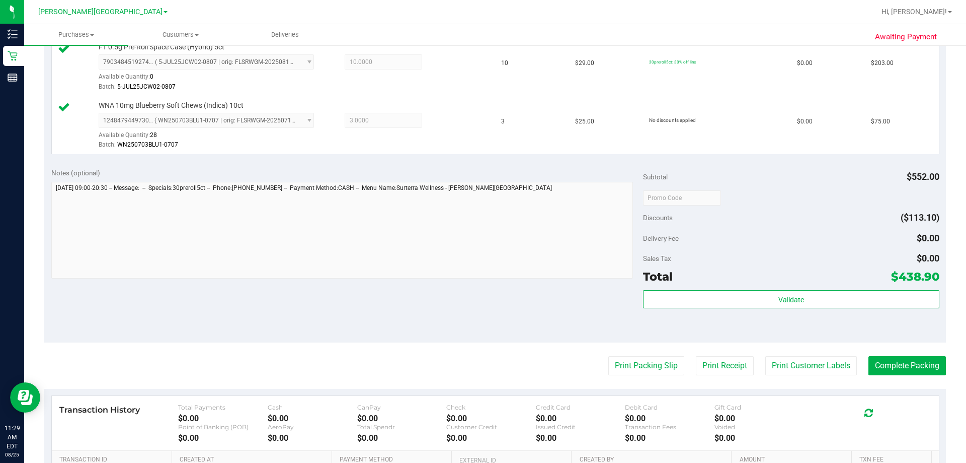
scroll to position [453, 0]
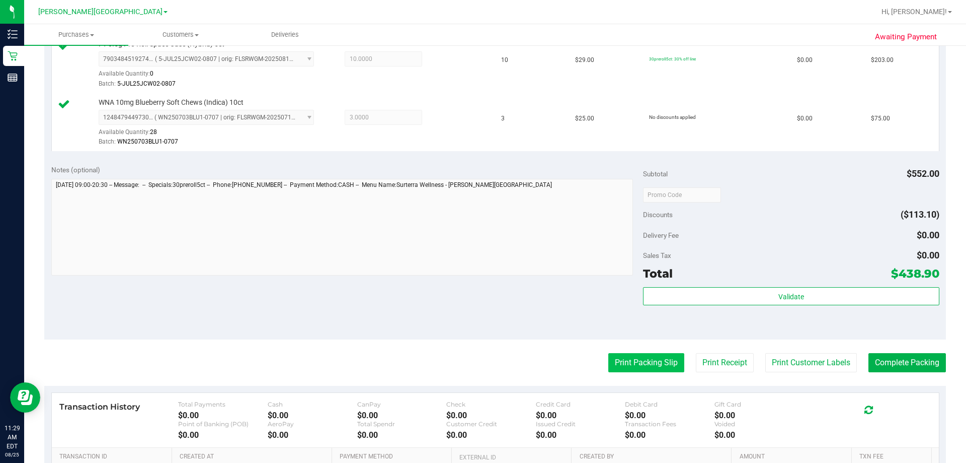
click at [628, 362] on button "Print Packing Slip" at bounding box center [646, 362] width 76 height 19
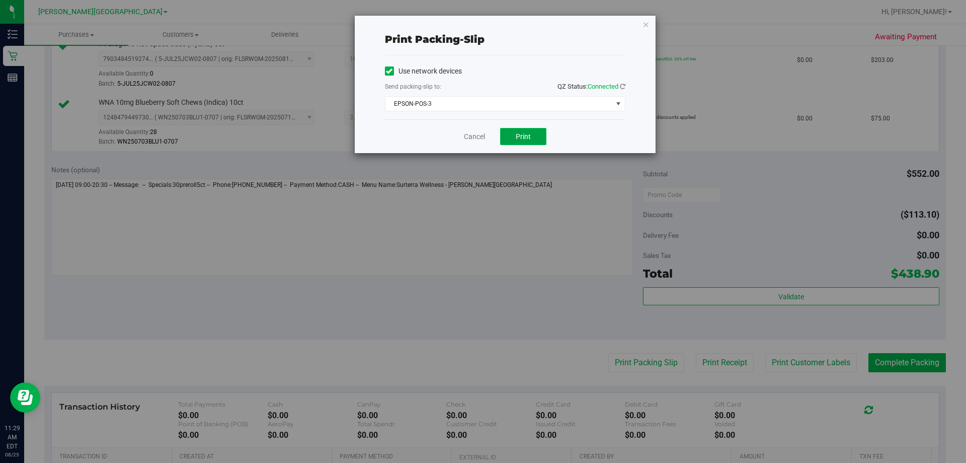
click at [537, 136] on button "Print" at bounding box center [523, 136] width 46 height 17
click at [467, 133] on link "Cancel" at bounding box center [474, 136] width 21 height 11
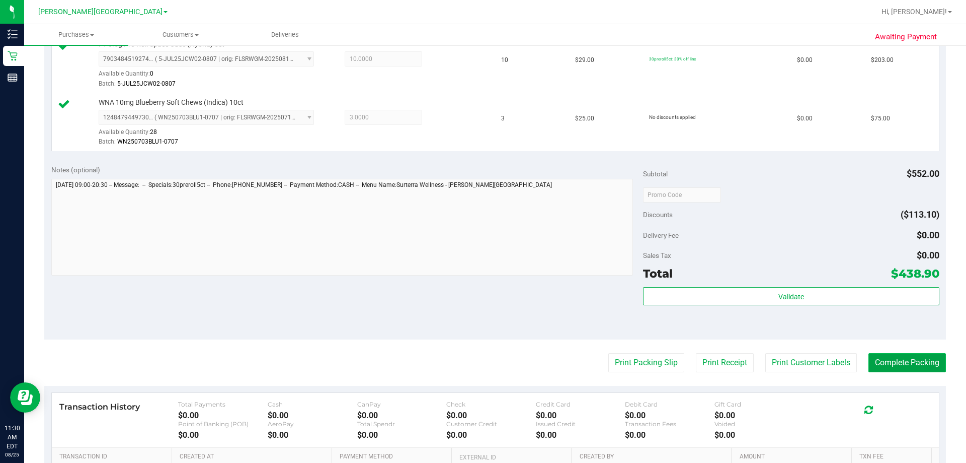
click at [869, 360] on button "Complete Packing" at bounding box center [908, 362] width 78 height 19
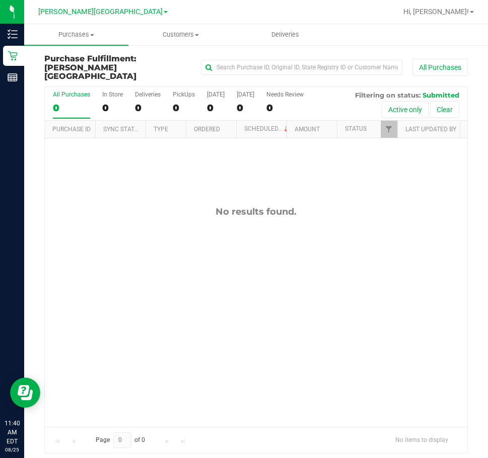
drag, startPoint x: 392, startPoint y: 270, endPoint x: 282, endPoint y: 299, distance: 113.2
click at [282, 300] on div "No results found." at bounding box center [256, 316] width 422 height 357
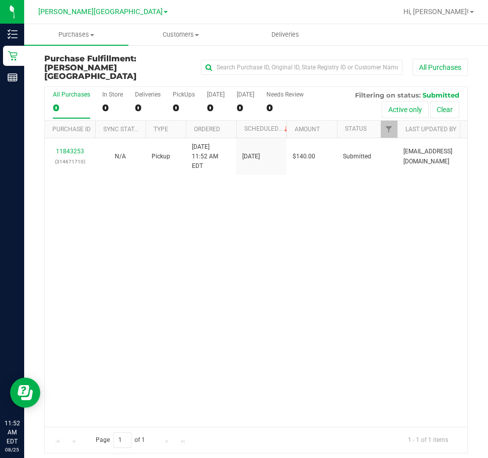
click at [344, 204] on div "11843253 (314671710) N/A Pickup [DATE] 11:52 AM EDT 8/25/2025 $140.00 Submitted…" at bounding box center [256, 282] width 422 height 289
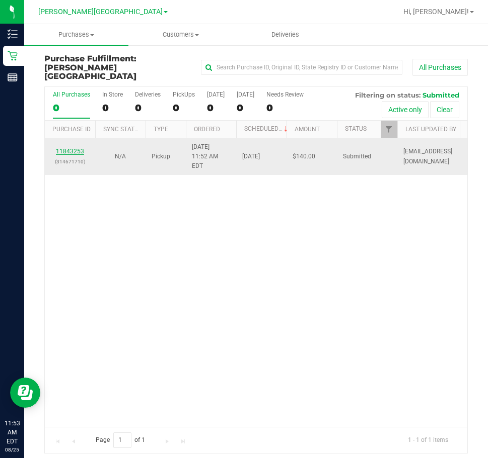
click at [80, 148] on link "11843253" at bounding box center [70, 151] width 28 height 7
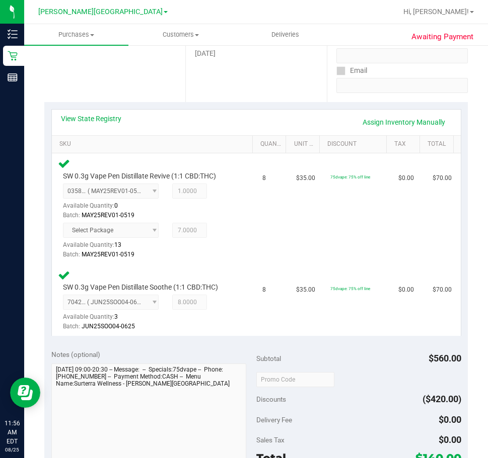
scroll to position [352, 0]
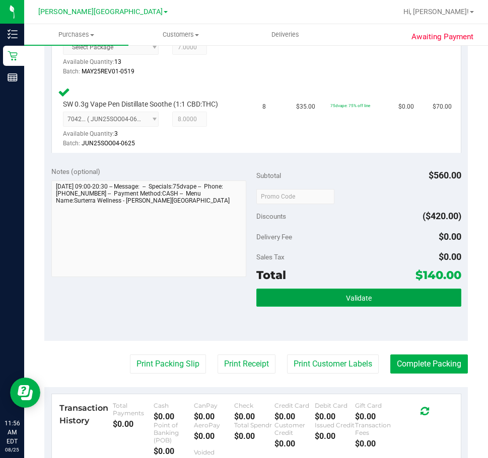
click at [389, 294] on button "Validate" at bounding box center [358, 298] width 205 height 18
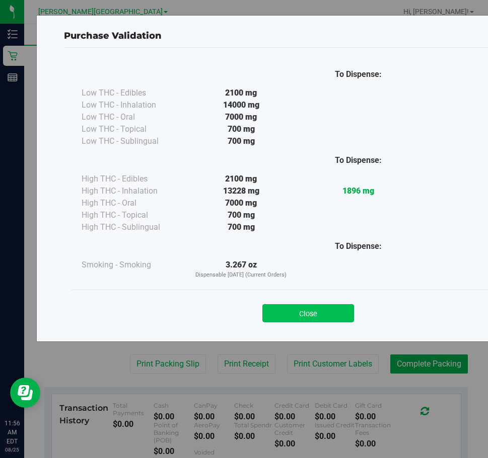
click at [320, 308] on button "Close" at bounding box center [308, 313] width 92 height 18
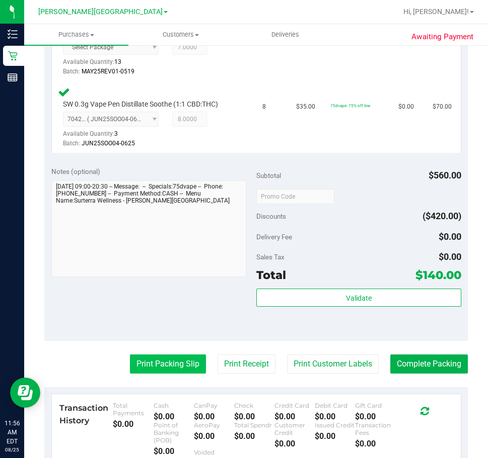
click at [181, 359] on button "Print Packing Slip" at bounding box center [168, 364] width 76 height 19
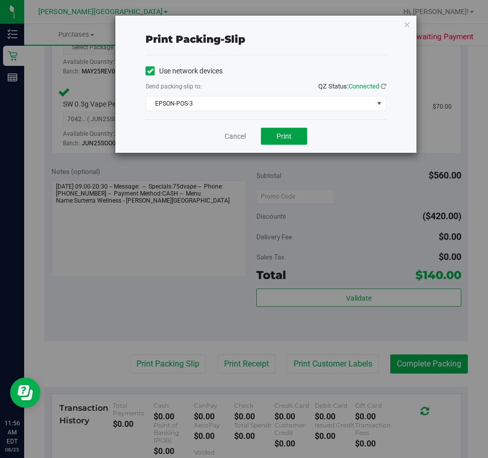
drag, startPoint x: 277, startPoint y: 130, endPoint x: 293, endPoint y: 128, distance: 16.2
click at [279, 129] on button "Print" at bounding box center [284, 136] width 46 height 17
click at [242, 138] on link "Cancel" at bounding box center [234, 136] width 21 height 11
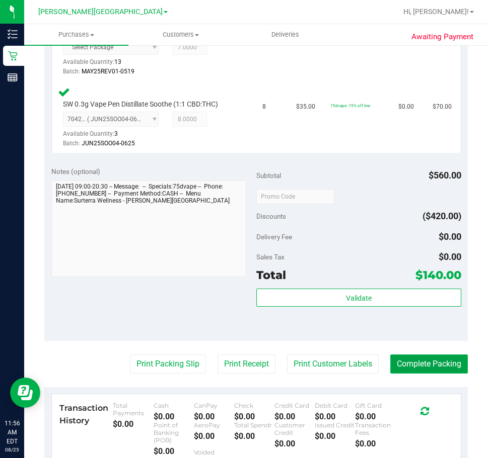
click at [441, 357] on button "Complete Packing" at bounding box center [429, 364] width 78 height 19
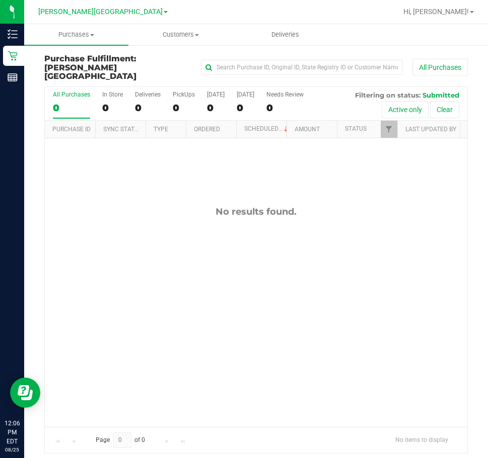
drag, startPoint x: 317, startPoint y: 317, endPoint x: 442, endPoint y: 283, distance: 129.8
click at [320, 316] on div "No results found." at bounding box center [256, 316] width 422 height 357
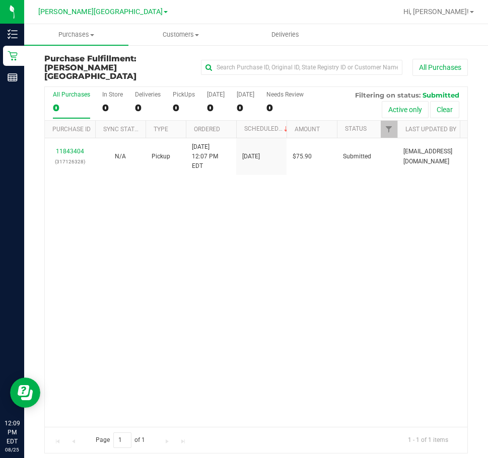
drag, startPoint x: 169, startPoint y: 229, endPoint x: 126, endPoint y: 154, distance: 87.2
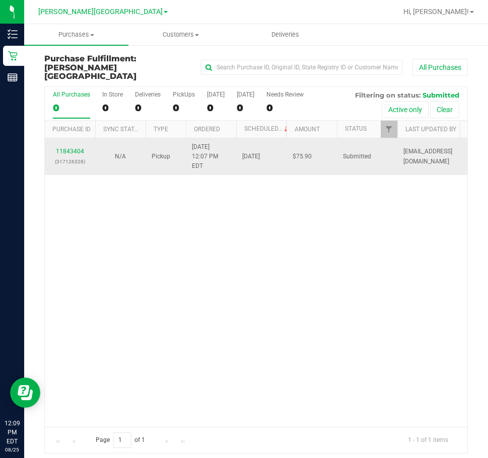
click at [170, 228] on div "11843404 (317126328) N/A Pickup [DATE] 12:07 PM EDT 8/25/2025 $75.90 Submitted …" at bounding box center [256, 282] width 422 height 289
click at [78, 138] on td "11843404 (317126328)" at bounding box center [70, 156] width 50 height 37
click at [79, 148] on link "11843404" at bounding box center [70, 151] width 28 height 7
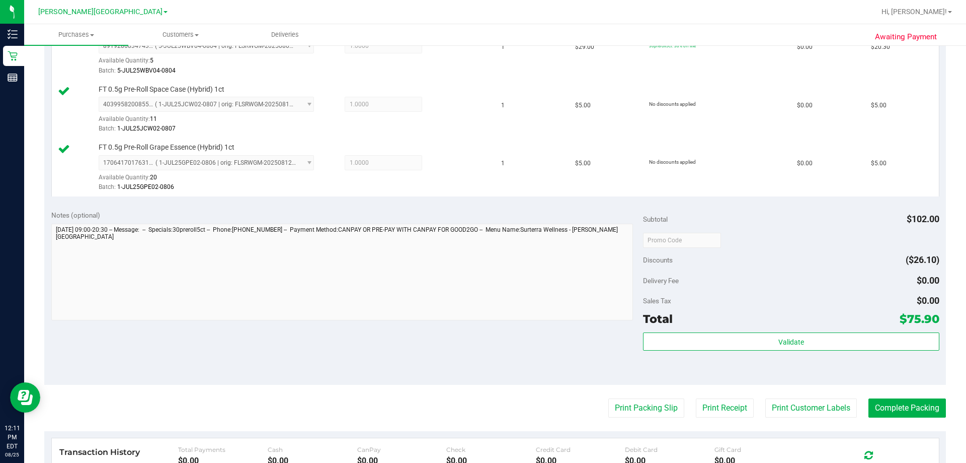
scroll to position [554, 0]
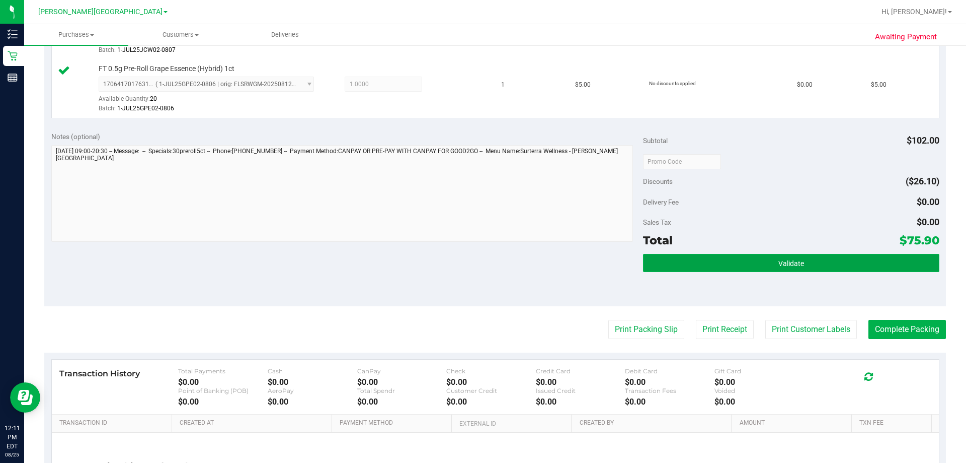
click at [735, 261] on button "Validate" at bounding box center [791, 263] width 296 height 18
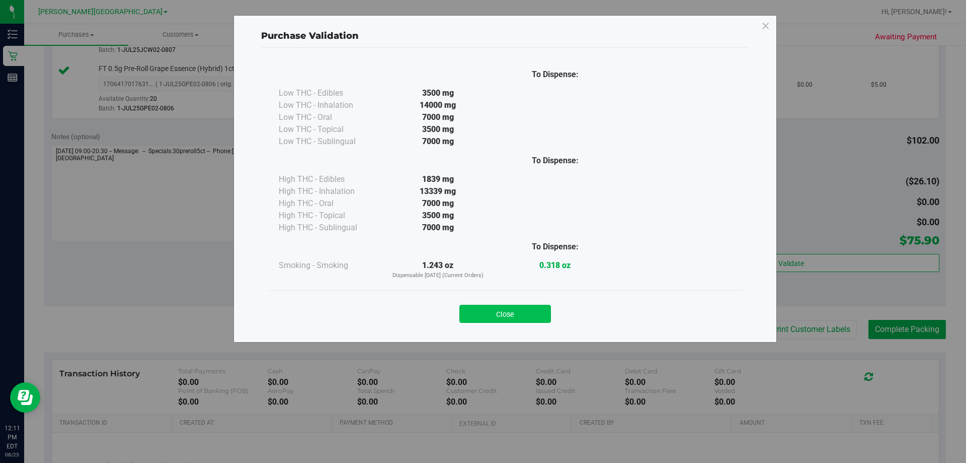
click at [511, 314] on button "Close" at bounding box center [506, 313] width 92 height 18
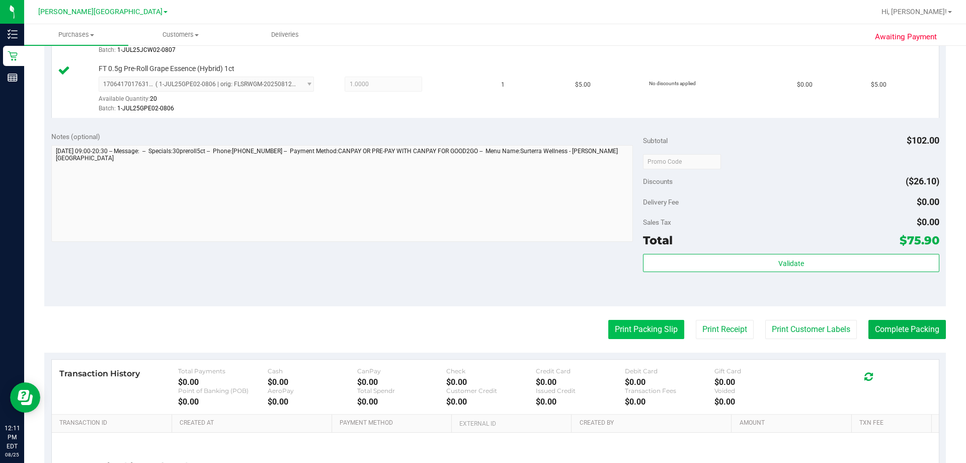
click at [620, 326] on button "Print Packing Slip" at bounding box center [646, 329] width 76 height 19
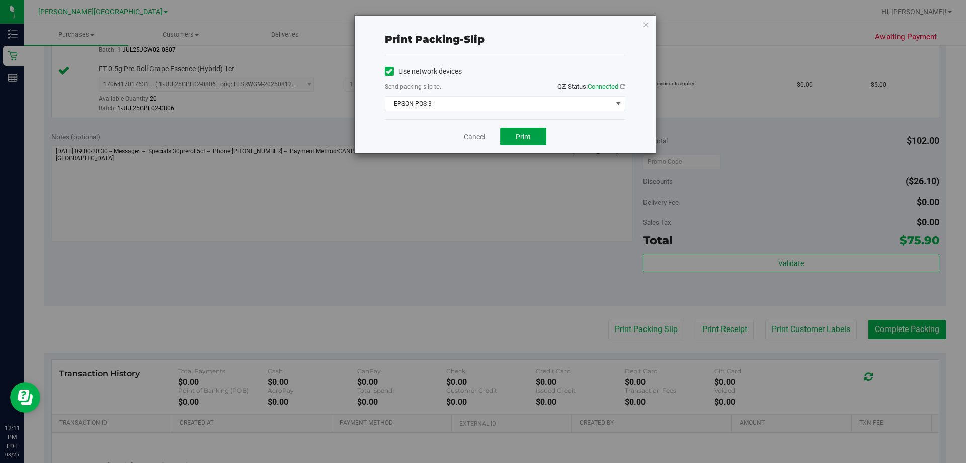
click at [522, 131] on button "Print" at bounding box center [523, 136] width 46 height 17
drag, startPoint x: 475, startPoint y: 131, endPoint x: 820, endPoint y: 212, distance: 355.0
click at [474, 131] on link "Cancel" at bounding box center [474, 136] width 21 height 11
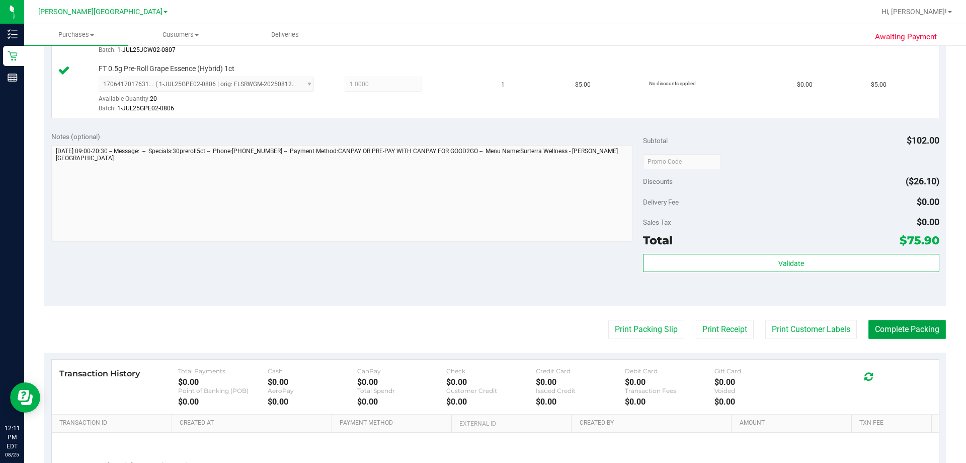
click at [916, 325] on button "Complete Packing" at bounding box center [908, 329] width 78 height 19
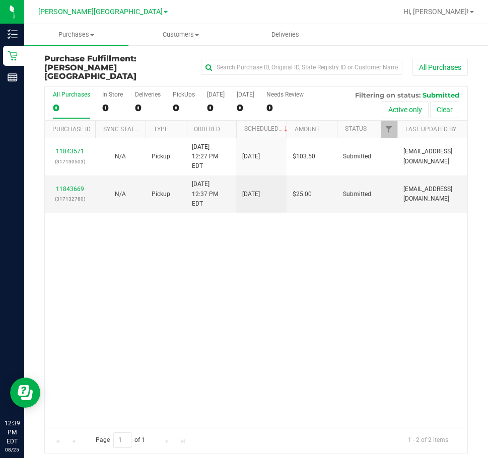
click at [340, 194] on div "11843571 (317130503) N/A Pickup [DATE] 12:27 PM EDT 8/25/2025 $103.50 Submitted…" at bounding box center [256, 282] width 422 height 289
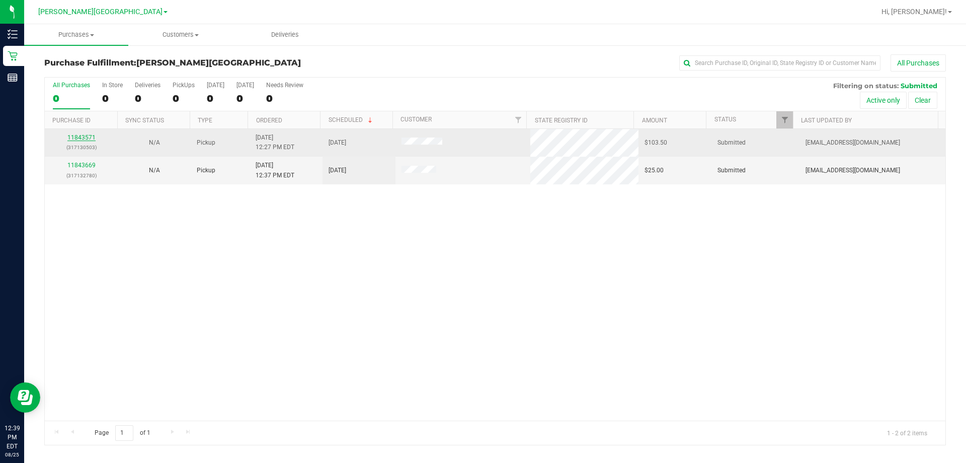
click at [77, 138] on link "11843571" at bounding box center [81, 137] width 28 height 7
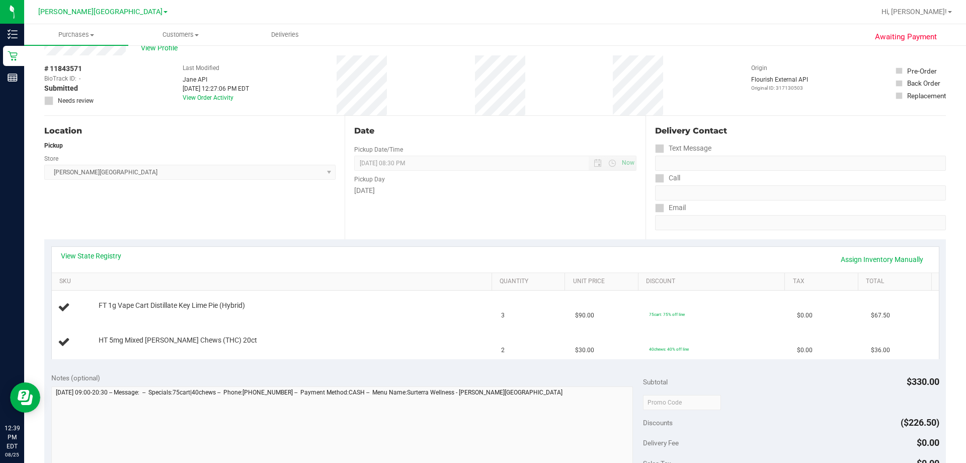
scroll to position [50, 0]
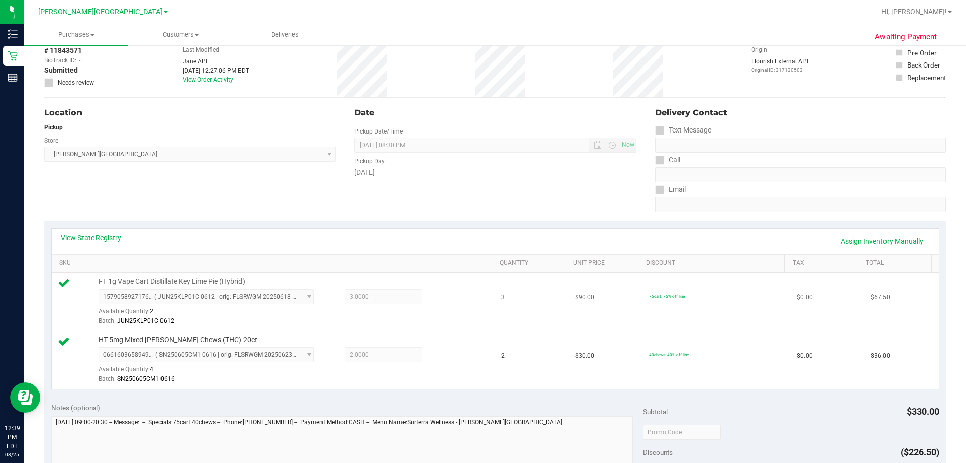
drag, startPoint x: 643, startPoint y: 278, endPoint x: 545, endPoint y: 305, distance: 101.8
click at [545, 305] on td "3" at bounding box center [532, 301] width 74 height 58
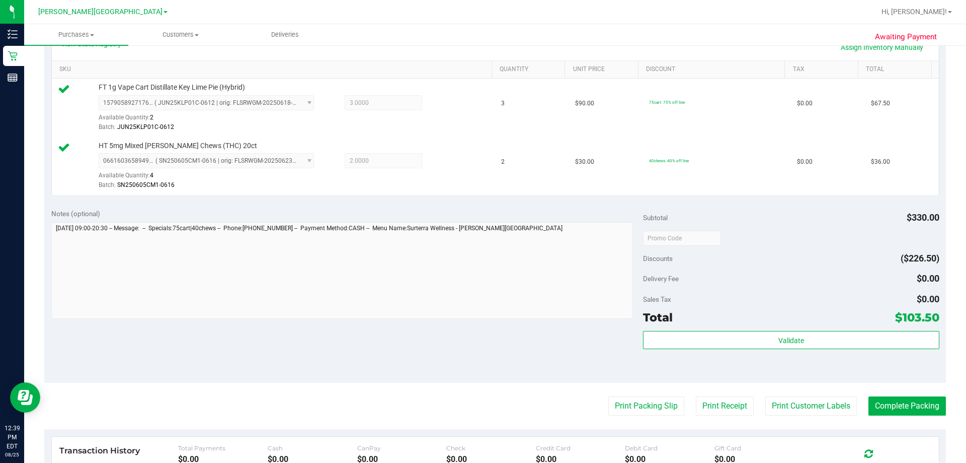
scroll to position [252, 0]
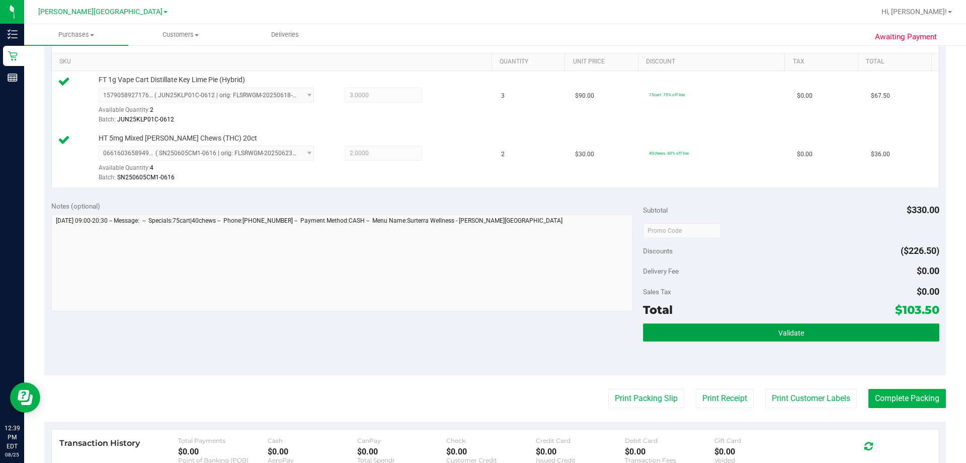
click at [686, 338] on button "Validate" at bounding box center [791, 332] width 296 height 18
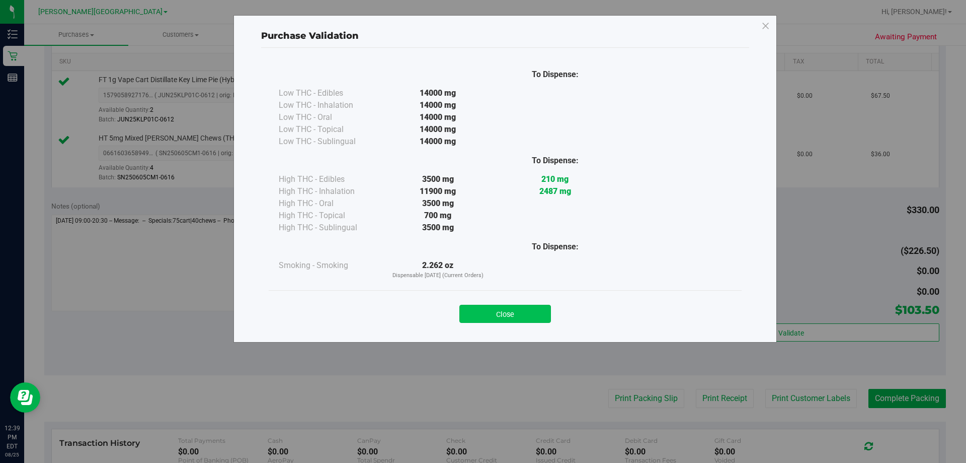
click at [524, 311] on button "Close" at bounding box center [506, 313] width 92 height 18
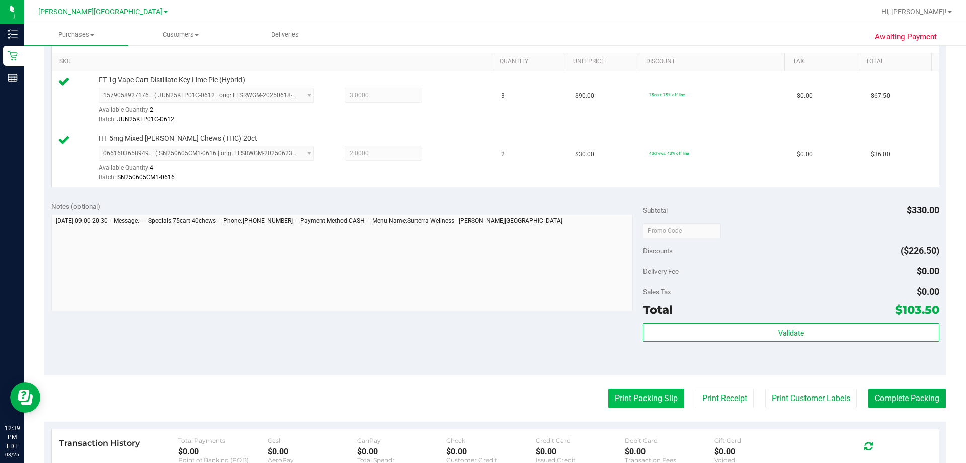
click at [625, 395] on button "Print Packing Slip" at bounding box center [646, 398] width 76 height 19
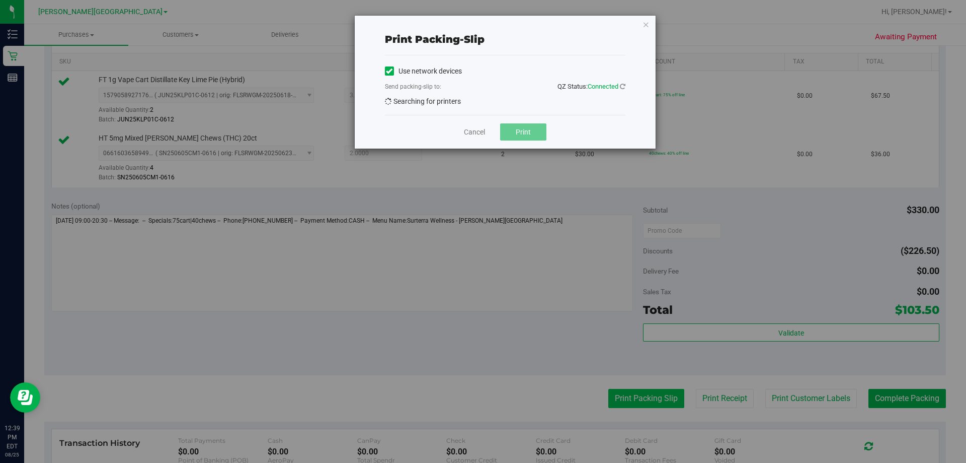
click at [625, 395] on div "Print packing-slip Use network devices Send packing-slip to: QZ Status: Connect…" at bounding box center [487, 231] width 974 height 463
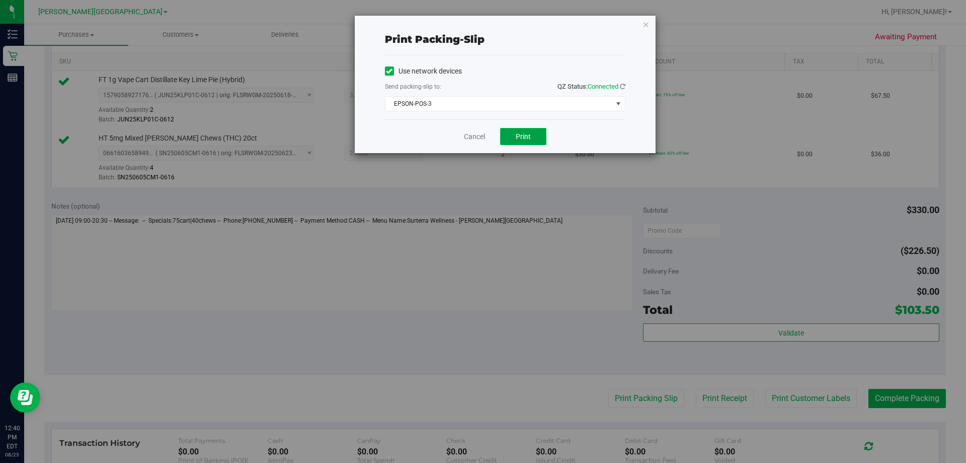
click at [526, 128] on button "Print" at bounding box center [523, 136] width 46 height 17
drag, startPoint x: 478, startPoint y: 135, endPoint x: 827, endPoint y: 419, distance: 450.5
click at [479, 135] on link "Cancel" at bounding box center [474, 136] width 21 height 11
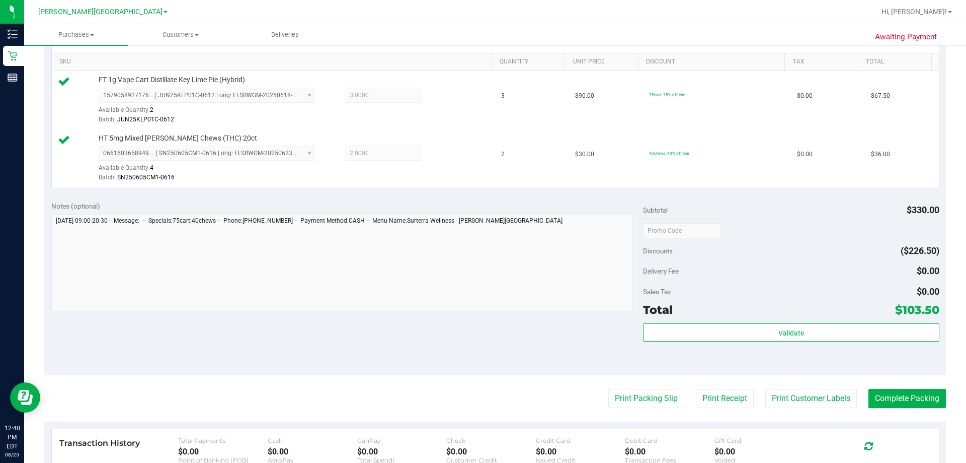
click at [871, 379] on purchase-details "Back Edit Purchase Cancel Purchase View Profile # 11843571 BioTrack ID: - Submi…" at bounding box center [495, 206] width 902 height 807
click at [878, 417] on purchase-details "Back Edit Purchase Cancel Purchase View Profile # 11843571 BioTrack ID: - Submi…" at bounding box center [495, 206] width 902 height 807
click at [881, 398] on button "Complete Packing" at bounding box center [908, 398] width 78 height 19
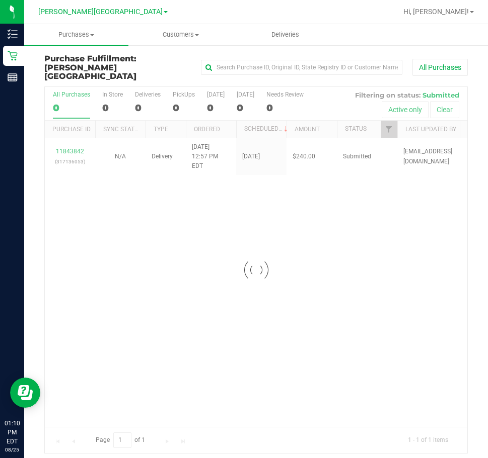
drag, startPoint x: 346, startPoint y: 275, endPoint x: 331, endPoint y: 277, distance: 15.8
click at [331, 277] on div "Loading... 11843842 (317136053) N/A Delivery [DATE] 12:57 PM EDT 8/27/2025 $240…" at bounding box center [256, 282] width 422 height 289
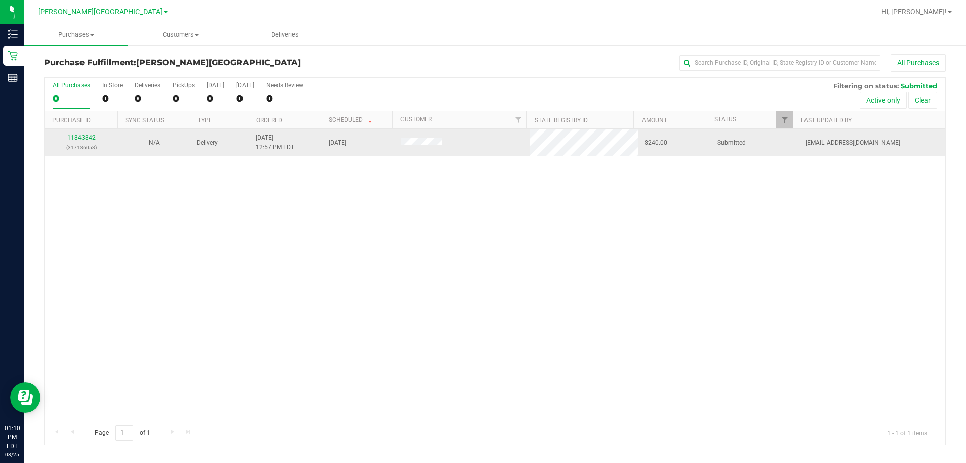
click at [83, 136] on link "11843842" at bounding box center [81, 137] width 28 height 7
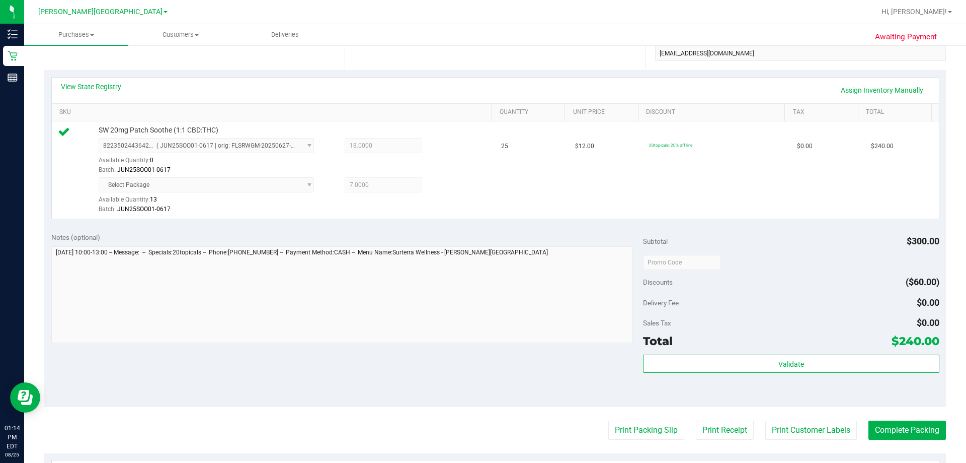
scroll to position [252, 0]
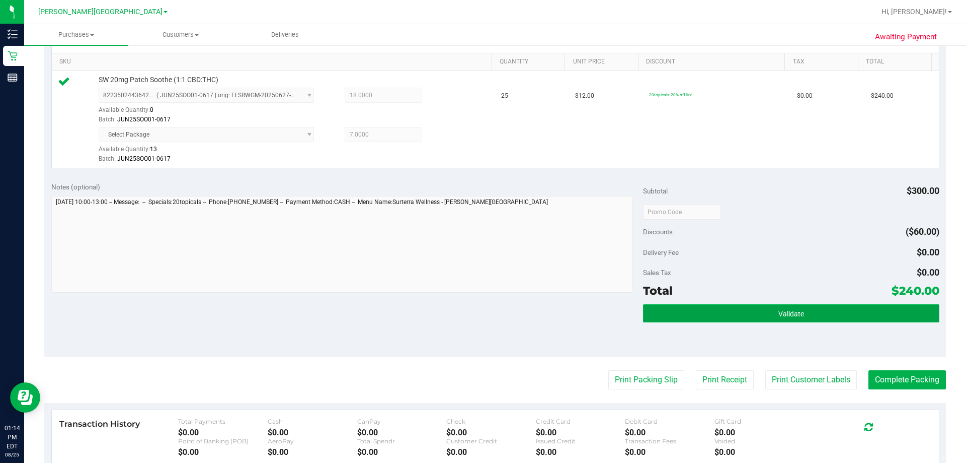
click at [837, 316] on button "Validate" at bounding box center [791, 313] width 296 height 18
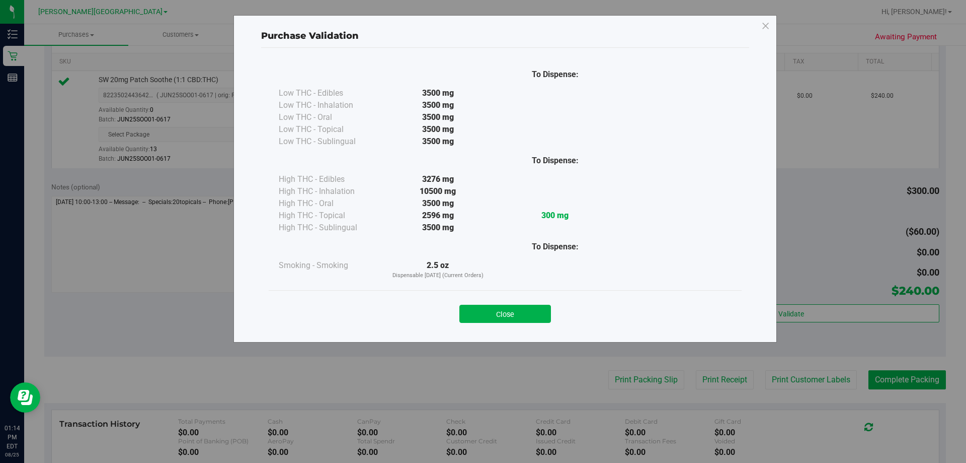
click at [512, 318] on button "Close" at bounding box center [506, 313] width 92 height 18
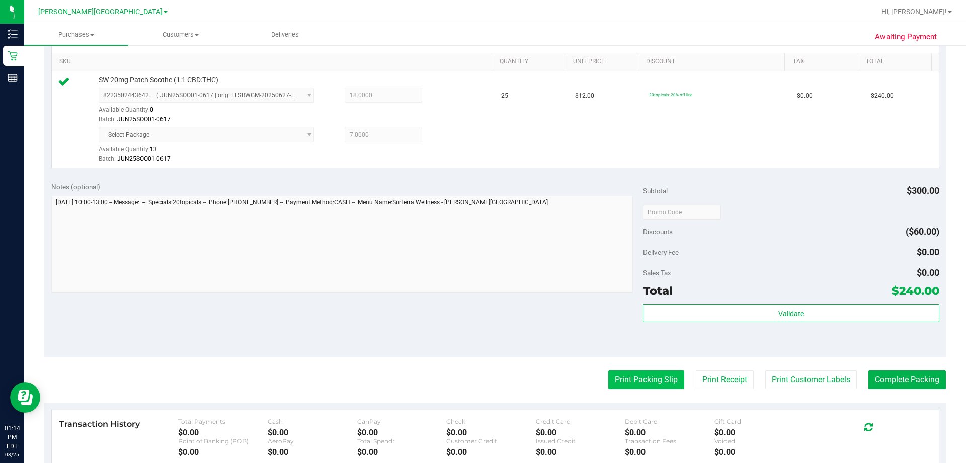
click at [645, 382] on button "Print Packing Slip" at bounding box center [646, 379] width 76 height 19
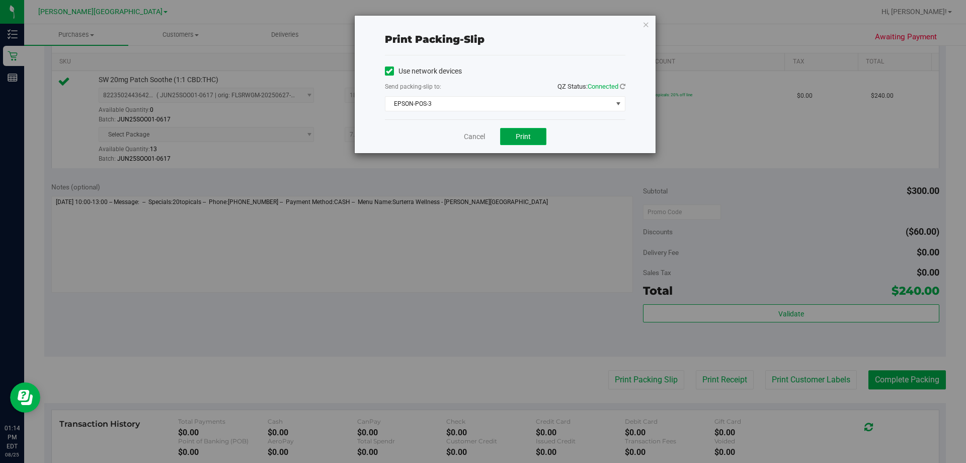
click at [525, 132] on span "Print" at bounding box center [523, 136] width 15 height 8
click at [466, 136] on link "Cancel" at bounding box center [474, 136] width 21 height 11
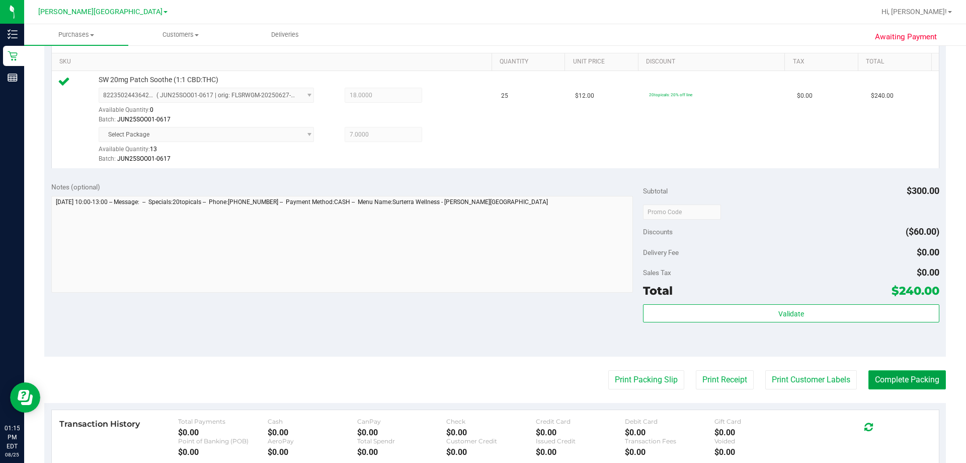
click at [882, 375] on button "Complete Packing" at bounding box center [908, 379] width 78 height 19
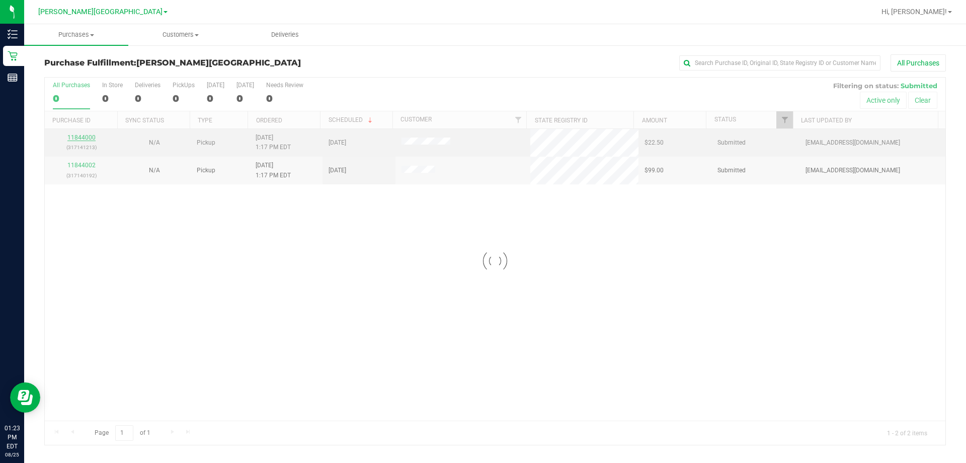
click at [86, 138] on div "Loading... All Purchases 0 In Store 0 Deliveries 0 PickUps 0 [DATE] 0 [DATE] 0 …" at bounding box center [495, 261] width 902 height 368
click at [86, 134] on link "11844000" at bounding box center [81, 137] width 28 height 7
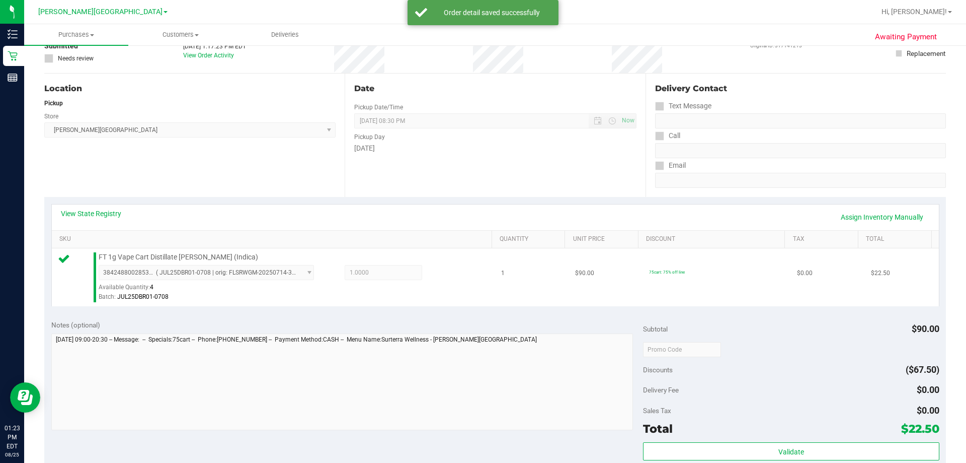
scroll to position [201, 0]
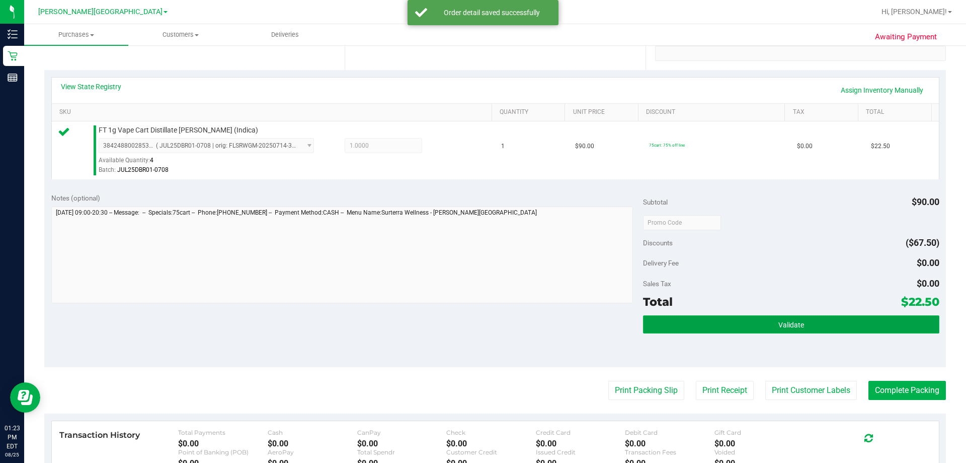
click at [760, 317] on button "Validate" at bounding box center [791, 324] width 296 height 18
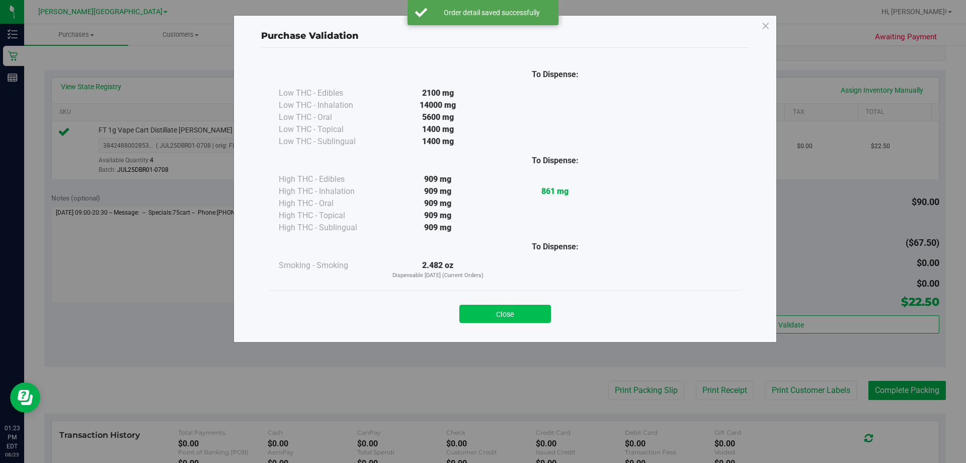
click at [542, 311] on button "Close" at bounding box center [506, 313] width 92 height 18
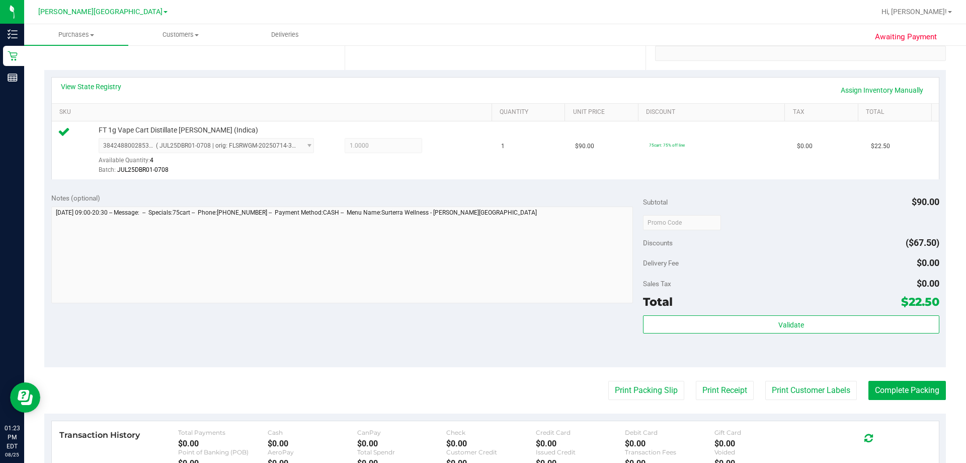
click at [625, 402] on purchase-details "Back Edit Purchase Cancel Purchase View Profile # 11844000 BioTrack ID: - Submi…" at bounding box center [495, 227] width 902 height 748
click at [626, 392] on button "Print Packing Slip" at bounding box center [646, 389] width 76 height 19
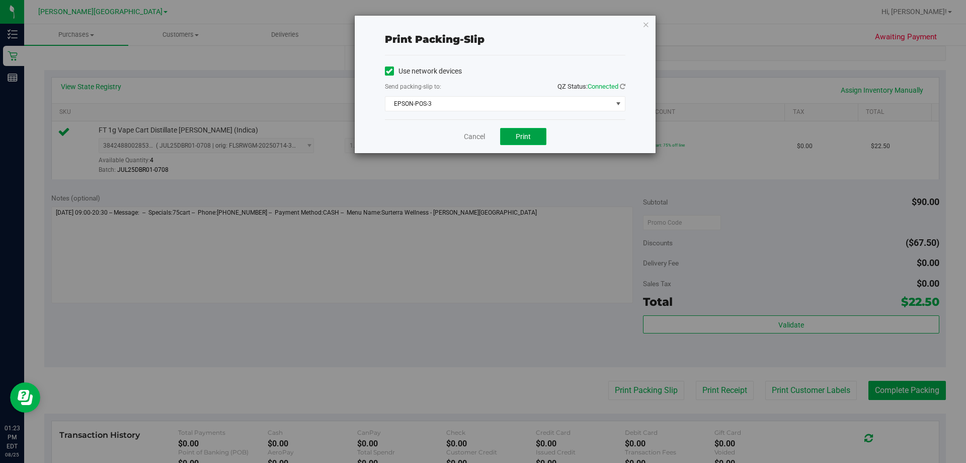
click at [531, 143] on button "Print" at bounding box center [523, 136] width 46 height 17
click at [476, 132] on link "Cancel" at bounding box center [474, 136] width 21 height 11
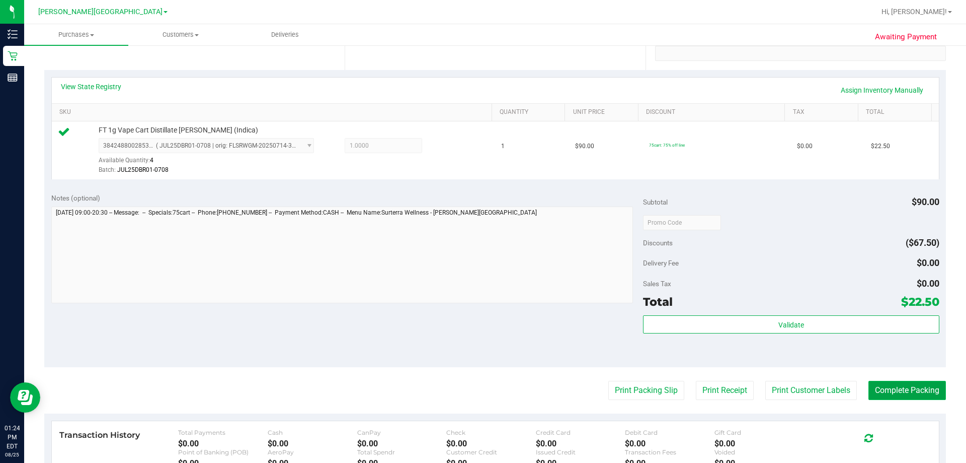
click at [903, 396] on button "Complete Packing" at bounding box center [908, 389] width 78 height 19
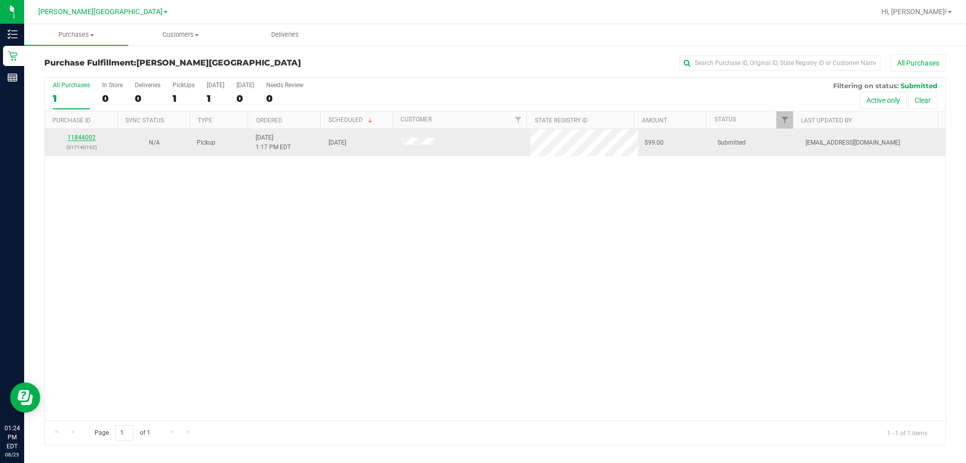
click at [91, 137] on link "11844002" at bounding box center [81, 137] width 28 height 7
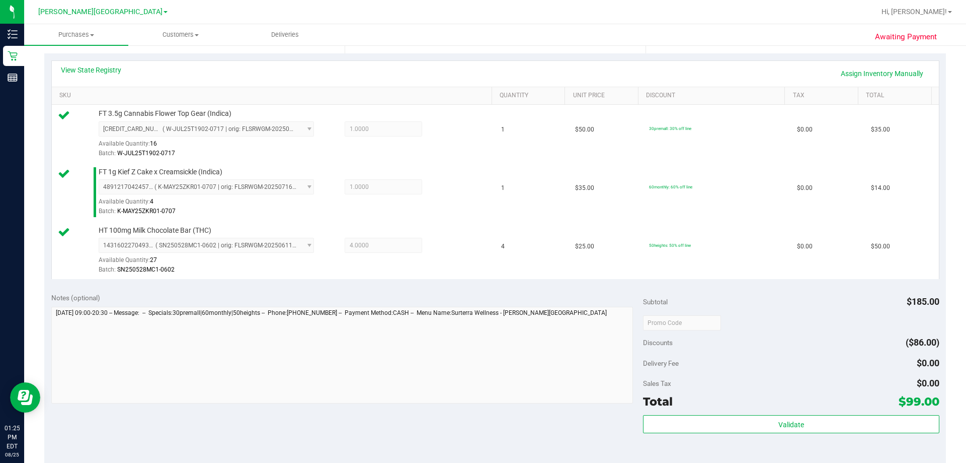
scroll to position [252, 0]
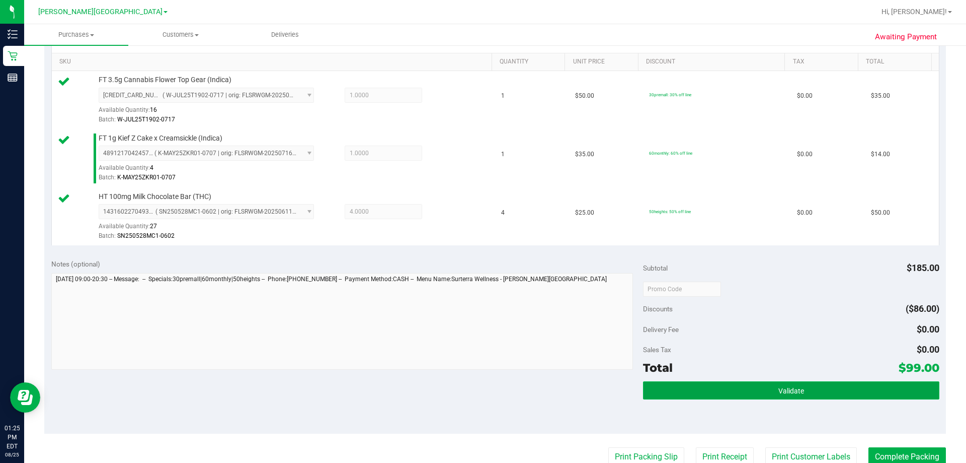
click at [752, 394] on button "Validate" at bounding box center [791, 390] width 296 height 18
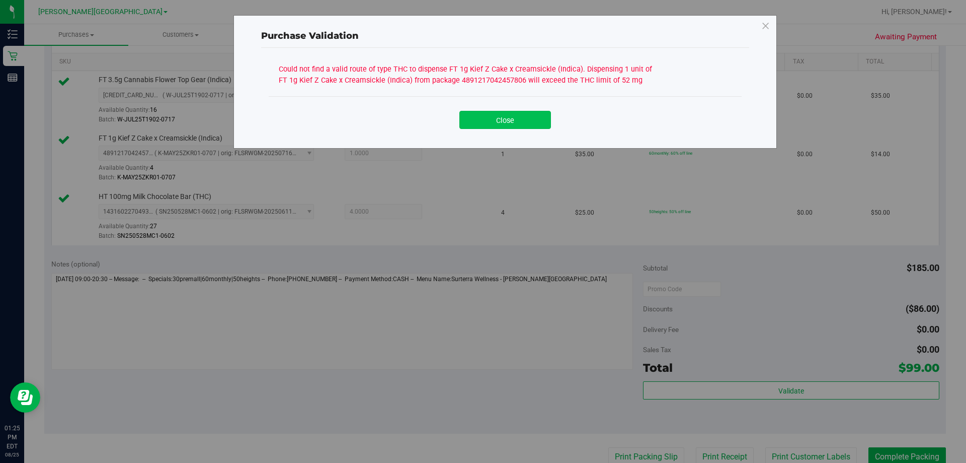
click at [505, 120] on button "Close" at bounding box center [506, 120] width 92 height 18
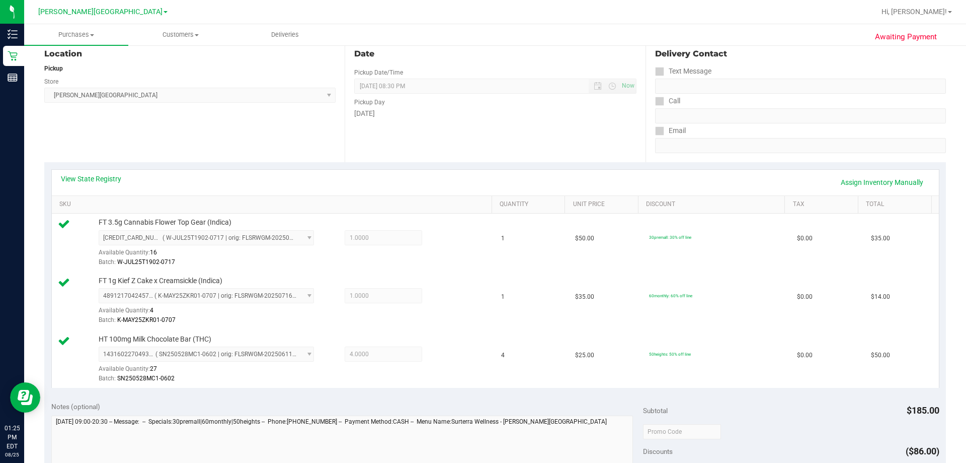
scroll to position [101, 0]
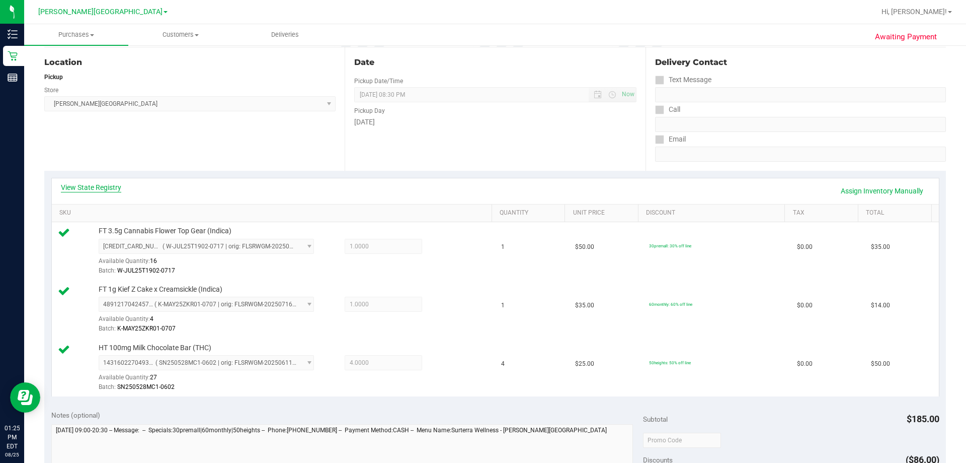
click at [113, 192] on link "View State Registry" at bounding box center [91, 187] width 60 height 10
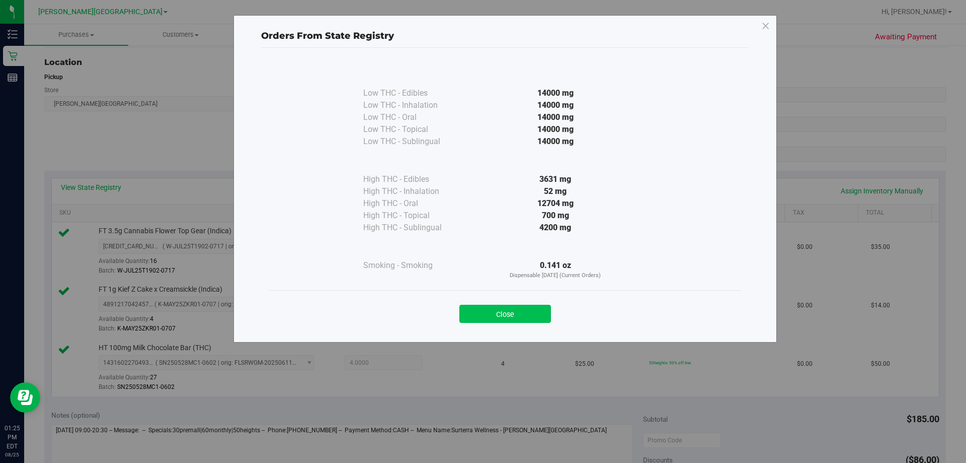
click at [515, 316] on button "Close" at bounding box center [506, 313] width 92 height 18
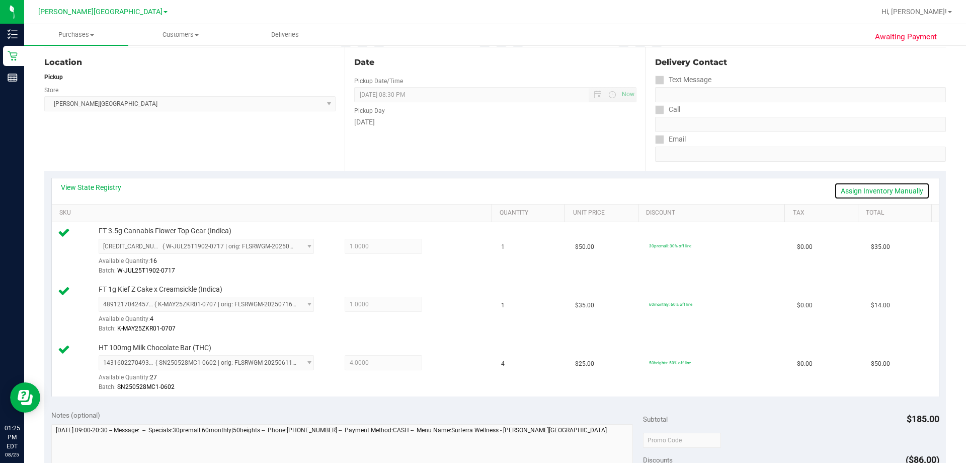
click at [852, 185] on link "Assign Inventory Manually" at bounding box center [882, 190] width 96 height 17
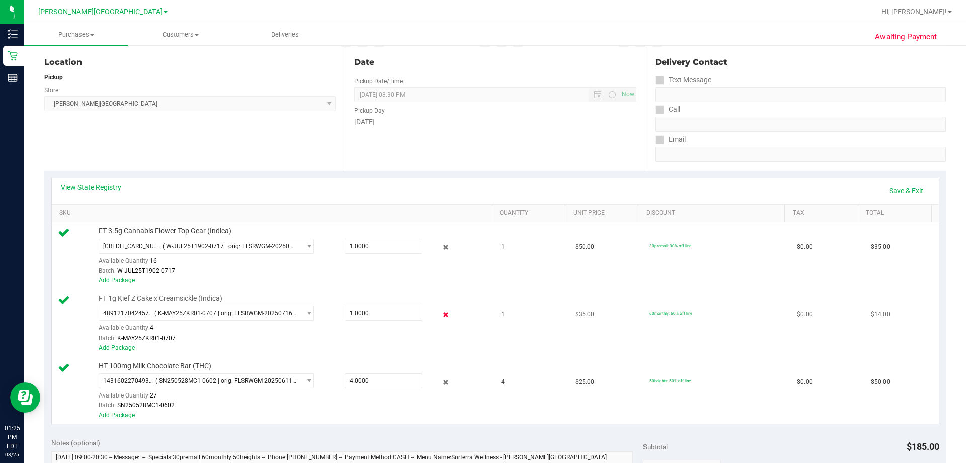
click at [441, 313] on icon at bounding box center [446, 315] width 11 height 12
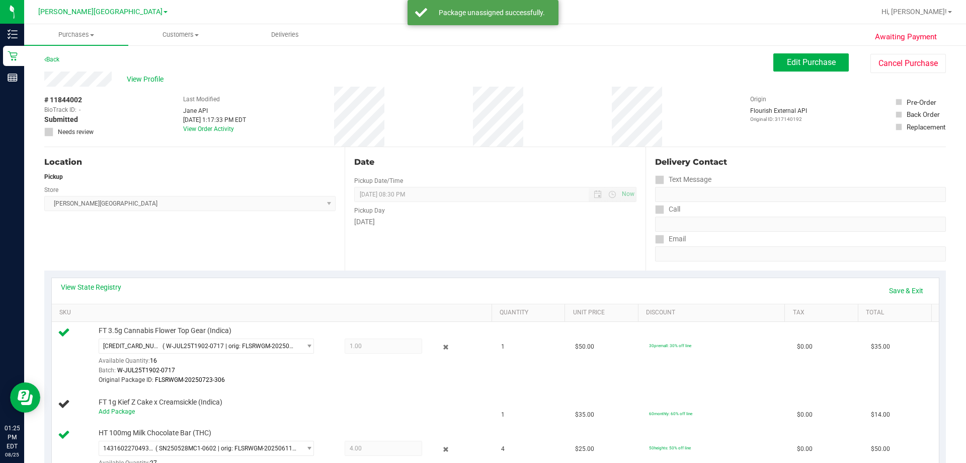
scroll to position [0, 0]
click at [892, 290] on link "Save & Exit" at bounding box center [906, 291] width 47 height 17
click at [820, 59] on span "Edit Purchase" at bounding box center [811, 63] width 49 height 10
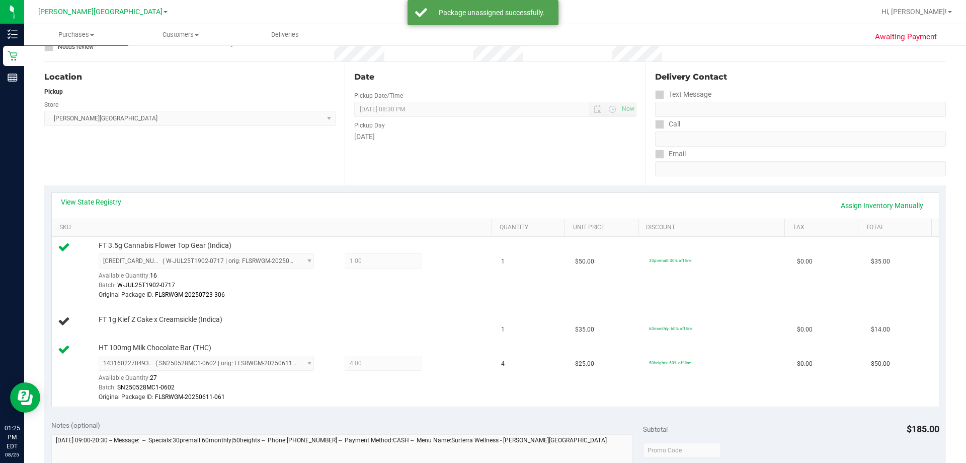
scroll to position [101, 0]
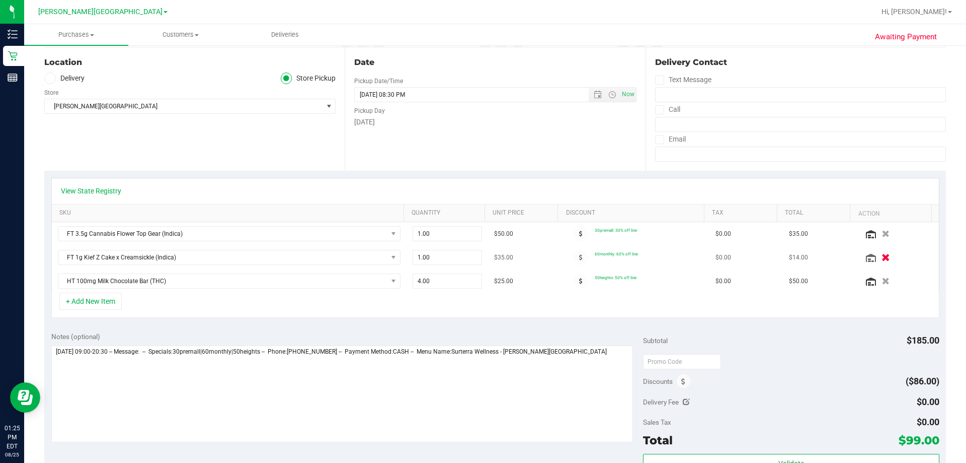
click at [882, 254] on icon "button" at bounding box center [886, 258] width 9 height 8
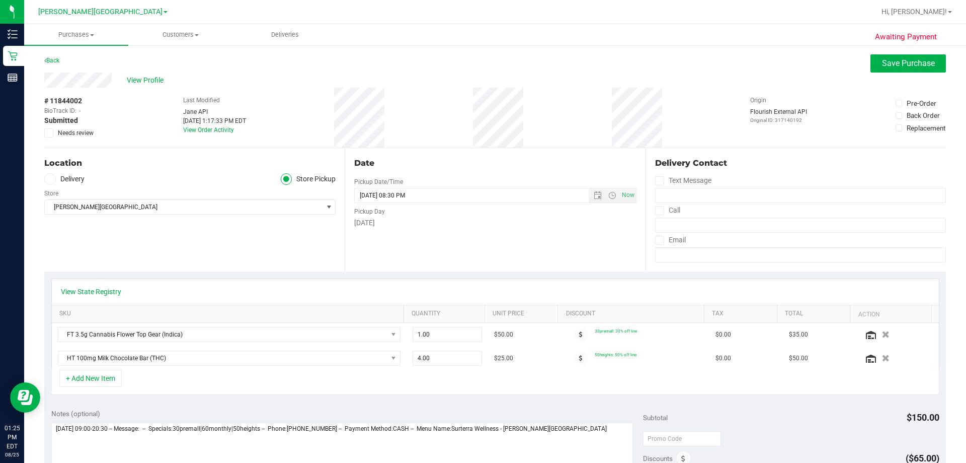
click at [864, 74] on div "View Profile" at bounding box center [495, 79] width 902 height 15
click at [872, 68] on button "Save Purchase" at bounding box center [908, 63] width 75 height 18
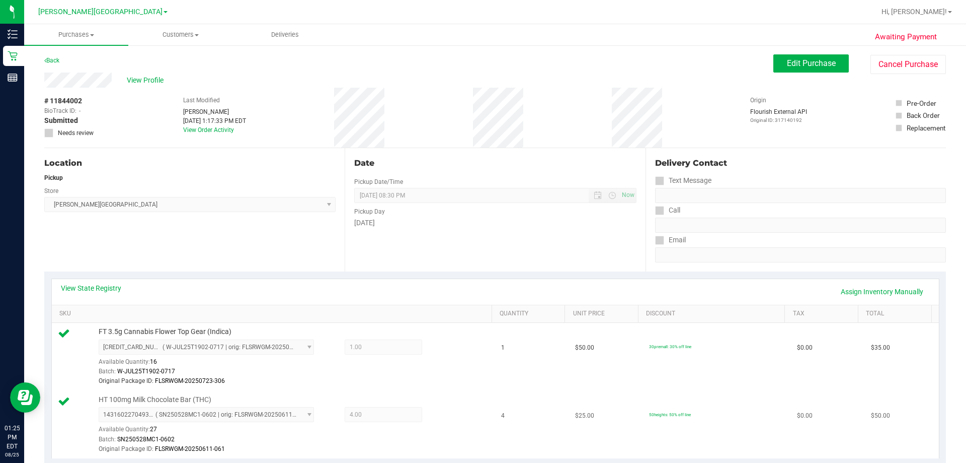
scroll to position [201, 0]
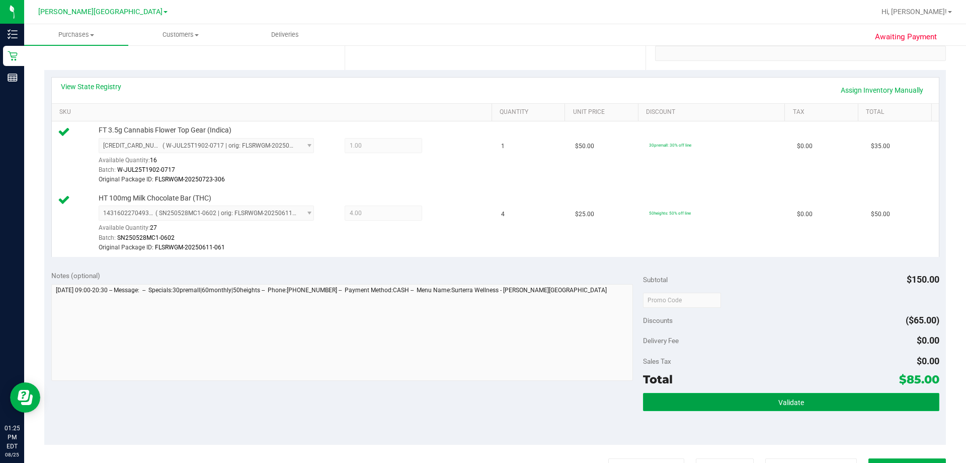
click at [798, 404] on span "Validate" at bounding box center [792, 402] width 26 height 8
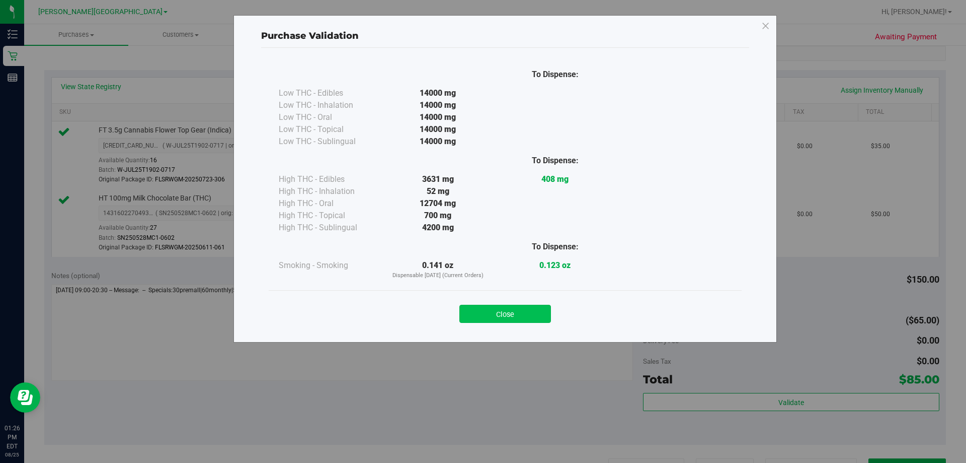
click at [524, 311] on button "Close" at bounding box center [506, 313] width 92 height 18
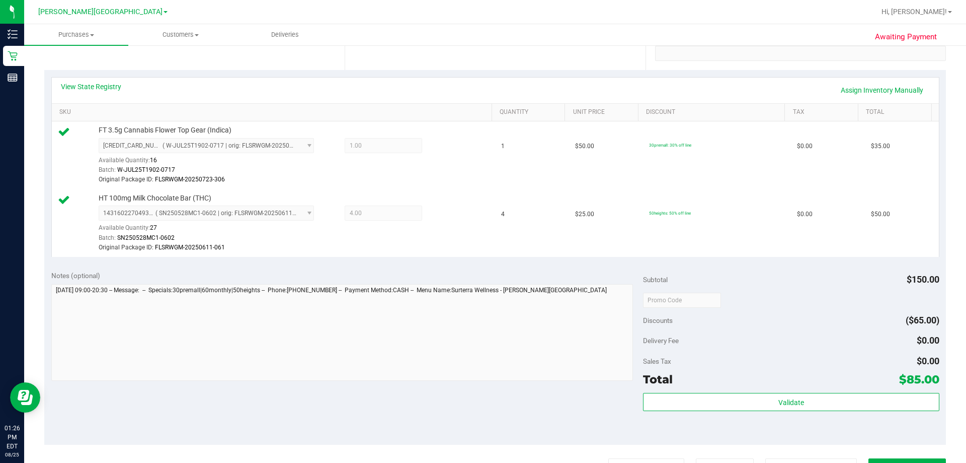
scroll to position [438, 0]
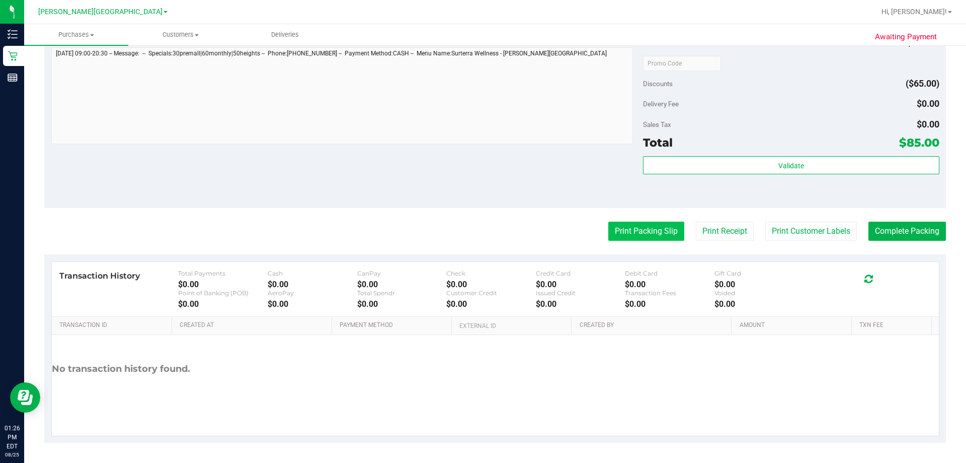
click at [640, 232] on button "Print Packing Slip" at bounding box center [646, 230] width 76 height 19
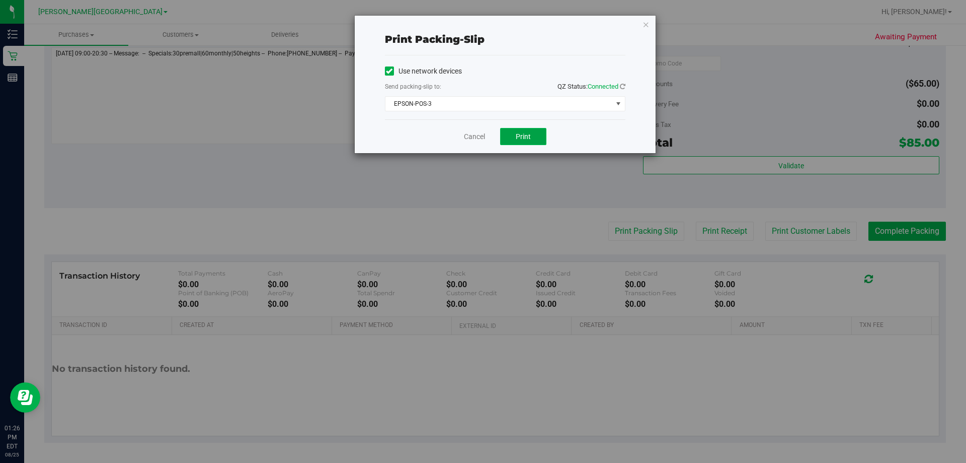
click at [518, 138] on span "Print" at bounding box center [523, 136] width 15 height 8
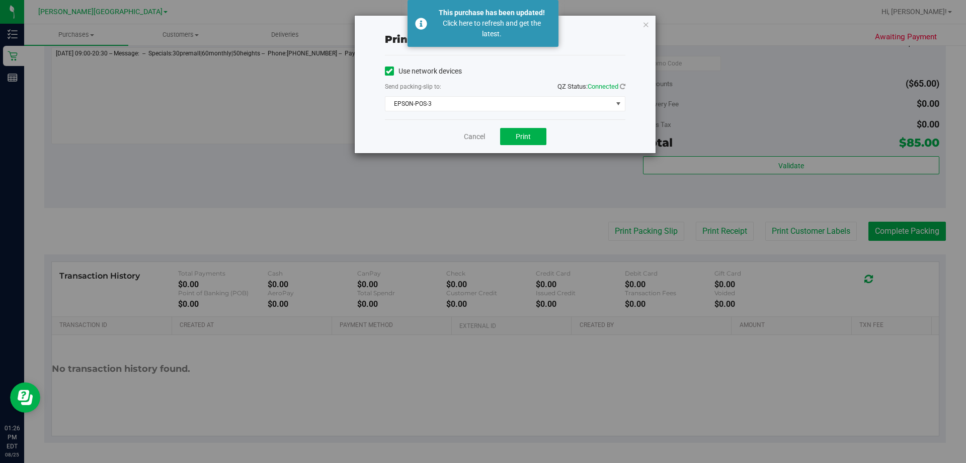
click at [480, 142] on div "Cancel Print" at bounding box center [505, 136] width 241 height 34
drag, startPoint x: 473, startPoint y: 135, endPoint x: 487, endPoint y: 136, distance: 14.1
click at [473, 136] on link "Cancel" at bounding box center [474, 136] width 21 height 11
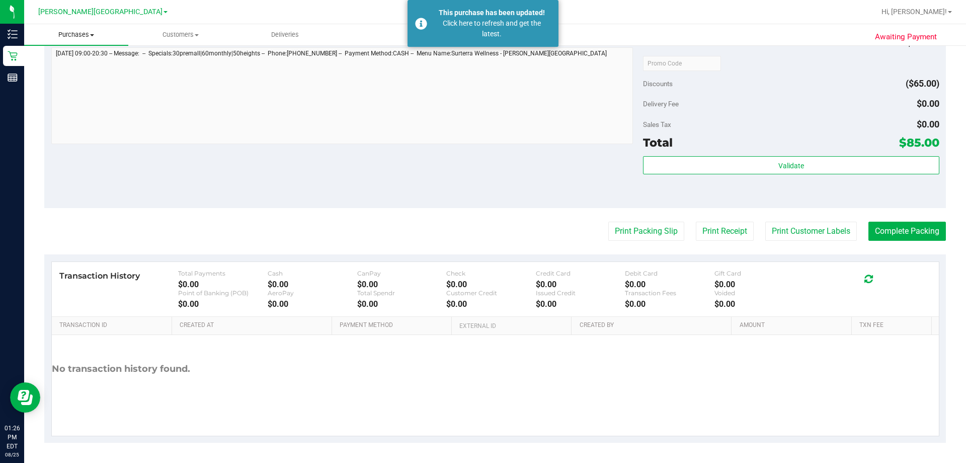
click at [99, 34] on span "Purchases" at bounding box center [76, 34] width 104 height 9
click at [97, 68] on li "Fulfillment" at bounding box center [76, 73] width 104 height 12
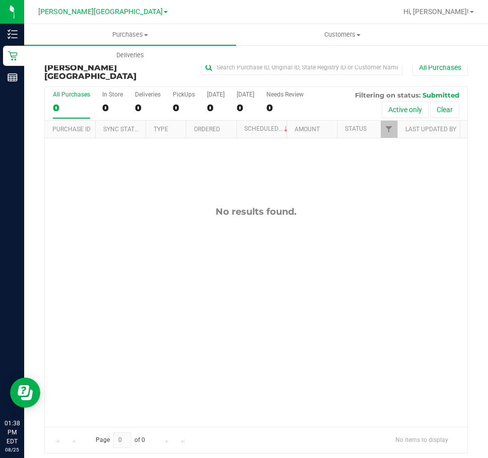
drag, startPoint x: 282, startPoint y: 281, endPoint x: 376, endPoint y: 247, distance: 100.3
click at [287, 277] on div "No results found." at bounding box center [256, 316] width 422 height 357
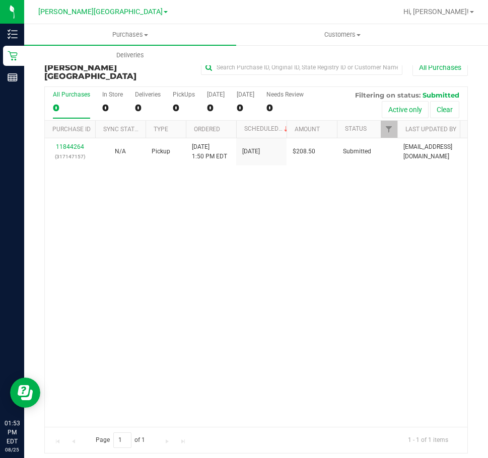
drag, startPoint x: 353, startPoint y: 235, endPoint x: 338, endPoint y: 120, distance: 115.2
click at [353, 235] on div "11844264 (317147157) N/A Pickup [DATE] 1:50 PM EDT 8/25/2025 $208.50 Submitted …" at bounding box center [256, 282] width 422 height 289
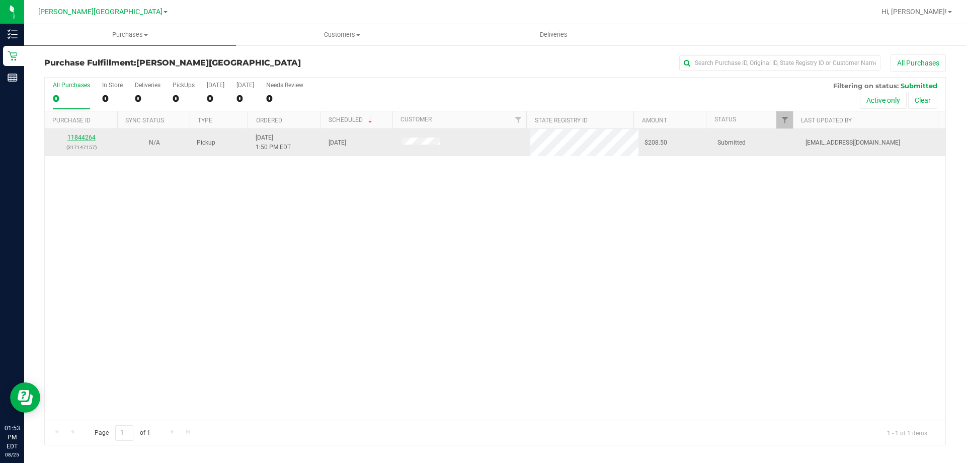
click at [89, 136] on link "11844264" at bounding box center [81, 137] width 28 height 7
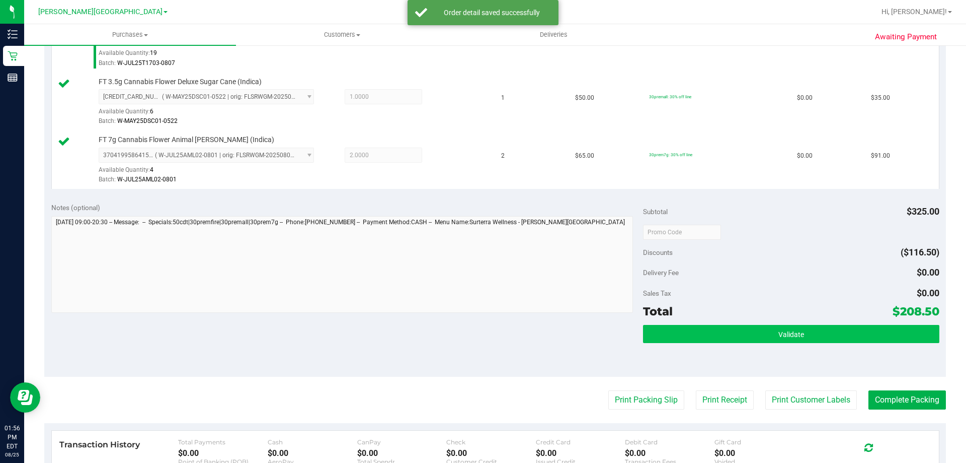
scroll to position [403, 0]
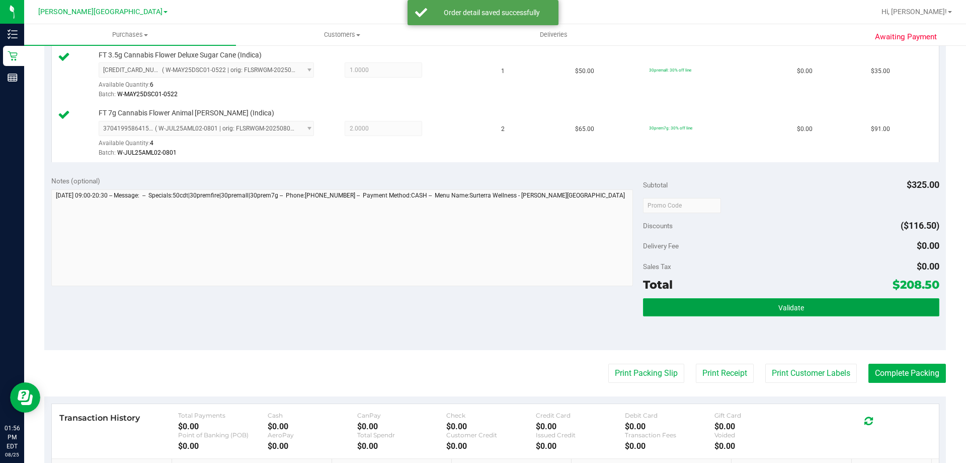
click at [718, 300] on button "Validate" at bounding box center [791, 307] width 296 height 18
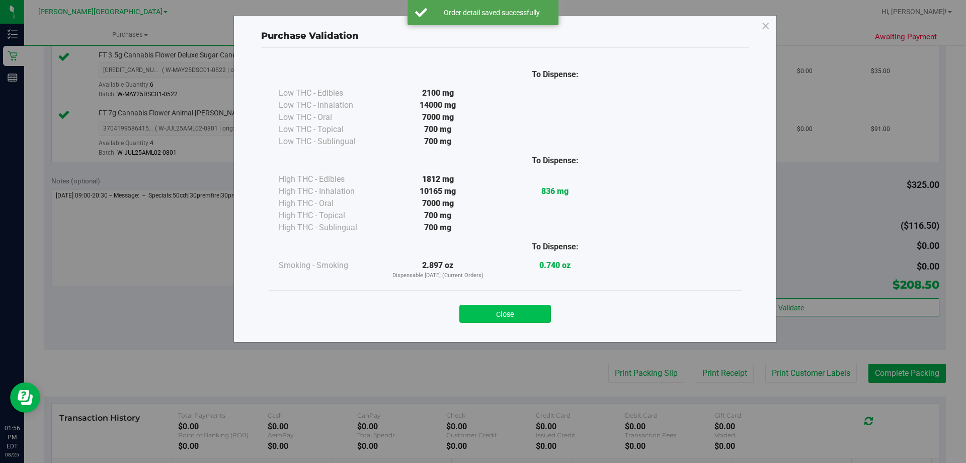
click at [526, 318] on button "Close" at bounding box center [506, 313] width 92 height 18
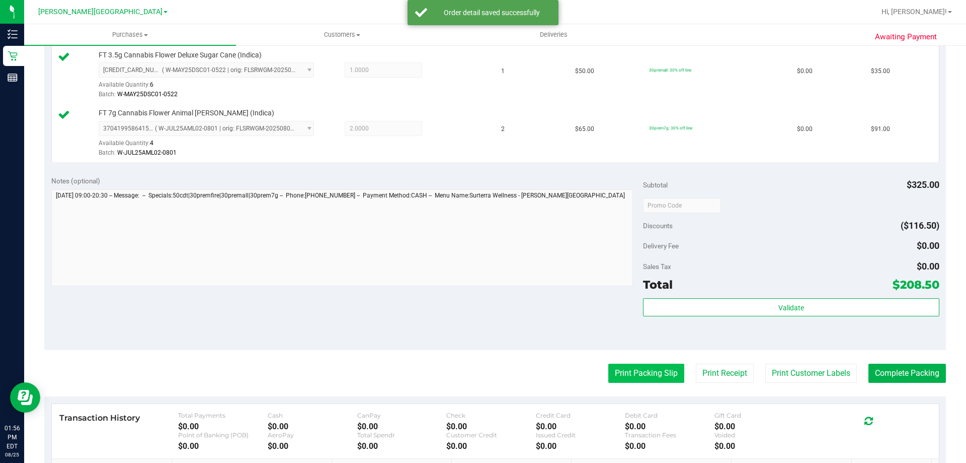
click at [621, 373] on button "Print Packing Slip" at bounding box center [646, 372] width 76 height 19
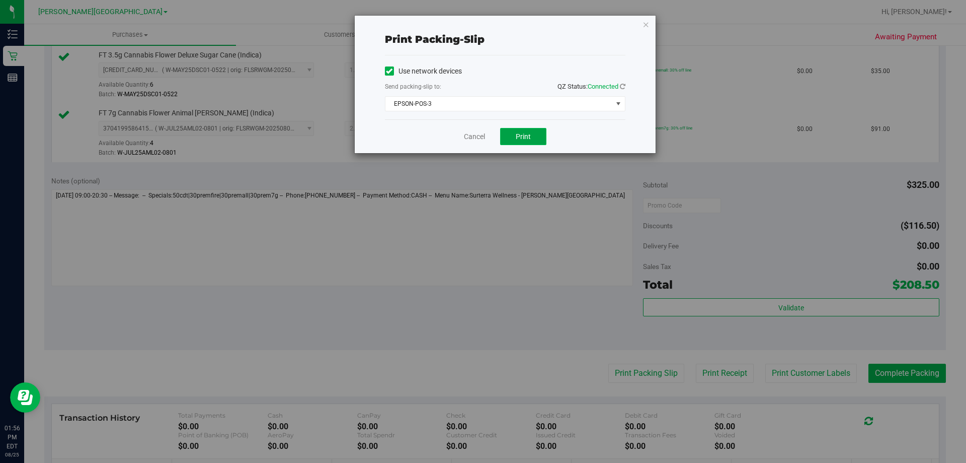
click at [529, 136] on span "Print" at bounding box center [523, 136] width 15 height 8
drag, startPoint x: 467, startPoint y: 141, endPoint x: 501, endPoint y: 154, distance: 36.0
click at [467, 140] on link "Cancel" at bounding box center [474, 136] width 21 height 11
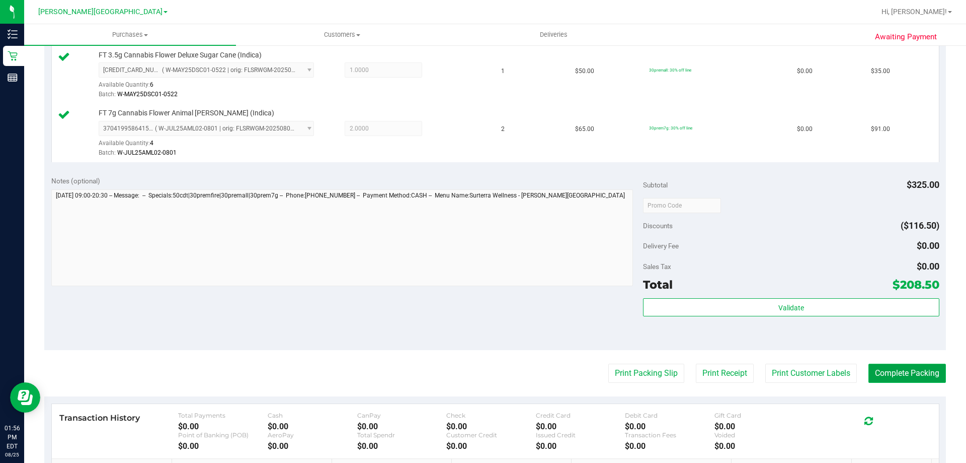
click at [878, 364] on button "Complete Packing" at bounding box center [908, 372] width 78 height 19
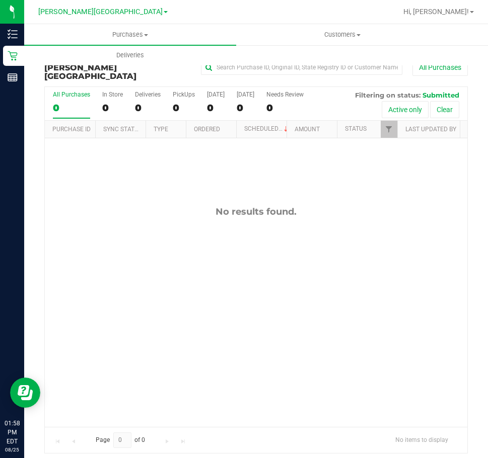
click at [294, 239] on div "No results found." at bounding box center [256, 316] width 422 height 357
